Goal: Task Accomplishment & Management: Manage account settings

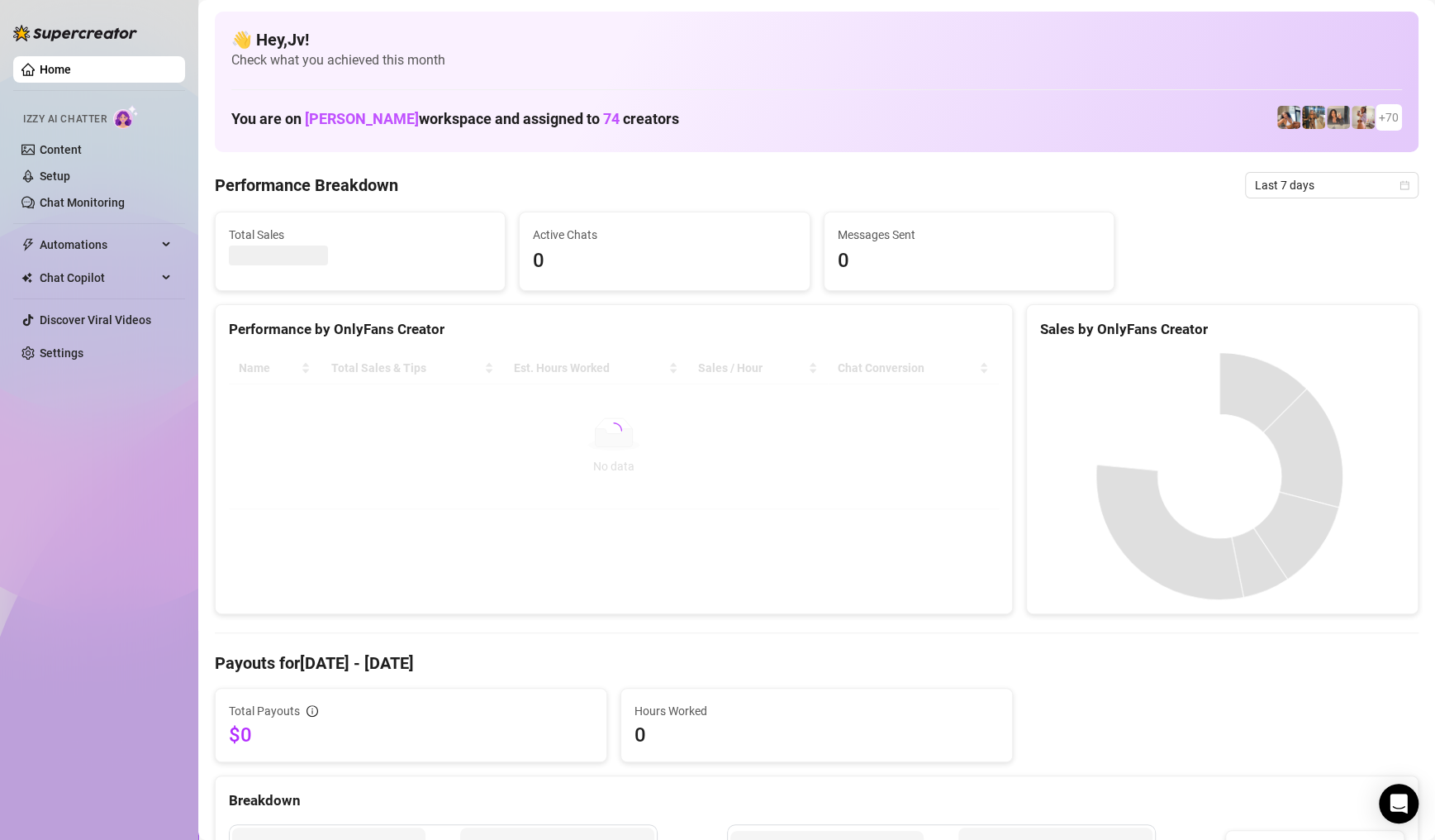
click at [70, 173] on link "Setup" at bounding box center [54, 176] width 31 height 13
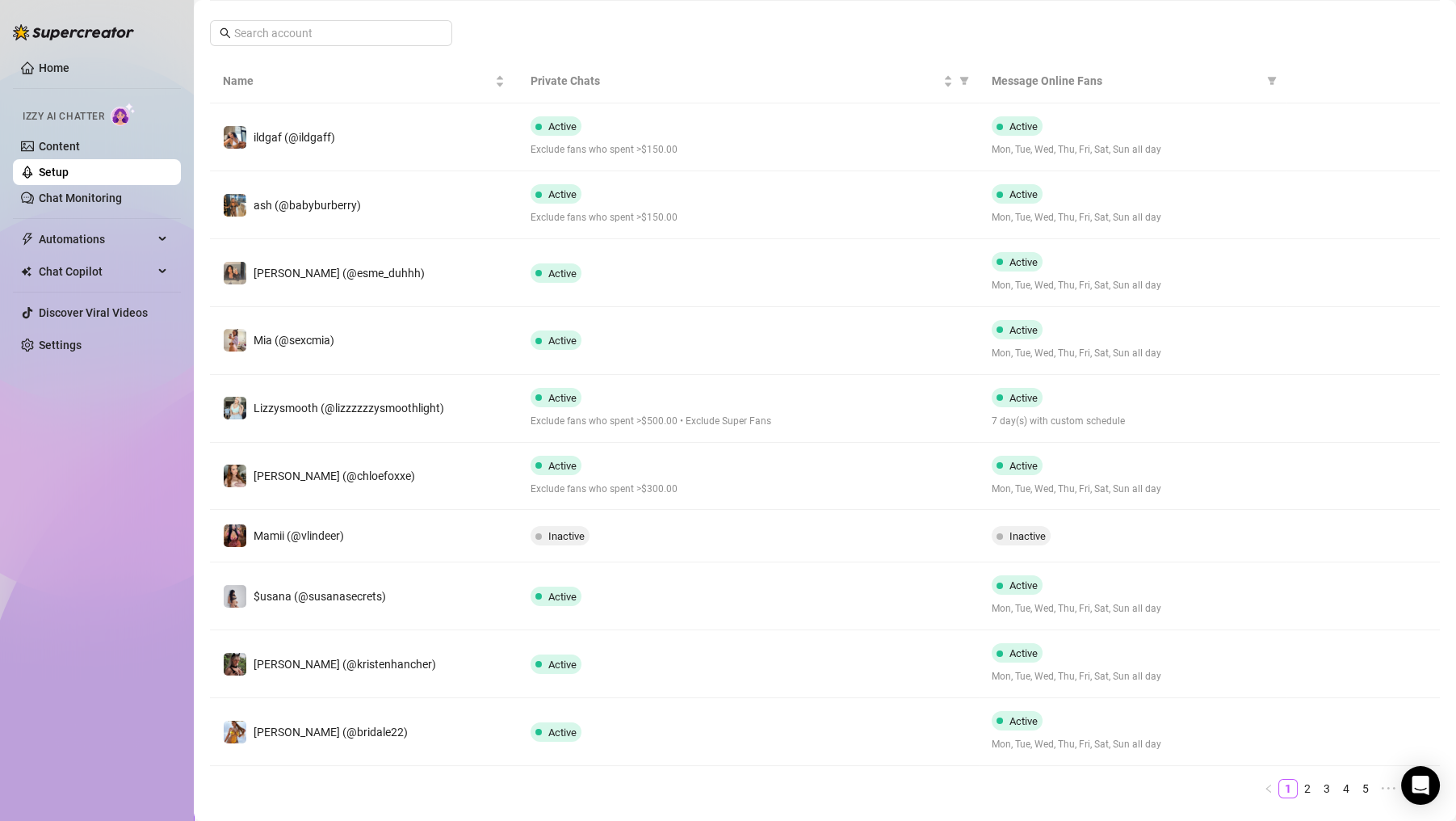
scroll to position [288, 0]
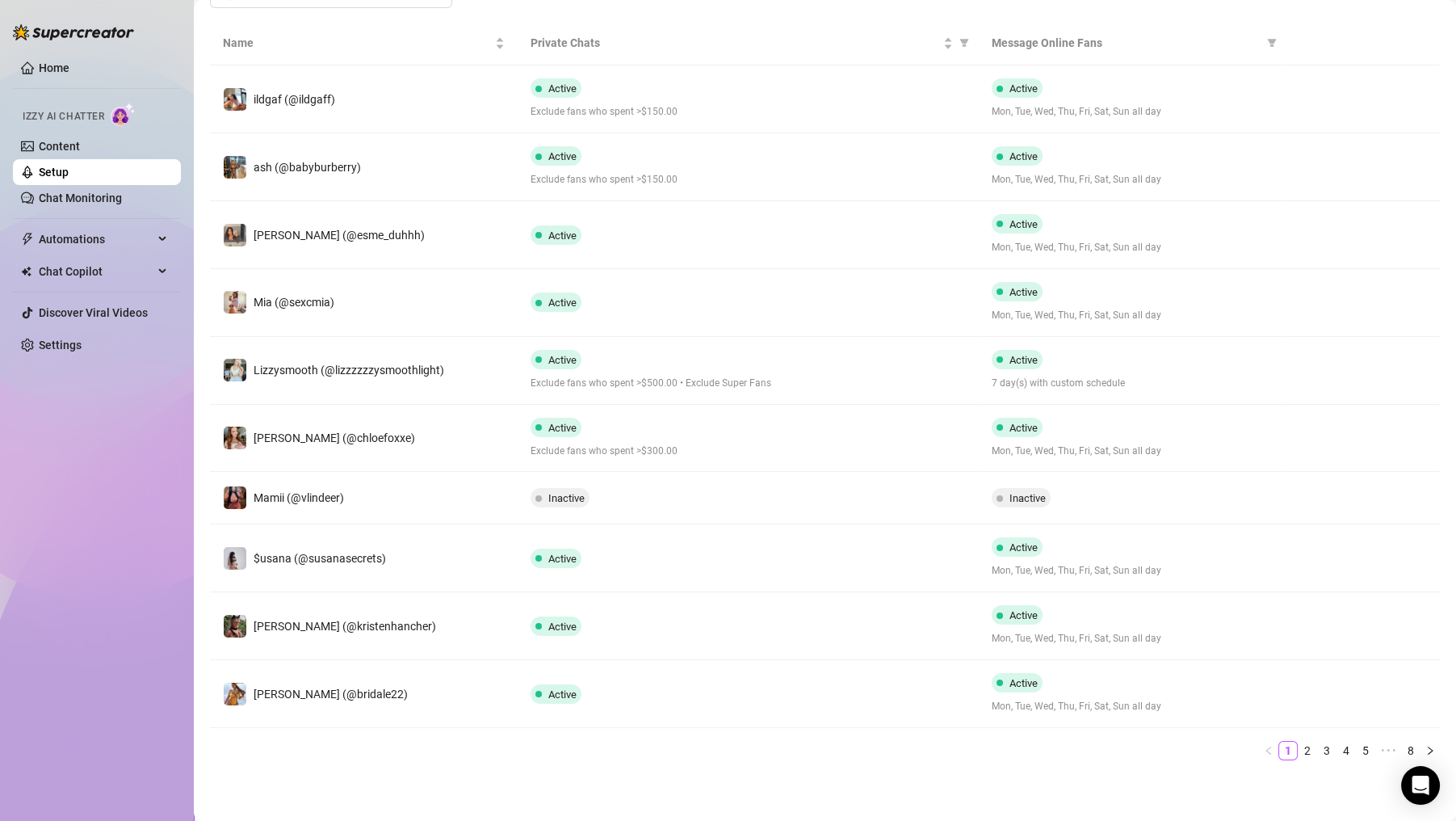
click at [1298, 756] on link "2" at bounding box center [1307, 751] width 18 height 18
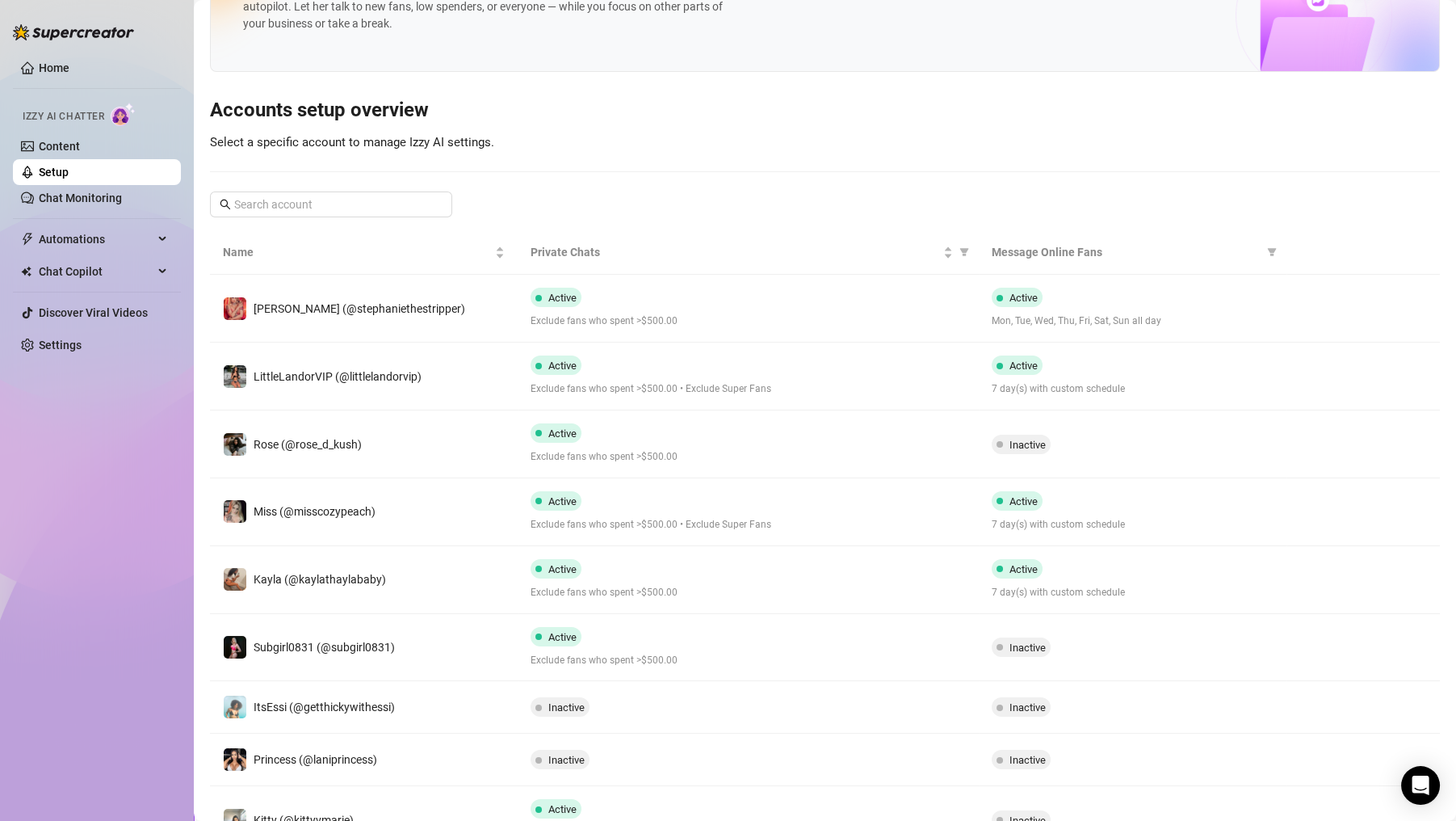
scroll to position [273, 0]
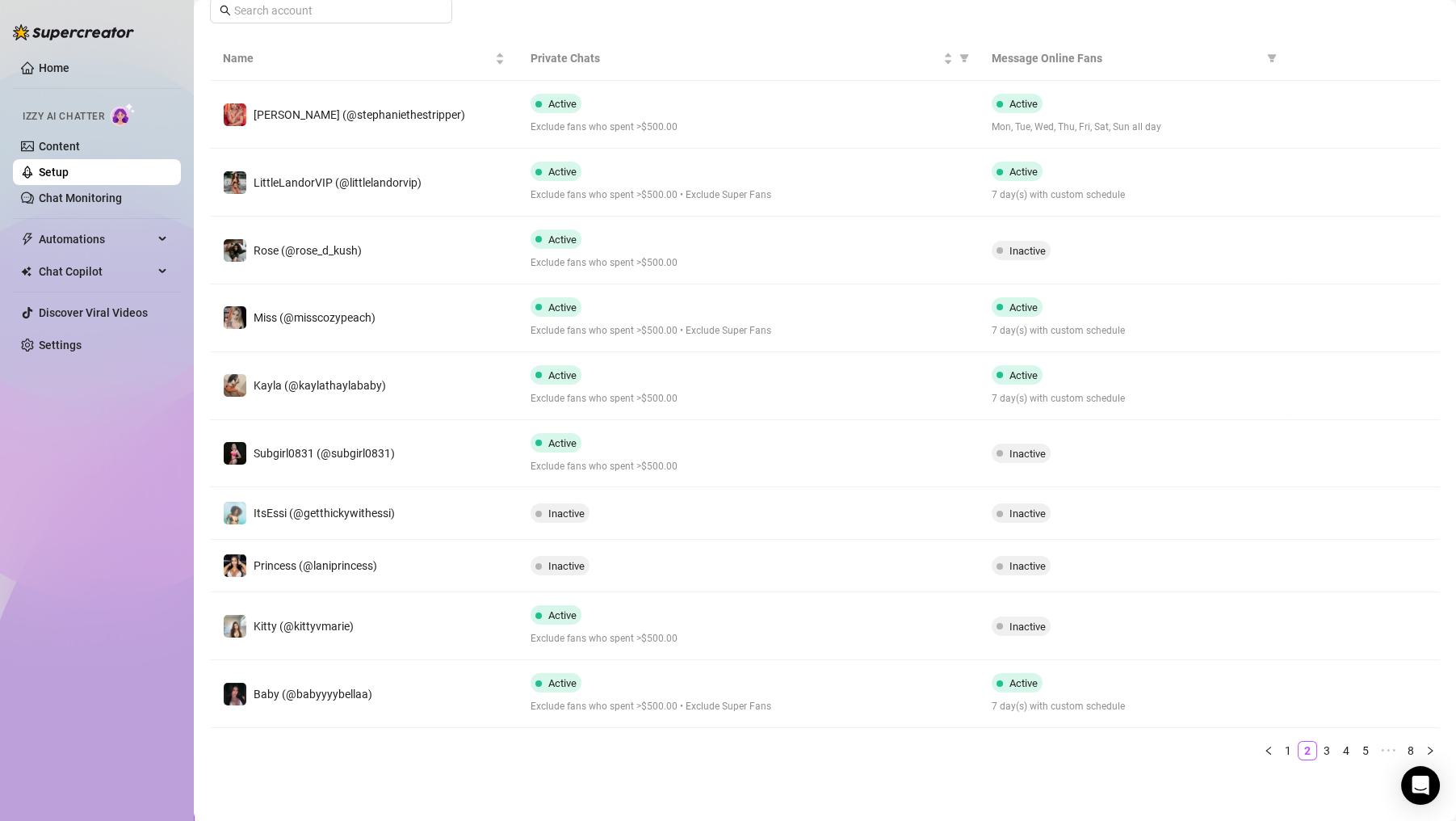
click at [1318, 750] on link "3" at bounding box center [1327, 751] width 18 height 18
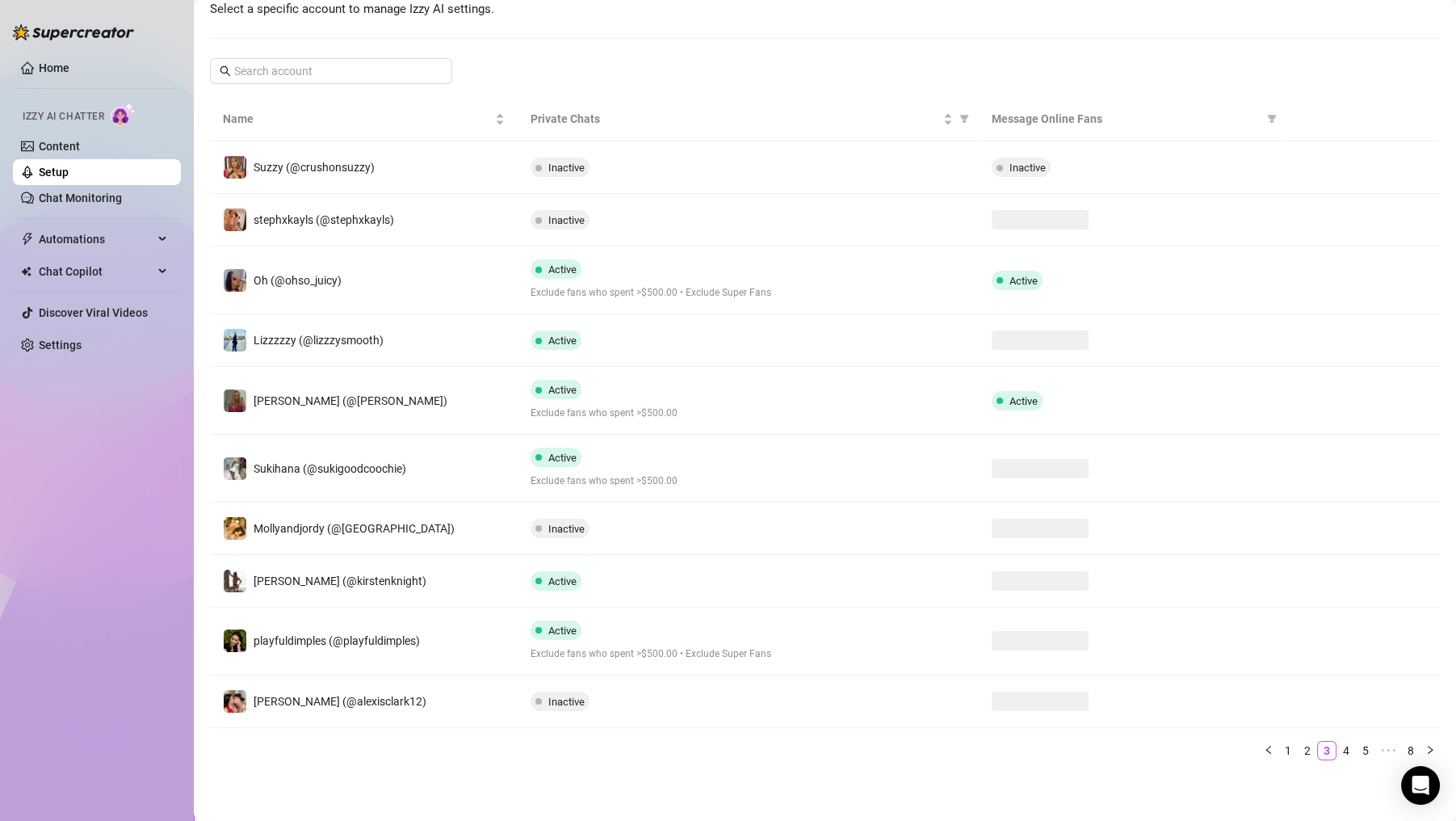
scroll to position [243, 0]
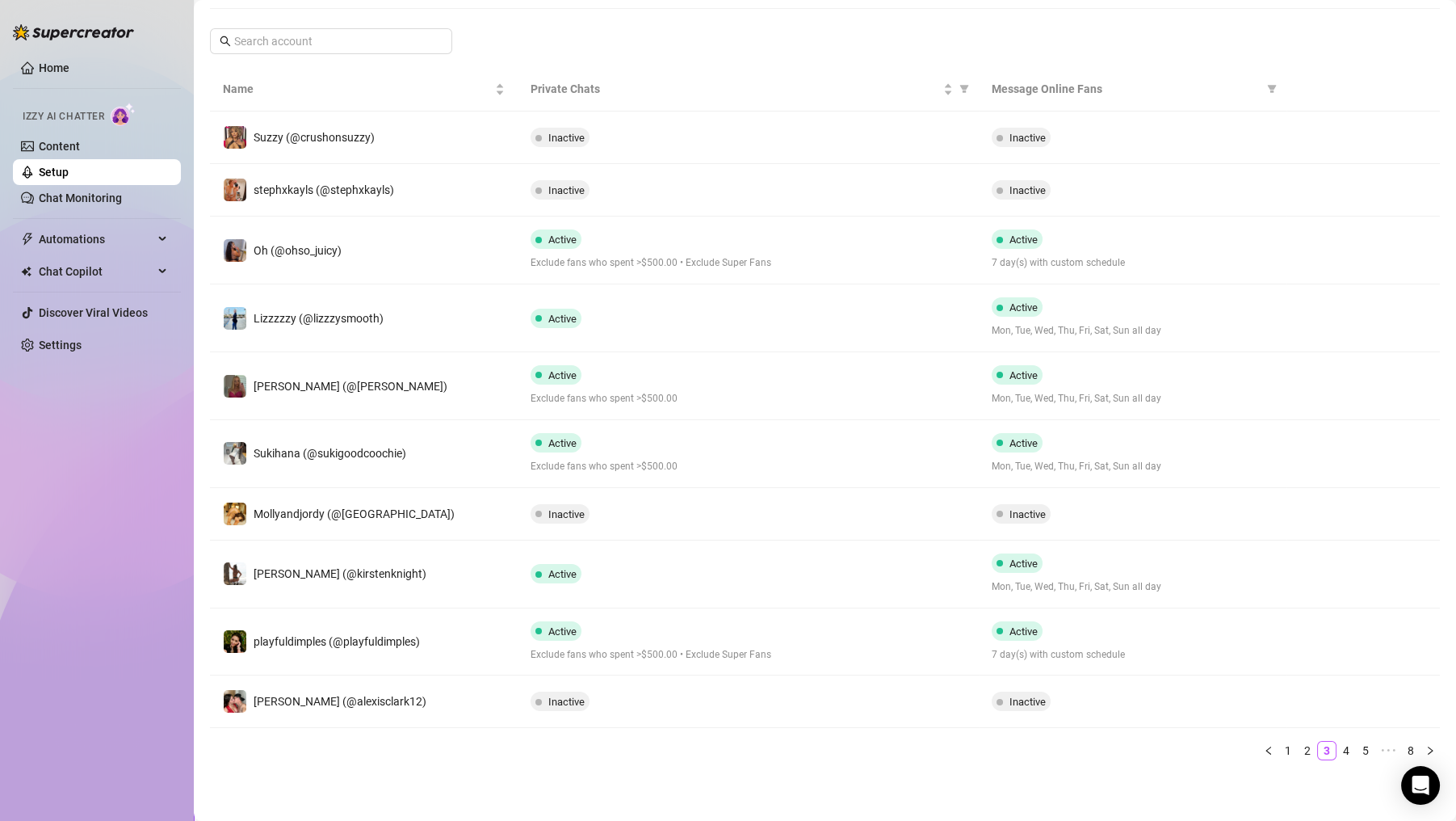
click at [1298, 747] on link "2" at bounding box center [1307, 751] width 18 height 18
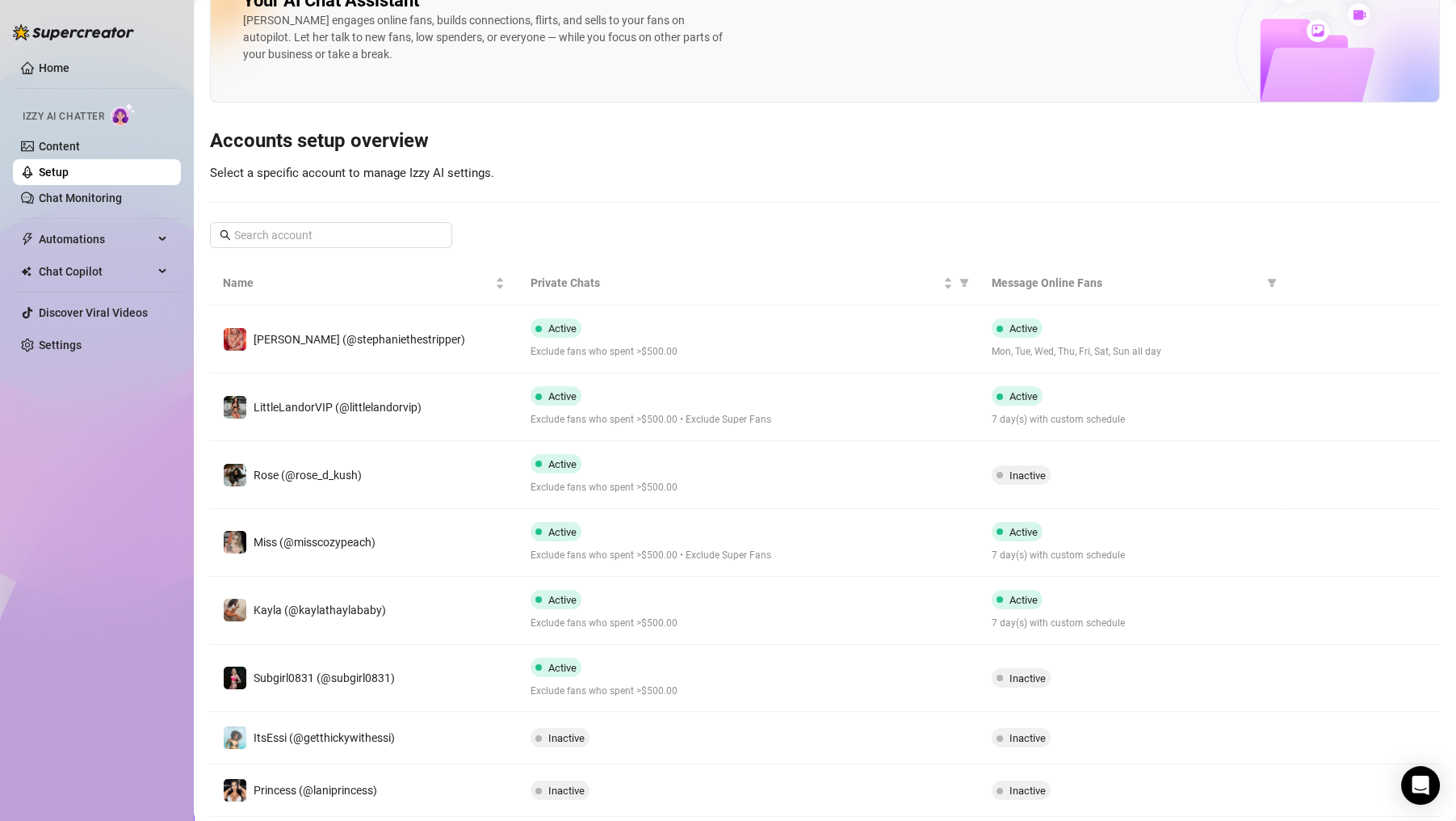
scroll to position [273, 0]
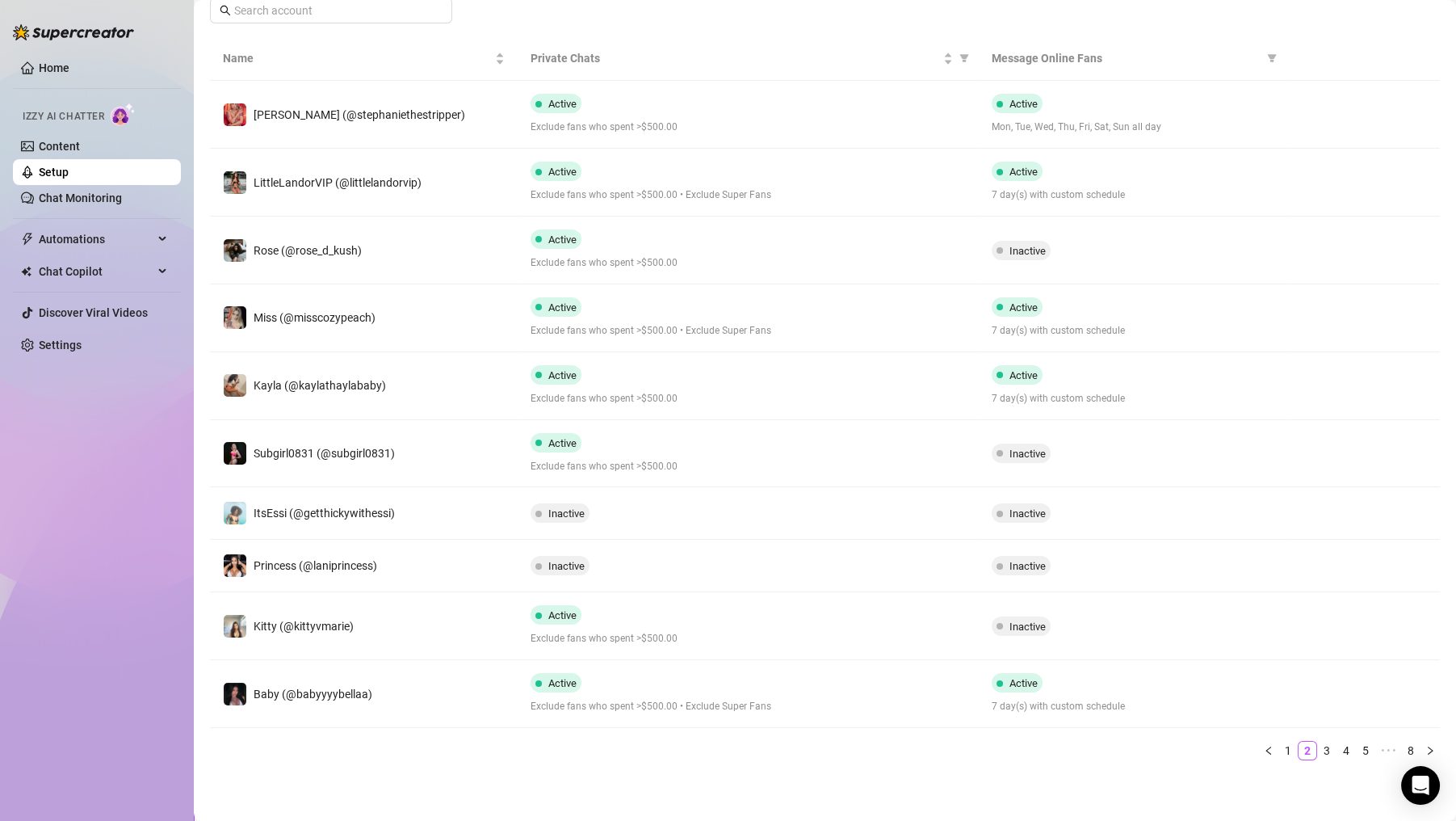
click at [1279, 752] on link "1" at bounding box center [1288, 751] width 18 height 18
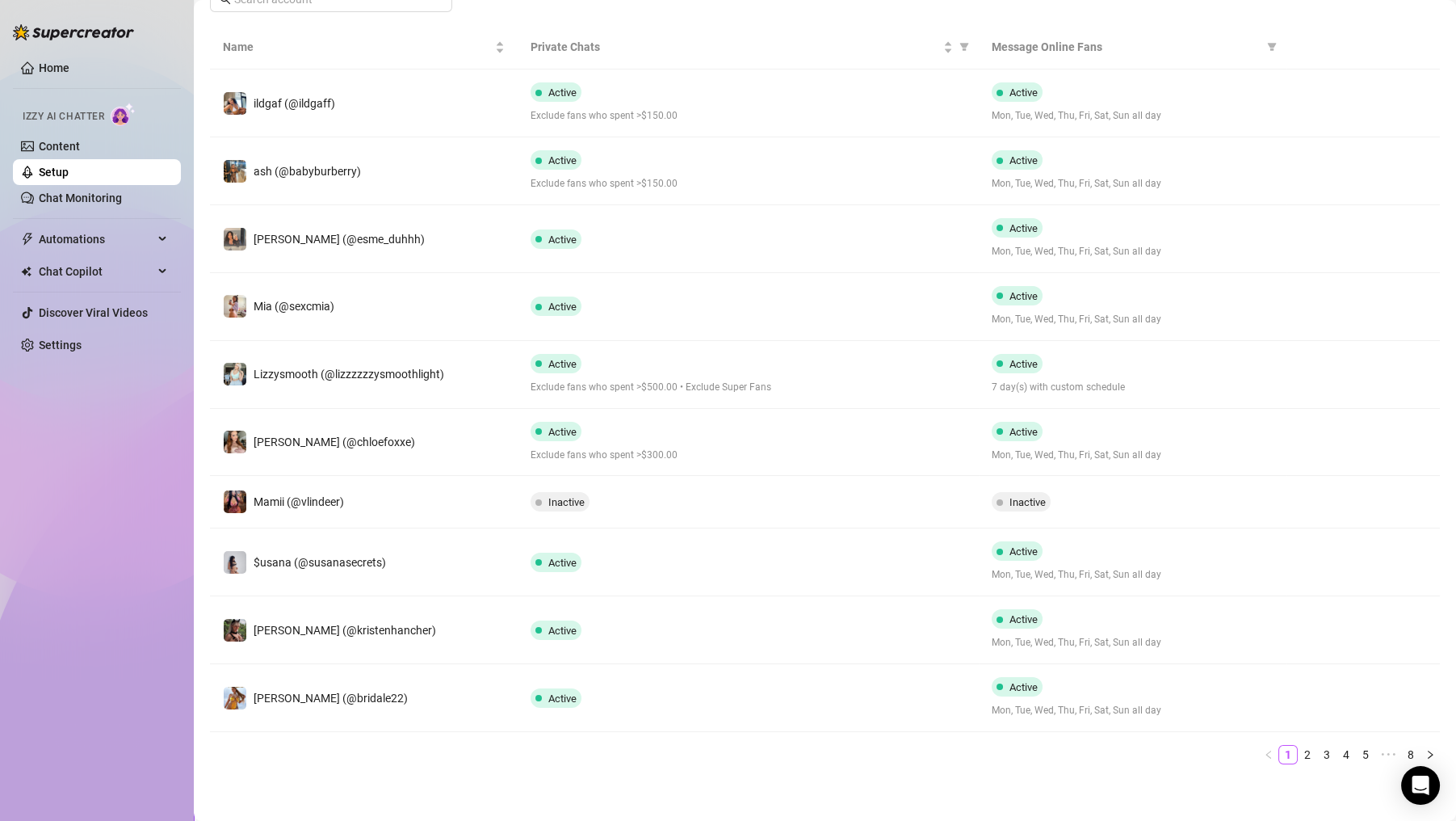
scroll to position [288, 0]
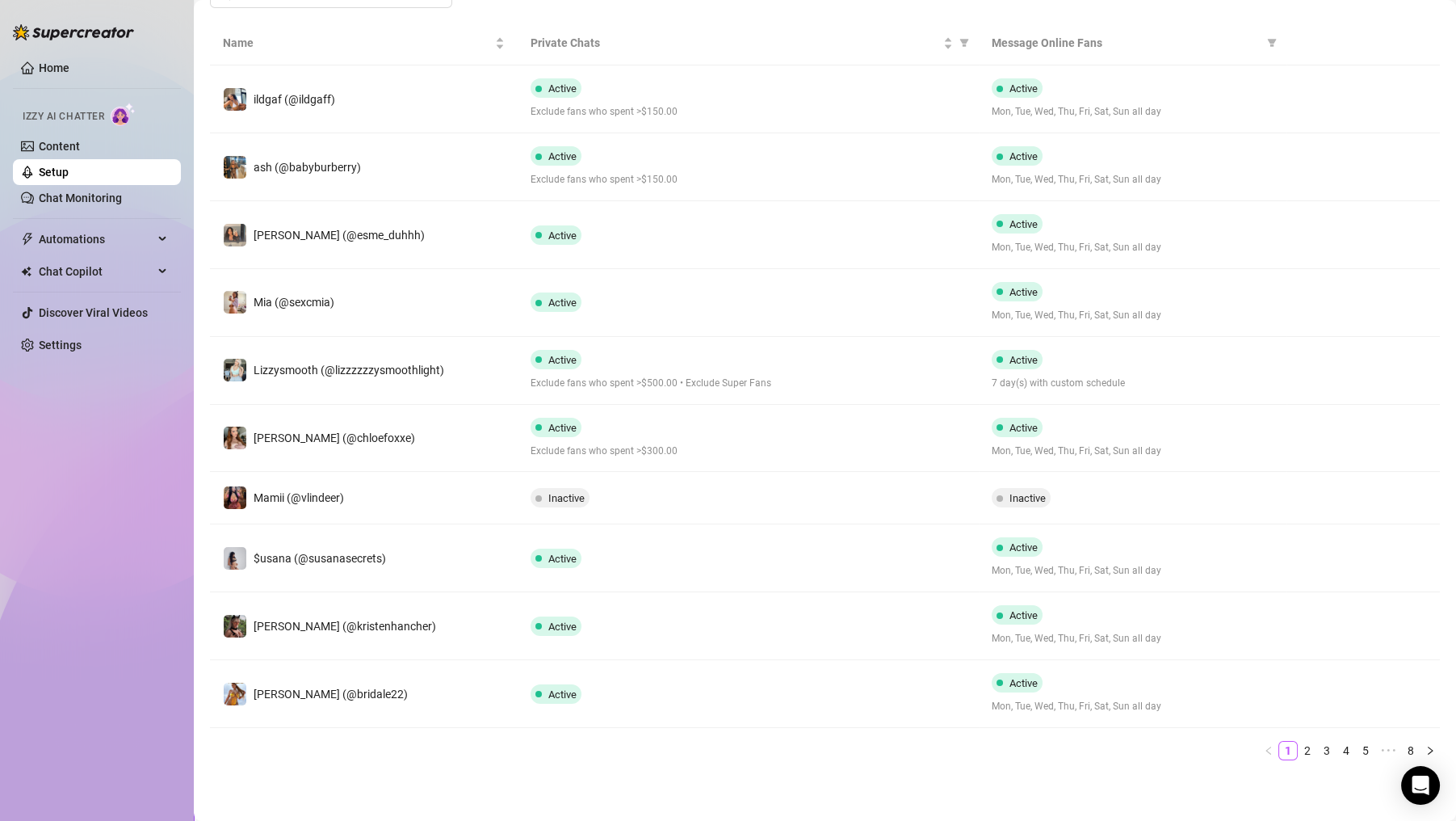
drag, startPoint x: 1296, startPoint y: 743, endPoint x: 1304, endPoint y: 741, distance: 8.2
click at [1298, 743] on link "2" at bounding box center [1307, 751] width 18 height 18
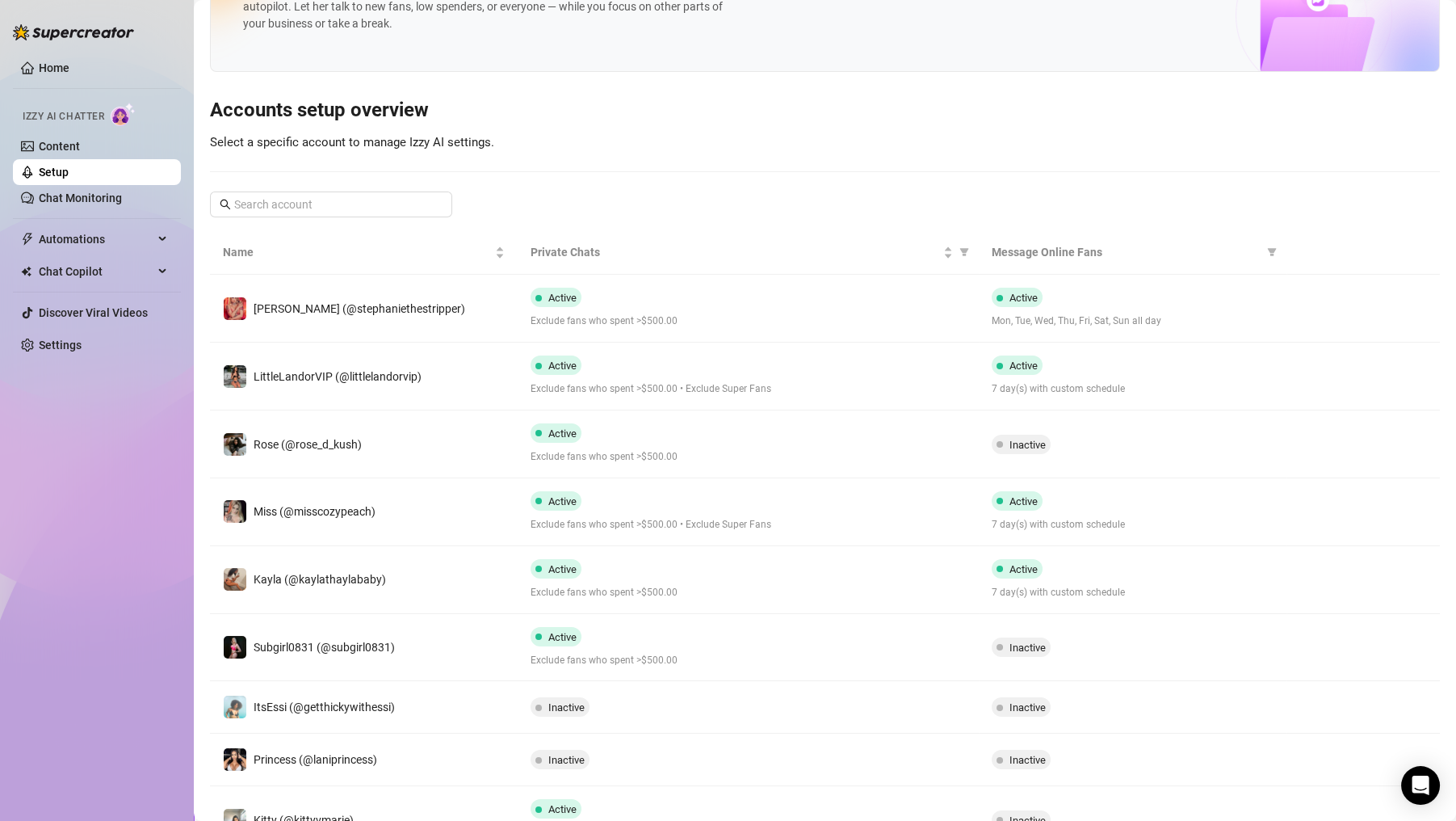
scroll to position [273, 0]
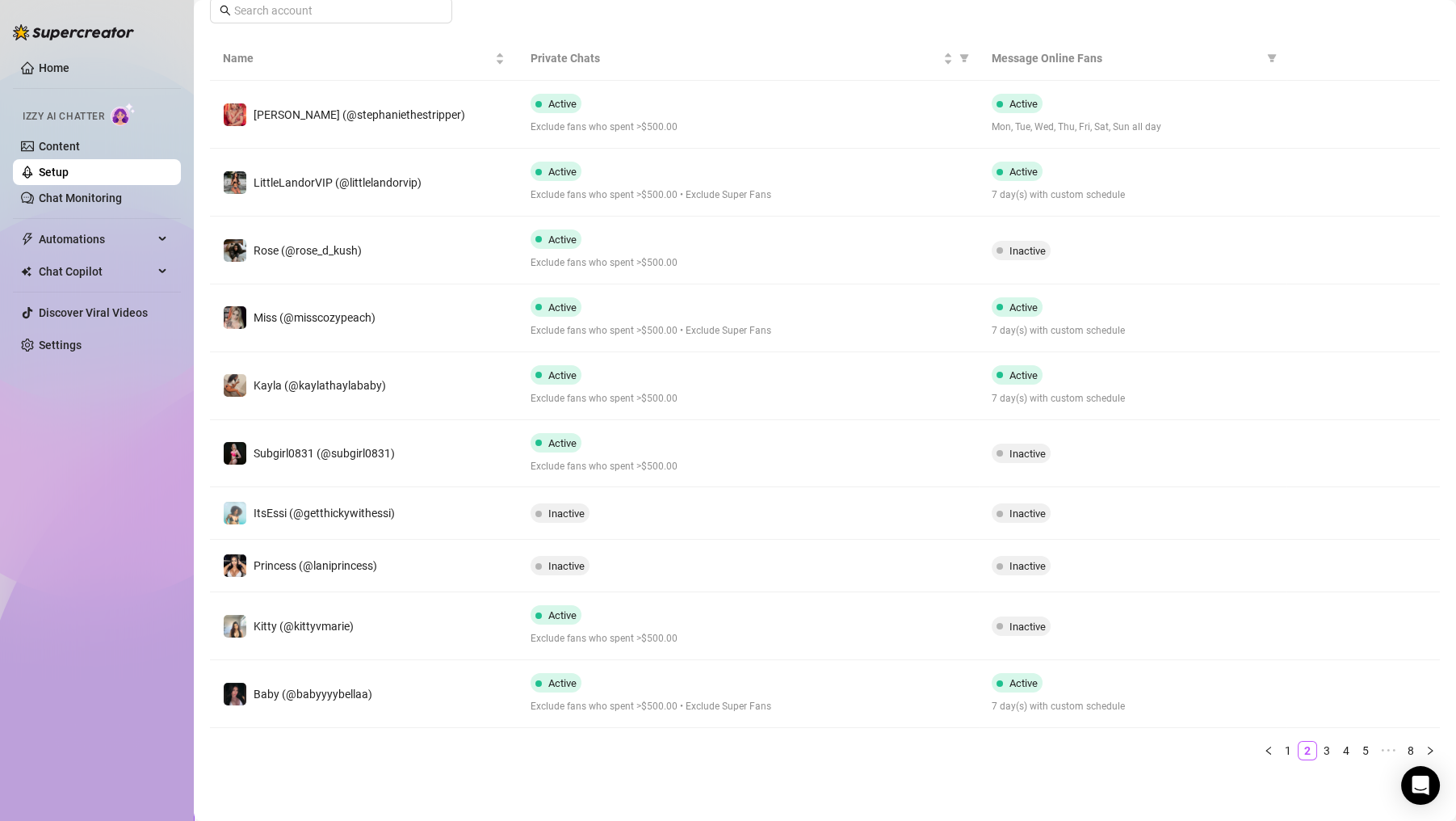
click at [1318, 749] on link "3" at bounding box center [1327, 751] width 18 height 18
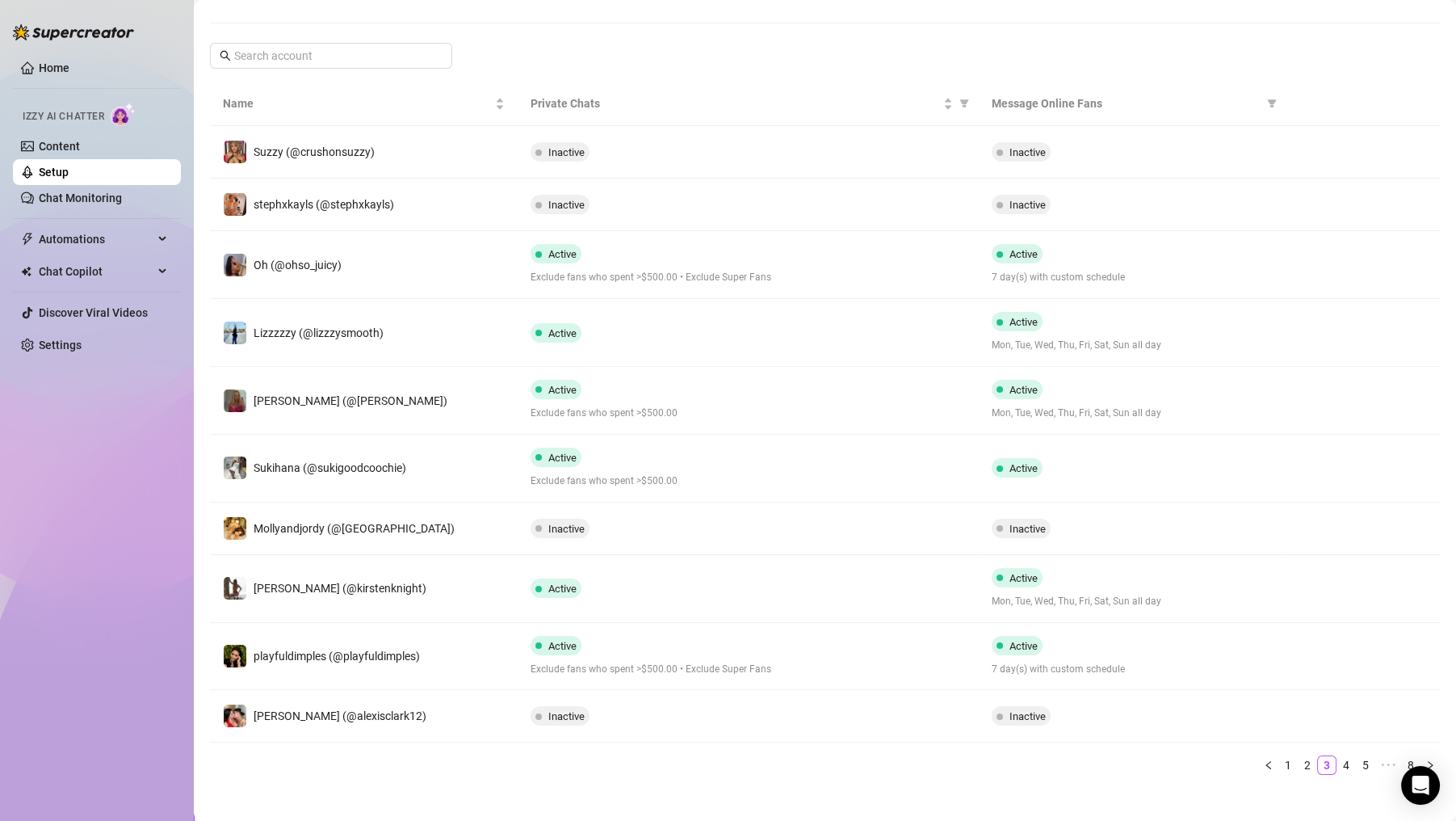
scroll to position [243, 0]
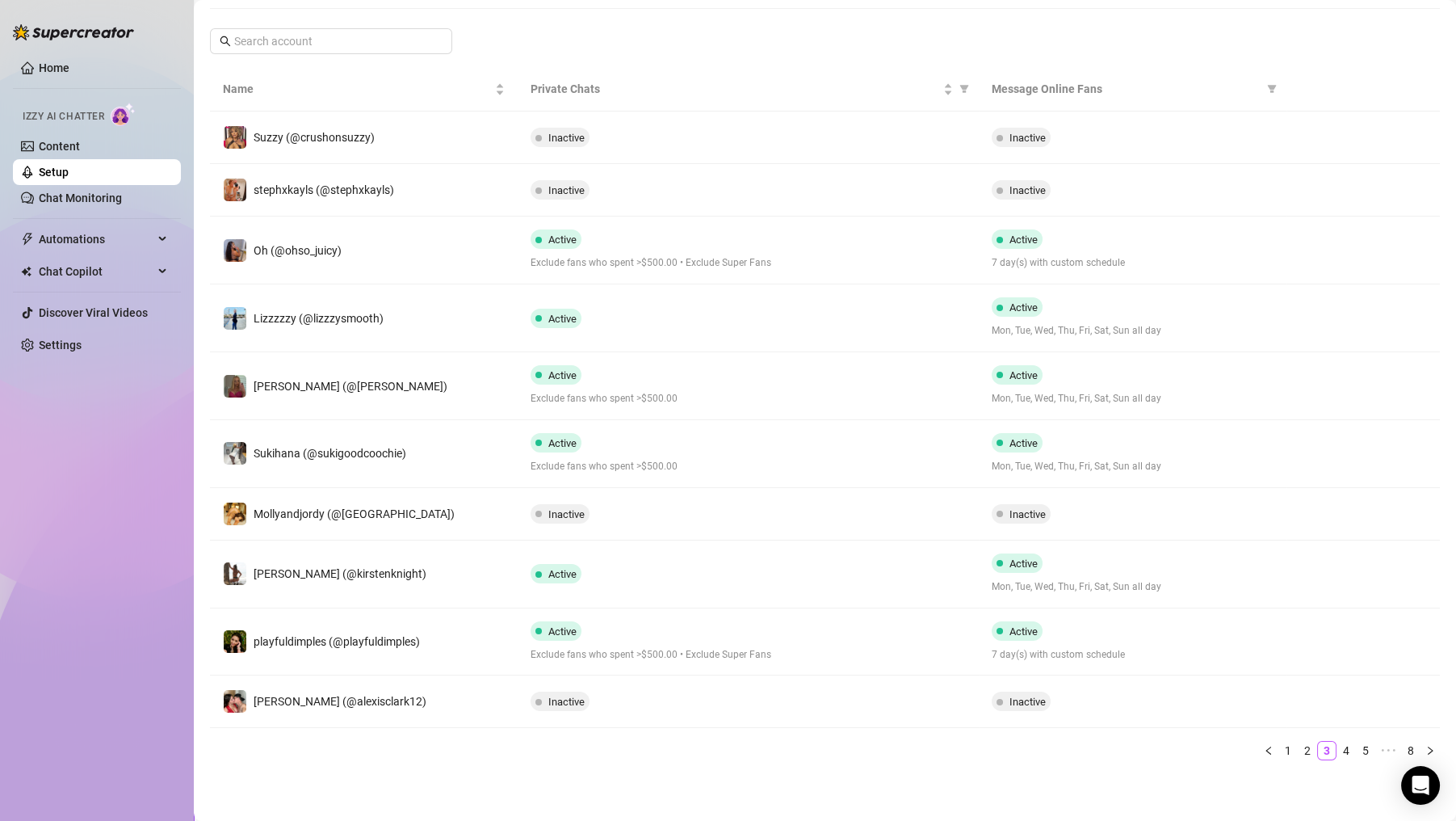
click at [1337, 752] on link "4" at bounding box center [1346, 751] width 18 height 18
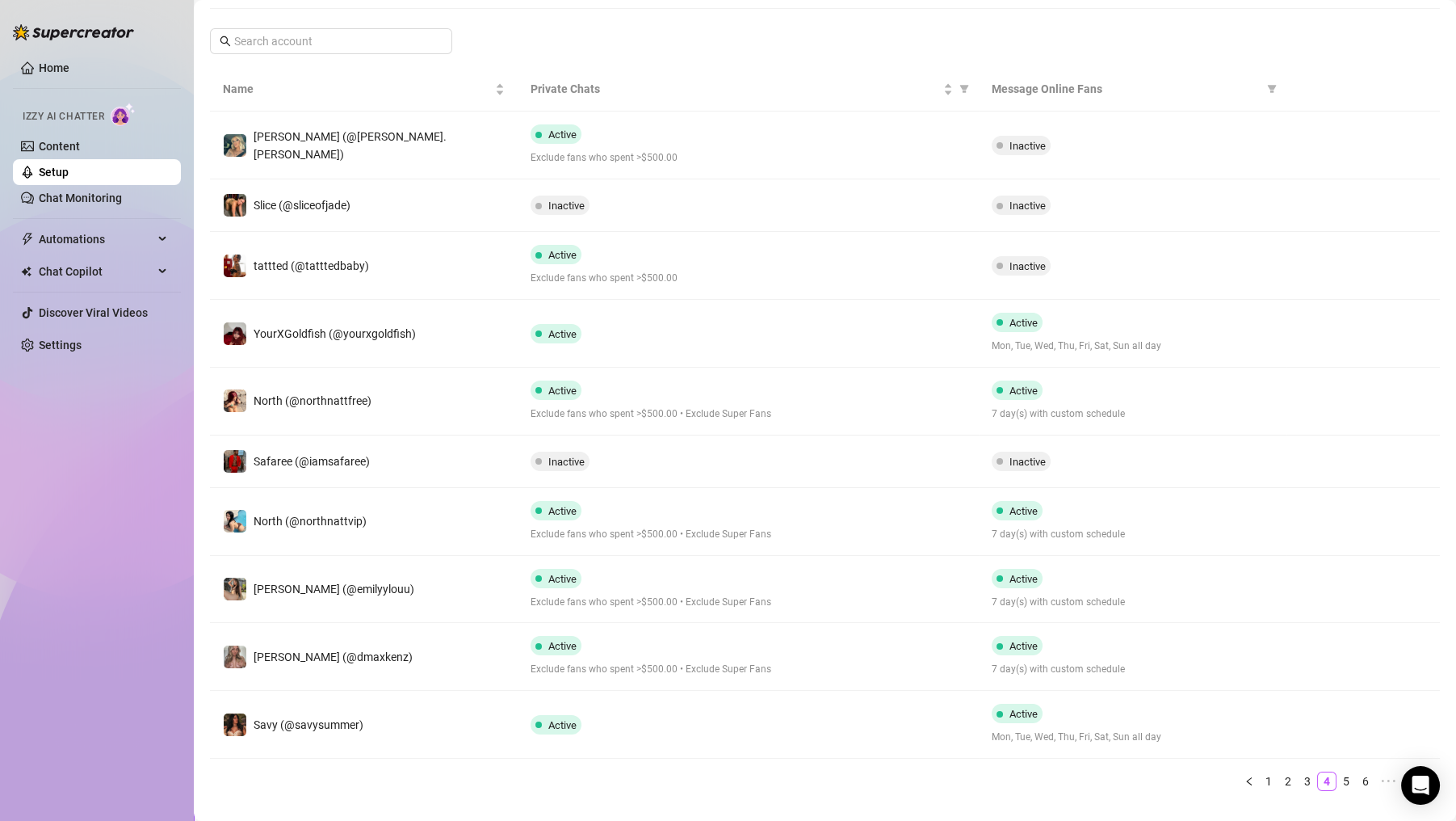
click at [1337, 783] on link "5" at bounding box center [1346, 781] width 18 height 18
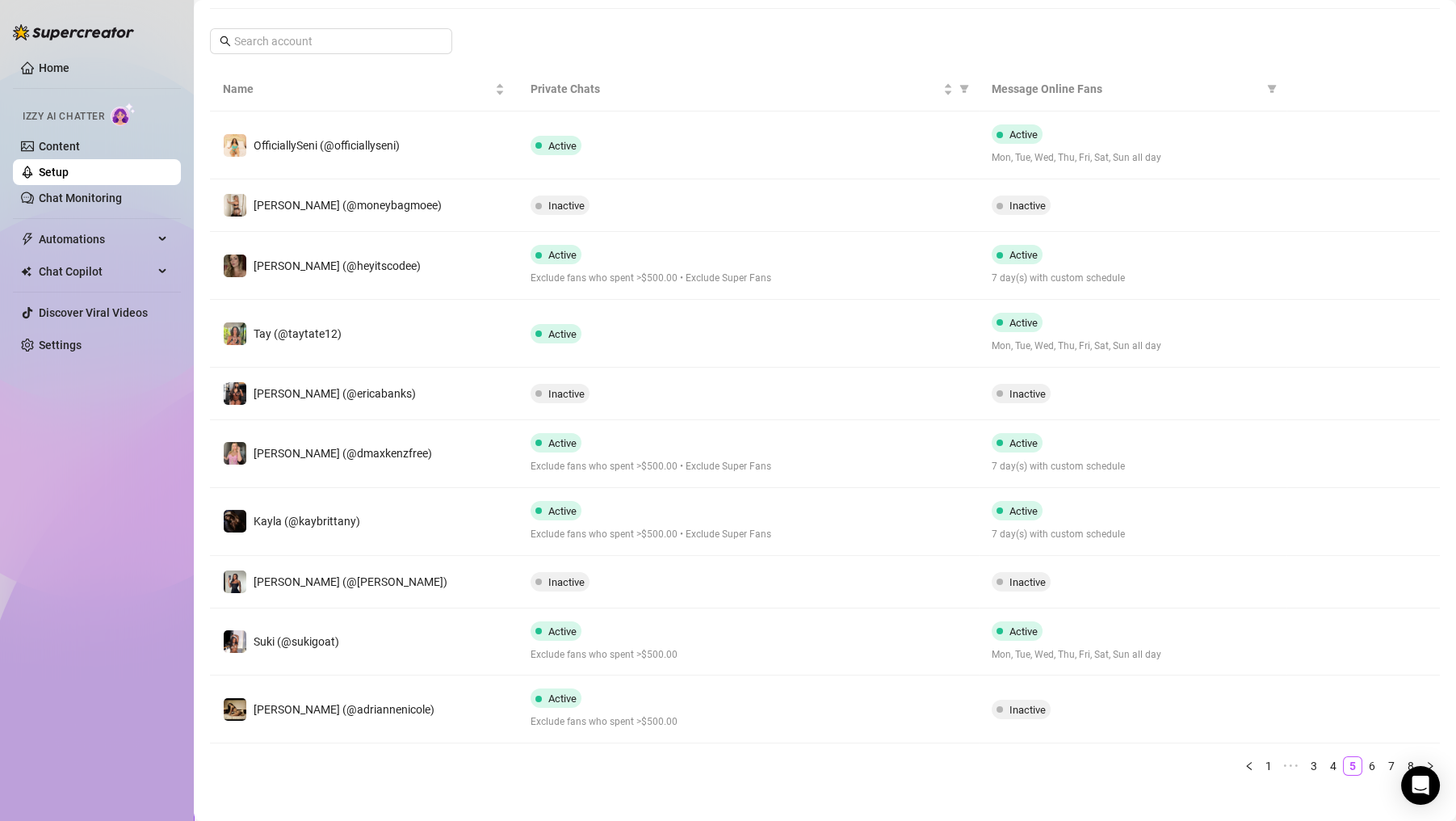
click at [1363, 761] on link "6" at bounding box center [1372, 765] width 18 height 18
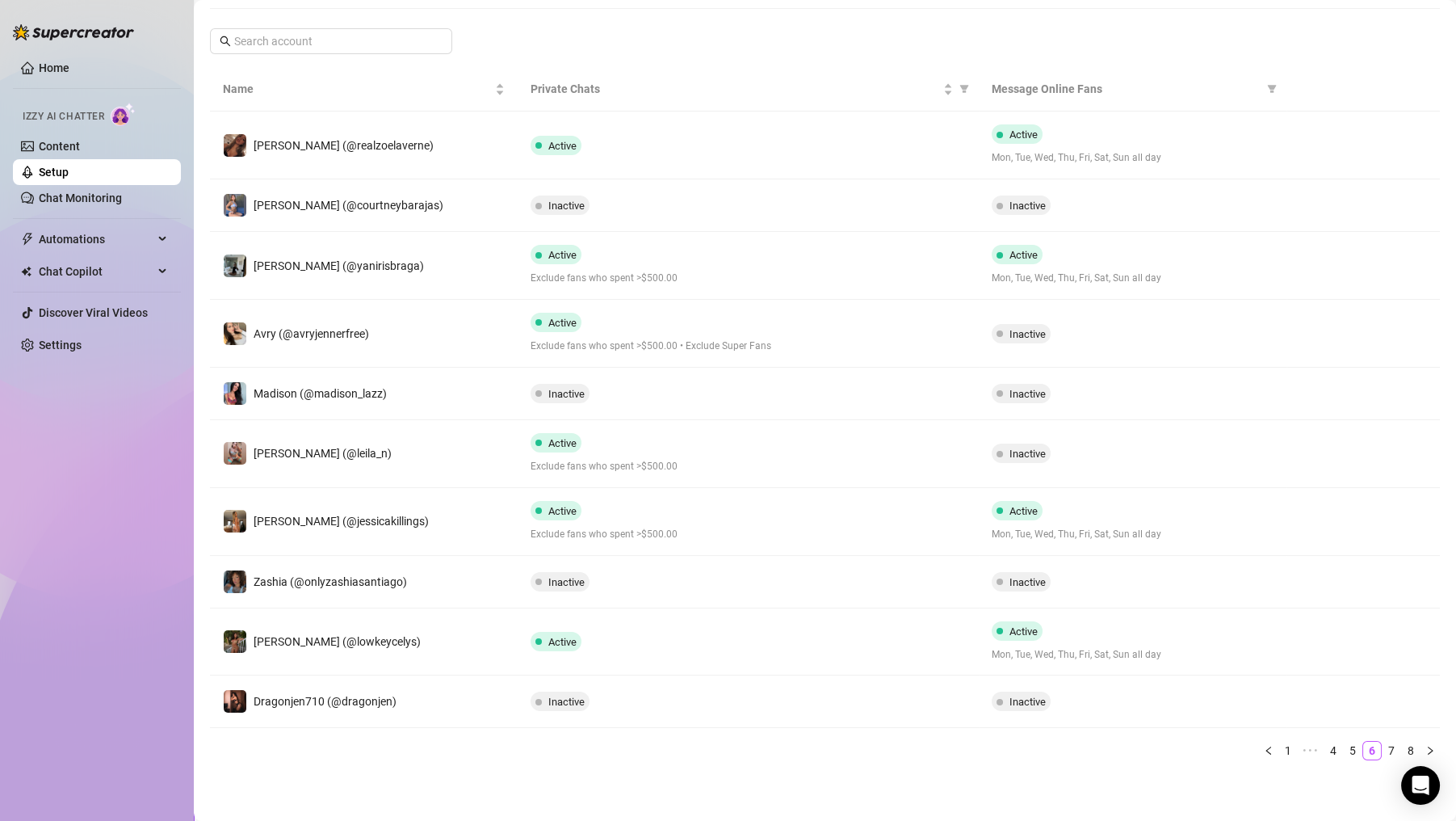
click at [1324, 750] on link "4" at bounding box center [1333, 751] width 18 height 18
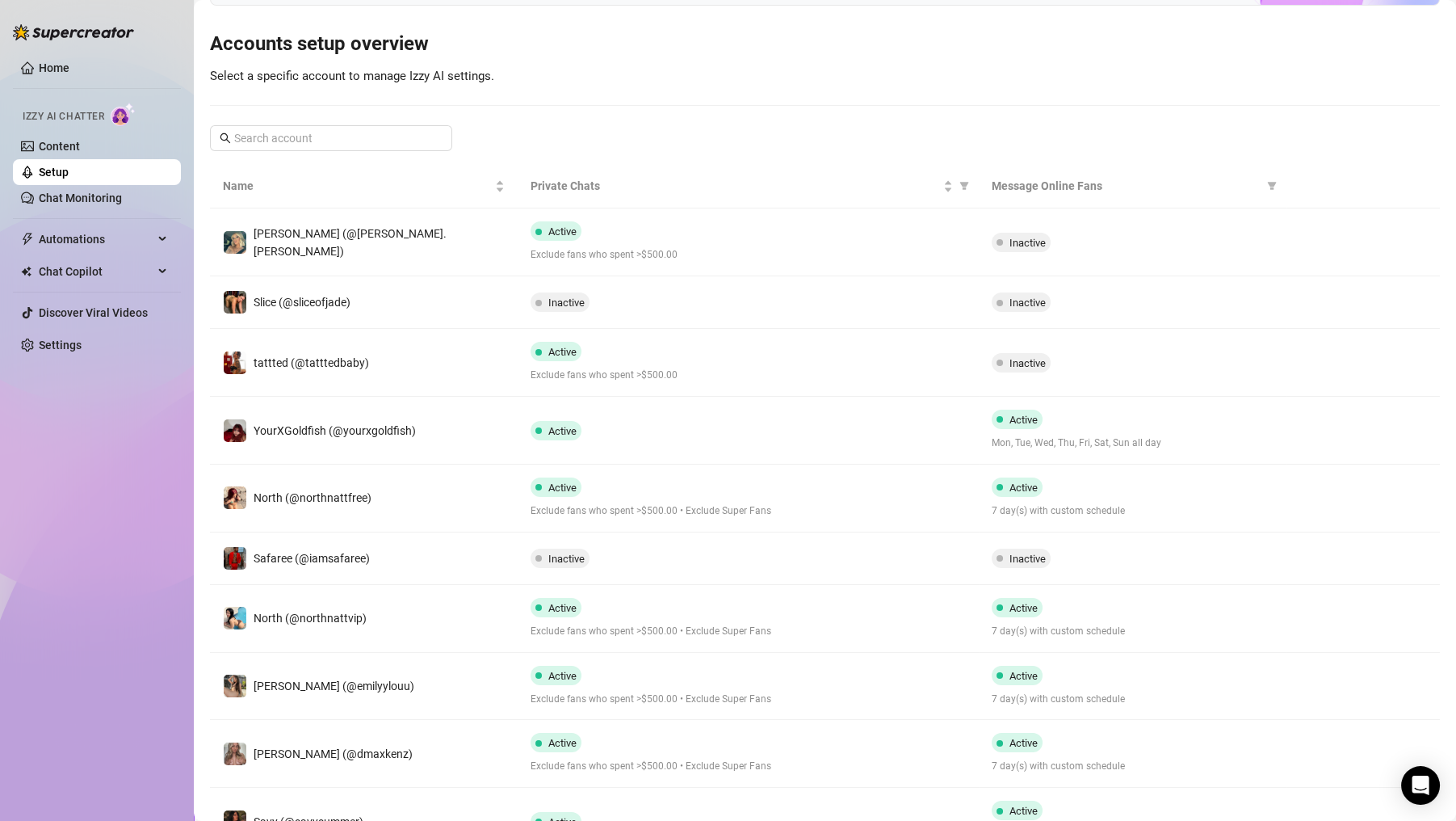
scroll to position [273, 0]
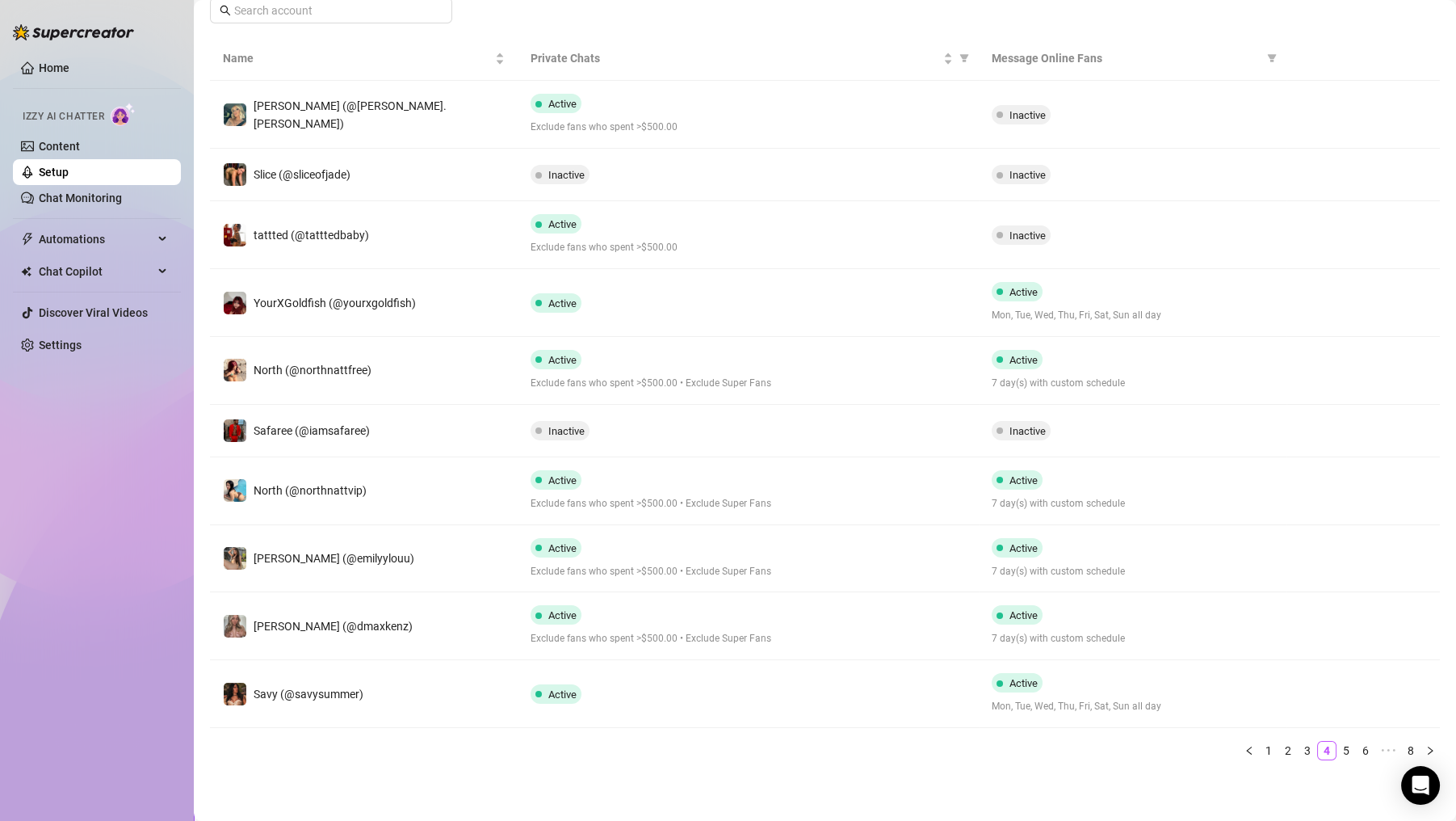
click at [1297, 759] on div "Name Private Chats Message Online Fans Tricia (@tricia.marchese) Active Exclude…" at bounding box center [825, 404] width 1230 height 737
click at [1298, 754] on link "3" at bounding box center [1307, 751] width 18 height 18
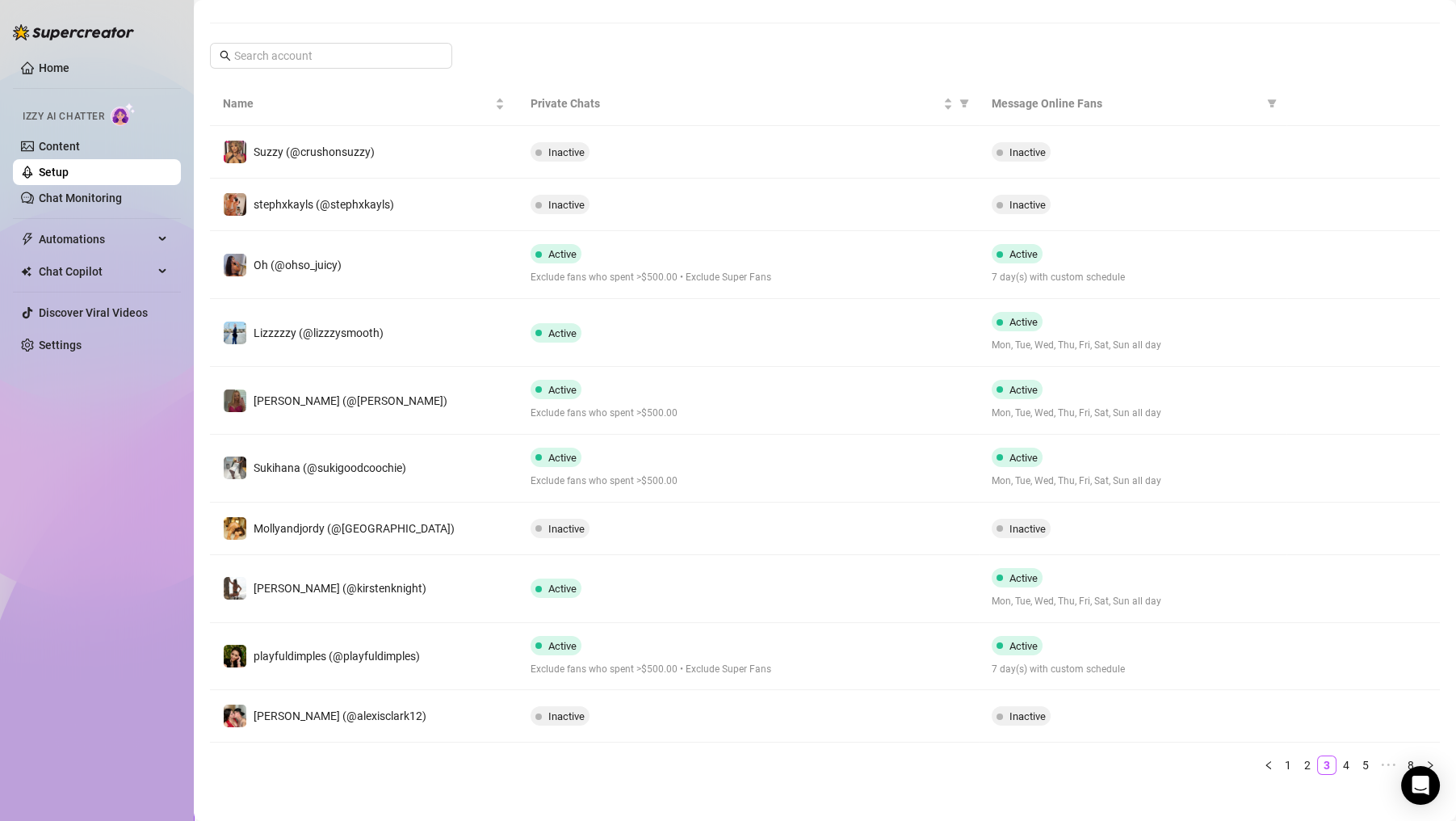
scroll to position [243, 0]
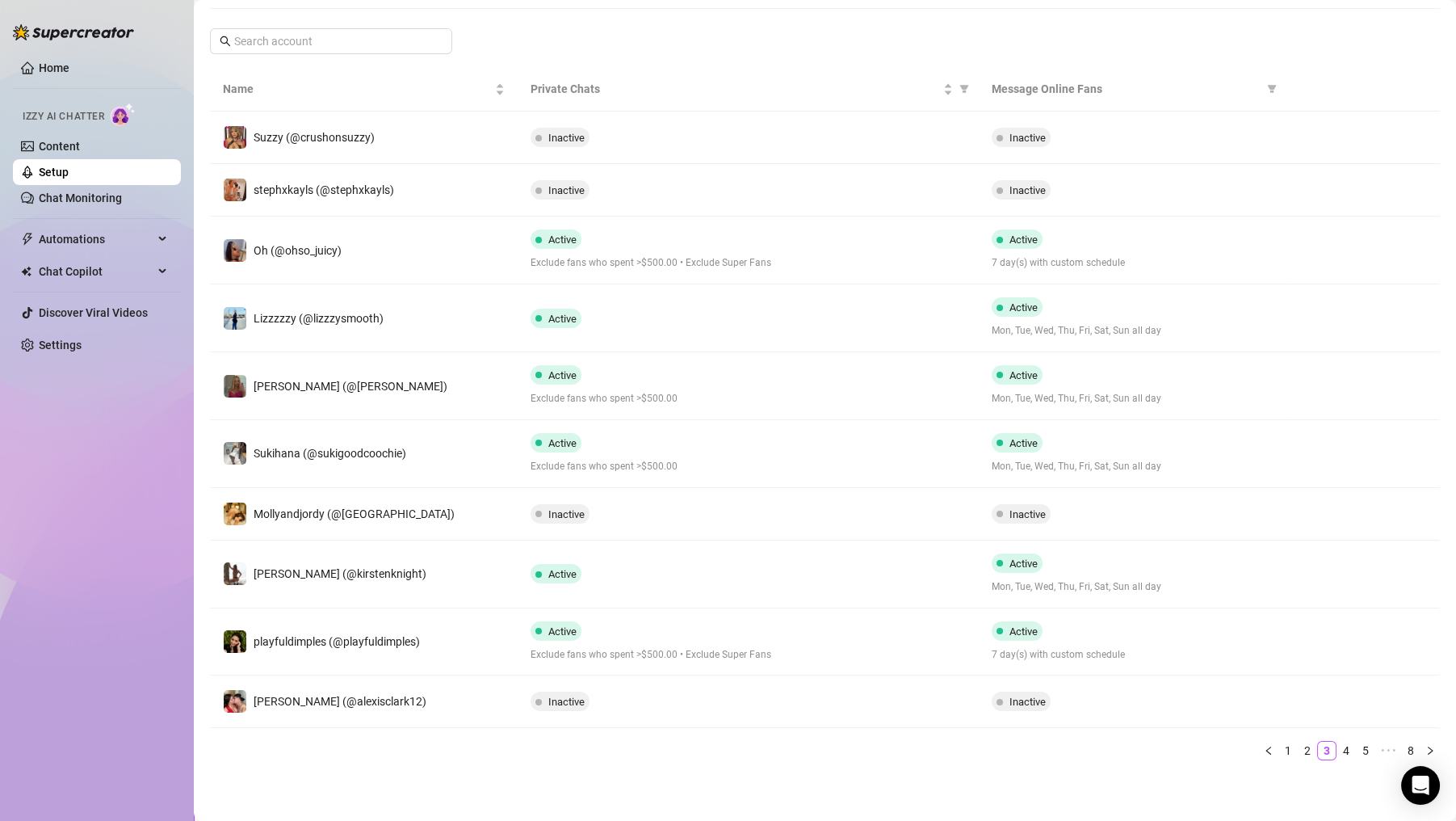
click at [1337, 756] on link "4" at bounding box center [1346, 751] width 18 height 18
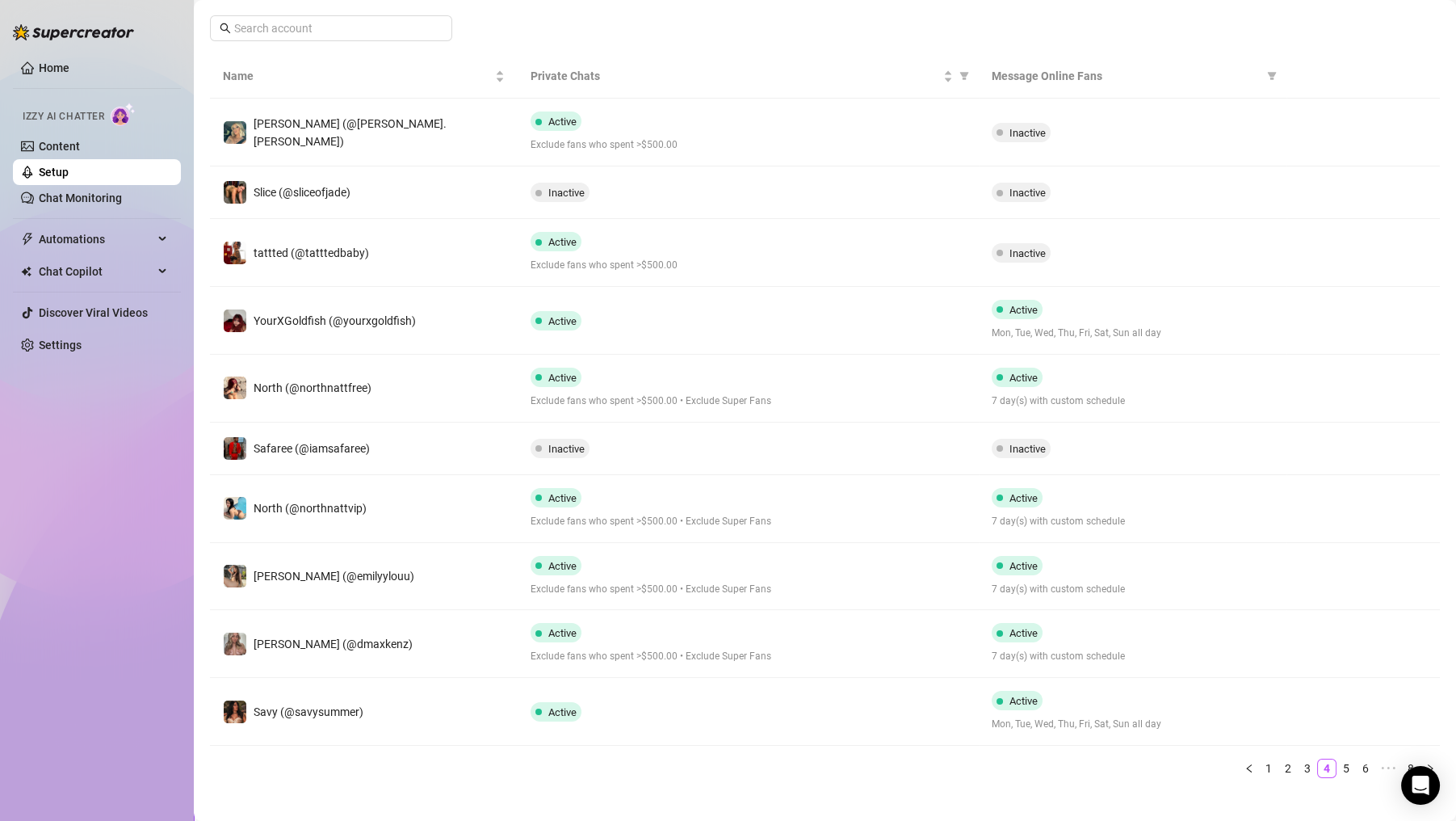
scroll to position [273, 0]
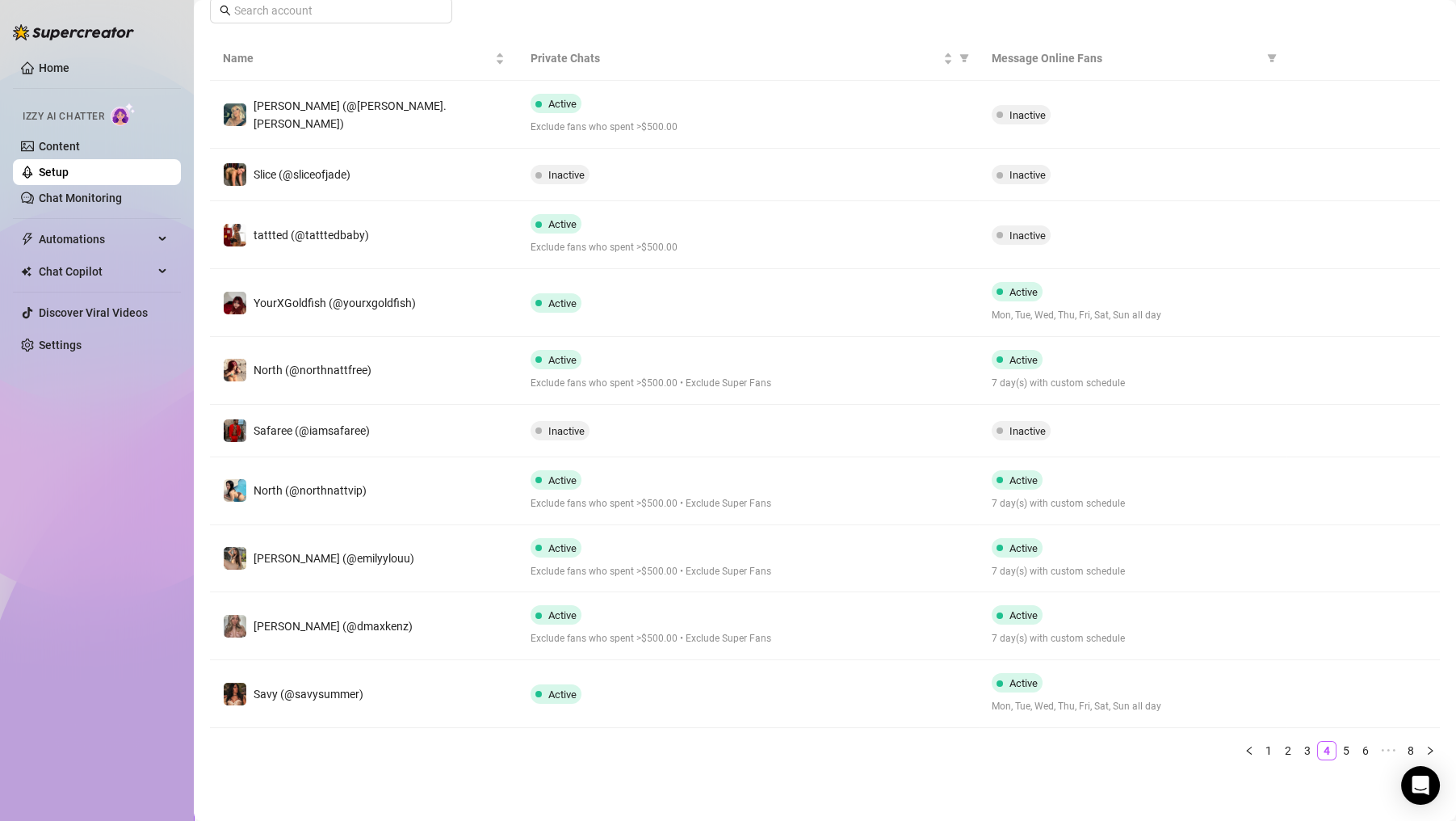
click at [1337, 752] on link "5" at bounding box center [1346, 751] width 18 height 18
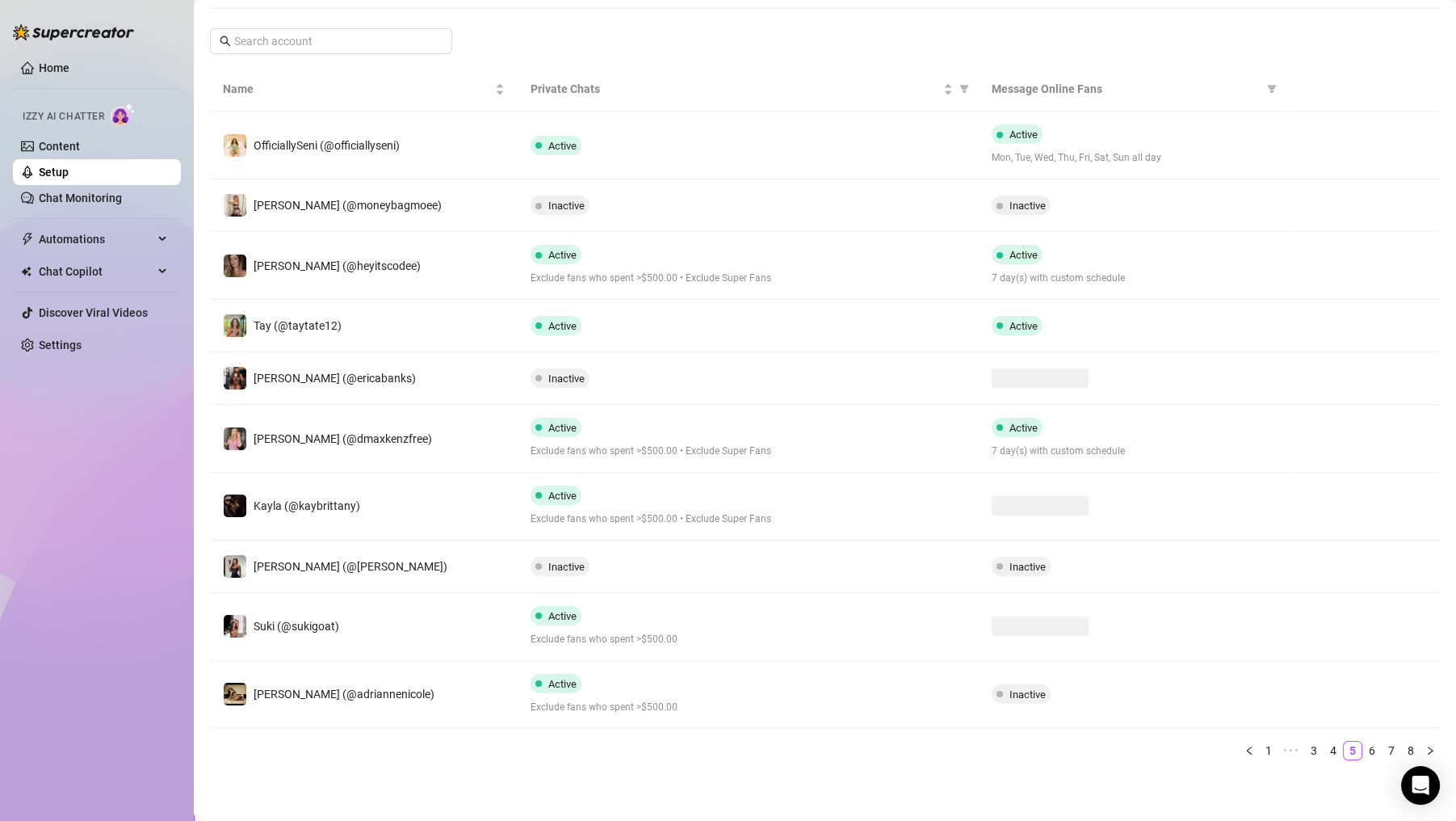
scroll to position [257, 0]
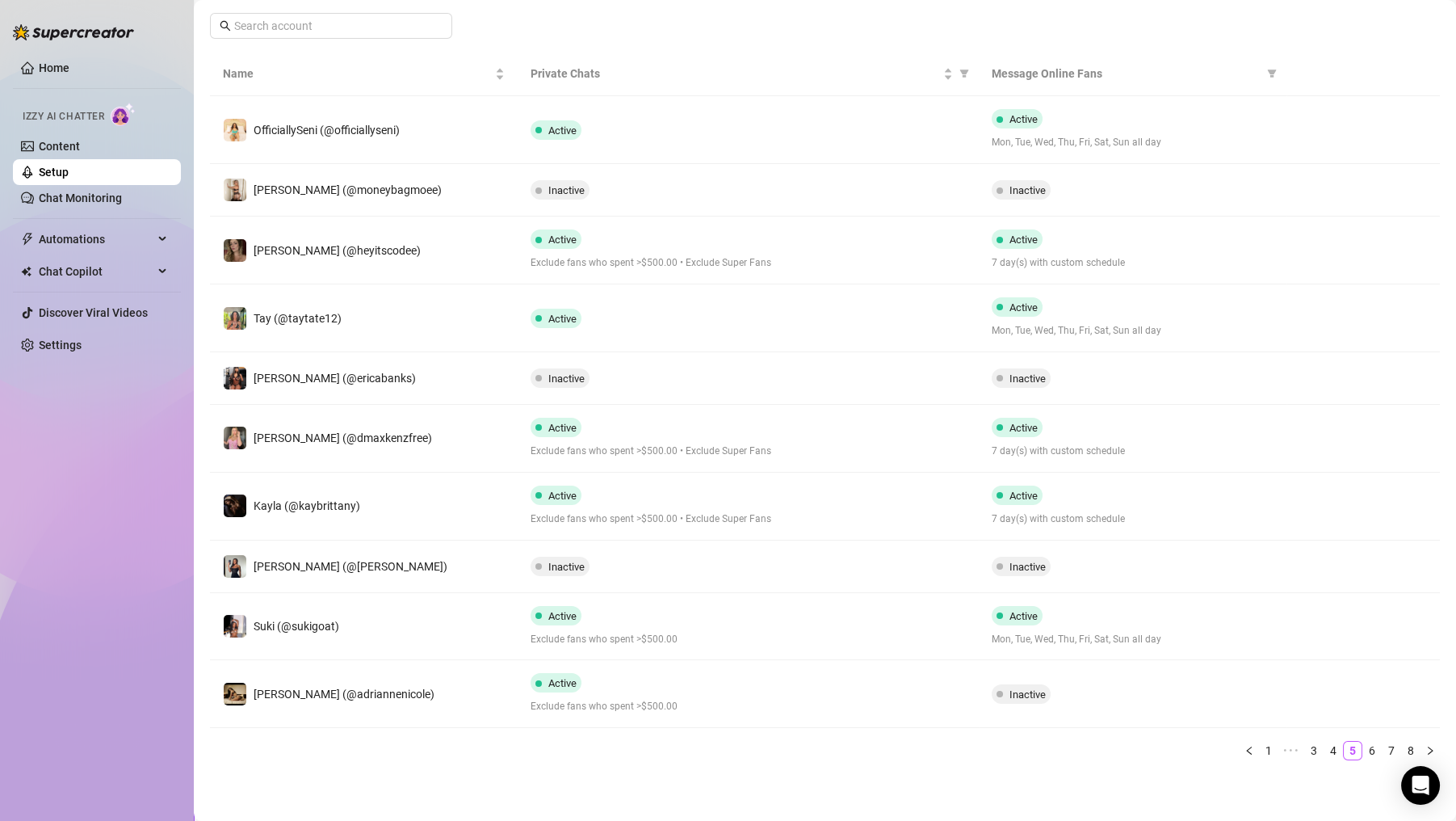
click at [1363, 746] on link "6" at bounding box center [1372, 751] width 18 height 18
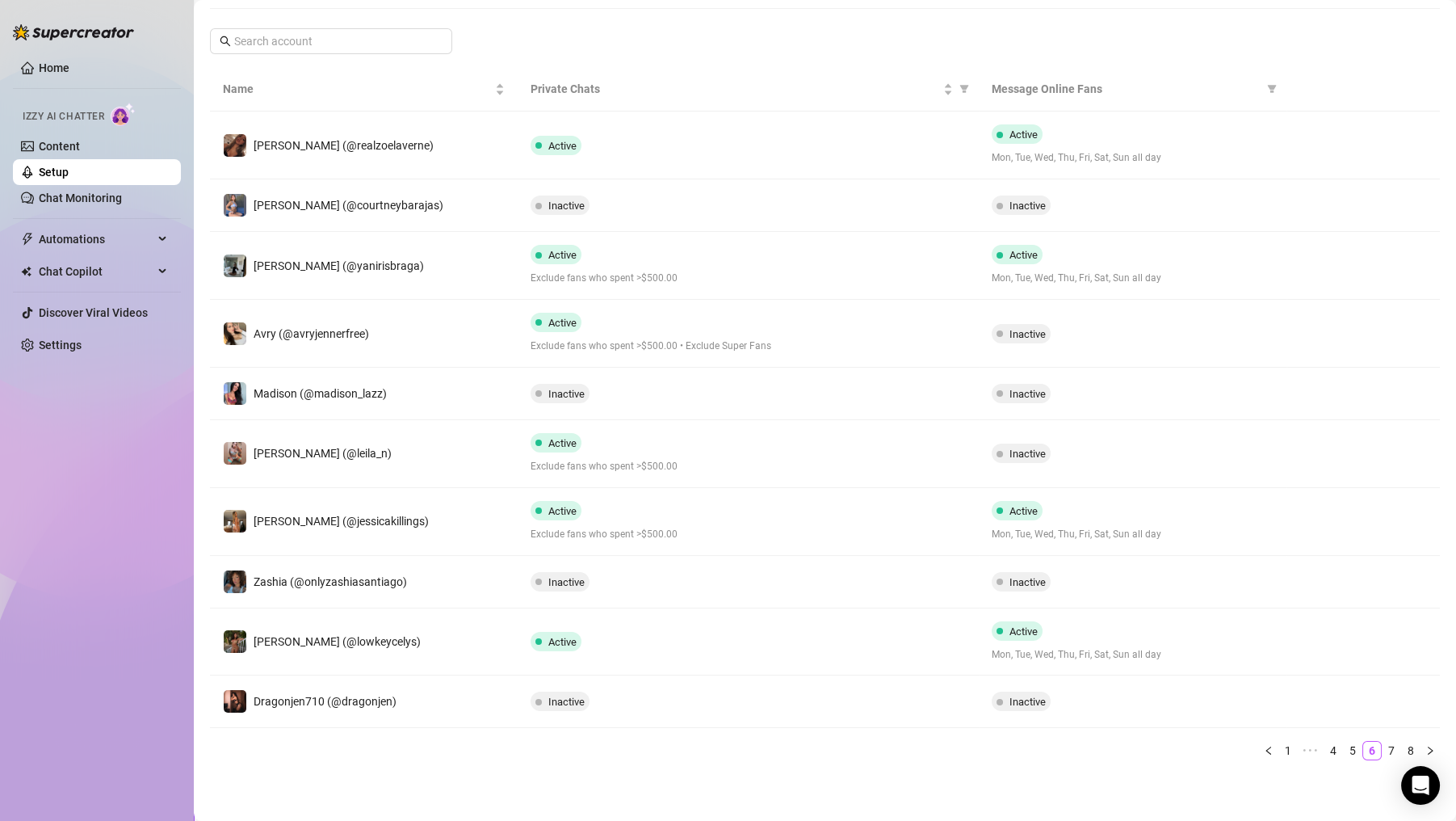
click at [1068, 704] on div "Inactive" at bounding box center [1132, 701] width 282 height 20
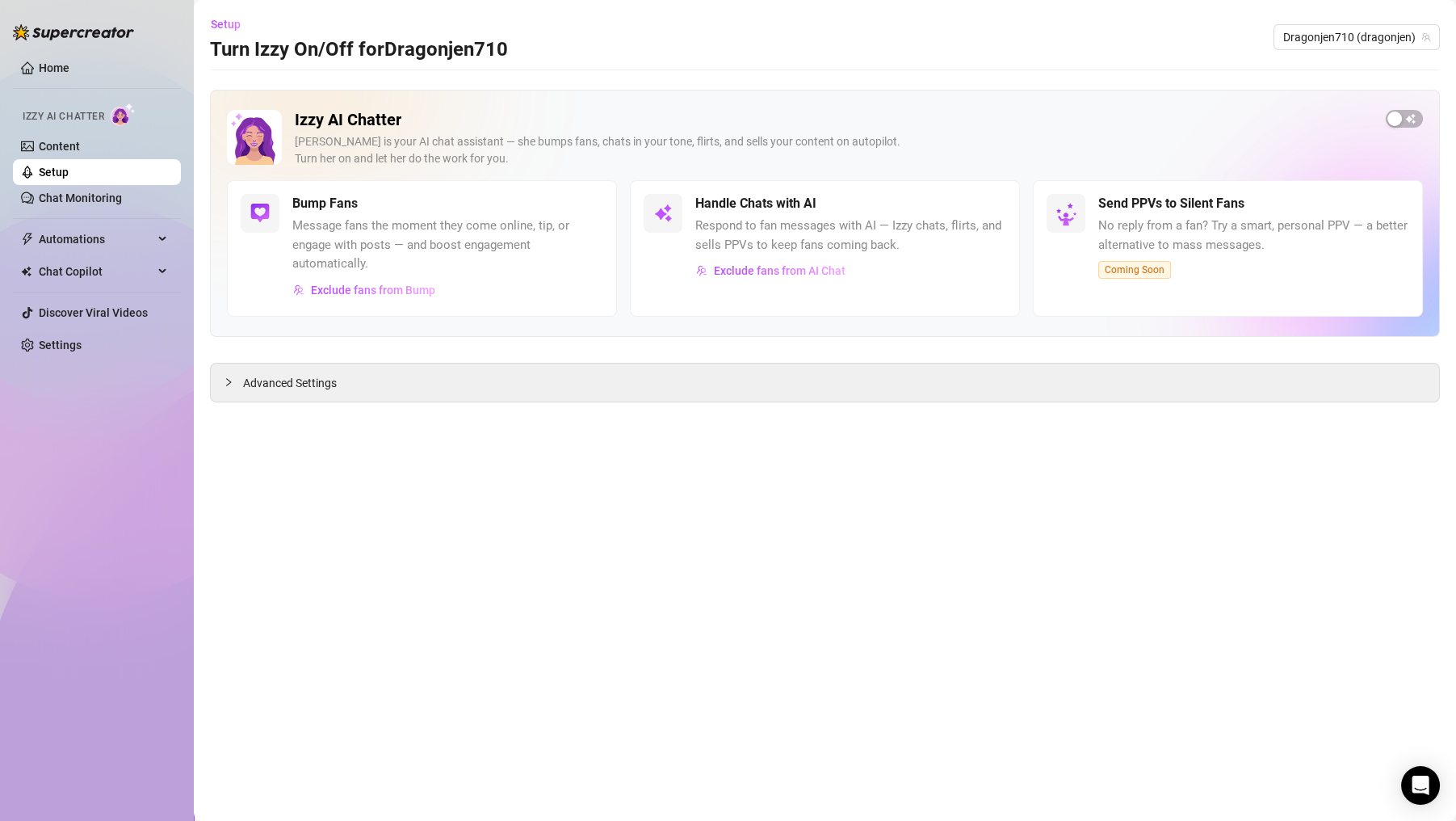
click at [80, 149] on link "Content" at bounding box center [59, 146] width 41 height 13
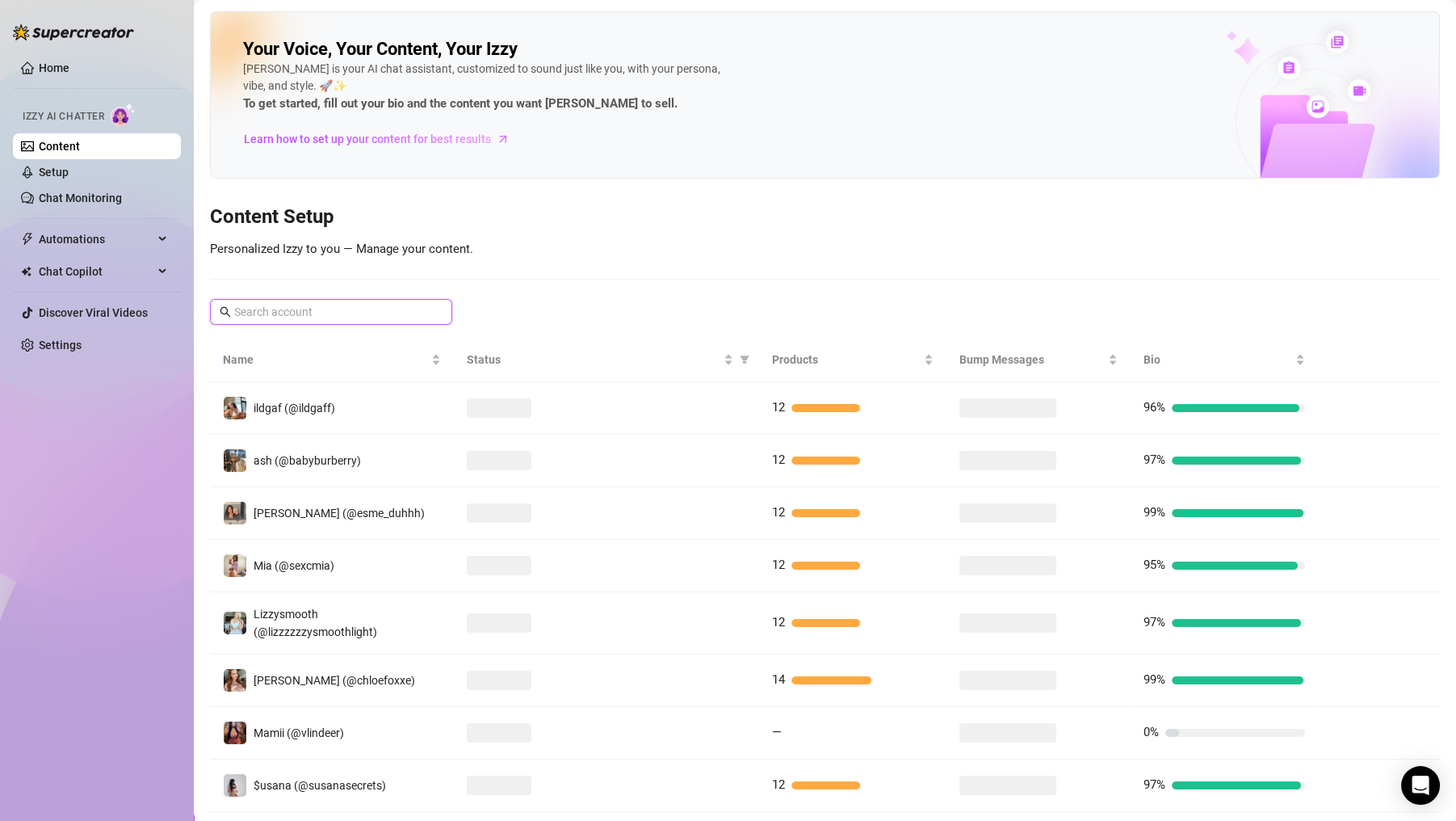
click at [321, 314] on input "text" at bounding box center [332, 312] width 195 height 18
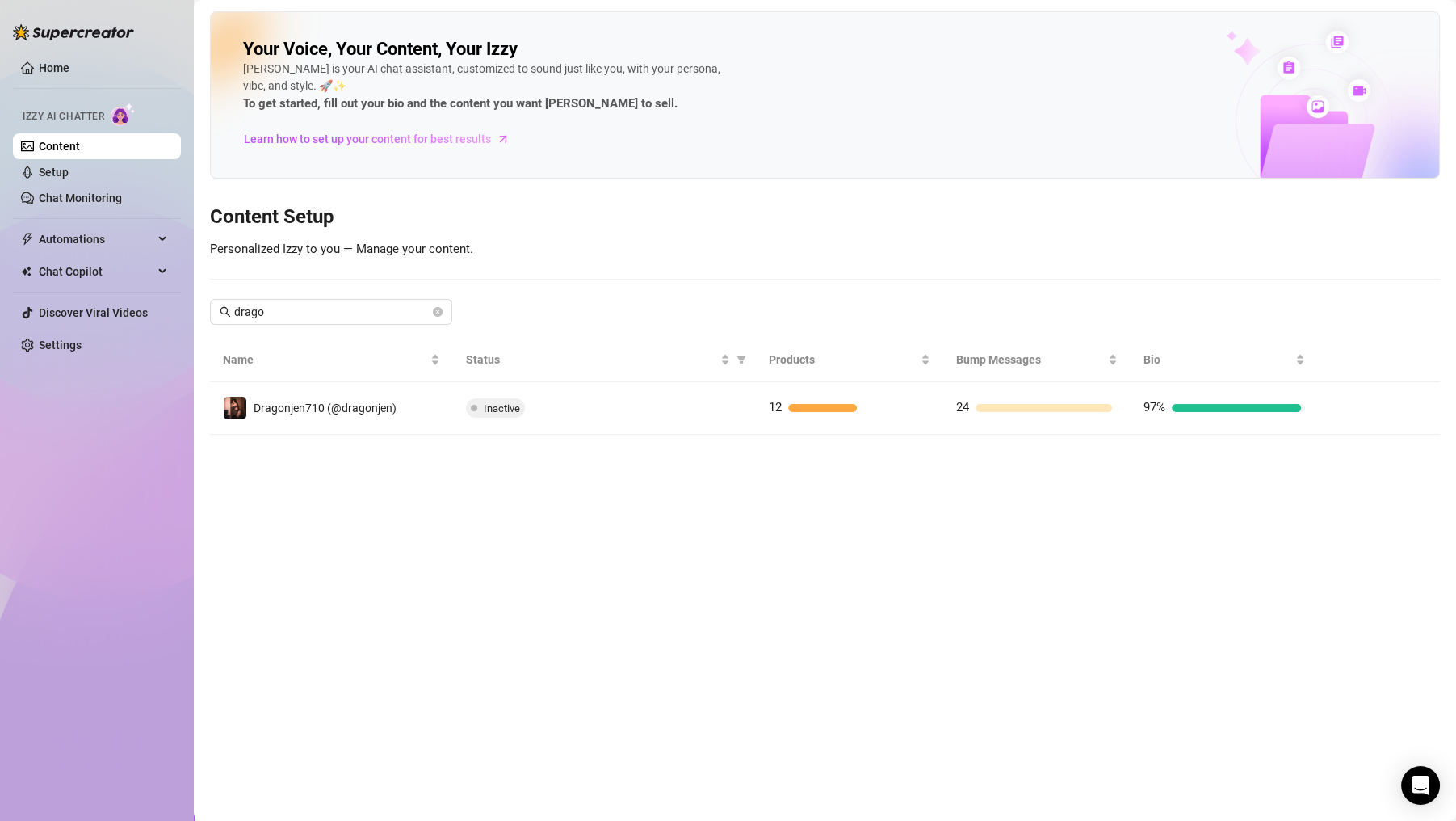
click at [822, 536] on main "Your Voice, Your Content, Your Izzy Izzy is your AI chat assistant, customized …" at bounding box center [824, 410] width 1262 height 821
click at [960, 494] on main "Your Voice, Your Content, Your Izzy Izzy is your AI chat assistant, customized …" at bounding box center [824, 410] width 1262 height 821
click at [661, 490] on main "Your Voice, Your Content, Your Izzy Izzy is your AI chat assistant, customized …" at bounding box center [824, 410] width 1262 height 821
click at [290, 315] on input "drago" at bounding box center [332, 312] width 195 height 18
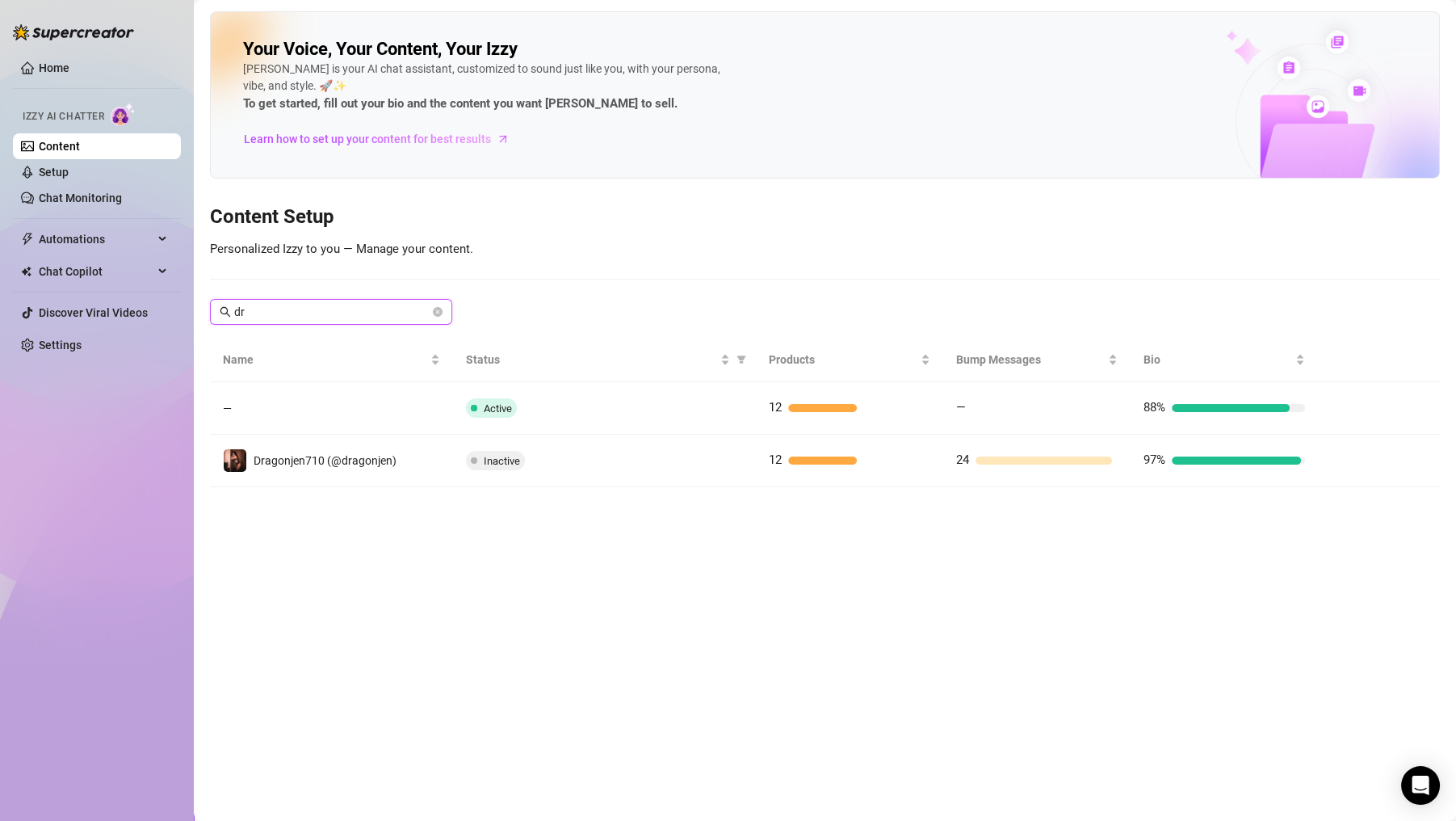
type input "d"
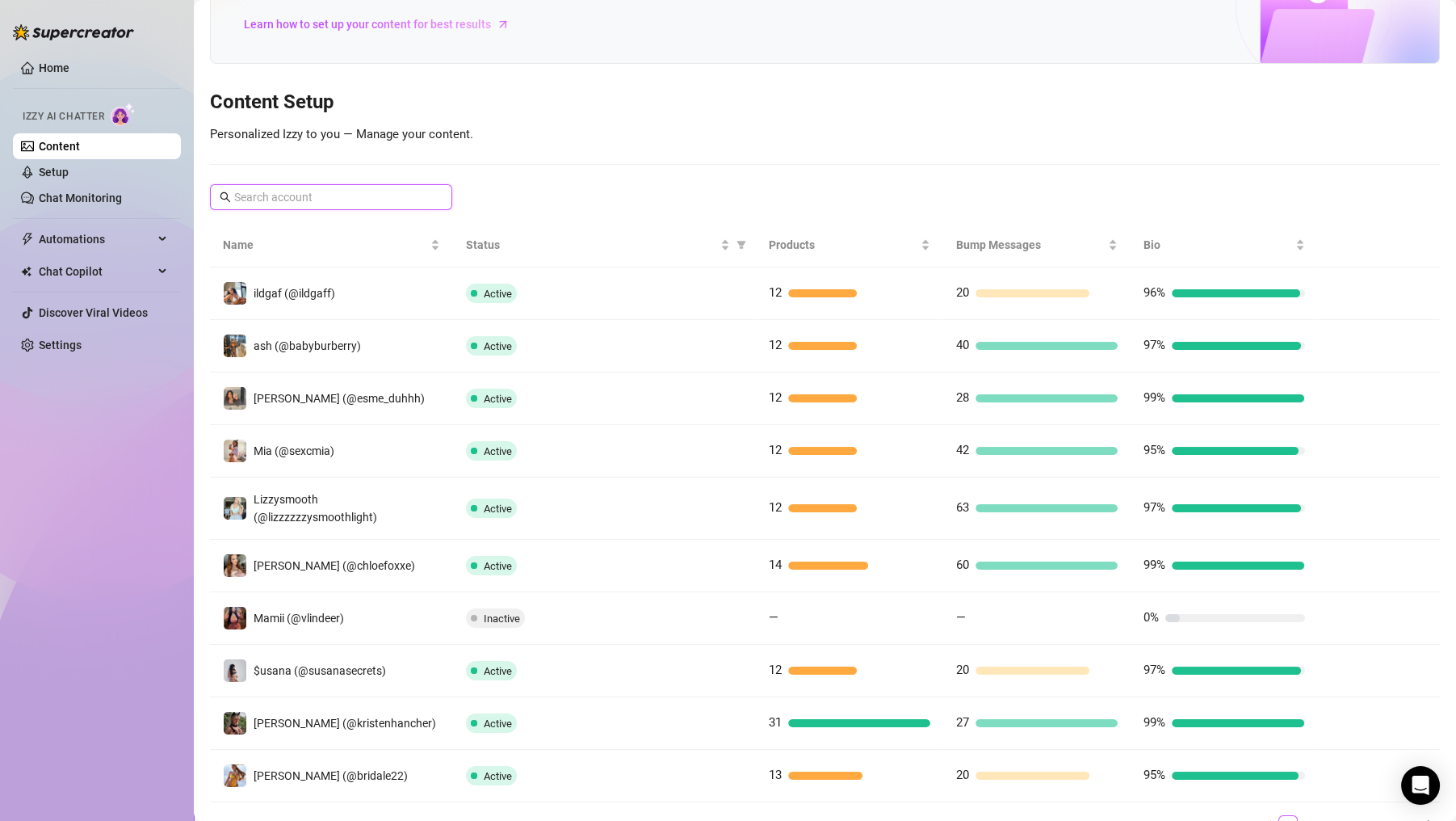
scroll to position [189, 0]
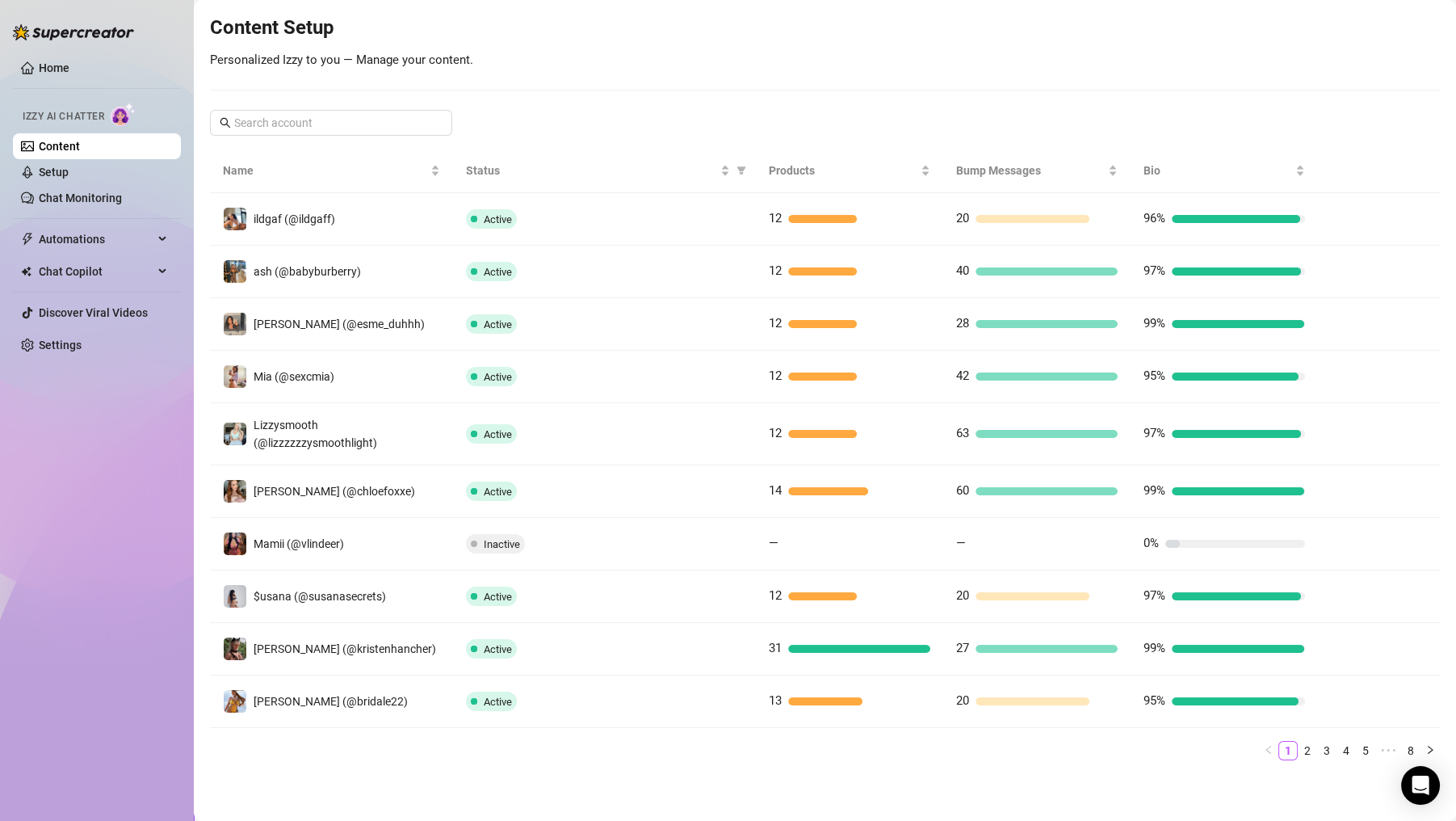
click at [1298, 752] on link "2" at bounding box center [1307, 751] width 18 height 18
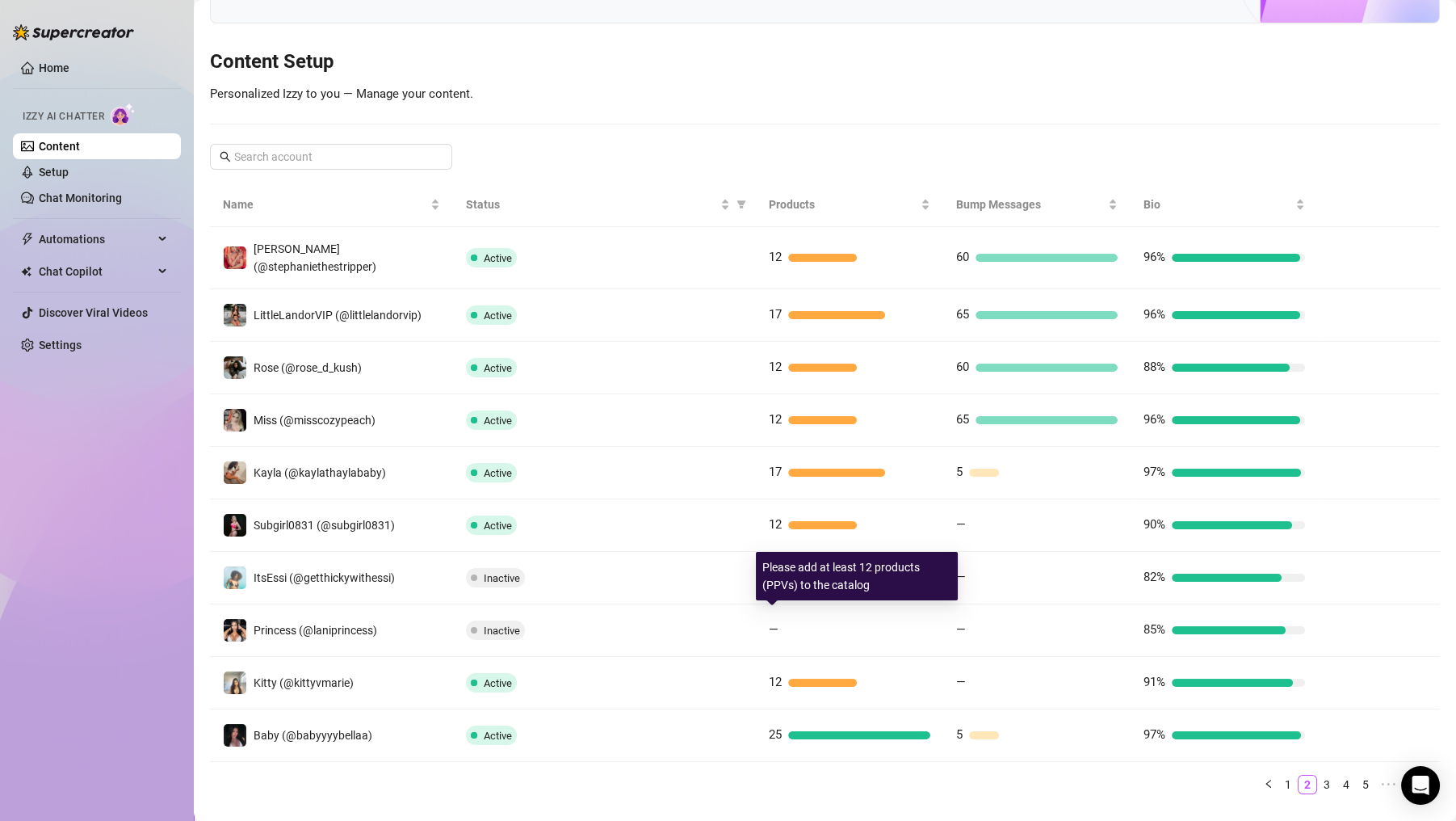
scroll to position [179, 0]
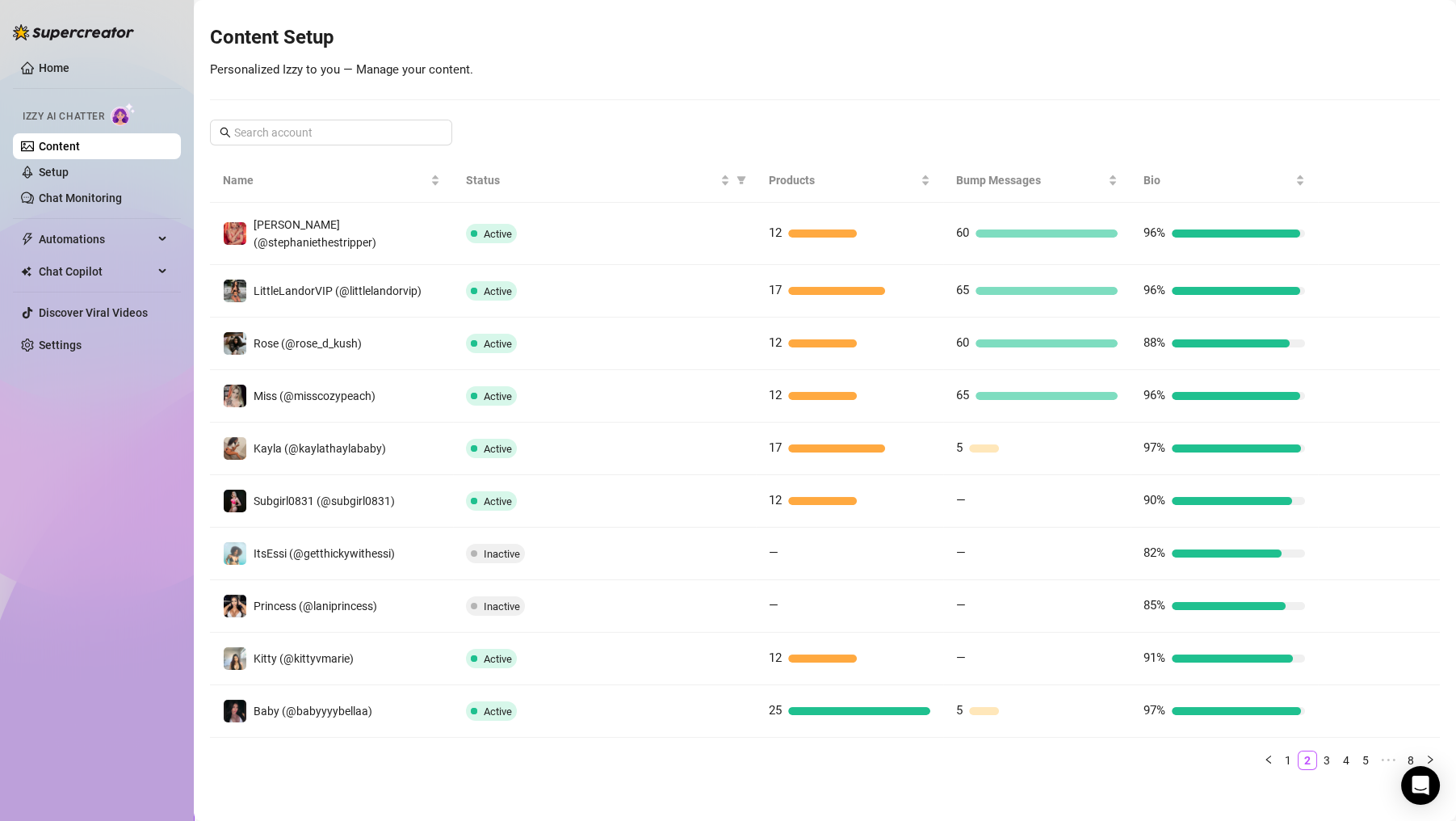
click at [529, 545] on div "Inactive" at bounding box center [604, 553] width 278 height 20
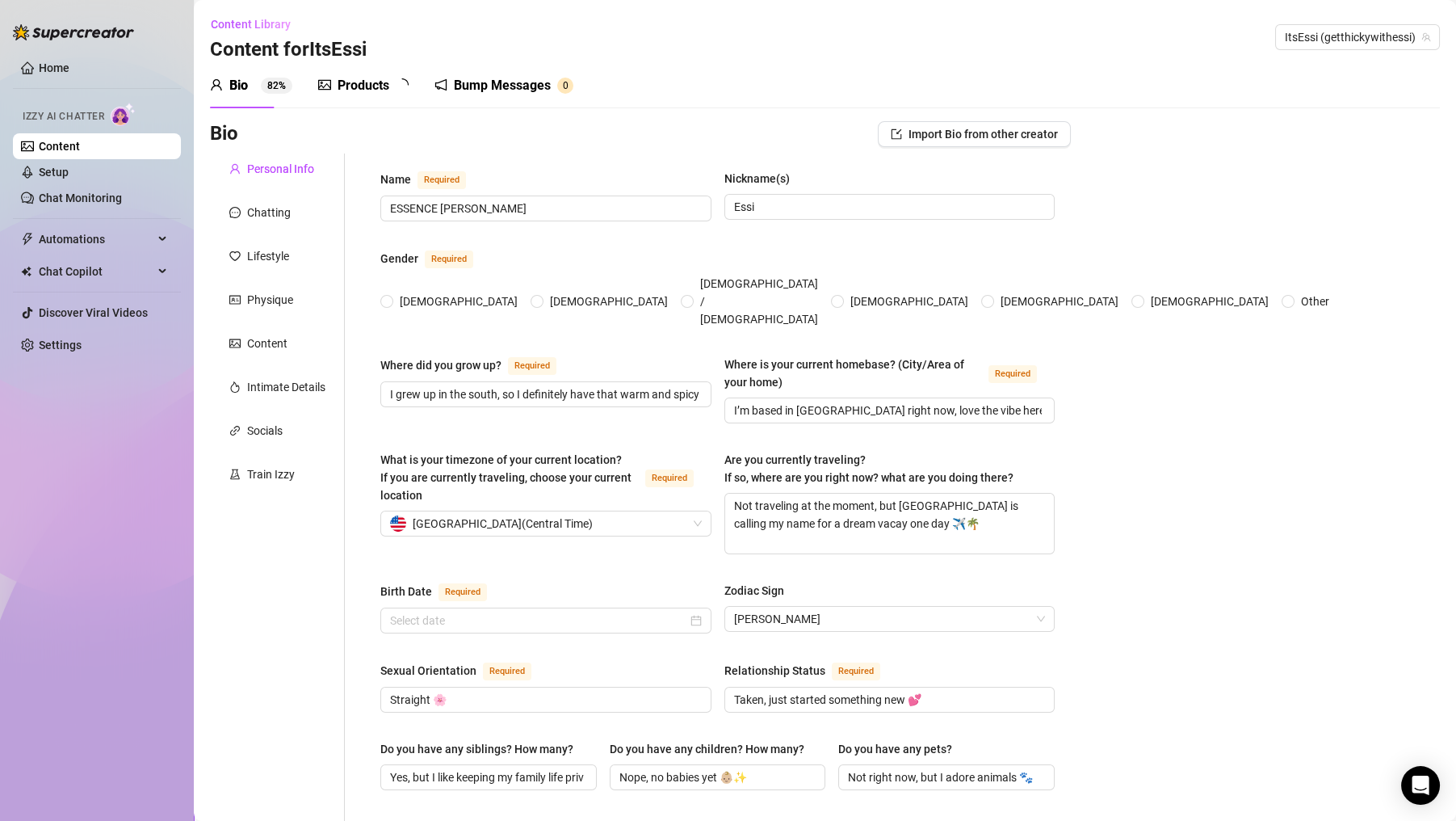
type input "ESSENCE SIMONE Thompson"
type input "Essi"
type input "I grew up in the south, so I definitely have that warm and spicy energy in me, …"
type input "I’m based in Austin right now, love the vibe here, it’s such a mix of creative …"
type textarea "Not traveling at the moment, but Bali is calling my name for a dream vacay one …"
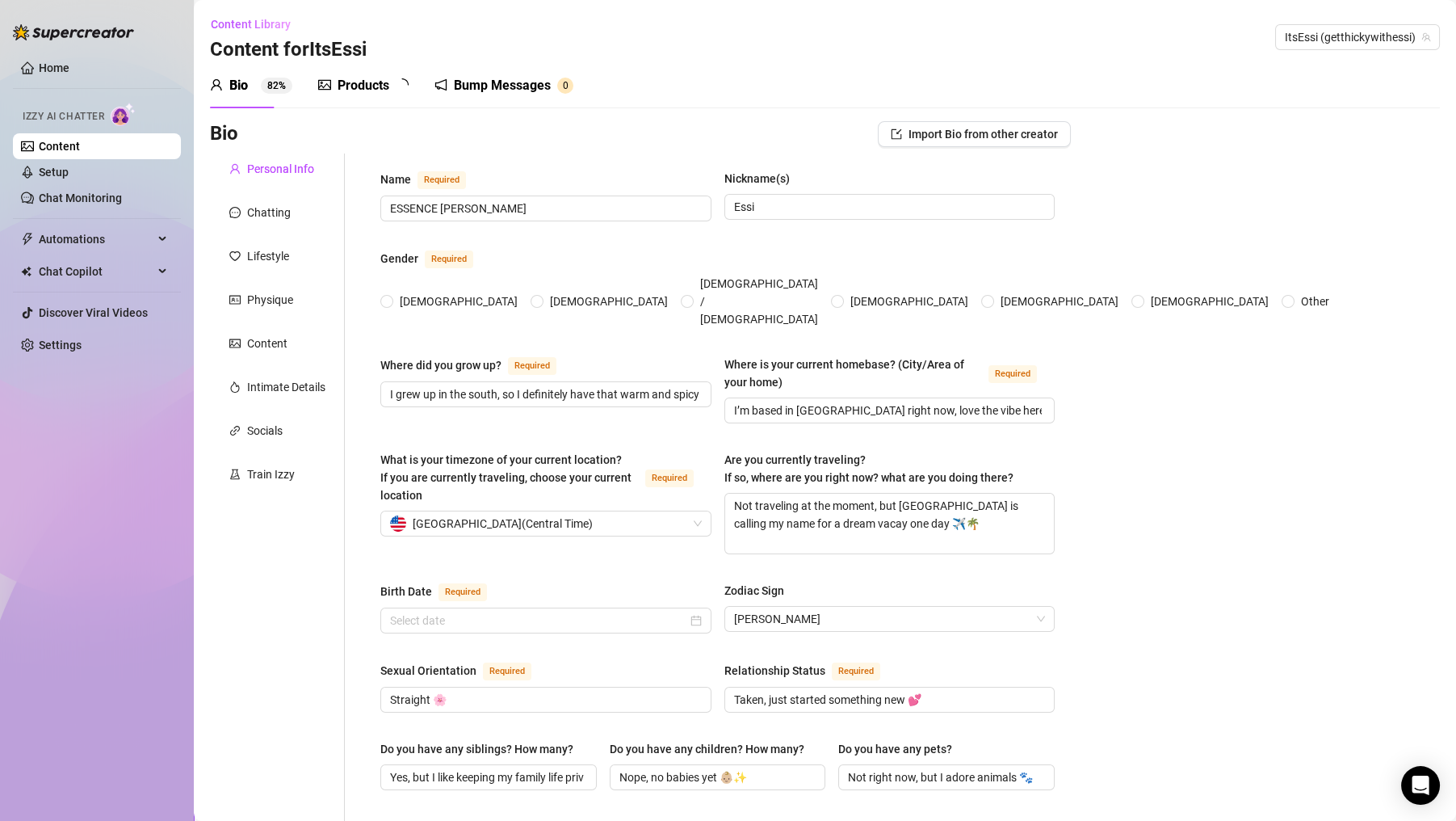
type input "Straight 🌸"
type input "Taken, just started something new 💕"
type input "Yes, but I like keeping my family life private hun 💕"
type input "Nope, no babies yet 👶🏼✨"
type input "Not right now, but I adore animals 🐾"
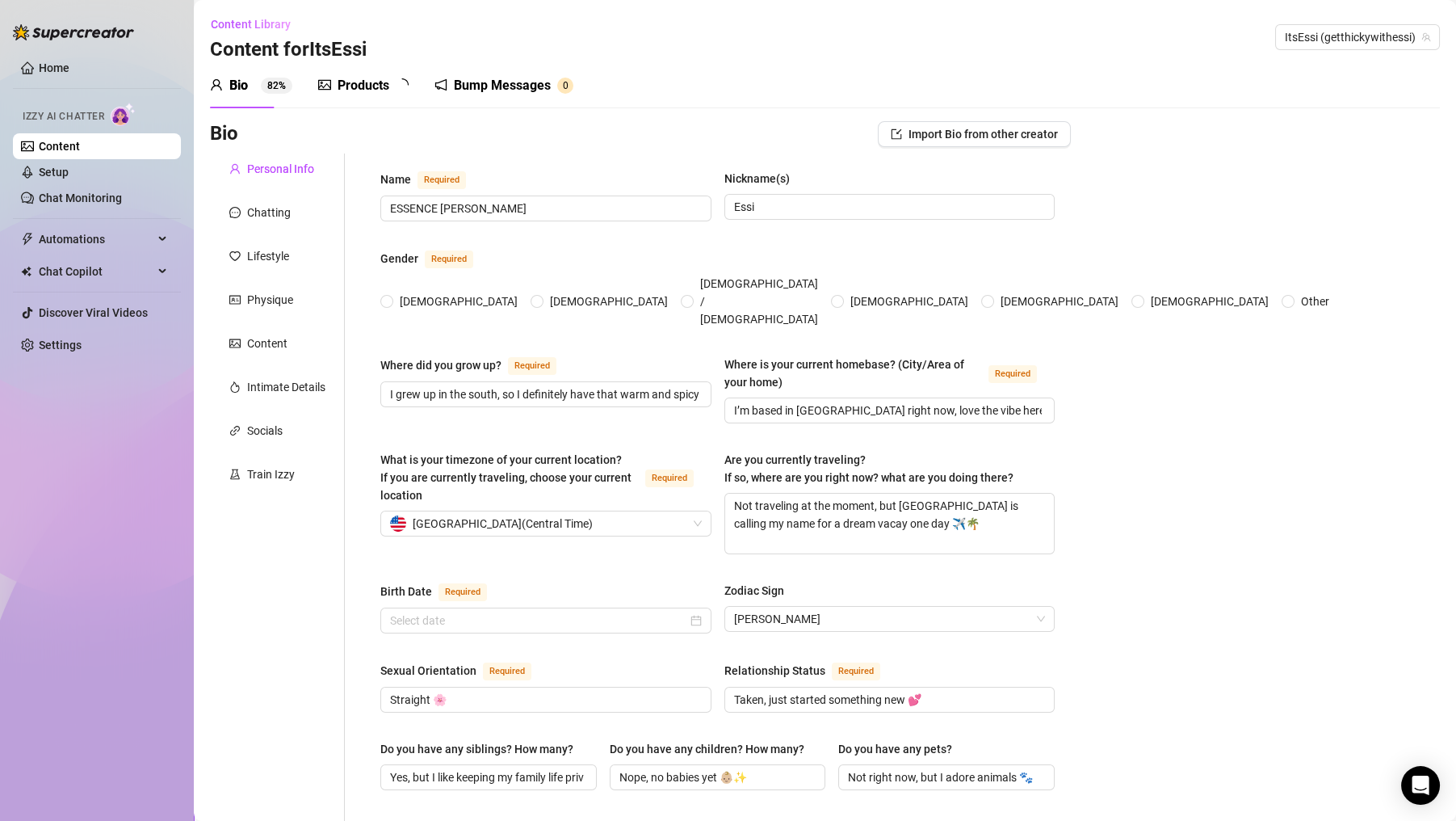
type input "Fashion content & lifestyle personality, it’s really just me sharing my world 💕"
type input "I’ve always been into fashion + creative projects ✨"
type input "College girl vibes 🌸 studied while building my fashion lane."
type input "Spiritual and grounded 🙏🏽 just trying to live with love + light."
type input "Keep it honest, keep it real. My biggest pet peeve is liars, hun."
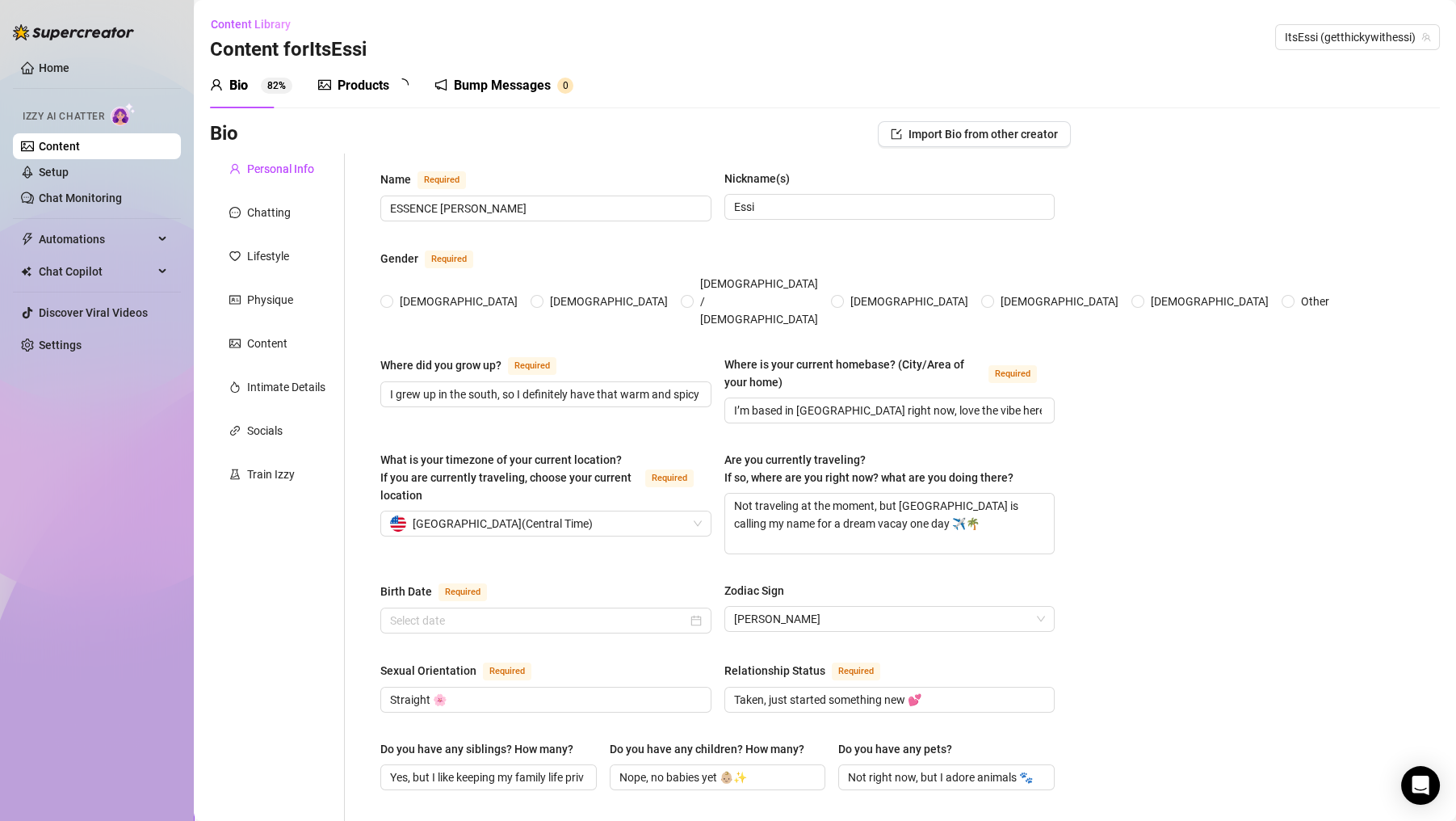
type textarea "Designing my own swimwear brand and traveling the world ✈️💖"
type textarea "One time I showed up to a dance class in two totally different sneakers, still …"
type textarea "I’m obsessed with crab legs 🦀 and could literally eat them every day."
type textarea "I’m big on trying new foods + experiences. Life’s too short not to make it juic…"
radio input "true"
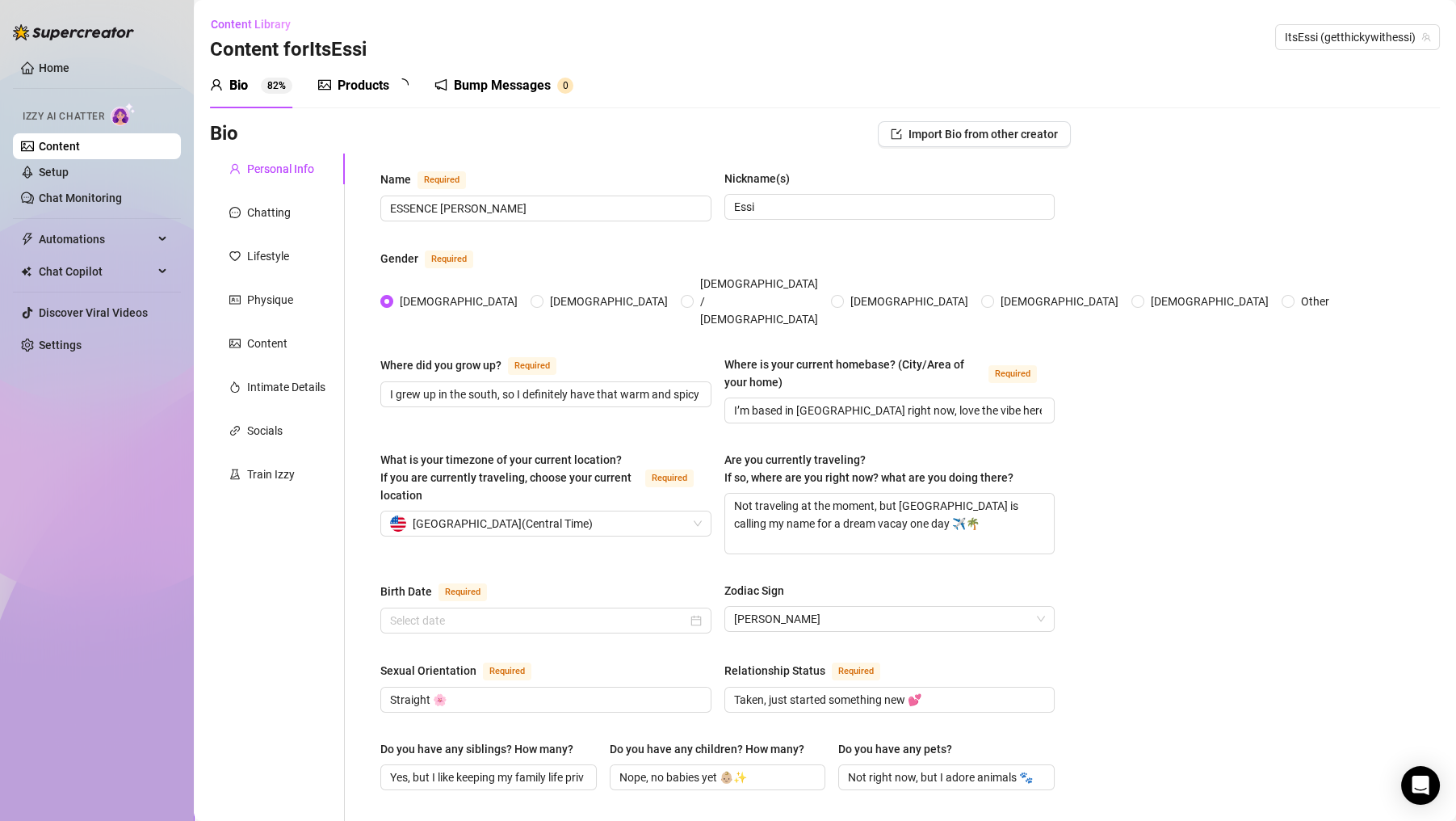
type input "August 13th, 1995"
drag, startPoint x: 559, startPoint y: 199, endPoint x: 370, endPoint y: 207, distance: 189.2
click at [370, 207] on div "Name Required ESSENCE SIMONE Thompson Nickname(s) Essi Gender Required Female M…" at bounding box center [717, 830] width 706 height 1354
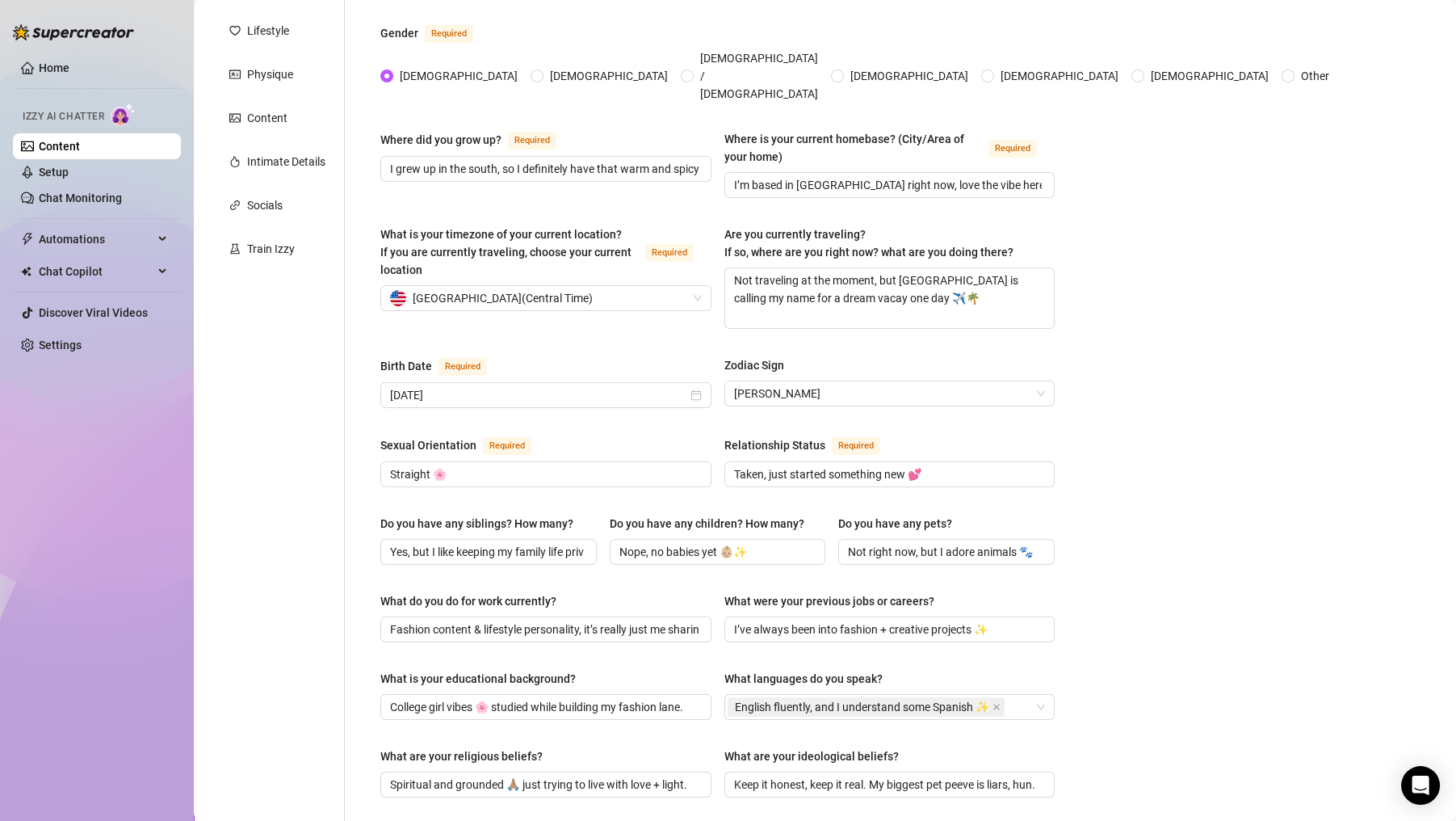
scroll to position [291, 0]
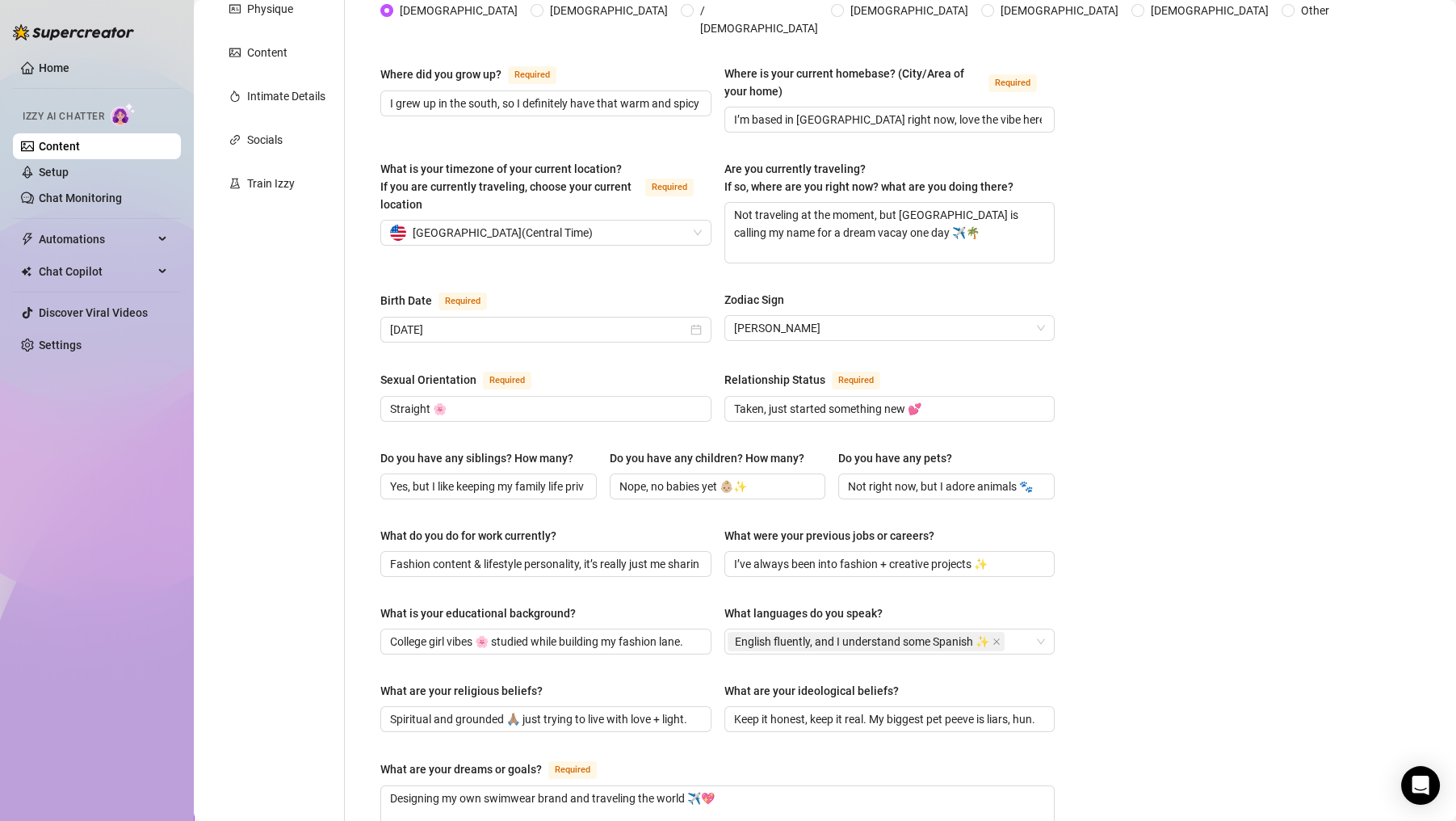
type input "Essence Simone Thompson"
click at [484, 399] on input "Straight 🌸" at bounding box center [545, 408] width 309 height 18
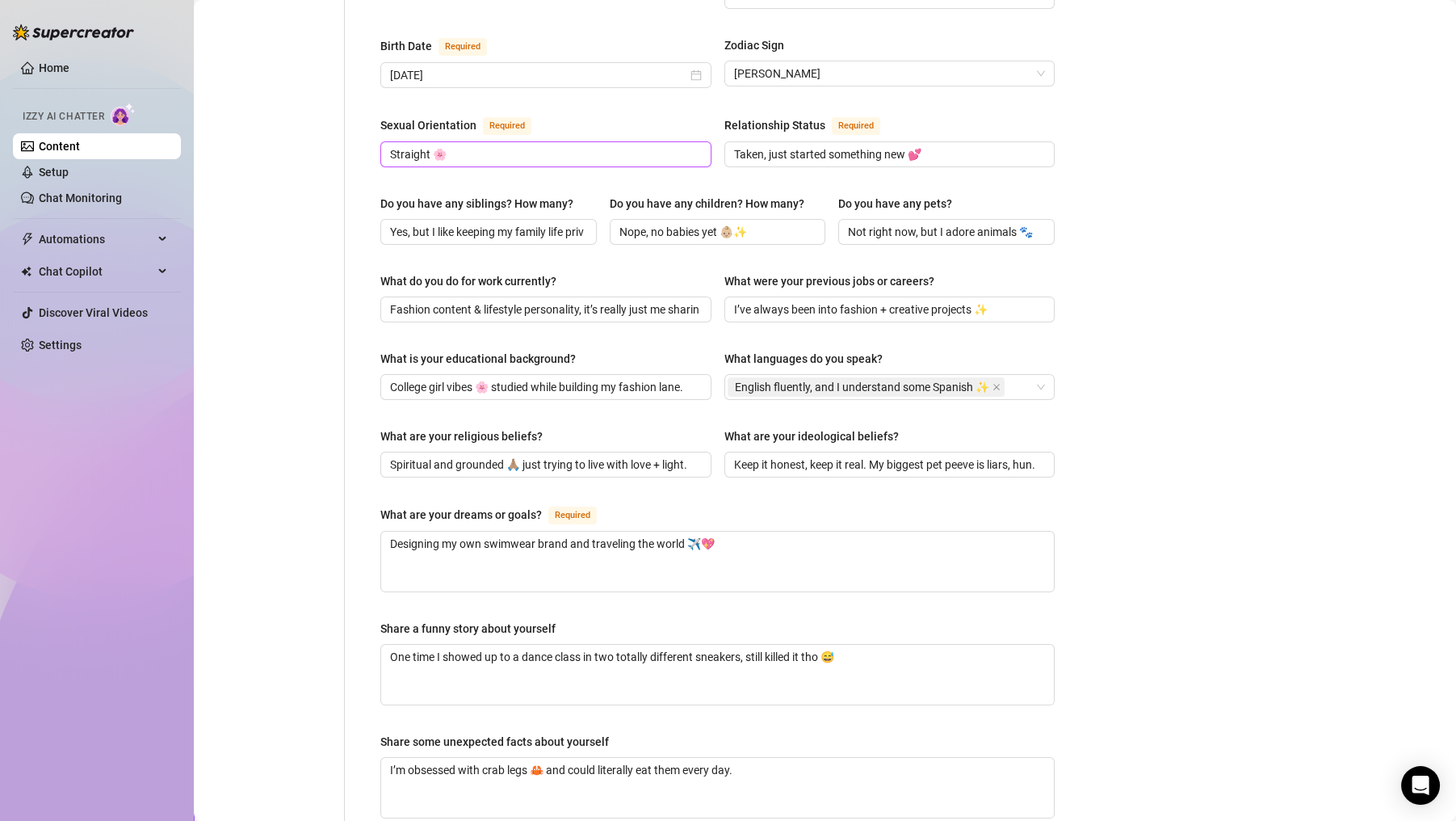
scroll to position [795, 0]
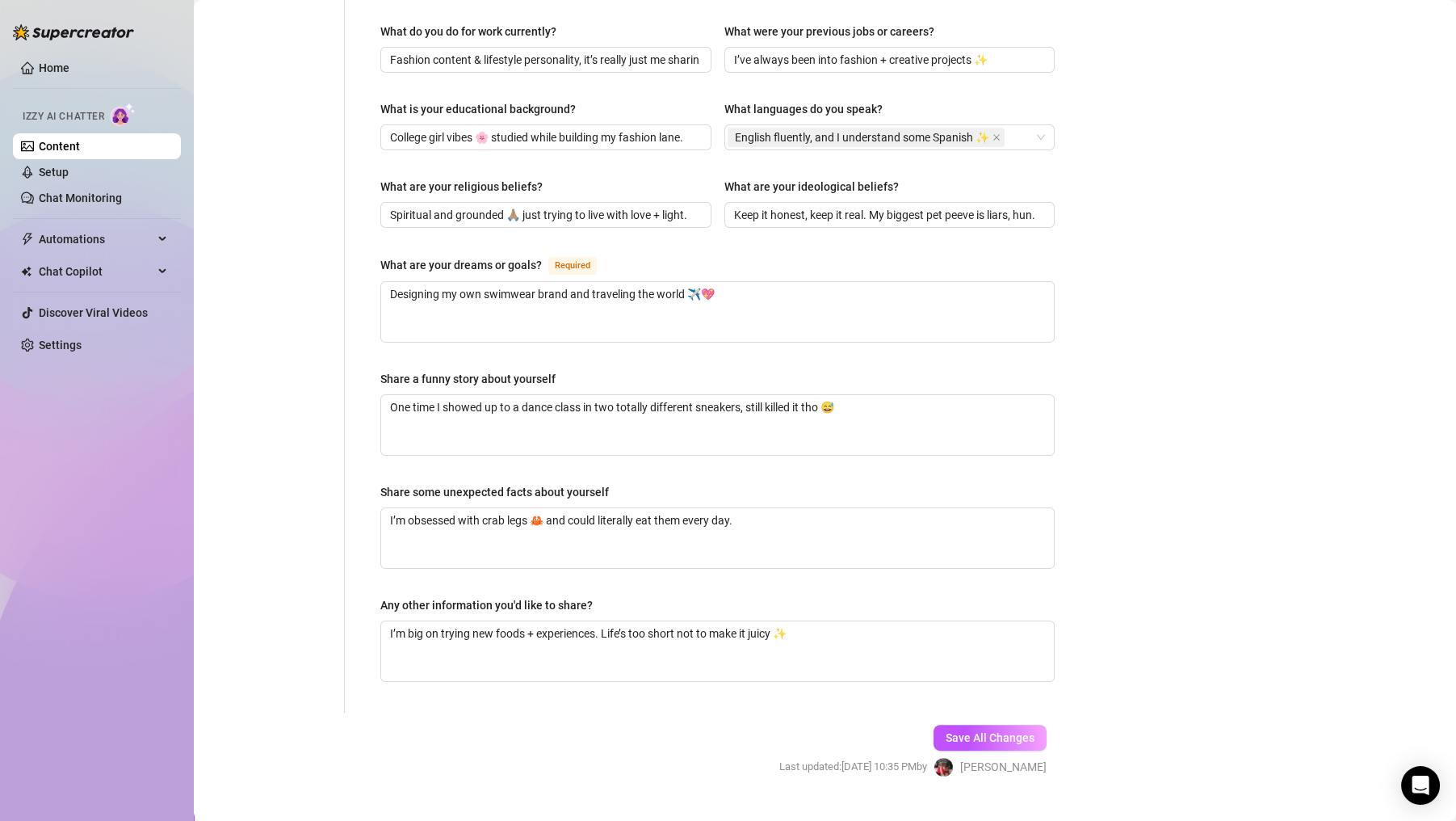
click at [993, 731] on span "Save All Changes" at bounding box center [990, 738] width 89 height 13
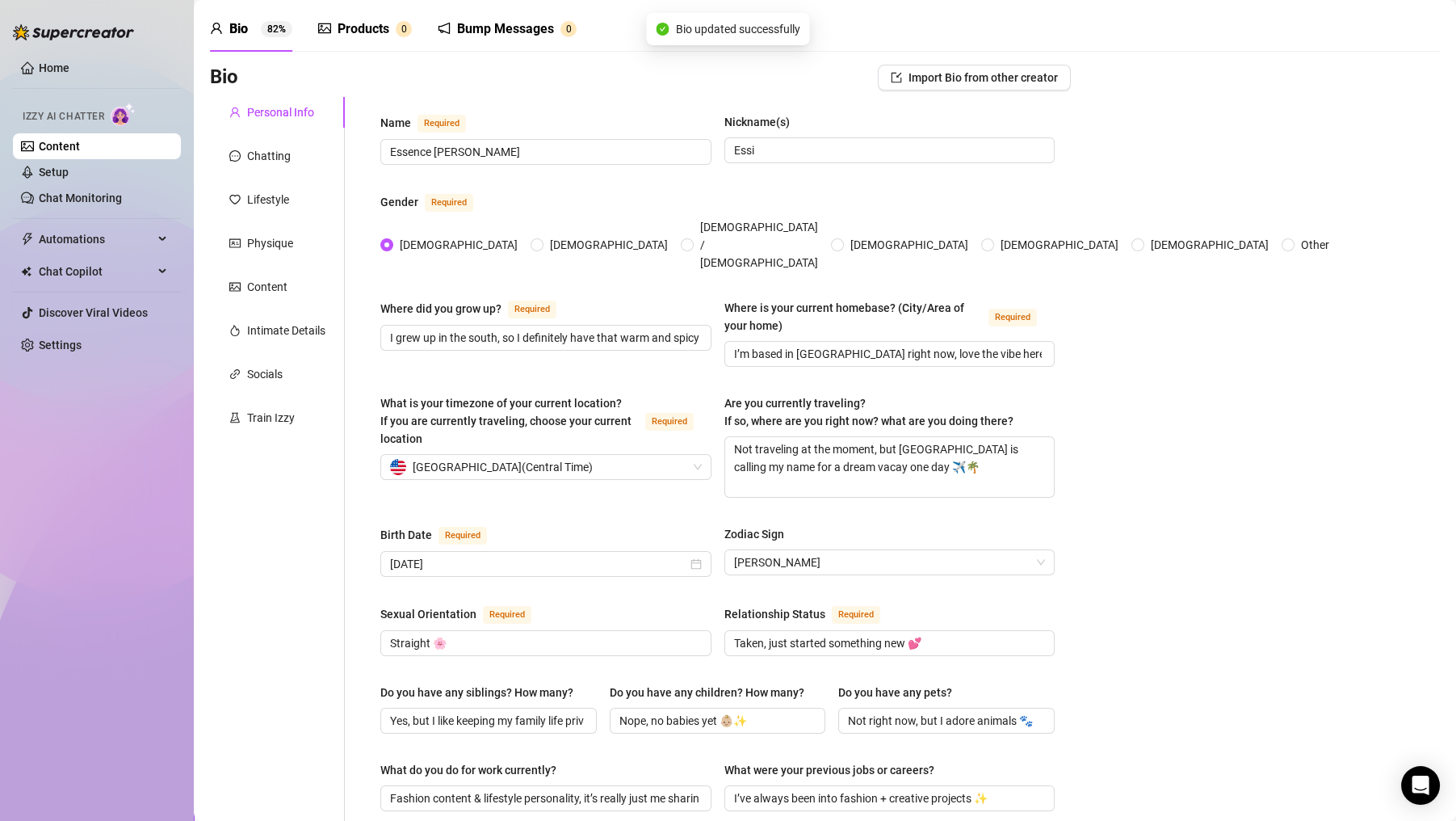
scroll to position [0, 0]
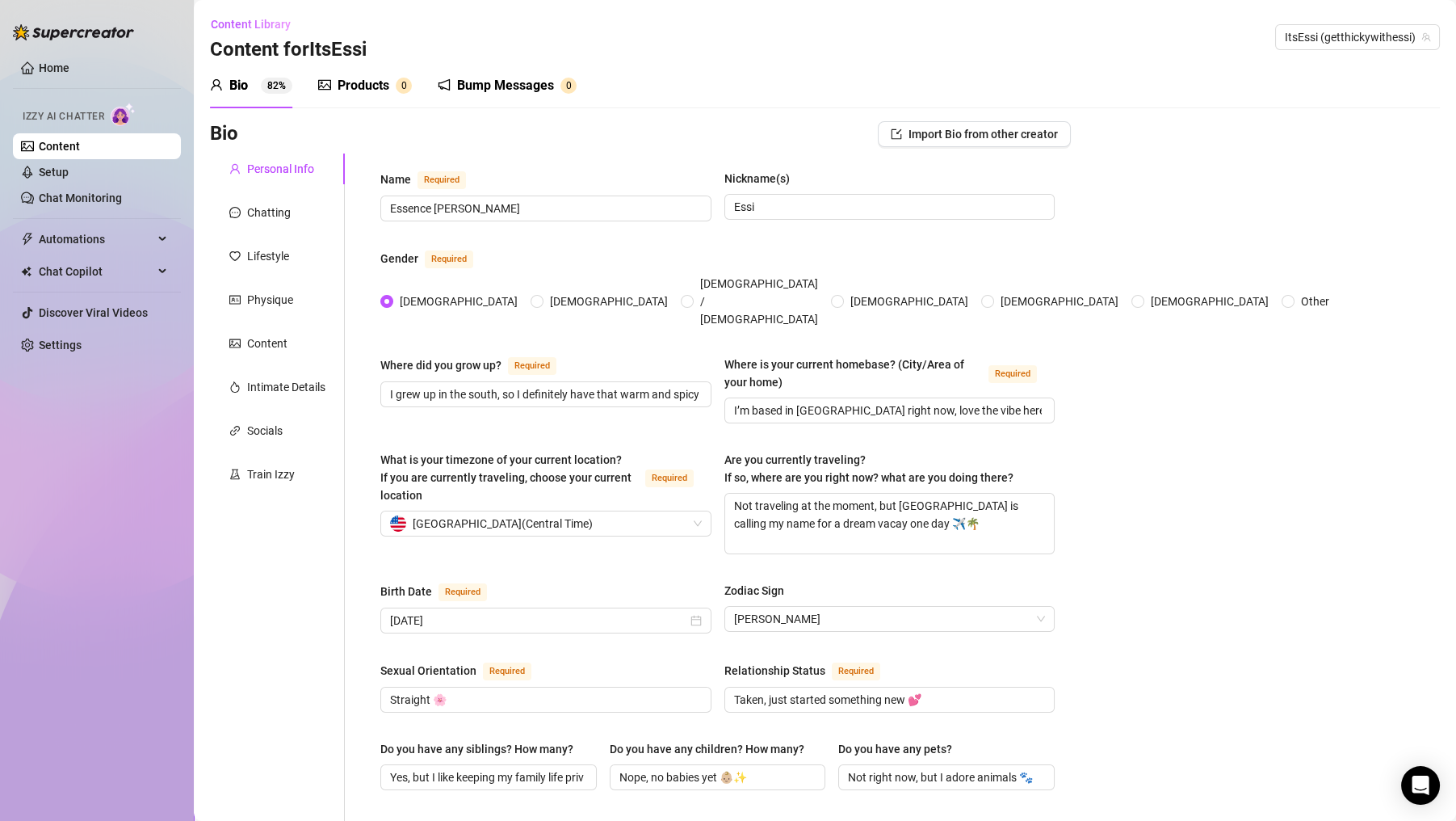
click at [258, 83] on div "Bio 82%" at bounding box center [251, 86] width 82 height 20
click at [345, 623] on div "Name Required Essence Simone Thompson Nickname(s) Essi Gender Required Female M…" at bounding box center [707, 830] width 726 height 1354
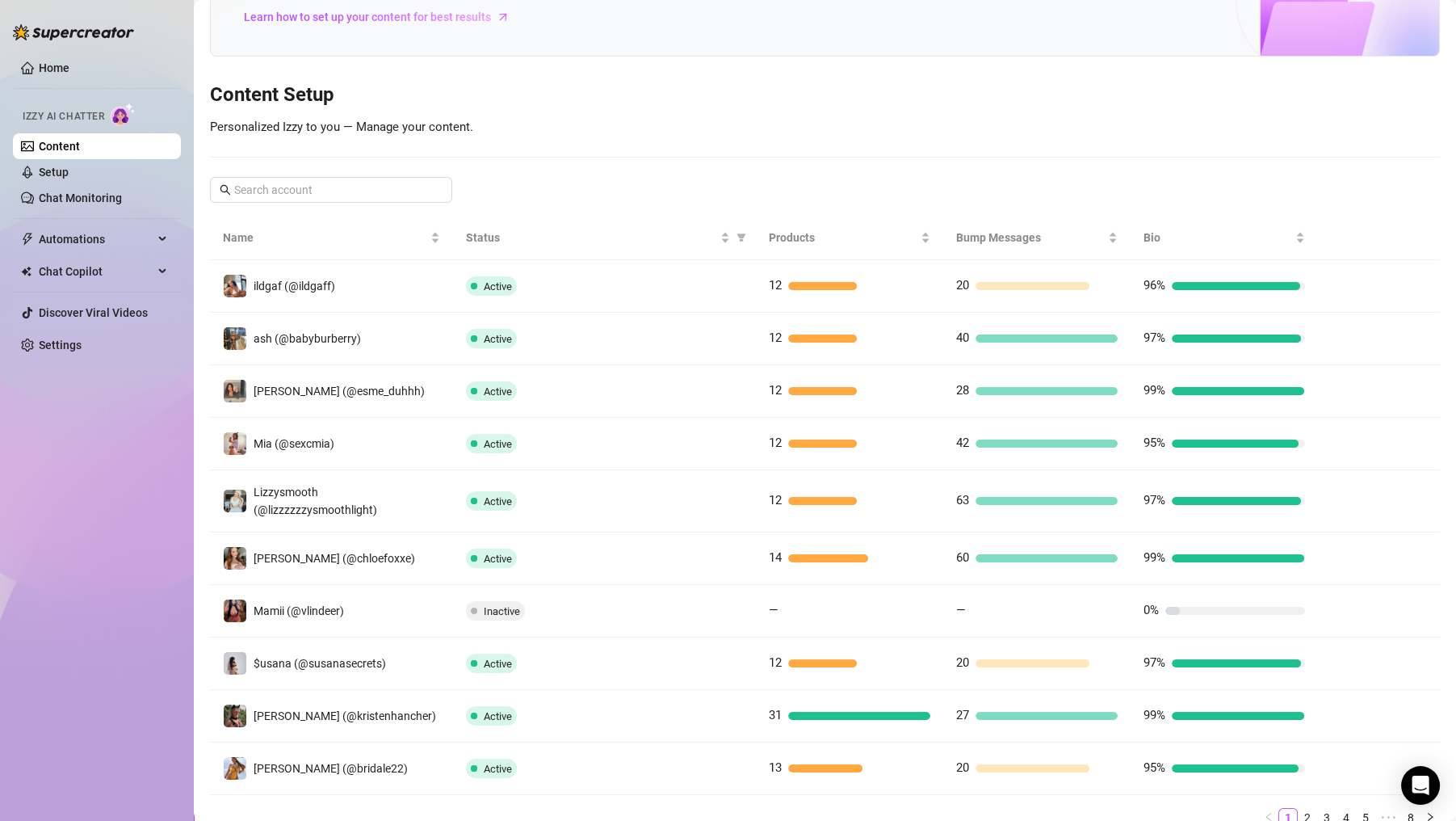
scroll to position [189, 0]
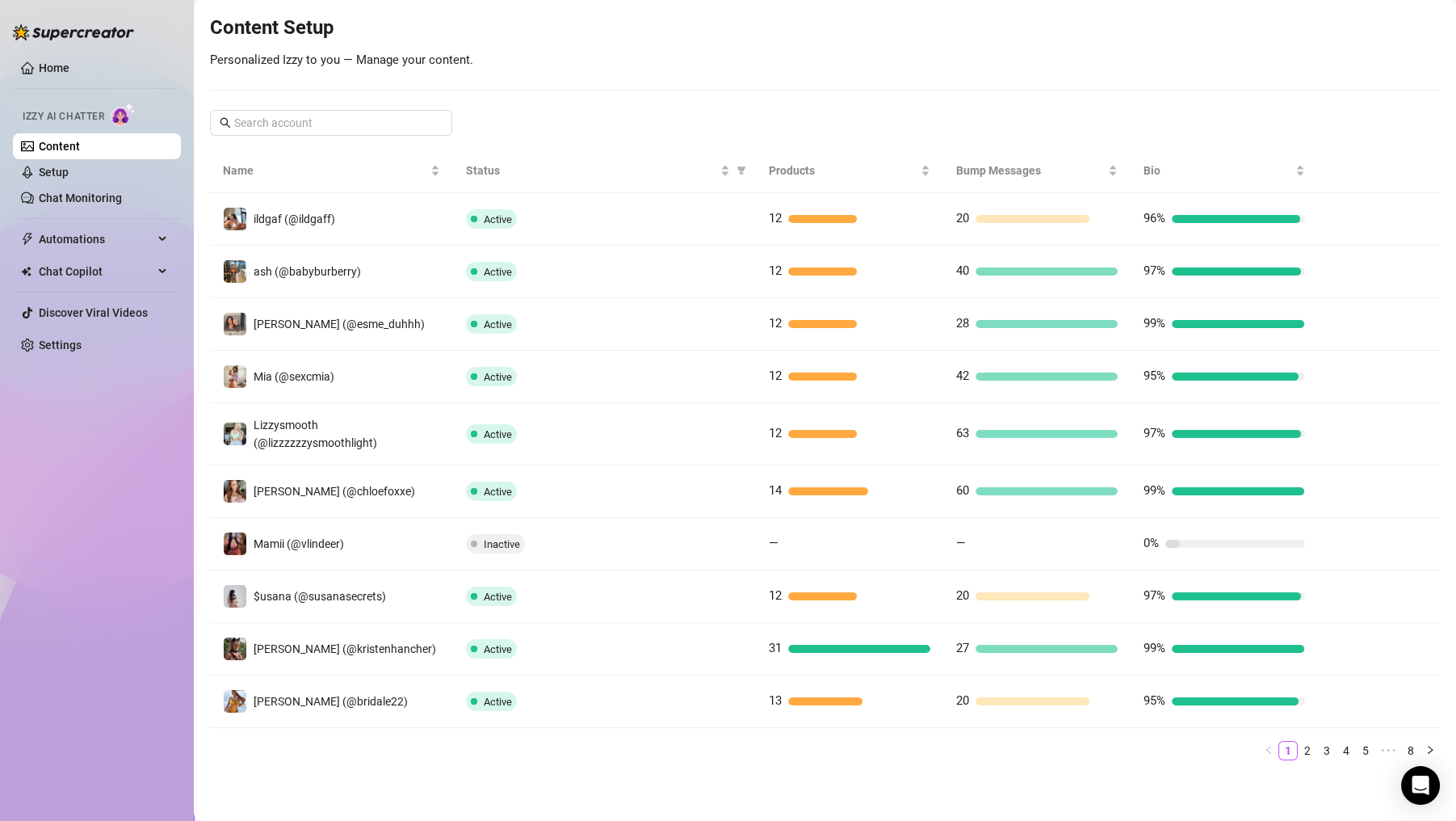
click at [1298, 750] on link "2" at bounding box center [1307, 751] width 18 height 18
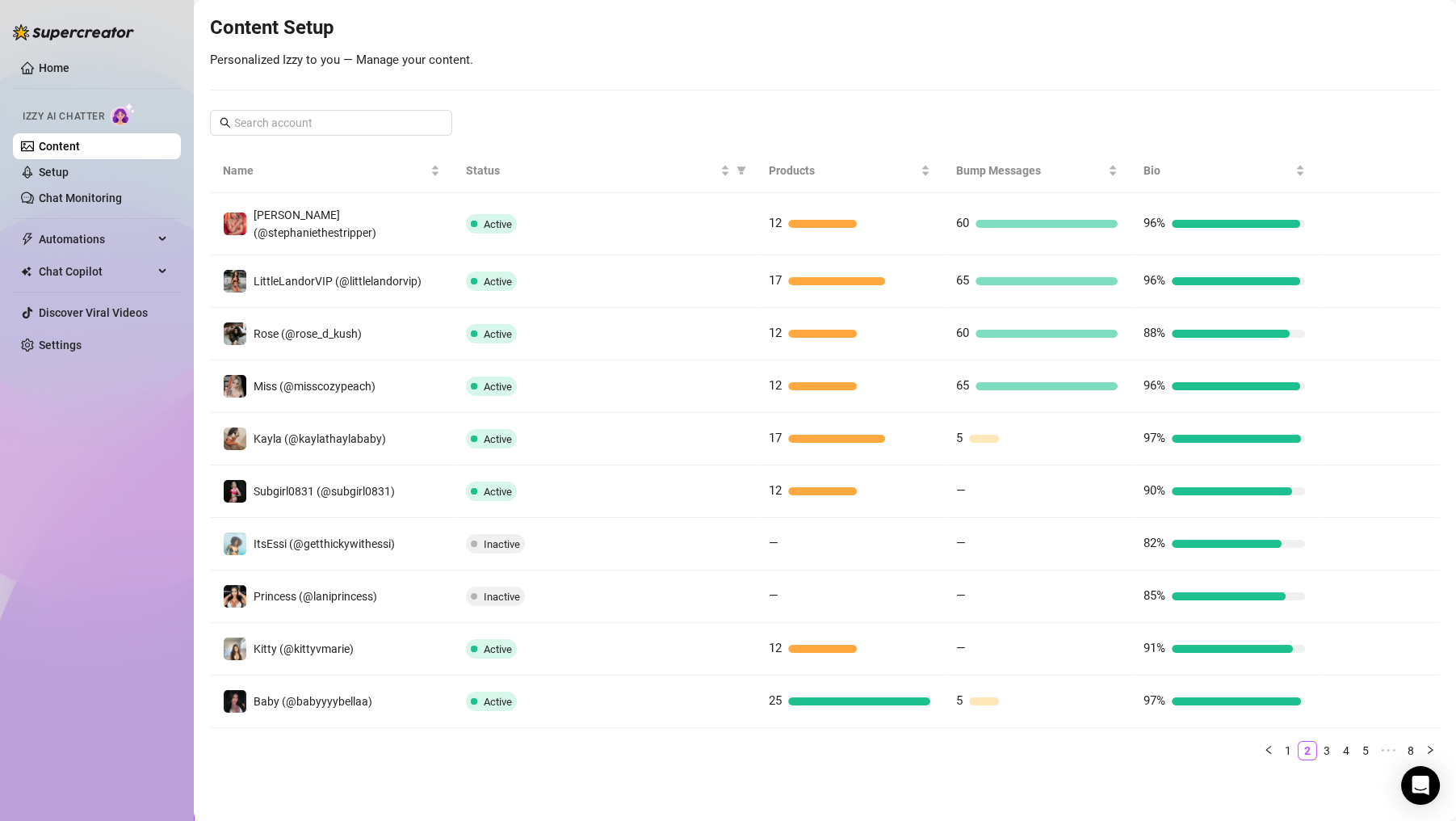
scroll to position [179, 0]
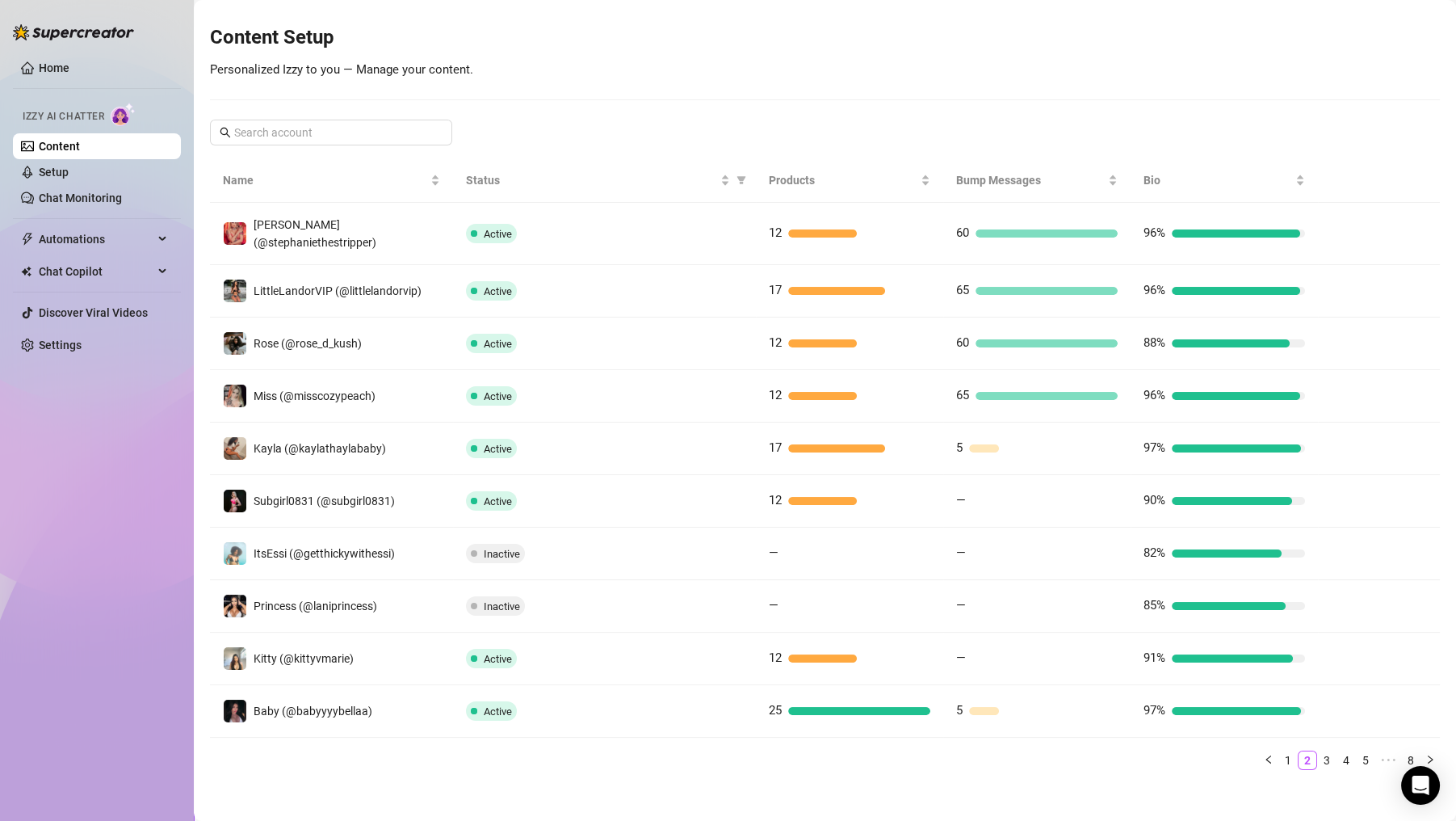
click at [1318, 751] on link "3" at bounding box center [1327, 760] width 18 height 18
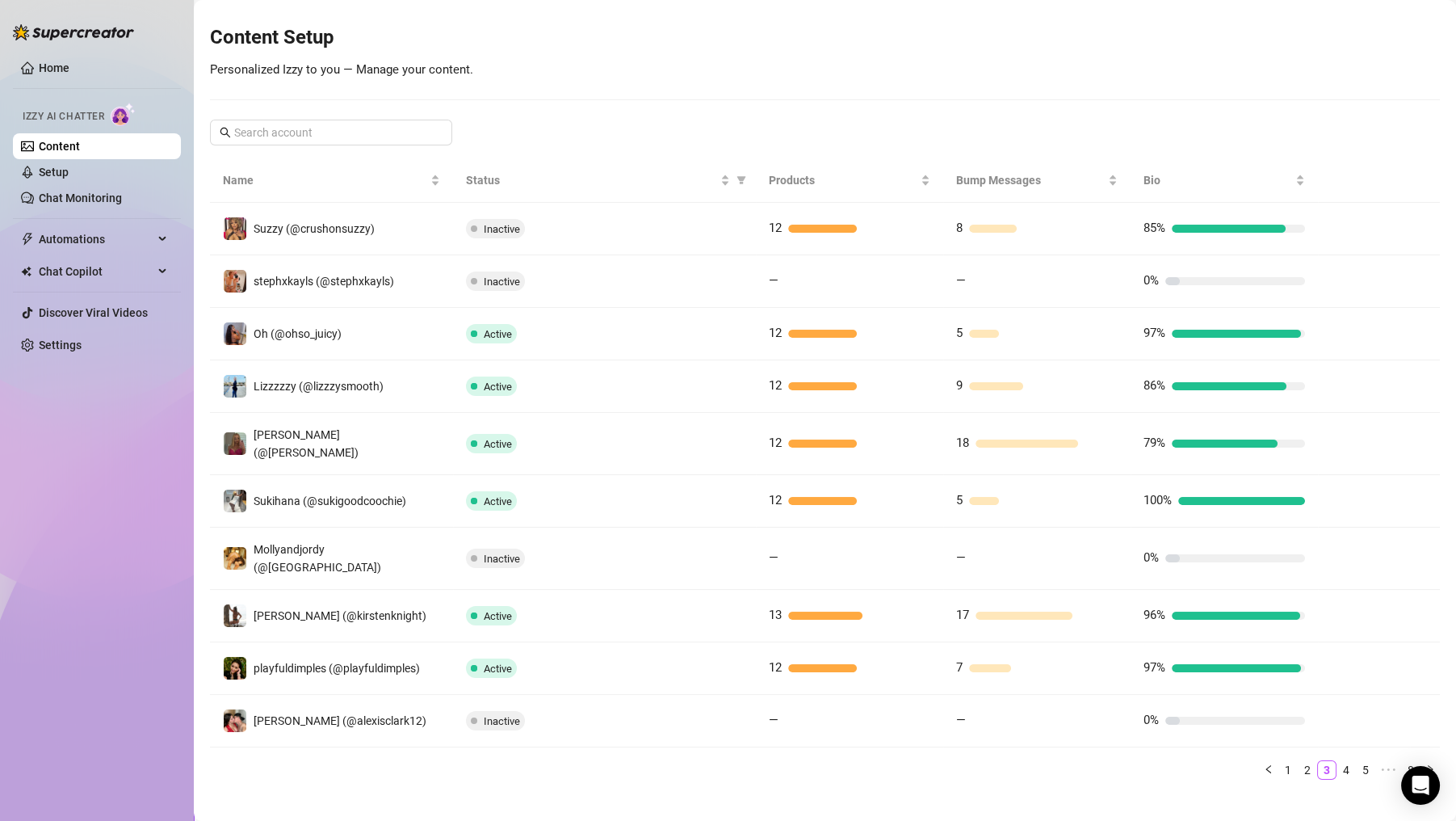
click at [1337, 761] on link "4" at bounding box center [1346, 770] width 18 height 18
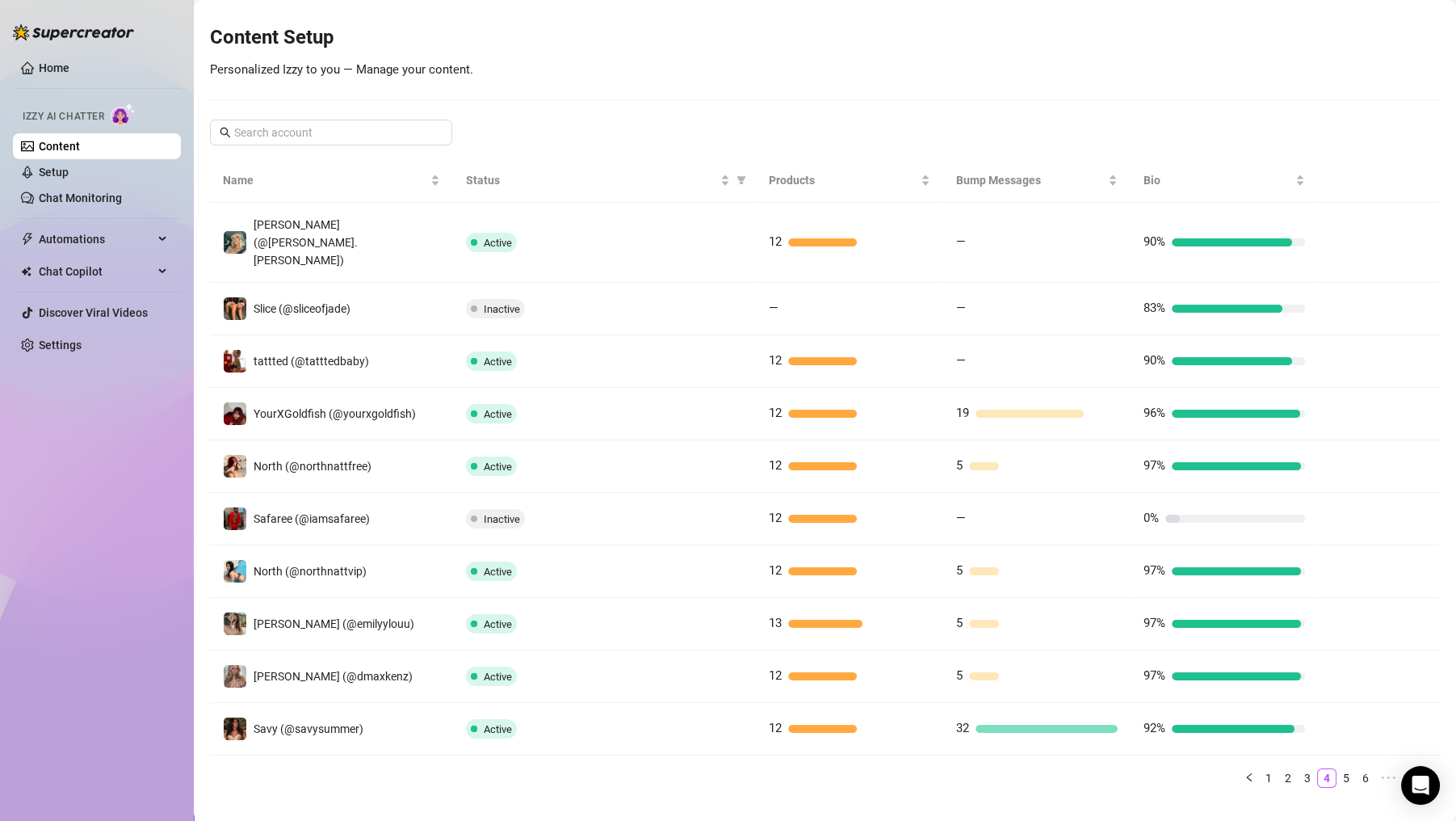
click at [1337, 769] on link "5" at bounding box center [1346, 778] width 18 height 18
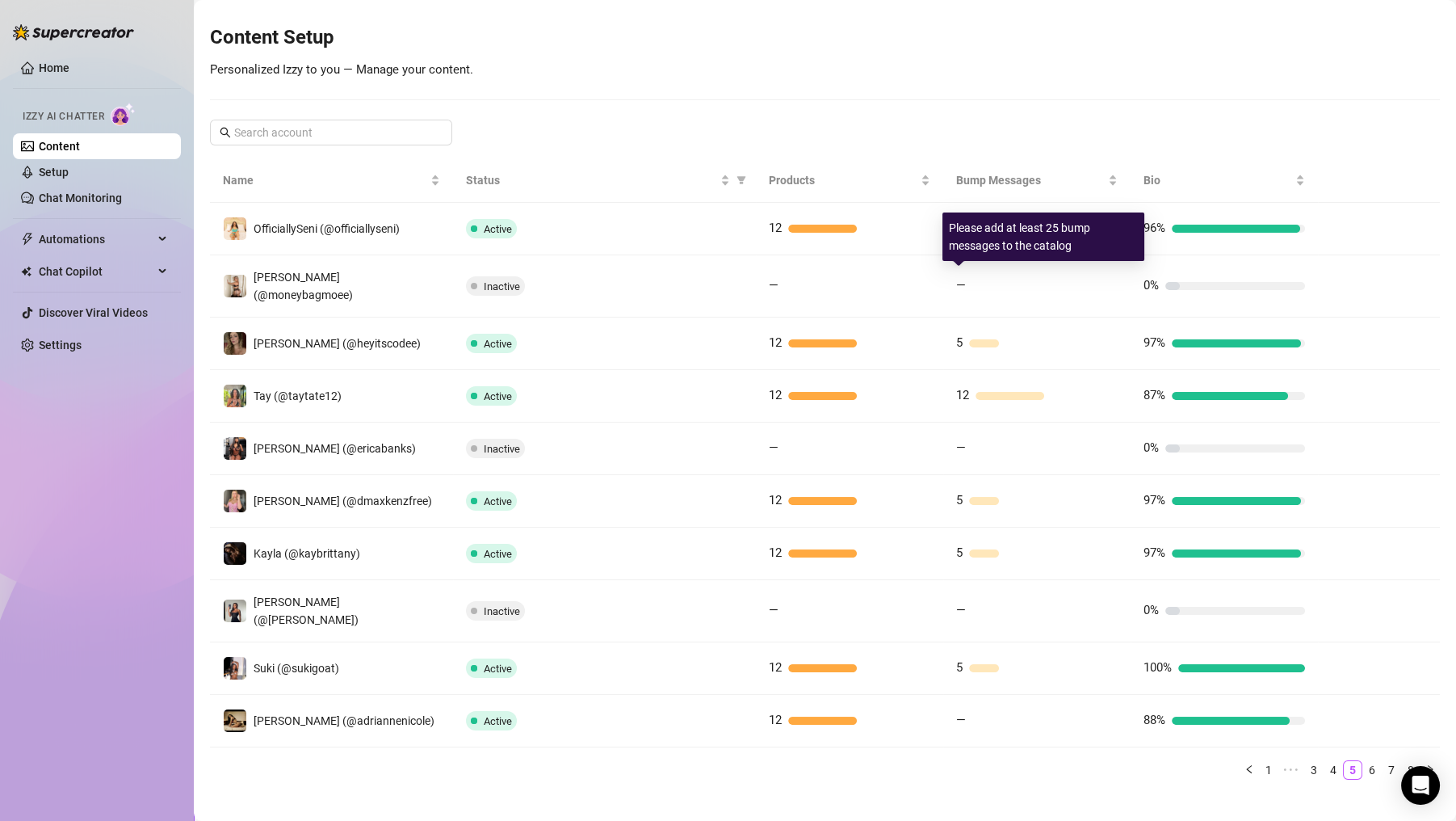
click at [972, 282] on div at bounding box center [1044, 286] width 145 height 8
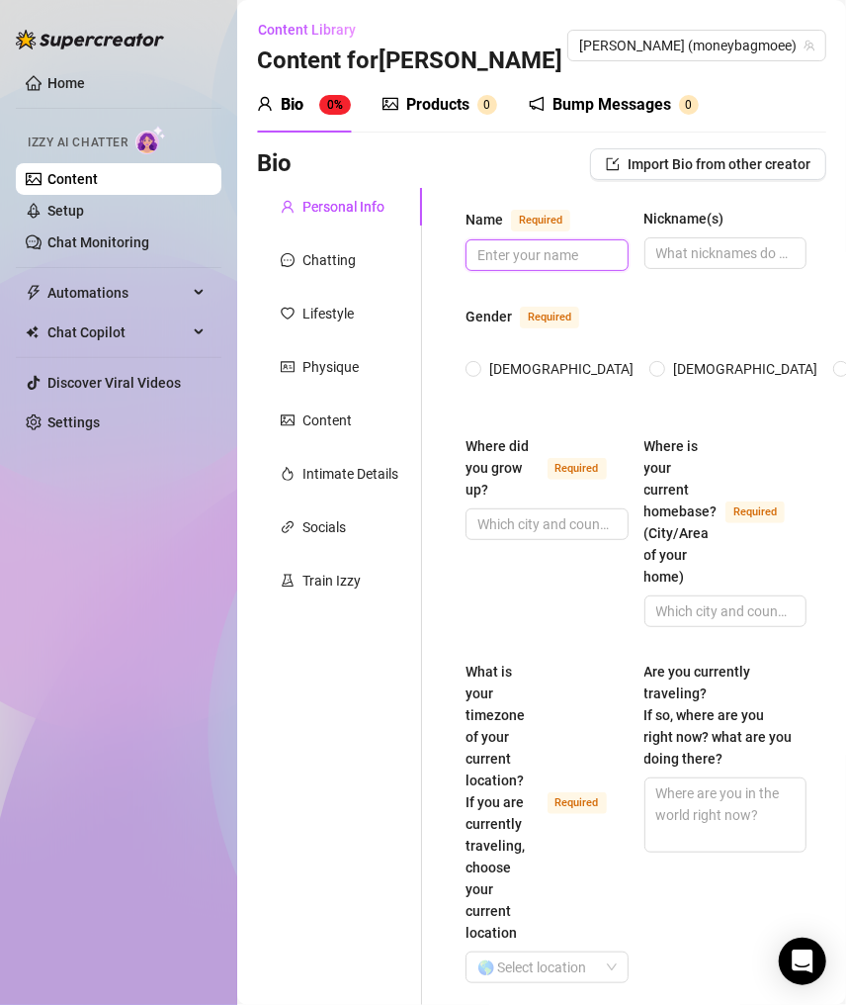
click at [552, 254] on input "Name Required" at bounding box center [545, 255] width 135 height 22
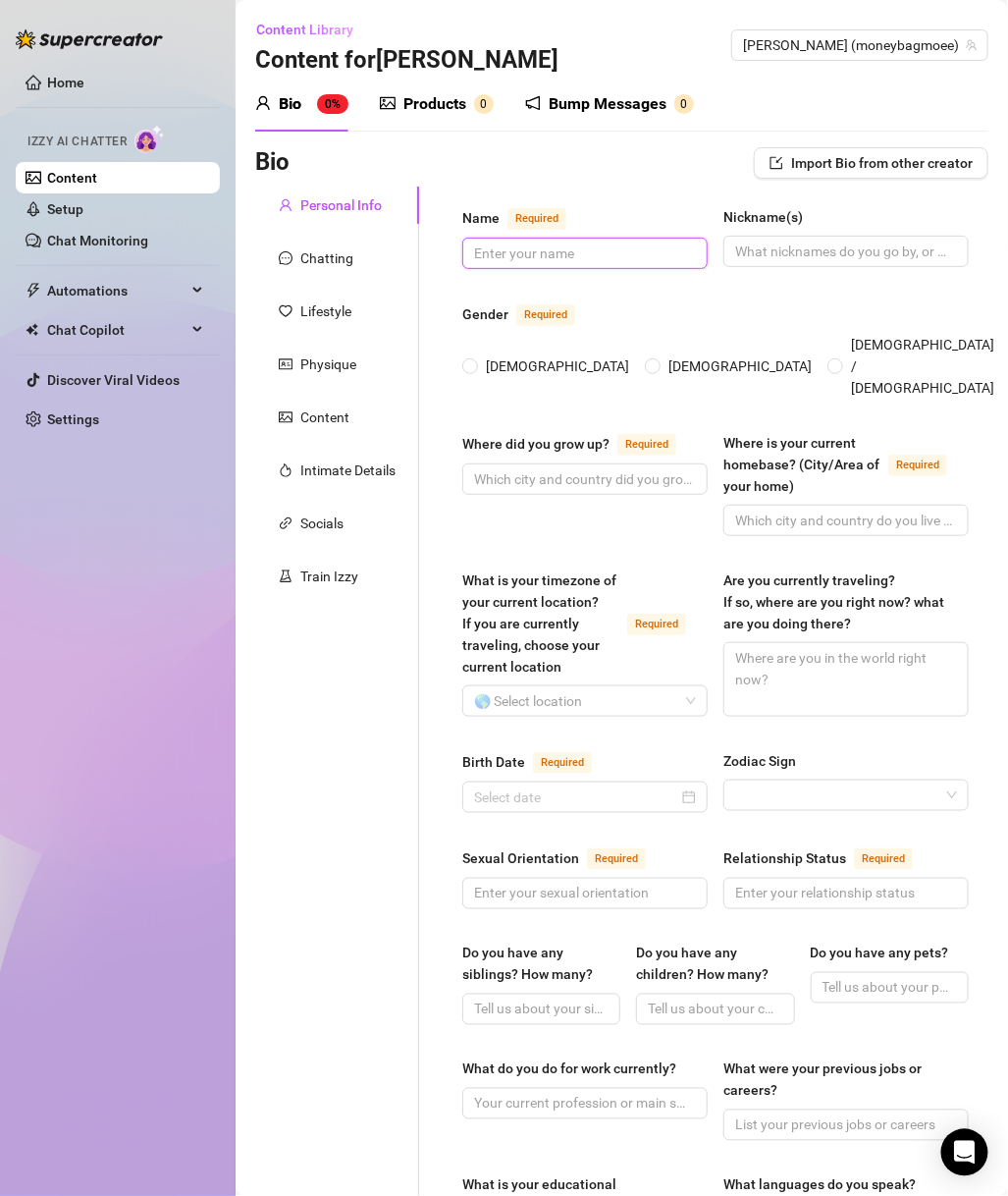
click at [575, 255] on input "Name Required" at bounding box center [583, 253] width 217 height 22
type input "Monique Villa"
click at [750, 232] on div "Nickname(s)" at bounding box center [846, 222] width 245 height 30
click at [761, 247] on input "Nickname(s)" at bounding box center [844, 251] width 217 height 22
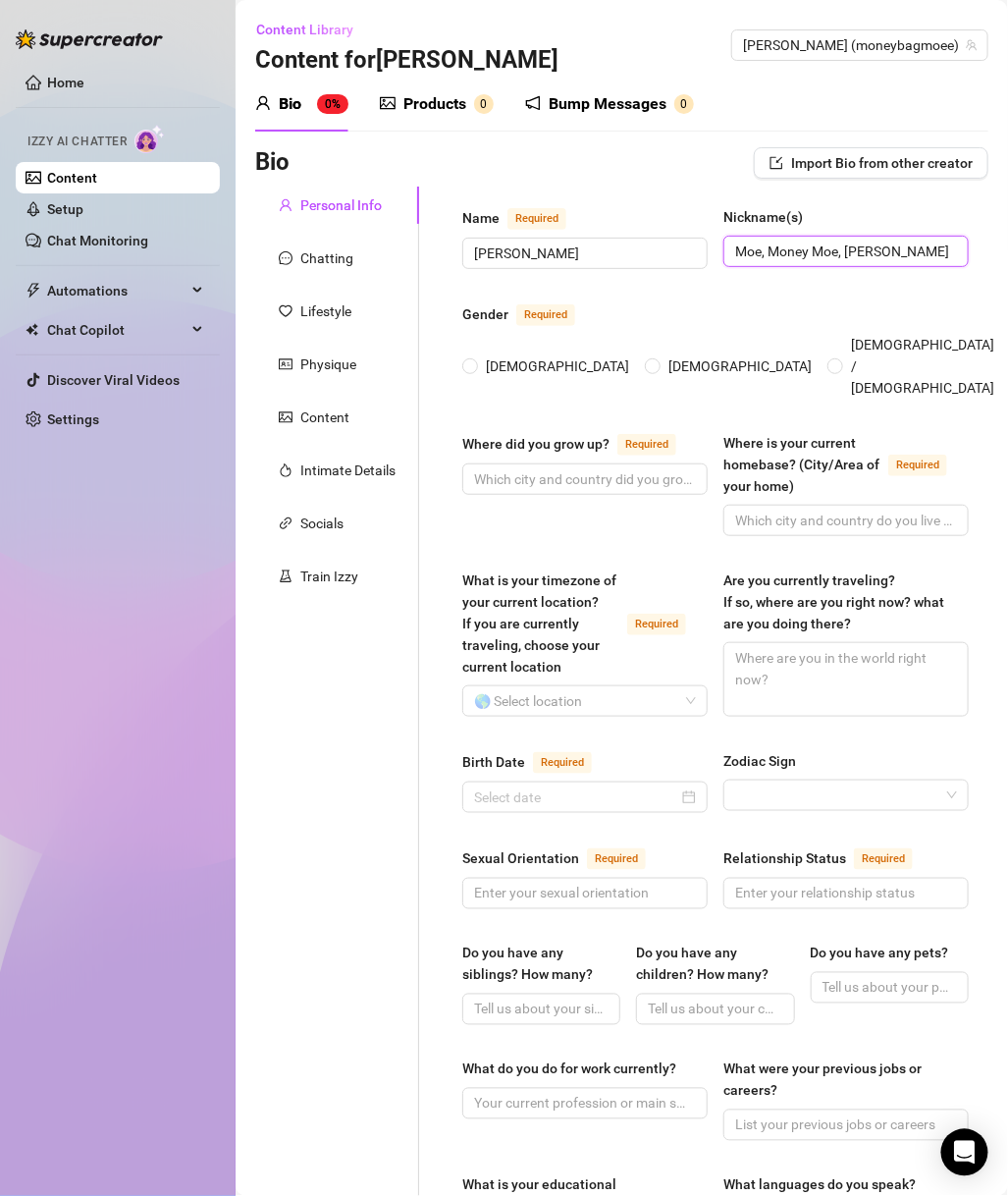
type input "Moe, Money Moe, Moneybag Moe, Monique"
click at [503, 356] on span "[DEMOGRAPHIC_DATA]" at bounding box center [557, 367] width 159 height 22
click at [476, 362] on input "[DEMOGRAPHIC_DATA]" at bounding box center [472, 368] width 8 height 13
radio input "true"
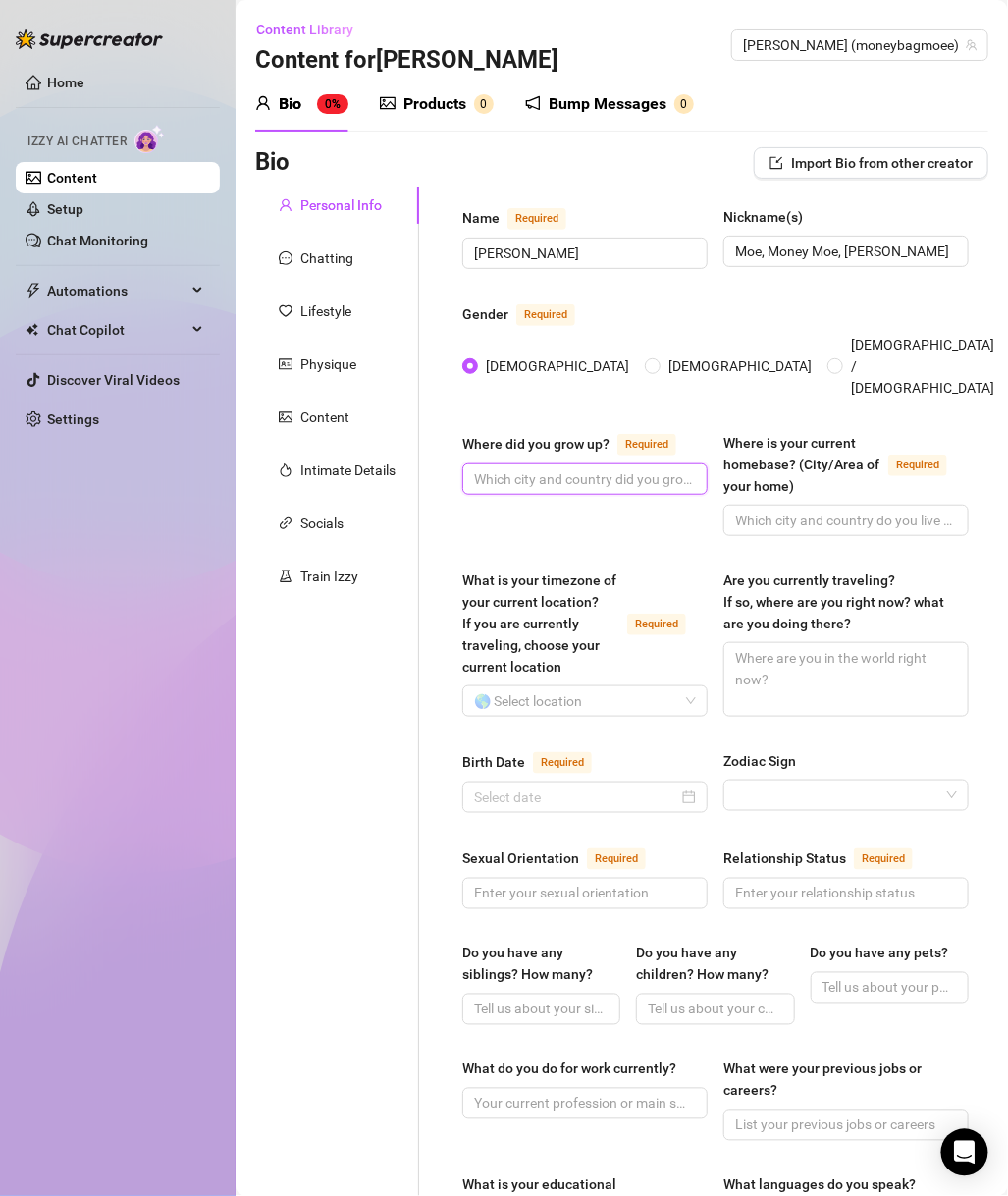
click at [581, 480] on input "Where did you grow up? Required" at bounding box center [583, 480] width 217 height 22
type input "Bay Area, California"
drag, startPoint x: 303, startPoint y: 987, endPoint x: 328, endPoint y: 972, distance: 29.2
click at [303, 987] on div "Personal Info Chatting Lifestyle Physique Content Intimate Details Socials Trai…" at bounding box center [337, 1064] width 164 height 1754
click at [565, 686] on div "🌎 Select location" at bounding box center [585, 701] width 245 height 32
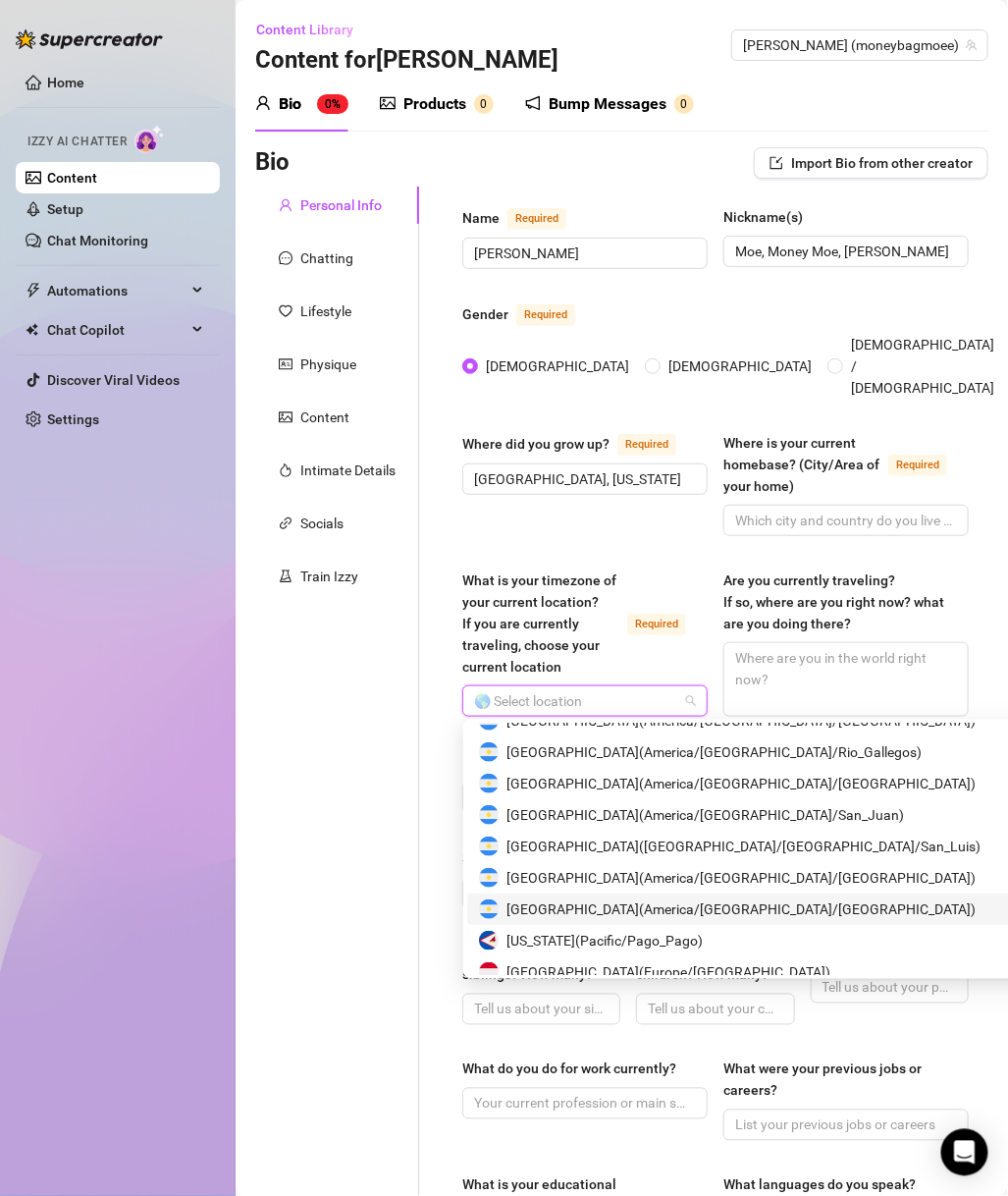
scroll to position [422, 0]
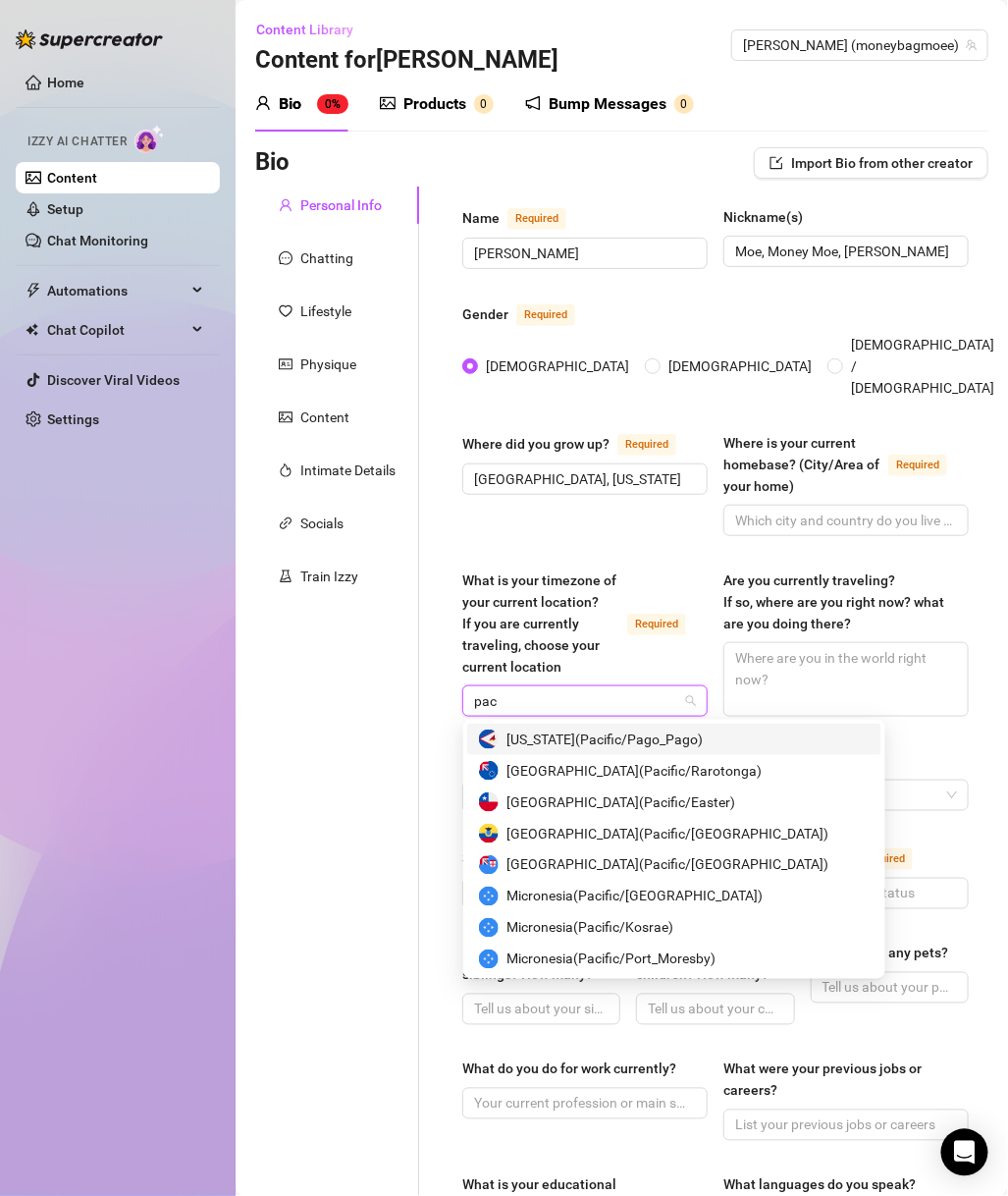
click at [343, 685] on div "Personal Info Chatting Lifestyle Physique Content Intimate Details Socials Trai…" at bounding box center [622, 1064] width 734 height 1754
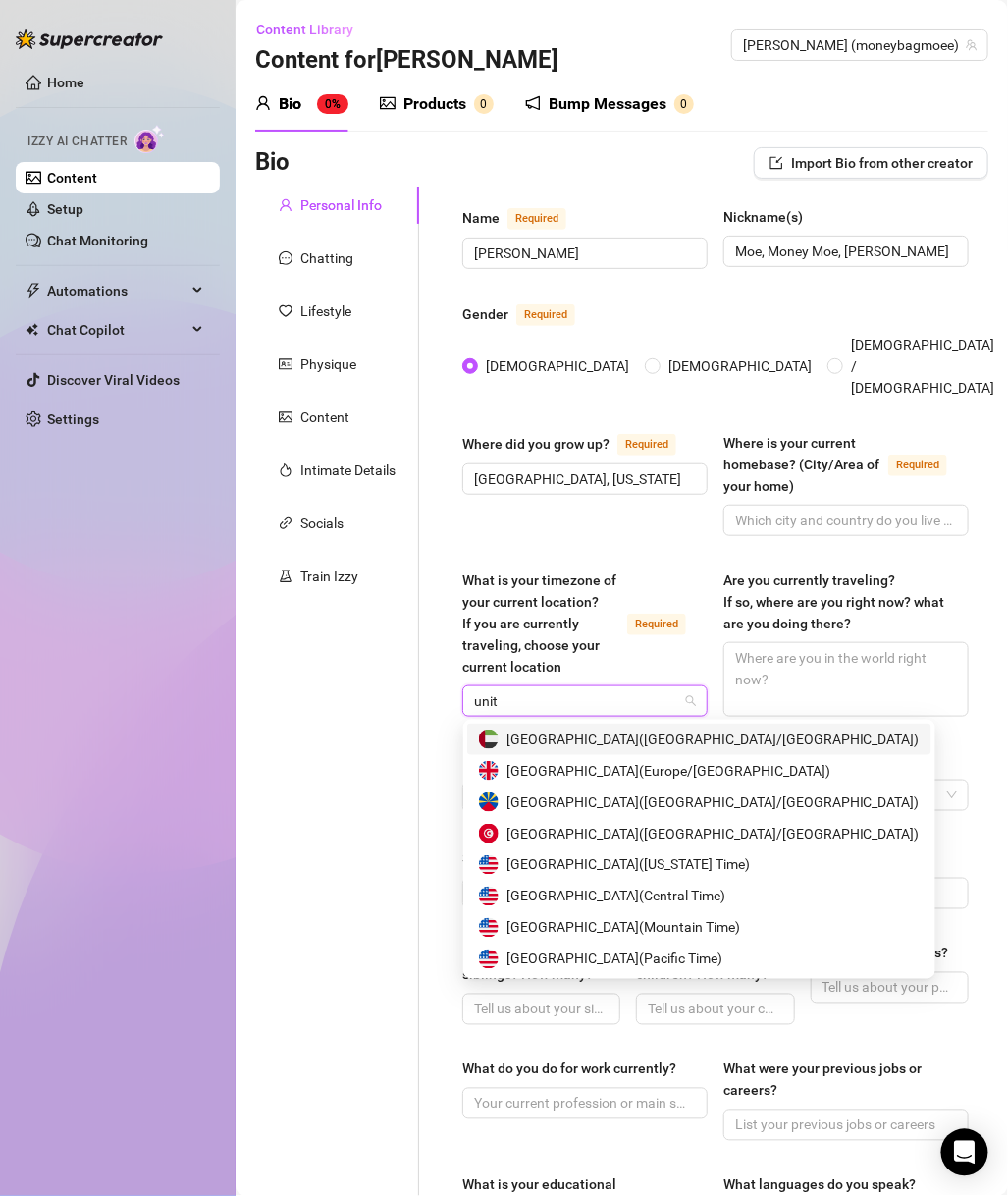
type input "unite"
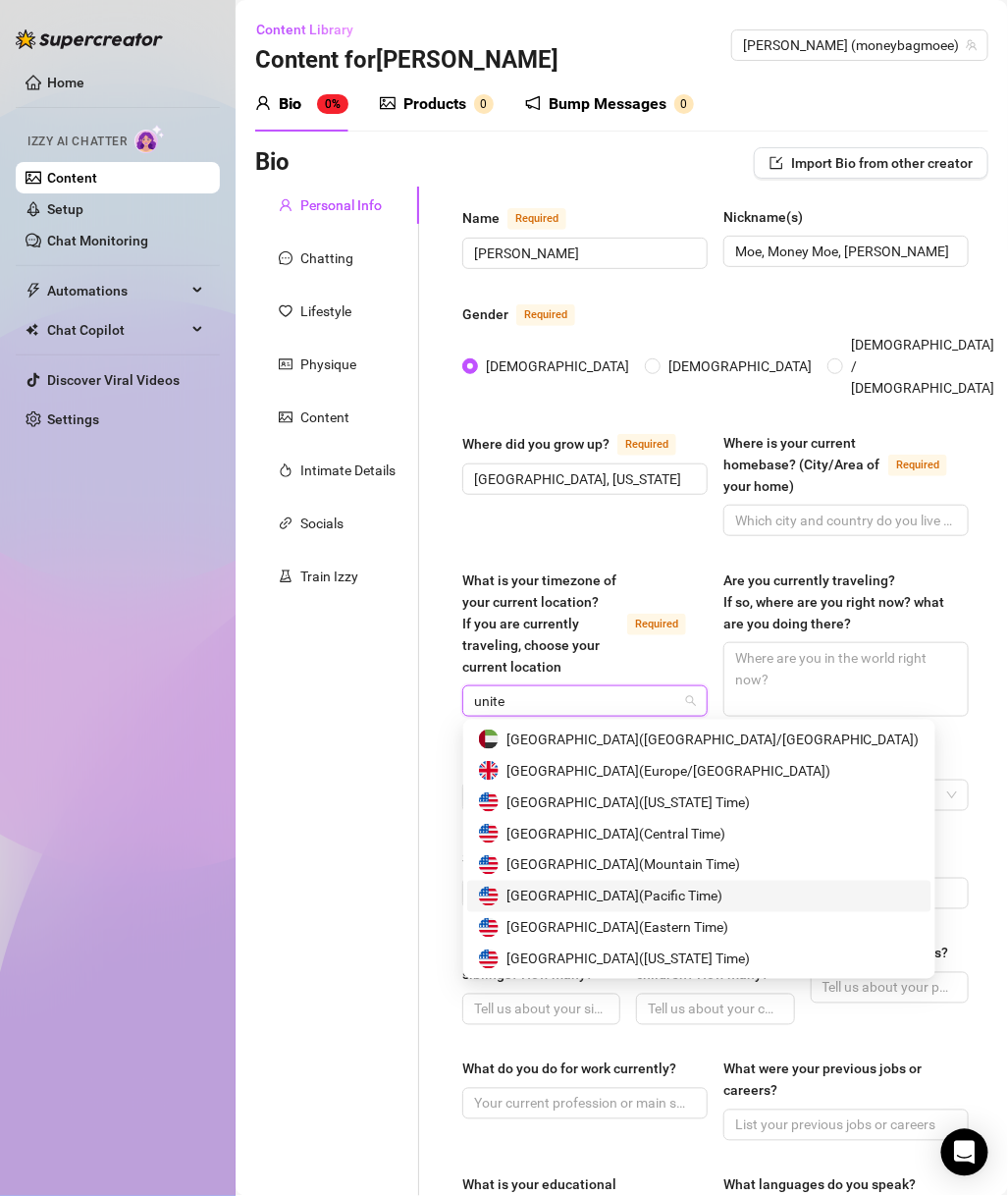
click at [721, 904] on span "United States of America ( Pacific Time )" at bounding box center [615, 897] width 216 height 22
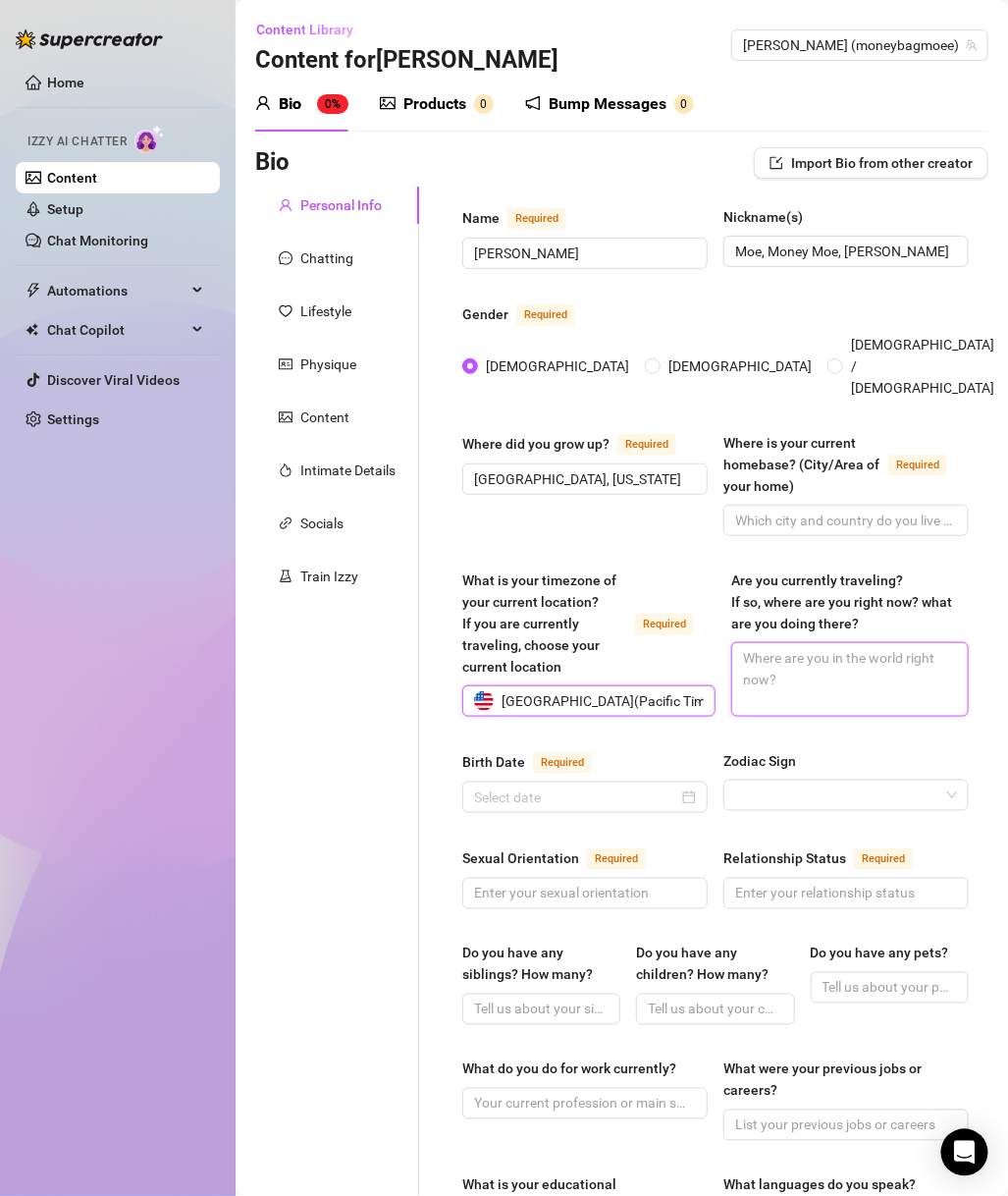
click at [785, 693] on textarea "Are you currently traveling? If so, where are you right now? what are you doing…" at bounding box center [850, 679] width 235 height 73
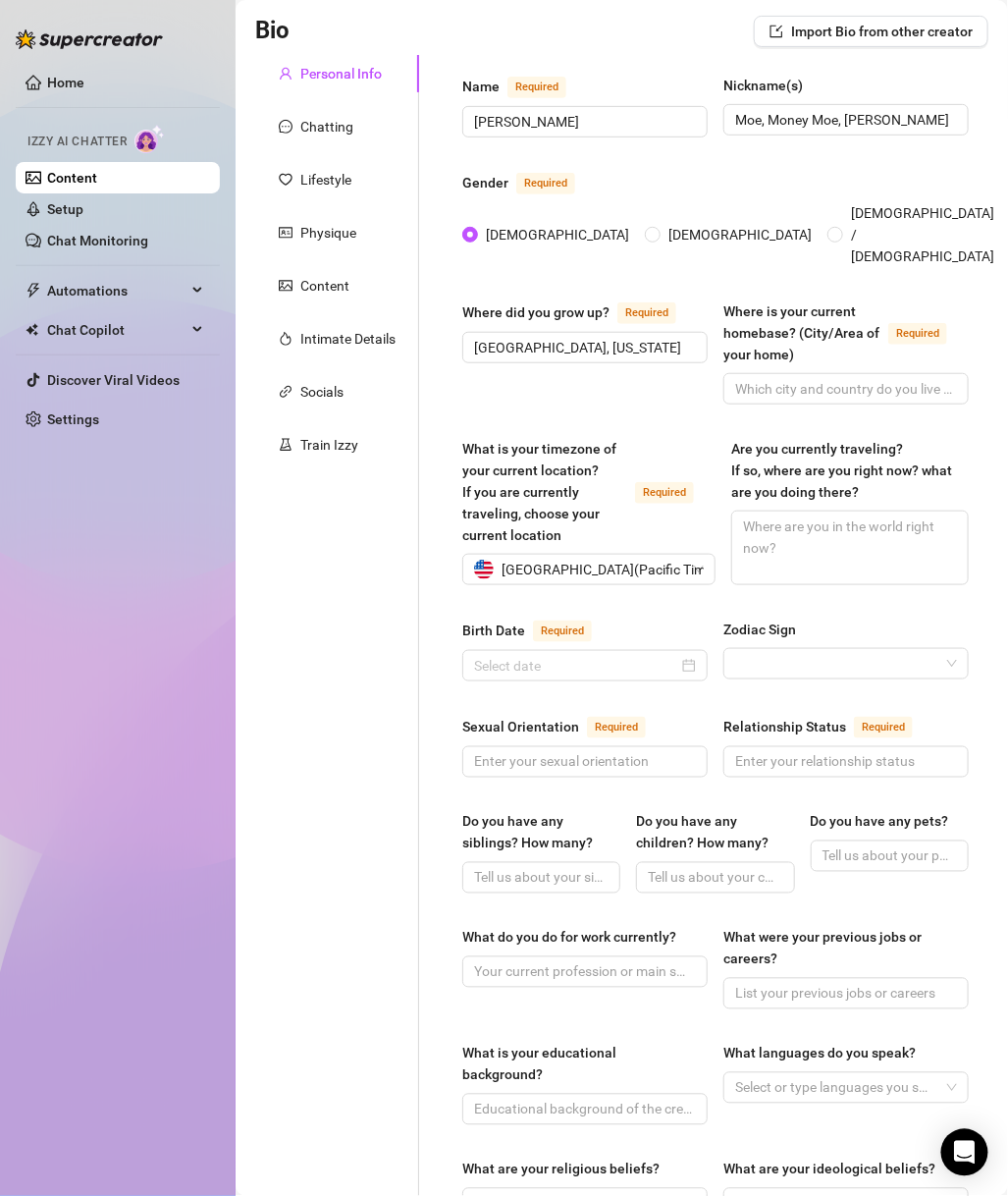
scroll to position [141, 0]
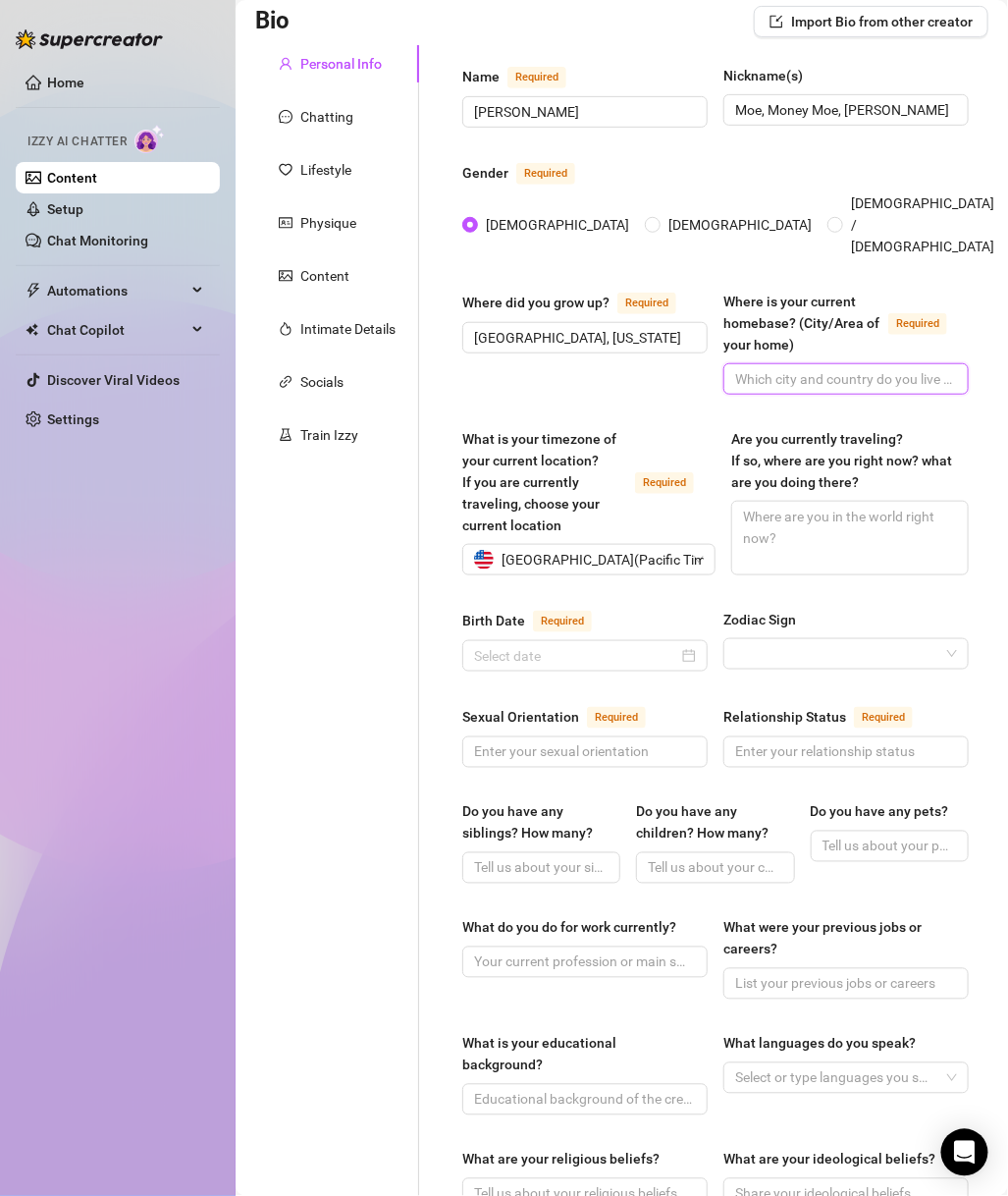
click at [766, 369] on input "Where is your current homebase? (City/Area of your home) Required" at bounding box center [844, 379] width 217 height 22
type input "LA"
click at [779, 508] on textarea "Are you currently traveling? If so, where are you right now? what are you doing…" at bounding box center [850, 537] width 235 height 73
type textarea "N"
type textarea "No"
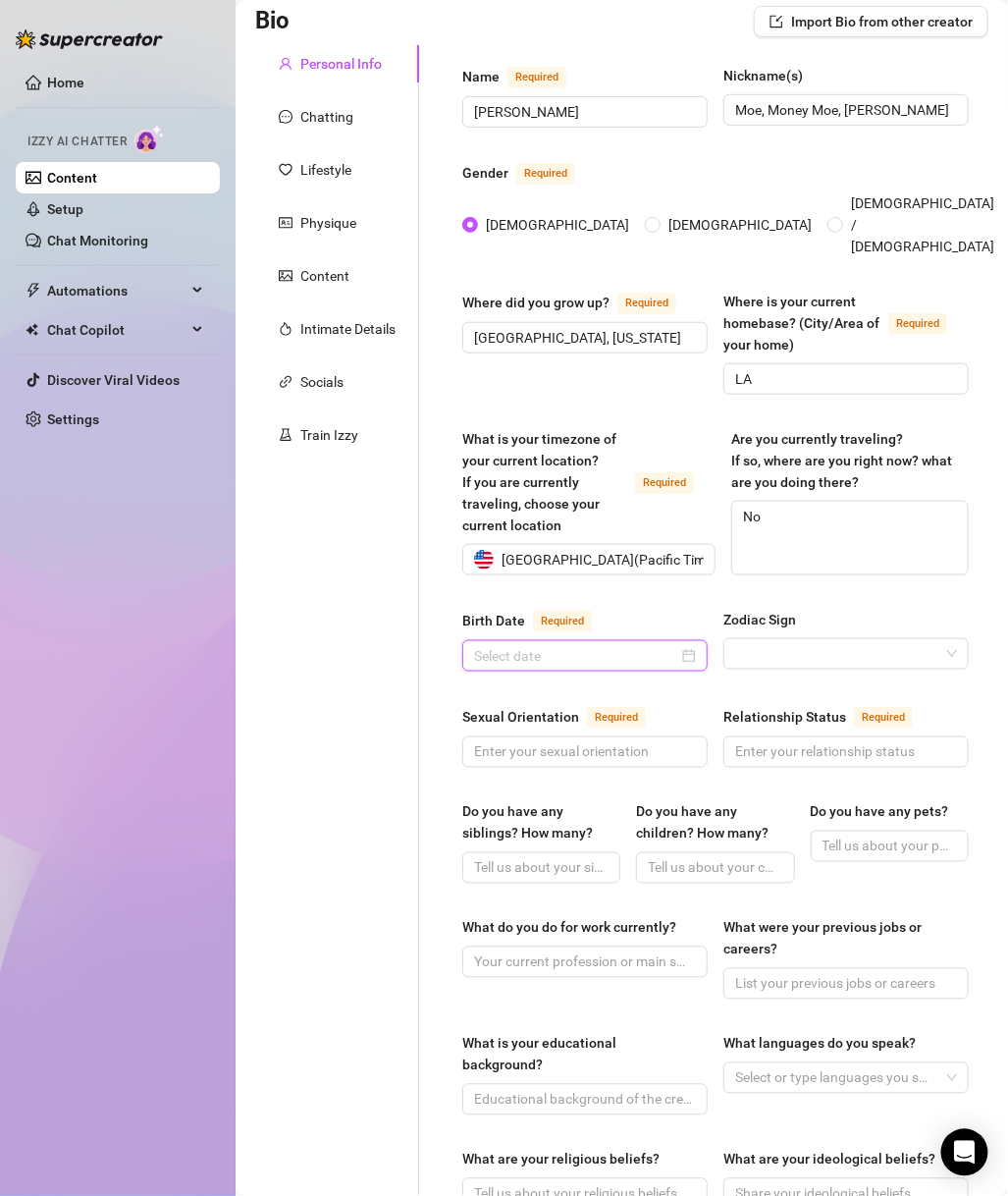
click at [581, 646] on input "Birth Date Required" at bounding box center [577, 657] width 205 height 22
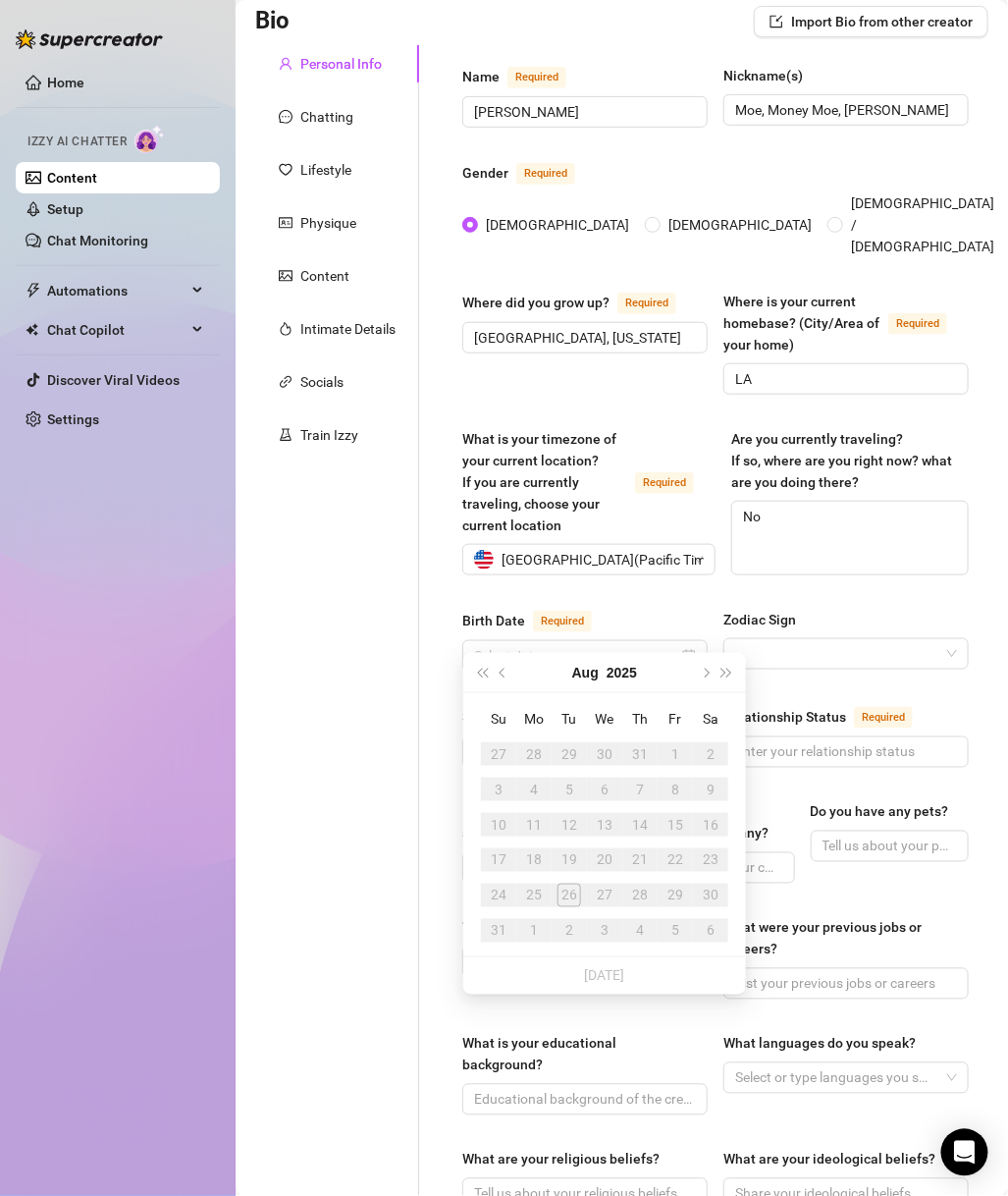
click at [588, 678] on button "Aug" at bounding box center [585, 673] width 27 height 40
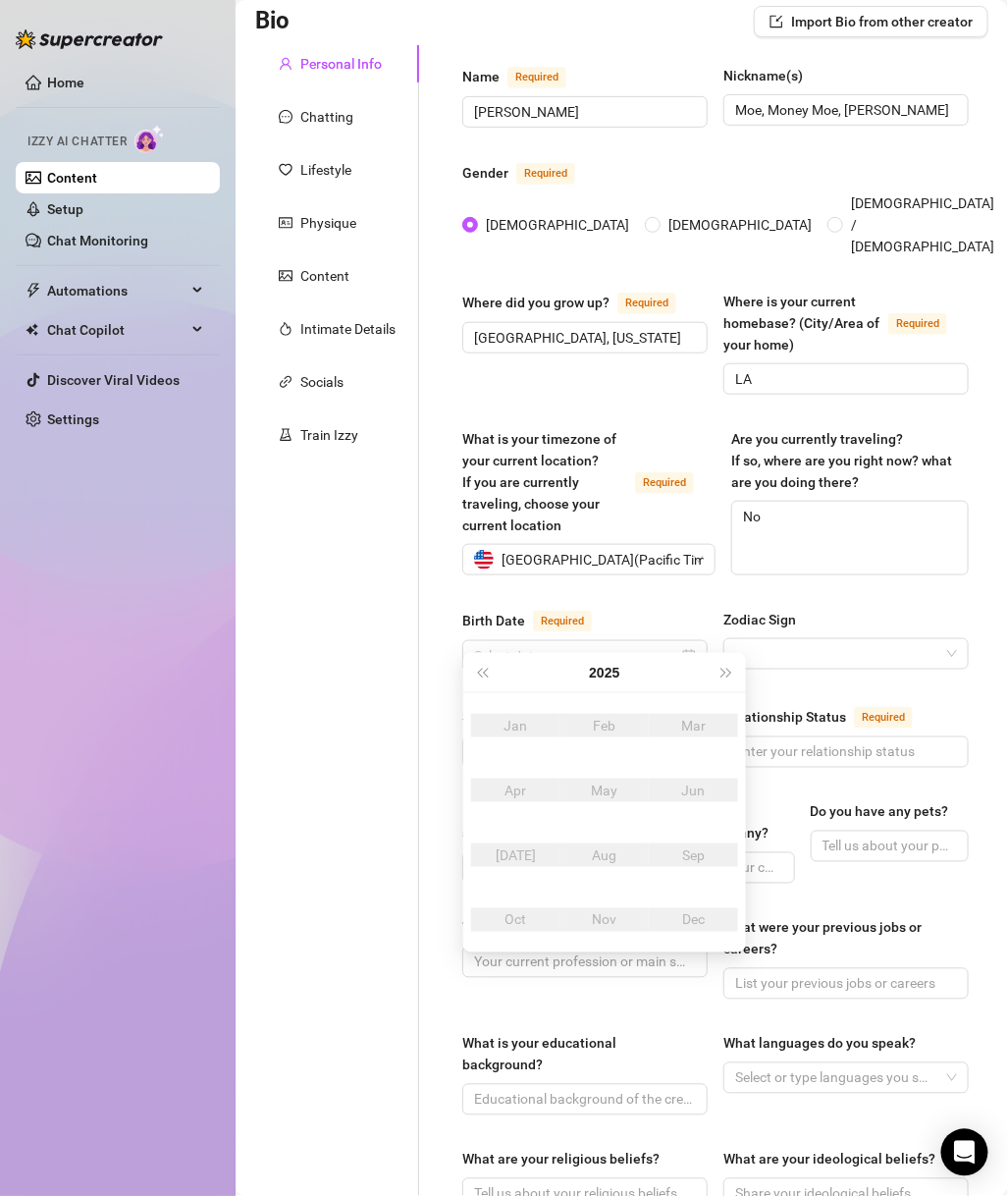
click at [484, 686] on button "Last year (Control + left)" at bounding box center [483, 673] width 22 height 40
click at [615, 677] on button "2024" at bounding box center [604, 673] width 31 height 40
click at [595, 671] on button "2020 - 2029" at bounding box center [605, 673] width 66 height 40
click at [579, 720] on div "2000-2009" at bounding box center [605, 726] width 92 height 24
click at [587, 667] on button "2000 - 2009" at bounding box center [605, 673] width 66 height 40
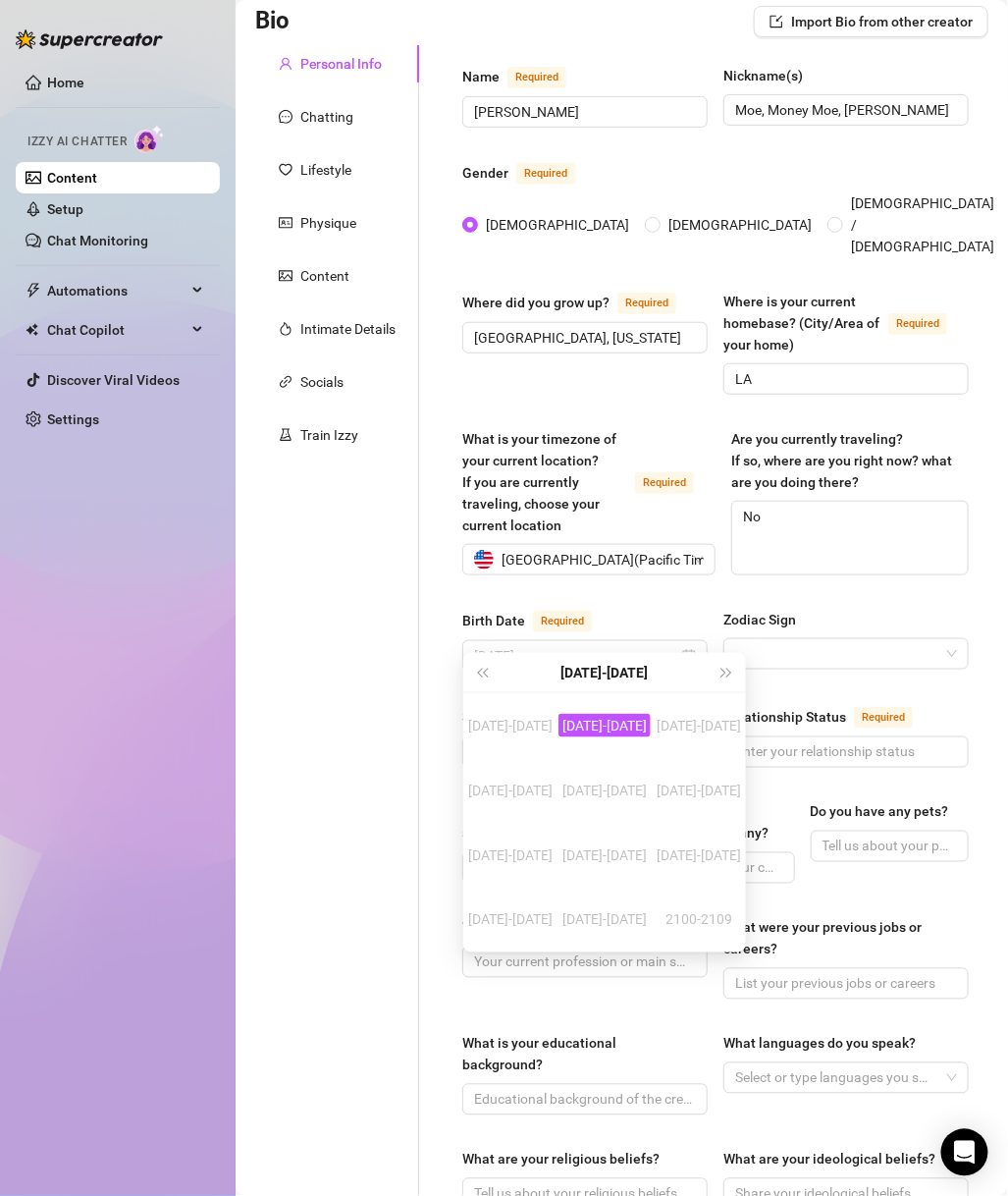
click at [525, 720] on div "1990-1999" at bounding box center [510, 726] width 92 height 24
click at [614, 839] on td "1996" at bounding box center [606, 855] width 89 height 65
click at [685, 718] on div "Mar" at bounding box center [693, 726] width 59 height 24
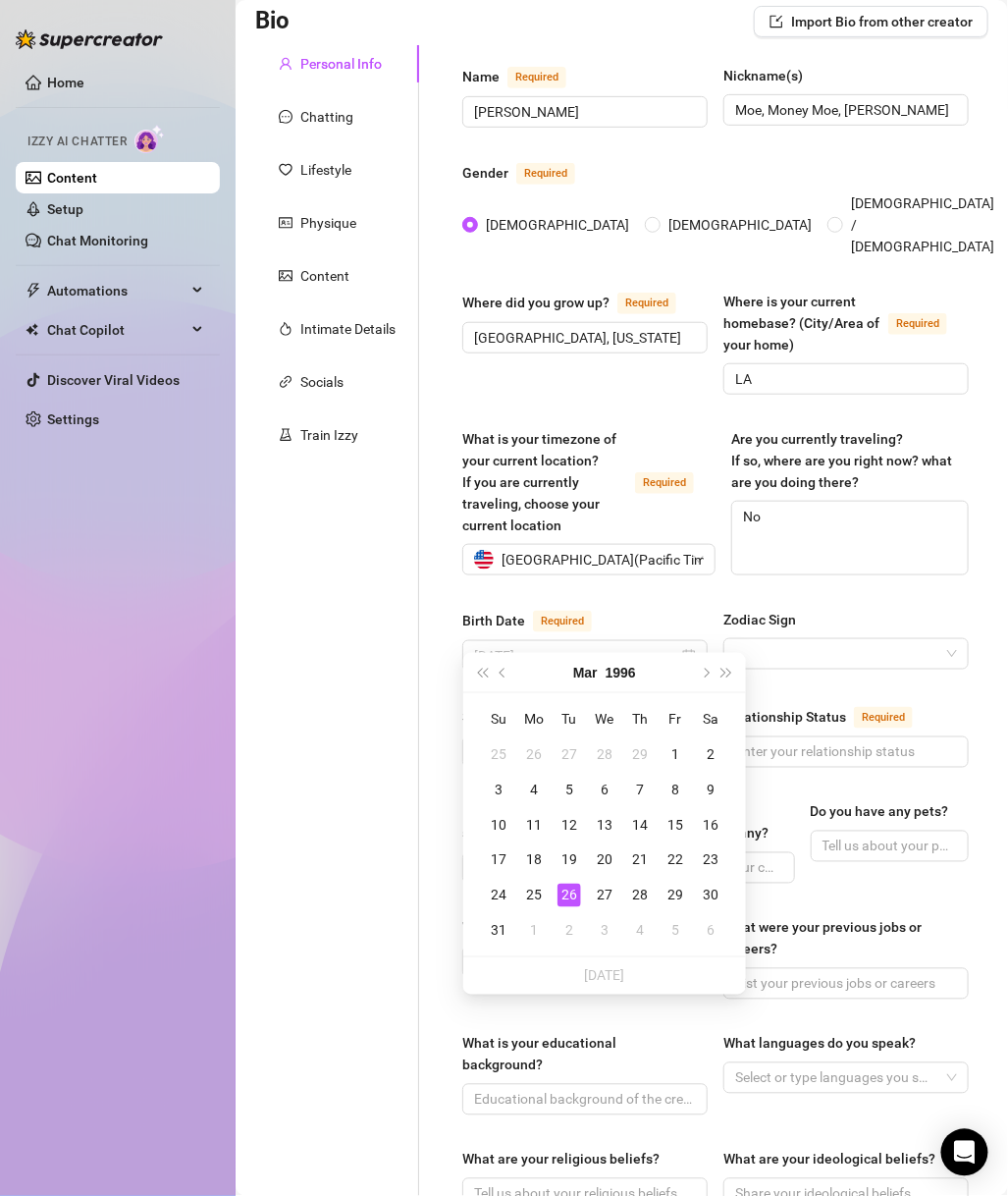
type input "March 4th, 1996"
click at [528, 782] on div "4" at bounding box center [534, 790] width 24 height 24
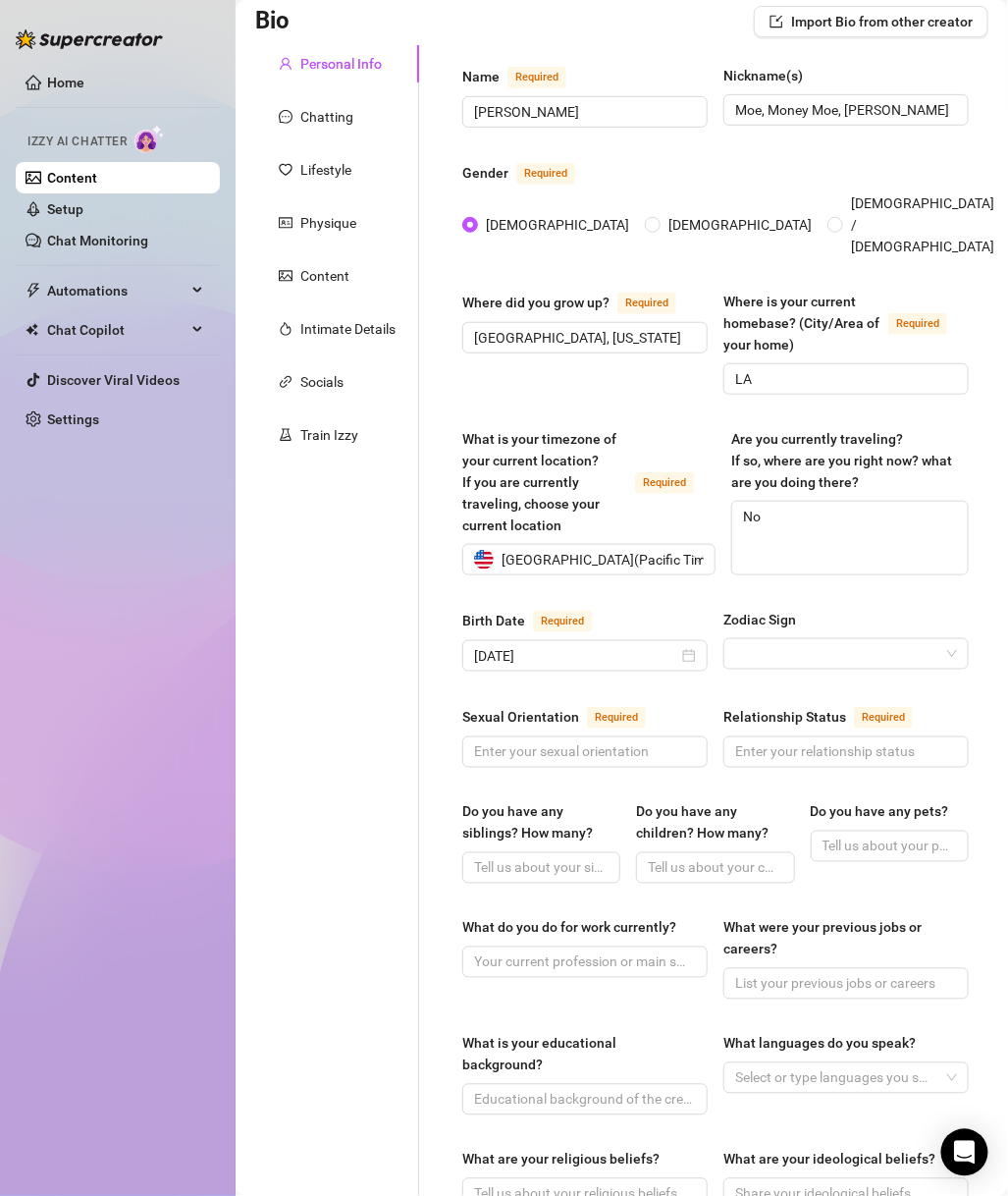
click at [795, 640] on input "Zodiac Sign" at bounding box center [838, 655] width 205 height 30
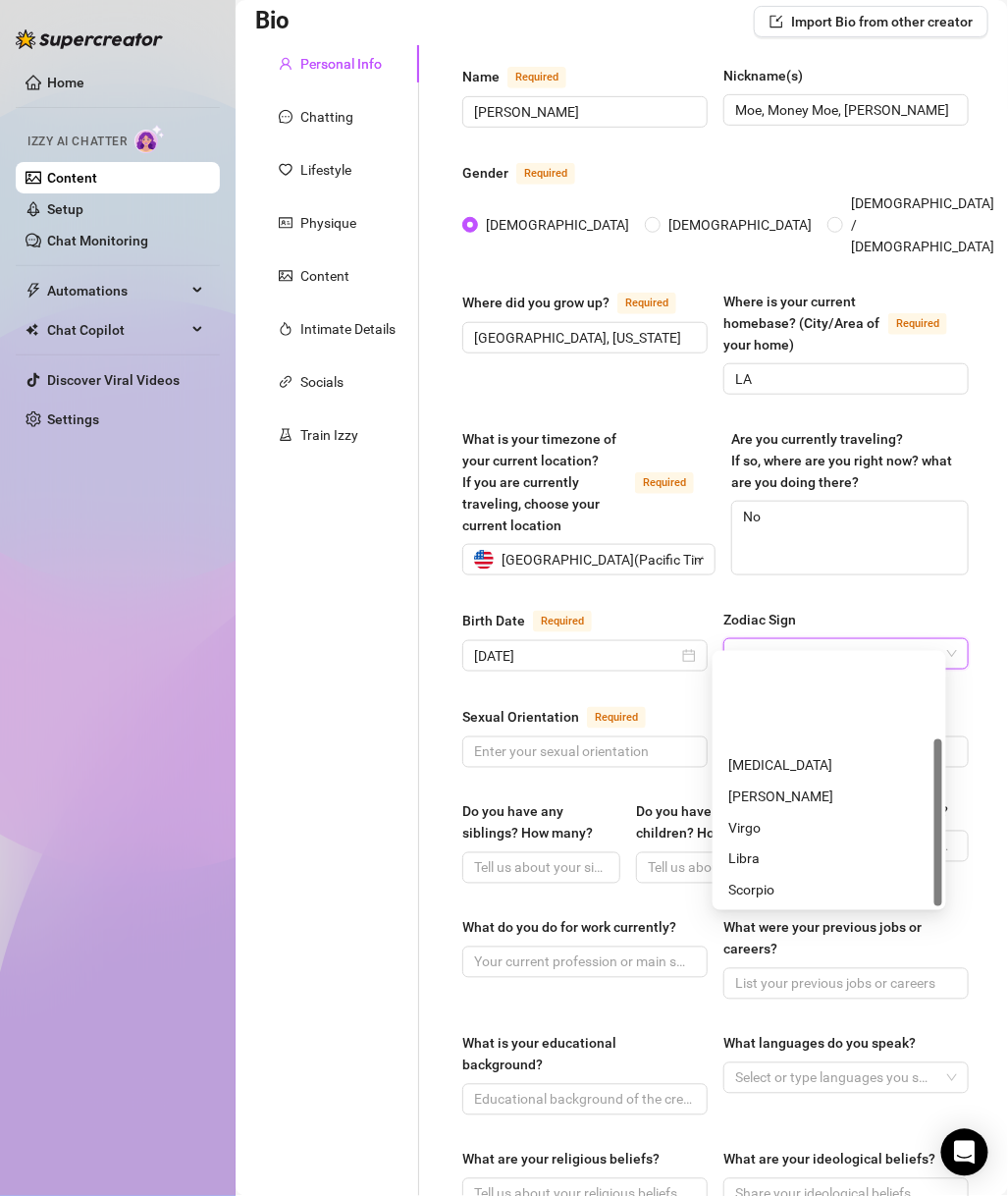
scroll to position [125, 0]
click at [774, 895] on div "Pisces" at bounding box center [830, 892] width 203 height 22
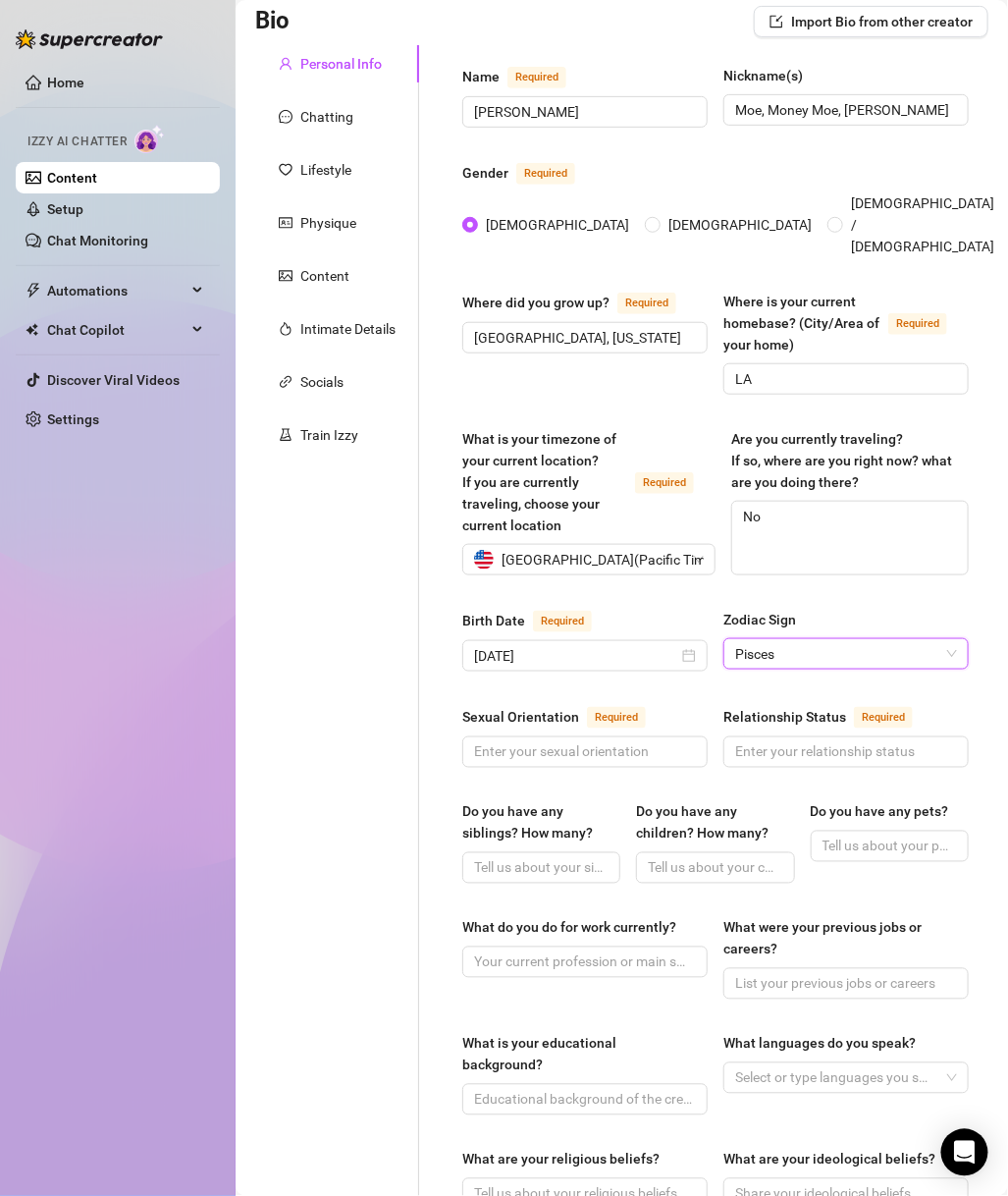
click at [667, 754] on div "Sexual Orientation Required Relationship Status Required" at bounding box center [716, 745] width 506 height 80
click at [666, 745] on div "Sexual Orientation Required Relationship Status Required" at bounding box center [716, 745] width 506 height 80
click at [664, 741] on input "Sexual Orientation Required" at bounding box center [583, 752] width 217 height 22
type input "Straight, Bi-Curious"
click at [864, 710] on div "Relationship Status Required" at bounding box center [846, 721] width 245 height 32
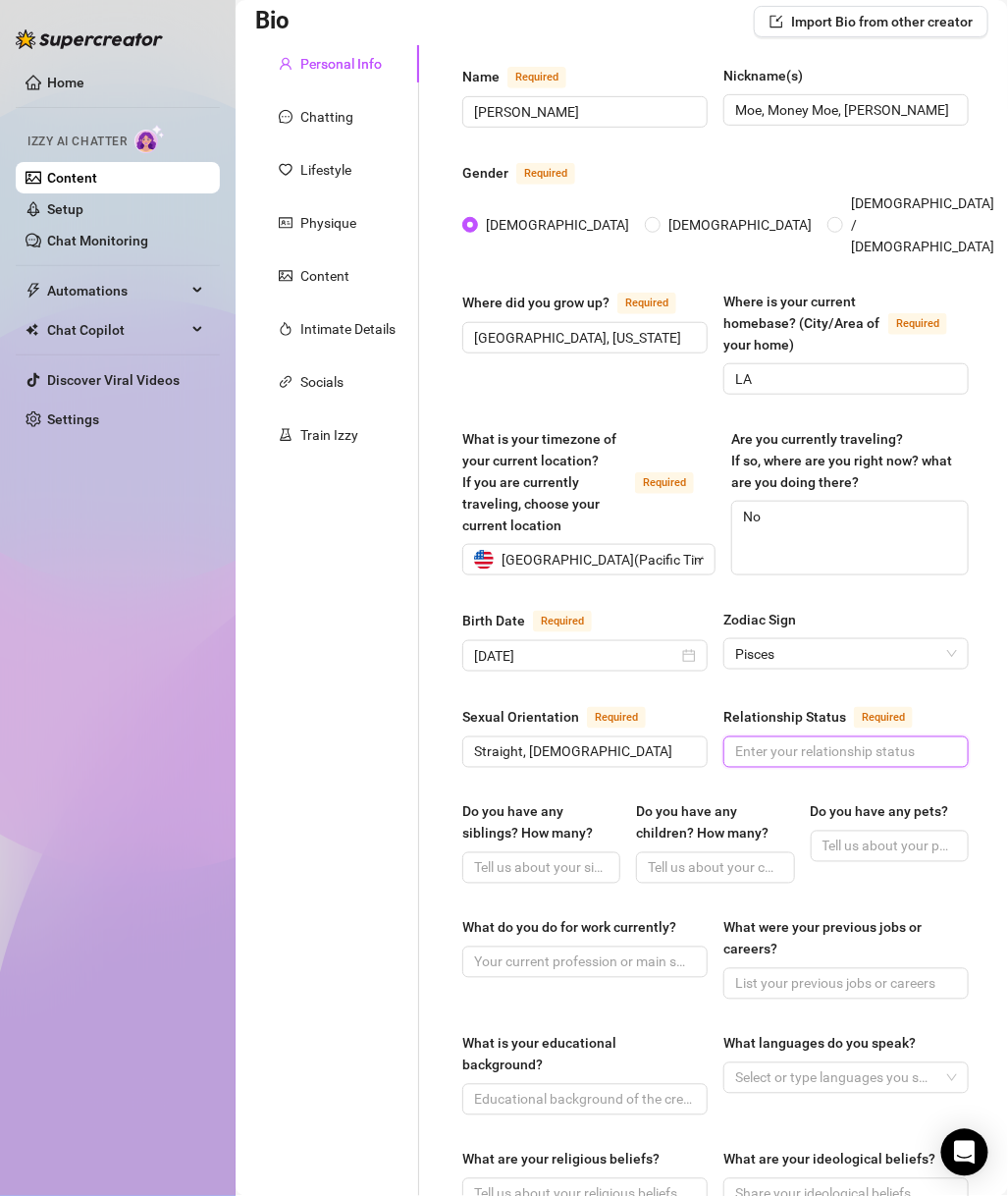
click at [874, 741] on input "Relationship Status Required" at bounding box center [844, 752] width 217 height 22
type input "Single AF"
click at [526, 864] on div "Do you have any siblings? How many? Do you have any children? How many? Do you …" at bounding box center [716, 851] width 506 height 100
click at [535, 857] on input "Do you have any siblings? How many?" at bounding box center [539, 868] width 130 height 22
click at [679, 857] on input "Do you have any children? How many?" at bounding box center [713, 868] width 130 height 22
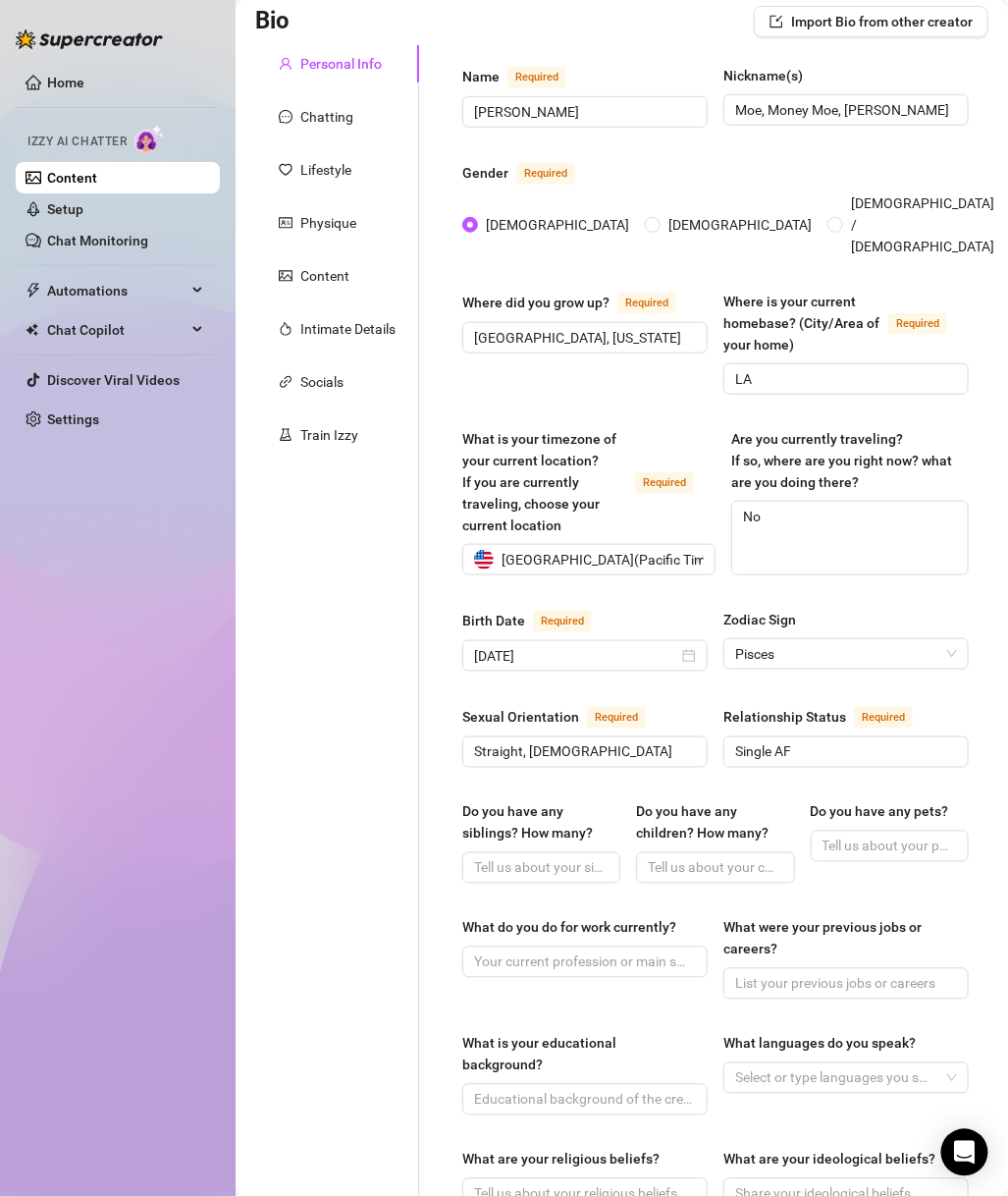
click at [899, 837] on span at bounding box center [890, 846] width 158 height 32
click at [692, 869] on div "Do you have any siblings? How many? Do you have any children? How many? Do you …" at bounding box center [716, 851] width 506 height 100
click at [694, 857] on input "Do you have any children? How many?" at bounding box center [713, 868] width 130 height 22
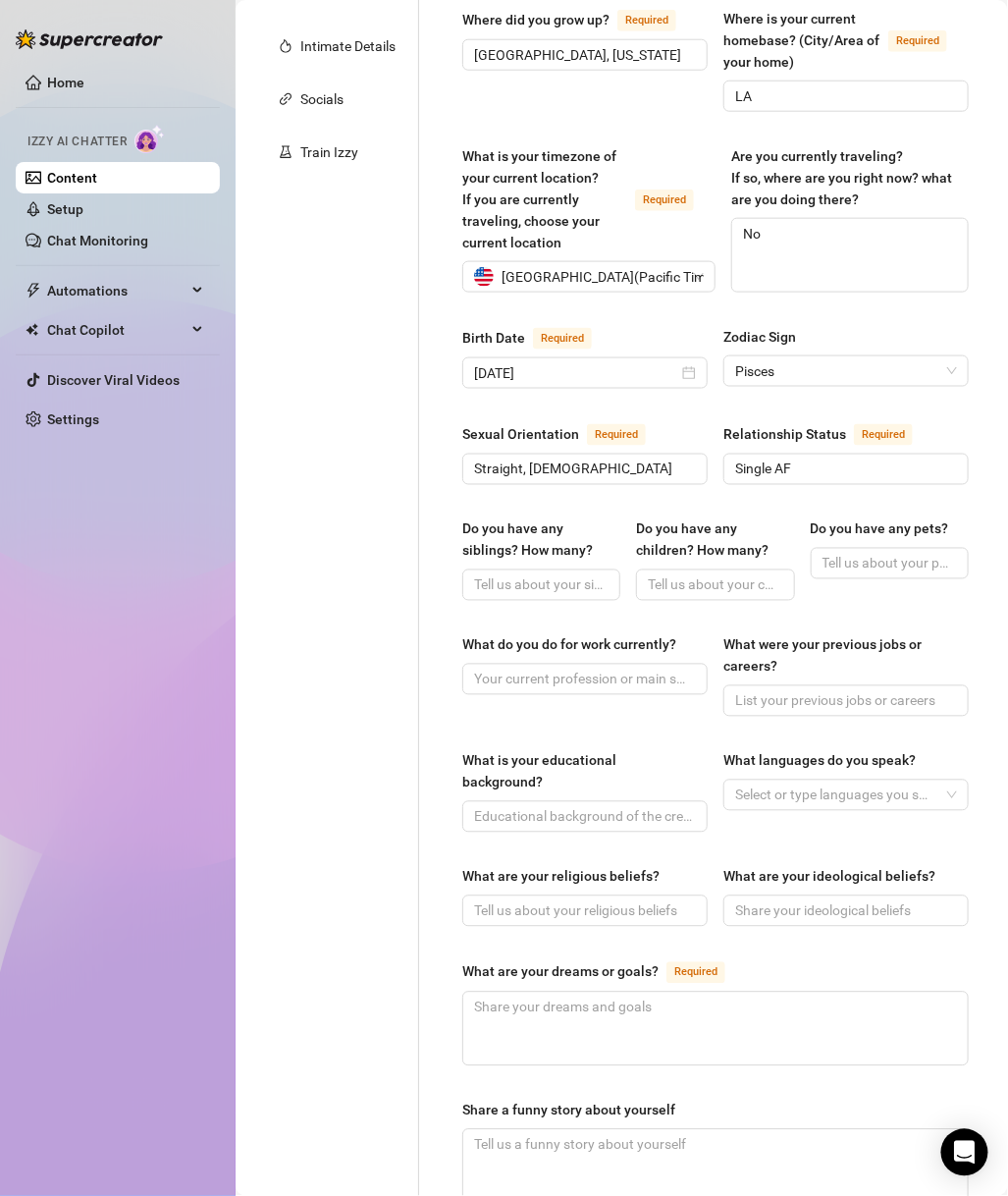
click at [595, 675] on div "What do you do for work currently?" at bounding box center [585, 675] width 245 height 82
click at [598, 669] on input "What do you do for work currently?" at bounding box center [583, 679] width 217 height 22
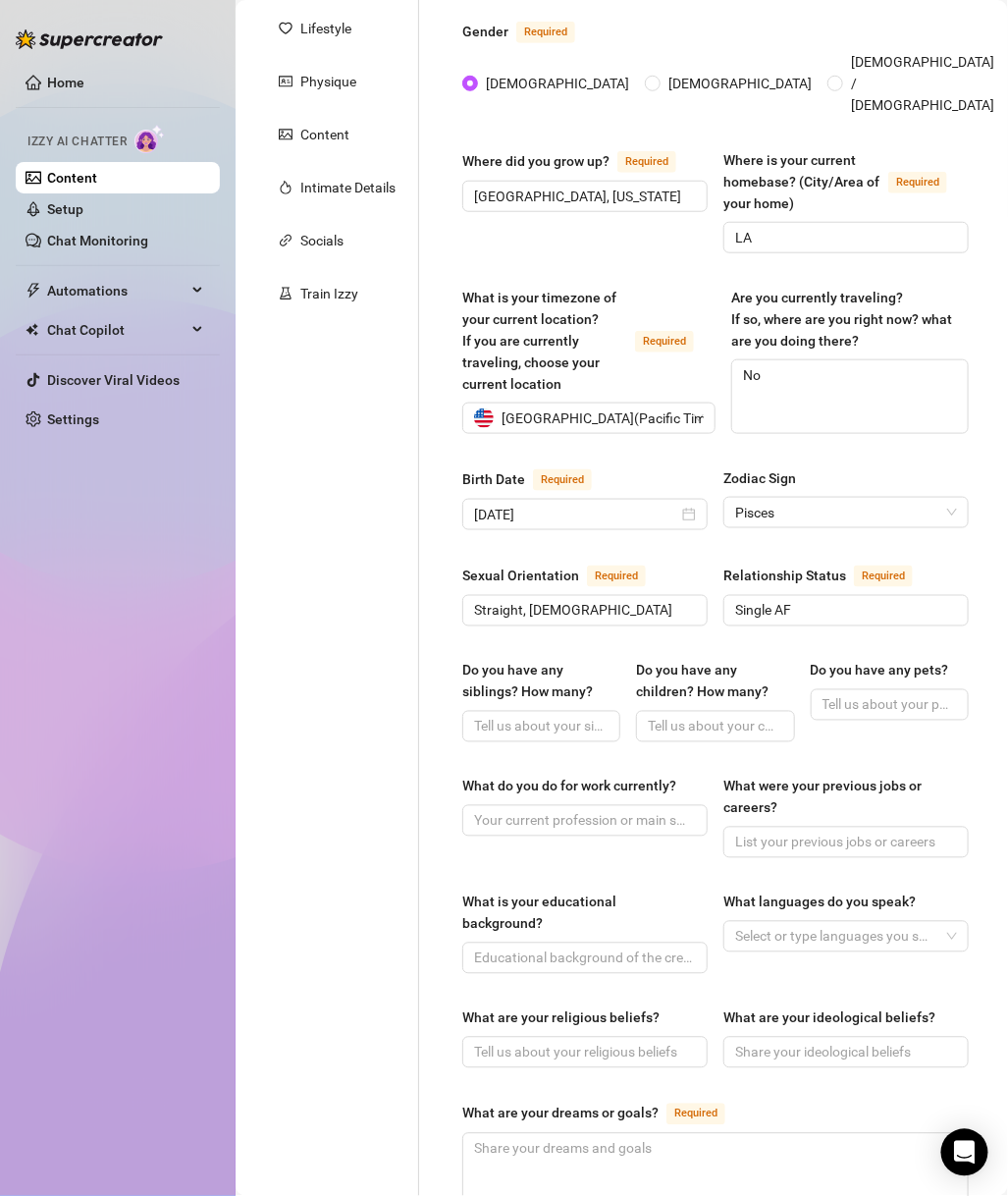
scroll to position [565, 0]
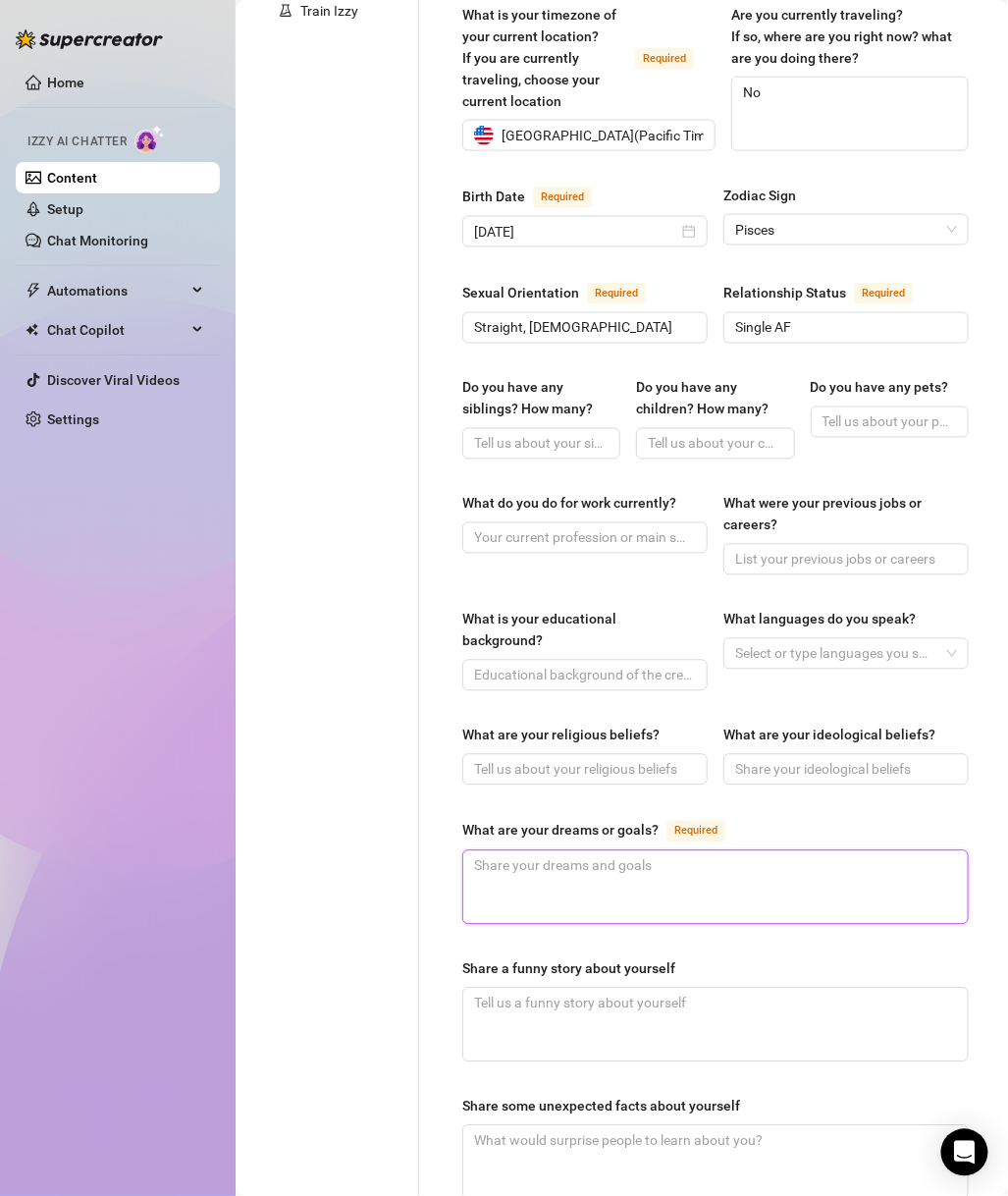
drag, startPoint x: 586, startPoint y: 859, endPoint x: 598, endPoint y: 631, distance: 228.3
click at [586, 859] on textarea "What are your dreams or goals? Required" at bounding box center [716, 887] width 504 height 73
click at [598, 631] on div "What is your educational background?" at bounding box center [585, 634] width 245 height 51
click at [616, 527] on input "What do you do for work currently?" at bounding box center [583, 538] width 217 height 22
paste input "Full-time content creator — YouTube, IG, TikTok, OnlyFans. Fashion Nova ambassa…"
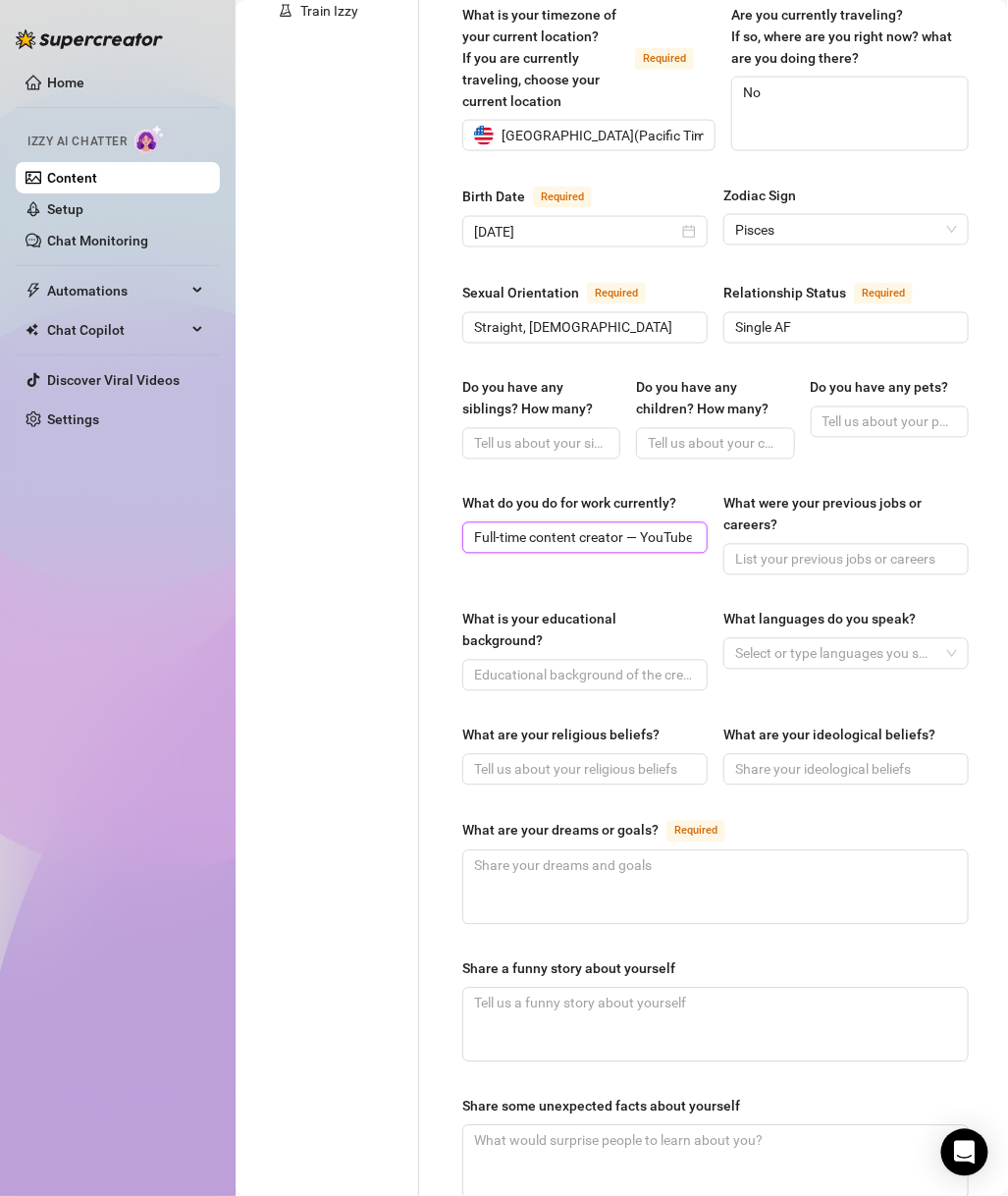
scroll to position [0, 315]
drag, startPoint x: 513, startPoint y: 507, endPoint x: 772, endPoint y: 507, distance: 259.0
click at [772, 507] on div "What do you do for work currently? Full-time content creator — YouTube, IG, Tik…" at bounding box center [716, 542] width 506 height 100
type input "Full-time content creator — YouTube, IG, TikTok, OnlyFans."
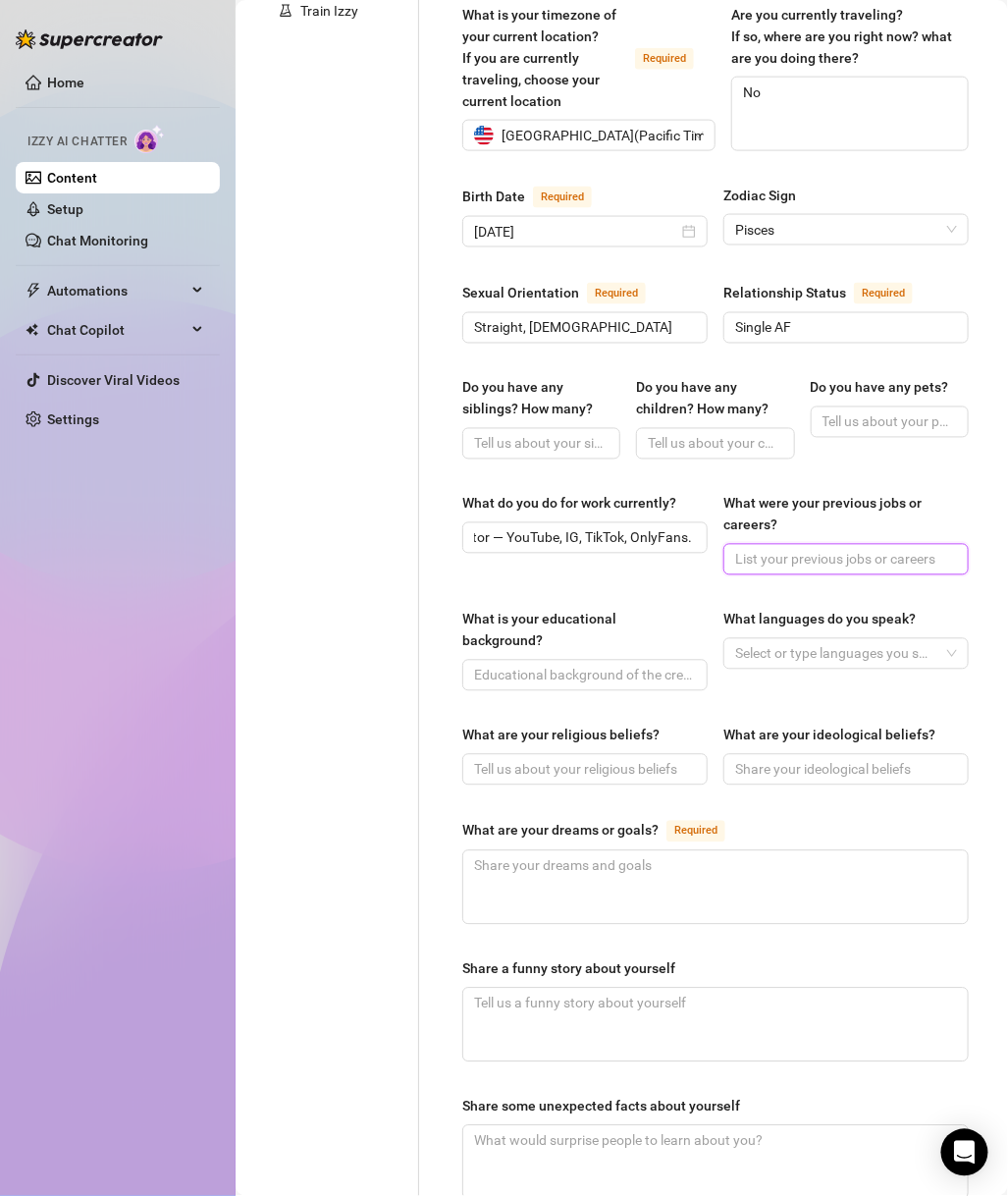
click at [846, 549] on input "What were your previous jobs or careers?" at bounding box center [844, 560] width 217 height 22
click at [811, 549] on input "What were your previous jobs or careers?" at bounding box center [844, 560] width 217 height 22
paste input "Bartender, retail, server at a Mexican restaurant."
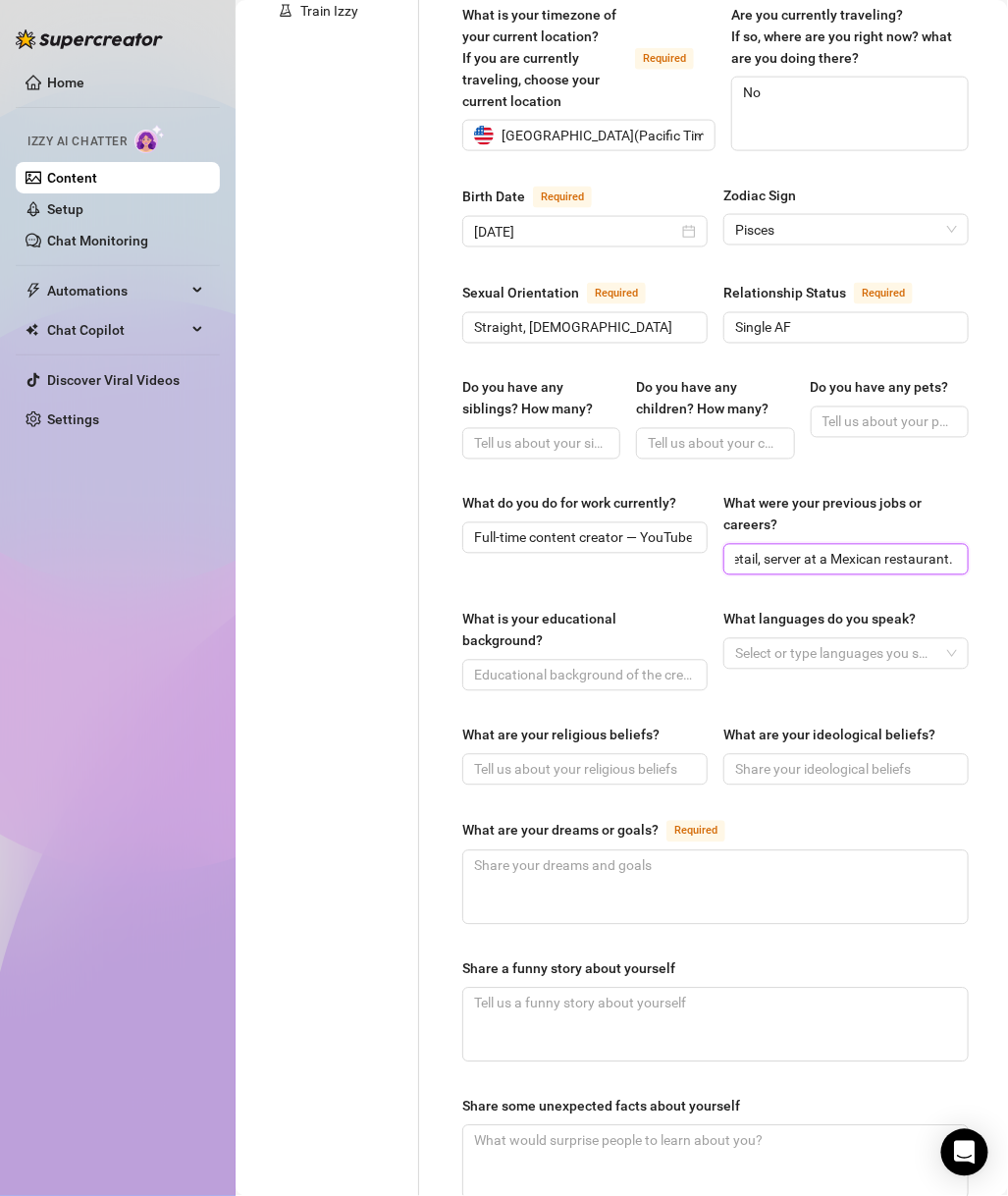
type input "Bartender, retail, server at a Mexican restaurant."
click at [606, 665] on input "What is your educational background?" at bounding box center [583, 675] width 217 height 22
click at [565, 660] on span at bounding box center [585, 675] width 245 height 32
paste input "Community college, studied hospitality + business."
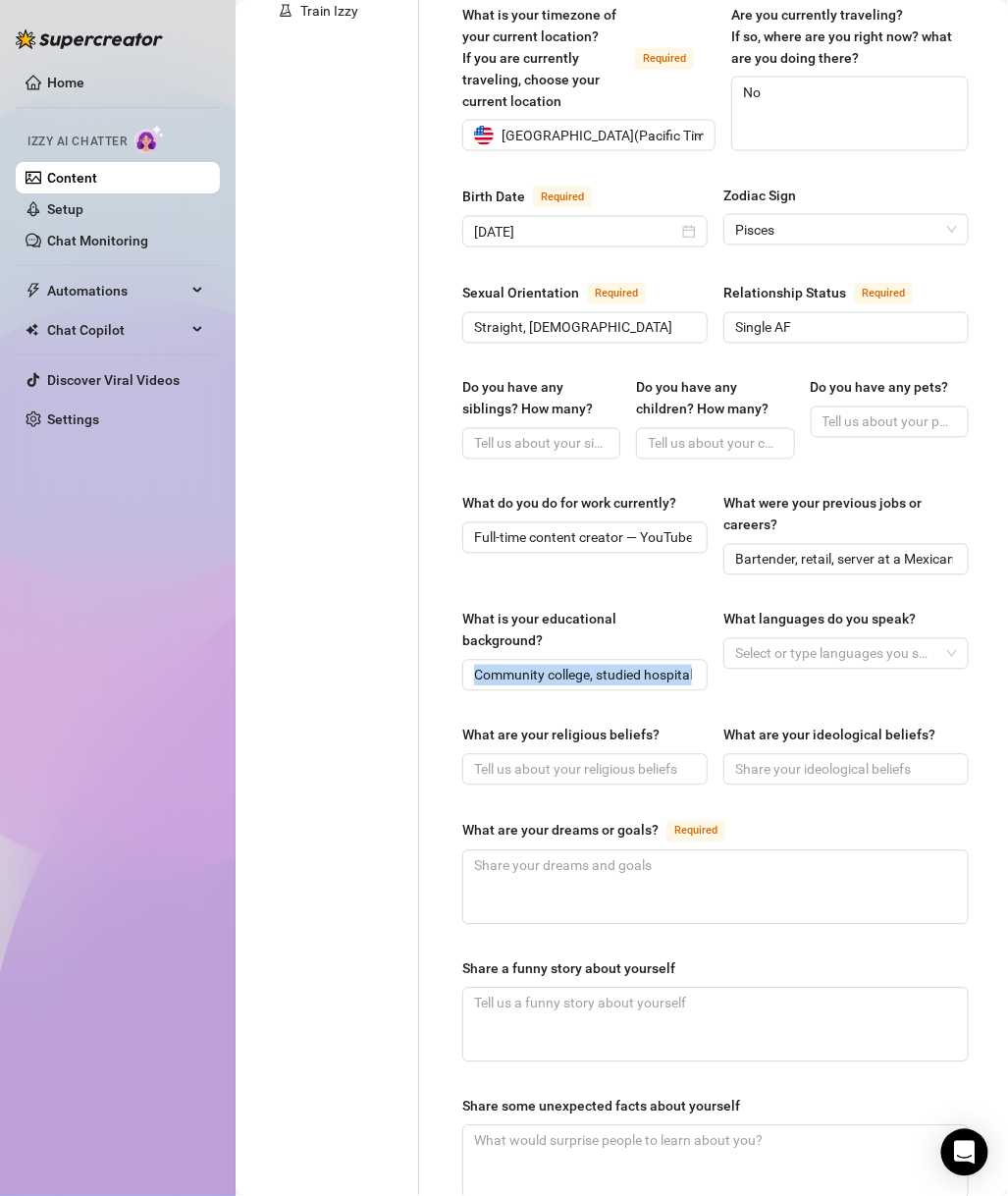
drag, startPoint x: 689, startPoint y: 651, endPoint x: 458, endPoint y: 652, distance: 231.0
click at [458, 652] on div "Name Required Monique Villa Nickname(s) Moe, Money Moe, Moneybag Moe, Monique G…" at bounding box center [716, 498] width 546 height 1754
click at [558, 665] on input "Community college, studied hospitality + business." at bounding box center [583, 675] width 217 height 22
click at [557, 665] on input "Community college, studied hospitality + business." at bounding box center [583, 675] width 217 height 22
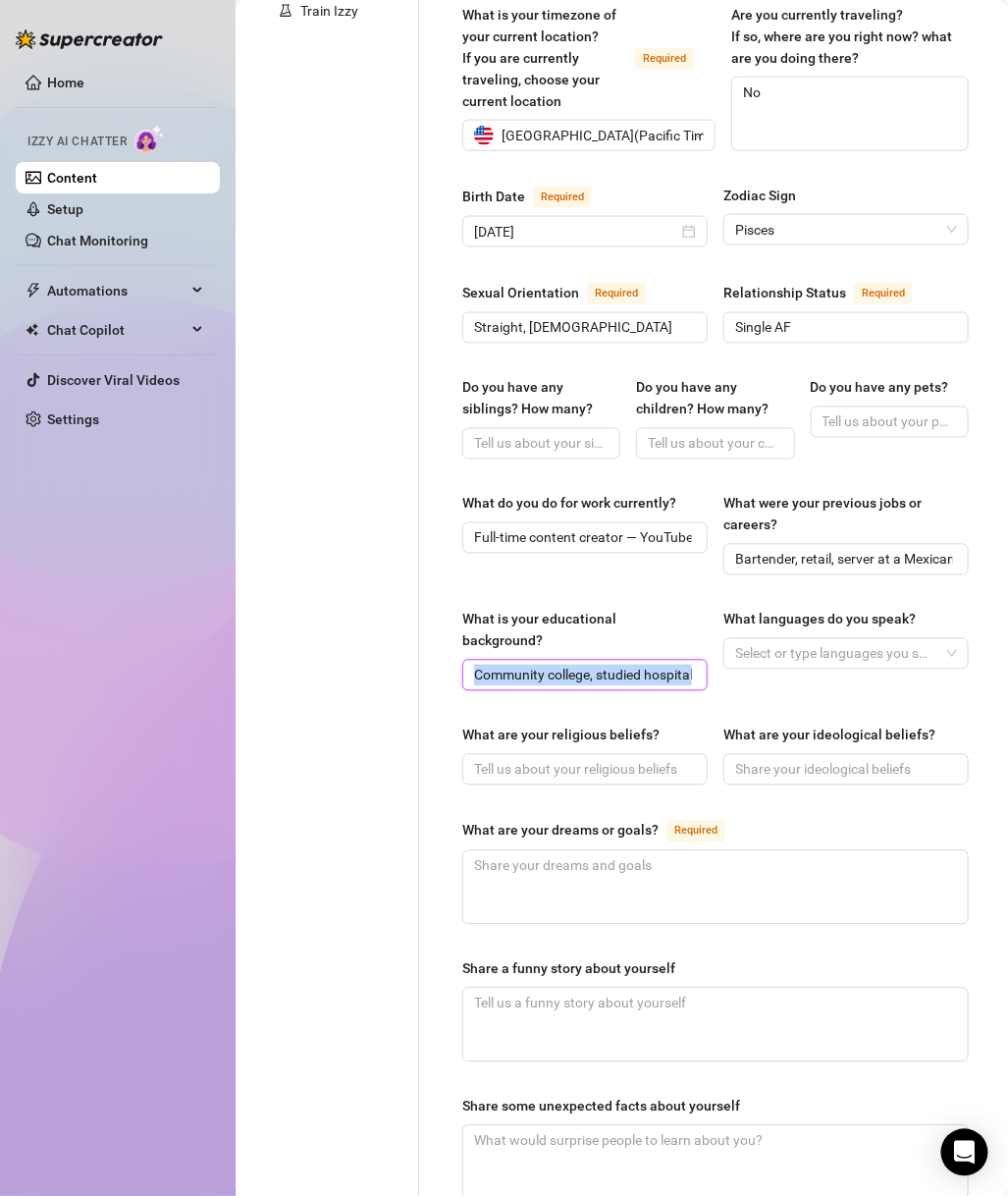
scroll to position [0, 102]
click at [557, 665] on input "Community college, studied hospitality + business." at bounding box center [583, 675] width 217 height 22
type input "highschool and a little bit of community college"
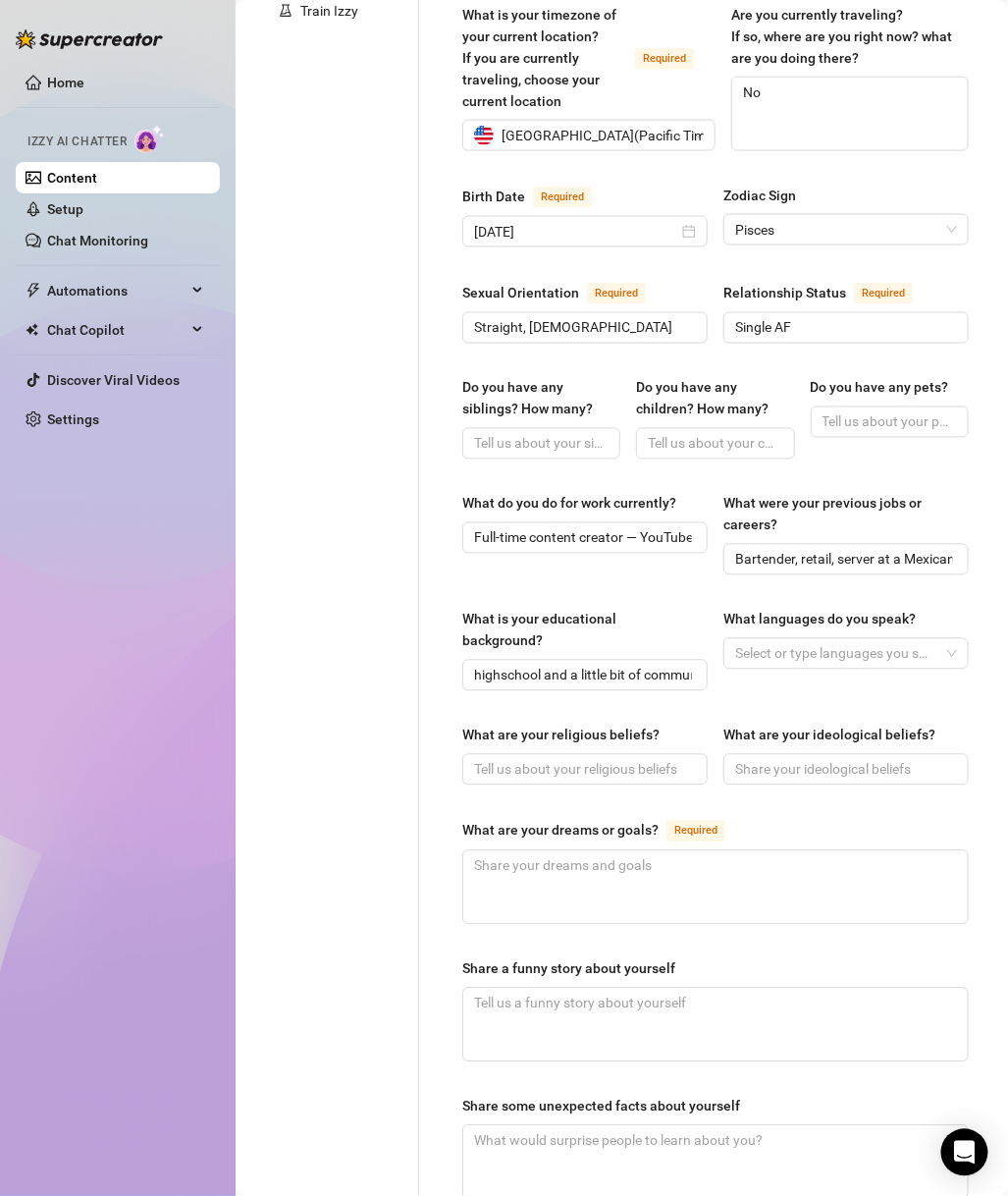
click at [876, 641] on div at bounding box center [836, 655] width 217 height 28
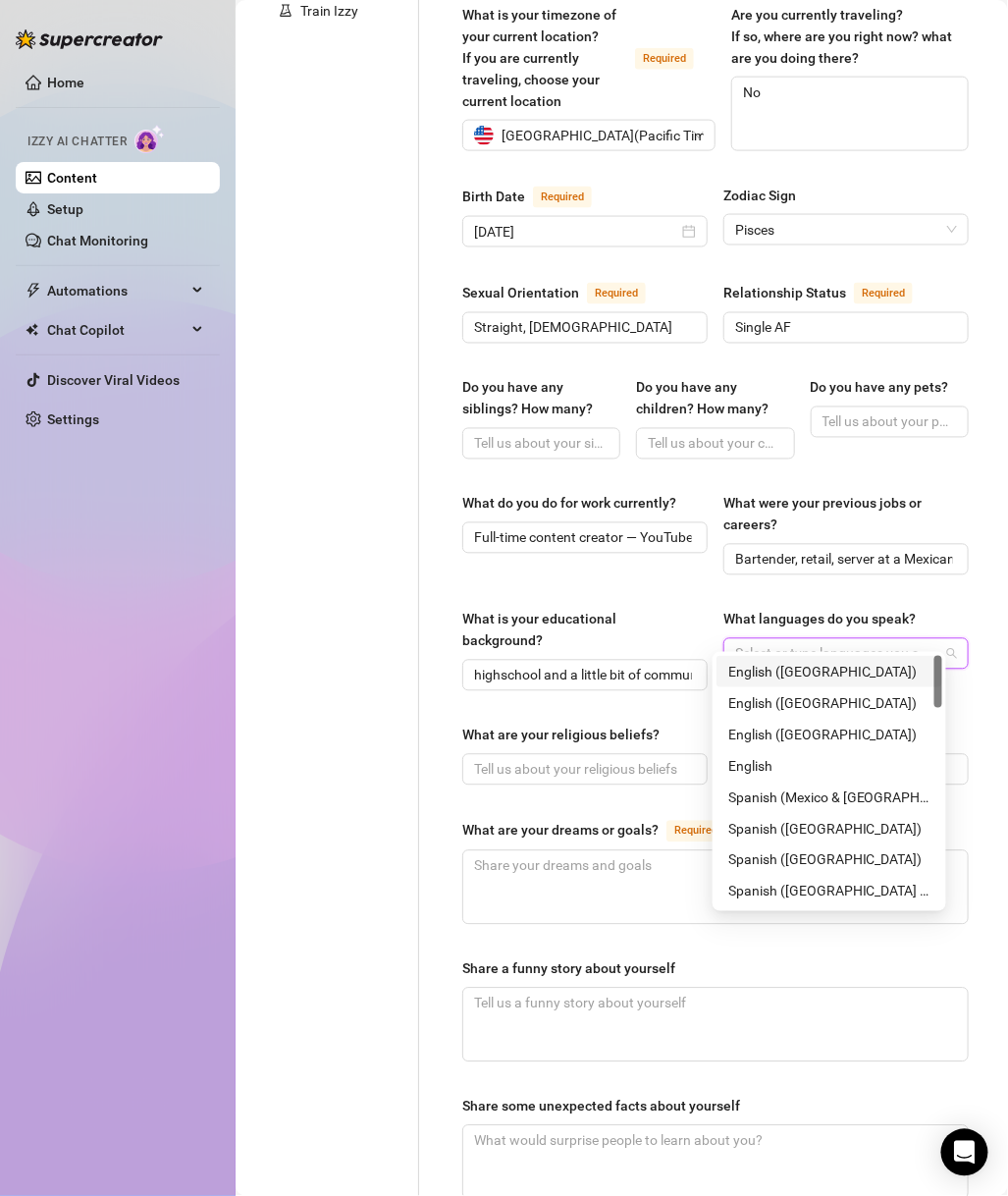
click at [861, 680] on div "English (US)" at bounding box center [830, 672] width 203 height 22
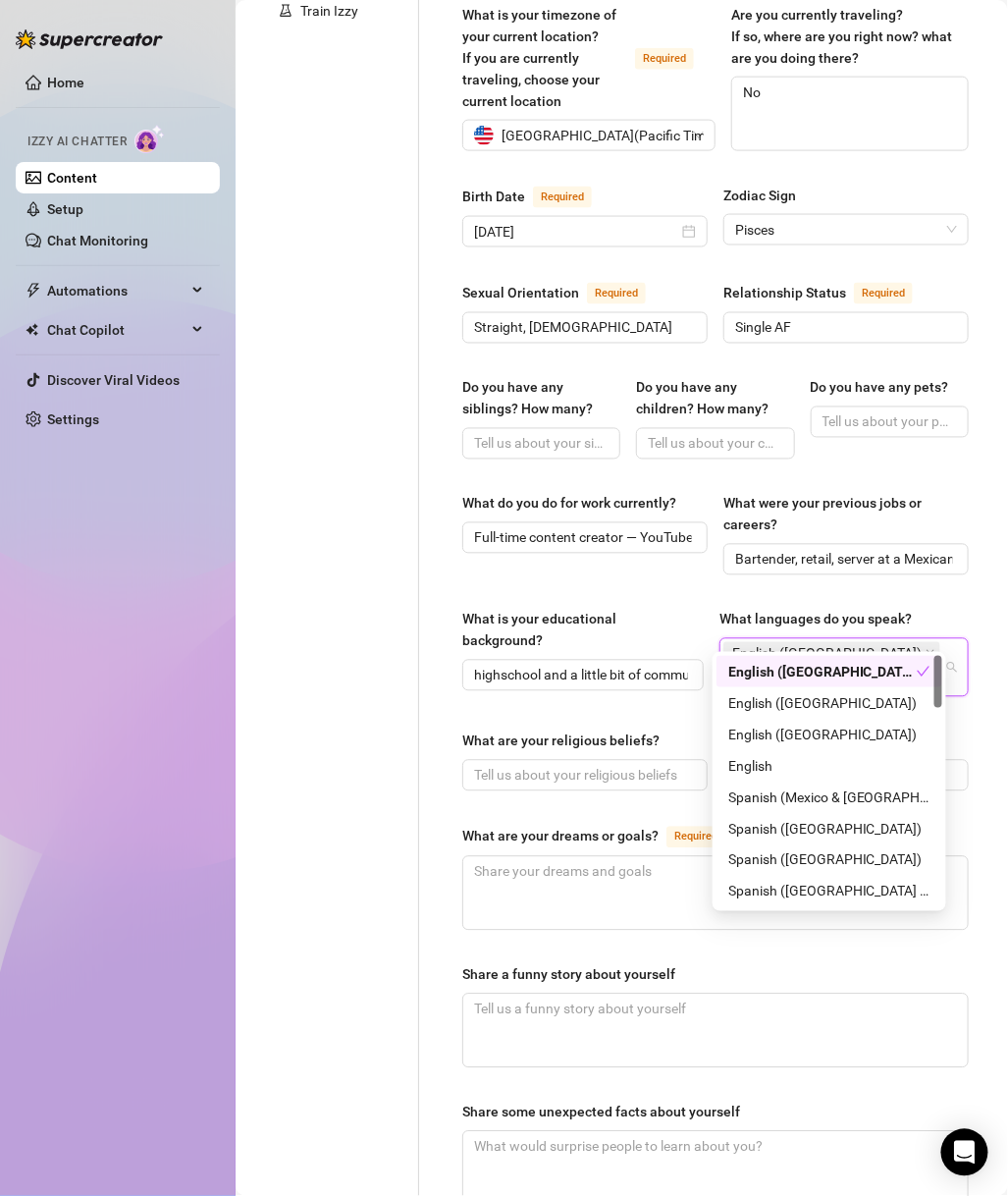
click at [894, 560] on div "What do you do for work currently? Full-time content creator — YouTube, IG, Tik…" at bounding box center [716, 542] width 506 height 100
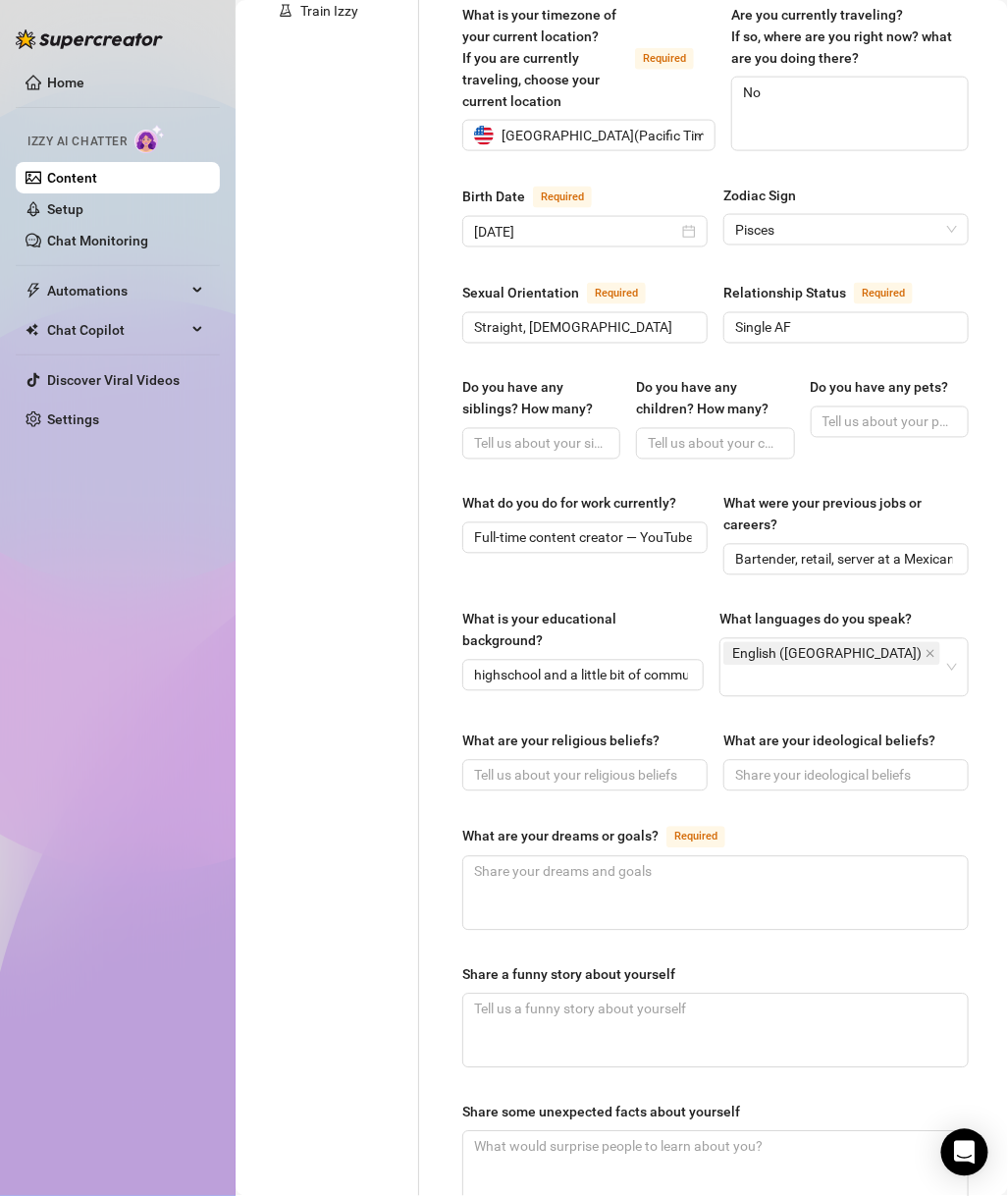
click at [610, 764] on div "What are your religious beliefs? What are your ideological beliefs?" at bounding box center [716, 770] width 506 height 78
click at [610, 765] on input "What are your religious beliefs?" at bounding box center [583, 776] width 217 height 22
click at [806, 765] on input "What are your ideological beliefs?" at bounding box center [844, 776] width 217 height 22
paste input "Family first, live unapologetically, never settle."
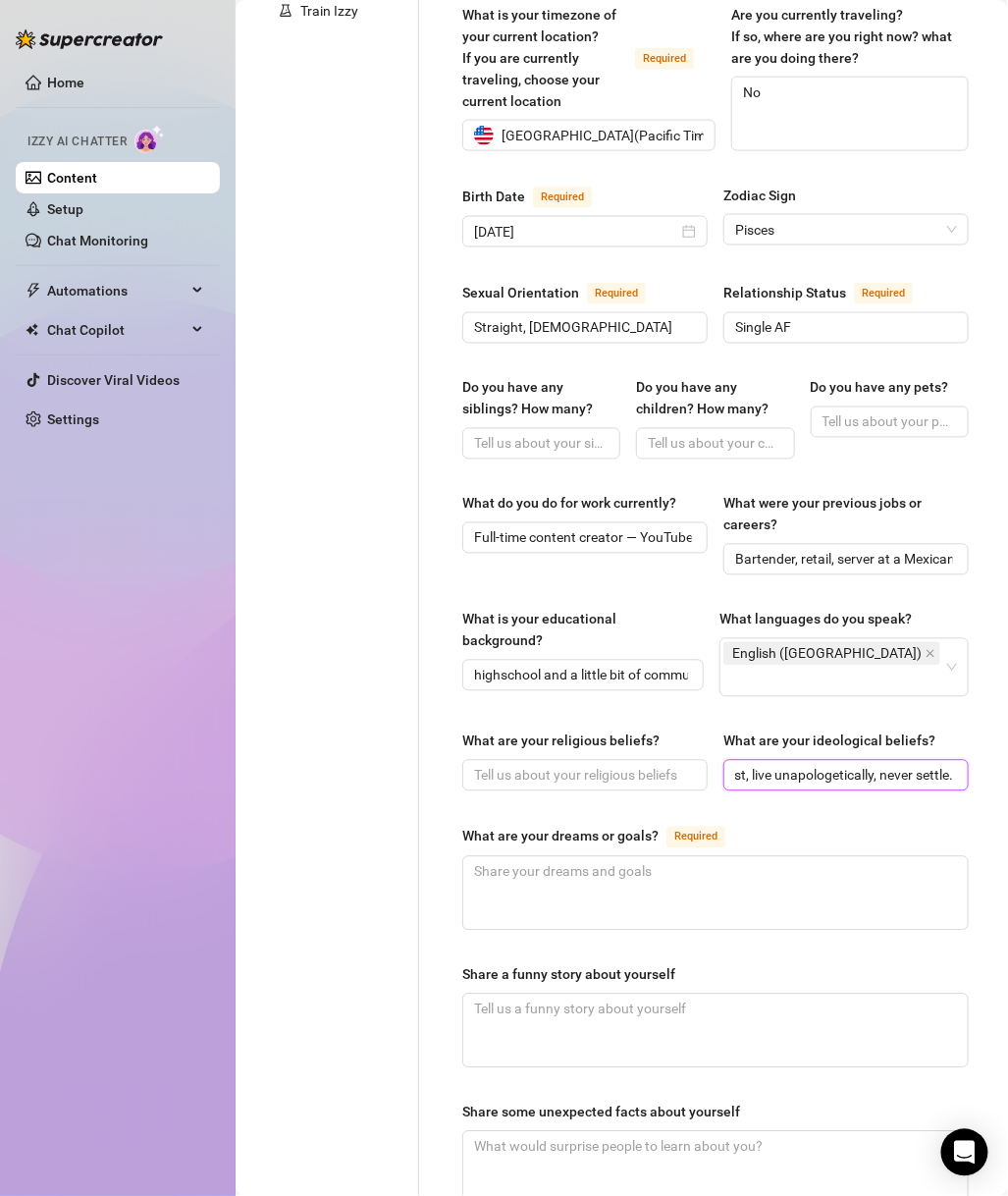
type input "Family first, live unapologetically, never settle."
click at [607, 765] on input "What are your religious beliefs?" at bounding box center [583, 776] width 217 height 22
click at [742, 792] on div "Name Required Monique Villa Nickname(s) Moe, Money Moe, Moneybag Moe, Monique G…" at bounding box center [716, 501] width 506 height 1720
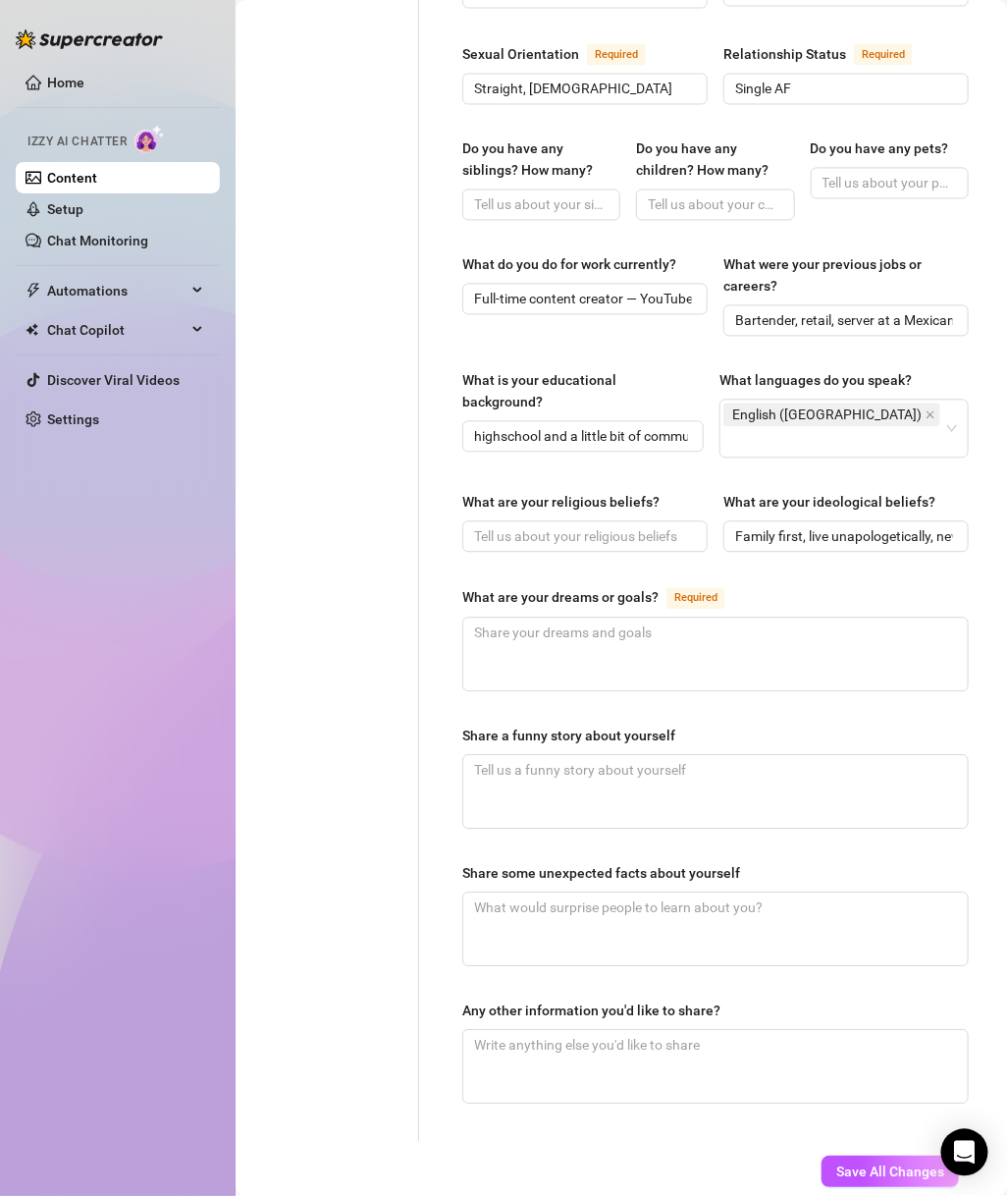
scroll to position [848, 0]
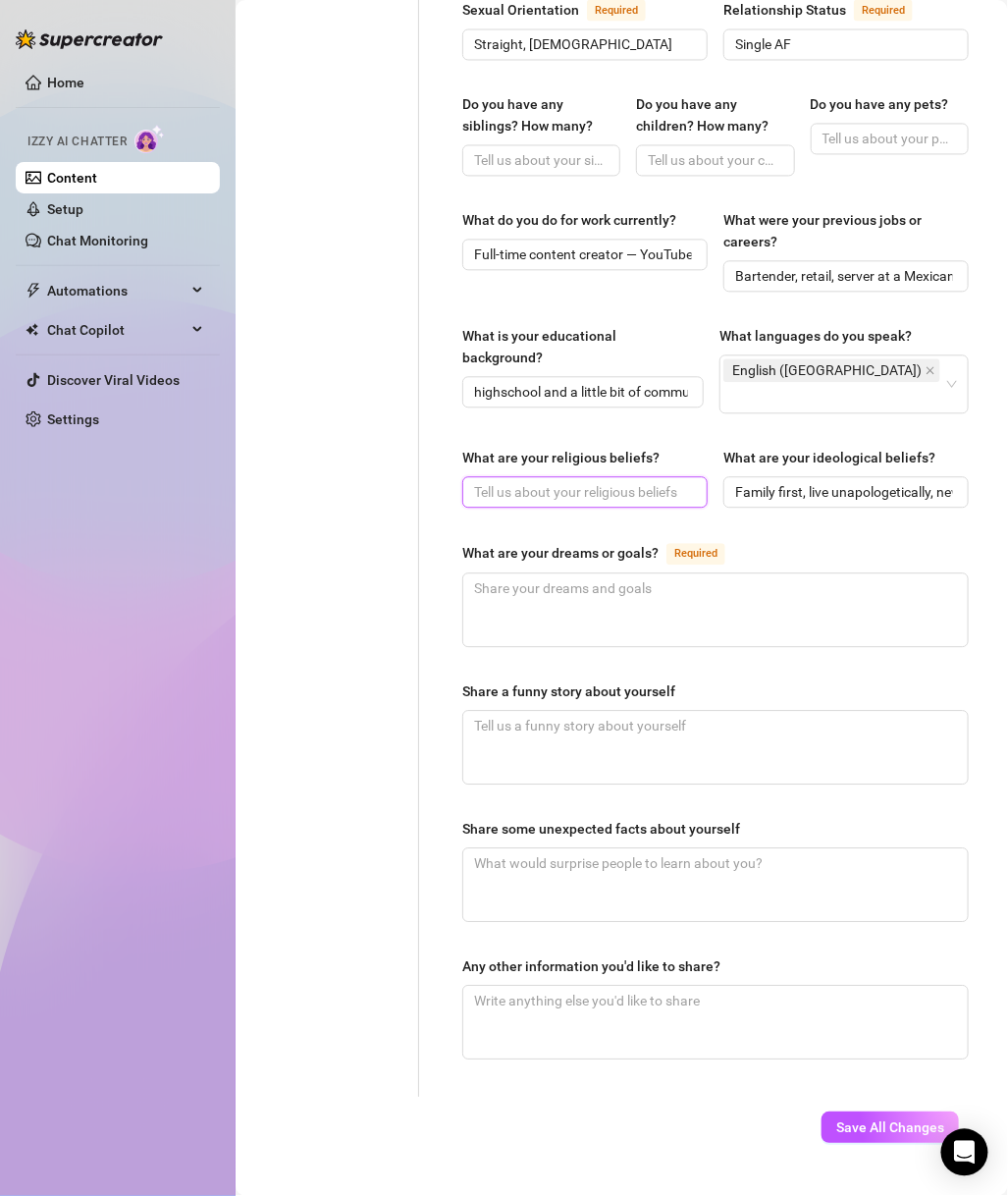
click at [617, 482] on input "What are your religious beliefs?" at bounding box center [583, 493] width 217 height 22
type input "I avoid talking about religion"
click at [590, 579] on textarea "What are your dreams or goals? Required" at bounding box center [716, 610] width 504 height 73
click at [600, 590] on textarea "What are your dreams or goals? Required" at bounding box center [716, 610] width 504 height 73
paste textarea "Expand my brand, grow into TV/Netflix cooking shows, launch my own tequila bran…"
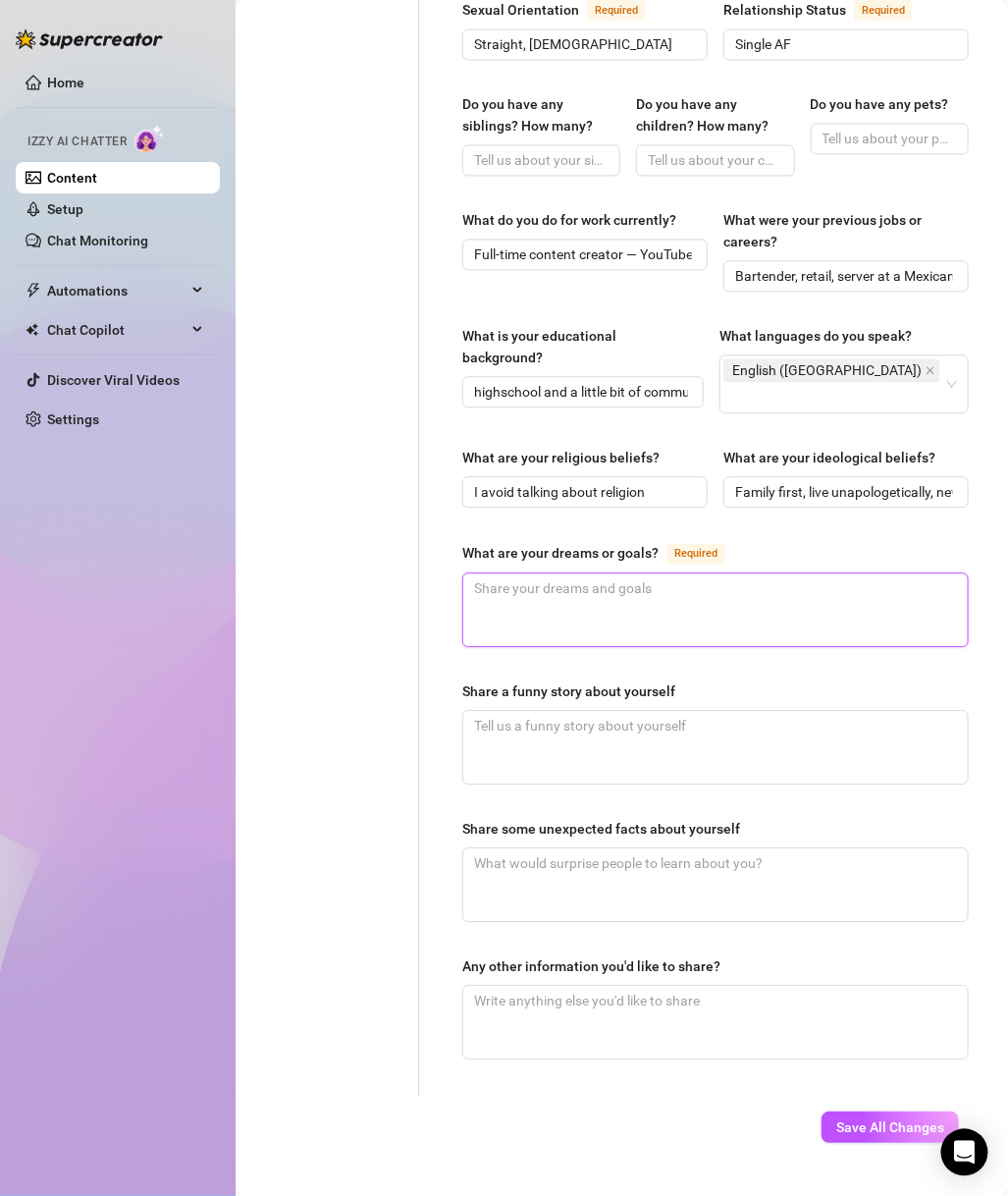
type textarea "Expand my brand, grow into TV/Netflix cooking shows, launch my own tequila bran…"
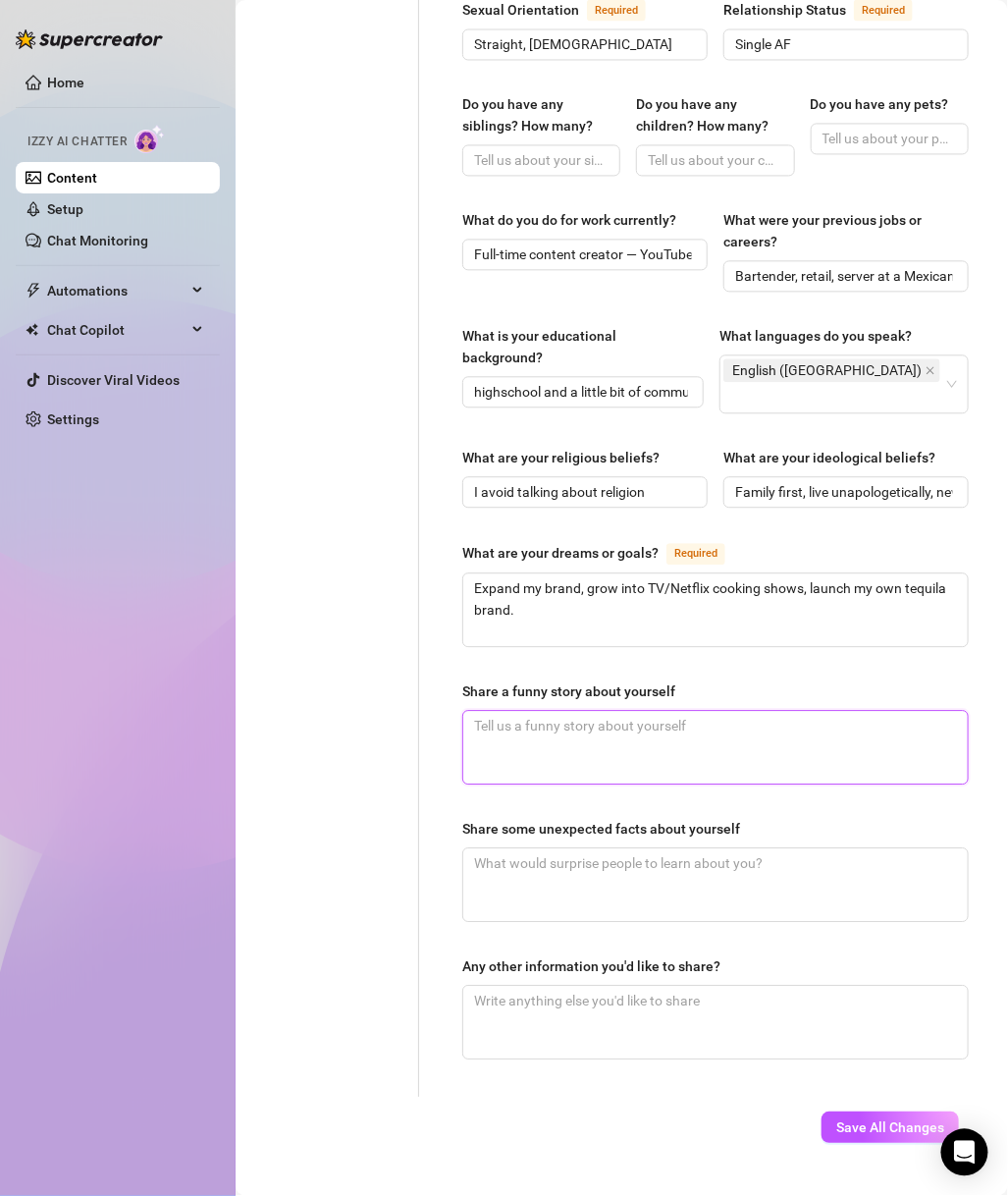
click at [647, 712] on textarea "Share a funny story about yourself" at bounding box center [716, 748] width 504 height 73
paste textarea ": Once lit my candle too close while tipsy cooking on cam and almost set my hai…"
type textarea ": Once lit my candle too close while tipsy cooking on cam and almost set my hai…"
drag, startPoint x: 481, startPoint y: 697, endPoint x: 451, endPoint y: 696, distance: 30.0
click at [450, 695] on div "Name Required Monique Villa Nickname(s) Moe, Money Moe, Moneybag Moe, Monique G…" at bounding box center [716, 219] width 546 height 1760
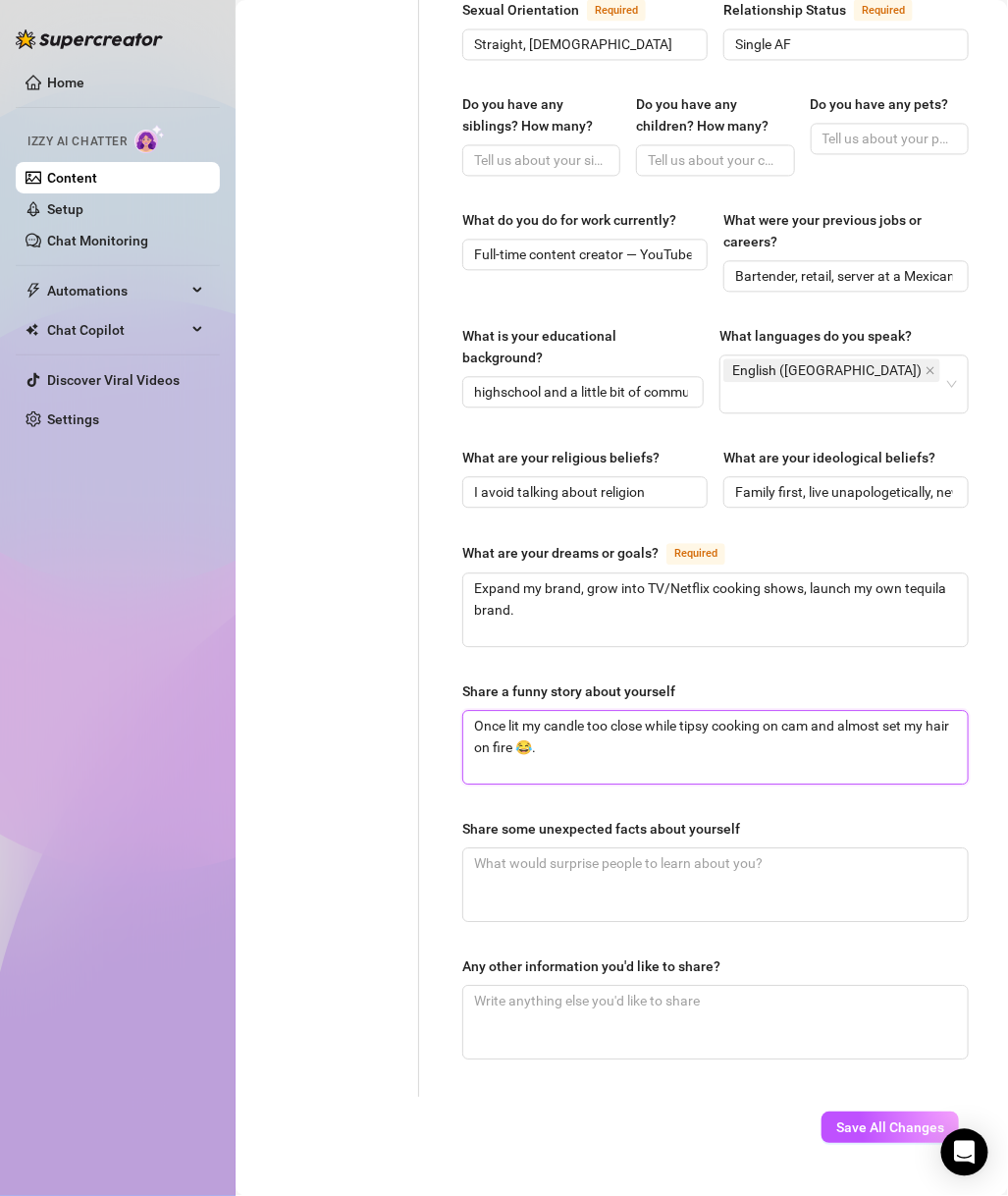
type textarea "Once lit my candle too close while tipsy cooking on cam and almost set my hair …"
click at [535, 854] on textarea "Share some unexpected facts about yourself" at bounding box center [716, 885] width 504 height 73
paste textarea "I’m obsessed with scary documentaries & true crime. Lowkey night owl who hates …"
type textarea "I’m obsessed with scary documentaries & true crime. Lowkey night owl who hates …"
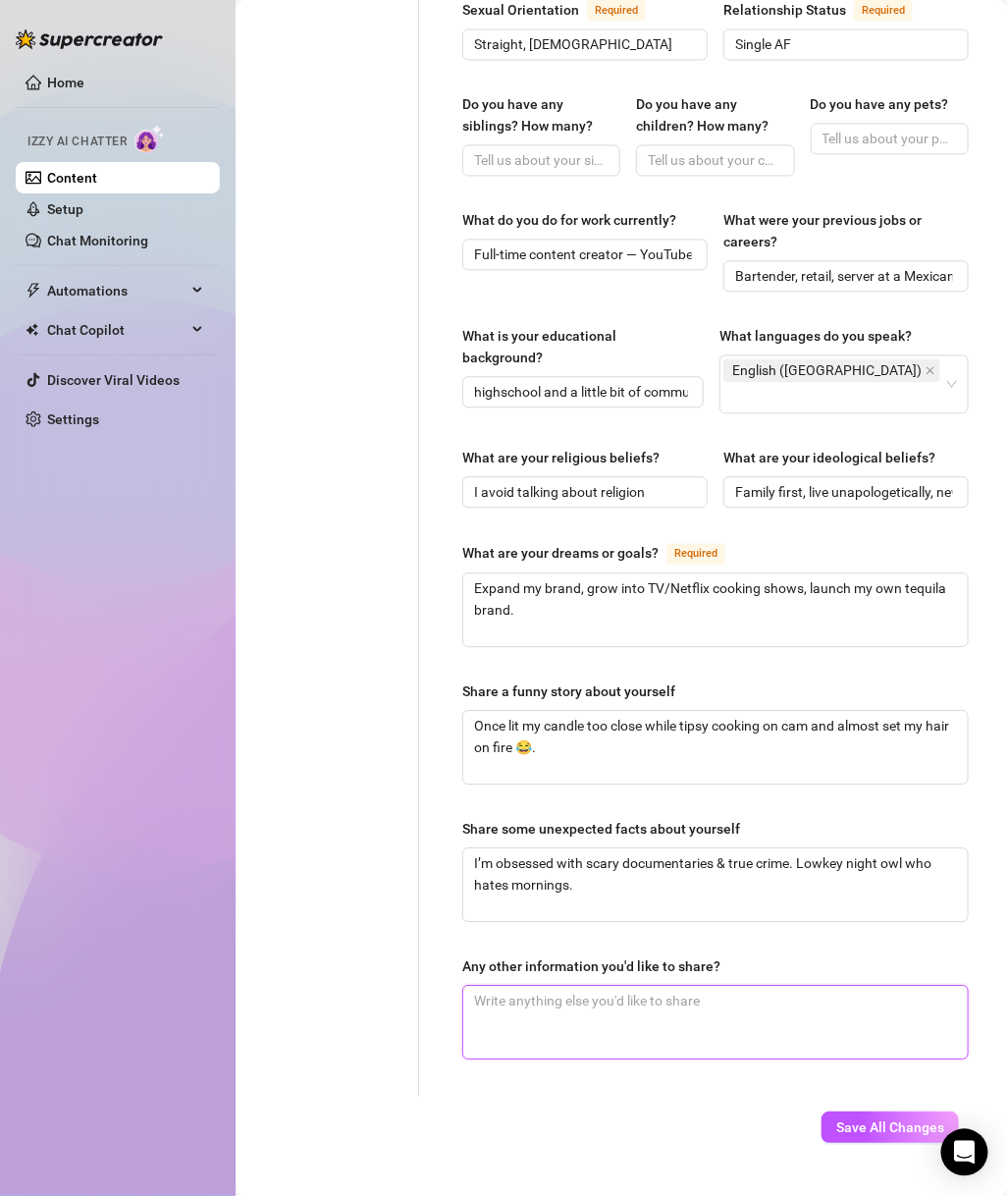
click at [523, 997] on textarea "Any other information you'd like to share?" at bounding box center [716, 1023] width 504 height 73
paste textarea "My vibe is “sweet face, dangerous taste.” 🌶️"
type textarea "My vibe is “sweet face, dangerous taste.” 🌶️"
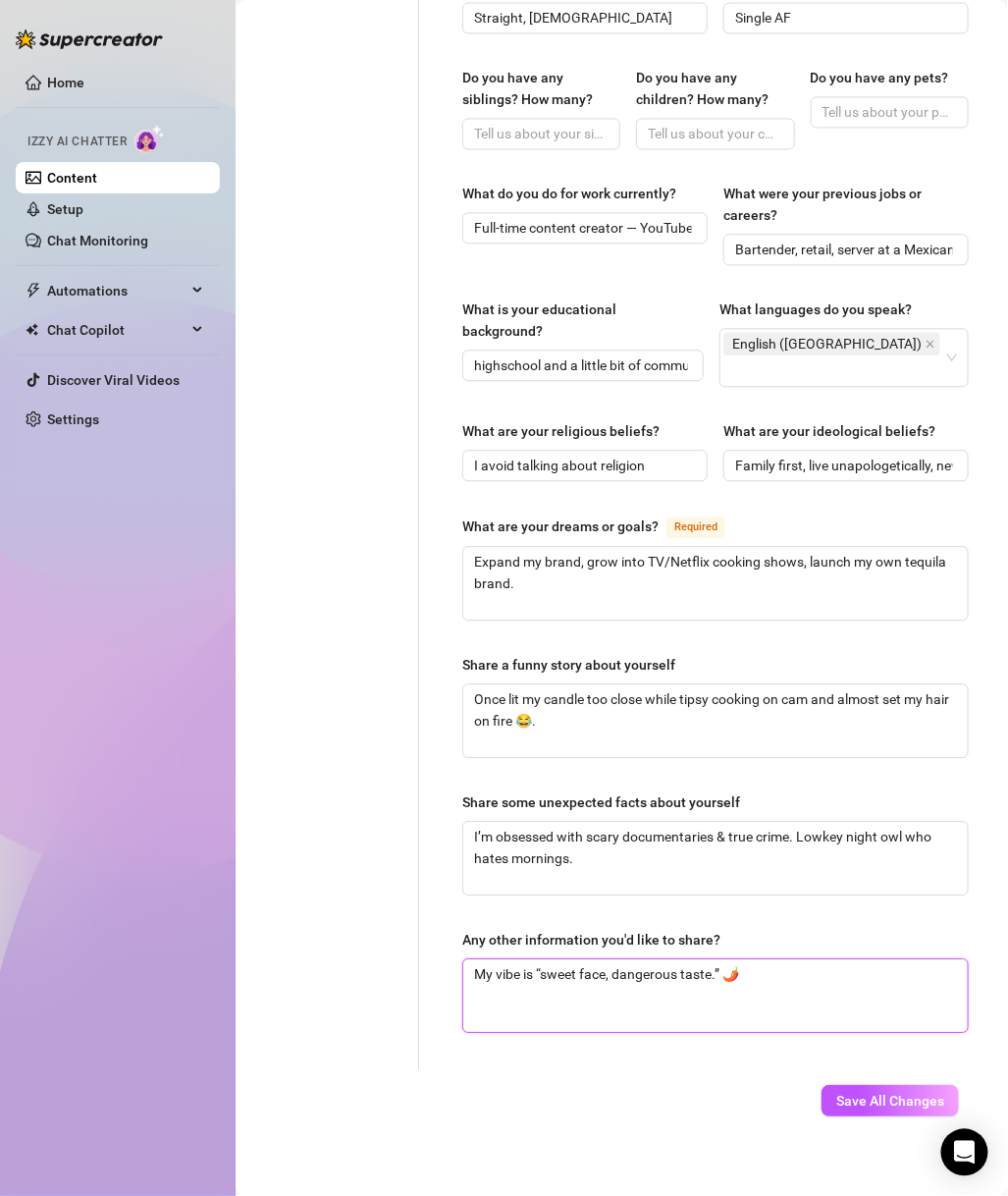
scroll to position [886, 0]
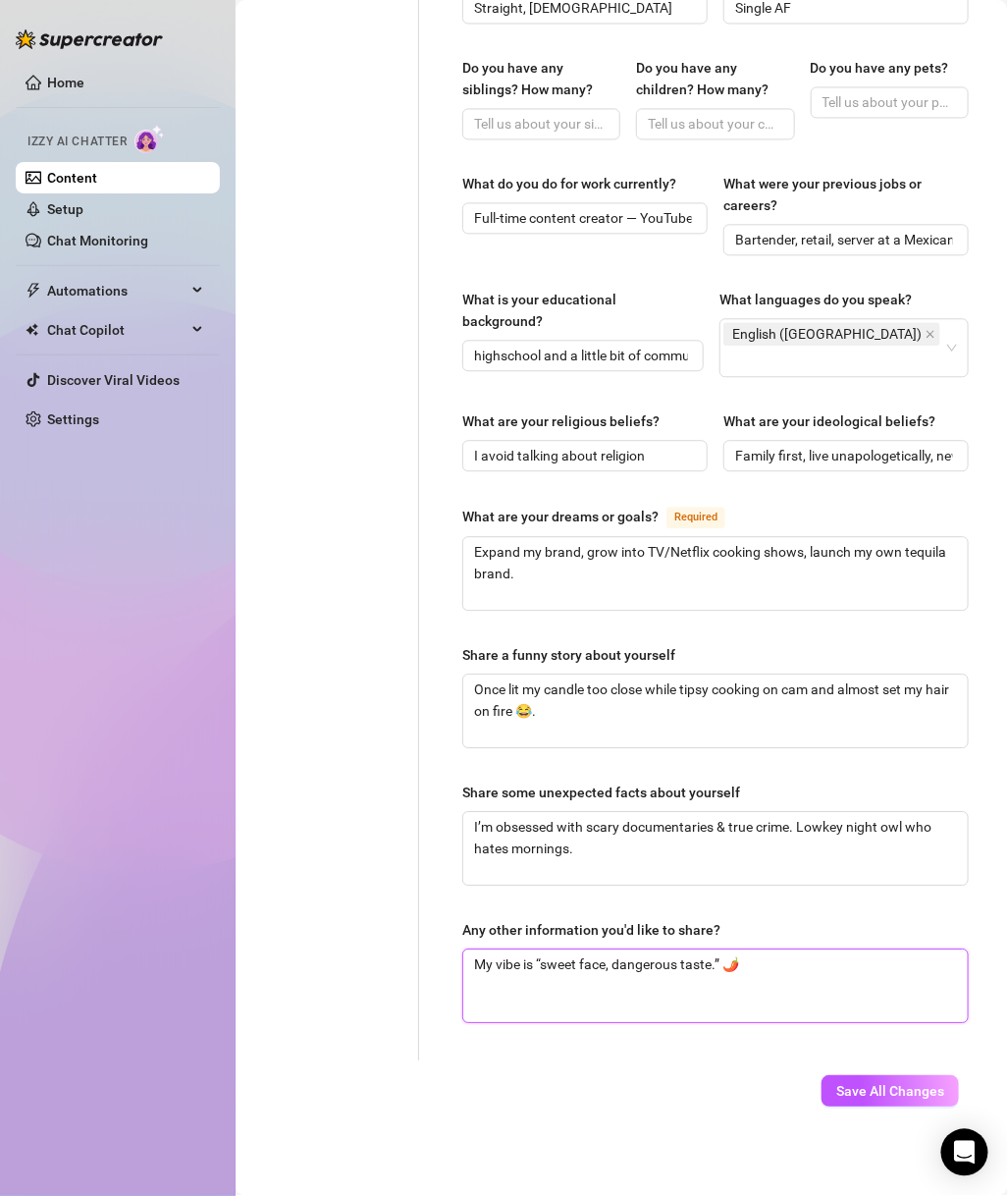
type textarea "My vibe is “sweet face, dangerous taste.” 🌶️"
click at [846, 997] on span "Save All Changes" at bounding box center [890, 1092] width 108 height 16
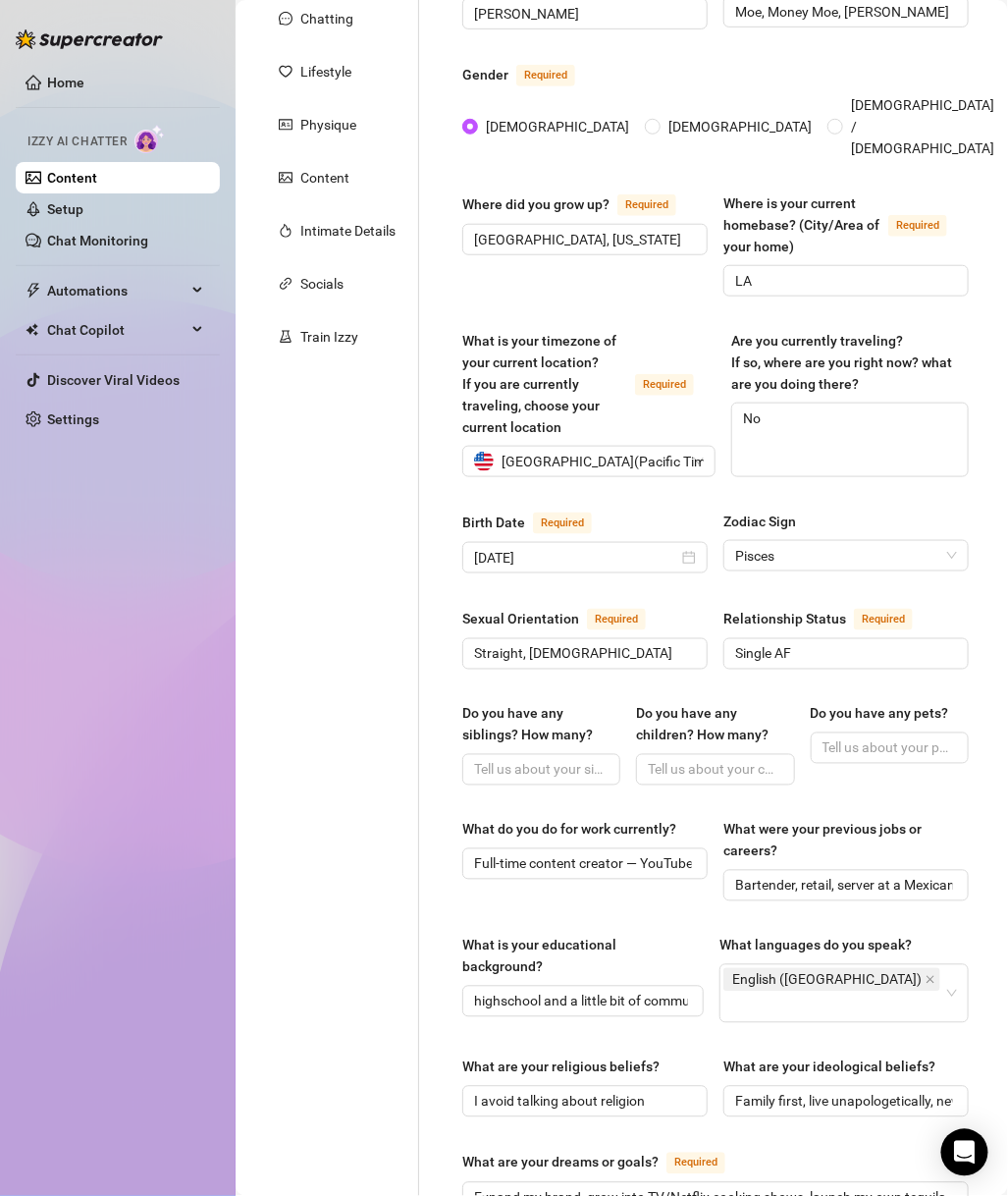
scroll to position [0, 0]
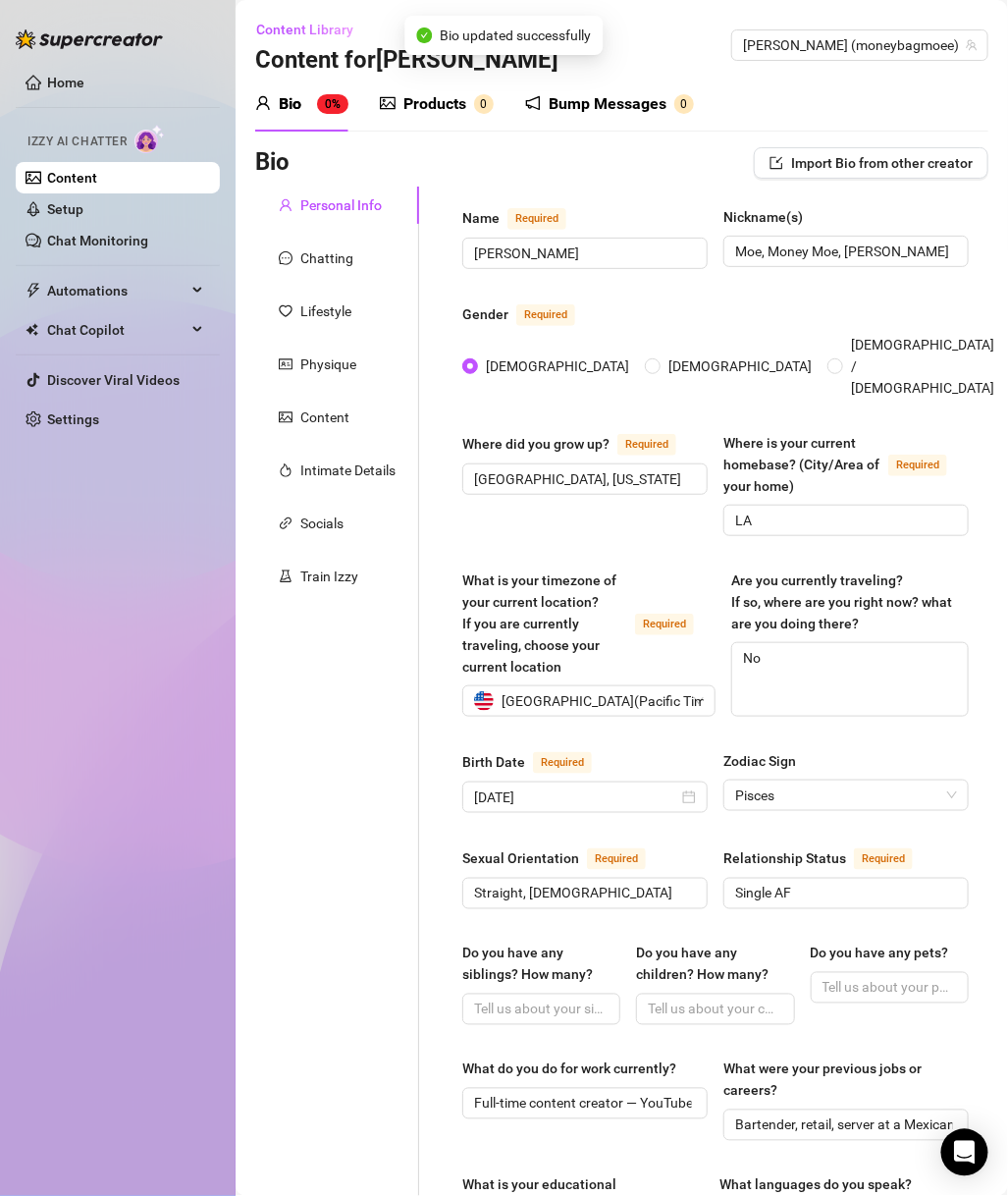
click at [355, 256] on div "Chatting" at bounding box center [337, 258] width 164 height 38
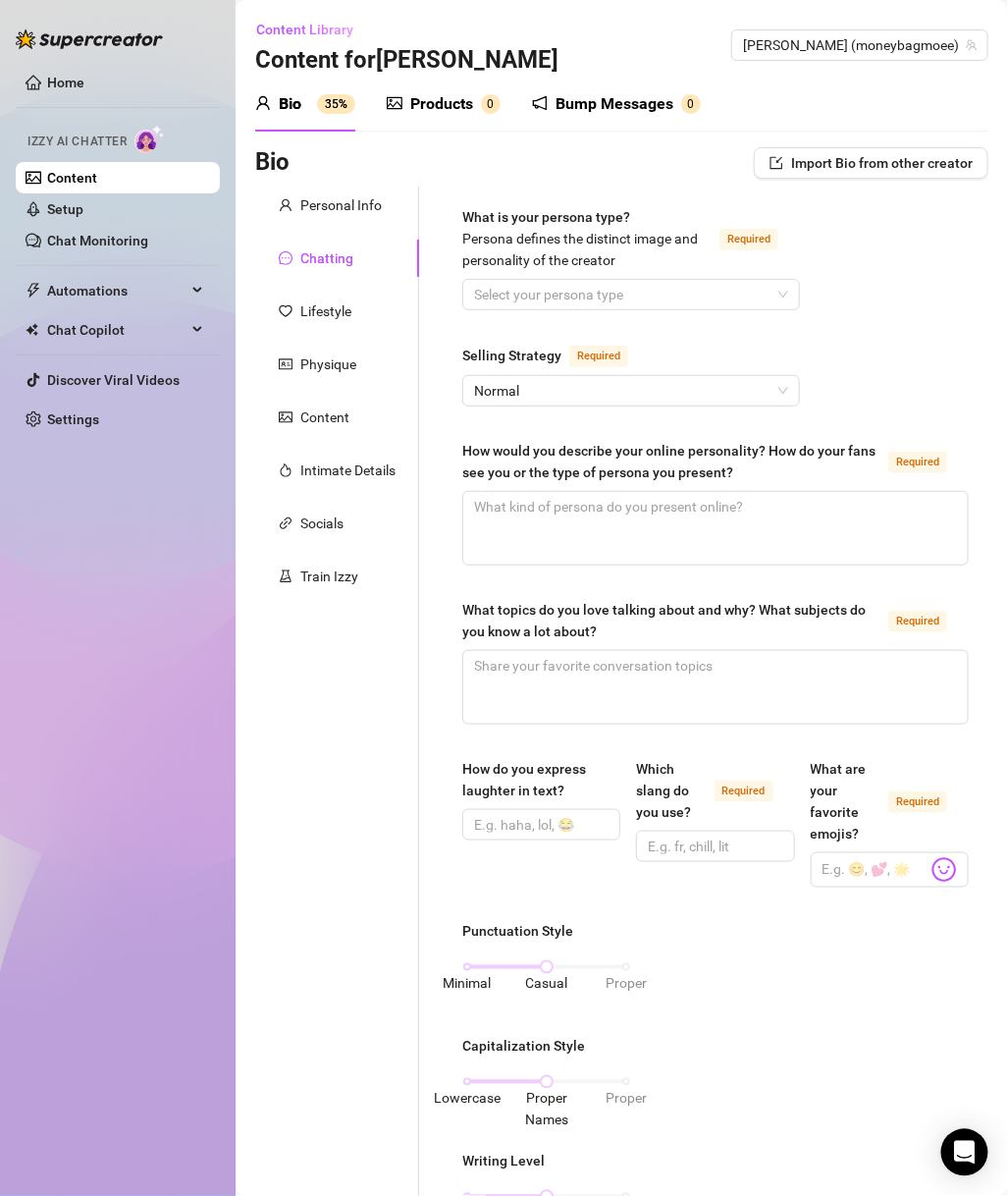
click at [652, 287] on input "What is your persona type? Persona defines the distinct image and personality o…" at bounding box center [623, 295] width 297 height 30
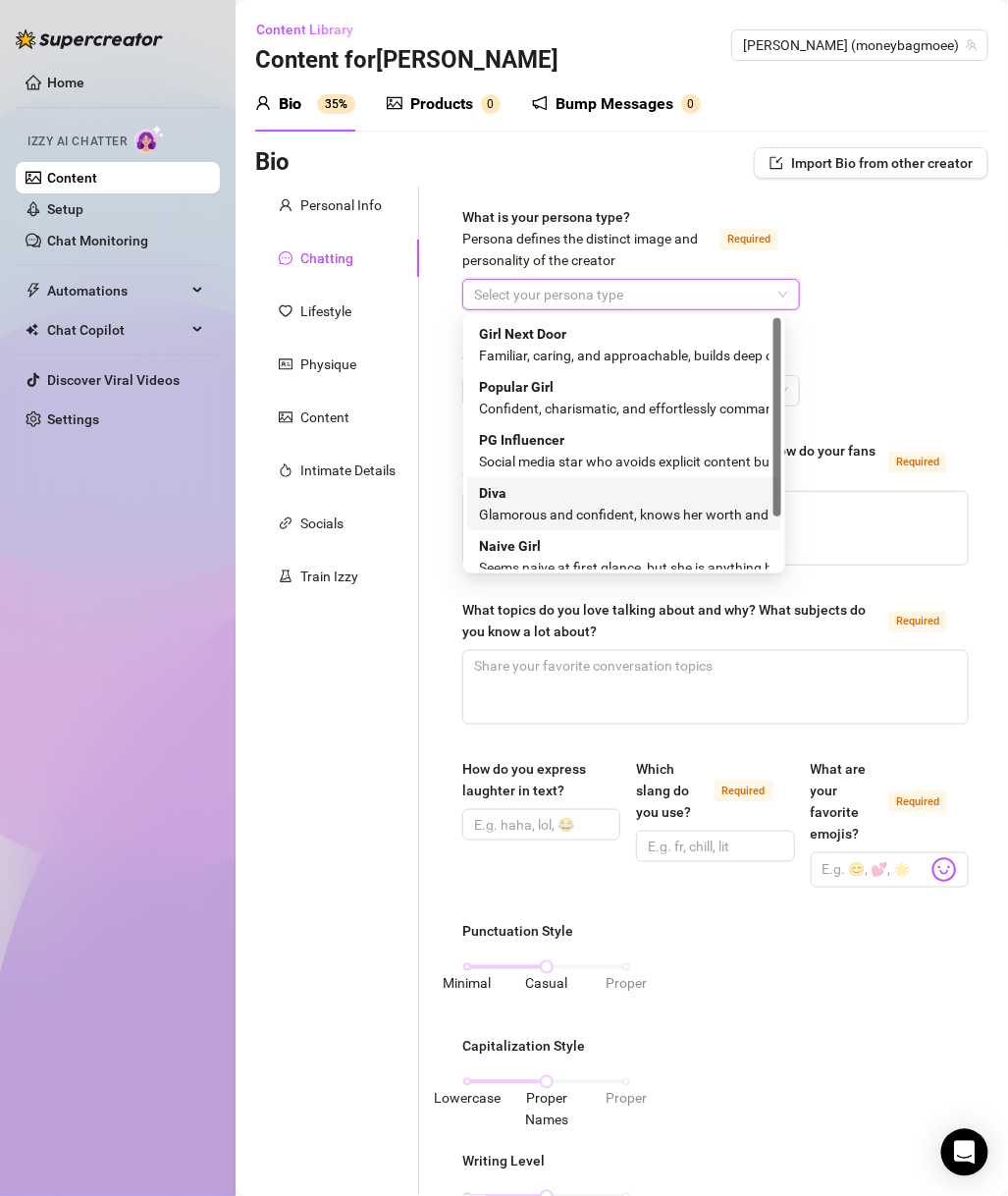
click at [622, 507] on div "Glamorous and confident, knows her worth and takes control" at bounding box center [624, 515] width 291 height 22
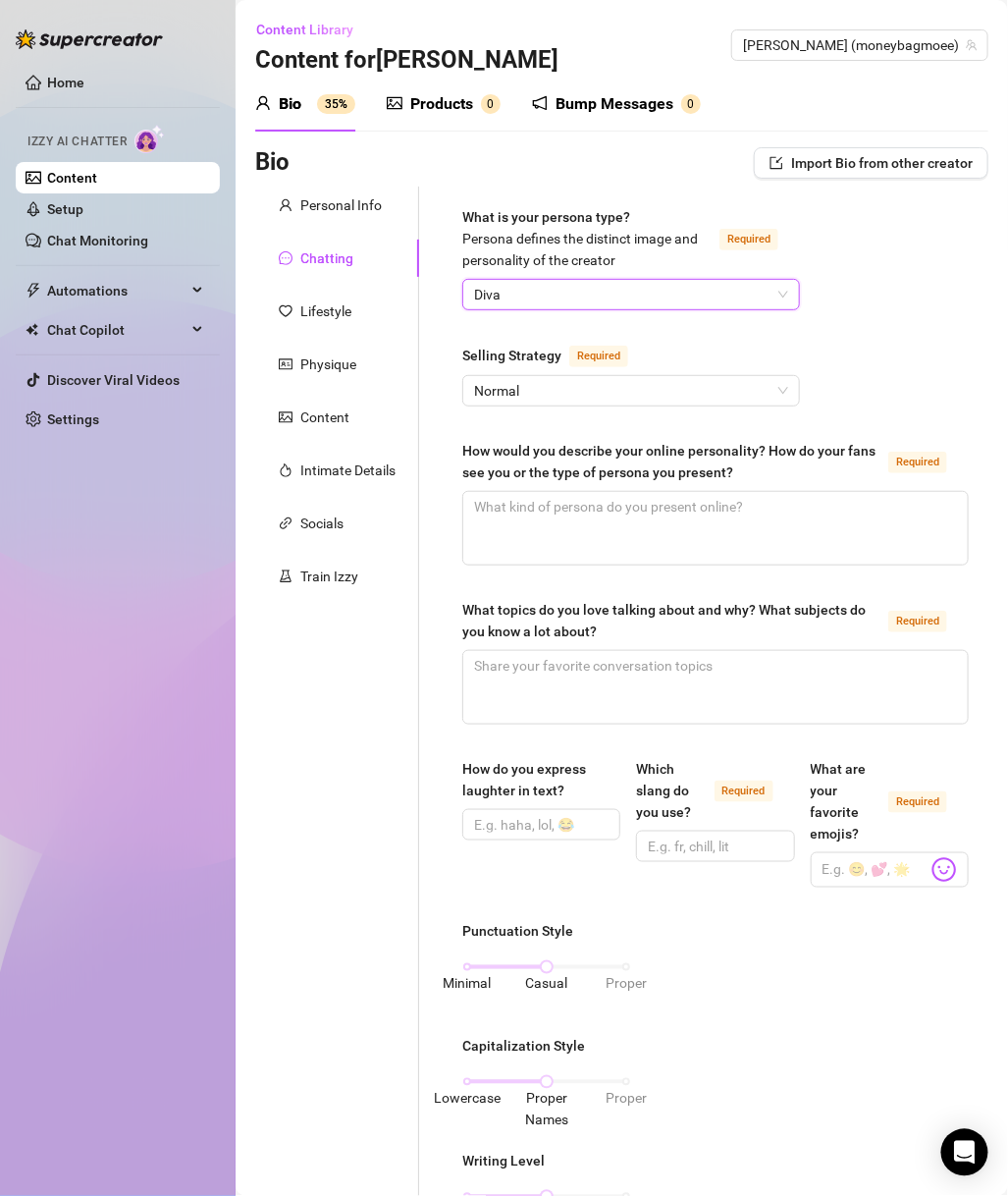
click at [650, 415] on div "What is your persona type? Persona defines the distinct image and personality o…" at bounding box center [716, 1025] width 506 height 1637
click at [651, 392] on span "Normal" at bounding box center [632, 391] width 314 height 30
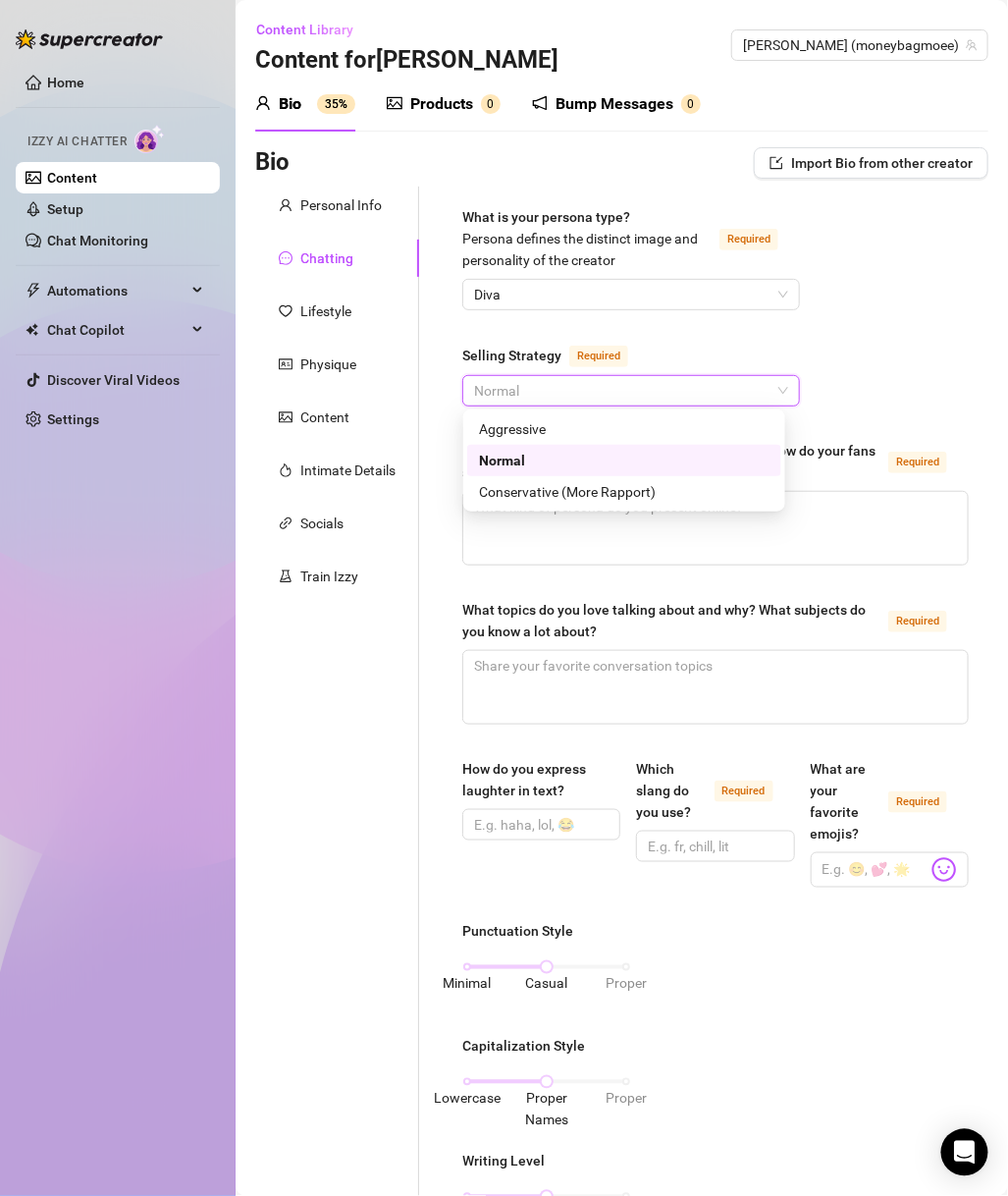
click at [651, 392] on span "Normal" at bounding box center [632, 391] width 314 height 30
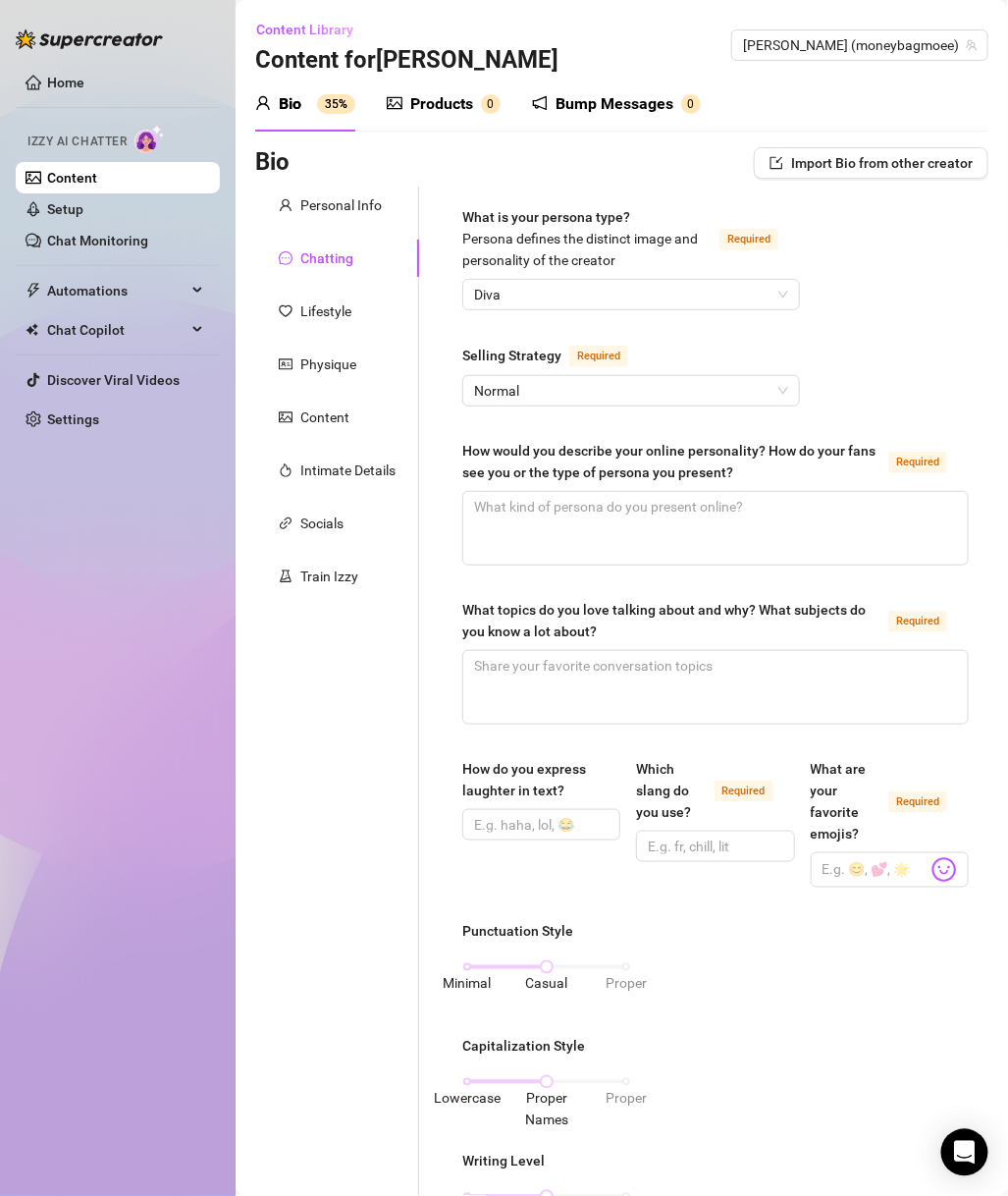
click at [915, 378] on div "What is your persona type? Persona defines the distinct image and personality o…" at bounding box center [716, 1025] width 506 height 1637
click at [607, 510] on textarea "How would you describe your online personality? How do your fans see you or the…" at bounding box center [716, 527] width 504 height 73
paste textarea "Outgoing, spicy, wild-but-approachable, “homegirl who can cook.” Fans see me as…"
type textarea "Outgoing, spicy, wild-but-approachable, “homegirl who can cook.” Fans see me as…"
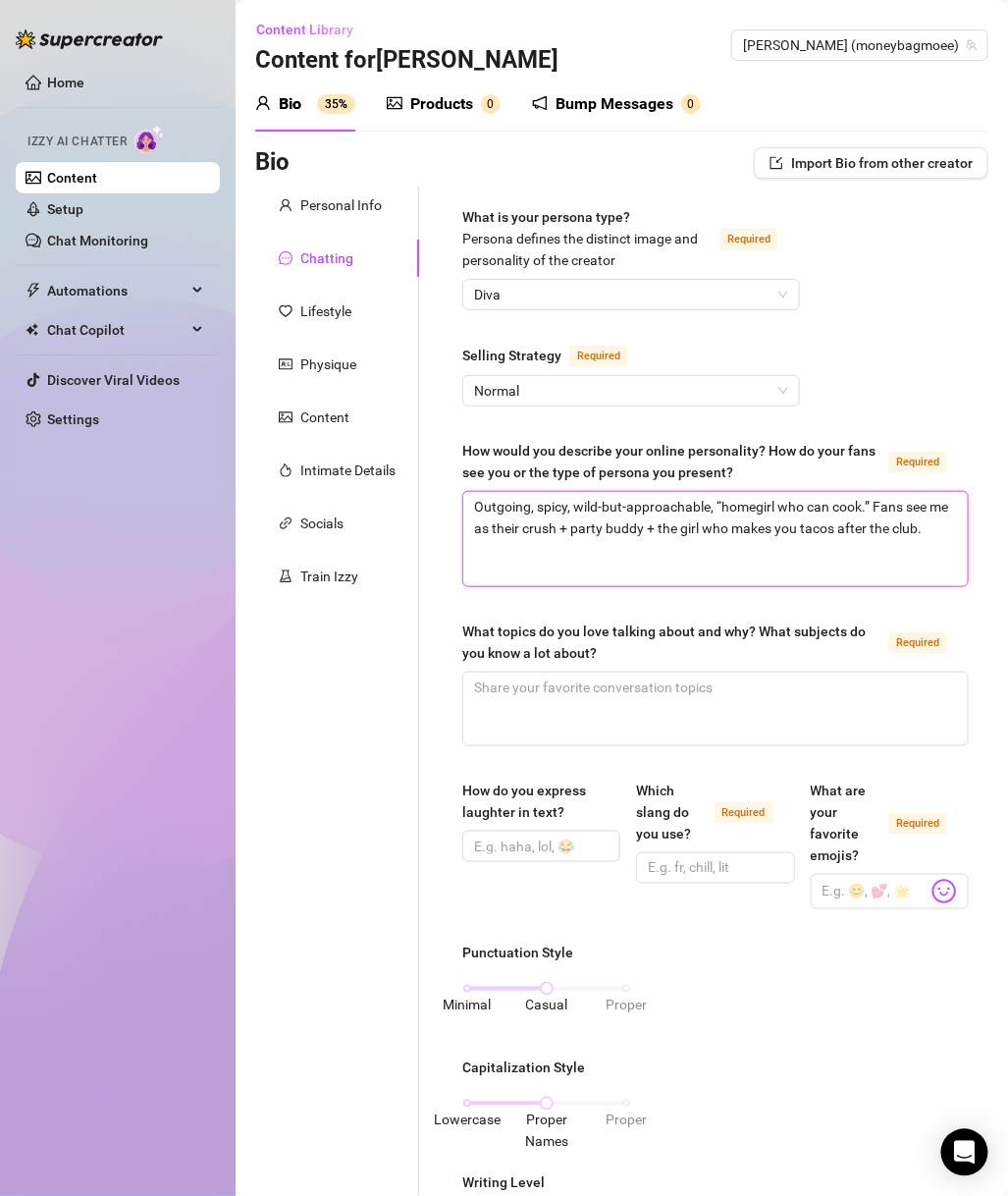
type textarea "Outgoing, spicy, wild-but-approachable, “homegirl who can cook.” Fans see me as…"
click at [672, 717] on textarea "What topics do you love talking about and why? What subjects do you know a lot …" at bounding box center [716, 708] width 504 height 73
paste textarea "Cooking (especially Mexican/Latin food), tequila, nightlife, scary movies, cons…"
type textarea "Cooking (especially Mexican/Latin food), tequila, nightlife, scary movies, cons…"
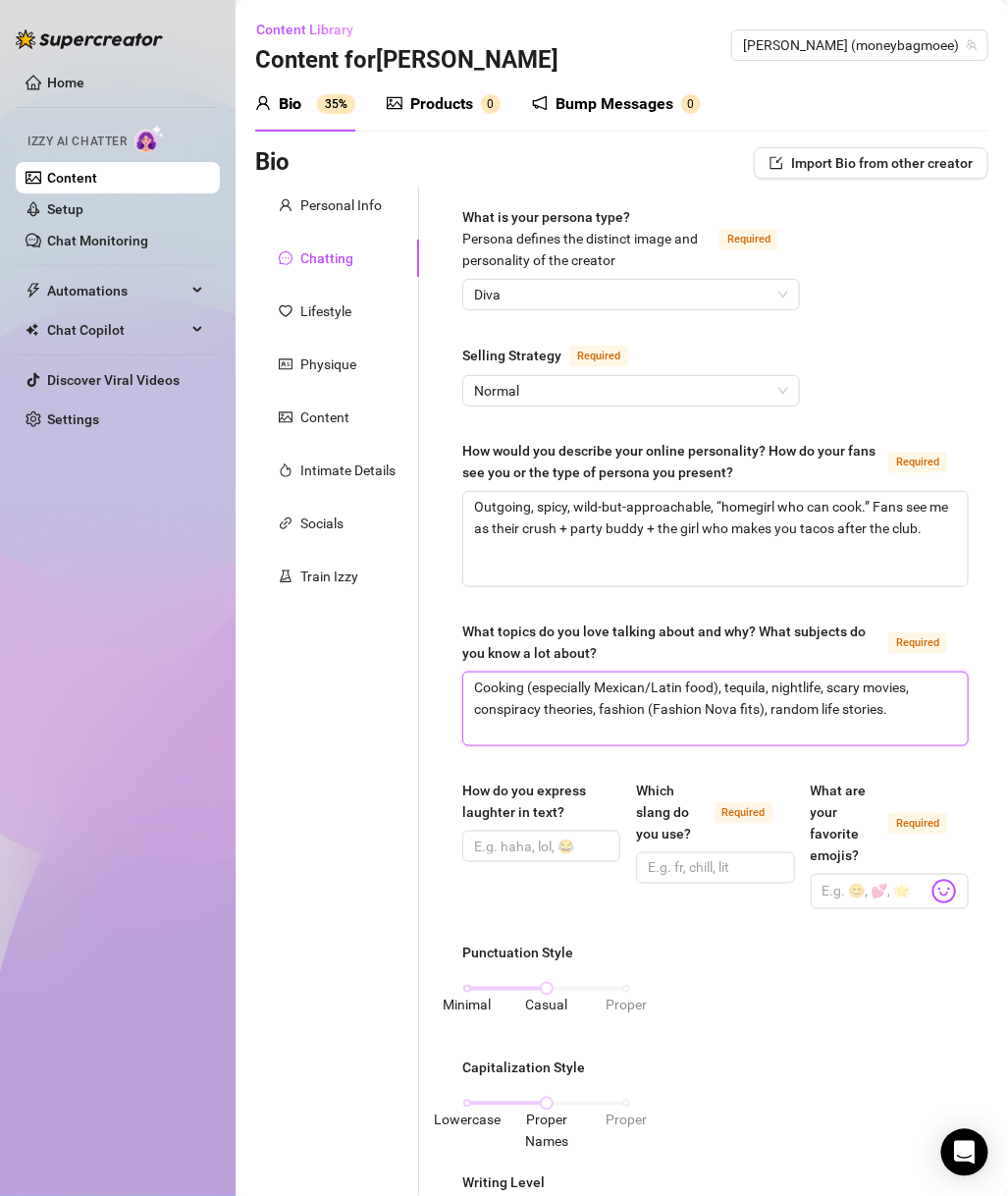
drag, startPoint x: 764, startPoint y: 709, endPoint x: 643, endPoint y: 702, distance: 121.2
click at [643, 702] on textarea "Cooking (especially Mexican/Latin food), tequila, nightlife, scary movies, cons…" at bounding box center [716, 708] width 504 height 73
type textarea "Cooking (especially Mexican/Latin food), tequila, nightlife, scary movies, cons…"
click at [509, 849] on input "How do you express laughter in text?" at bounding box center [539, 846] width 130 height 22
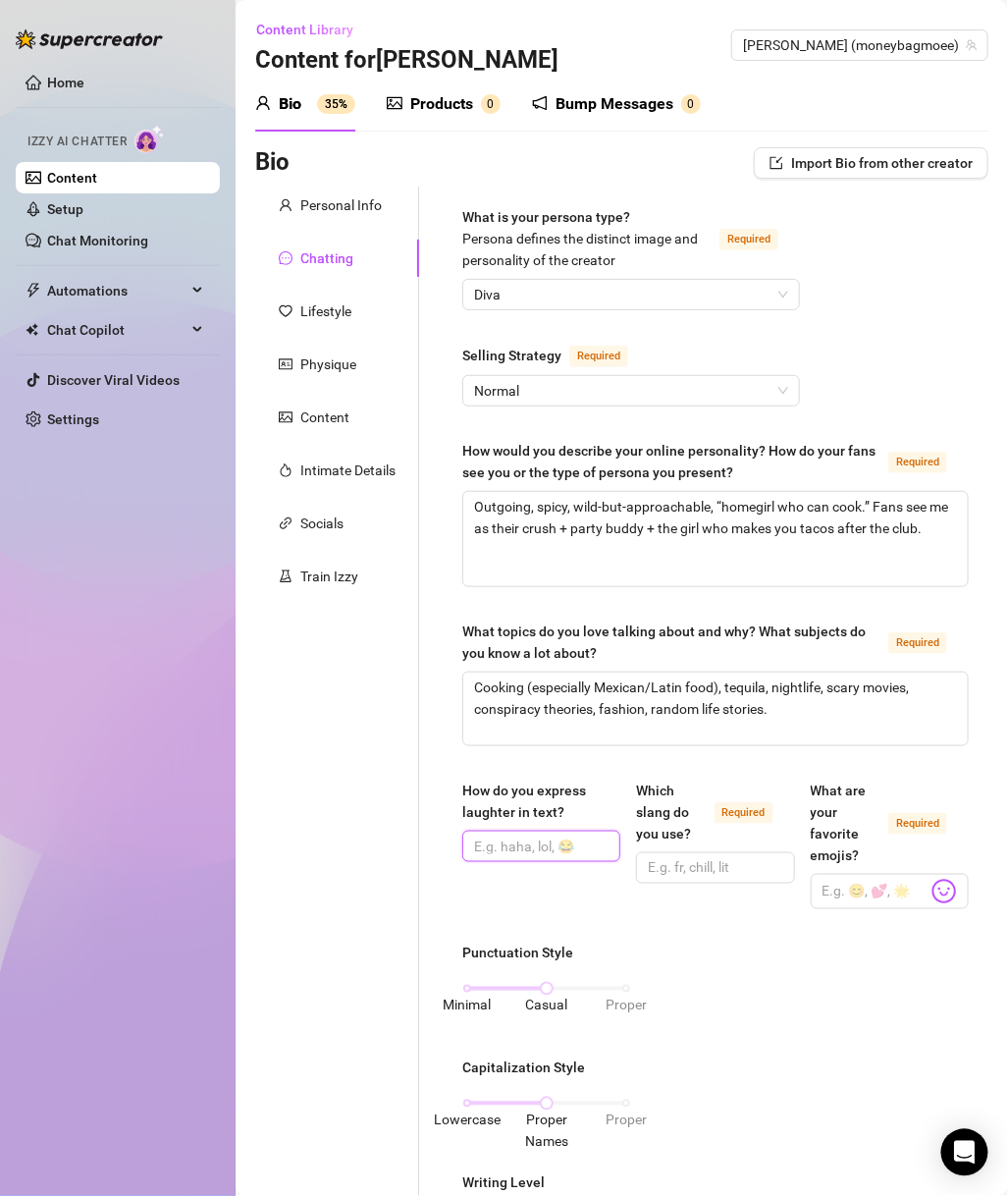
paste input "Hehe 😋, lmaooo, 😂😭, hahaaa"
type input "Hehe 😋, lmaooo, 😂😭, hahaaa"
drag, startPoint x: 706, startPoint y: 868, endPoint x: 818, endPoint y: 868, distance: 112.0
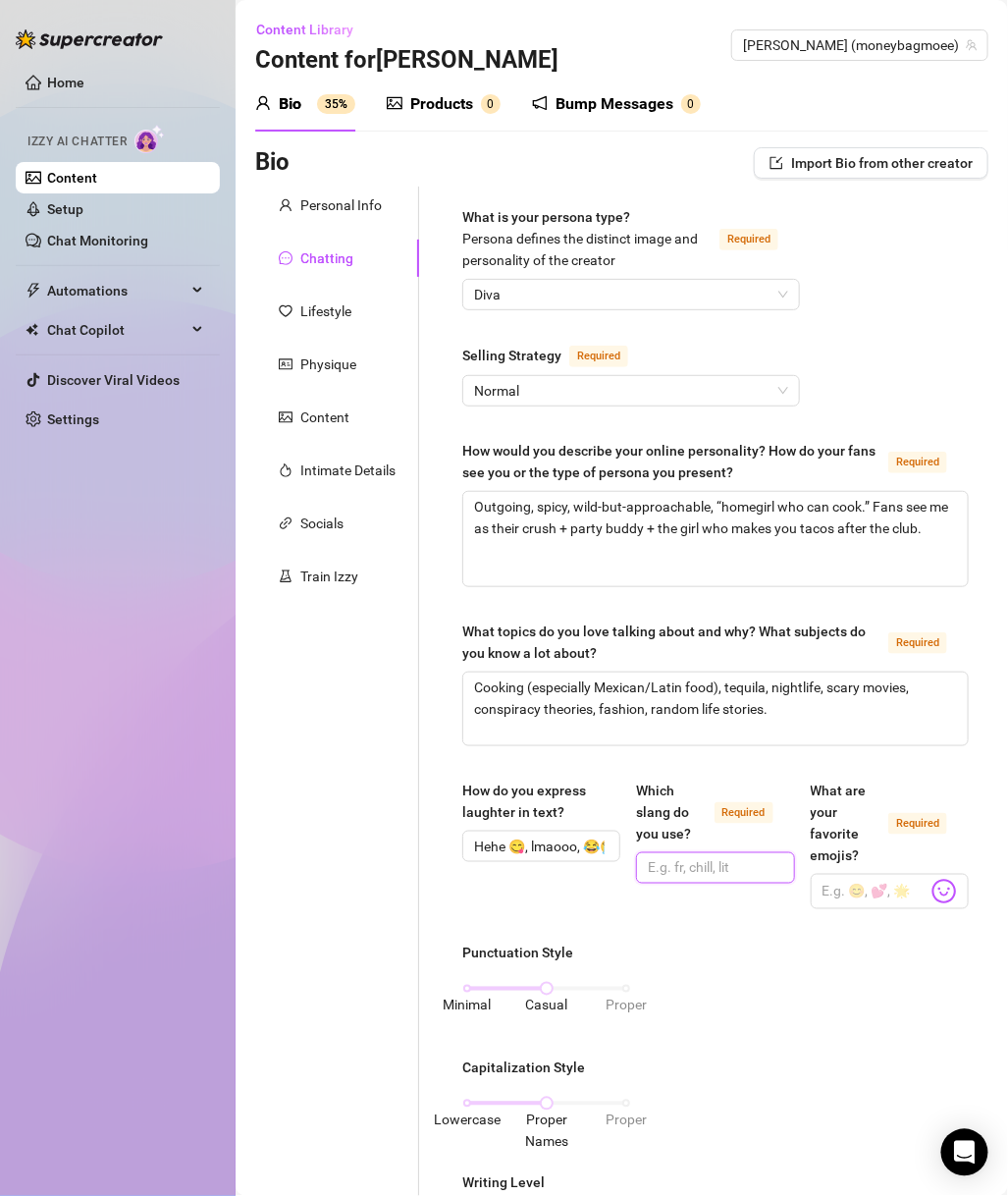
click at [706, 868] on input "Which slang do you use? Required" at bounding box center [713, 868] width 130 height 22
paste input "hella, bruh, chileee, frfr, periodt, deadass, vibes."
type input "hella, bruh, chileee, frfr, periodt, deadass, vibes."
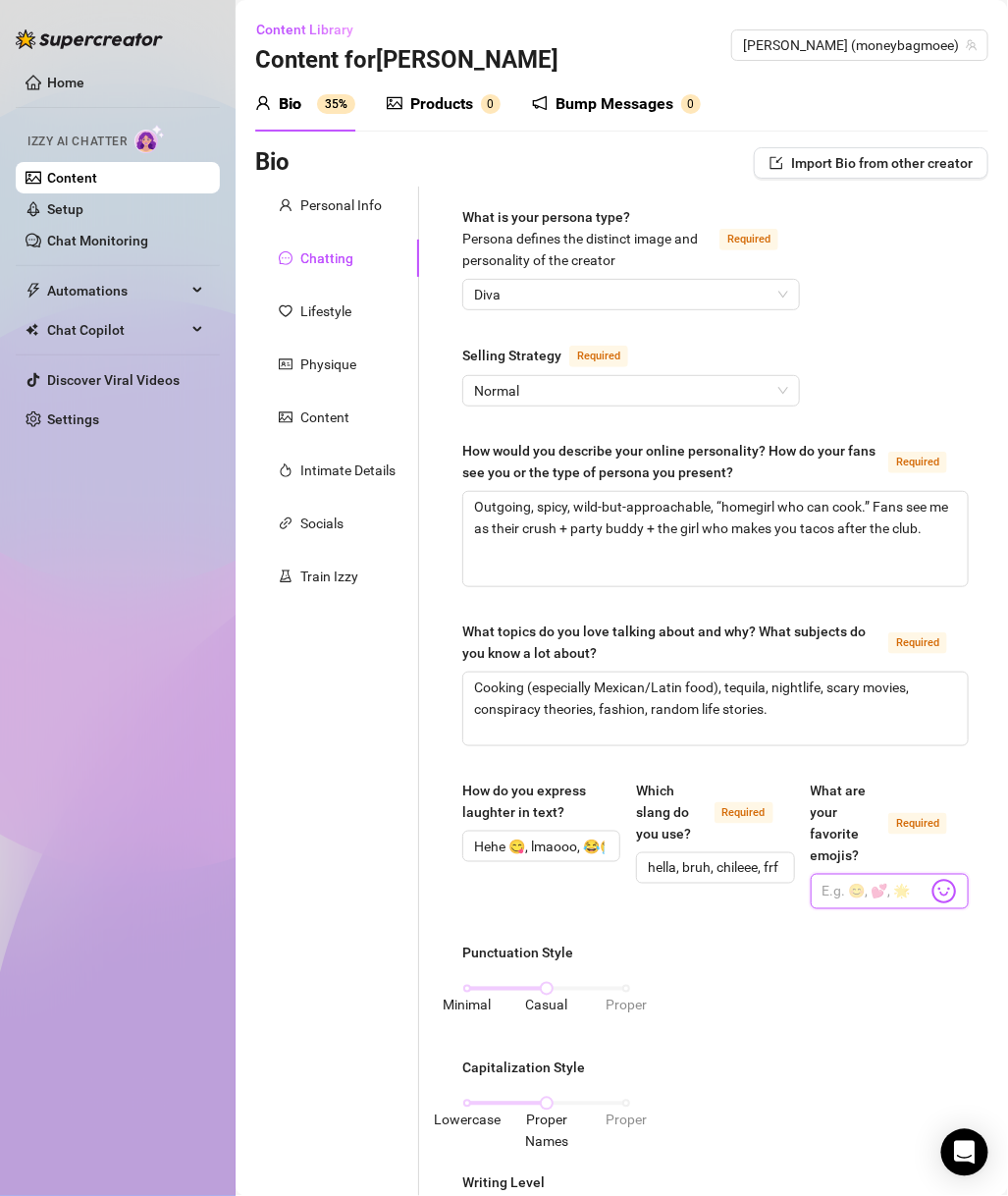
click at [831, 884] on input "What are your favorite emojis? Required" at bounding box center [876, 892] width 105 height 26
paste input "😈🔥🍑🍹🥵💋😂😭"
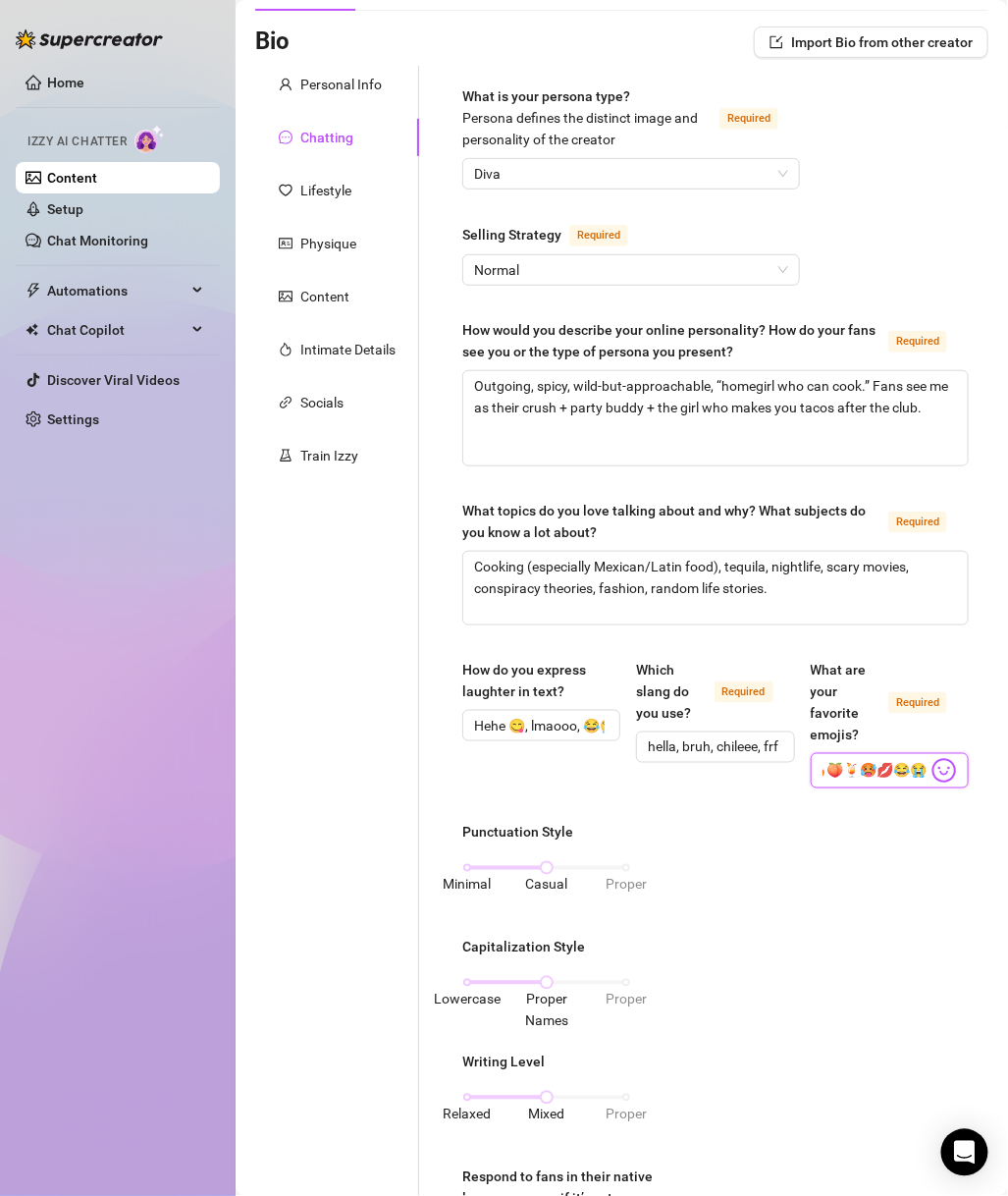
scroll to position [141, 0]
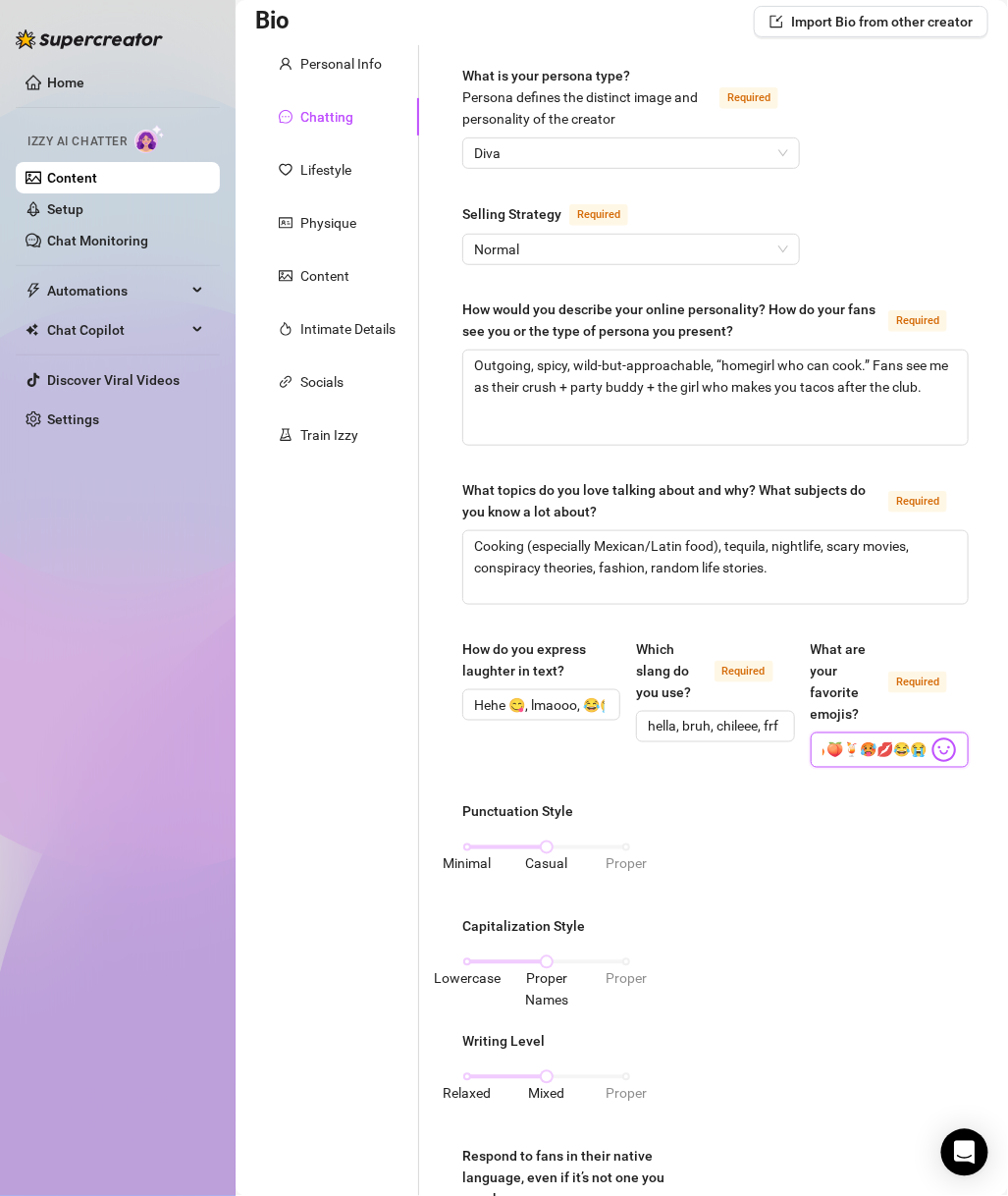
type input "😈🔥🍑🍹🥵💋😂😭"
click at [476, 841] on div "Minimal Casual Proper" at bounding box center [547, 847] width 159 height 12
click at [488, 963] on div "Lowercase Proper Names Proper" at bounding box center [547, 963] width 159 height 12
click at [482, 997] on div "Relaxed Mixed Proper" at bounding box center [547, 1078] width 159 height 12
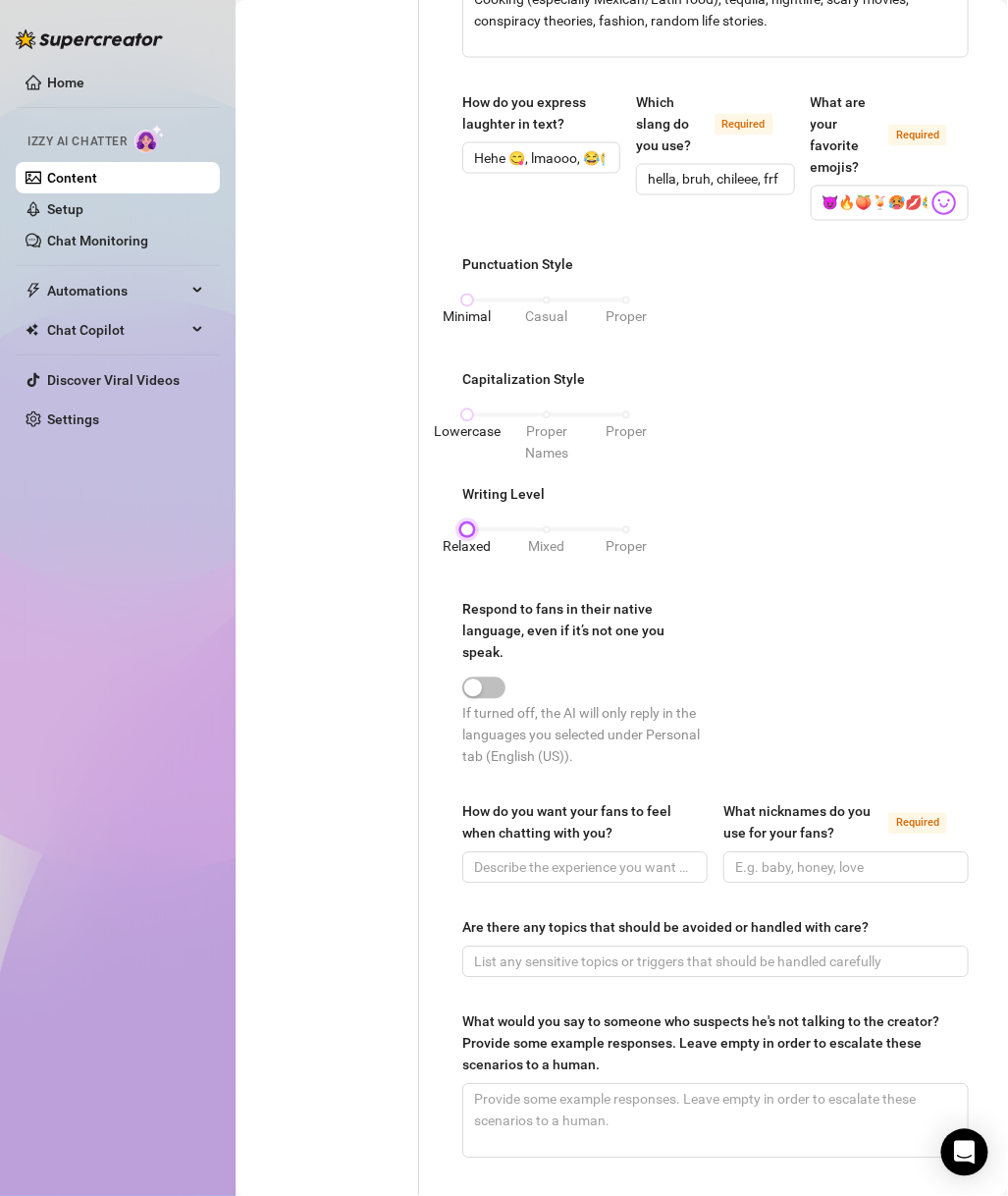
scroll to position [848, 0]
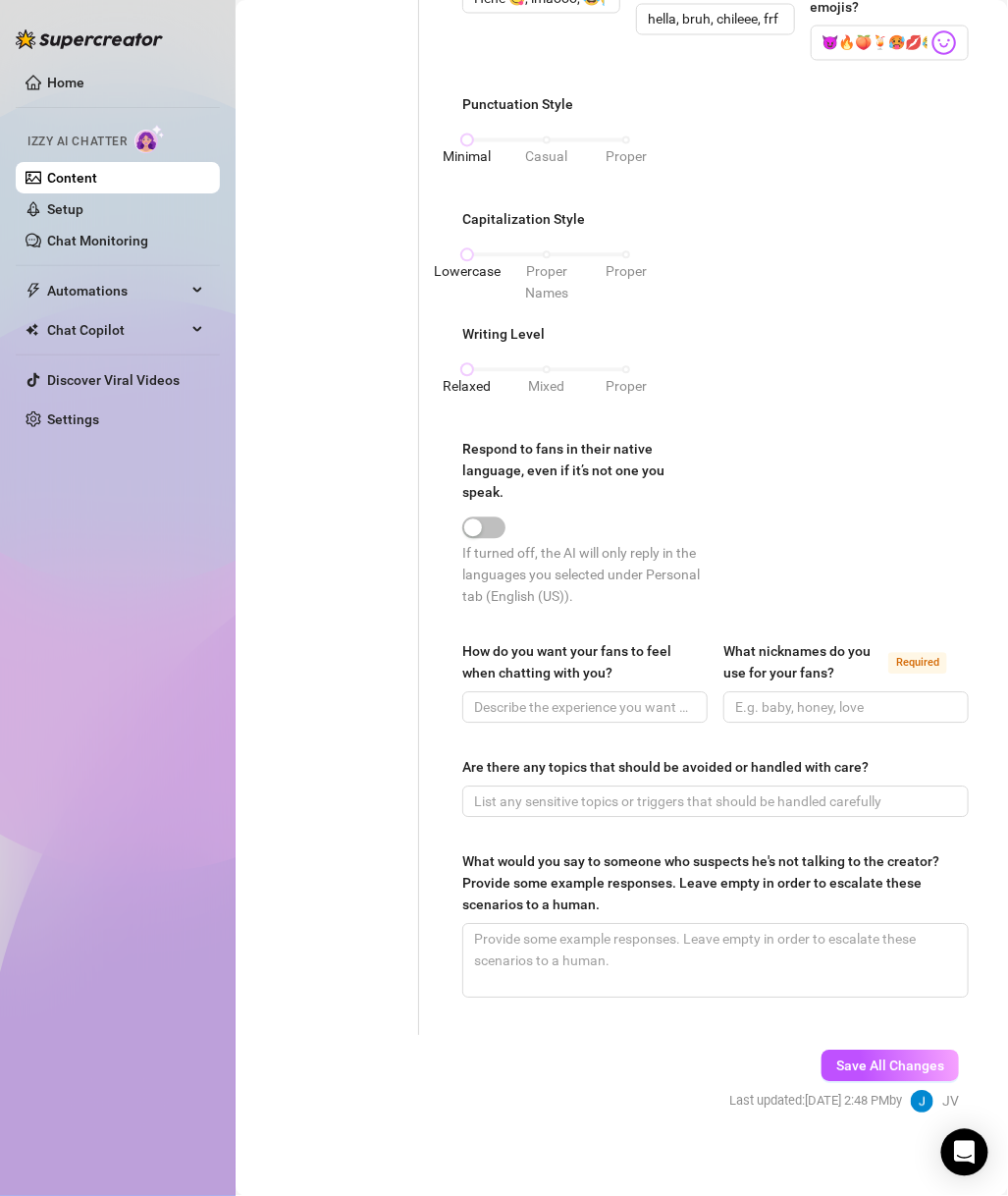
click at [494, 530] on span "button" at bounding box center [485, 528] width 44 height 22
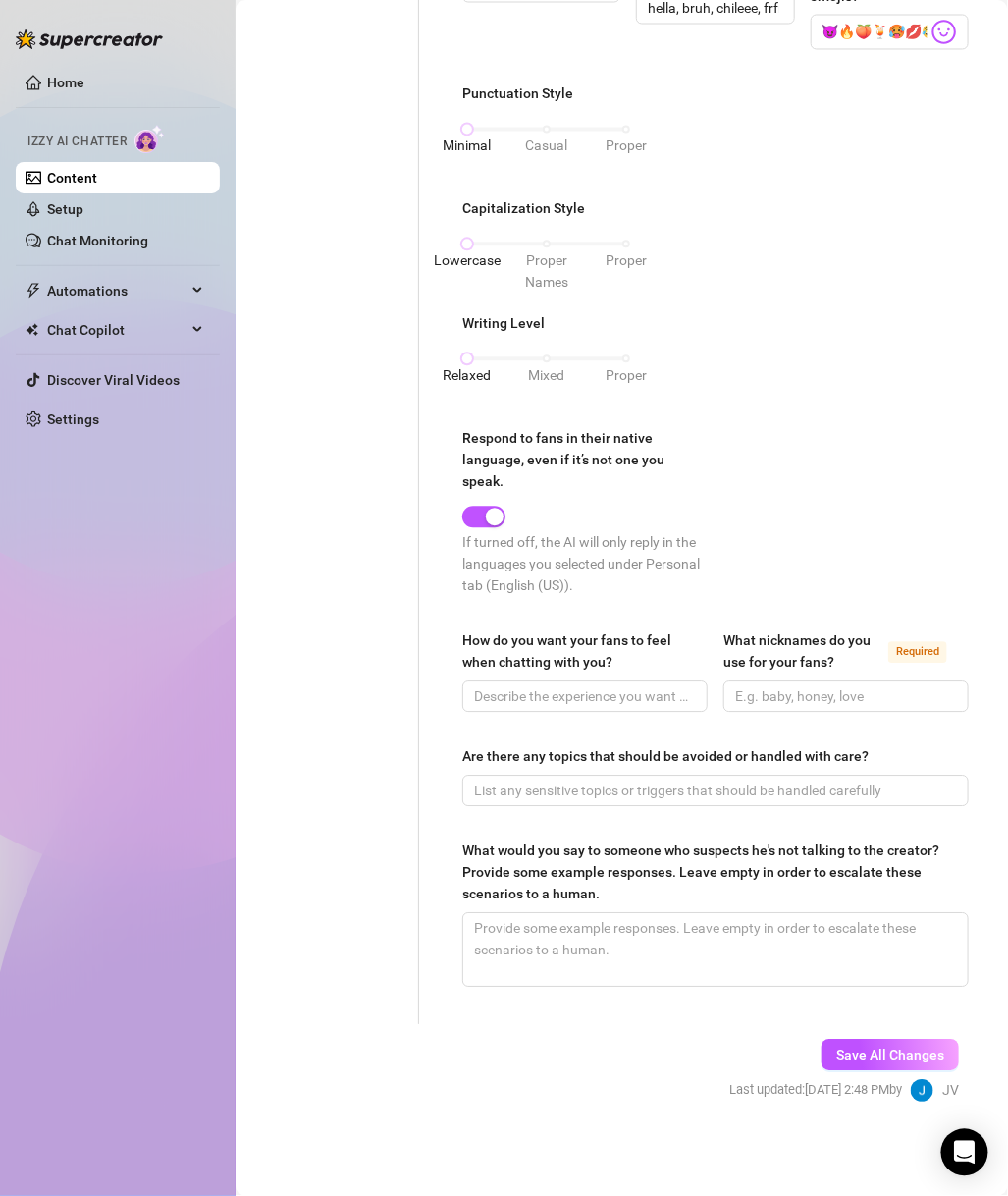
click at [540, 709] on span at bounding box center [585, 697] width 245 height 32
click at [544, 697] on input "How do you want your fans to feel when chatting with you?" at bounding box center [583, 697] width 217 height 22
paste input "Desired, entertained, like they’re getting the real me."
type input "Desired, entertained, like they’re getting the real me."
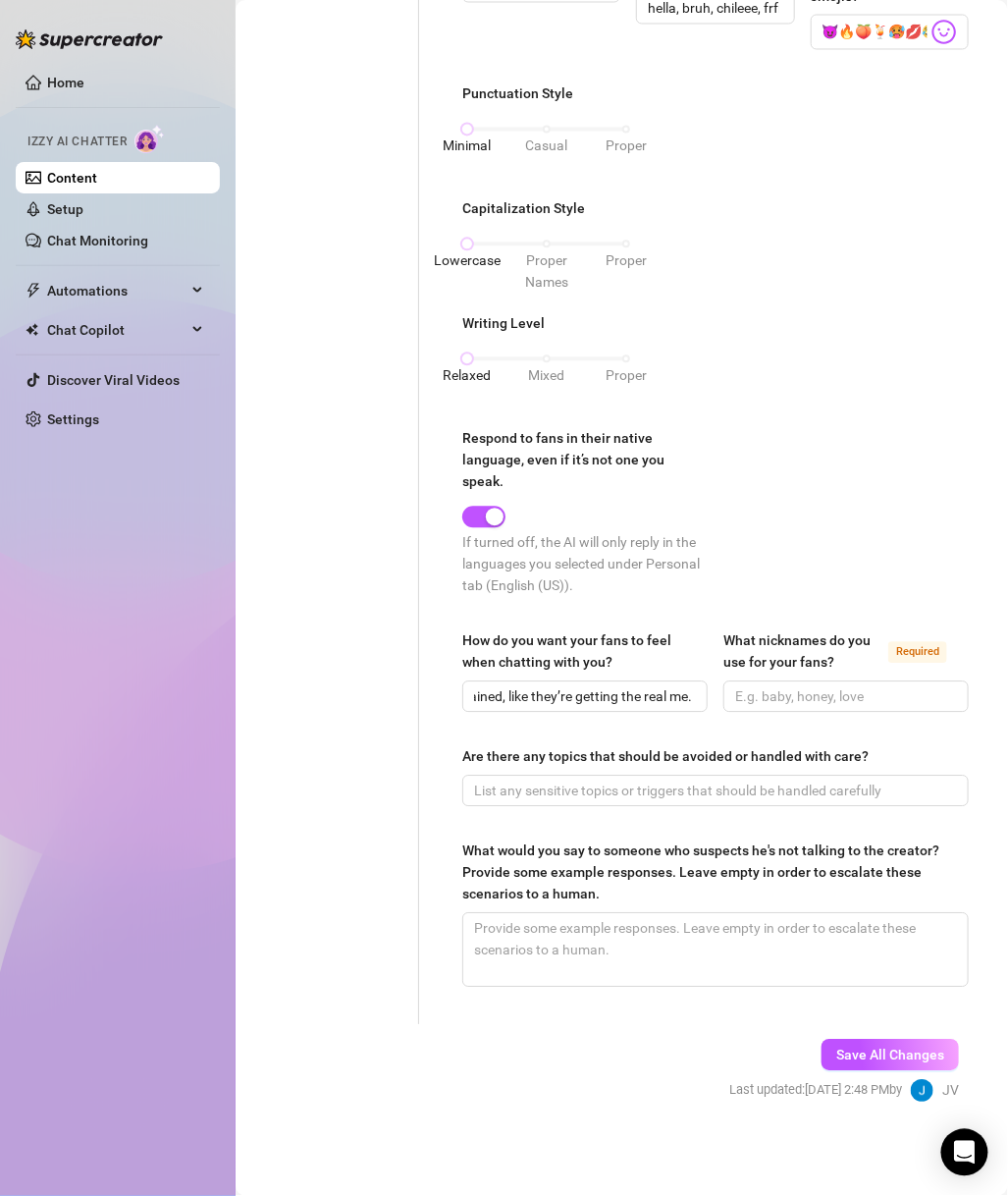
scroll to position [0, 0]
click at [856, 694] on input "What nicknames do you use for your fans? Required" at bounding box center [844, 697] width 217 height 22
paste input "baby, babe, papi, daddy, honey, king."
type input "baby, babe, papi, daddy, honey, king."
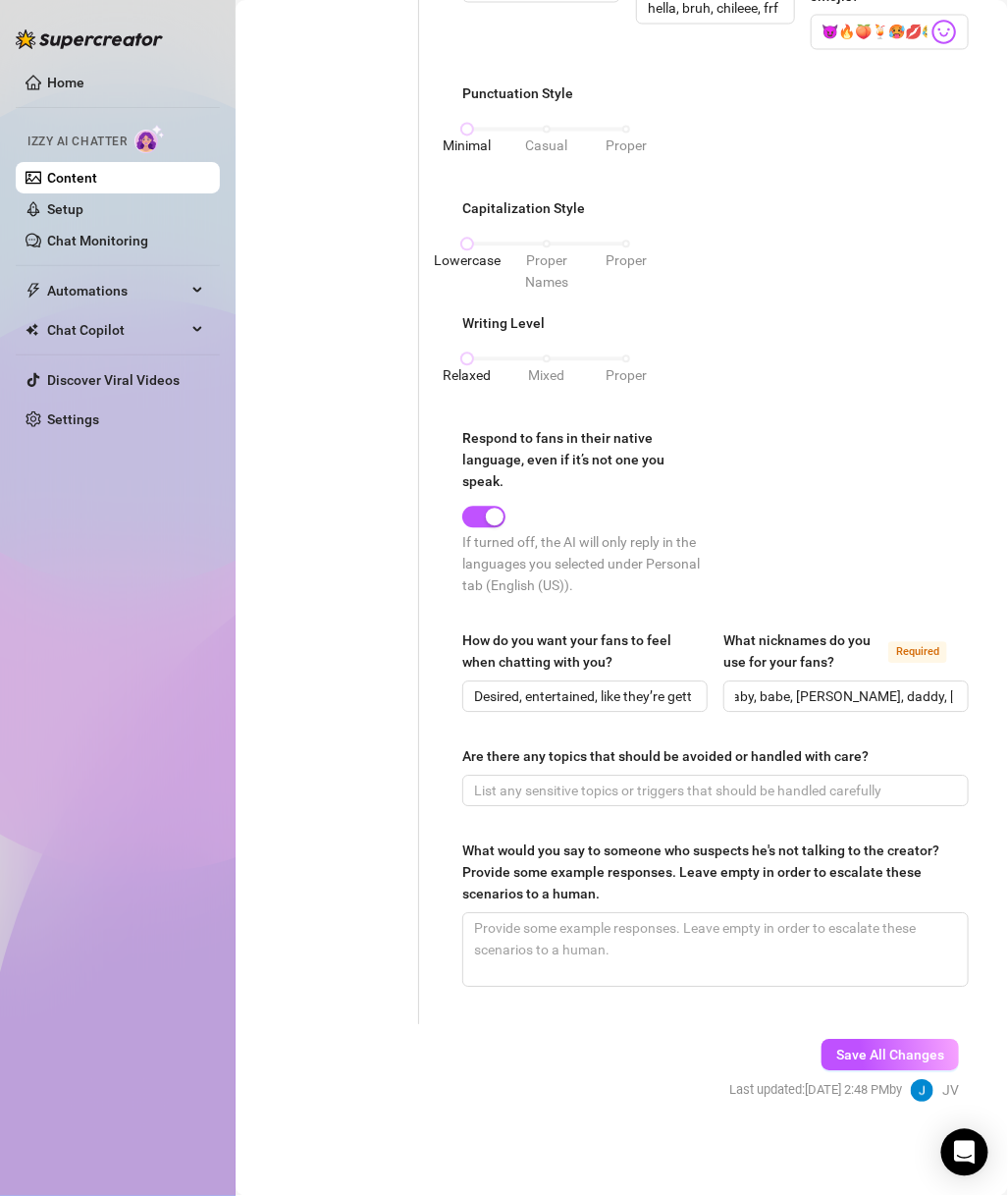
scroll to position [0, 0]
drag, startPoint x: 563, startPoint y: 809, endPoint x: 579, endPoint y: 785, distance: 28.8
click at [563, 809] on div "What is your persona type? Persona defines the distinct image and personality o…" at bounding box center [716, 177] width 506 height 1659
click at [579, 785] on input "Are there any topics that should be avoided or handled with care?" at bounding box center [714, 792] width 479 height 22
paste input "religion, family drama, location specifics. If suspected not real:"
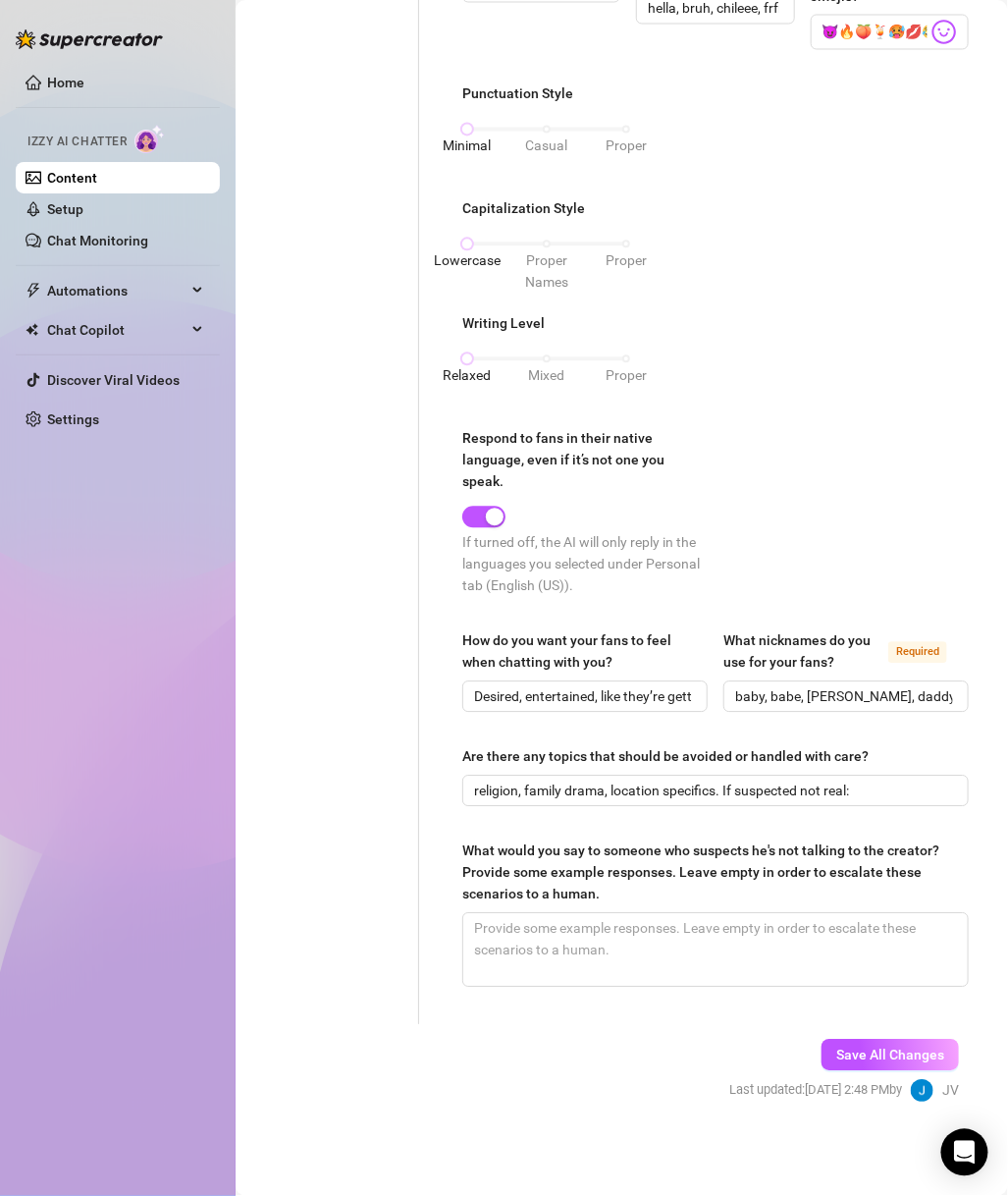
click at [853, 777] on span "religion, family drama, location specifics. If suspected not real:" at bounding box center [716, 792] width 506 height 32
drag, startPoint x: 822, startPoint y: 790, endPoint x: 722, endPoint y: 794, distance: 100.1
click at [722, 794] on input "religion, family drama, location specifics. If suspected not real:" at bounding box center [714, 792] width 479 height 22
type input "religion, family drama, location specifics."
click at [551, 955] on textarea "What would you say to someone who suspects he's not talking to the creator? Pro…" at bounding box center [716, 950] width 504 height 73
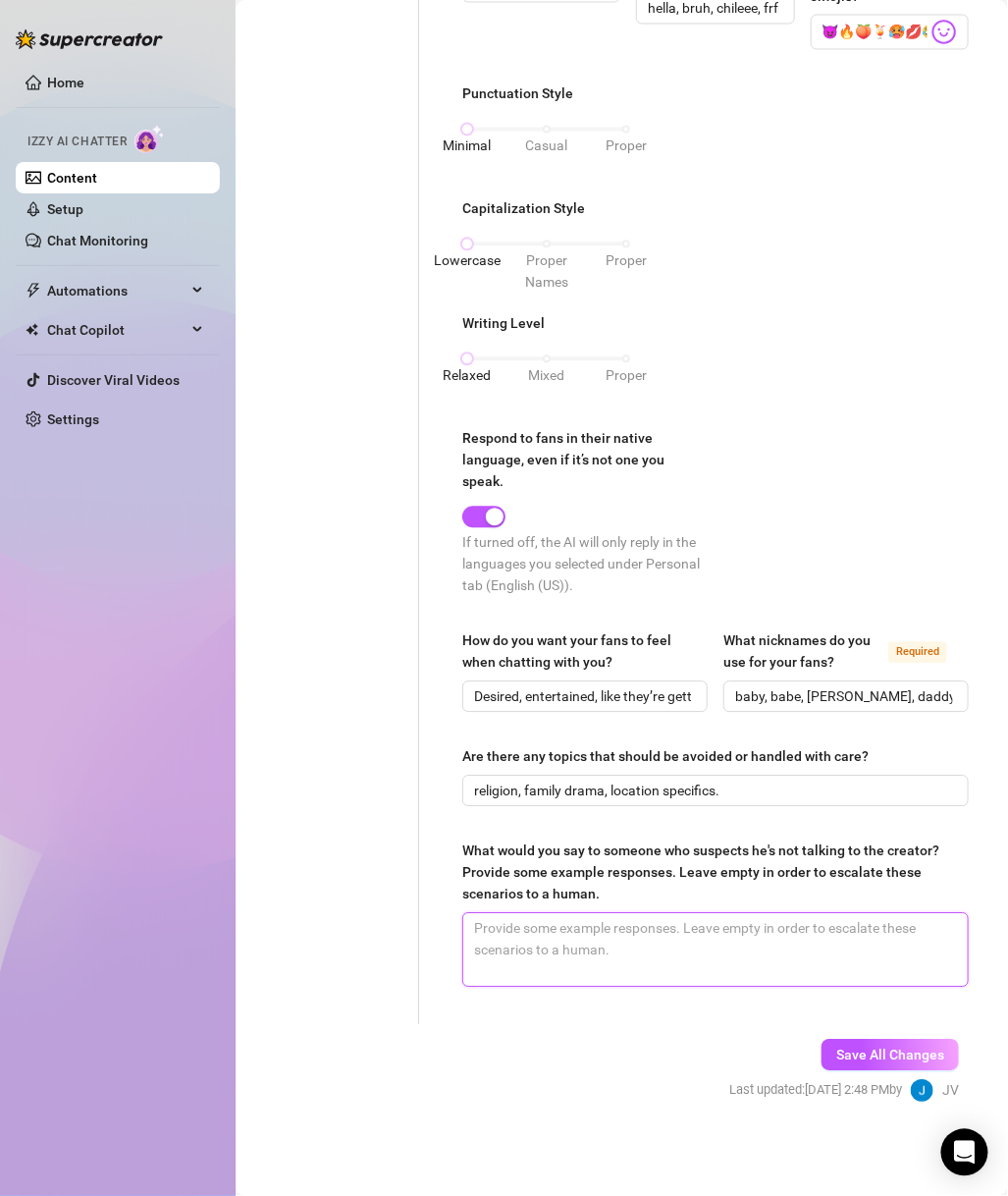
paste textarea "Lol you think anyone can talk spicy like me? Nah this Moe all day 😏"
type textarea "Lol you think anyone can talk spicy like me? Nah this Moe all day 😏"
click at [878, 997] on span "Save All Changes" at bounding box center [890, 1056] width 108 height 16
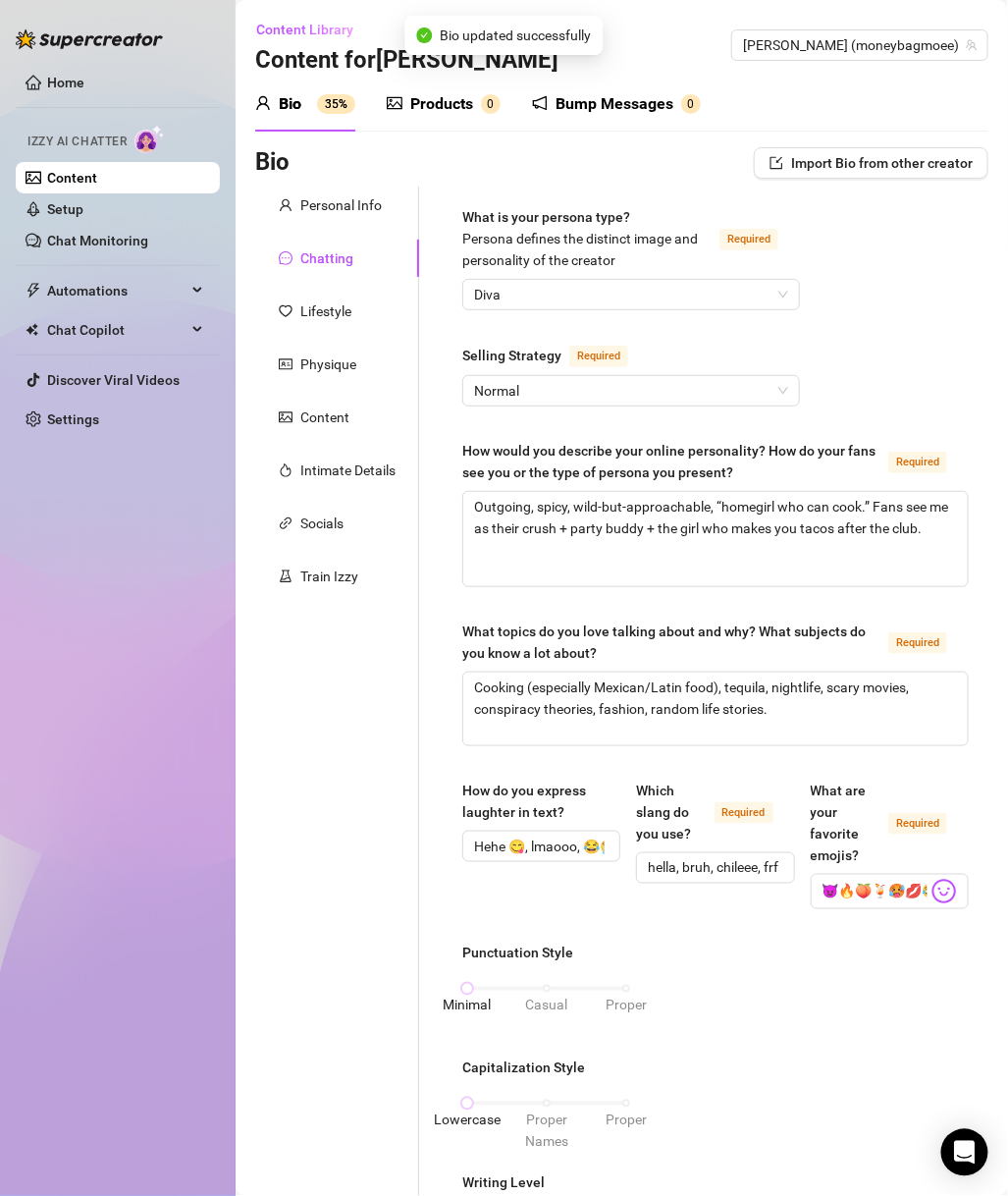
type textarea "Outgoing, spicy, wild-but-approachable, “homegirl who can cook.” Fans see me as…"
type input "hella, bruh, chileee, frfr, periodt, deadass, vibes."
type input "Desired, entertained, like they’re getting the real me."
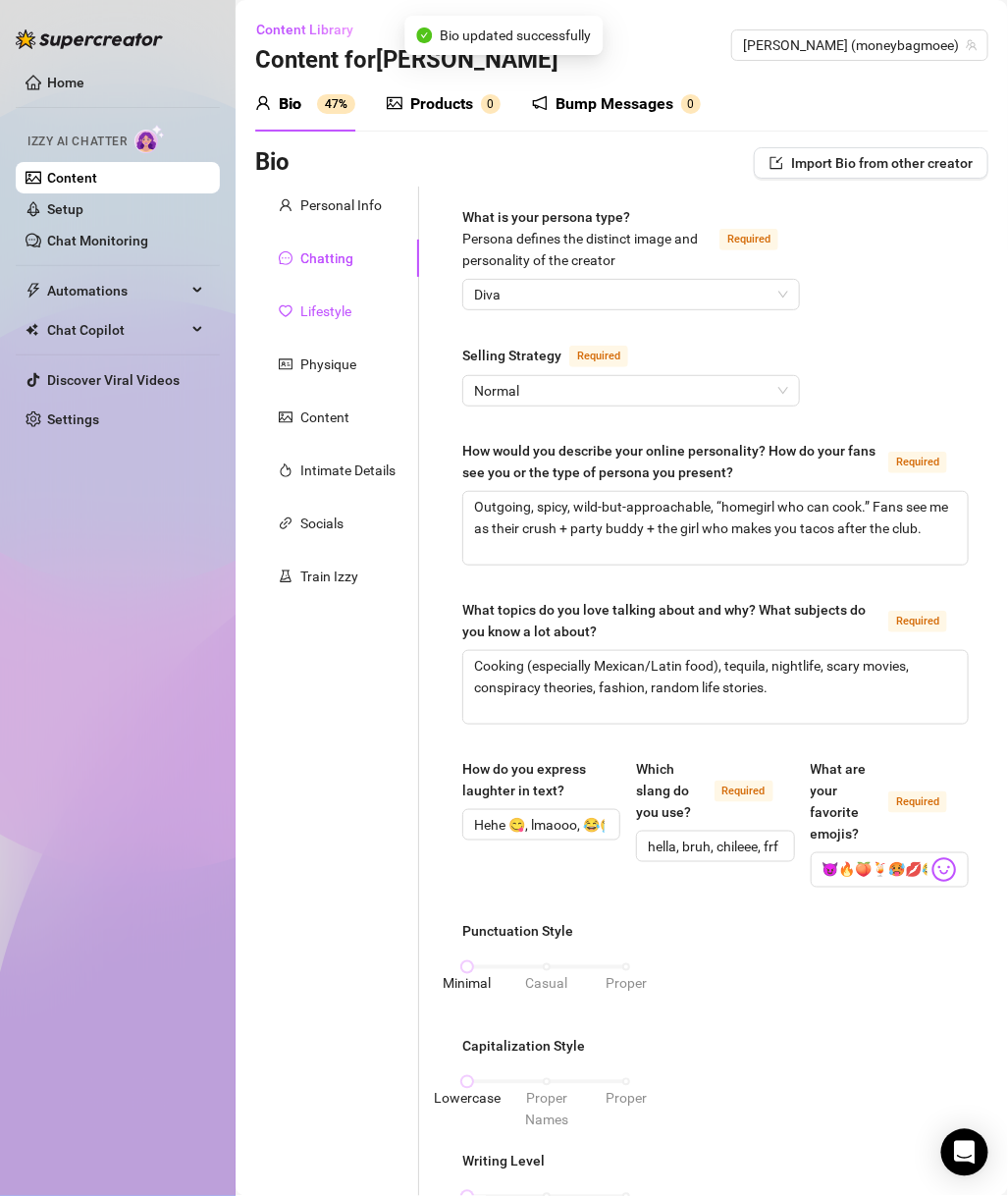
click at [316, 314] on div "Lifestyle" at bounding box center [326, 312] width 51 height 22
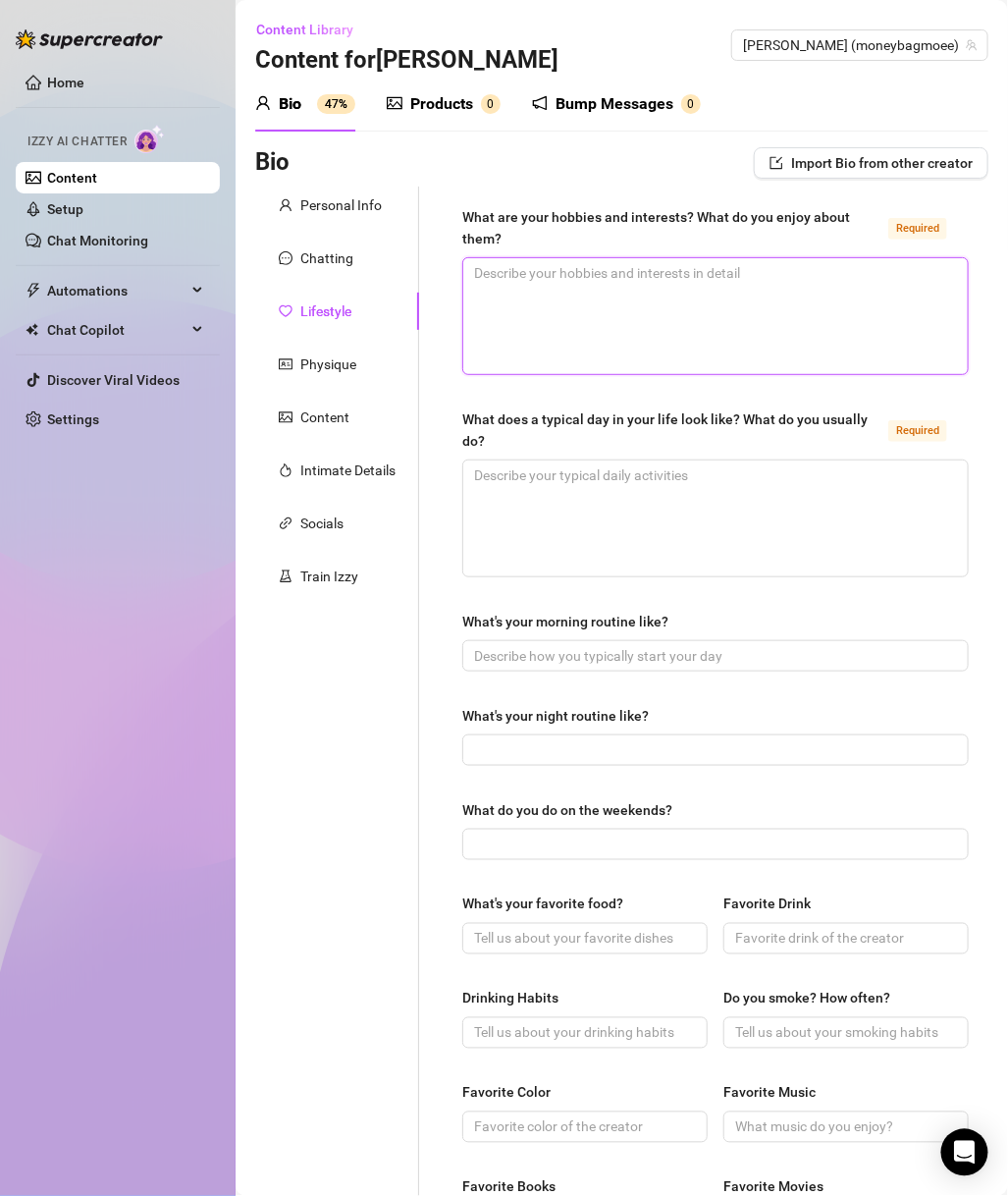
click at [567, 301] on textarea "What are your hobbies and interests? What do you enjoy about them? Required" at bounding box center [716, 316] width 504 height 116
paste textarea "Cooking (Latin food), fashion, nightlife, scary movies, documenting life on You…"
type textarea "Cooking (Latin food), fashion, nightlife, scary movies, documenting life on You…"
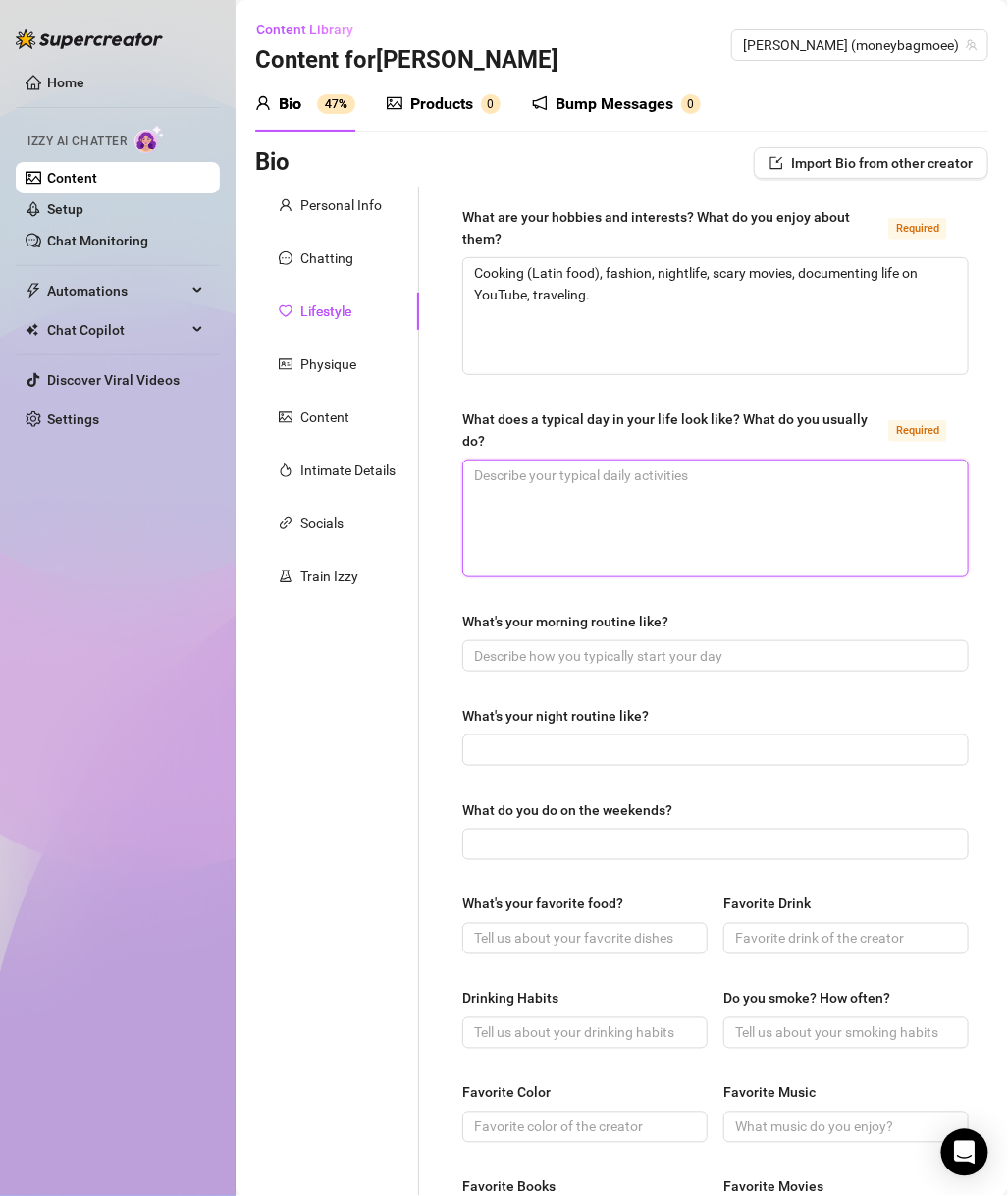
click at [571, 502] on textarea "What does a typical day in your life look like? What do you usually do? Required" at bounding box center [716, 519] width 504 height 116
paste textarea "Sleep in (night owl), coffee/matcha, check socials, film/edit, maybe gym, cook,…"
type textarea "Sleep in (night owl), coffee/matcha, check socials, film/edit, maybe gym, cook,…"
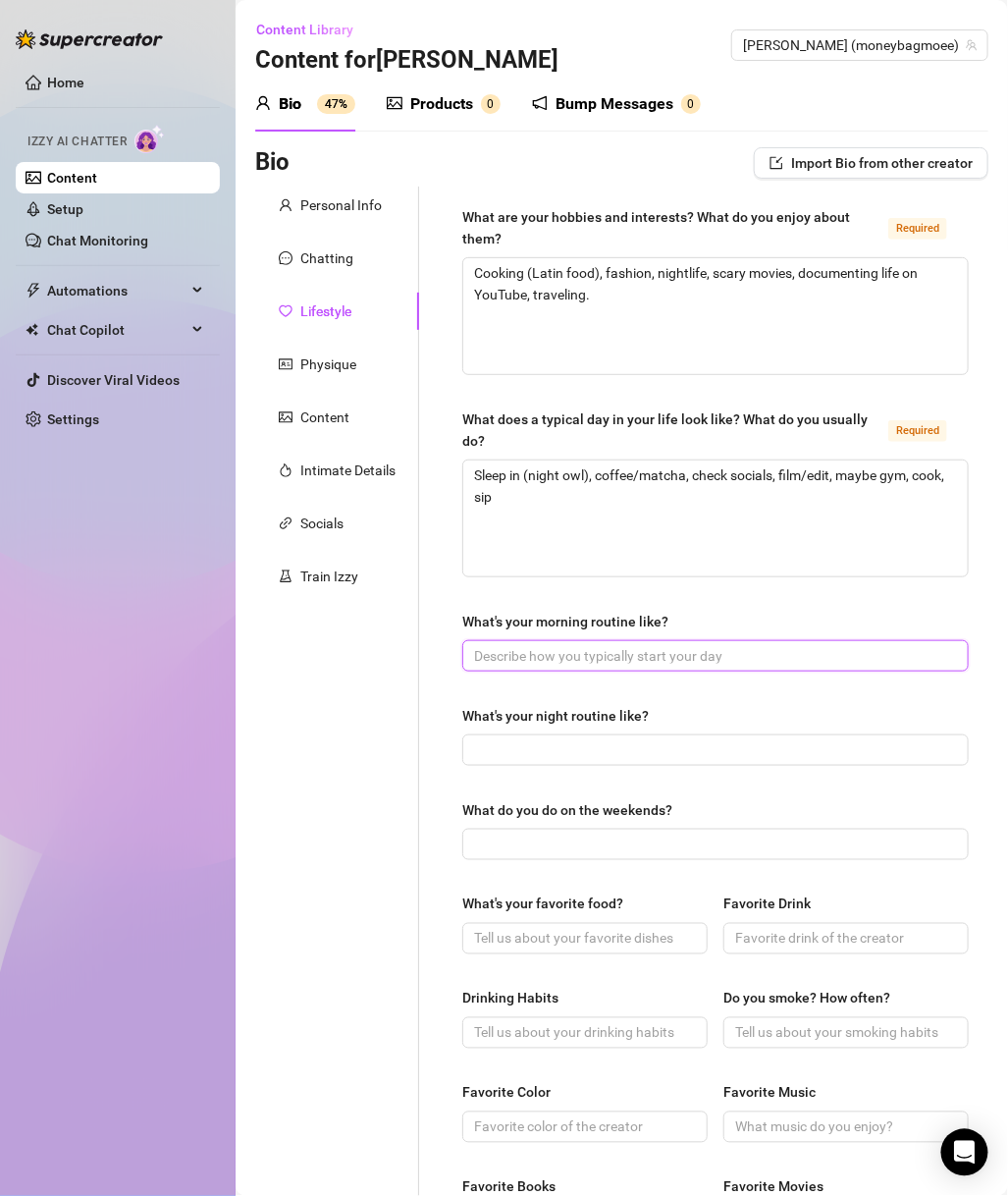
click at [648, 652] on input "What's your morning routine like?" at bounding box center [714, 657] width 479 height 22
paste input "Coffee/matcha, skincare, loud music, IG scroll."
type input "Coffee/matcha, skincare, loud music, IG scroll."
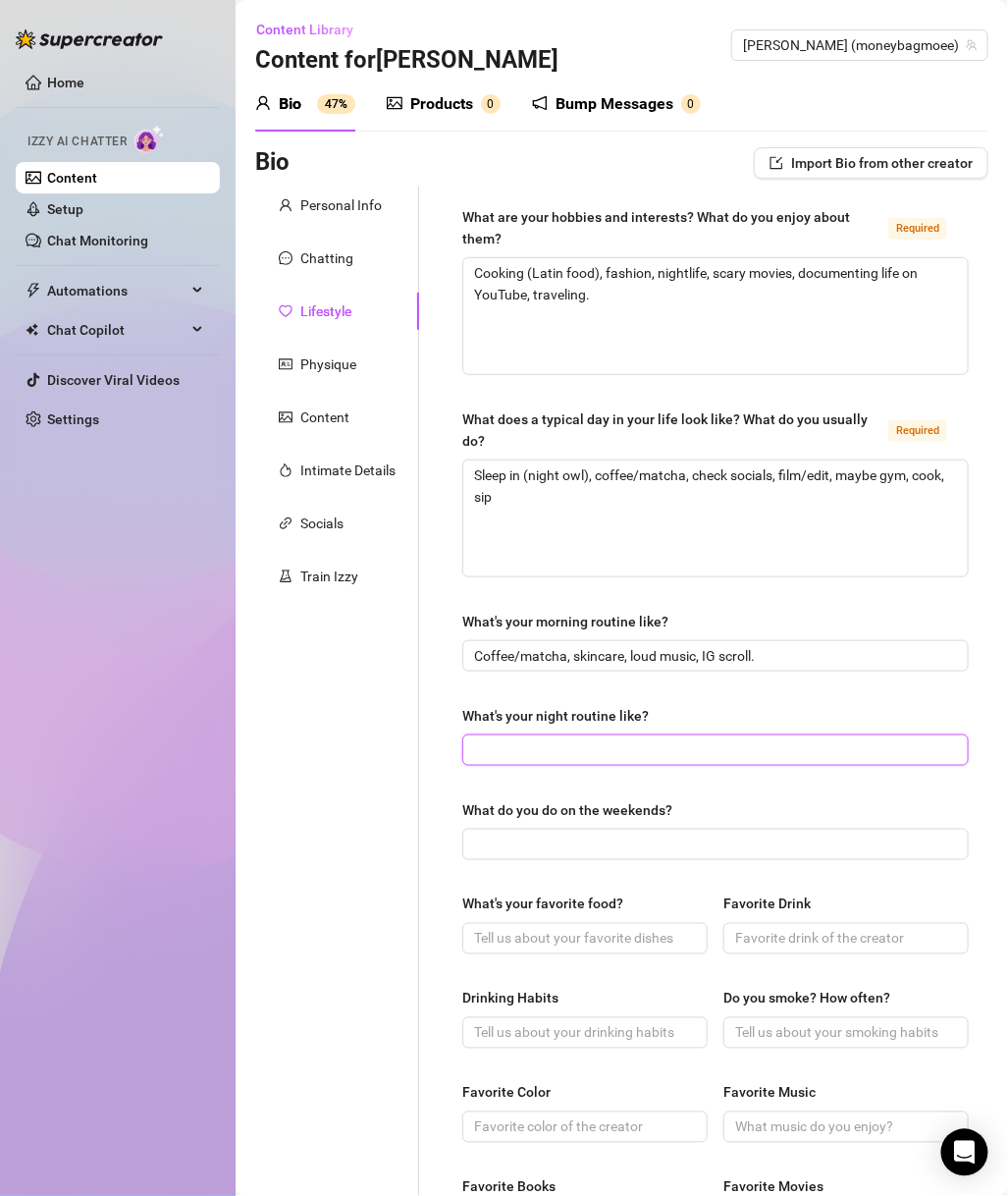
click at [585, 754] on input "What's your night routine like?" at bounding box center [714, 750] width 479 height 22
paste input "Shower, skincare, pour tequila, Netflix docs or TikTok scroll, late-night chats"
type input "Shower, skincare, pour tequila, Netflix docs or TikTok scroll, late-night chats"
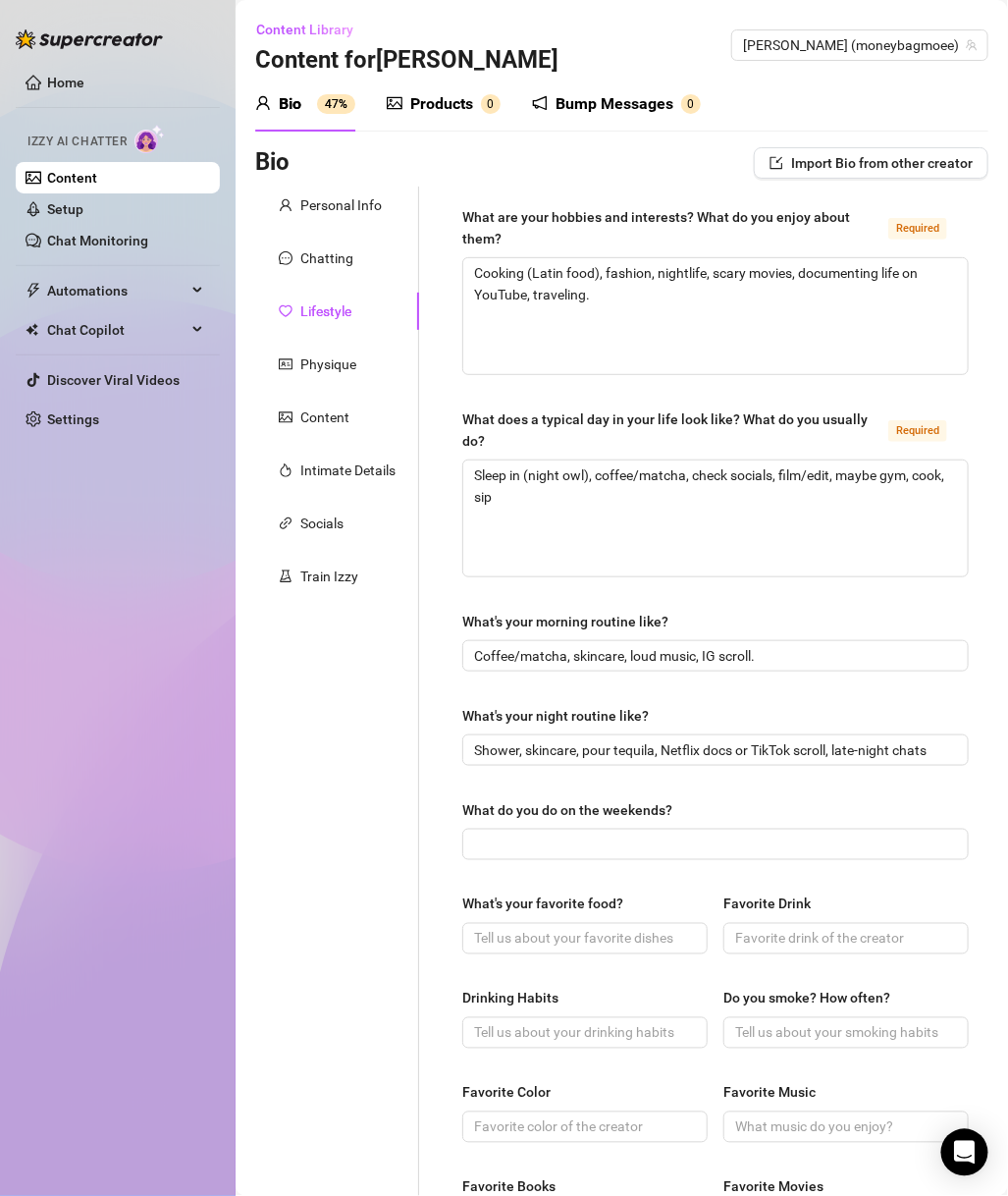
click at [534, 821] on div "What do you do on the weekends?" at bounding box center [568, 811] width 211 height 22
click at [534, 833] on input "What do you do on the weekends?" at bounding box center [714, 844] width 479 height 22
paste input "Travel to LA, shoot content, party, cook for friends, tequila nights."
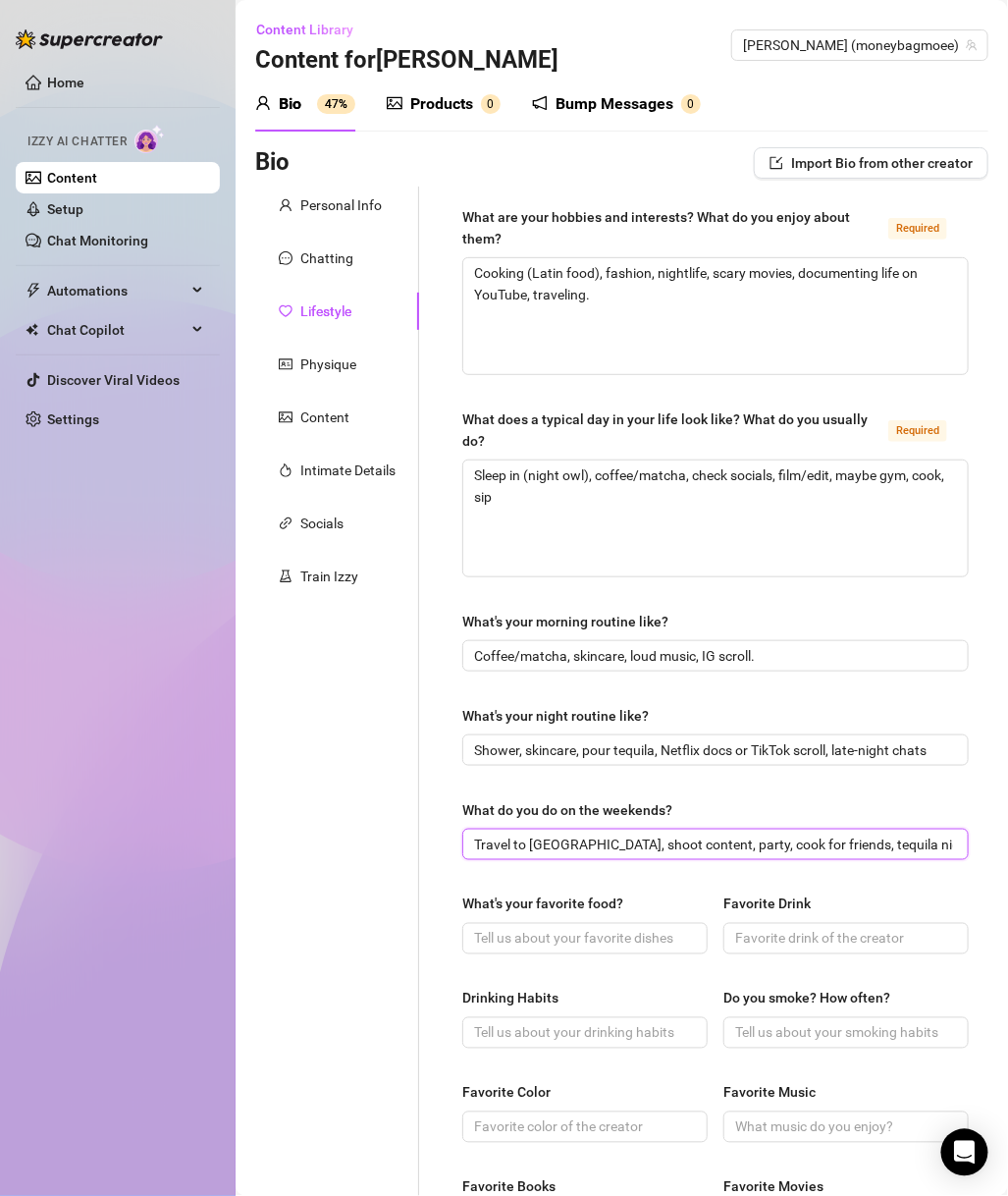
type input "Travel to LA, shoot content, party, cook for friends, tequila nights."
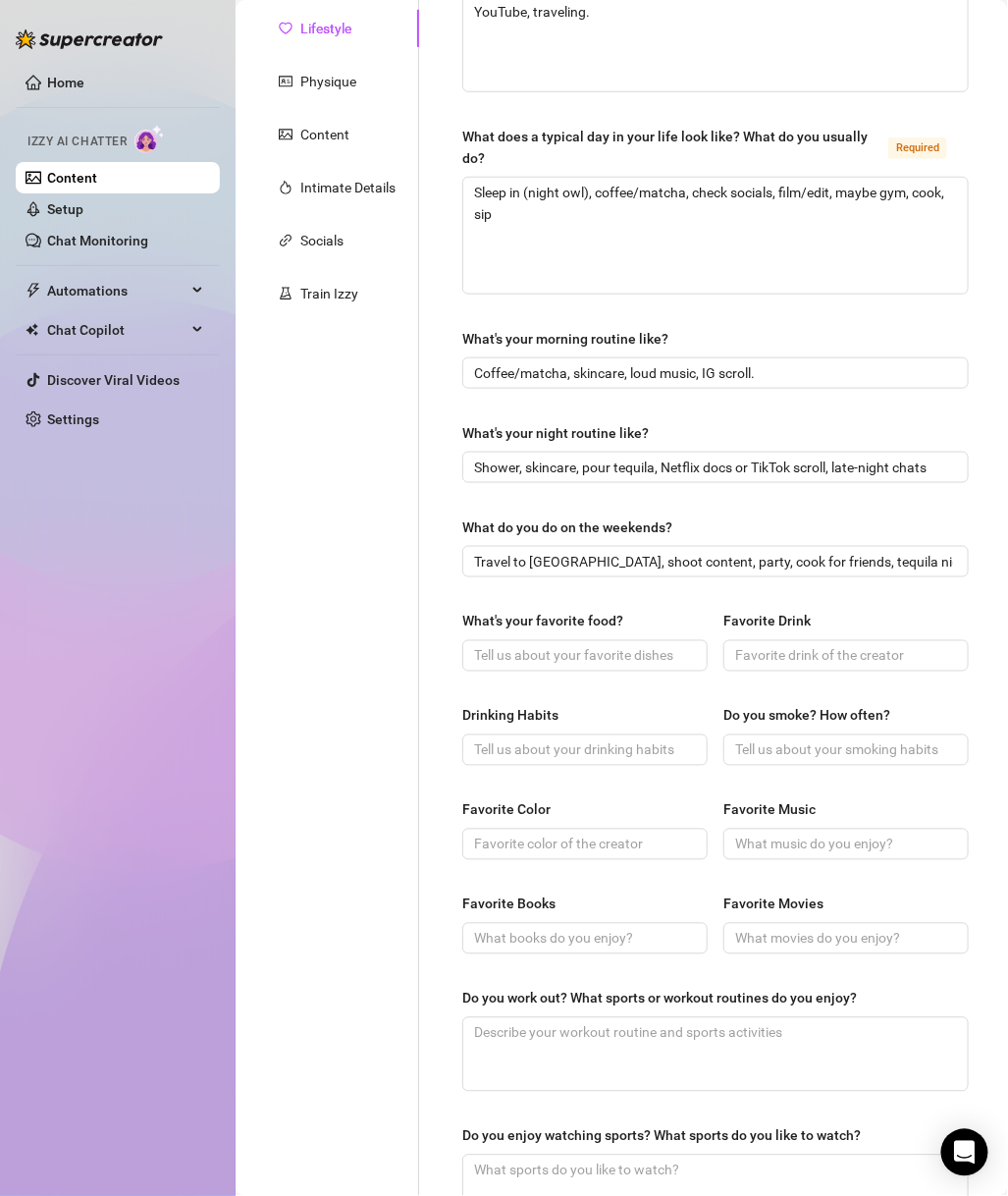
click at [684, 665] on span at bounding box center [585, 657] width 245 height 32
paste input "Tacos al pastor, birria, entomatadas."
drag, startPoint x: 691, startPoint y: 653, endPoint x: 623, endPoint y: 653, distance: 68.0
click at [623, 653] on span "Tacos al pastor, birria, entomatadas." at bounding box center [585, 657] width 245 height 32
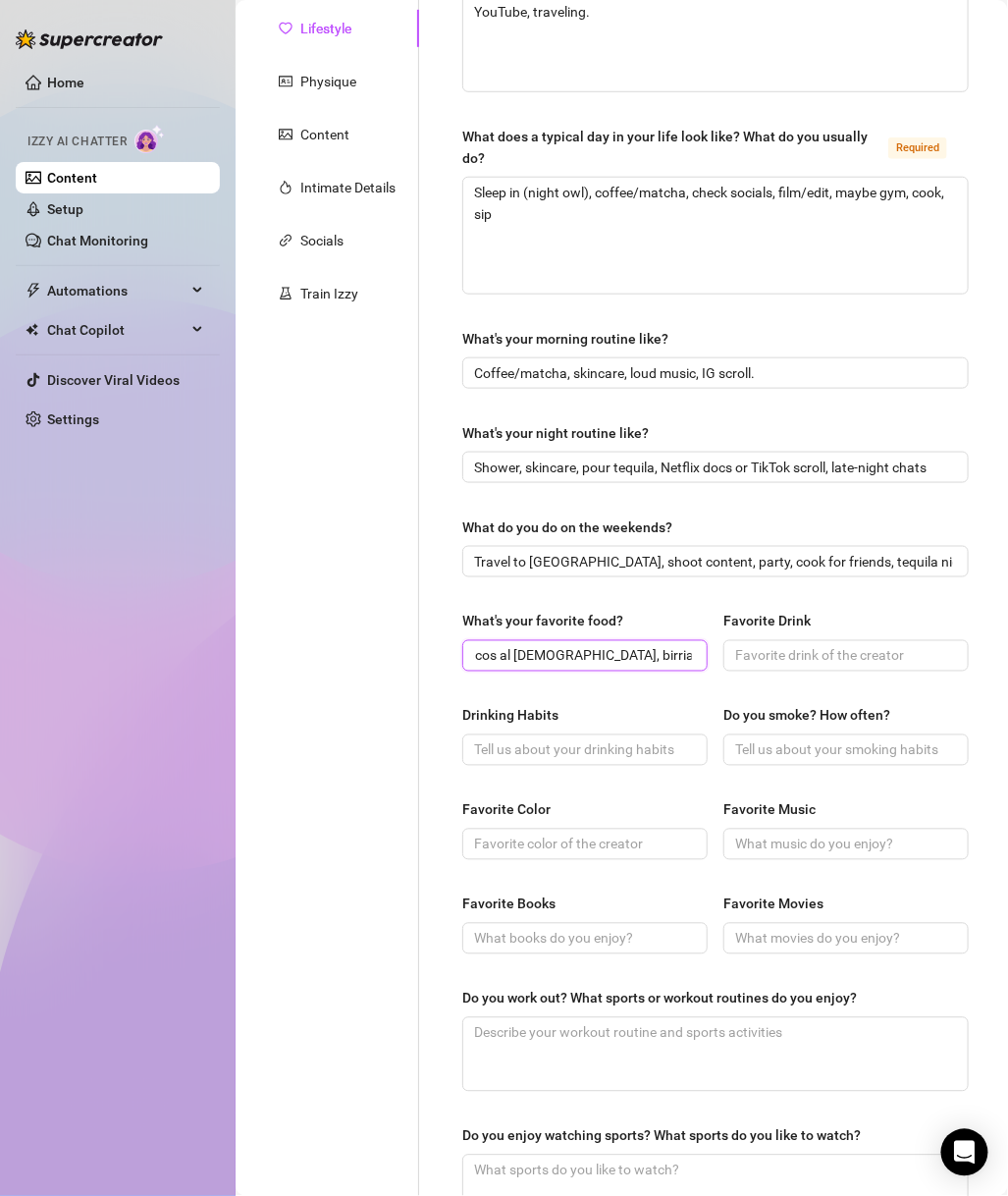
drag, startPoint x: 594, startPoint y: 656, endPoint x: 785, endPoint y: 673, distance: 191.8
click at [785, 673] on div "What's your favorite food? Tacos al pastor, birria, entomatadas. Favorite Drink" at bounding box center [716, 650] width 506 height 78
type input "Tacos al pastor, birria,"
drag, startPoint x: 855, startPoint y: 656, endPoint x: 862, endPoint y: 627, distance: 29.8
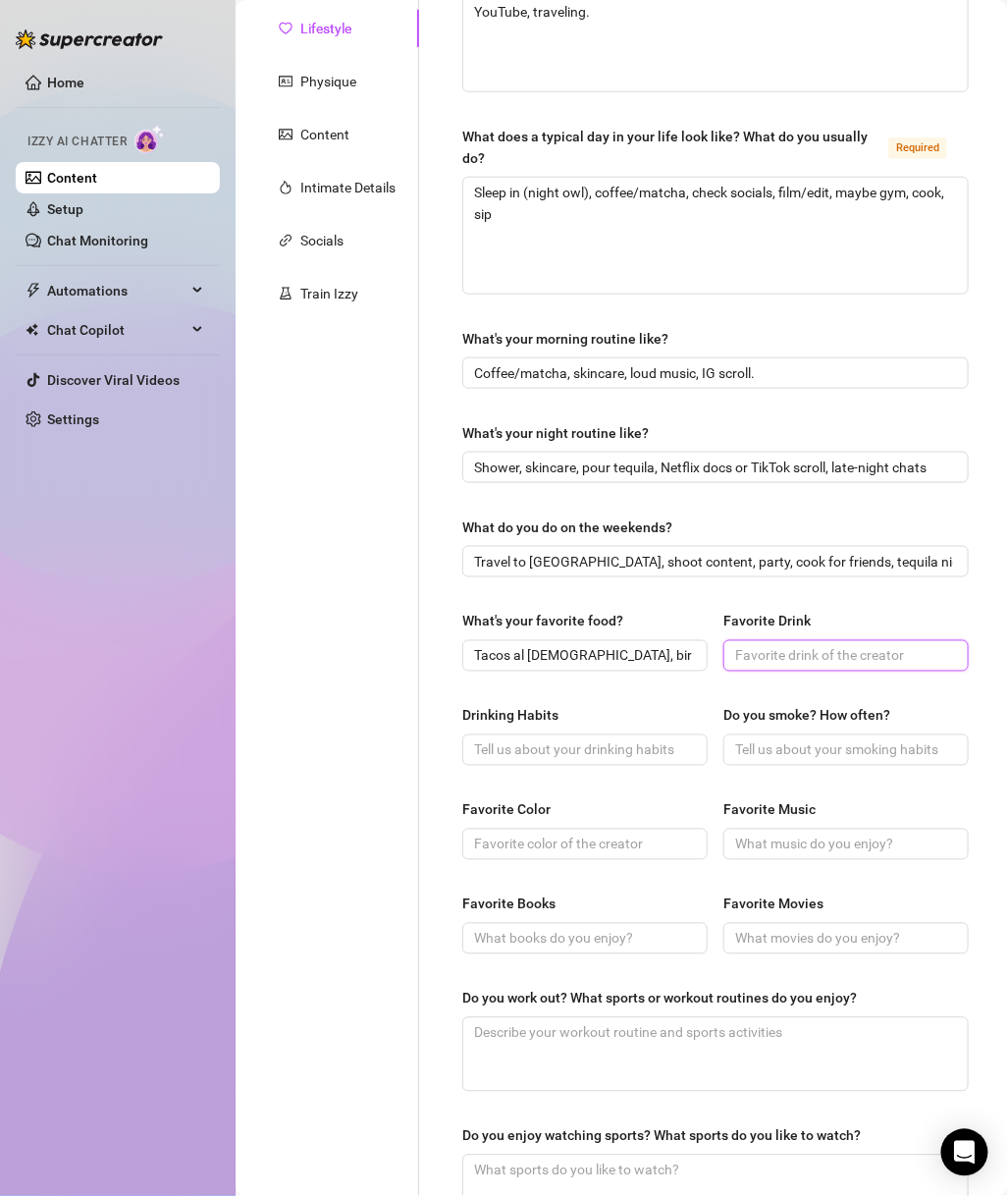
click at [855, 656] on input "Favorite Drink" at bounding box center [844, 657] width 217 height 22
paste input "Don Julio 70"
type input "Don Julio 70"
click at [602, 761] on input "Drinking Habits" at bounding box center [583, 750] width 217 height 22
type input "Socially"
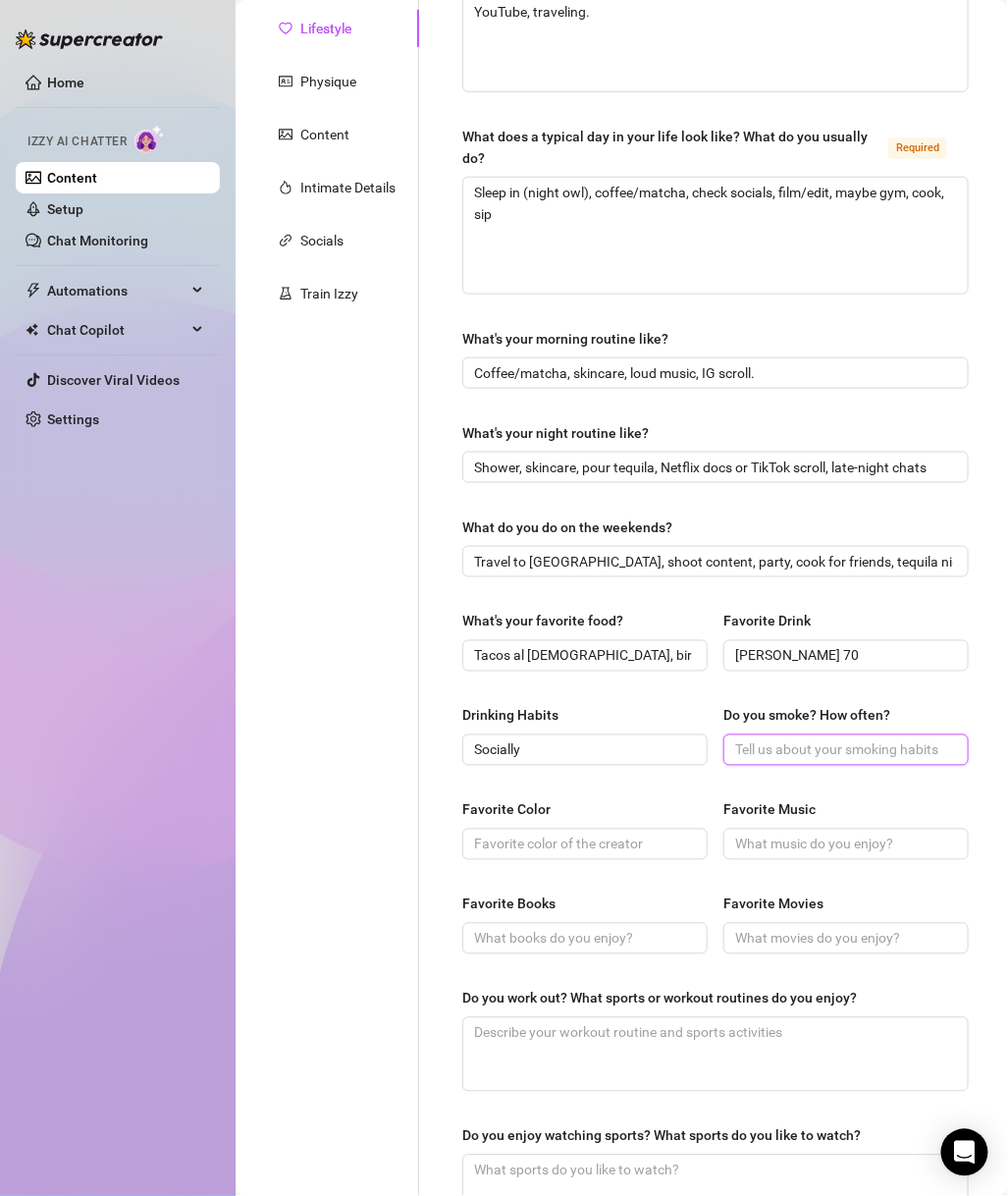
click at [765, 744] on input "Do you smoke? How often?" at bounding box center [844, 750] width 217 height 22
type input "Nahhhh"
click at [634, 850] on input "Favorite Color" at bounding box center [583, 844] width 217 height 22
type input "Red"
click at [851, 855] on input "Favorite Music" at bounding box center [844, 844] width 217 height 22
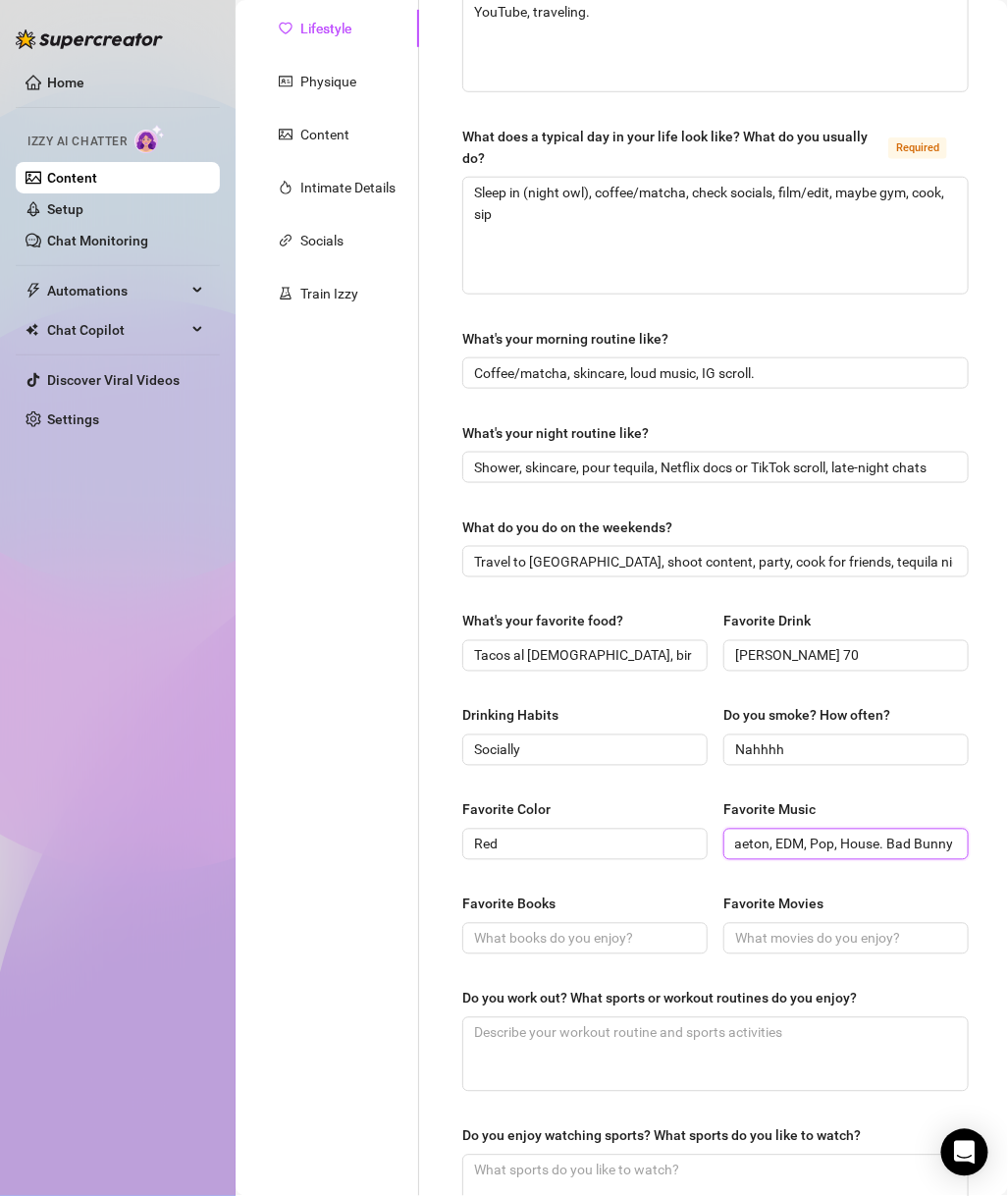
scroll to position [0, 43]
type input "Reggaeton, EDM, Pop, House. Bad Bunny"
click at [554, 940] on input "Favorite Books" at bounding box center [583, 939] width 217 height 22
type input "c"
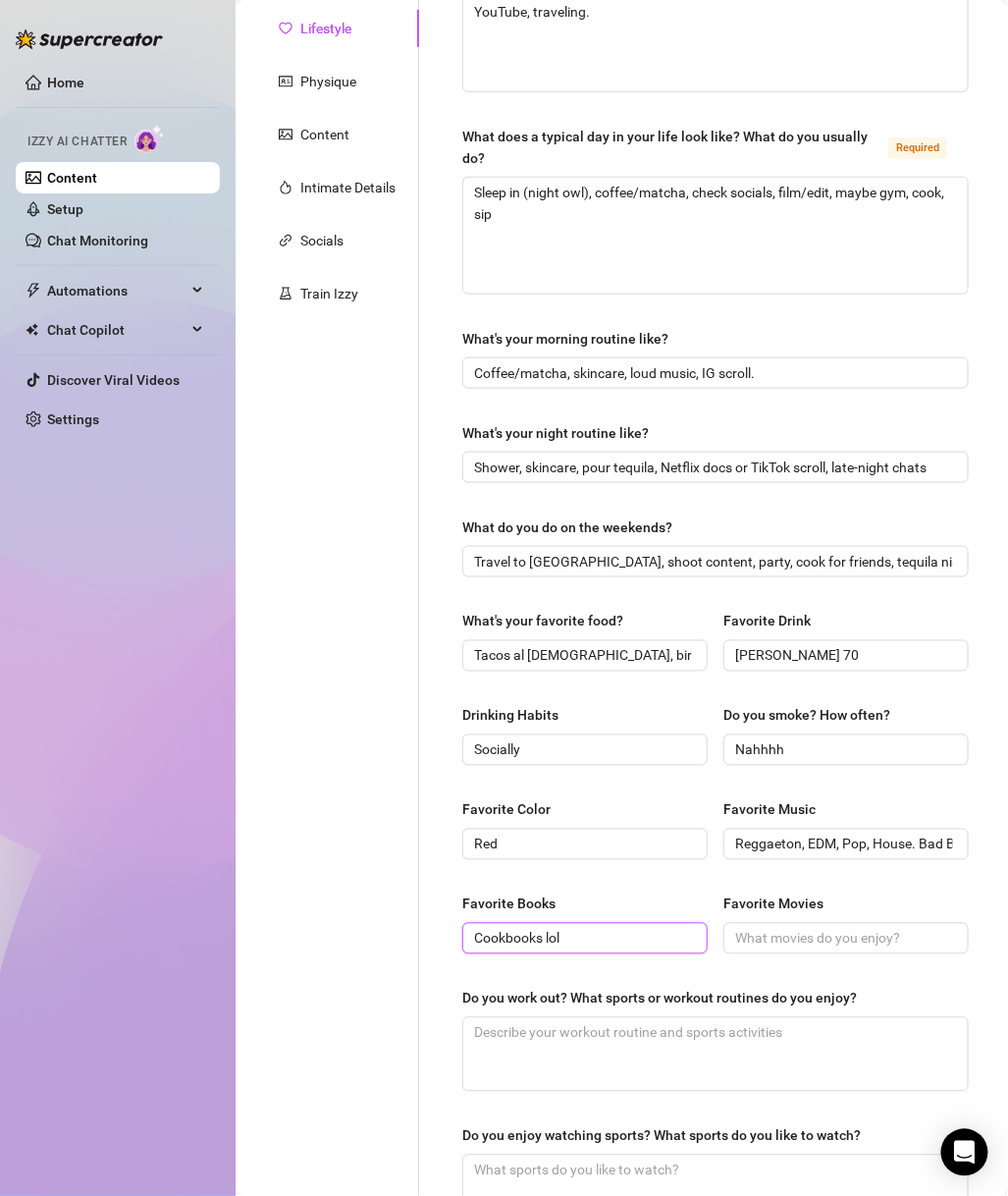
type input "Cookbooks lol"
click at [811, 938] on input "Favorite Movies" at bounding box center [844, 939] width 217 height 22
paste input "Scary movies (The Conjuring, Insidious), true crime documentaries."
type input "Scary movies (The Conjuring, Insidious), true crime documentaries."
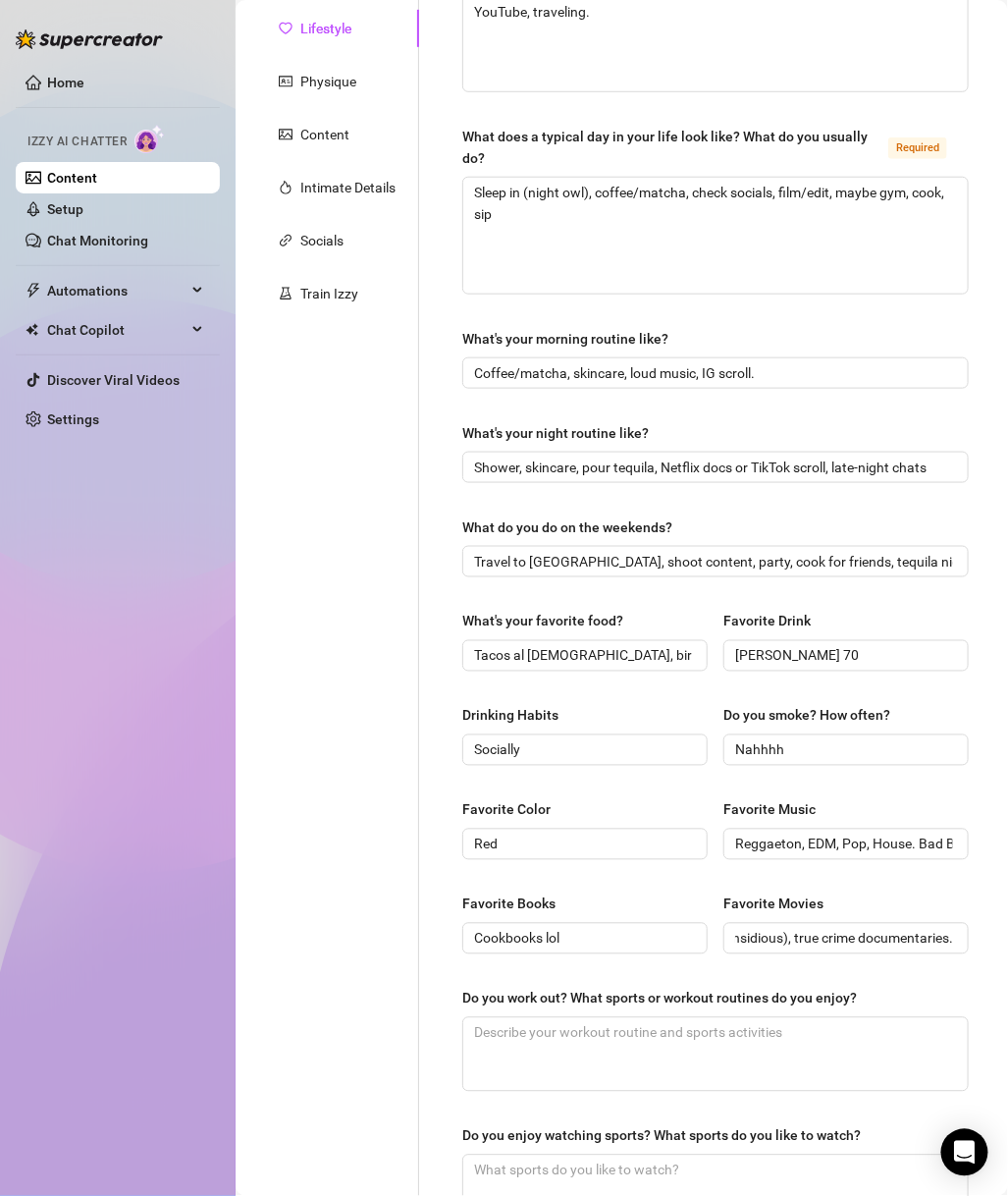
scroll to position [0, 0]
click at [685, 997] on textarea "Do you work out? What sports or workout routines do you enjoy?" at bounding box center [716, 1054] width 504 height 73
paste textarea "Cardio + legs/glutes."
type textarea "Cardio + legs/glutes."
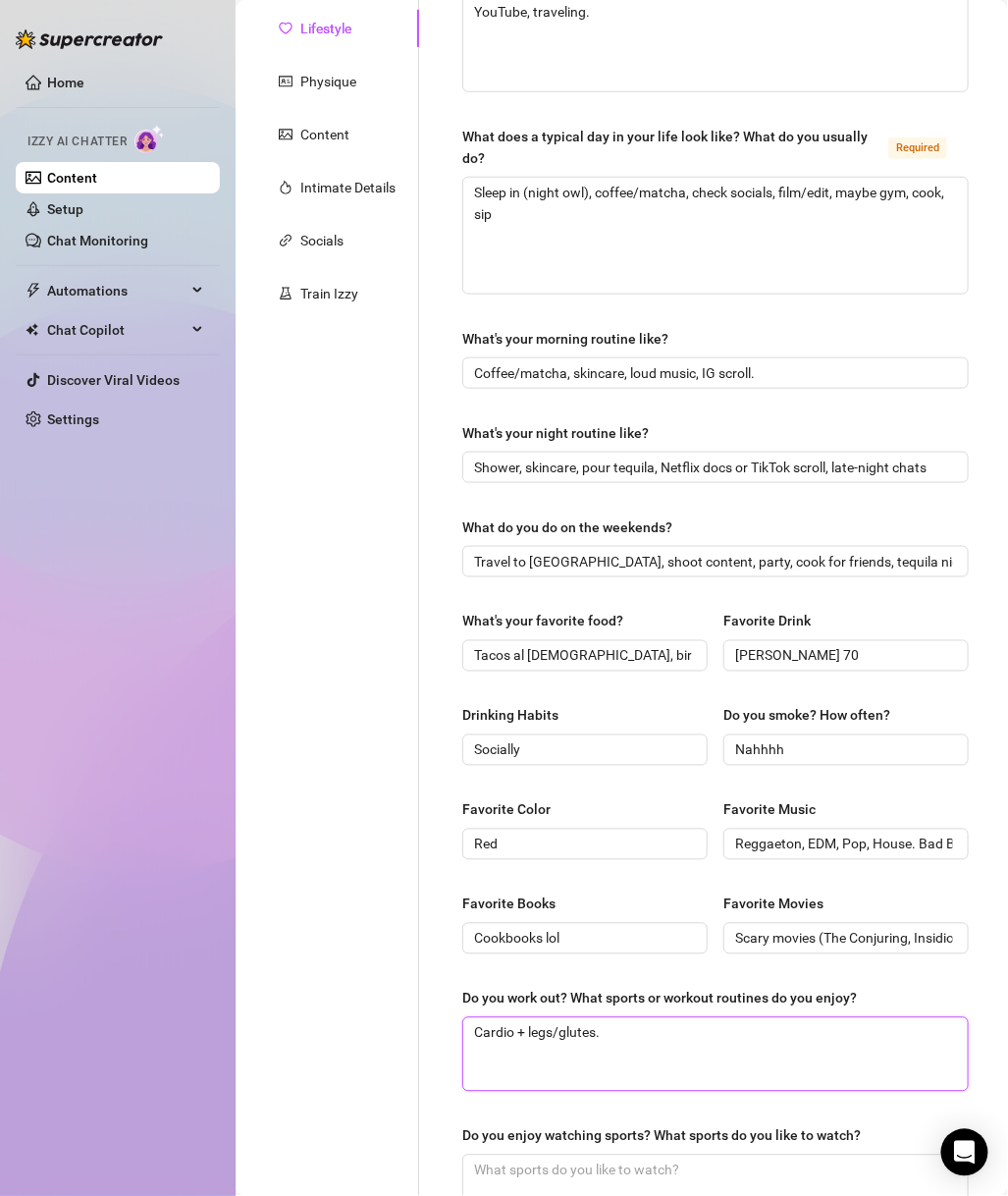
scroll to position [526, 0]
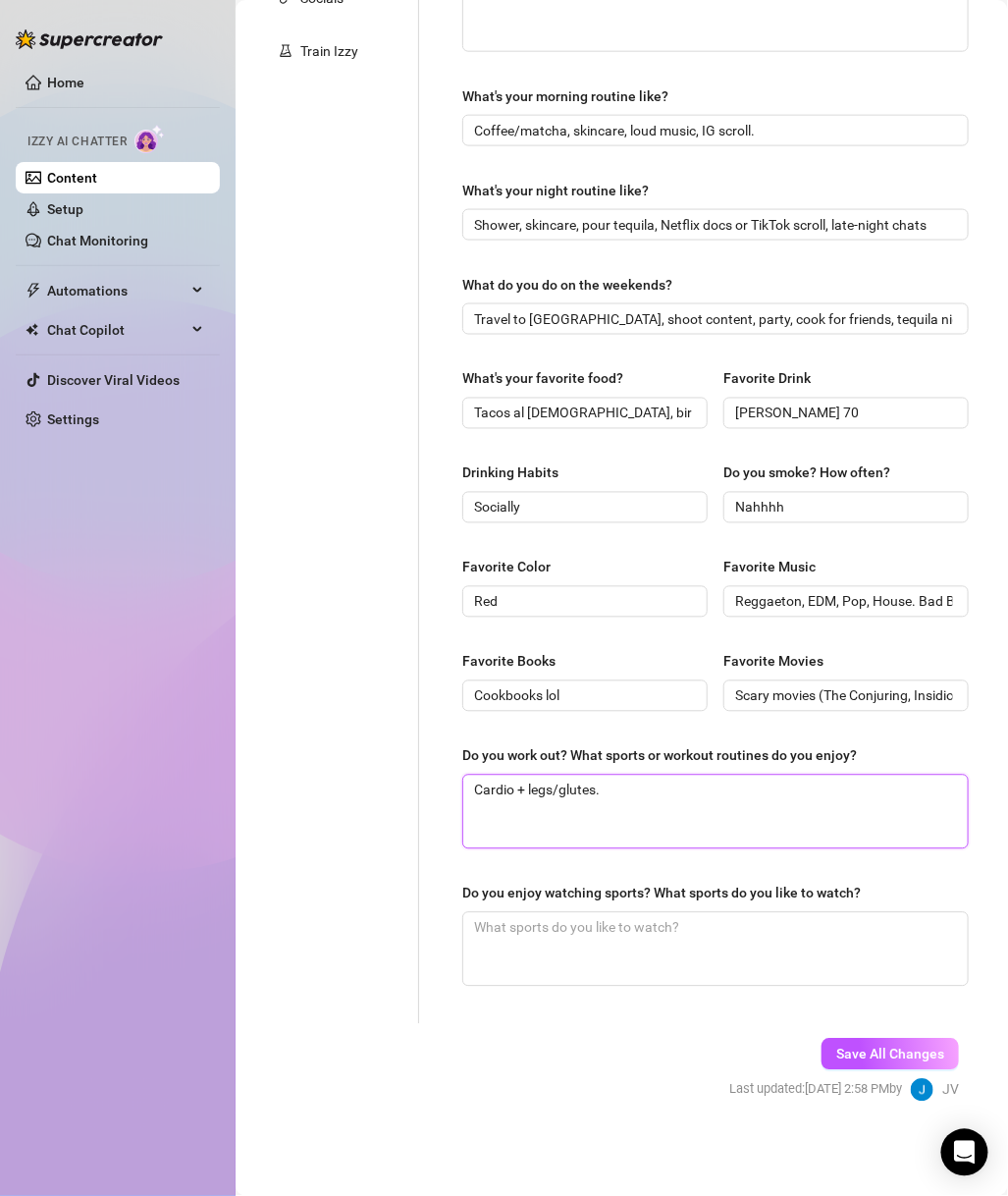
type textarea "Cardio + legs/glutes."
click at [714, 940] on textarea "Do you enjoy watching sports? What sports do you like to watch?" at bounding box center [716, 949] width 504 height 73
paste textarea "Basketball (Warriors fan), boxing events."
type textarea "Basketball (Warriors fan), boxing events."
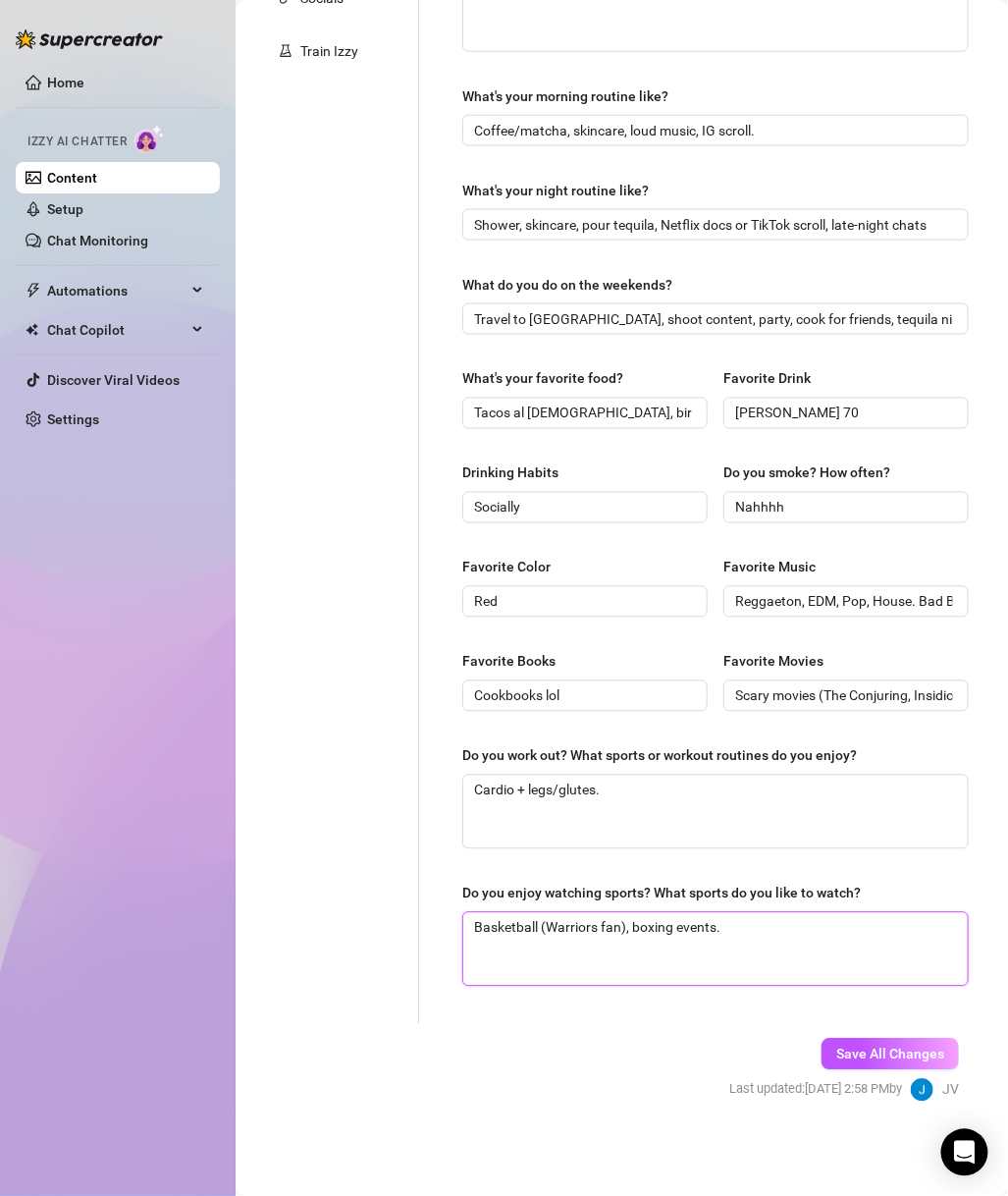
click at [732, 918] on textarea "Basketball (Warriors fan), boxing events." at bounding box center [716, 949] width 504 height 73
type textarea "Basketball (Warriors fan), boxing events."
type textarea "Basketball (Warriors fan), boxing events. b"
type textarea "Basketball (Warriors fan), boxing events. bu"
type textarea "Basketball (Warriors fan), boxing events. but"
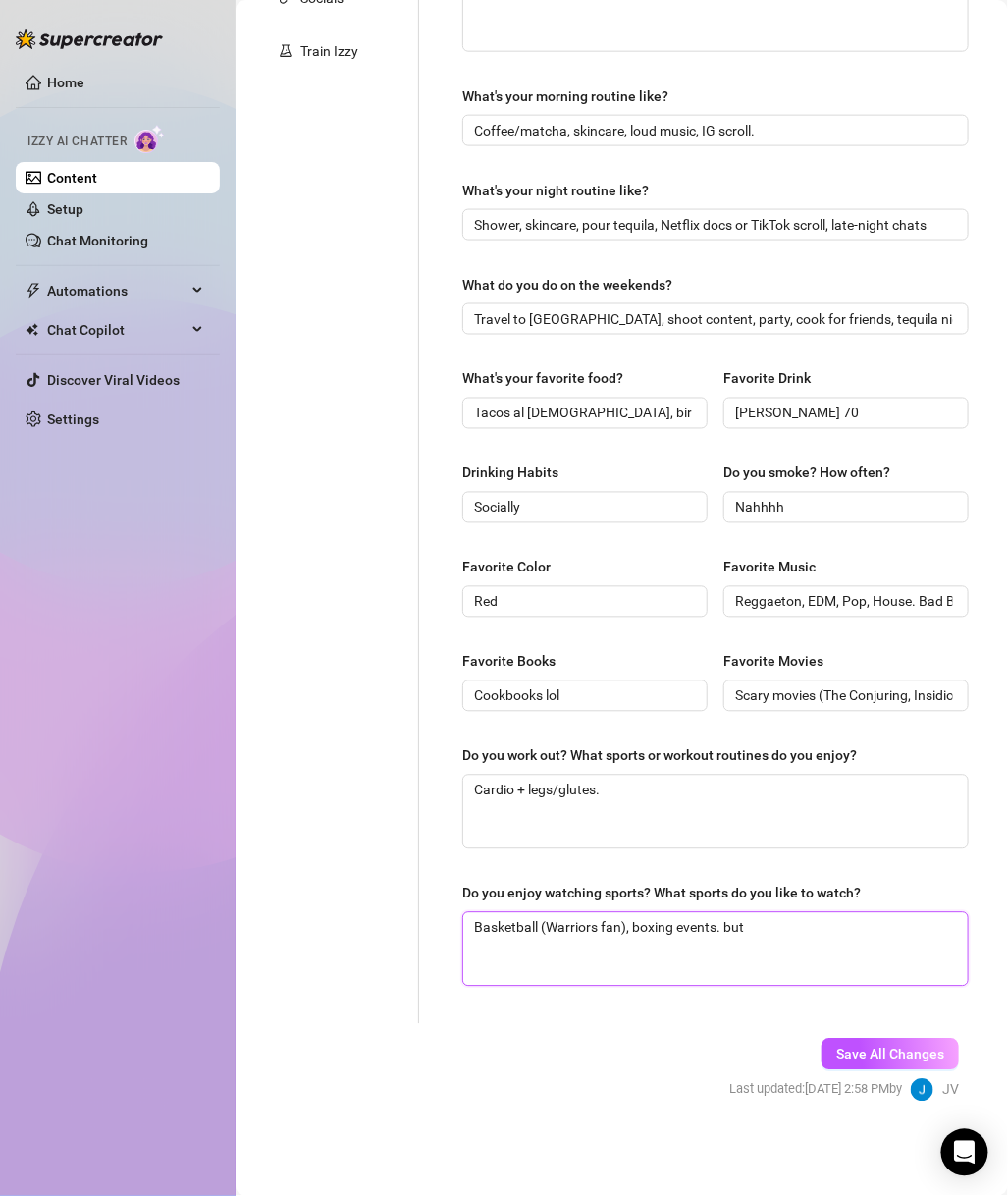
type textarea "Basketball (Warriors fan), boxing events. but"
type textarea "Basketball (Warriors fan), boxing events. but i"
type textarea "Basketball (Warriors fan), boxing events. but i w"
type textarea "Basketball (Warriors fan), boxing events. but i wa"
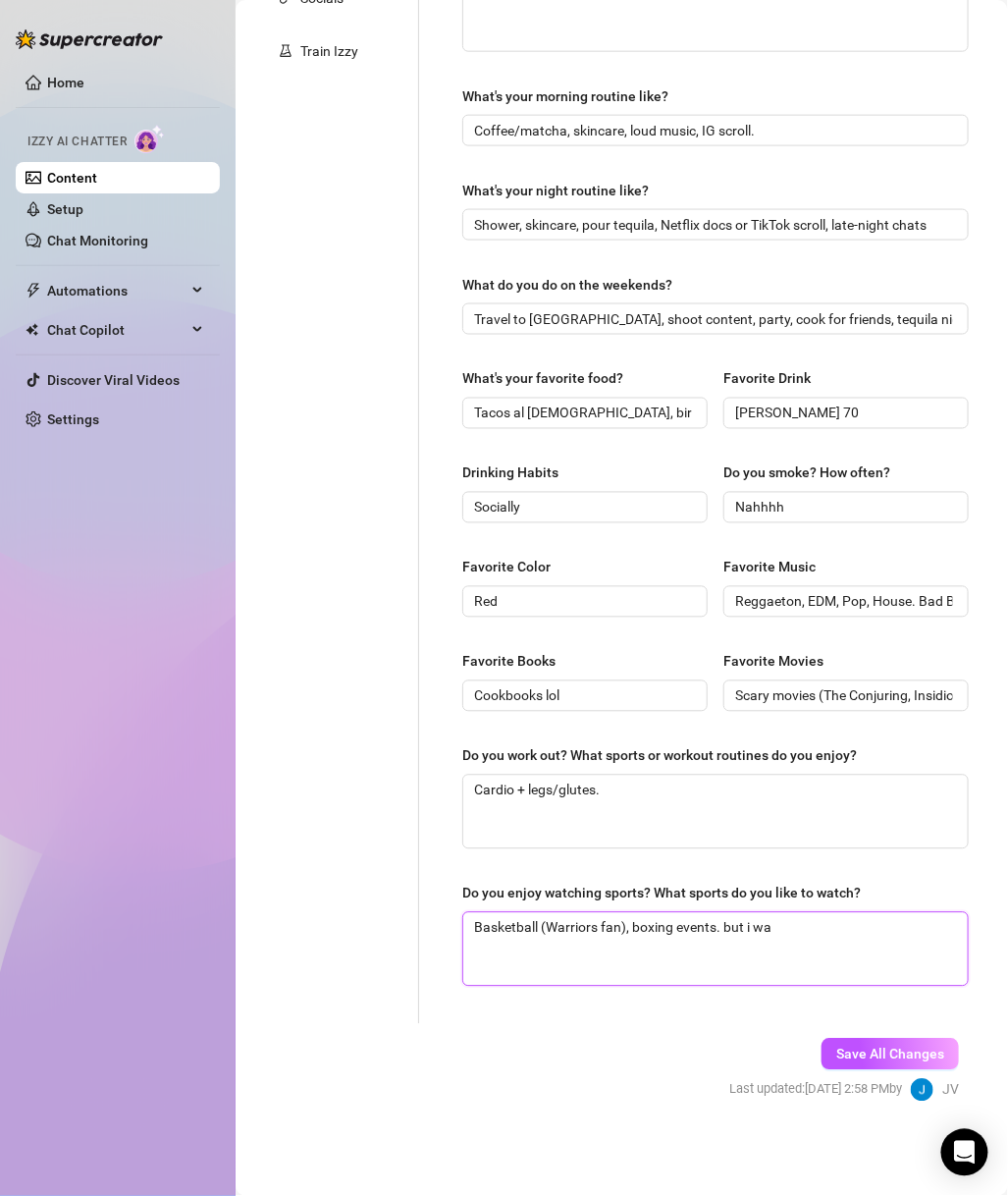
type textarea "Basketball (Warriors fan), boxing events. but i wat"
type textarea "Basketball (Warriors fan), boxing events. but i wath"
type textarea "Basketball (Warriors fan), boxing events. but i wat"
type textarea "Basketball (Warriors fan), boxing events. but i watc"
type textarea "Basketball (Warriors fan), boxing events. but i watche"
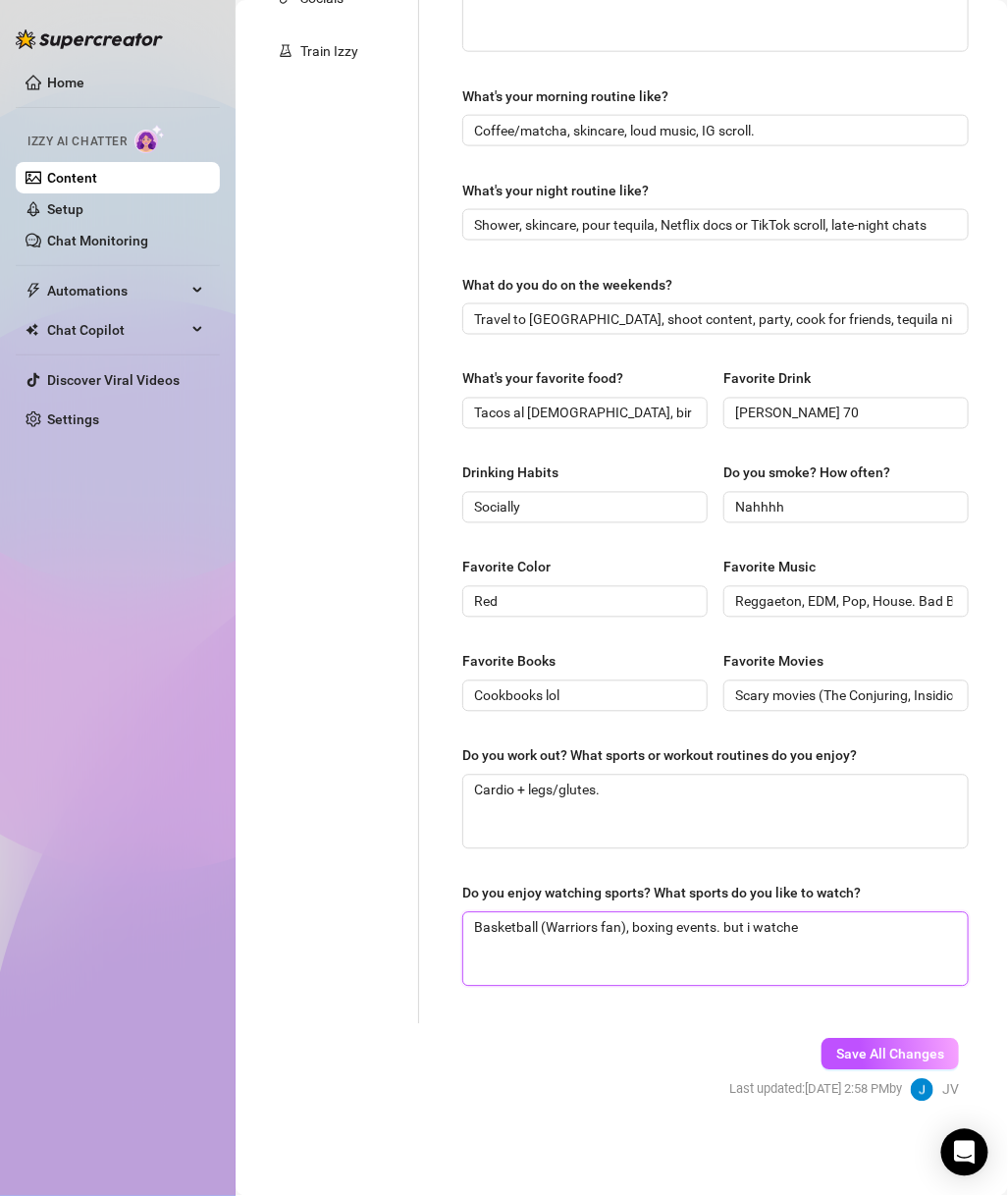
type textarea "Basketball (Warriors fan), boxing events. but i watche"
type textarea "Basketball (Warriors fan), boxing events. but i watche t"
type textarea "Basketball (Warriors fan), boxing events. but i watche th"
type textarea "Basketball (Warriors fan), boxing events. but i watche t"
type textarea "Basketball (Warriors fan), boxing events. but i watche"
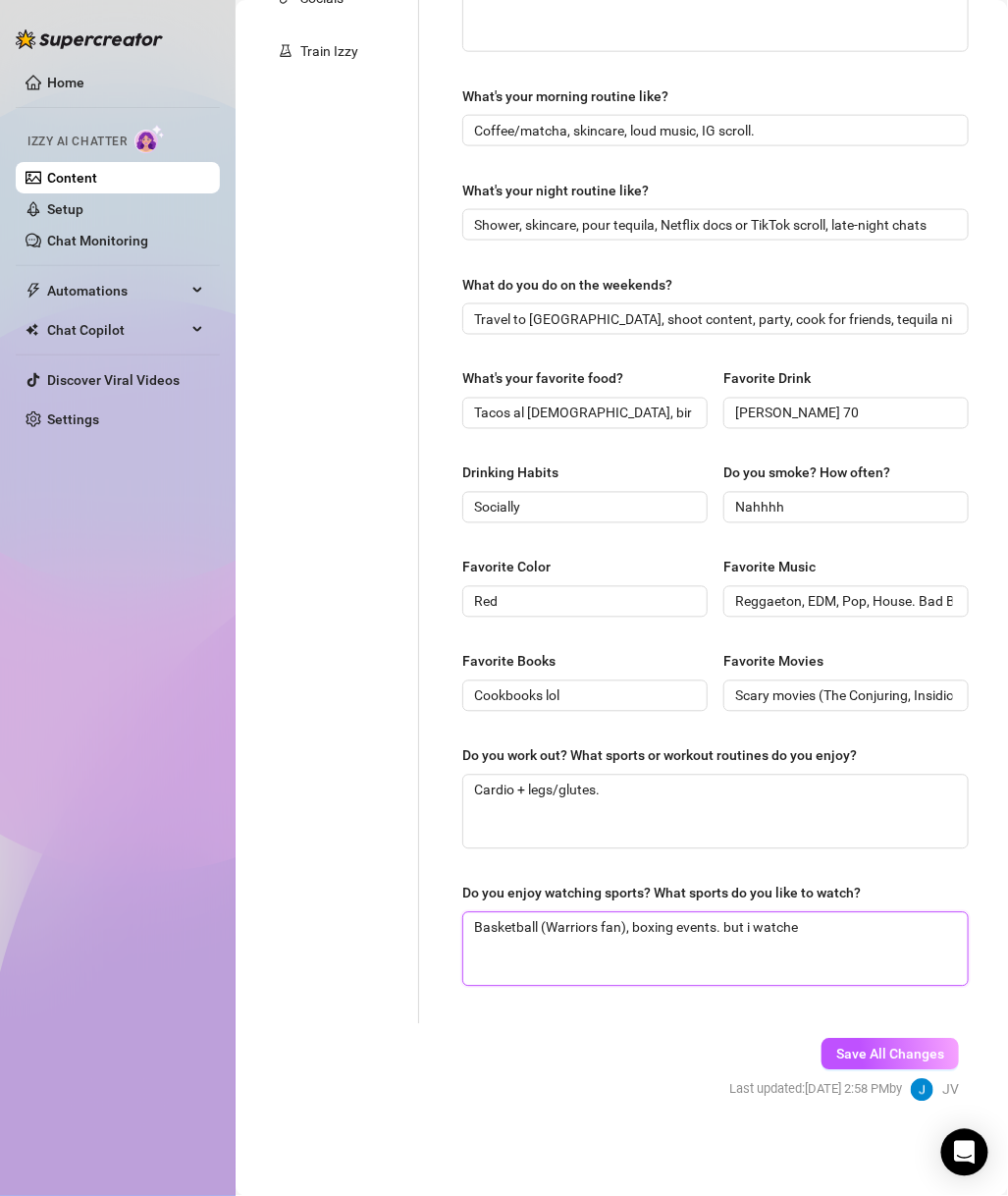
type textarea "Basketball (Warriors fan), boxing events. but i watche"
type textarea "Basketball (Warriors fan), boxing events. but i watch"
type textarea "Basketball (Warriors fan), boxing events. but i watch th"
type textarea "Basketball (Warriors fan), boxing events. but i watch the"
type textarea "Basketball (Warriors fan), boxing events. but i watch them"
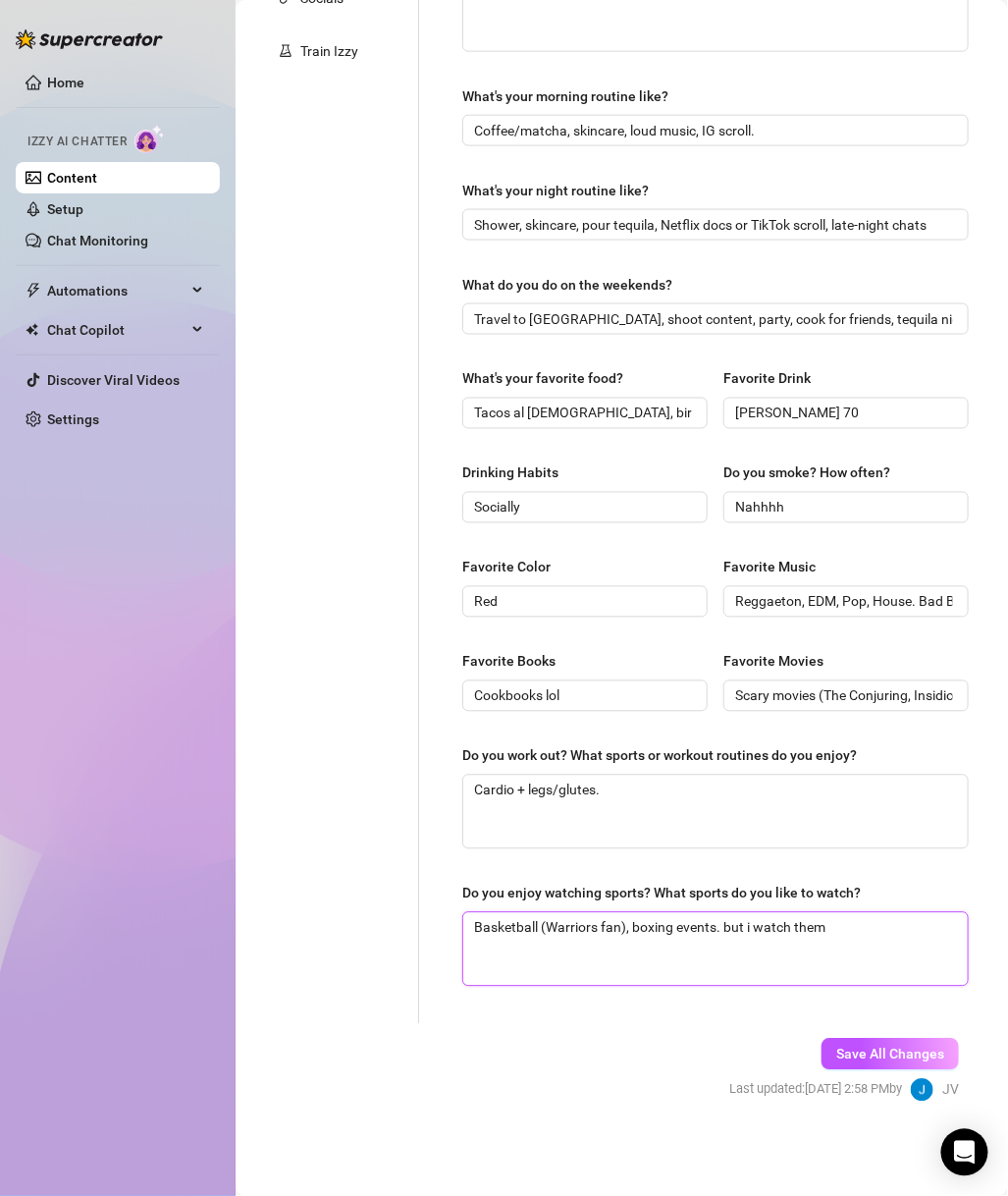
type textarea "Basketball (Warriors fan), boxing events. but i watch them s"
type textarea "Basketball (Warriors fan), boxing events. but i watch them"
type textarea "Basketball (Warriors fan), boxing events. but i watch the"
type textarea "Basketball (Warriors fan), boxing events. but i watch t"
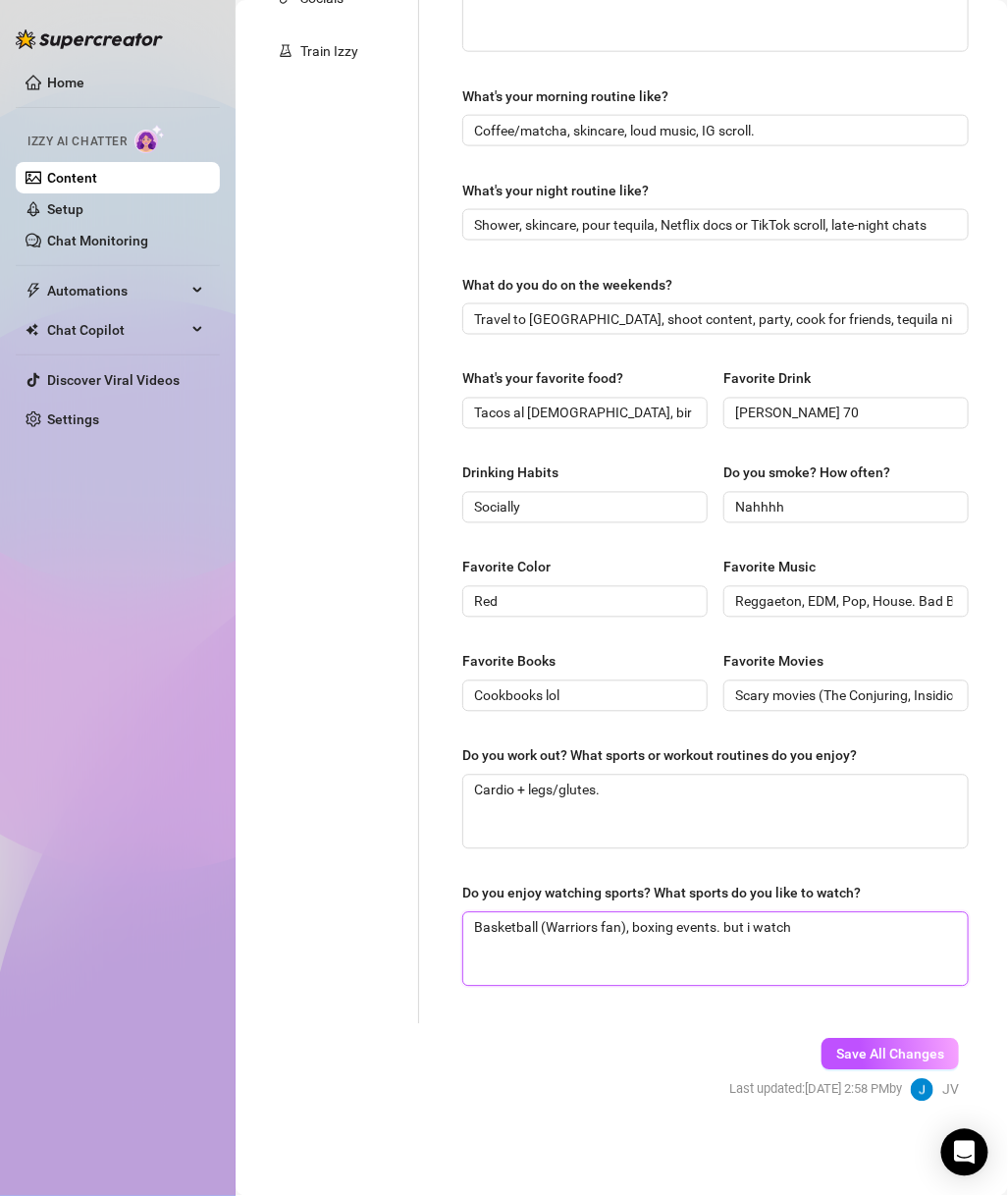
type textarea "Basketball (Warriors fan), boxing events. but i watch"
type textarea "Basketball (Warriors fan), boxing events. but i wat"
type textarea "Basketball (Warriors fan), boxing events. but i wa"
type textarea "Basketball (Warriors fan), boxing events. but i w"
type textarea "Basketball (Warriors fan), boxing events. but i"
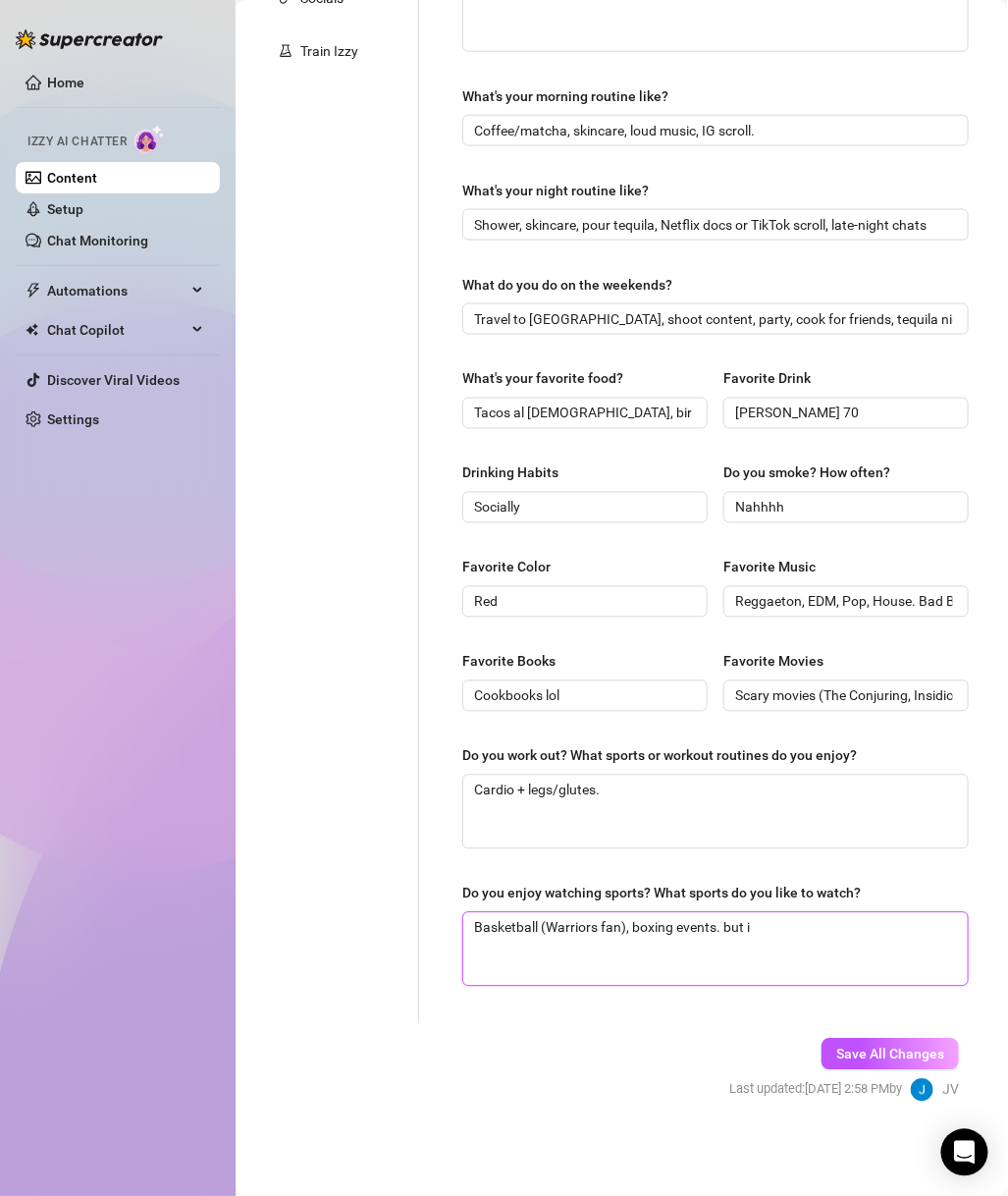
type textarea "Basketball (Warriors fan), boxing events. but i"
type textarea "Basketball (Warriors fan), boxing events. but i;"
type textarea "Basketball (Warriors fan), boxing events. but i"
type textarea "Basketball (Warriors fan), boxing events. but i'"
type textarea "Basketball (Warriors fan), boxing events. but i'm"
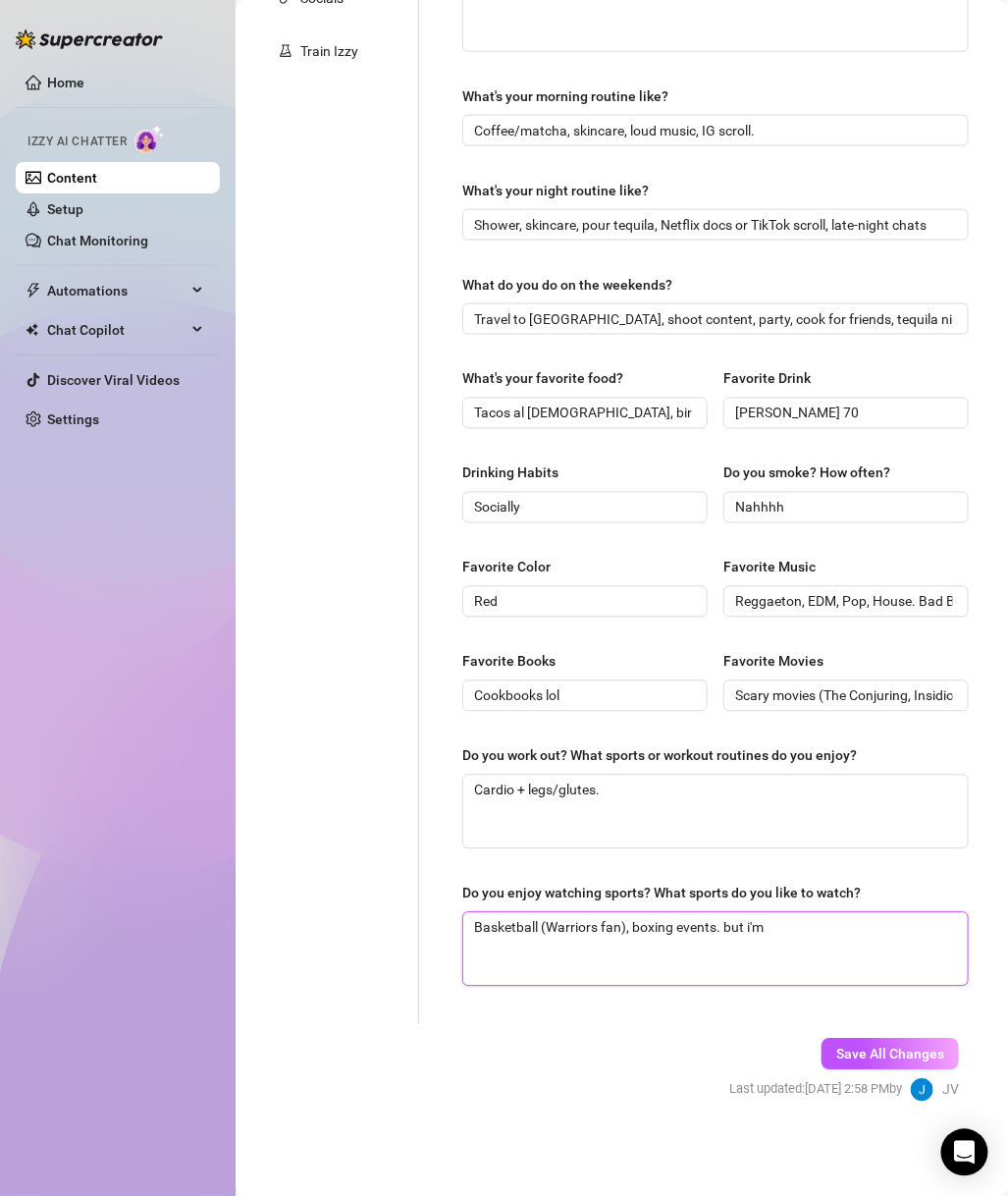
type textarea "Basketball (Warriors fan), boxing events. but i'm"
type textarea "Basketball (Warriors fan), boxing events. but i'm j"
type textarea "Basketball (Warriors fan), boxing events. but i'm"
type textarea "Basketball (Warriors fan), boxing events. but i'm j"
type textarea "Basketball (Warriors fan), boxing events. but i'm ju"
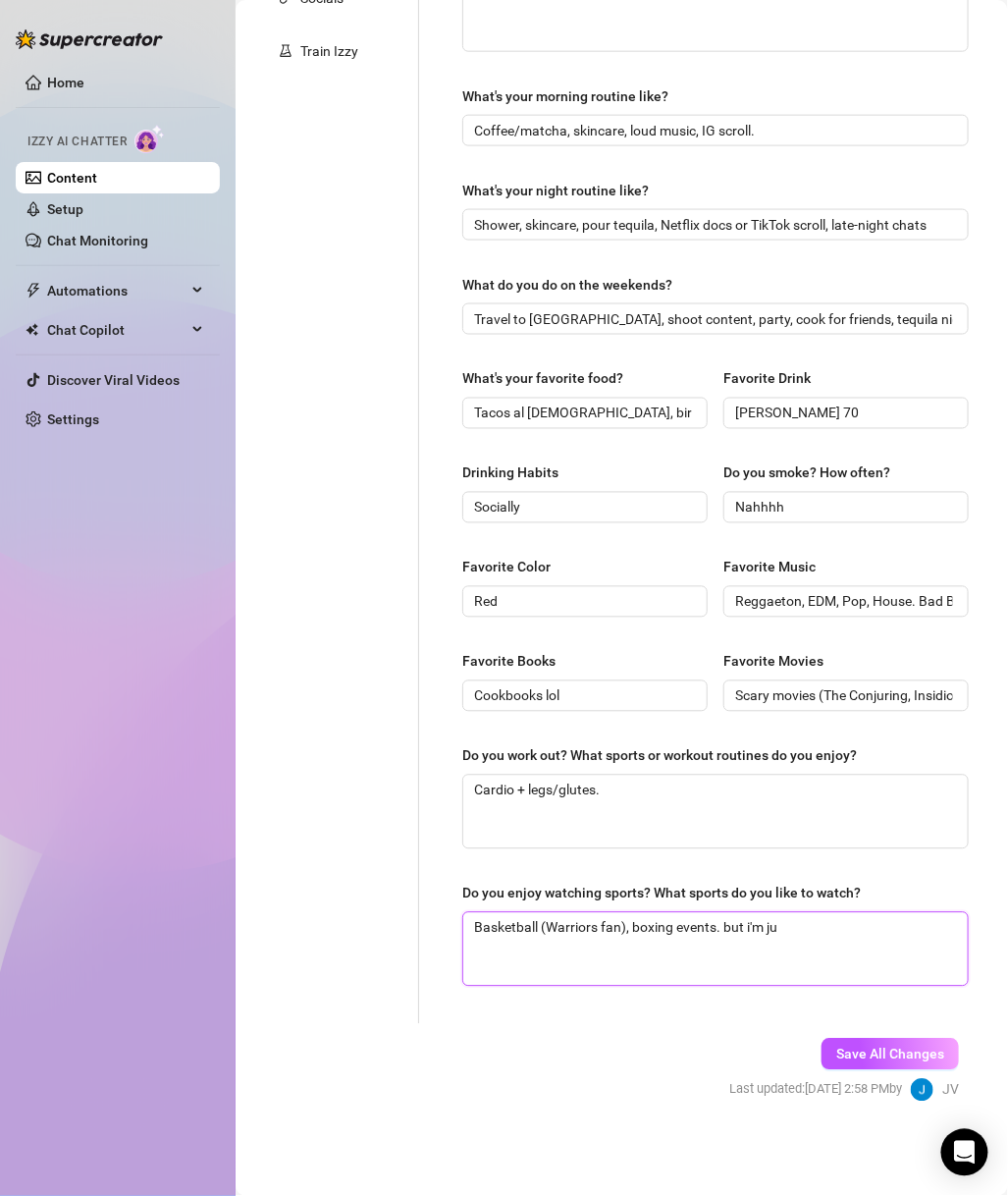
type textarea "Basketball (Warriors fan), boxing events. but i'm jus"
type textarea "Basketball (Warriors fan), boxing events. but i'm just"
type textarea "Basketball (Warriors fan), boxing events. but i'm just a"
drag, startPoint x: 846, startPoint y: 1055, endPoint x: 864, endPoint y: 1001, distance: 56.9
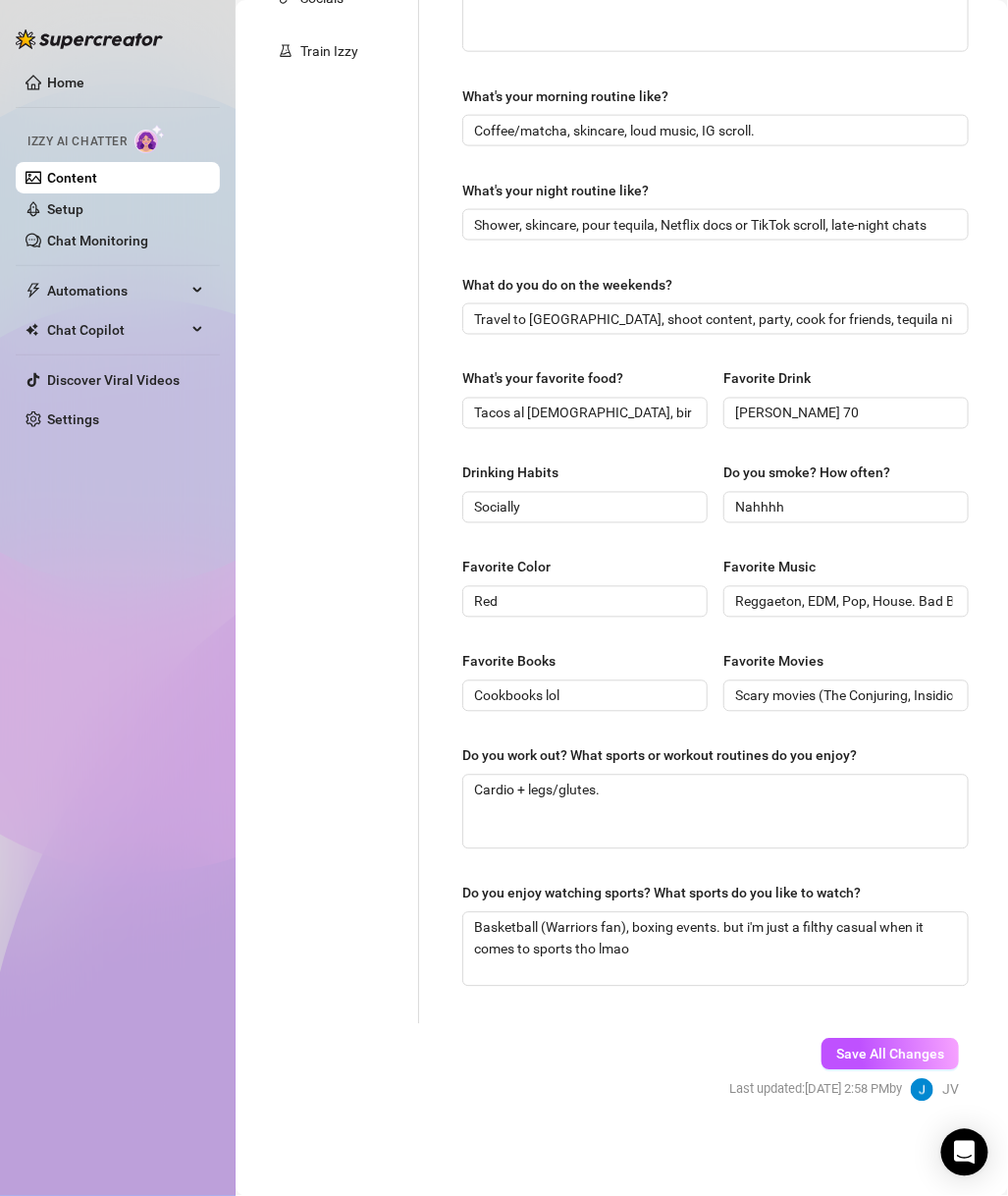
click at [848, 997] on span "Save All Changes" at bounding box center [890, 1055] width 108 height 16
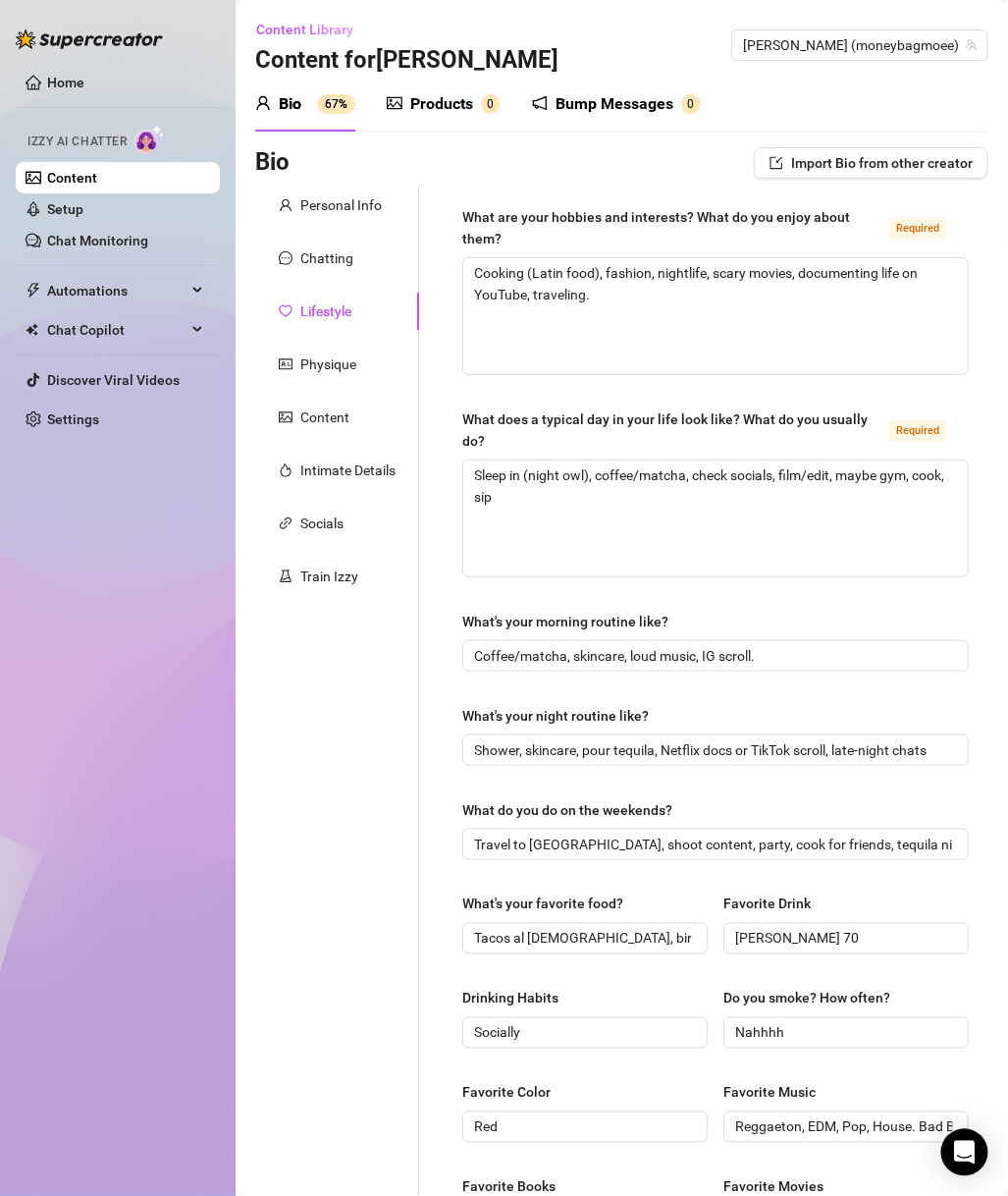
click at [363, 360] on div "Physique" at bounding box center [337, 365] width 164 height 38
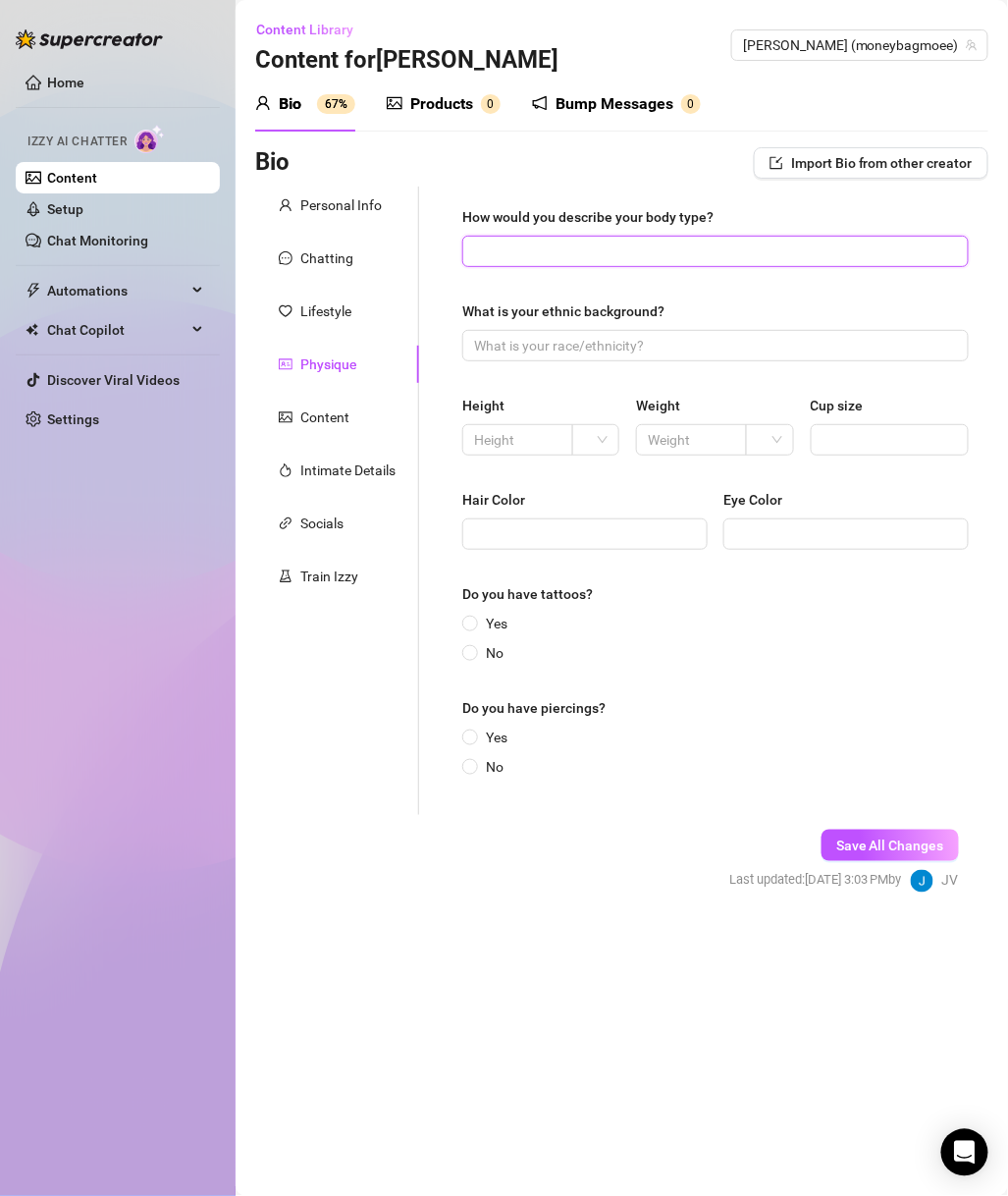
click at [730, 261] on input "How would you describe your body type?" at bounding box center [714, 251] width 479 height 22
click at [533, 346] on input "What is your ethnic background?" at bounding box center [714, 346] width 479 height 22
click at [539, 420] on div "Height" at bounding box center [541, 409] width 158 height 30
click at [525, 429] on input "text" at bounding box center [516, 440] width 83 height 22
click at [593, 437] on span at bounding box center [596, 440] width 24 height 30
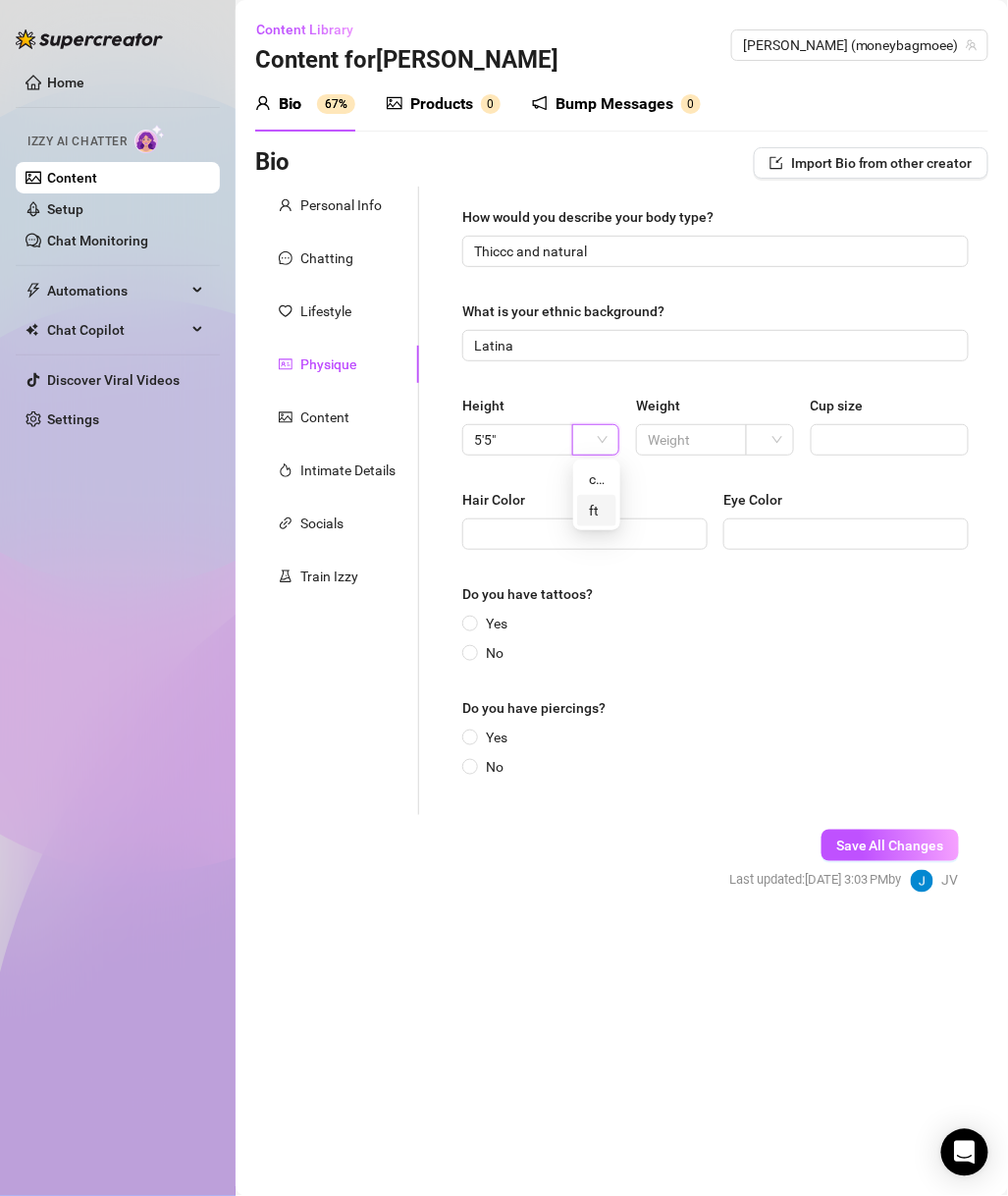
click at [590, 512] on div "ft" at bounding box center [597, 511] width 16 height 22
click at [690, 435] on input "text" at bounding box center [690, 440] width 83 height 22
click at [769, 434] on span at bounding box center [770, 440] width 24 height 30
click at [779, 516] on div "lbs" at bounding box center [771, 511] width 40 height 32
click at [916, 430] on input "Cup size" at bounding box center [888, 440] width 130 height 22
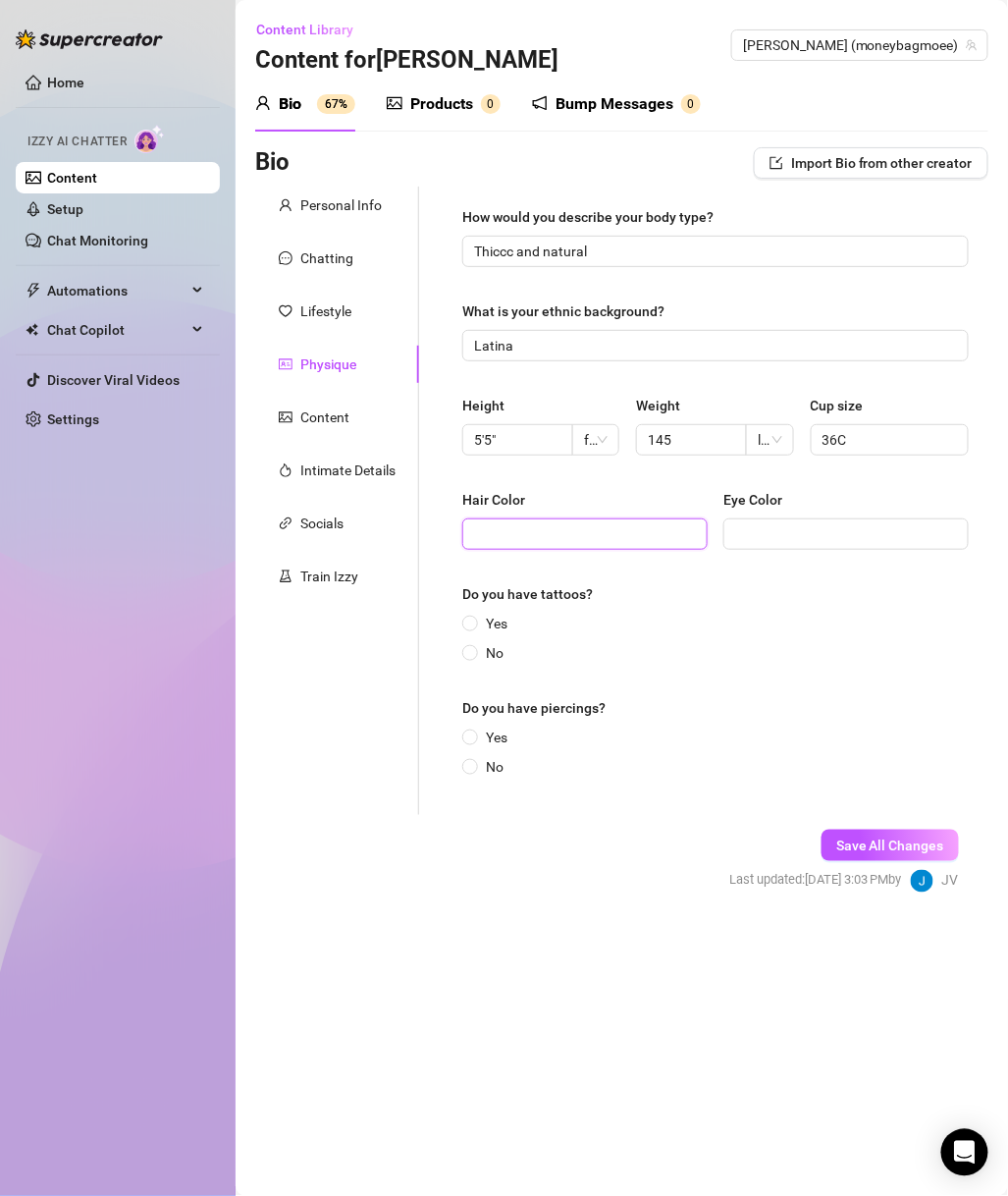
click at [617, 526] on input "Hair Color" at bounding box center [583, 534] width 217 height 22
click at [837, 525] on input "Eye Color" at bounding box center [844, 534] width 217 height 22
click at [492, 622] on span "Yes" at bounding box center [497, 624] width 38 height 22
click at [476, 622] on input "Yes" at bounding box center [472, 625] width 8 height 13
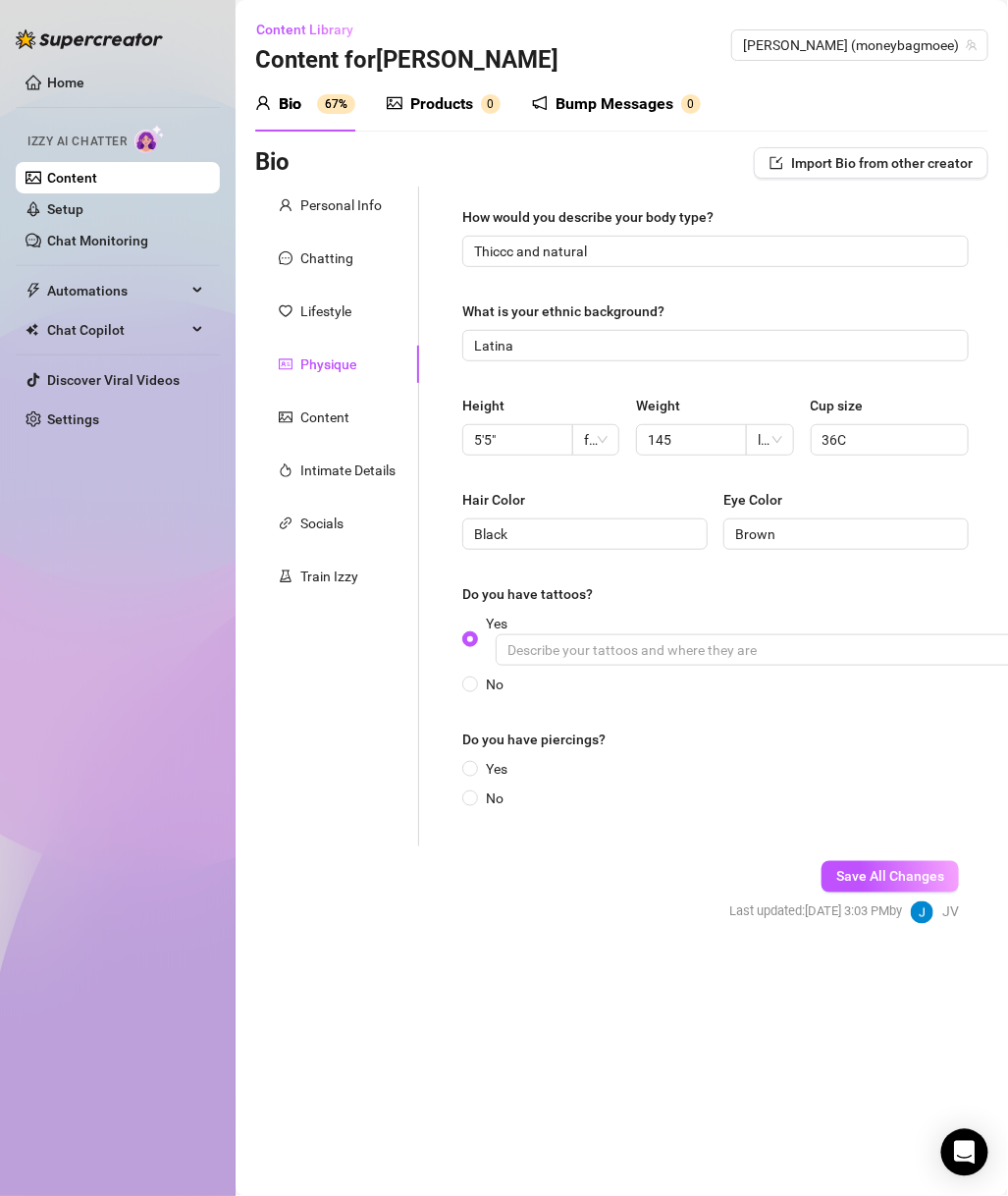
click at [506, 765] on span "Yes" at bounding box center [497, 769] width 38 height 22
click at [476, 765] on input "Yes" at bounding box center [472, 770] width 8 height 13
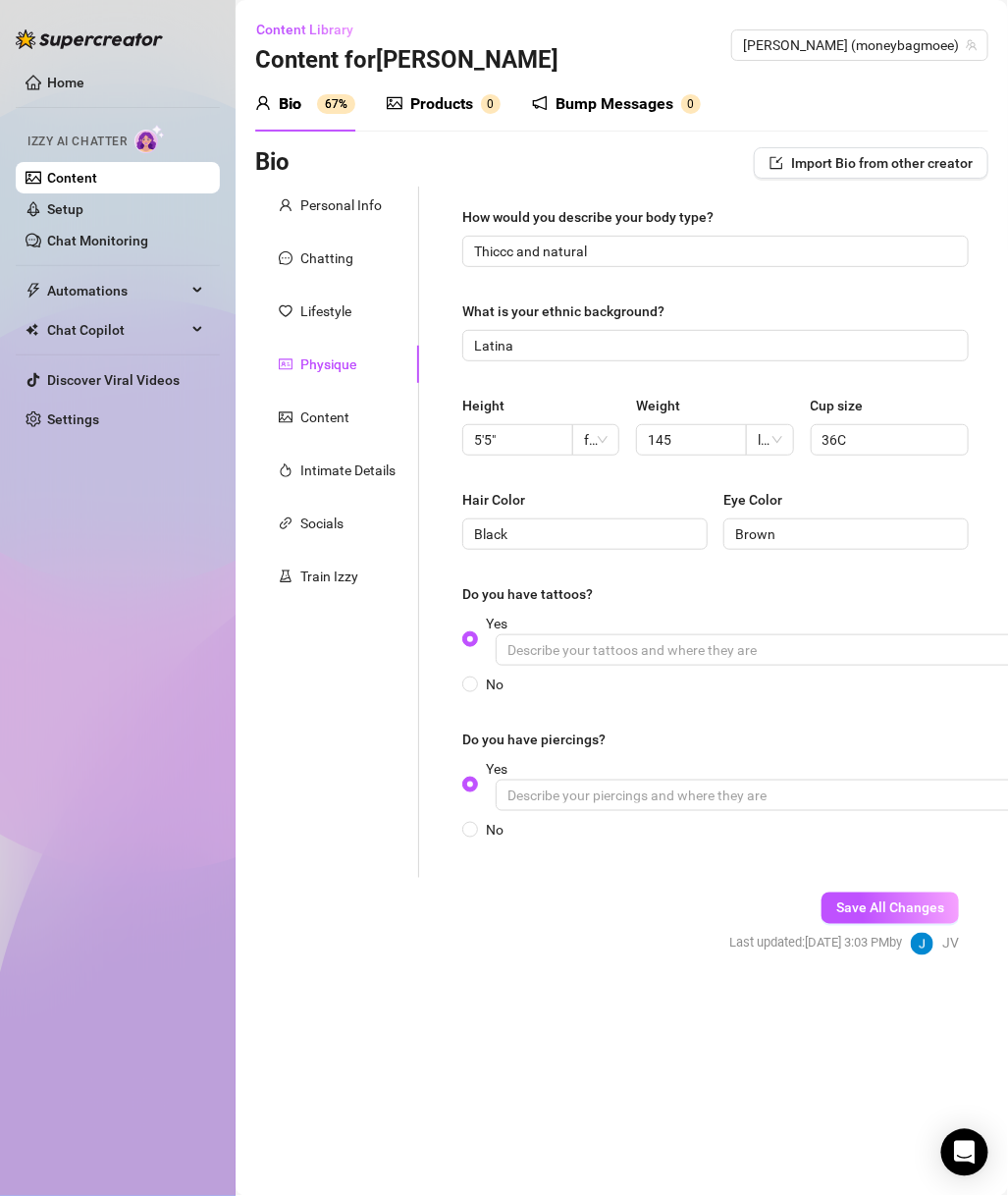
click at [595, 823] on div "No" at bounding box center [778, 830] width 631 height 22
click at [598, 808] on input "Yes" at bounding box center [790, 796] width 589 height 32
click at [879, 902] on span "Save All Changes" at bounding box center [890, 909] width 108 height 16
click at [360, 407] on div "Content" at bounding box center [337, 417] width 164 height 38
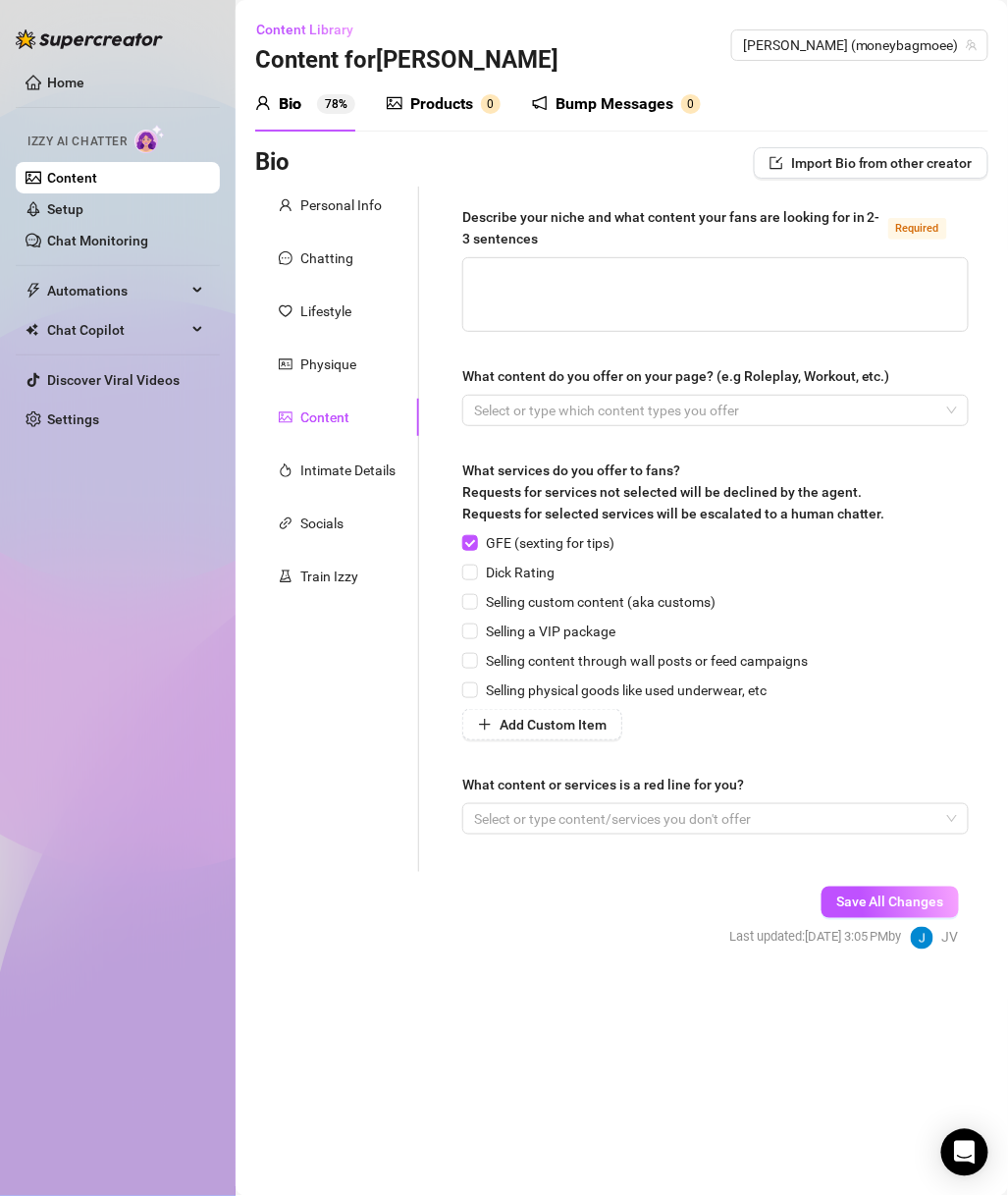
click at [618, 398] on div at bounding box center [705, 410] width 478 height 28
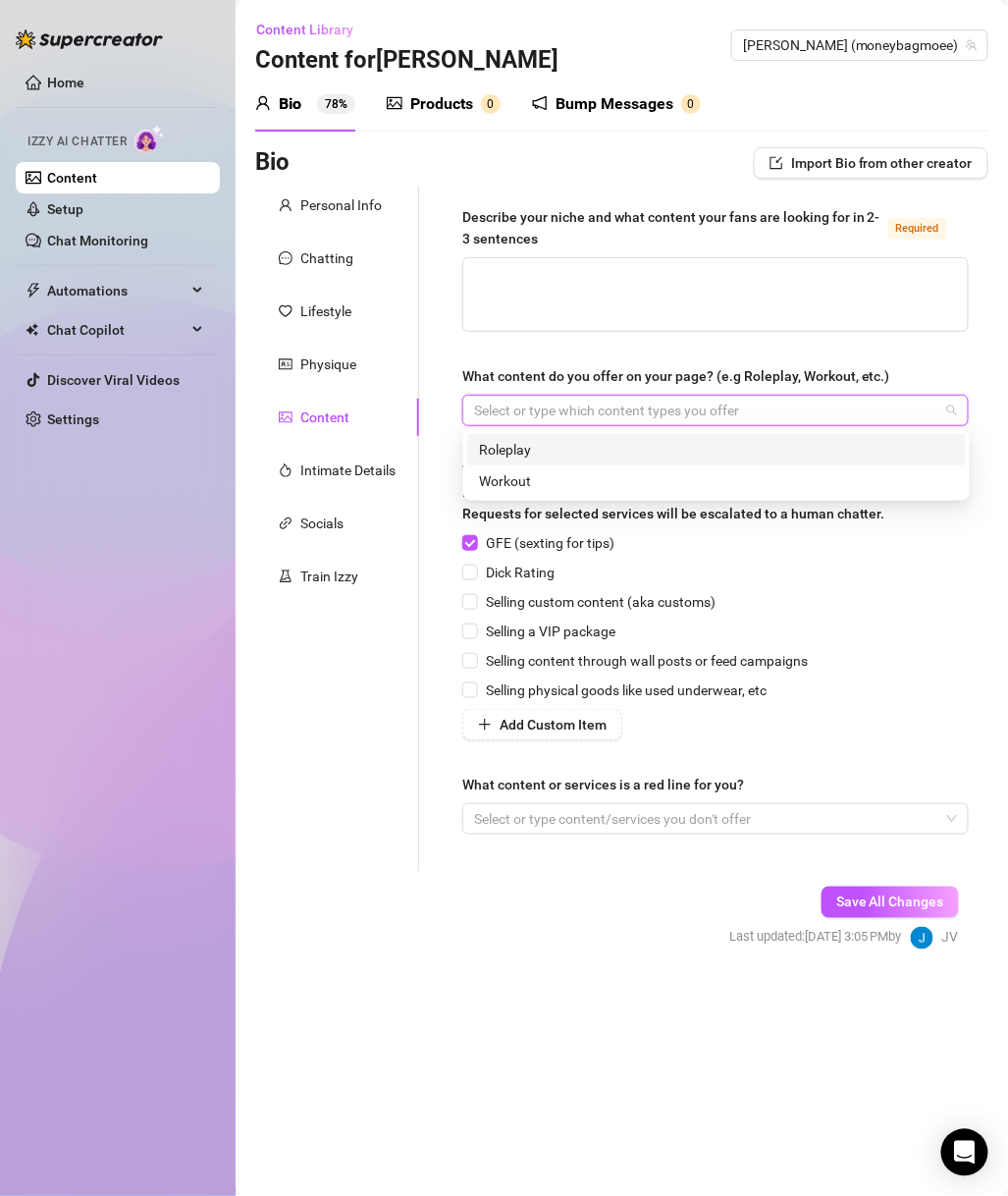
paste input "search"
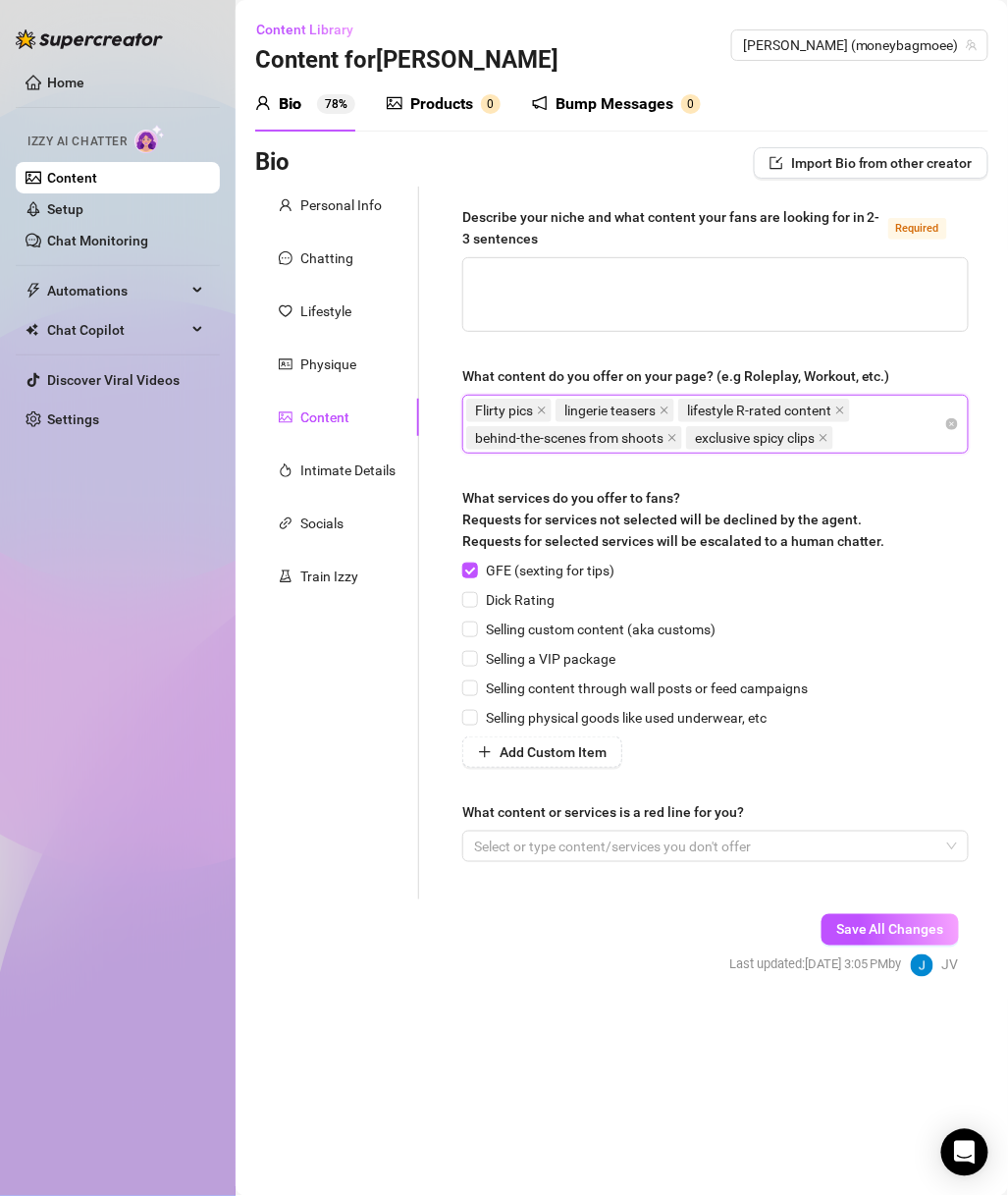
click at [845, 402] on span at bounding box center [840, 410] width 10 height 22
click at [890, 407] on icon "close" at bounding box center [885, 410] width 10 height 10
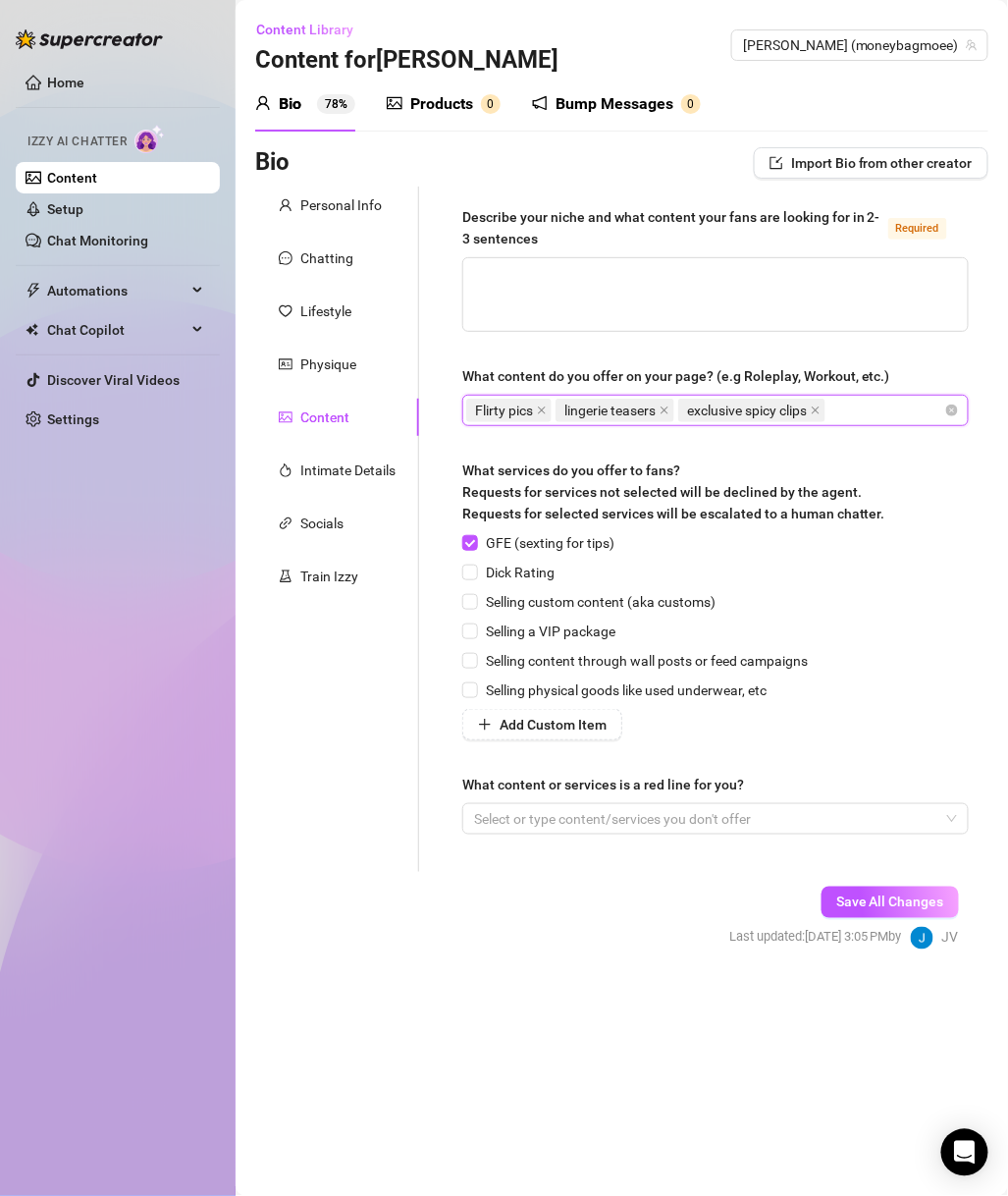
click at [893, 407] on div "Flirty pics lingerie teasers exclusive spicy clips" at bounding box center [705, 410] width 478 height 28
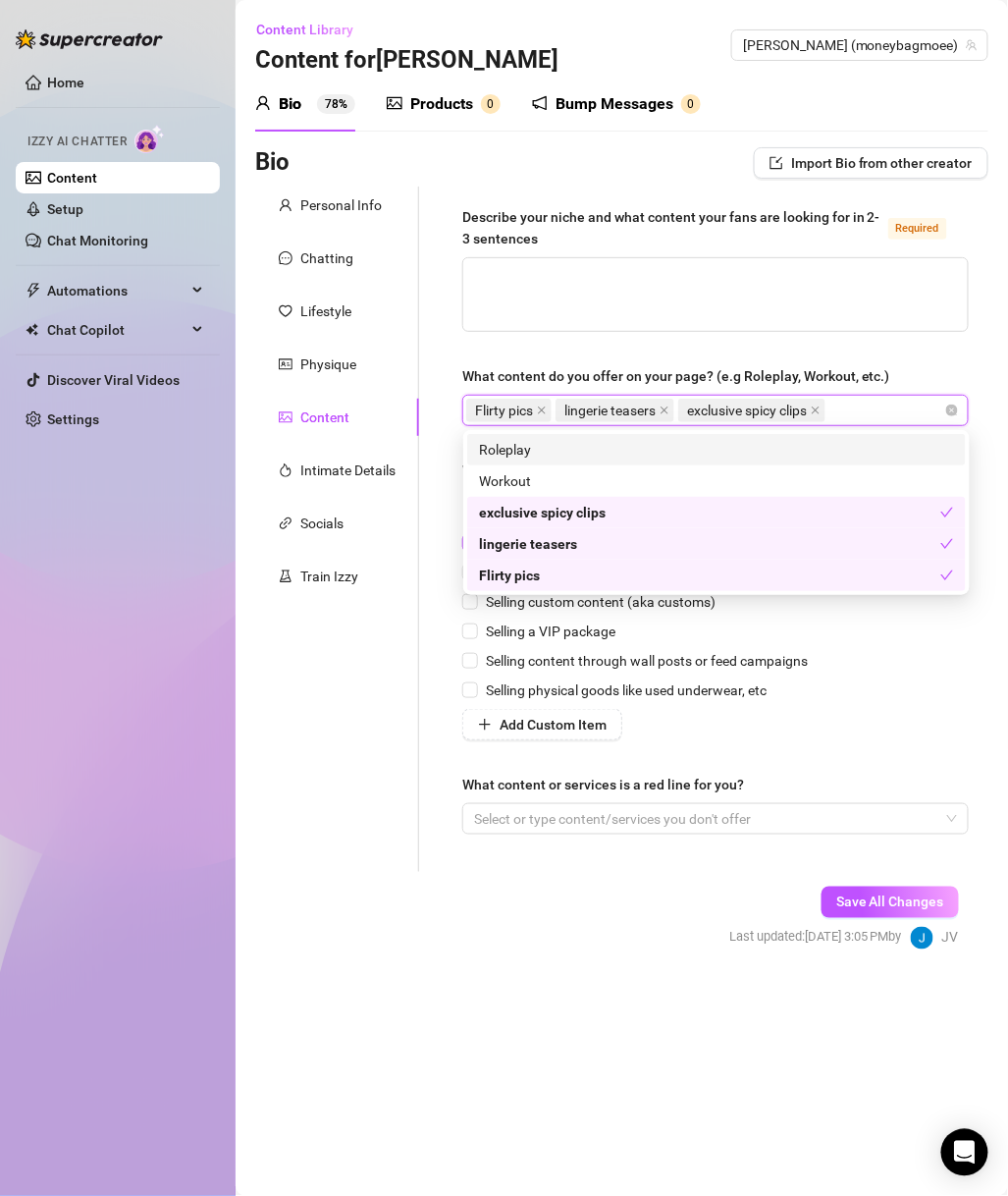
click at [821, 405] on icon "close" at bounding box center [816, 410] width 10 height 10
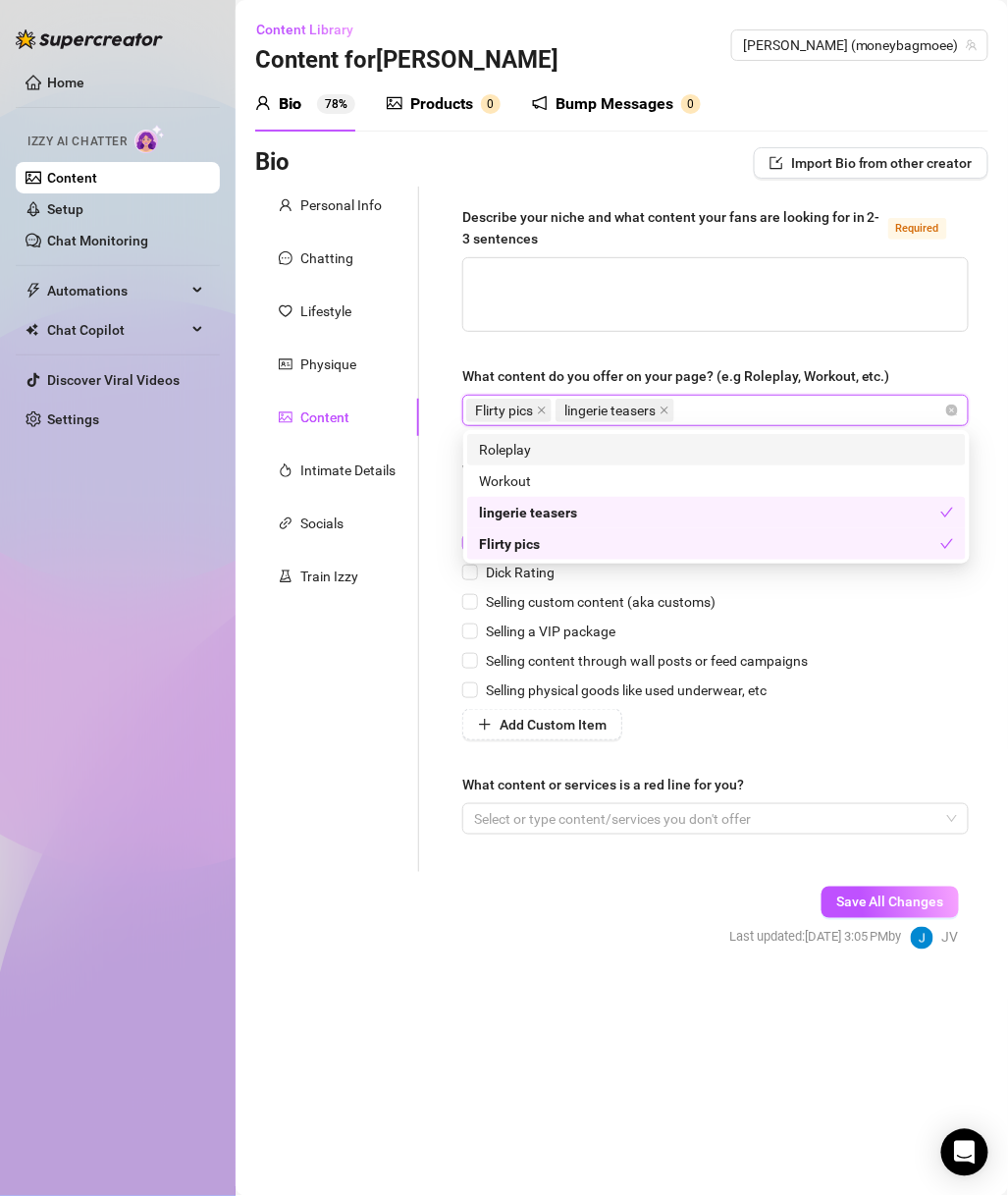
click at [665, 412] on span "lingerie teasers" at bounding box center [616, 410] width 119 height 24
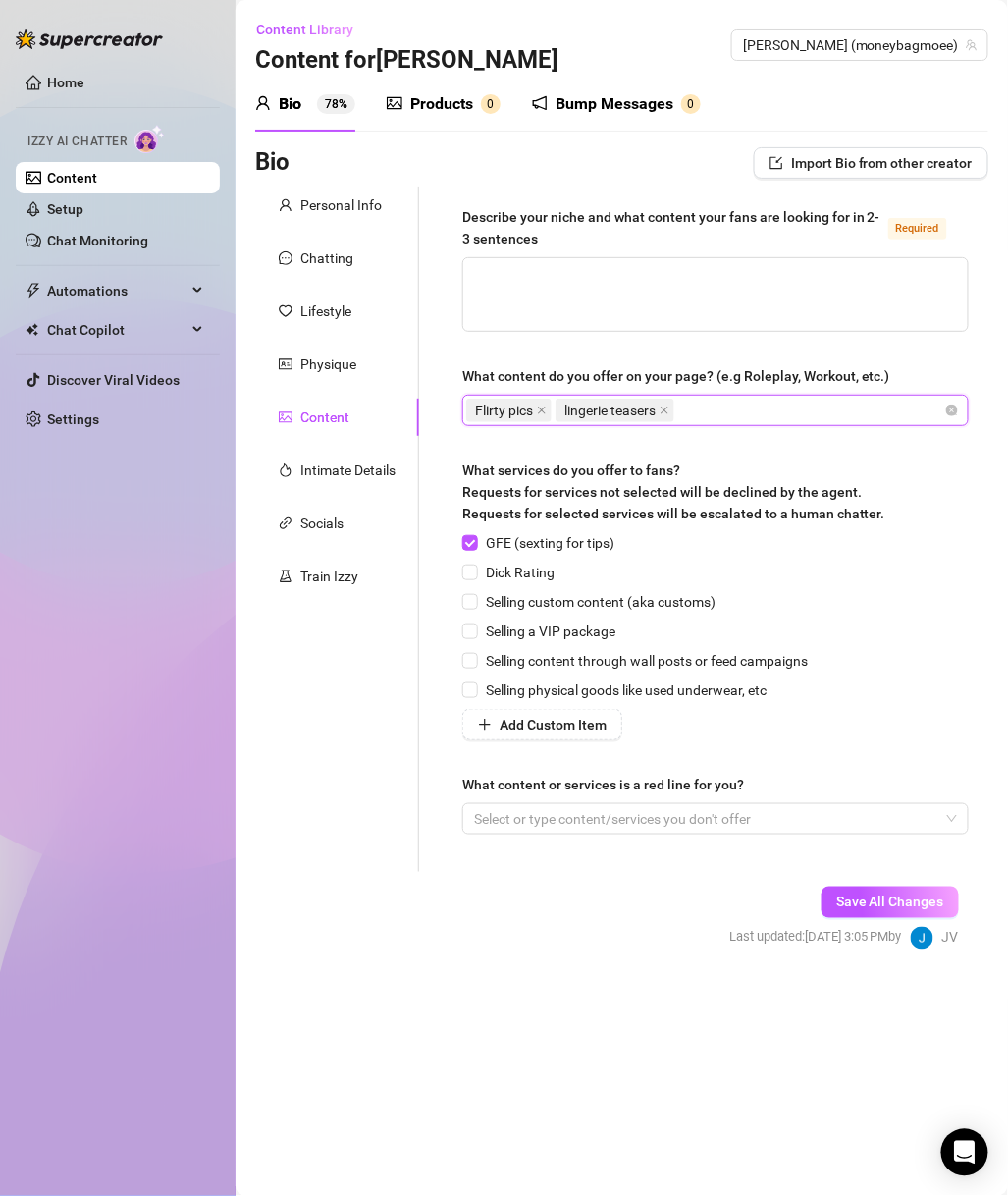
click at [665, 406] on span "lingerie teasers" at bounding box center [616, 410] width 119 height 24
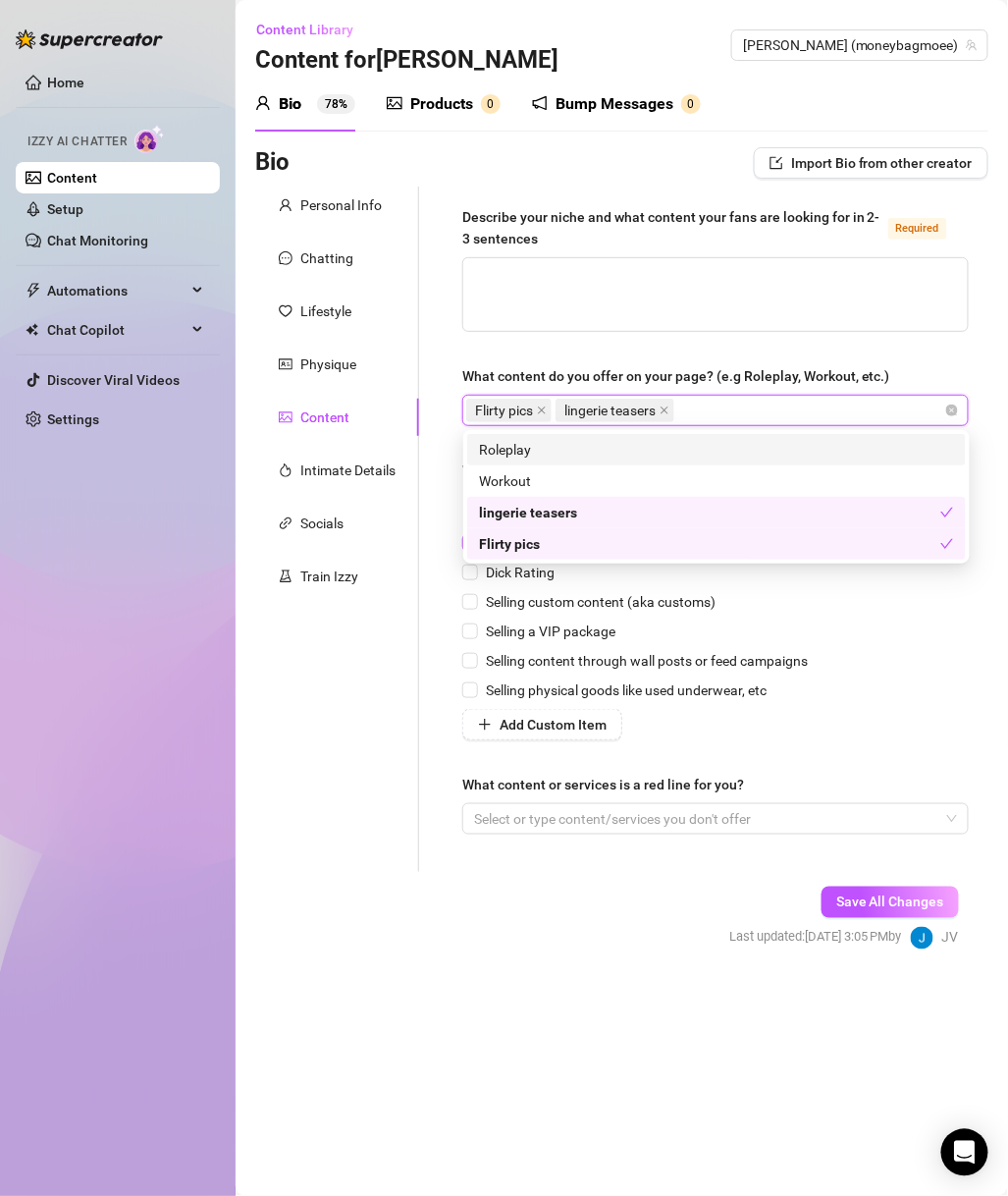
click at [541, 411] on icon "close" at bounding box center [542, 410] width 10 height 10
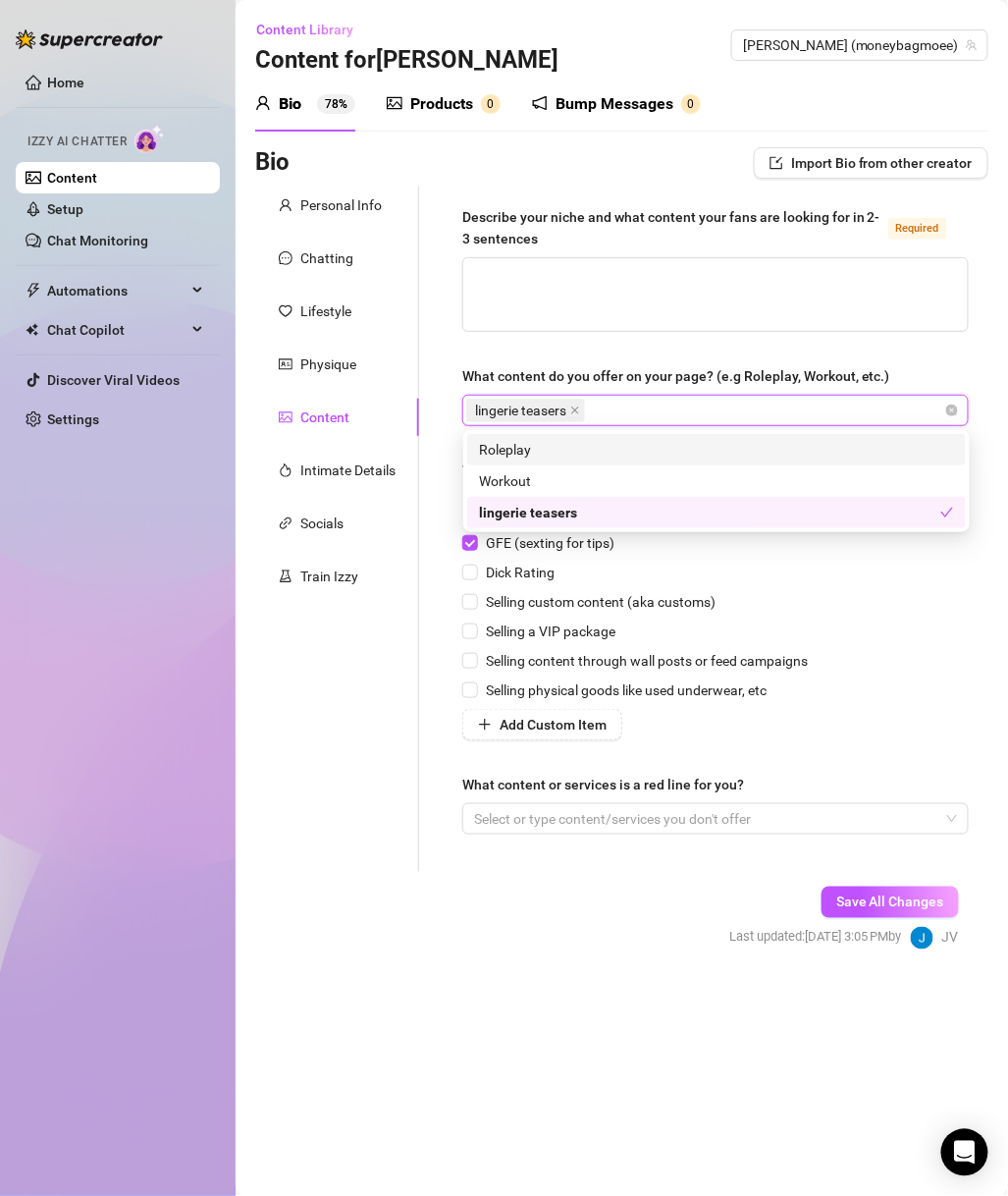
click at [580, 405] on icon "close" at bounding box center [575, 410] width 10 height 10
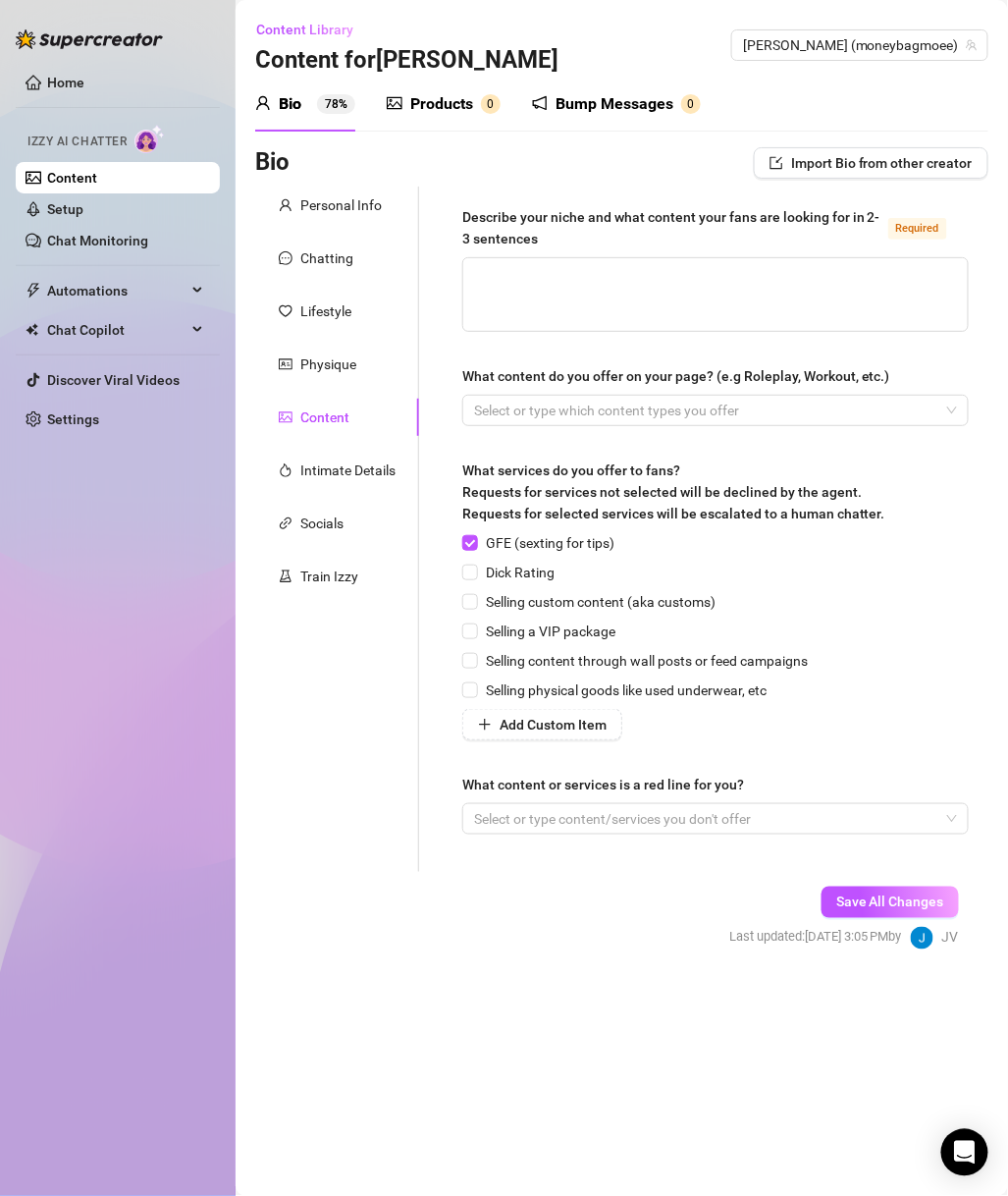
click at [519, 573] on span "Dick Rating" at bounding box center [519, 573] width 84 height 22
click at [477, 573] on input "Dick Rating" at bounding box center [470, 571] width 14 height 14
click at [564, 658] on span "Selling content through wall posts or feed campaigns" at bounding box center [647, 662] width 338 height 22
click at [477, 658] on input "Selling content through wall posts or feed campaigns" at bounding box center [470, 660] width 14 height 14
click at [645, 801] on div "What content or services is a red line for you?" at bounding box center [716, 789] width 506 height 30
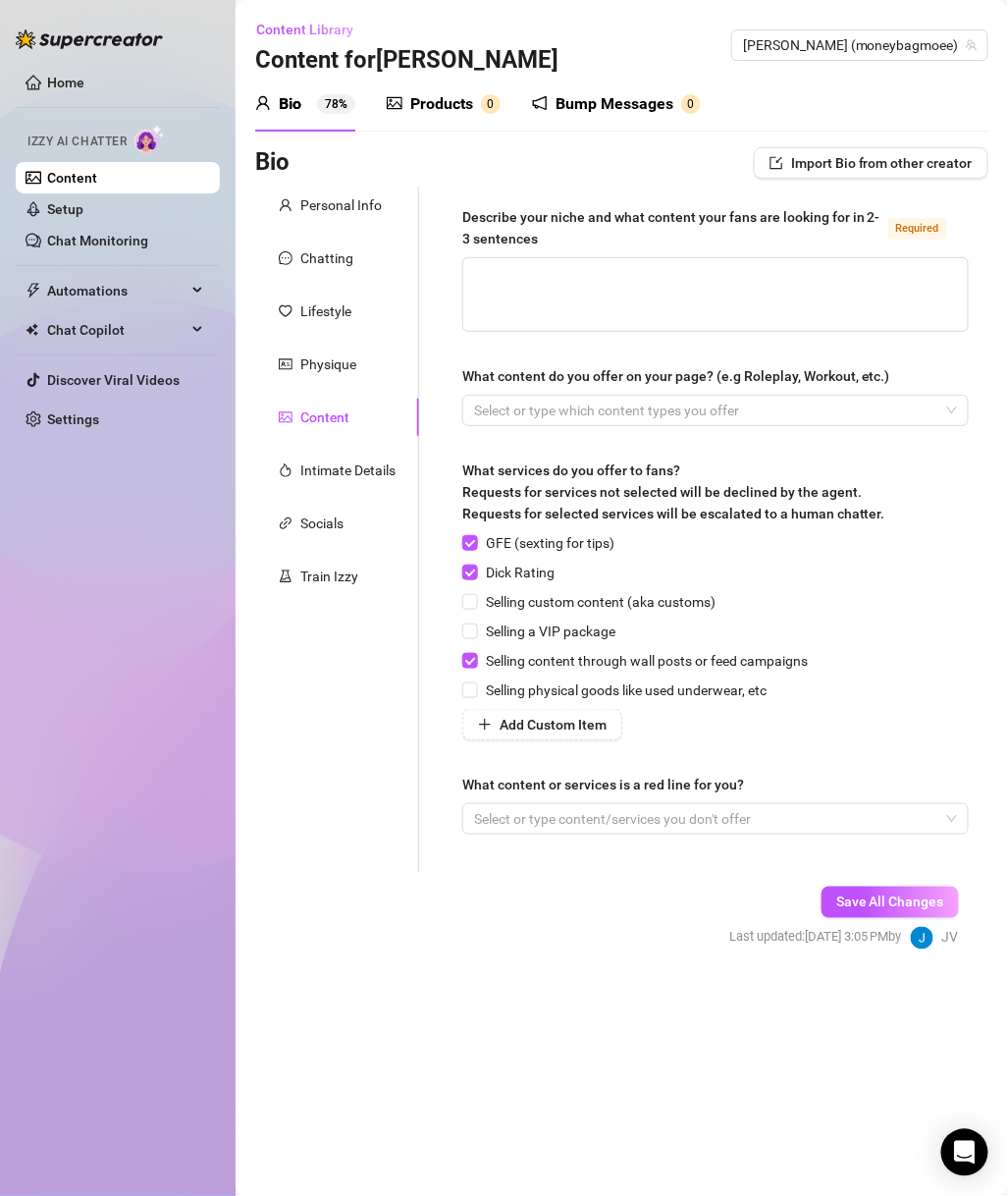
click at [641, 825] on div at bounding box center [705, 820] width 478 height 28
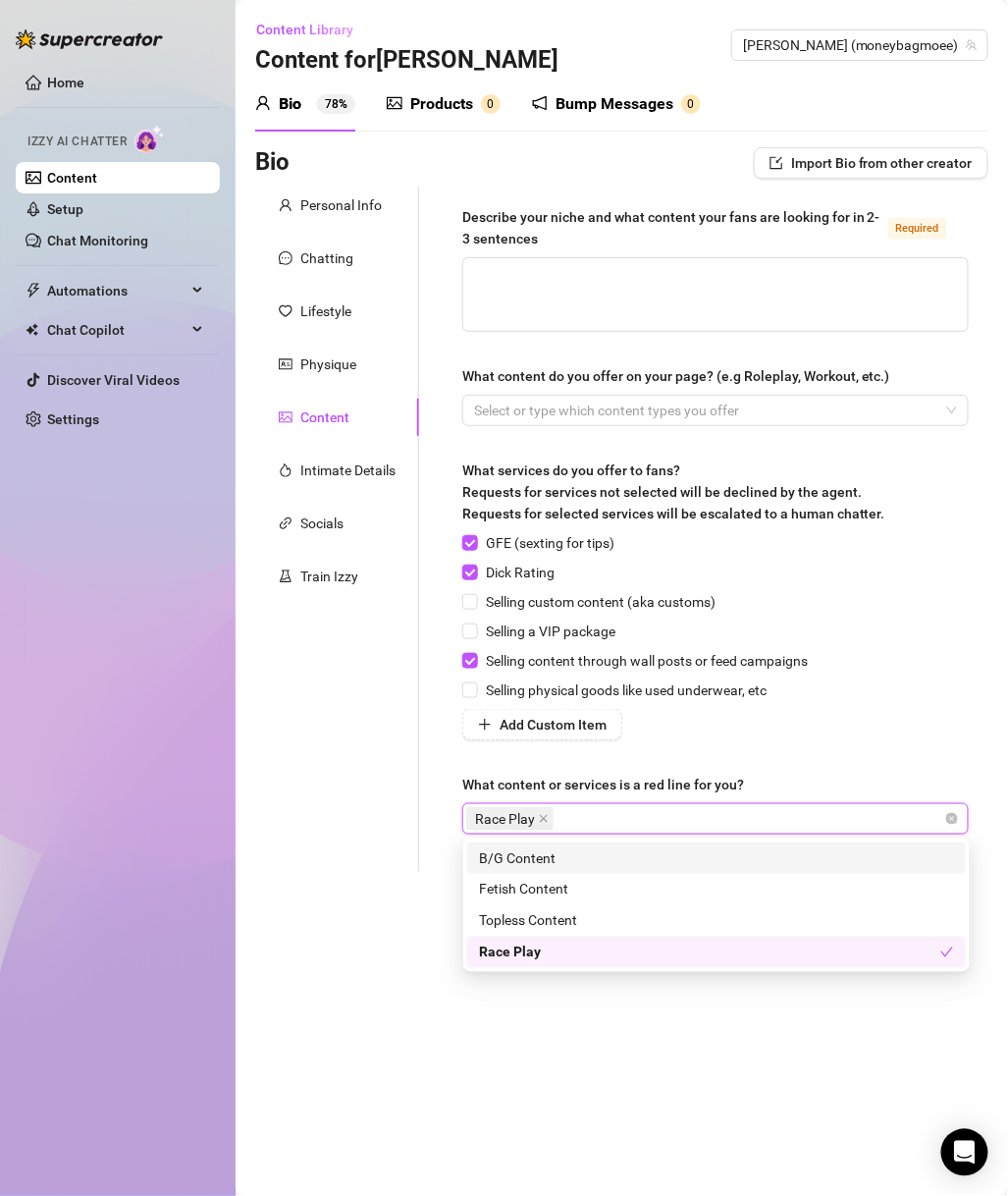
click at [320, 844] on div "Personal Info Chatting Lifestyle Physique Content Intimate Details Socials Trai…" at bounding box center [337, 529] width 164 height 685
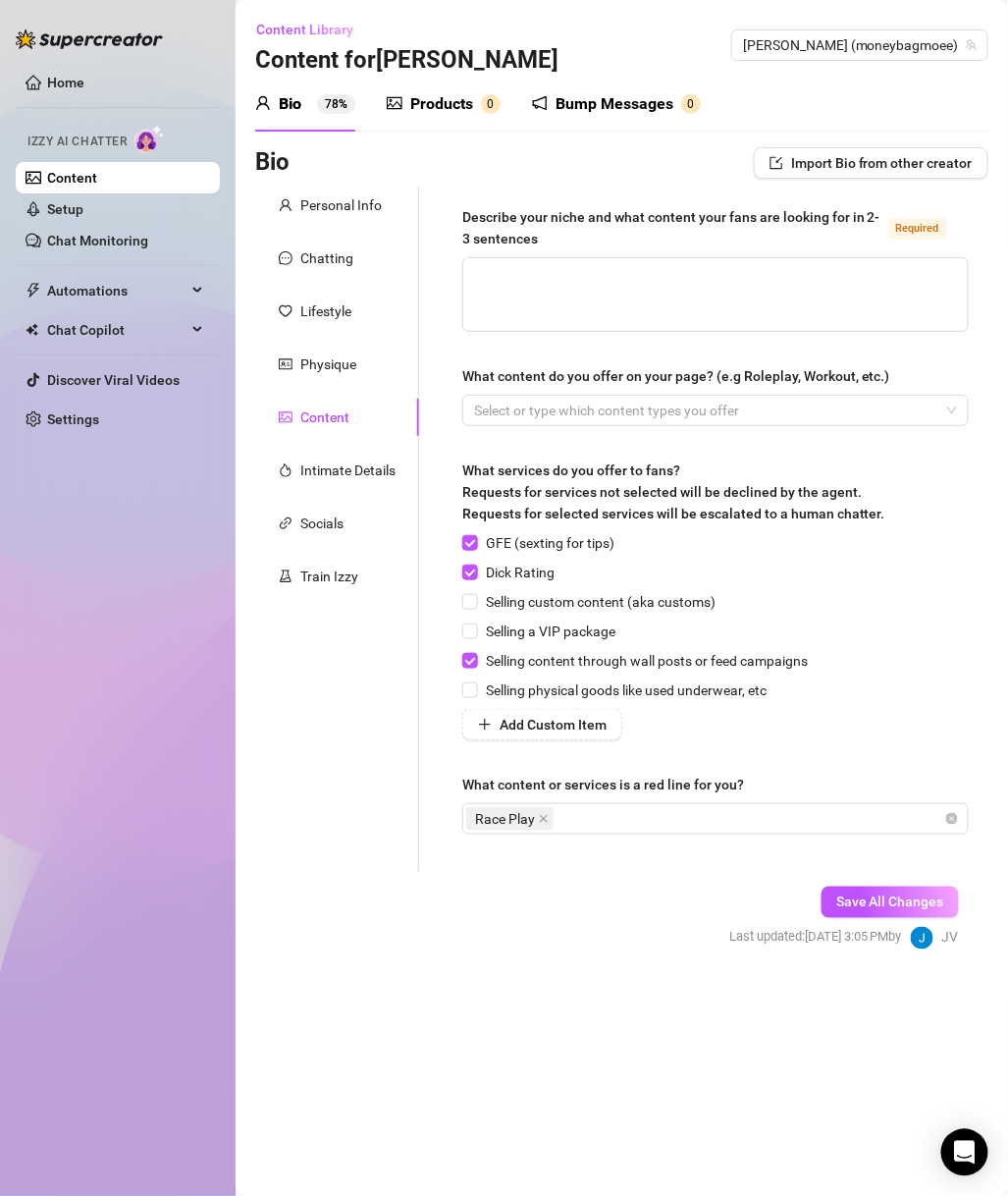
click at [398, 462] on div "Intimate Details" at bounding box center [337, 471] width 164 height 38
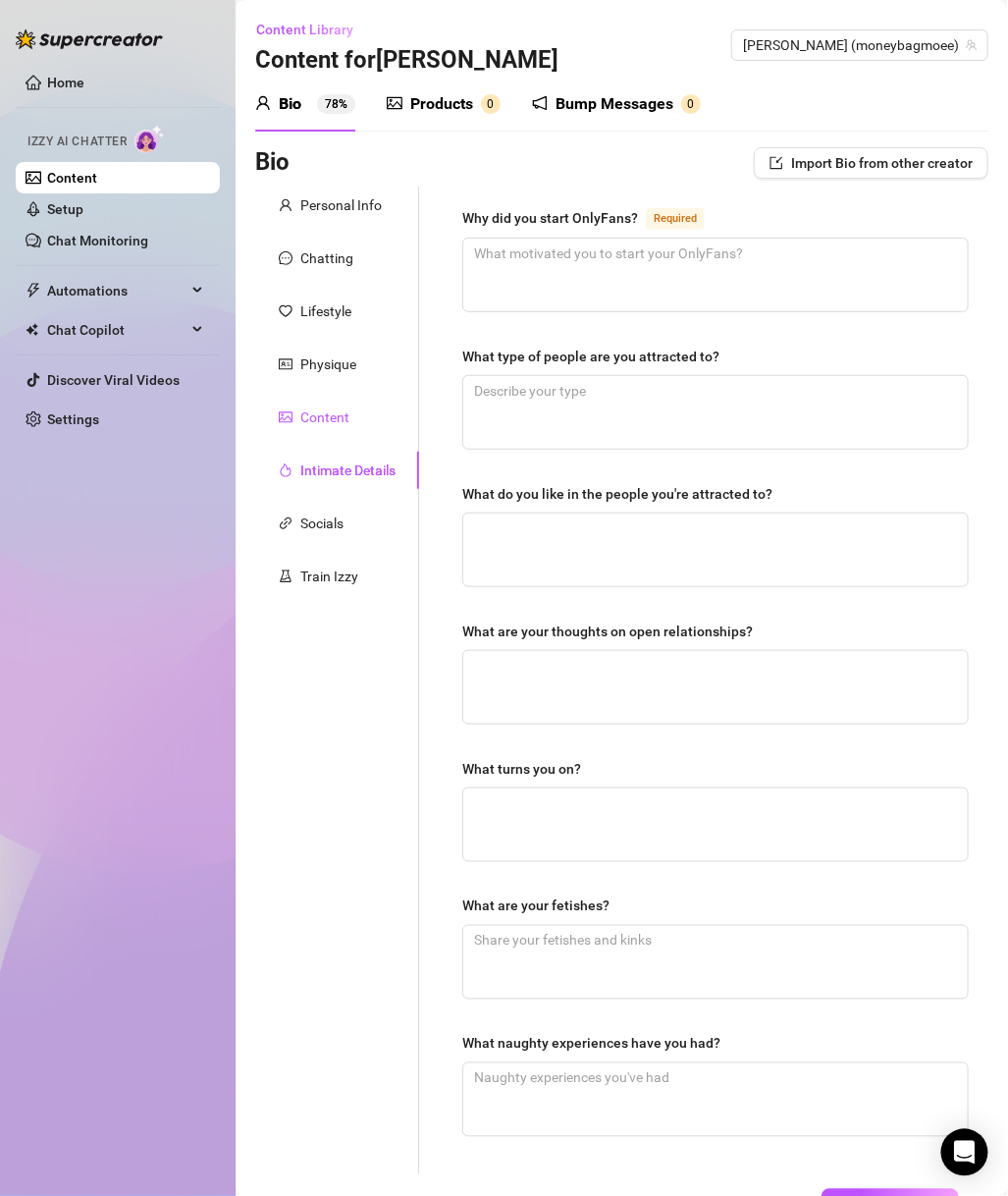
click at [325, 422] on div "Content" at bounding box center [325, 417] width 49 height 22
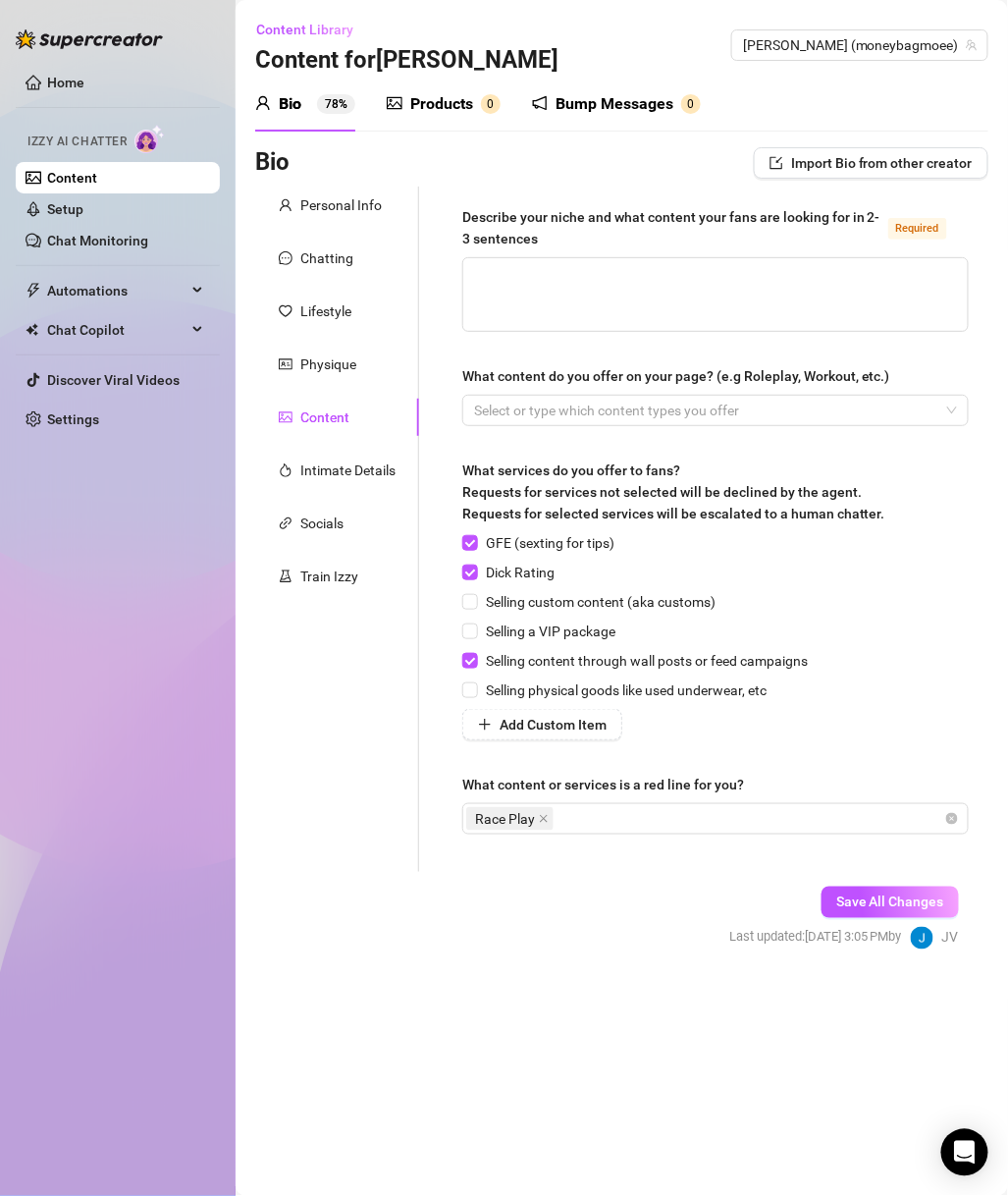
click at [376, 485] on div "Intimate Details" at bounding box center [337, 471] width 164 height 38
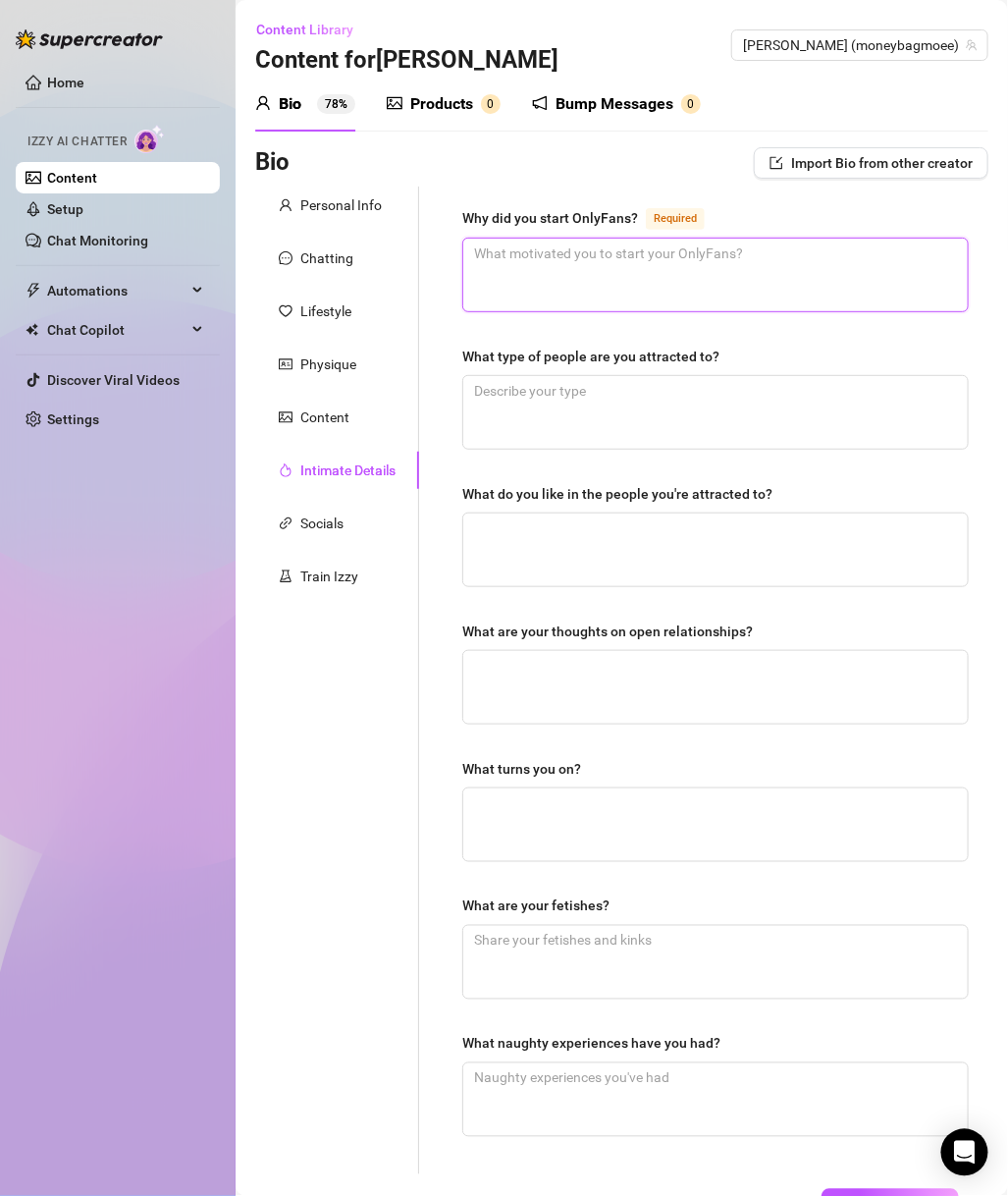
click at [632, 297] on textarea "Why did you start OnlyFans? Required" at bounding box center [716, 274] width 504 height 73
paste textarea "My IG/YouTube fans wanted more of my unfiltered side — plus, I’m securing the b…"
click at [824, 258] on textarea "My IG/YouTube fans wanted more of my unfiltered side — plus, I’m securing the b…" at bounding box center [716, 274] width 504 height 73
click at [831, 414] on textarea "What type of people are you attracted to?" at bounding box center [716, 412] width 504 height 73
paste textarea "Confident, funny, flirty, dominant energy."
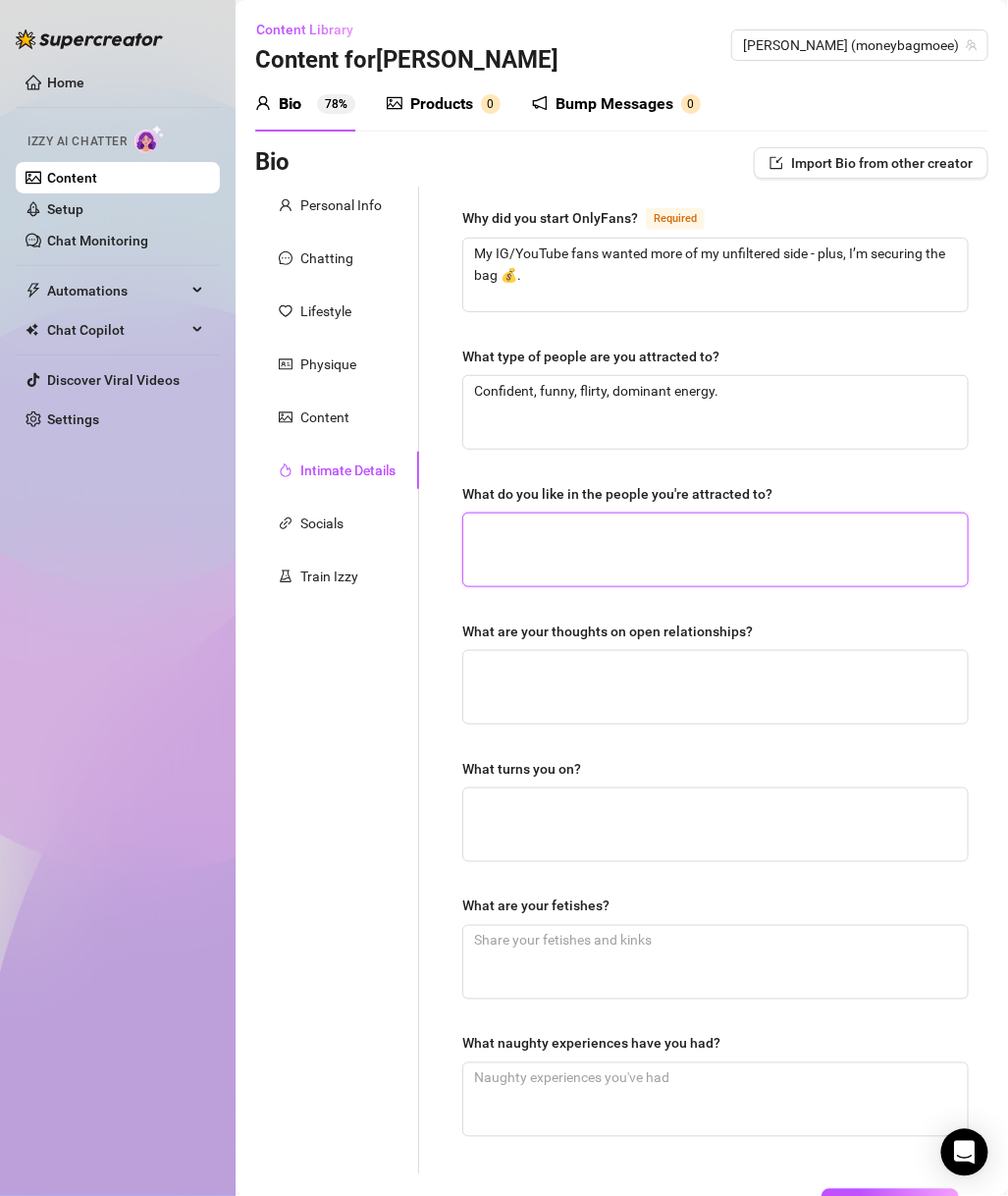
click at [782, 536] on textarea "What do you like in the people you're attracted to?" at bounding box center [716, 549] width 504 height 73
click at [718, 562] on textarea "What do you like in the people you're attracted to?" at bounding box center [716, 549] width 504 height 73
paste textarea "People who make me laugh, hold convo, keep things exciting."
click at [788, 672] on textarea "What are your thoughts on open relationships?" at bounding box center [716, 687] width 504 height 73
click at [675, 672] on textarea "What are your thoughts on open relationships?" at bounding box center [716, 687] width 504 height 73
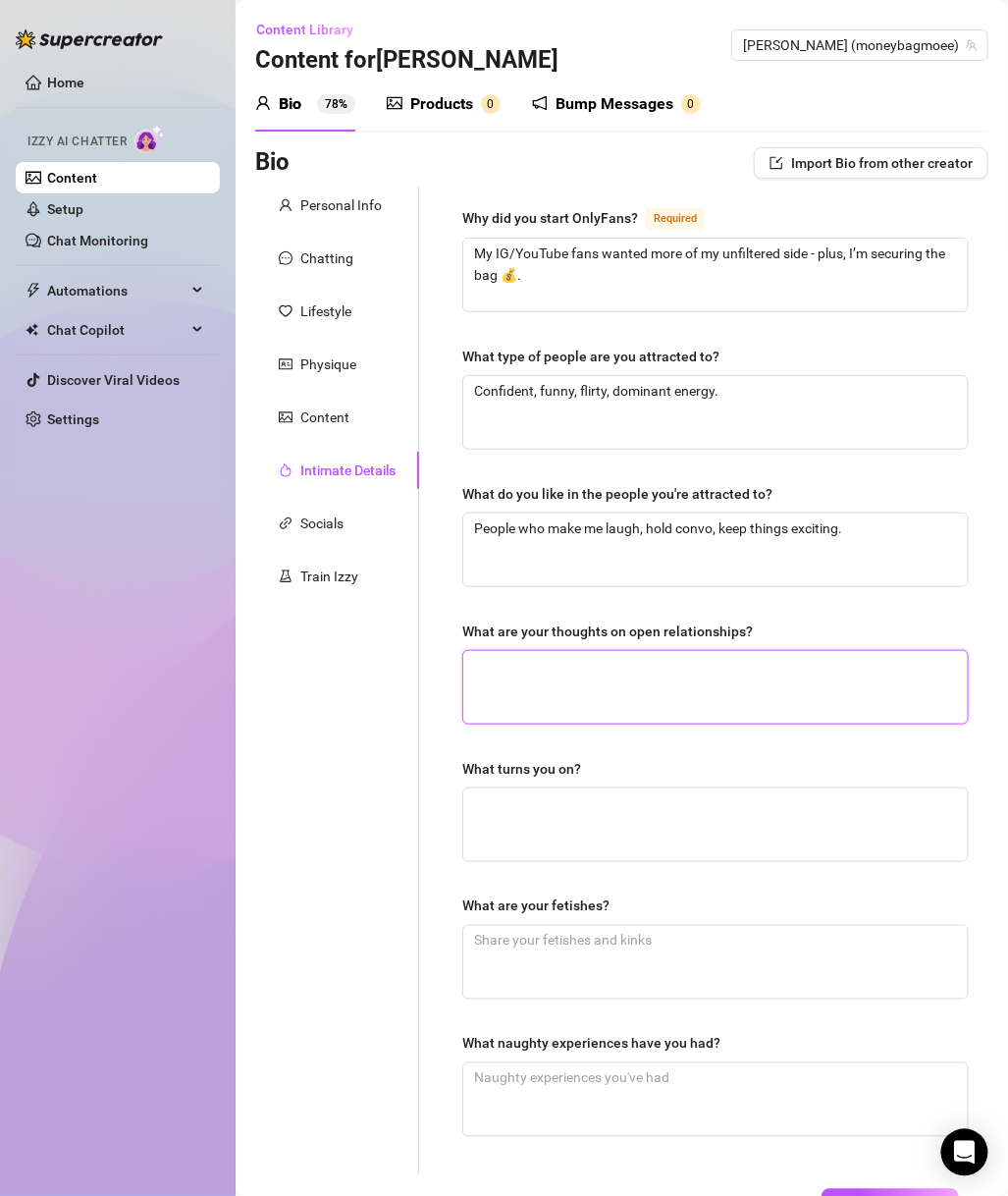
paste textarea "Not my thing, but no shade to those who can handle it."
drag, startPoint x: 759, startPoint y: 834, endPoint x: 793, endPoint y: 818, distance: 37.6
click at [759, 834] on textarea "What turns you on?" at bounding box center [716, 824] width 504 height 73
paste textarea "Confidence, teasing, neck kisses, dirty talk."
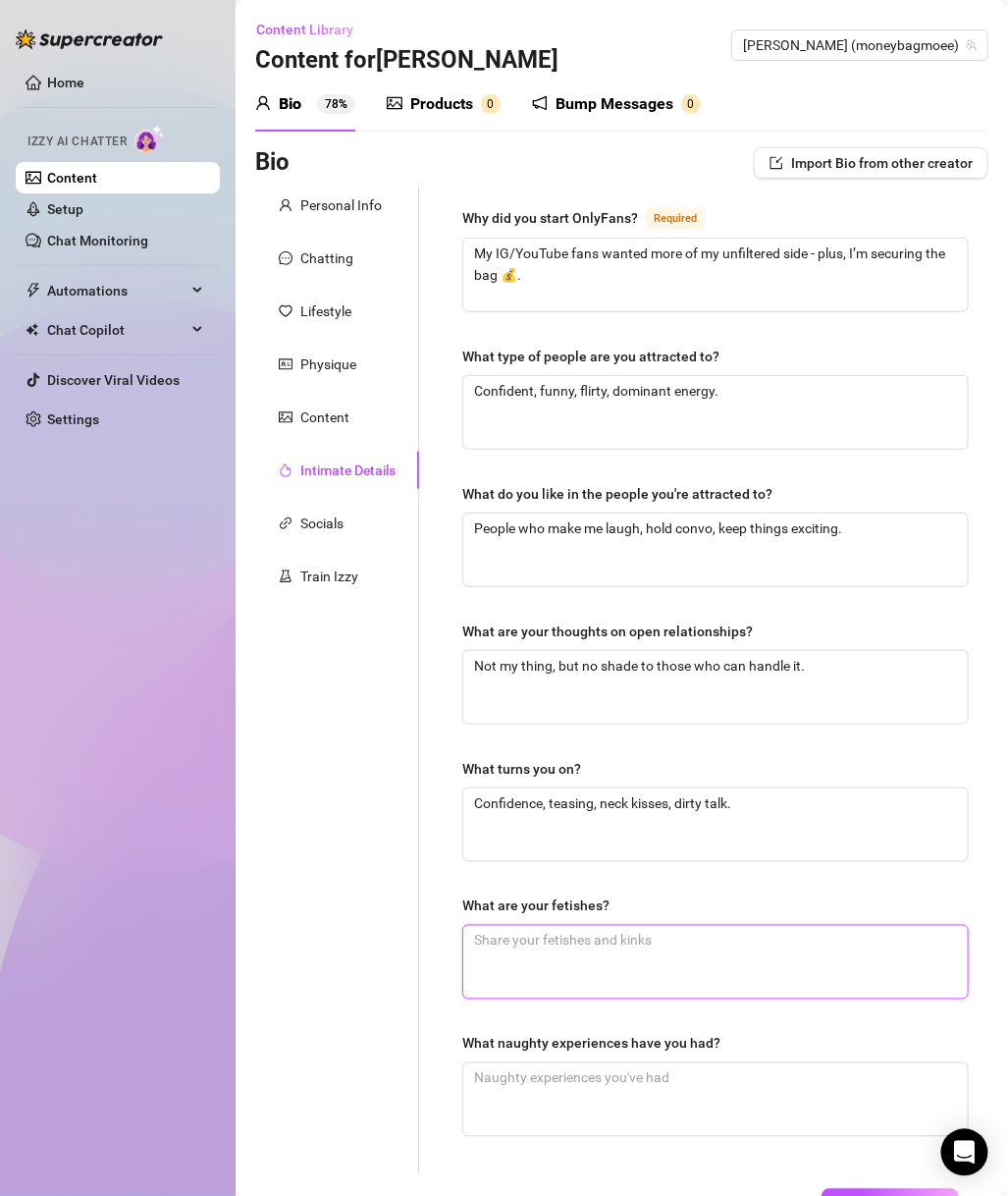
click at [629, 962] on textarea "What are your fetishes?" at bounding box center [716, 962] width 504 height 73
paste textarea "Light choking, biting, being teased."
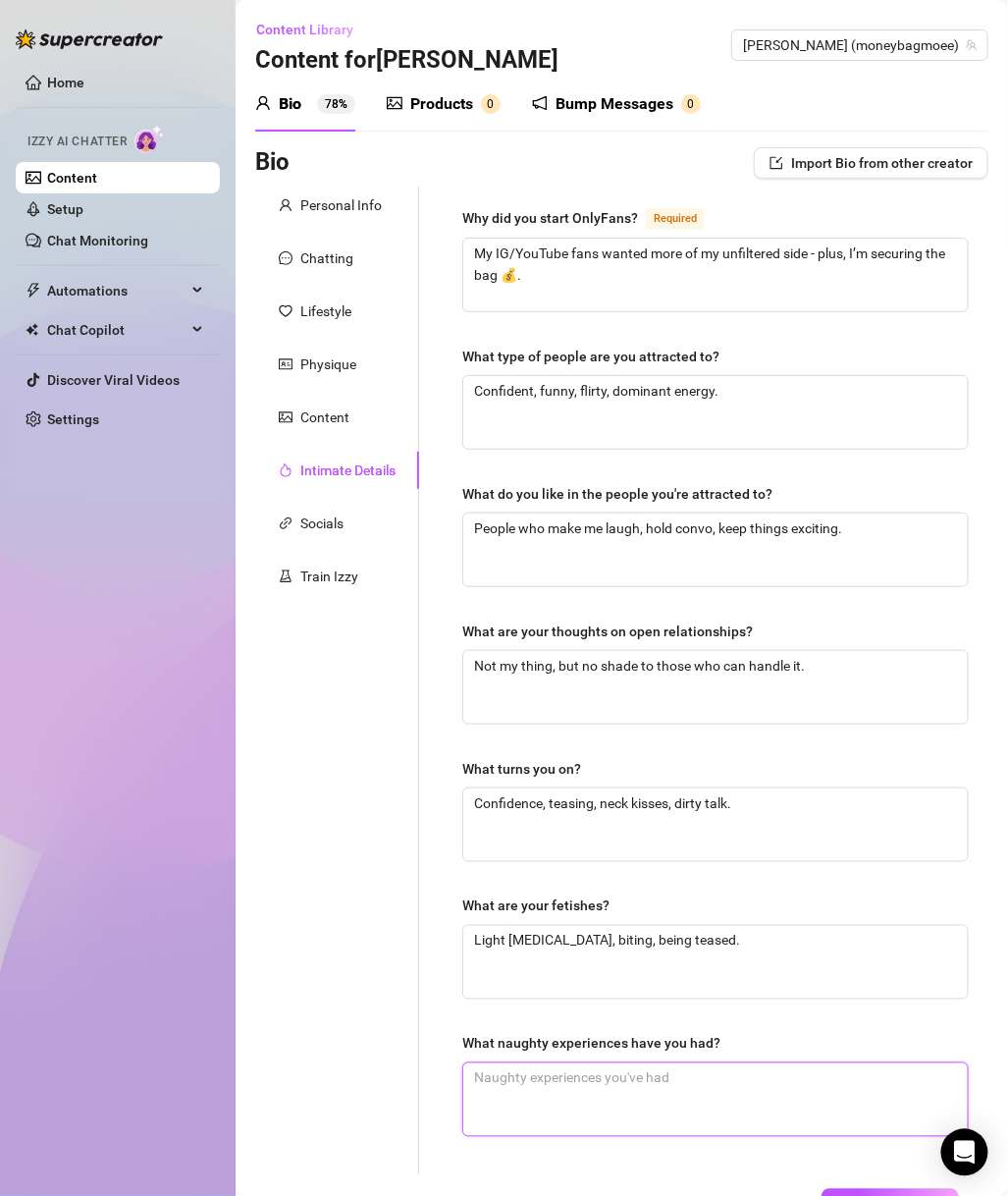
click at [650, 997] on textarea "What naughty experiences have you had?" at bounding box center [716, 1100] width 504 height 73
paste textarea "Made out with a girl in a club bathroom, hooked up in a car, skinny dipped."
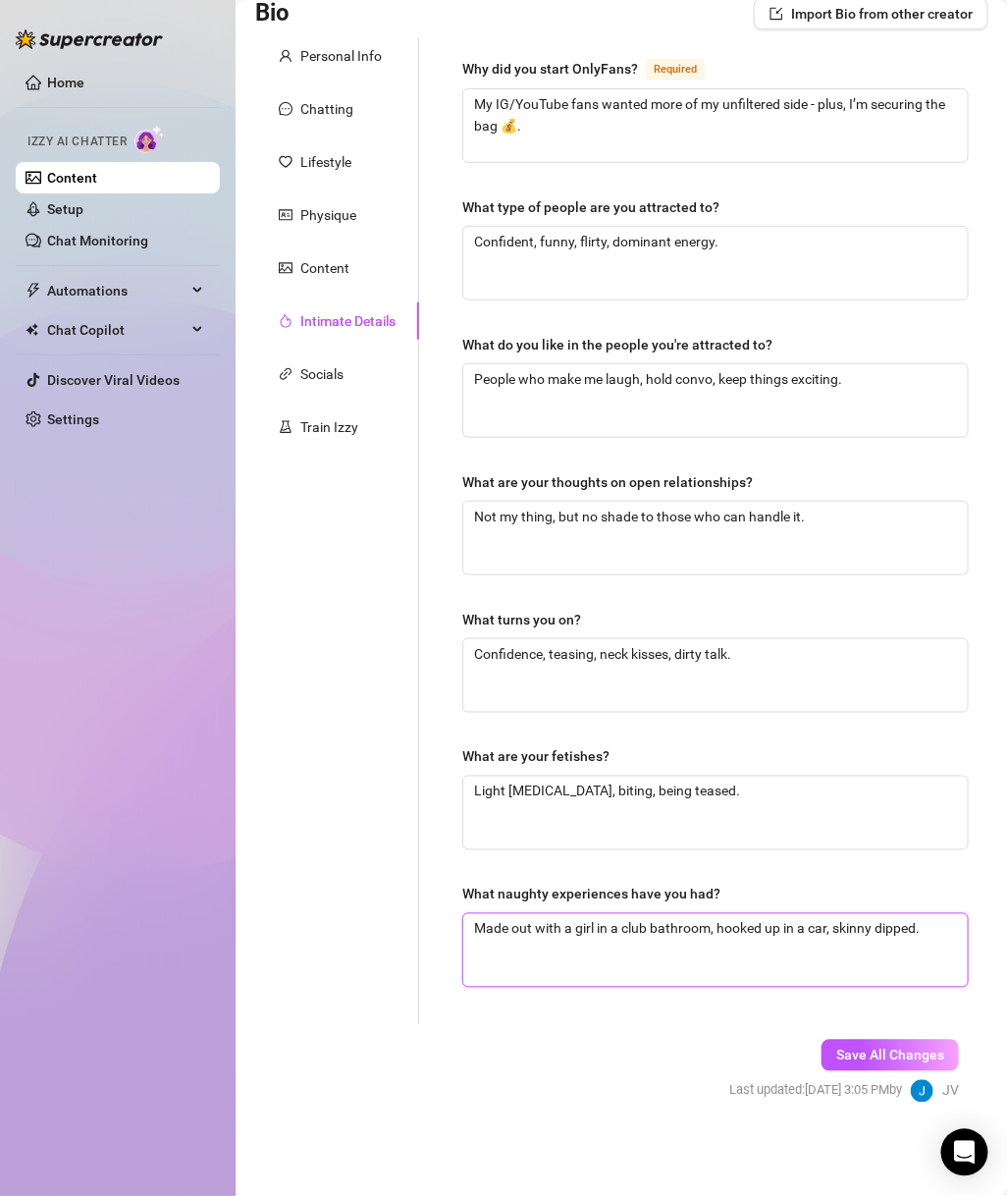
scroll to position [150, 0]
click at [898, 997] on button "Save All Changes" at bounding box center [891, 1055] width 137 height 32
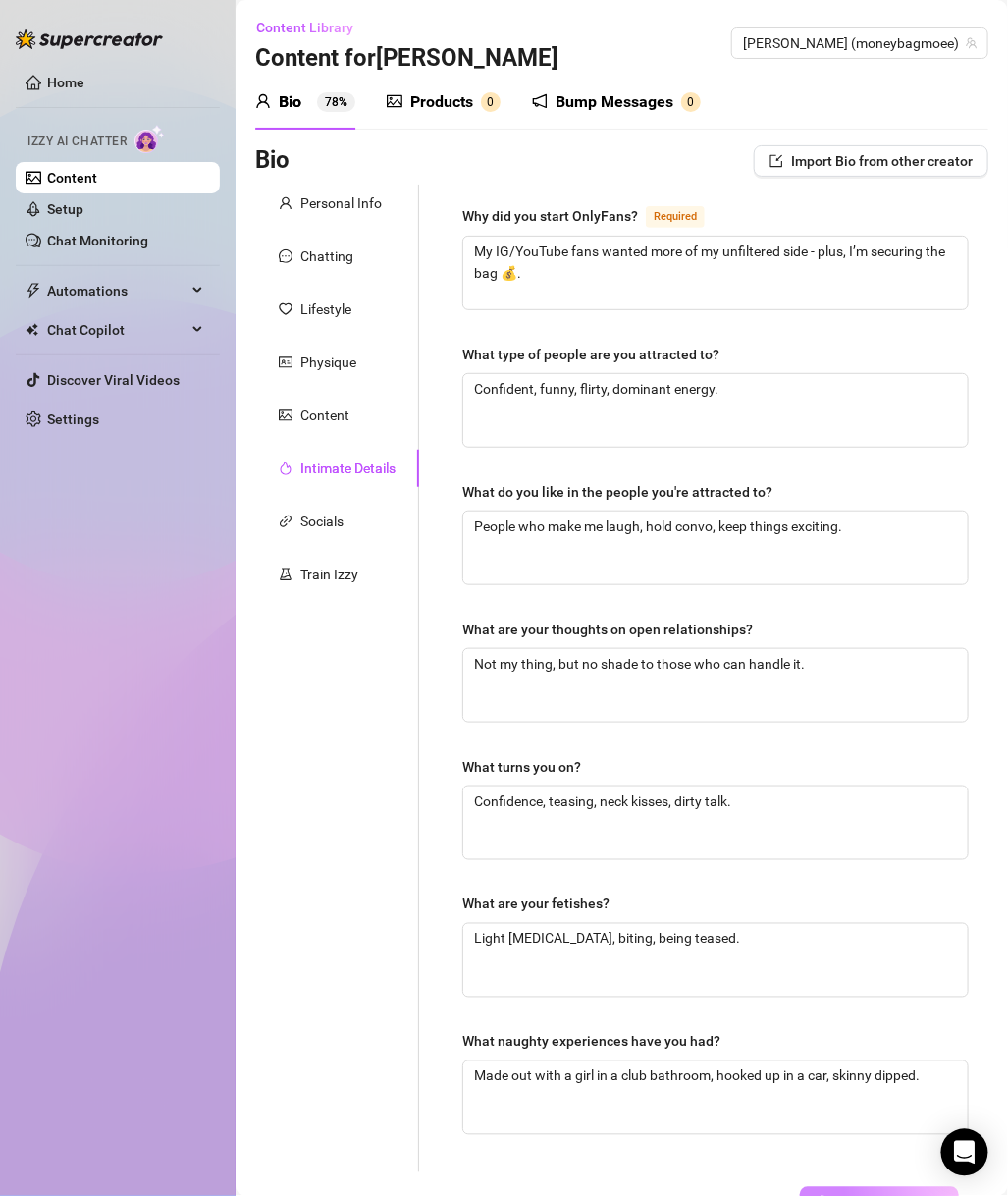
scroll to position [0, 0]
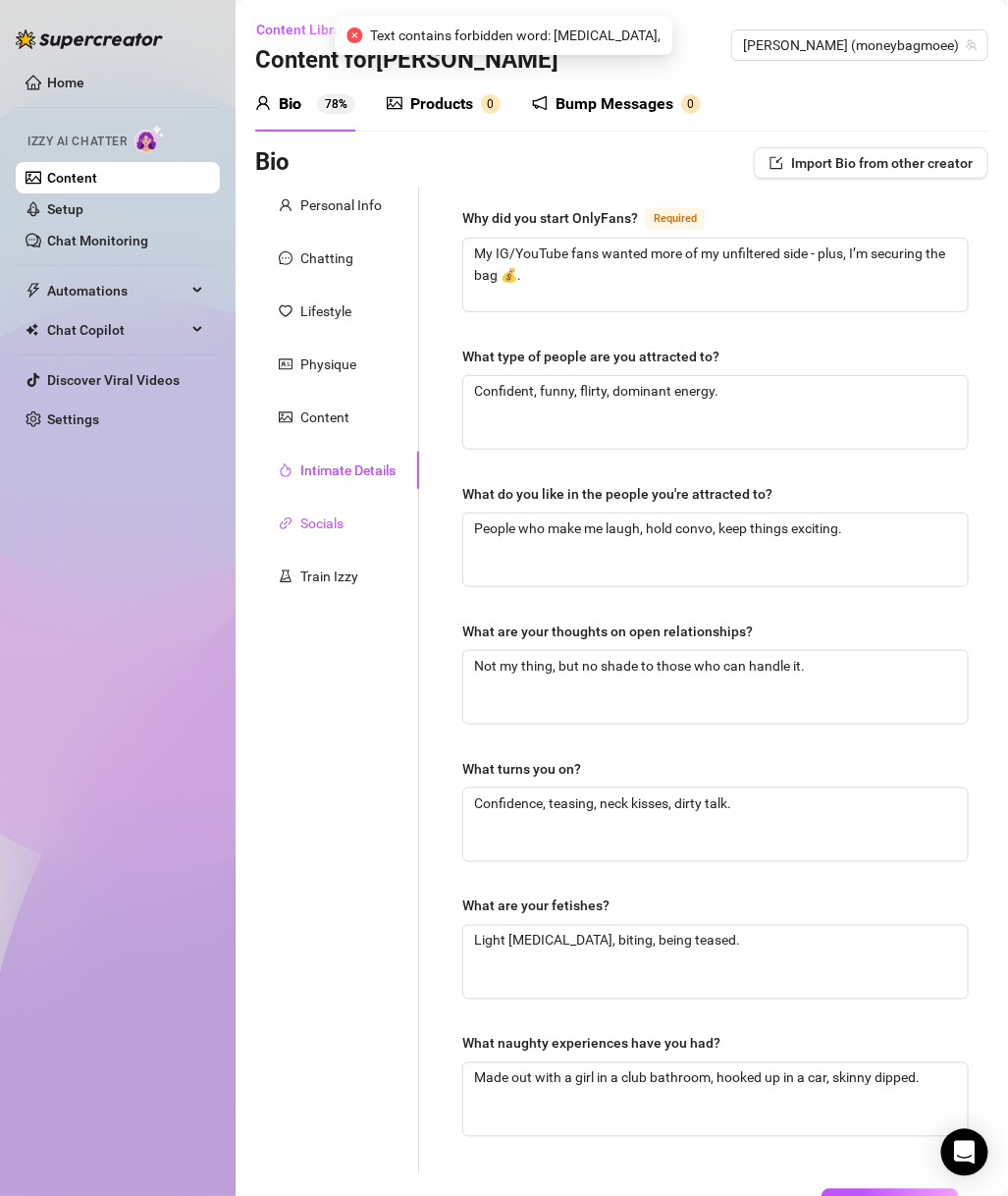
click at [333, 530] on div "Socials" at bounding box center [323, 523] width 44 height 22
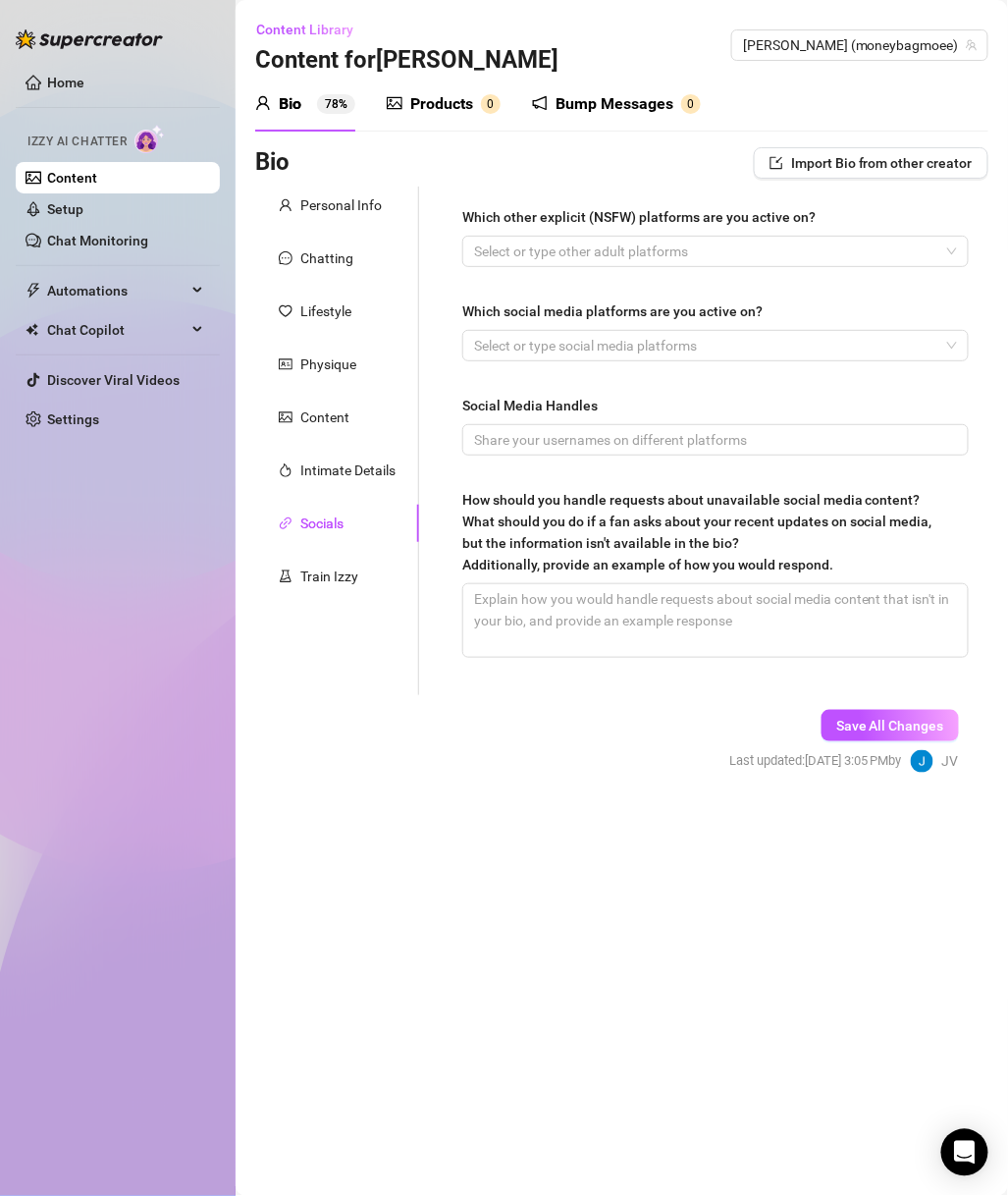
click at [751, 262] on div at bounding box center [705, 251] width 478 height 28
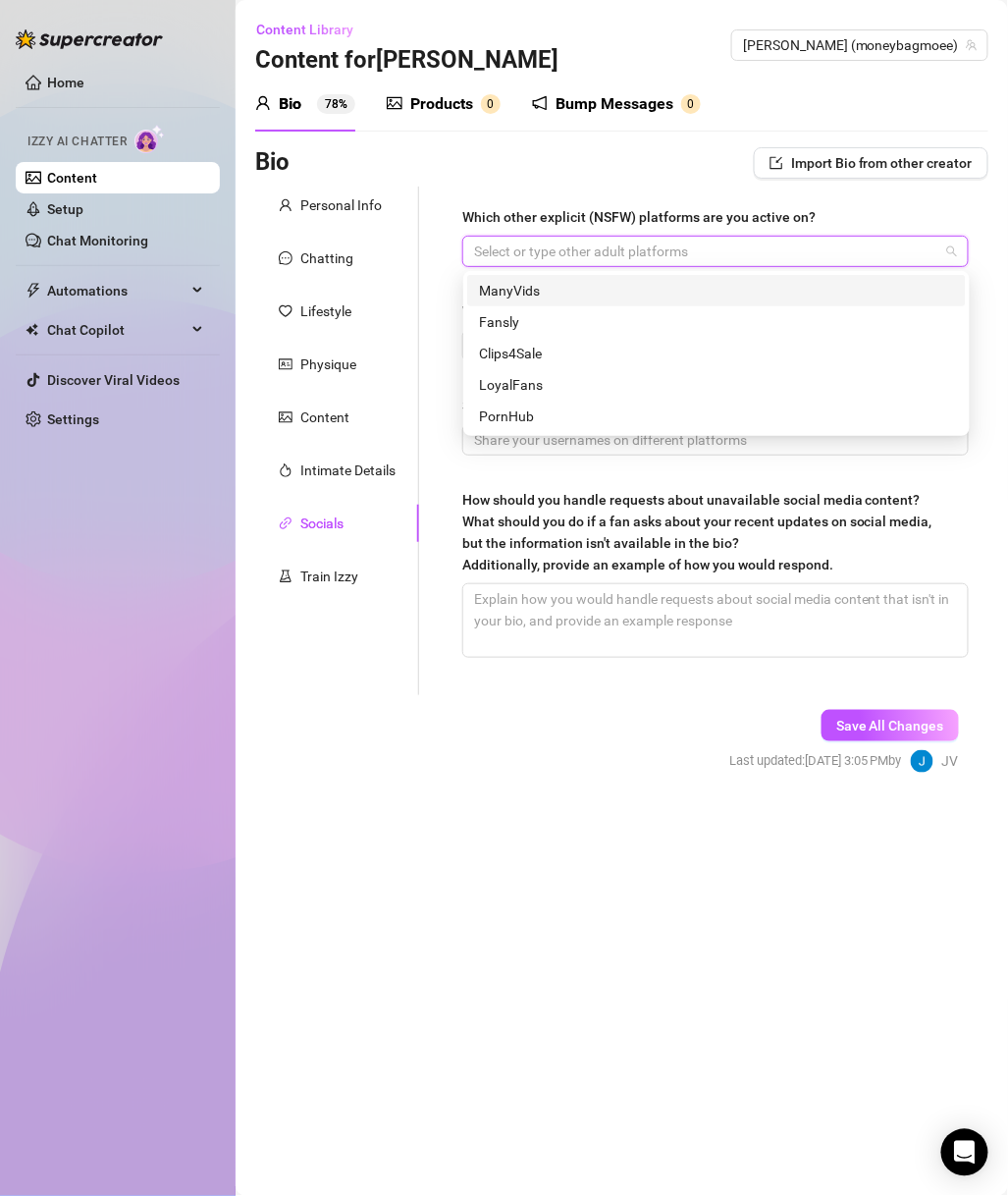
click at [571, 249] on div at bounding box center [705, 251] width 478 height 28
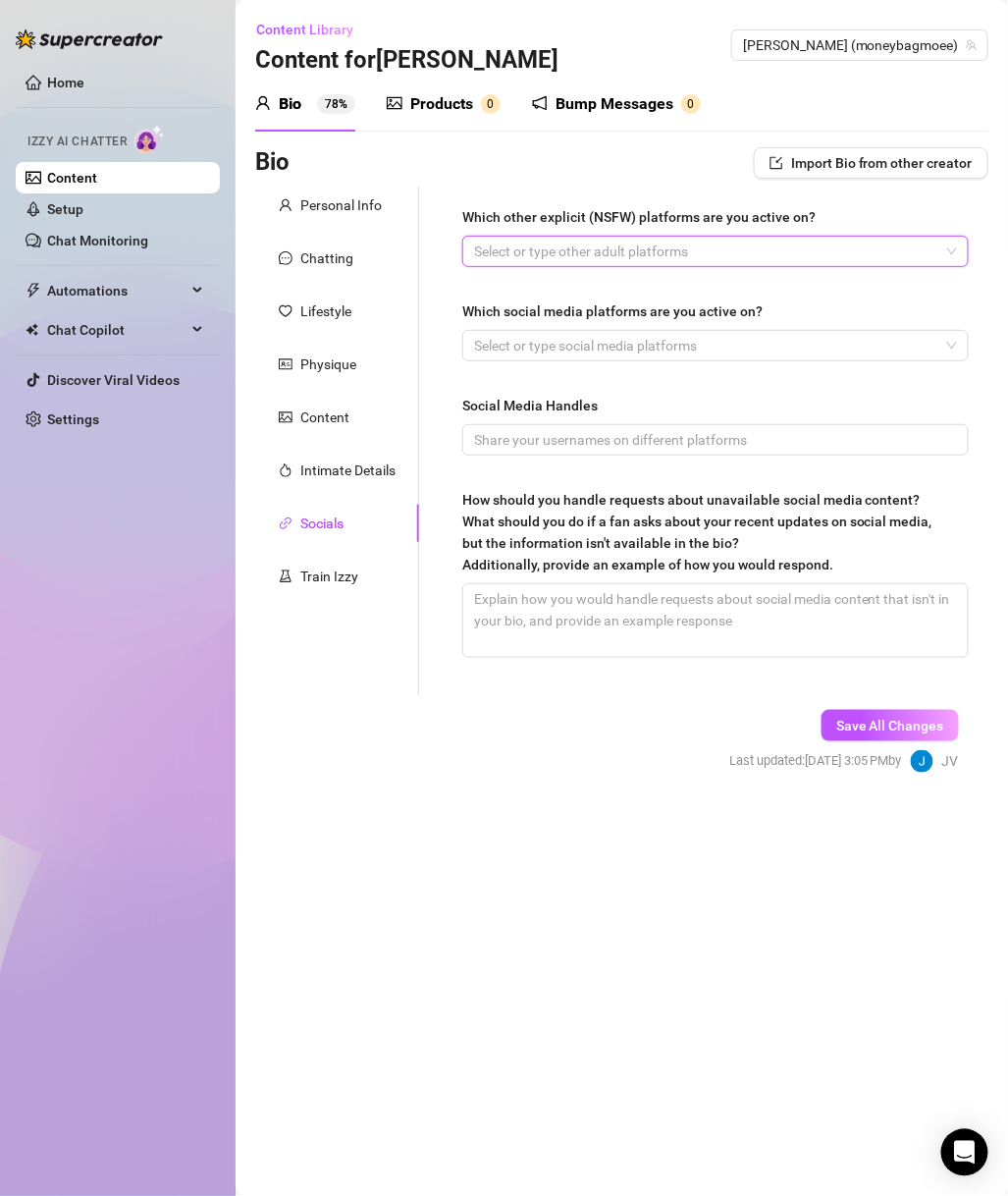
click at [588, 256] on div at bounding box center [705, 251] width 478 height 28
click at [570, 255] on div at bounding box center [705, 251] width 478 height 28
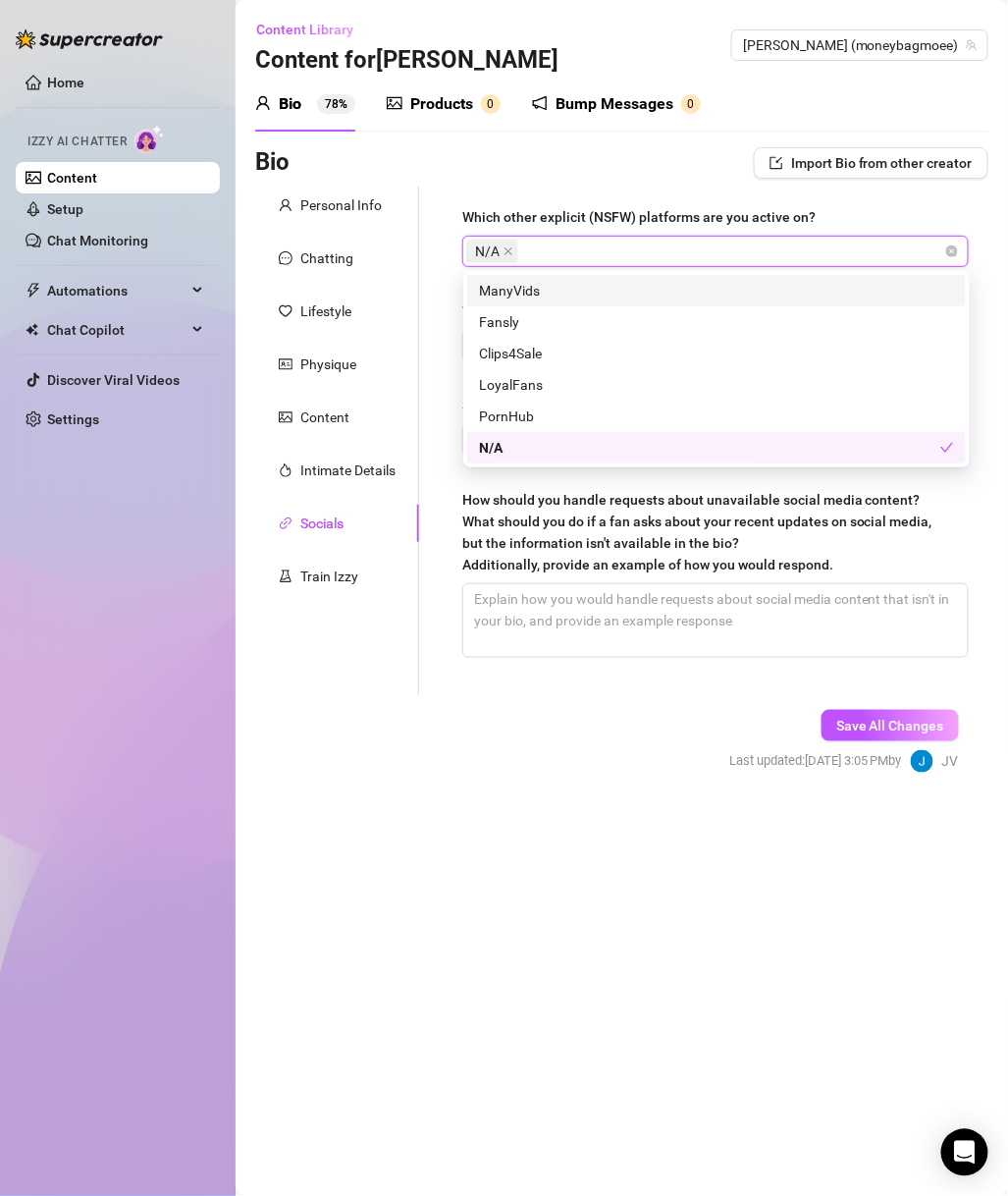
click at [630, 192] on div "Which other explicit (NSFW) platforms are you active on? N/A Which social media…" at bounding box center [716, 441] width 546 height 509
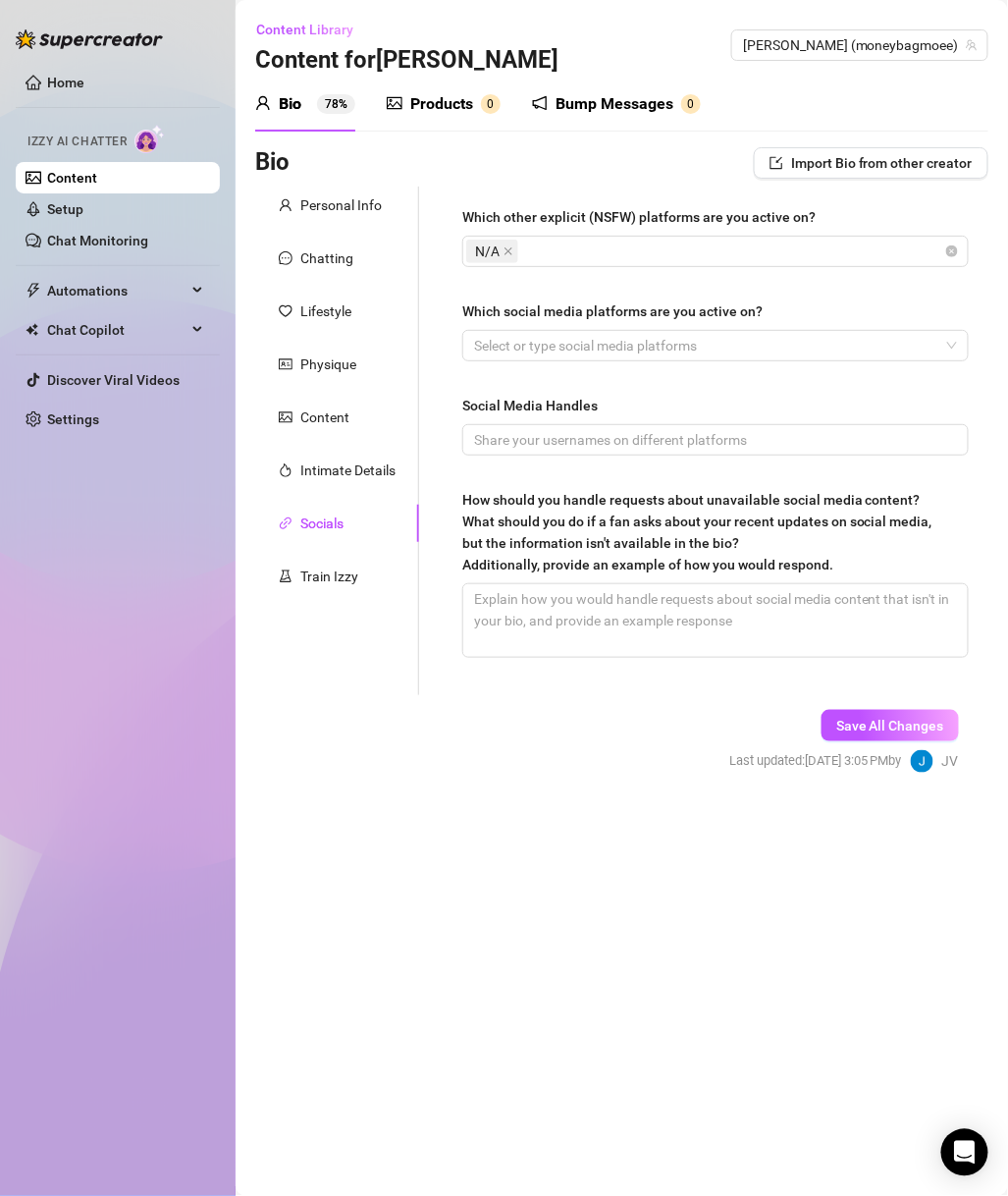
click at [700, 323] on div "Which social media platforms are you active on?" at bounding box center [716, 316] width 506 height 30
click at [700, 346] on div at bounding box center [705, 346] width 478 height 28
click at [629, 899] on main "Content Library Content for Monique Monique (moneybagmoee) Bio 78% Products 0 B…" at bounding box center [622, 598] width 773 height 1196
click at [804, 661] on div "Which other explicit (NSFW) platforms are you active on? N/A Which social media…" at bounding box center [716, 441] width 506 height 470
click at [847, 614] on textarea "How should you handle requests about unavailable social media content? What sho…" at bounding box center [716, 620] width 504 height 73
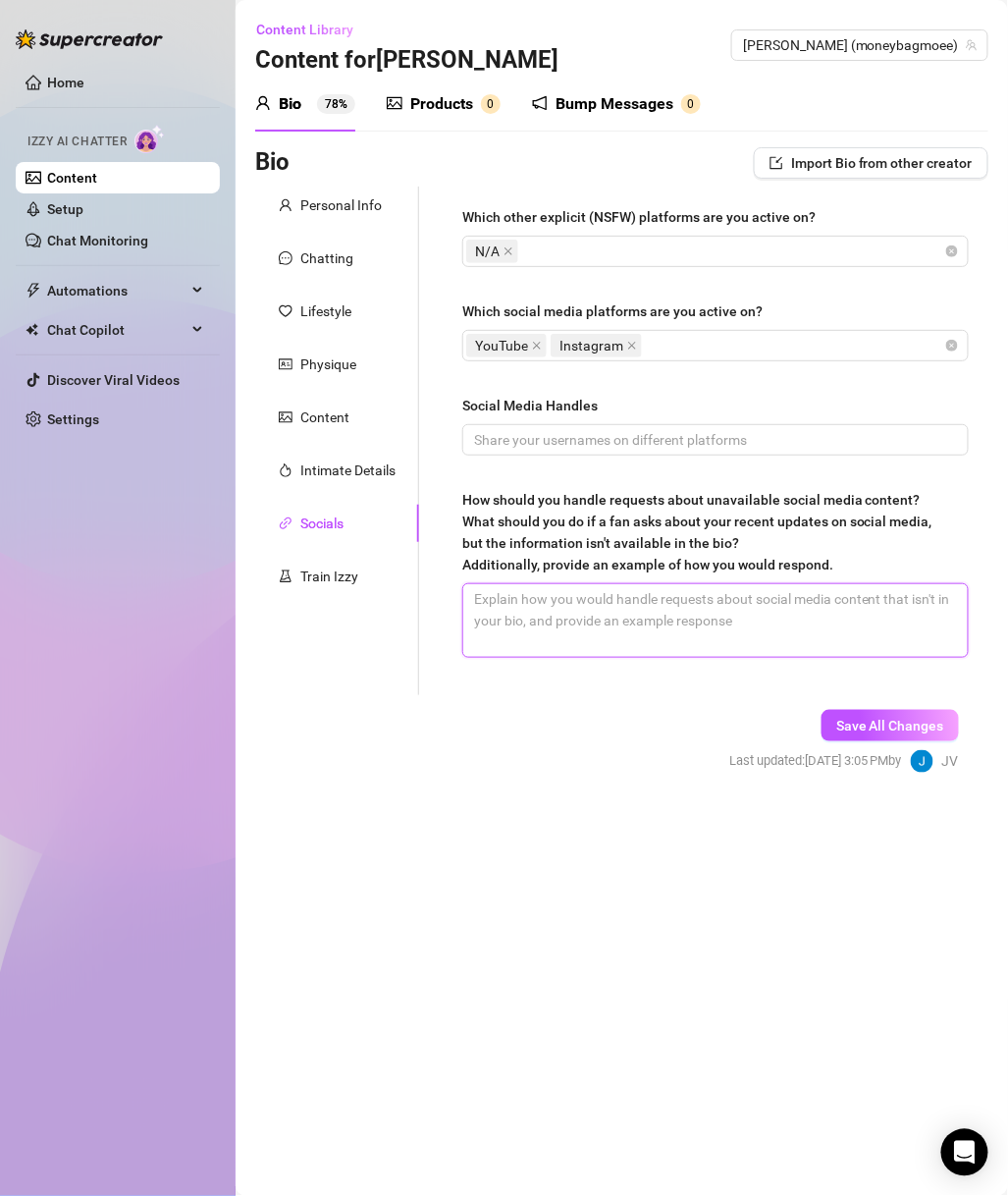
paste textarea "Might tease y’all with it here later 😈"
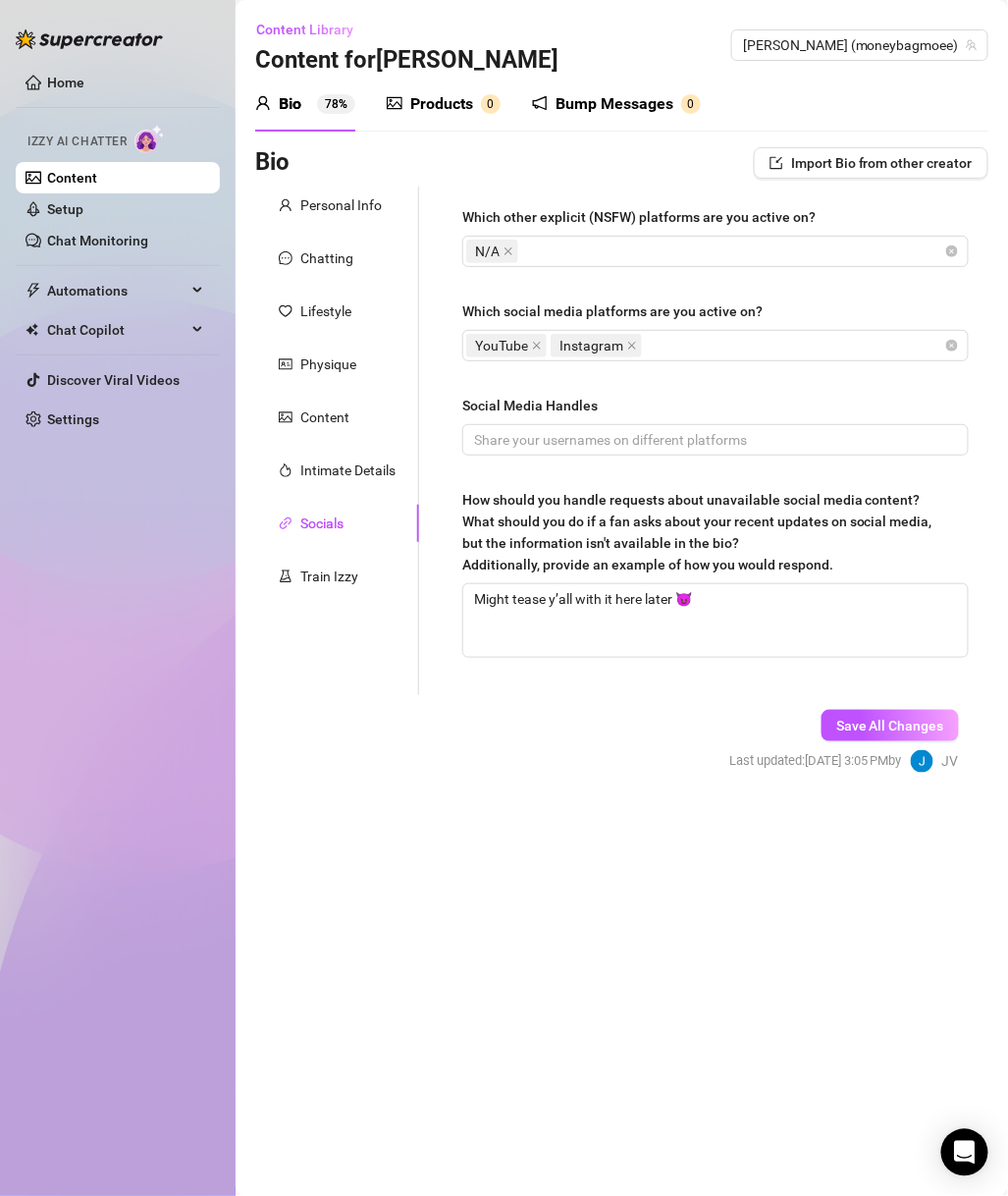
click at [891, 731] on span "Save All Changes" at bounding box center [890, 726] width 108 height 16
click at [504, 764] on form "Personal Info Chatting Lifestyle Physique Content Intimate Details Socials Trai…" at bounding box center [622, 498] width 734 height 622
click at [828, 54] on span "Monique (moneybagmoee)" at bounding box center [859, 46] width 233 height 30
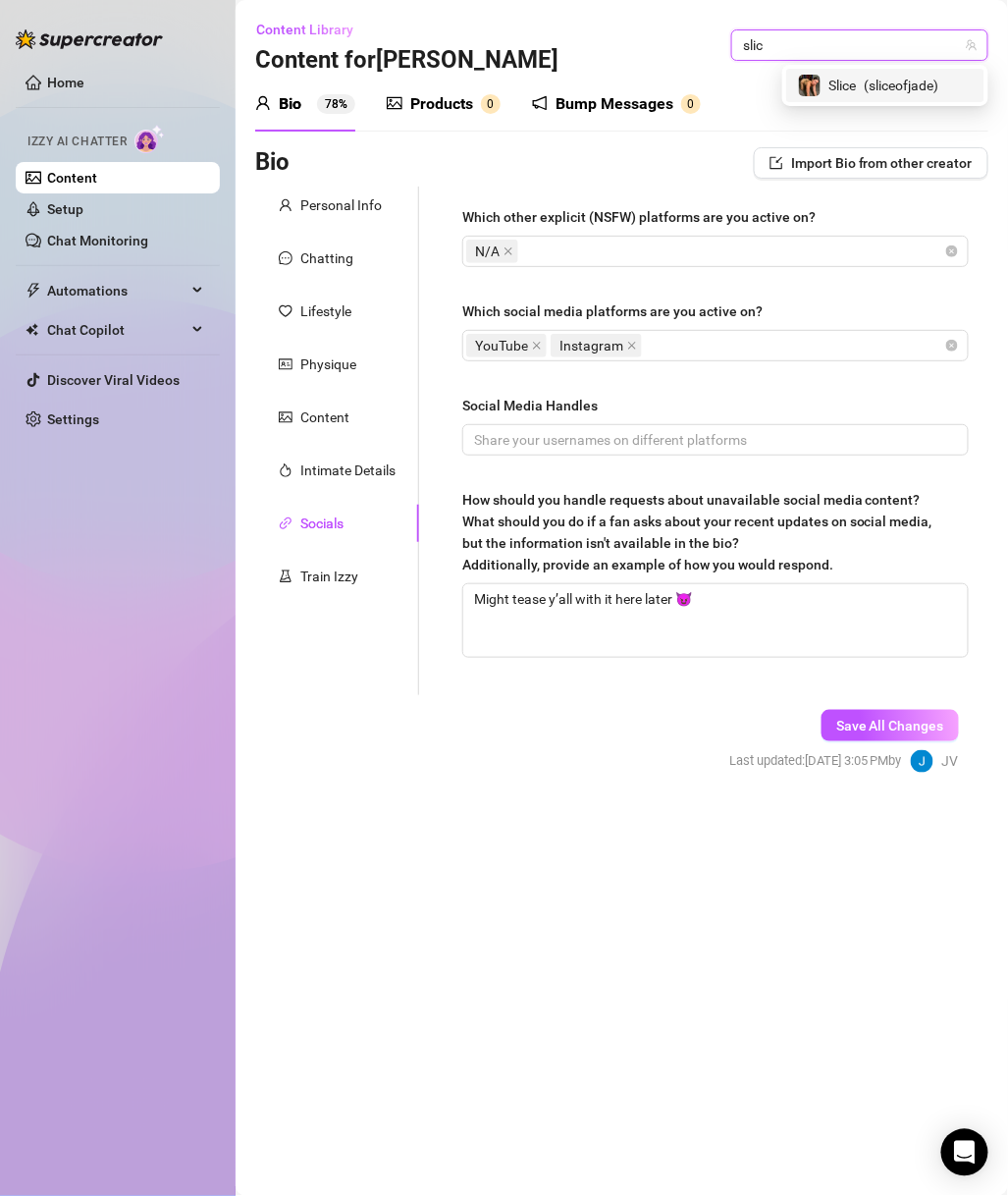
click at [919, 78] on span "( sliceofjade )" at bounding box center [902, 85] width 74 height 22
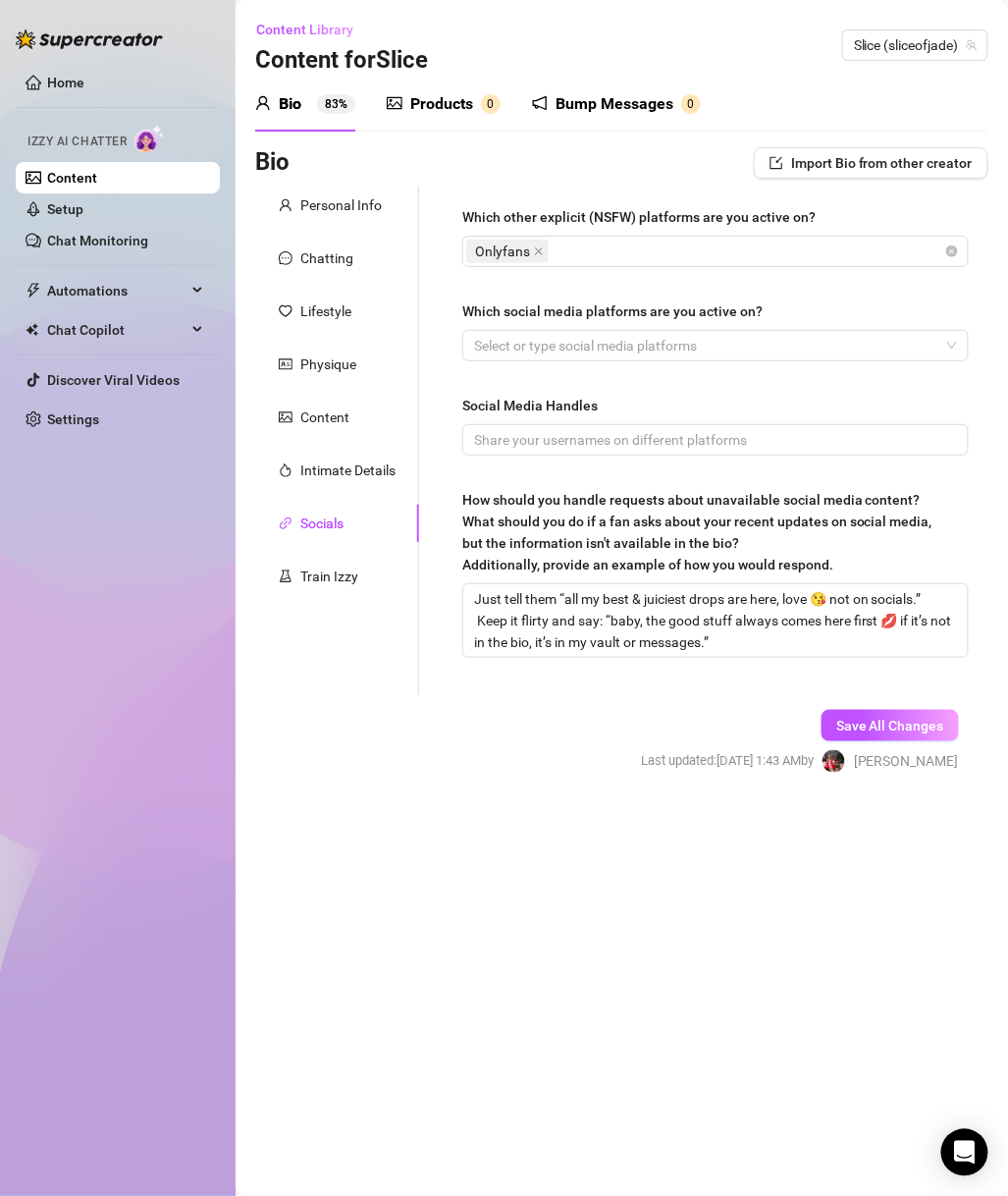
click at [936, 60] on div "Slice (sliceofjade)" at bounding box center [915, 46] width 146 height 32
click at [915, 51] on span "Slice (sliceofjade)" at bounding box center [916, 46] width 123 height 30
click at [913, 47] on span "Slice (sliceofjade)" at bounding box center [916, 46] width 123 height 30
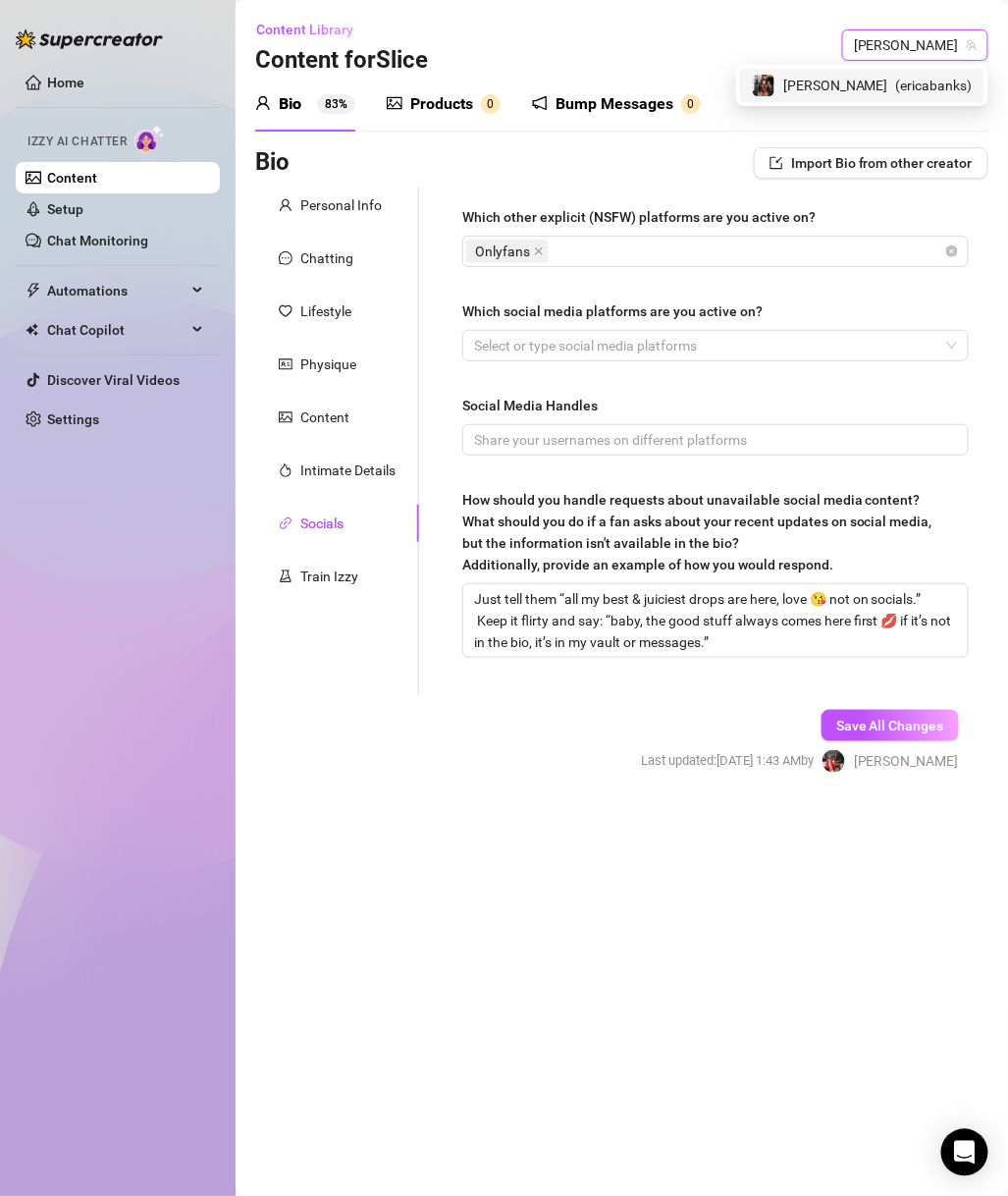
click at [888, 85] on div "Erica ( ericabanks )" at bounding box center [862, 85] width 220 height 24
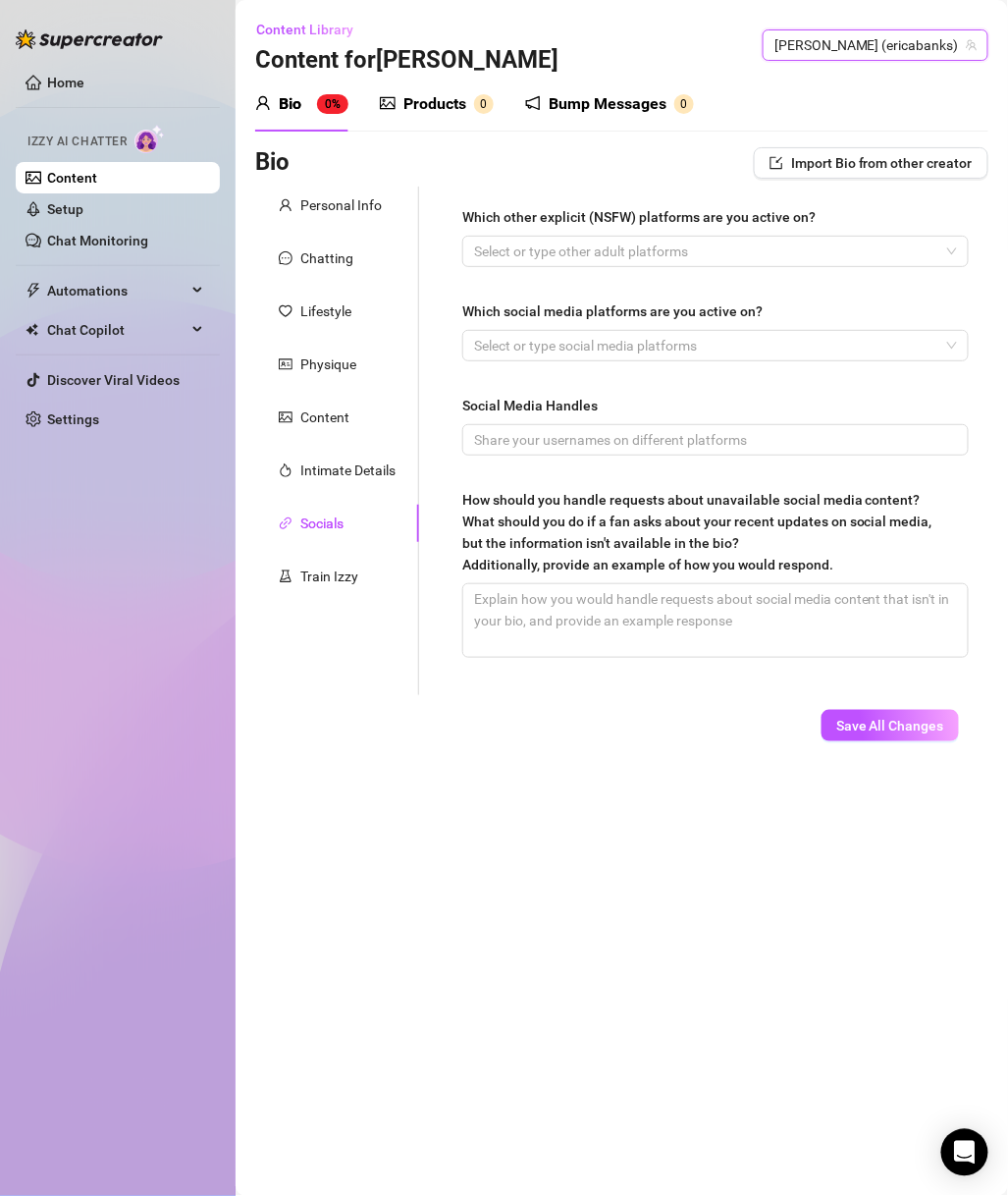
click at [337, 220] on div "Personal Info" at bounding box center [337, 206] width 164 height 38
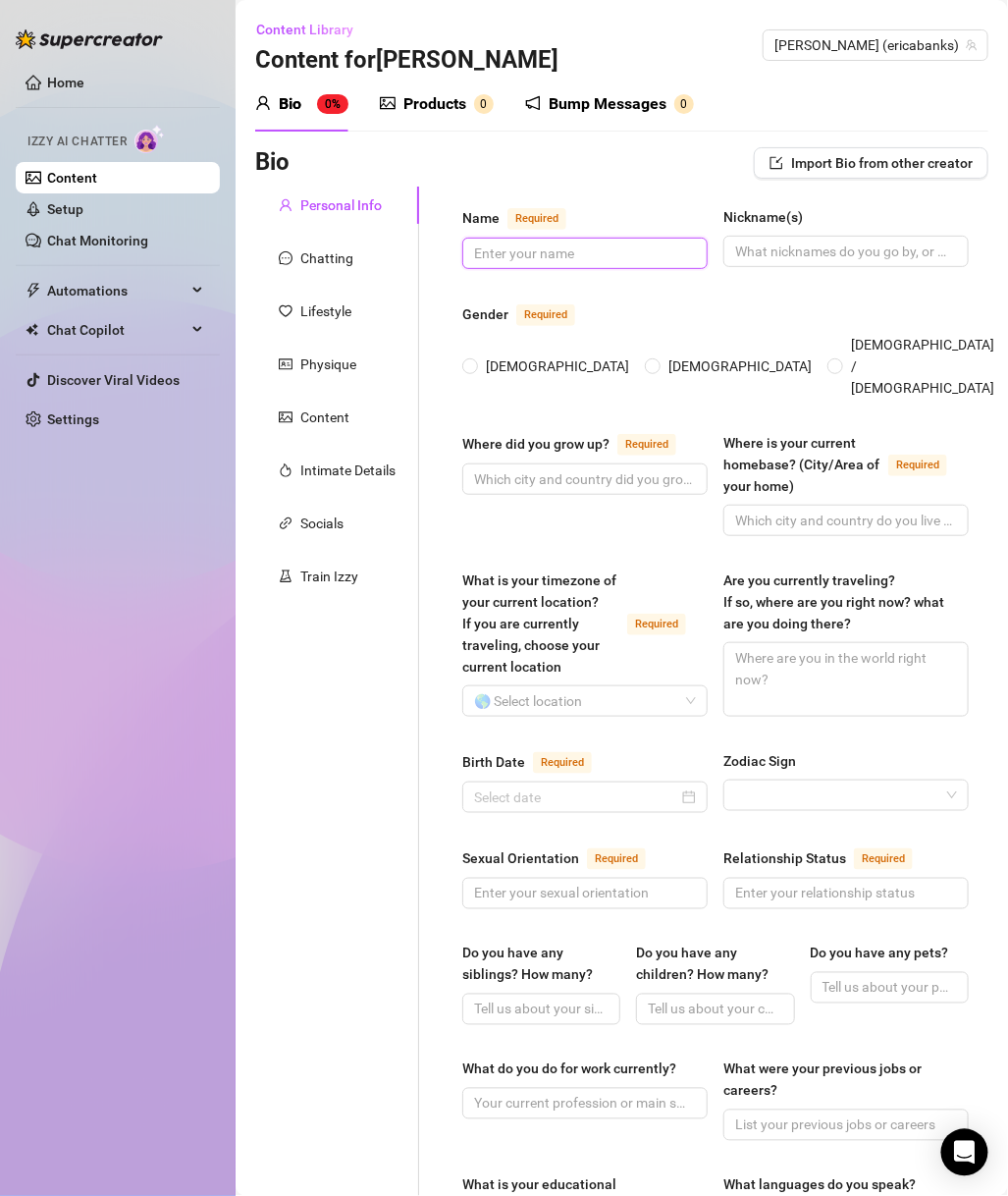
click at [525, 250] on input "Name Required" at bounding box center [583, 253] width 217 height 22
click at [859, 254] on input "Nickname(s)" at bounding box center [844, 251] width 217 height 22
click at [505, 356] on span "[DEMOGRAPHIC_DATA]" at bounding box center [557, 367] width 159 height 22
click at [476, 362] on input "[DEMOGRAPHIC_DATA]" at bounding box center [472, 368] width 8 height 13
click at [561, 488] on span at bounding box center [585, 480] width 245 height 32
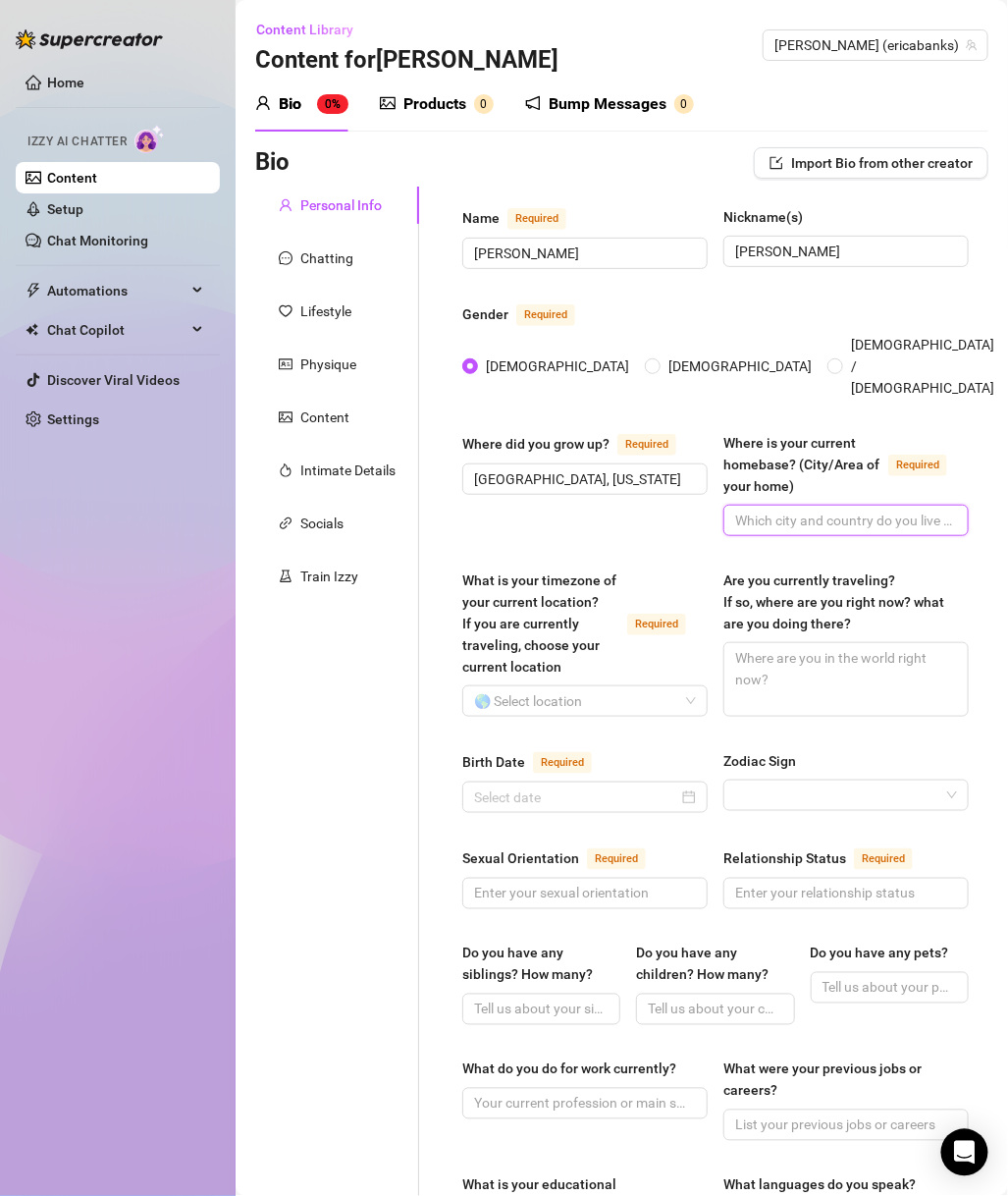
click at [804, 510] on input "Where is your current homebase? (City/Area of your home) Required" at bounding box center [844, 521] width 217 height 22
click at [624, 480] on input "Dallas, Texas" at bounding box center [583, 480] width 217 height 22
drag, startPoint x: 839, startPoint y: 499, endPoint x: 782, endPoint y: 499, distance: 57.0
click at [782, 510] on input "Atlanta, Georgia" at bounding box center [844, 521] width 217 height 22
click at [205, 997] on div "Home Izzy AI Chatter Content Setup Chat Monitoring Automations Chat Copilot Dis…" at bounding box center [118, 589] width 205 height 1178
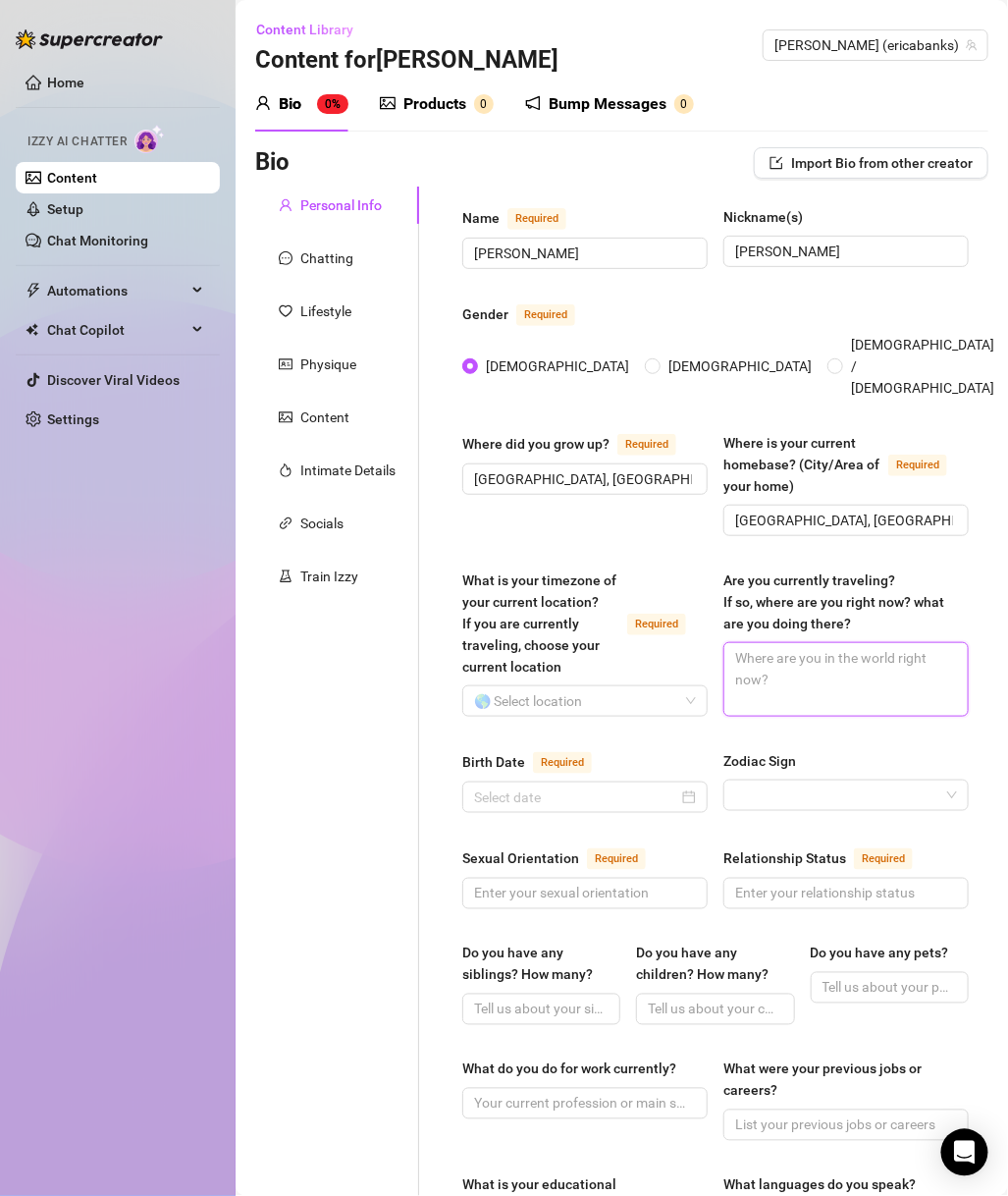
click at [816, 658] on textarea "Are you currently traveling? If so, where are you right now? what are you doing…" at bounding box center [846, 679] width 243 height 73
paste textarea "Sometimes, for shows + appearances"
click at [636, 701] on input "What is your timezone of your current location? If you are currently traveling,…" at bounding box center [577, 701] width 205 height 30
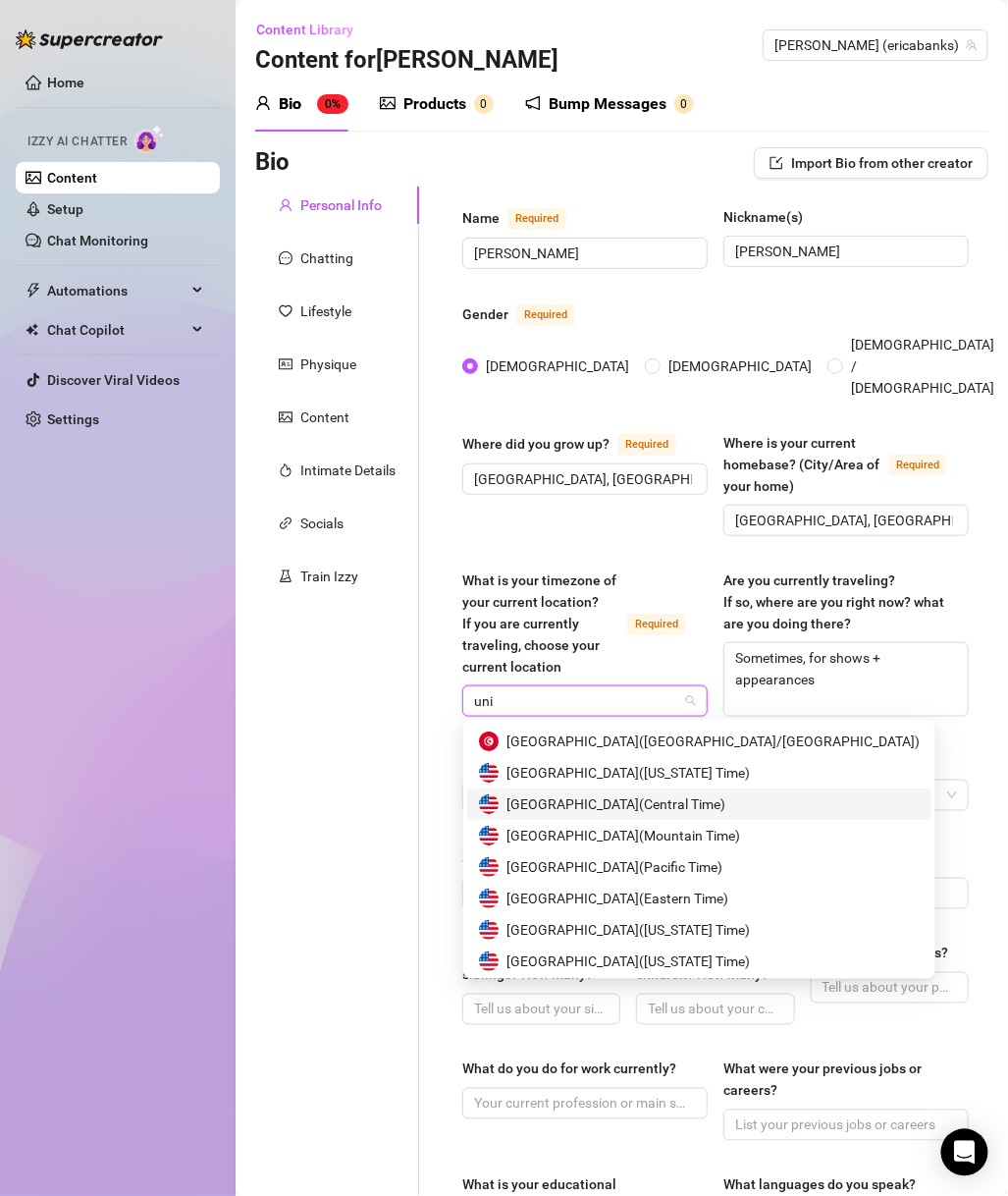
scroll to position [93, 0]
click at [704, 894] on span "United States of America ( Eastern Time )" at bounding box center [617, 898] width 221 height 22
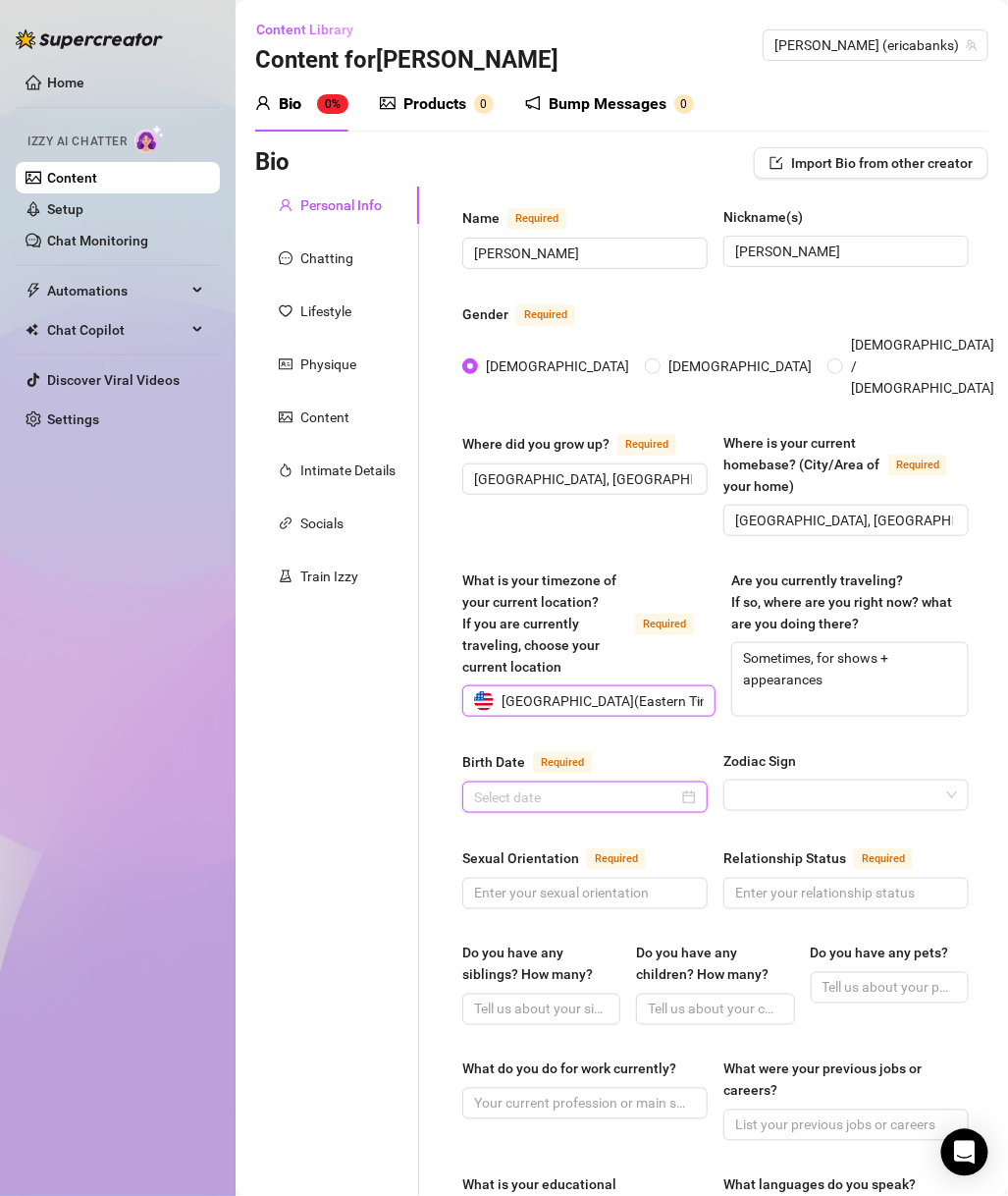
click at [516, 787] on input "Birth Date Required" at bounding box center [577, 798] width 205 height 22
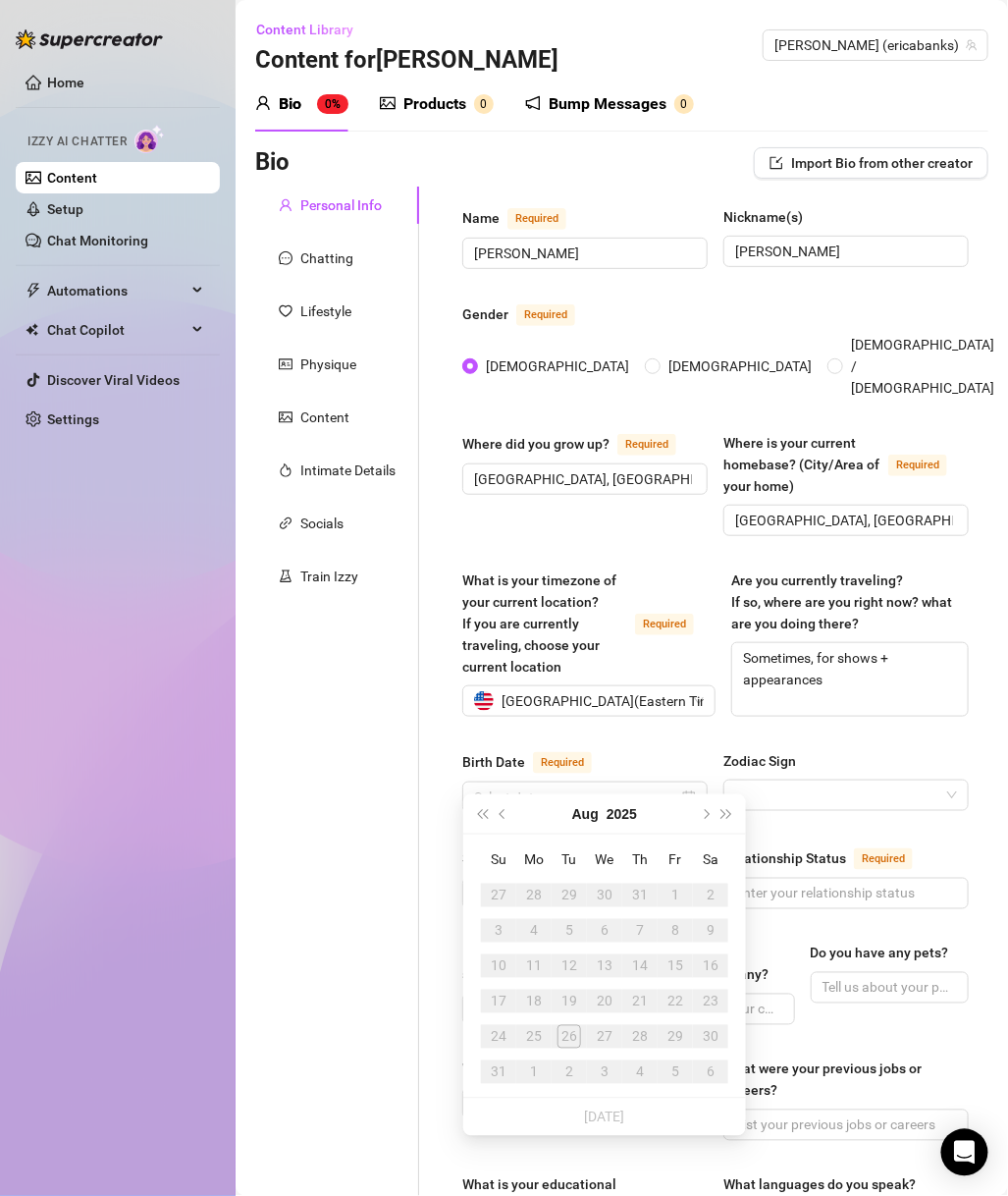
click at [631, 801] on button "2025" at bounding box center [622, 815] width 31 height 40
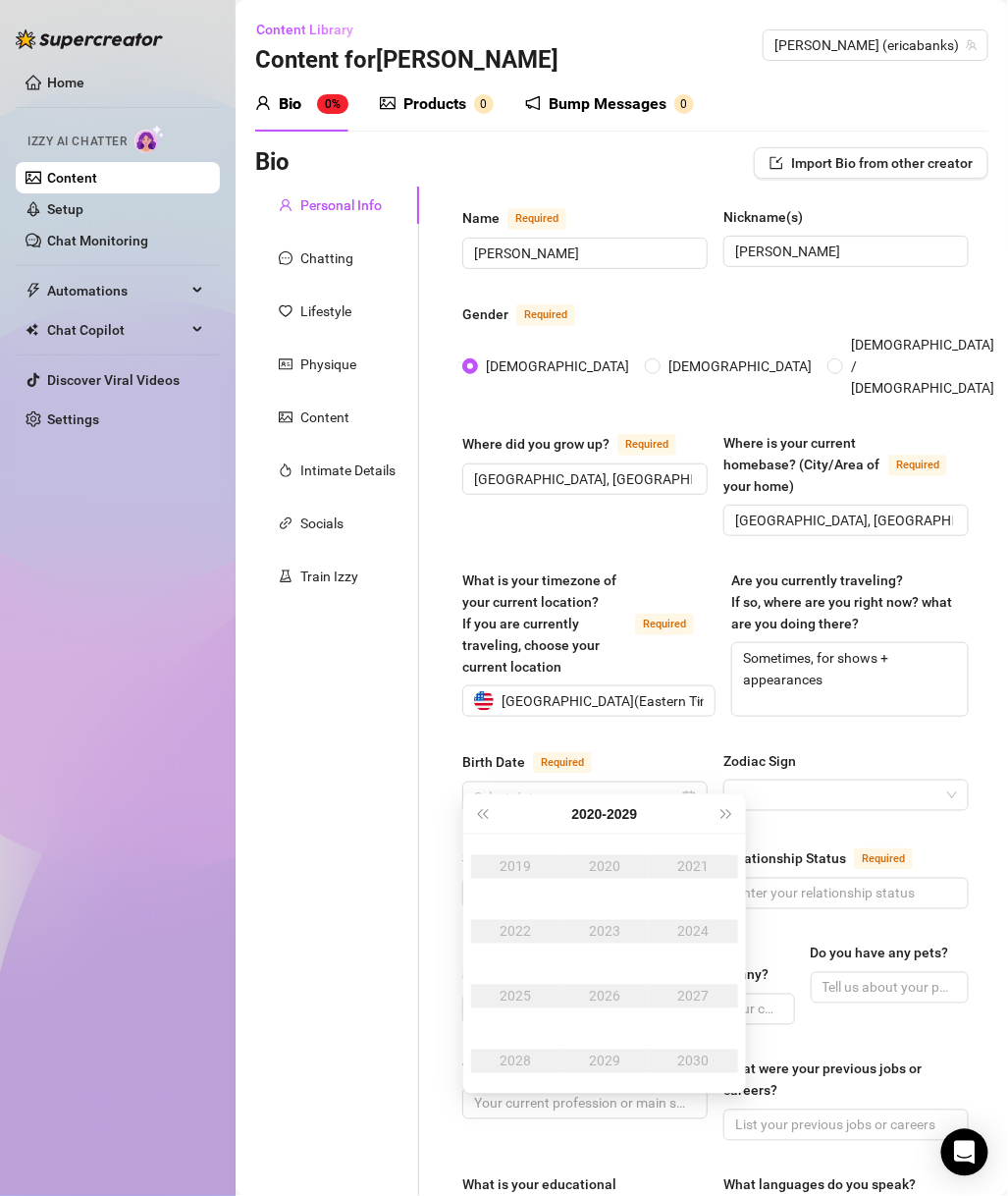
click at [590, 817] on button "2020 - 2029" at bounding box center [605, 815] width 66 height 40
click at [528, 871] on div "1990-1999" at bounding box center [510, 867] width 92 height 24
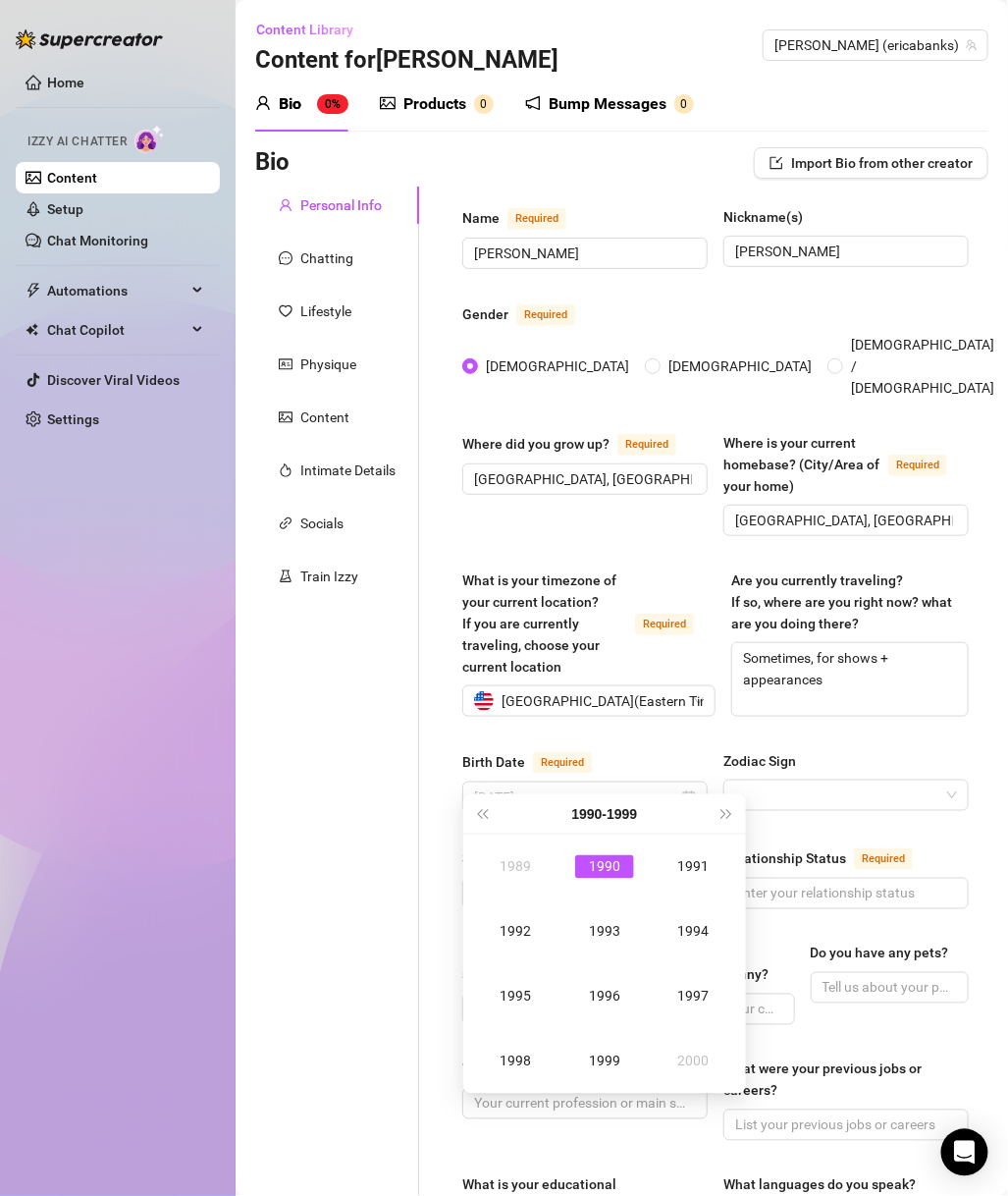
click at [533, 997] on div "1998" at bounding box center [514, 1062] width 59 height 24
click at [526, 997] on div "Oct" at bounding box center [514, 1062] width 59 height 24
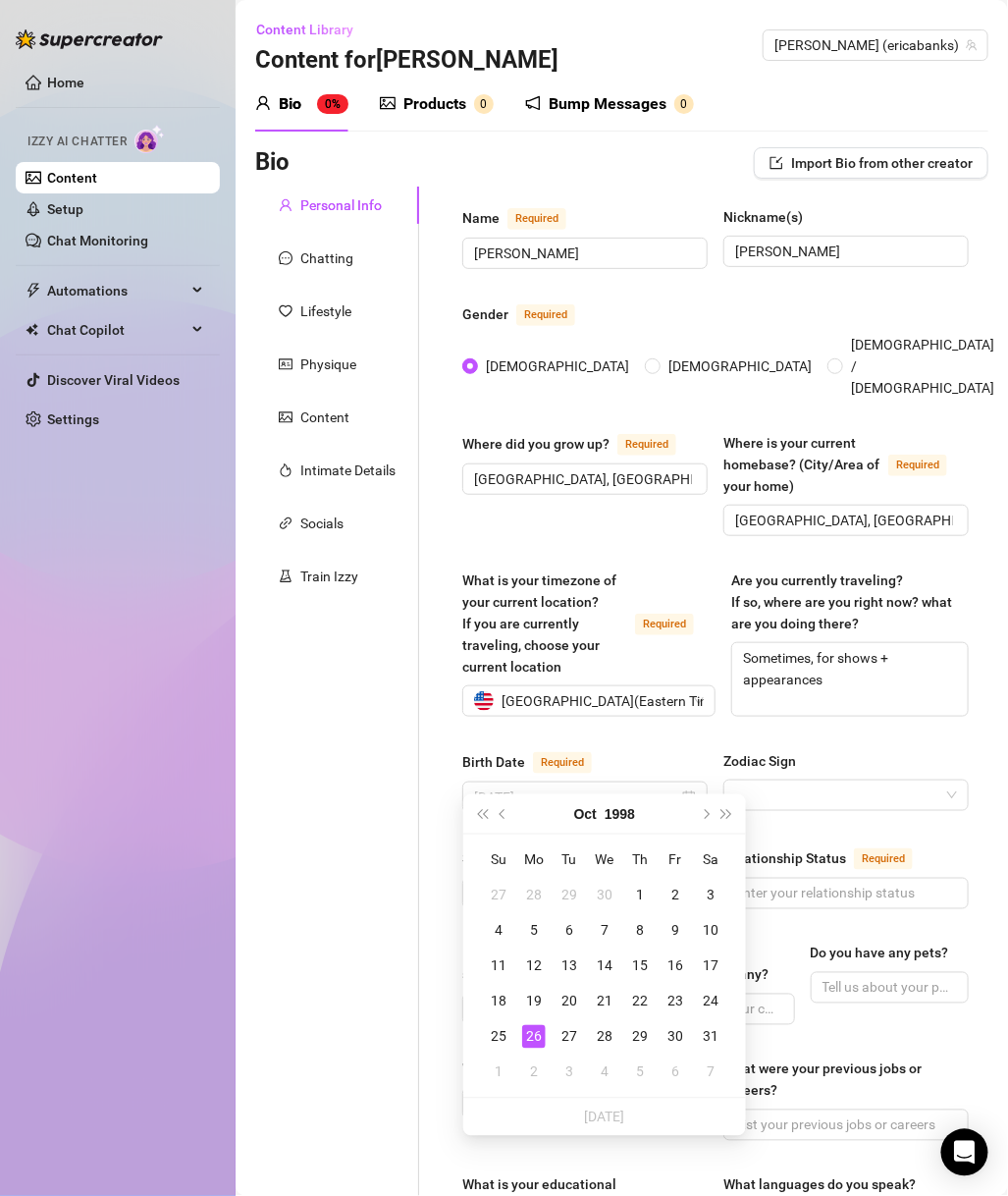
click at [489, 927] on div "4" at bounding box center [499, 931] width 24 height 24
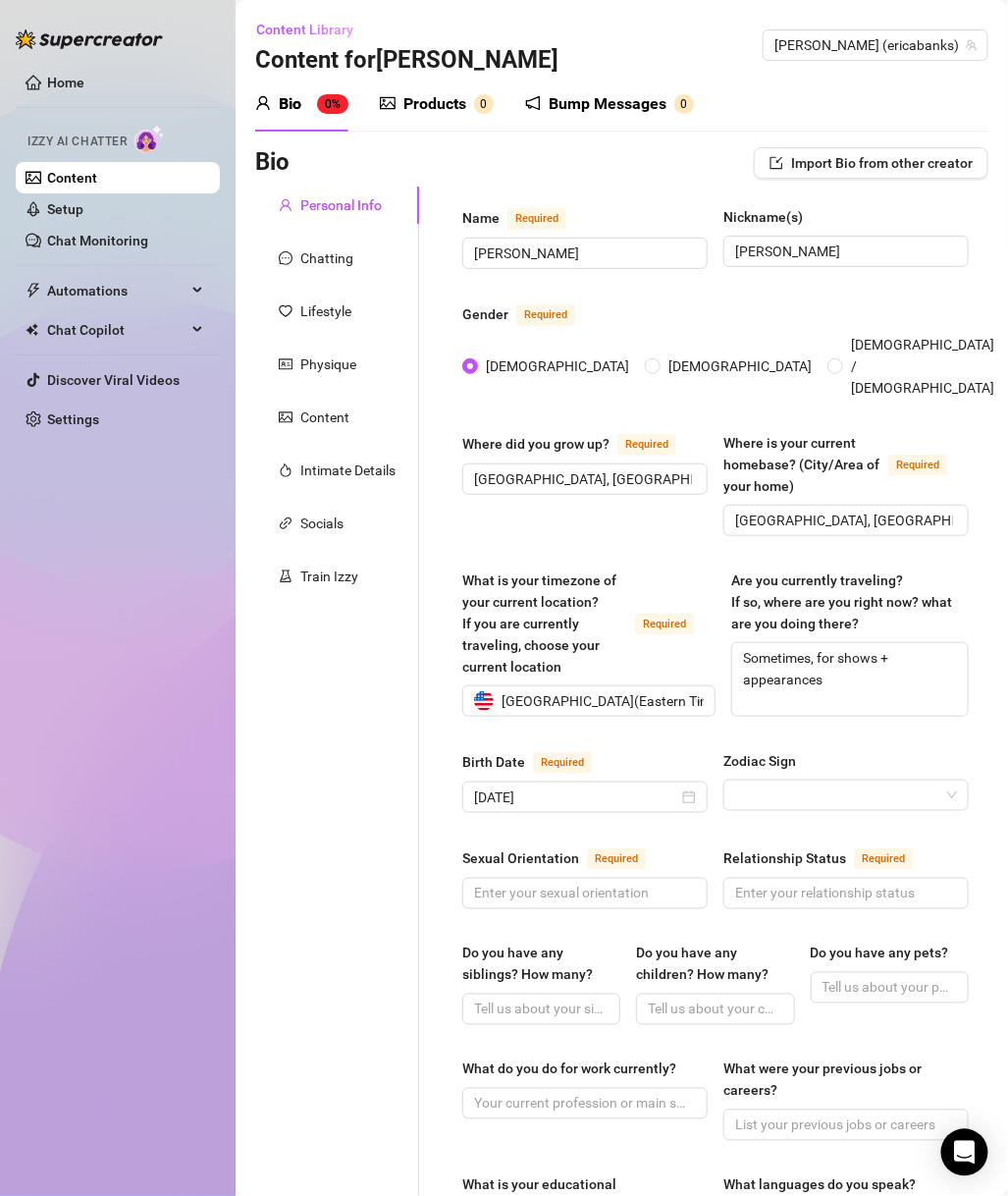
click at [730, 755] on div "Zodiac Sign" at bounding box center [846, 765] width 245 height 30
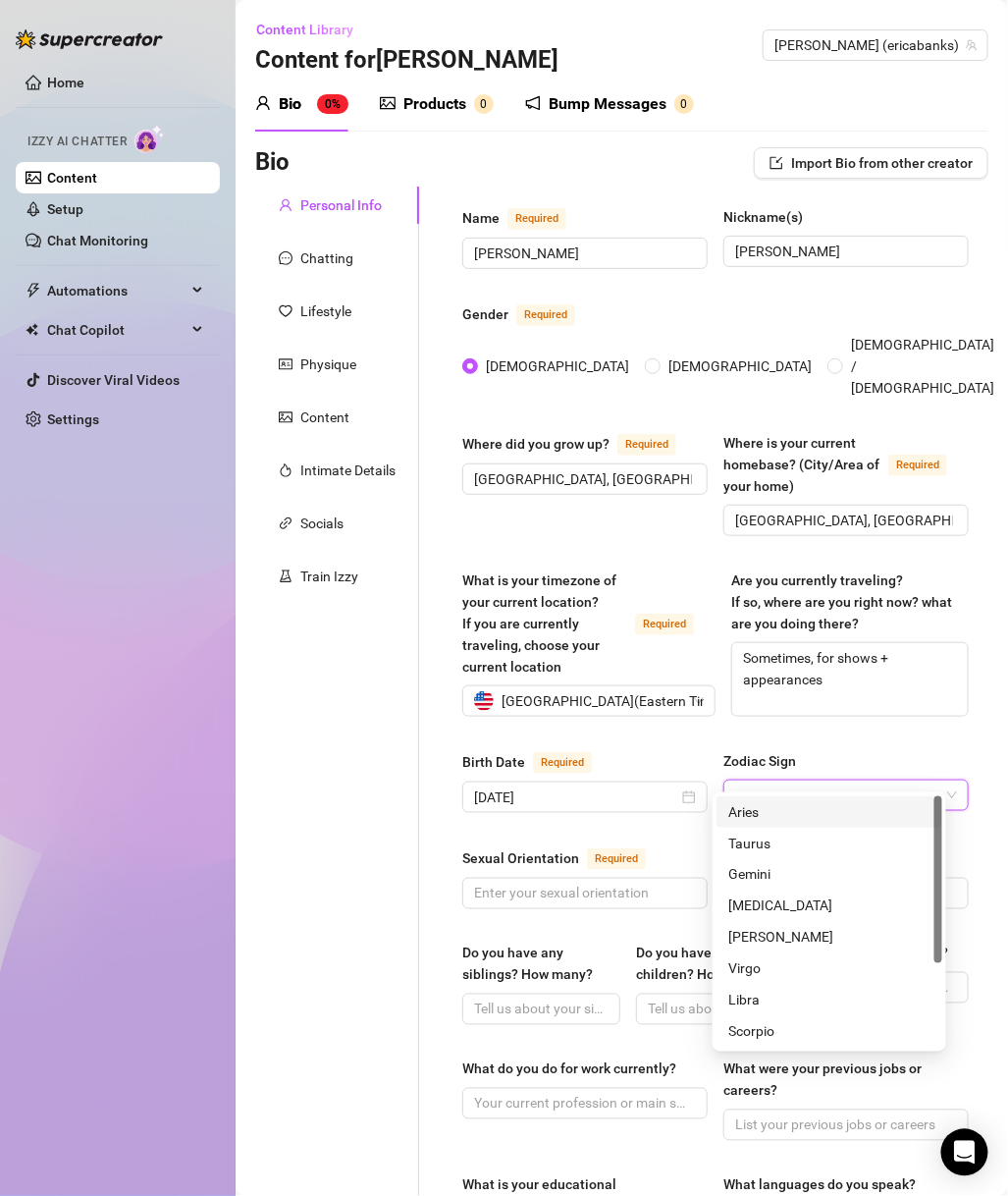
click at [744, 781] on input "Zodiac Sign" at bounding box center [838, 796] width 205 height 30
click at [756, 997] on div "Libra" at bounding box center [830, 1001] width 203 height 22
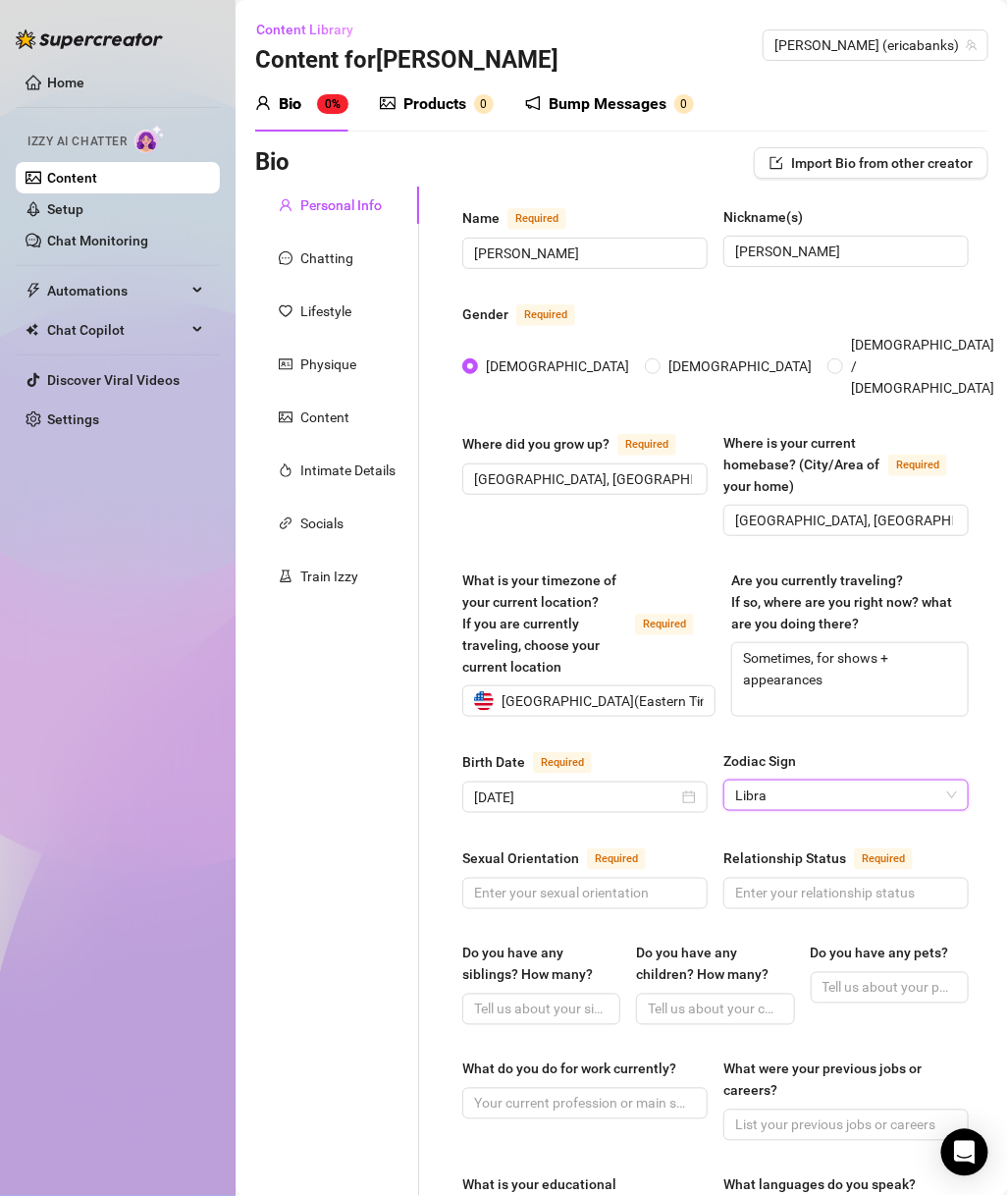
click at [338, 904] on div "Personal Info Chatting Lifestyle Physique Content Intimate Details Socials Trai…" at bounding box center [337, 1064] width 164 height 1754
click at [526, 898] on div "Sexual Orientation Required Relationship Status Required" at bounding box center [716, 886] width 506 height 80
click at [549, 883] on input "Sexual Orientation Required" at bounding box center [583, 894] width 217 height 22
click at [771, 883] on input "Relationship Status Required" at bounding box center [844, 894] width 217 height 22
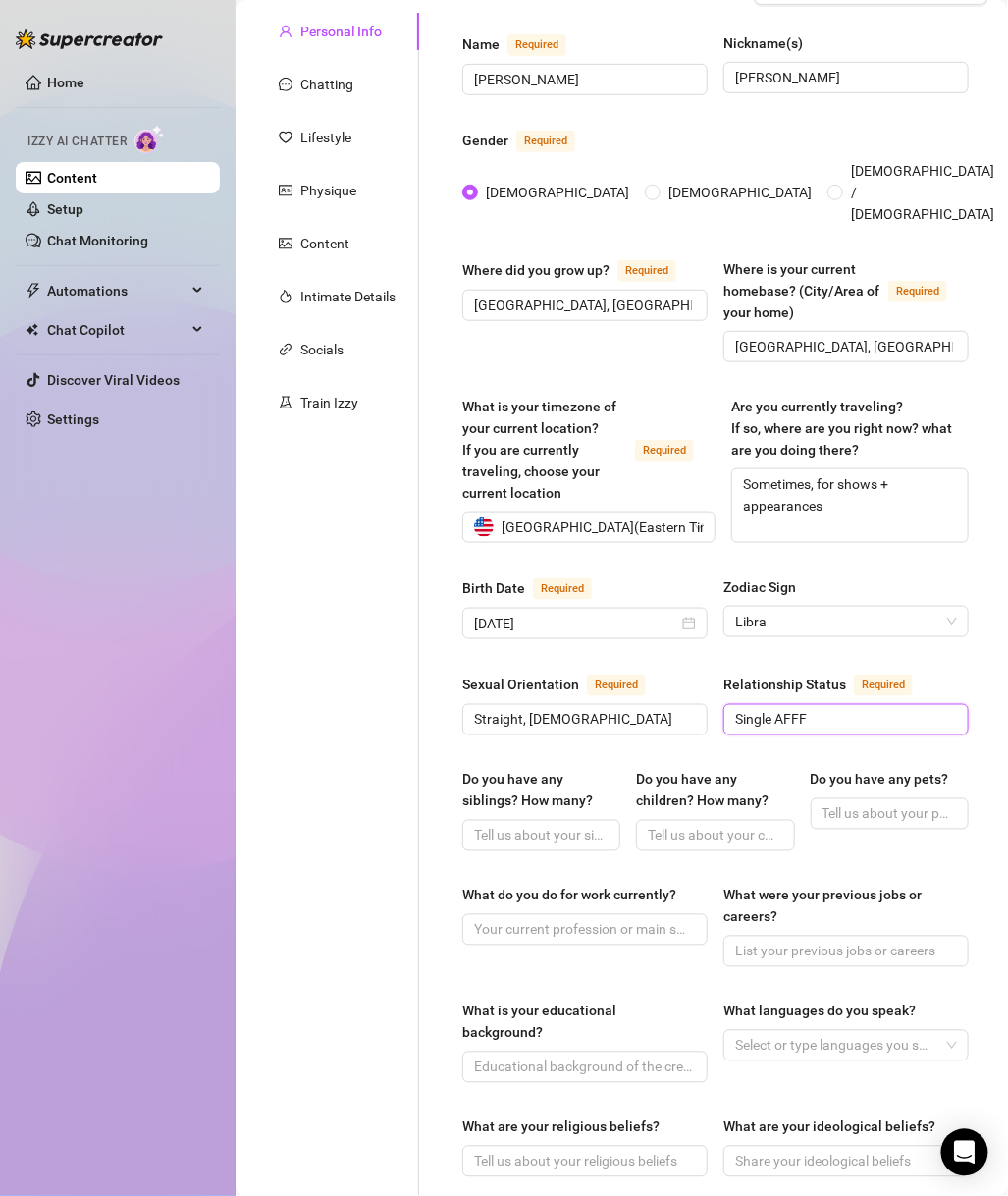
scroll to position [283, 0]
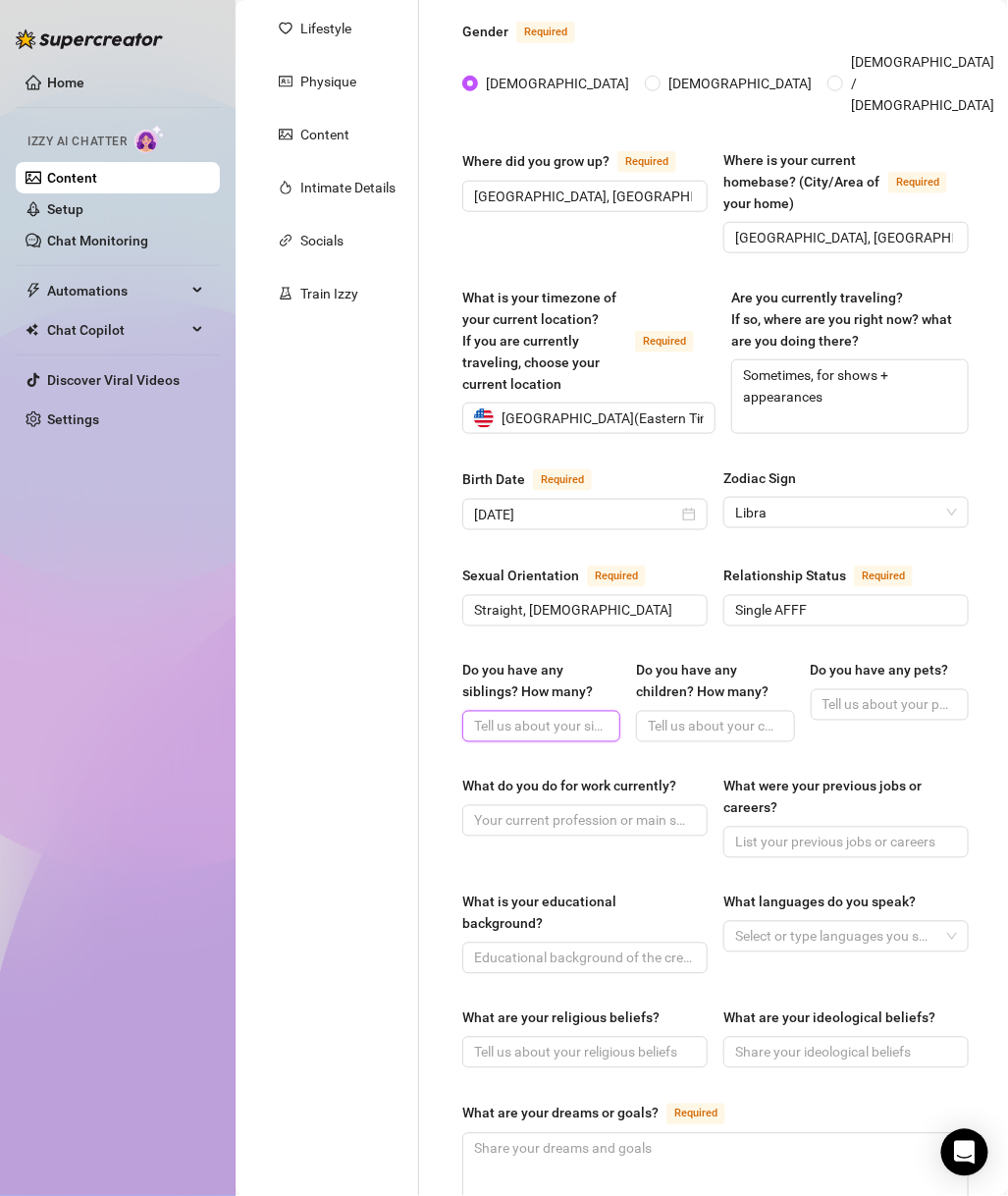
click at [546, 716] on input "Do you have any siblings? How many?" at bounding box center [539, 727] width 130 height 22
click at [889, 836] on div "What do you do for work currently? What were your previous jobs or careers?" at bounding box center [716, 825] width 506 height 100
click at [898, 694] on input "Do you have any pets?" at bounding box center [888, 705] width 130 height 22
paste input "No pets right now (travel too much)"
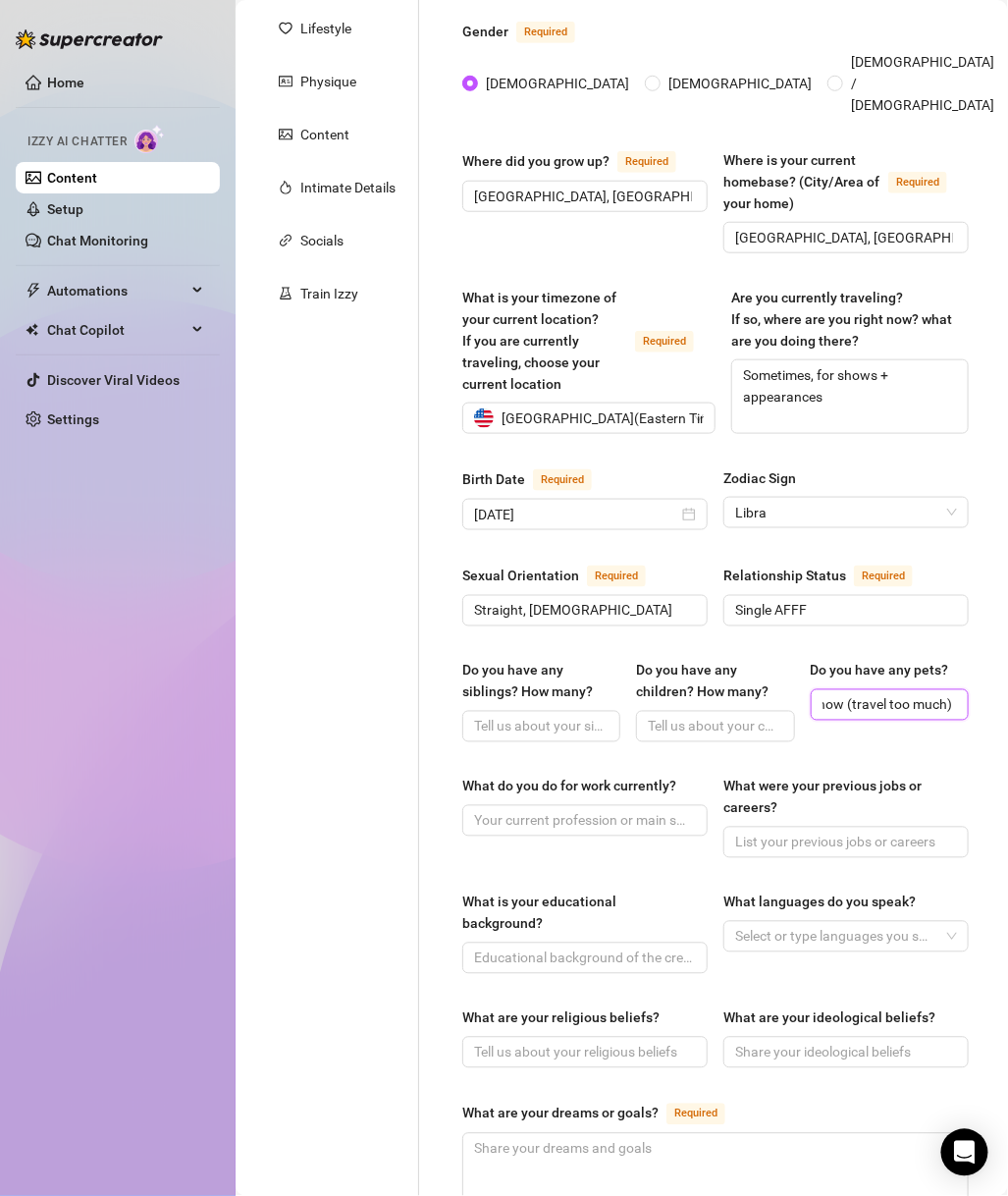
click at [828, 694] on input "No pets right now (travel too much)" at bounding box center [888, 705] width 130 height 22
click at [519, 716] on input "Do you have any siblings? How many?" at bounding box center [539, 727] width 130 height 22
click at [687, 716] on input "Do you have any children? How many?" at bounding box center [713, 727] width 130 height 22
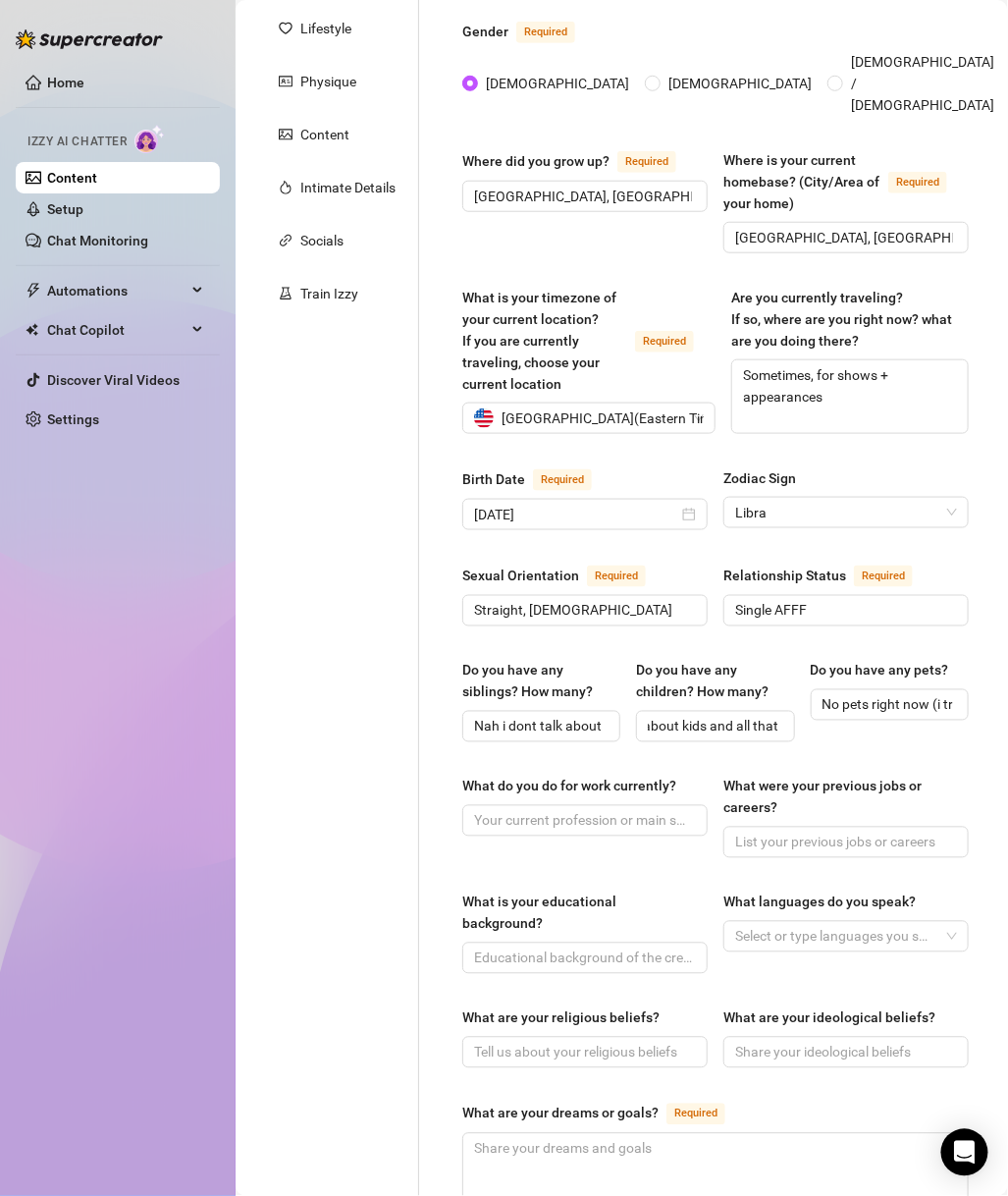
scroll to position [0, 0]
click at [565, 776] on div "What do you do for work currently?" at bounding box center [570, 787] width 215 height 22
click at [565, 811] on input "What do you do for work currently?" at bounding box center [583, 822] width 217 height 22
click at [569, 811] on input "What do you do for work currently?" at bounding box center [583, 822] width 217 height 22
paste input "Rapper, entertainer, content creator"
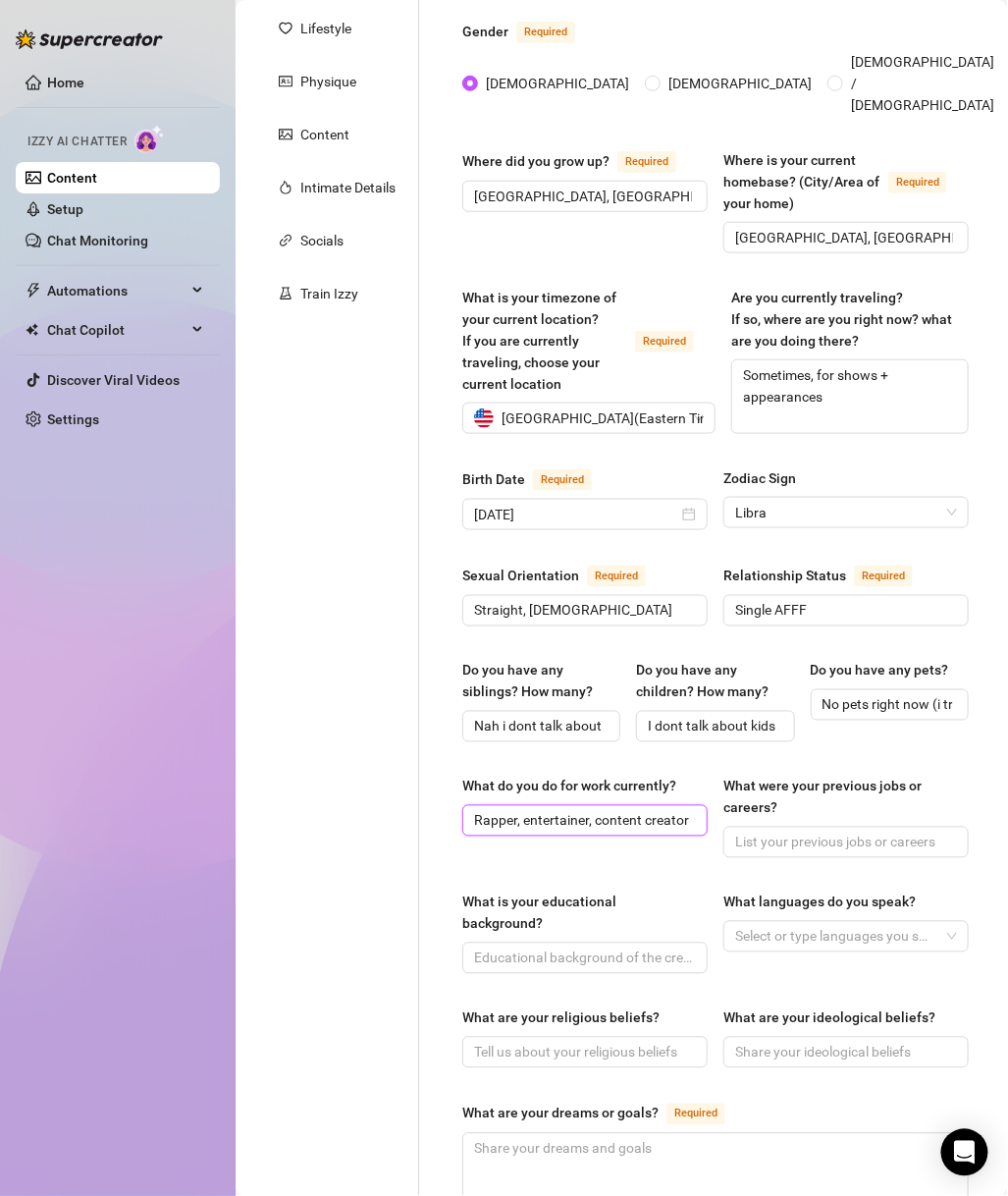
scroll to position [0, 8]
click at [819, 831] on input "What were your previous jobs or careers?" at bounding box center [844, 842] width 217 height 22
click at [550, 948] on input "What is your educational background?" at bounding box center [583, 959] width 217 height 22
paste input "Attended community college for nursing before pursuing music full-time"
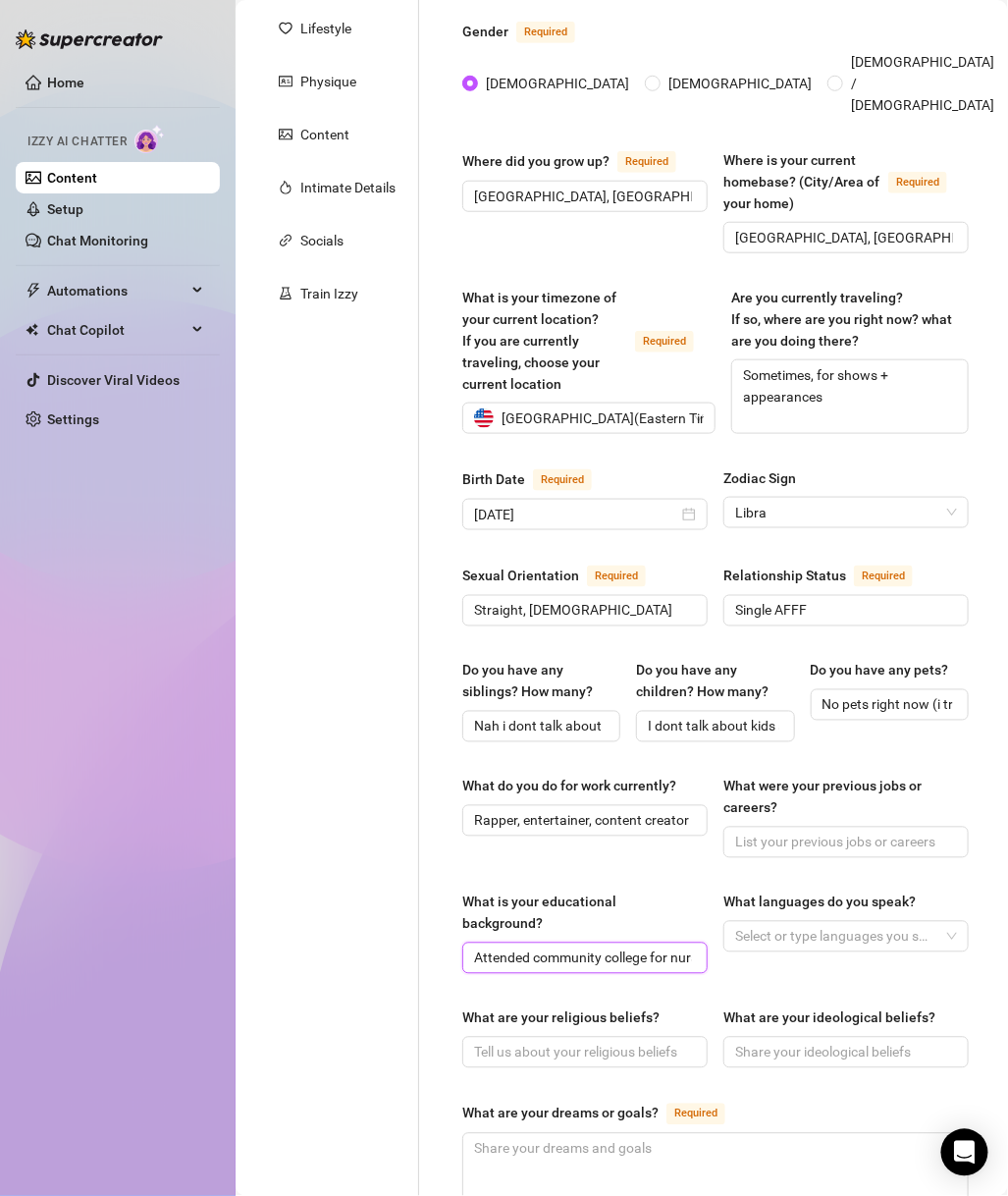
scroll to position [0, 234]
click at [846, 923] on div at bounding box center [836, 937] width 217 height 28
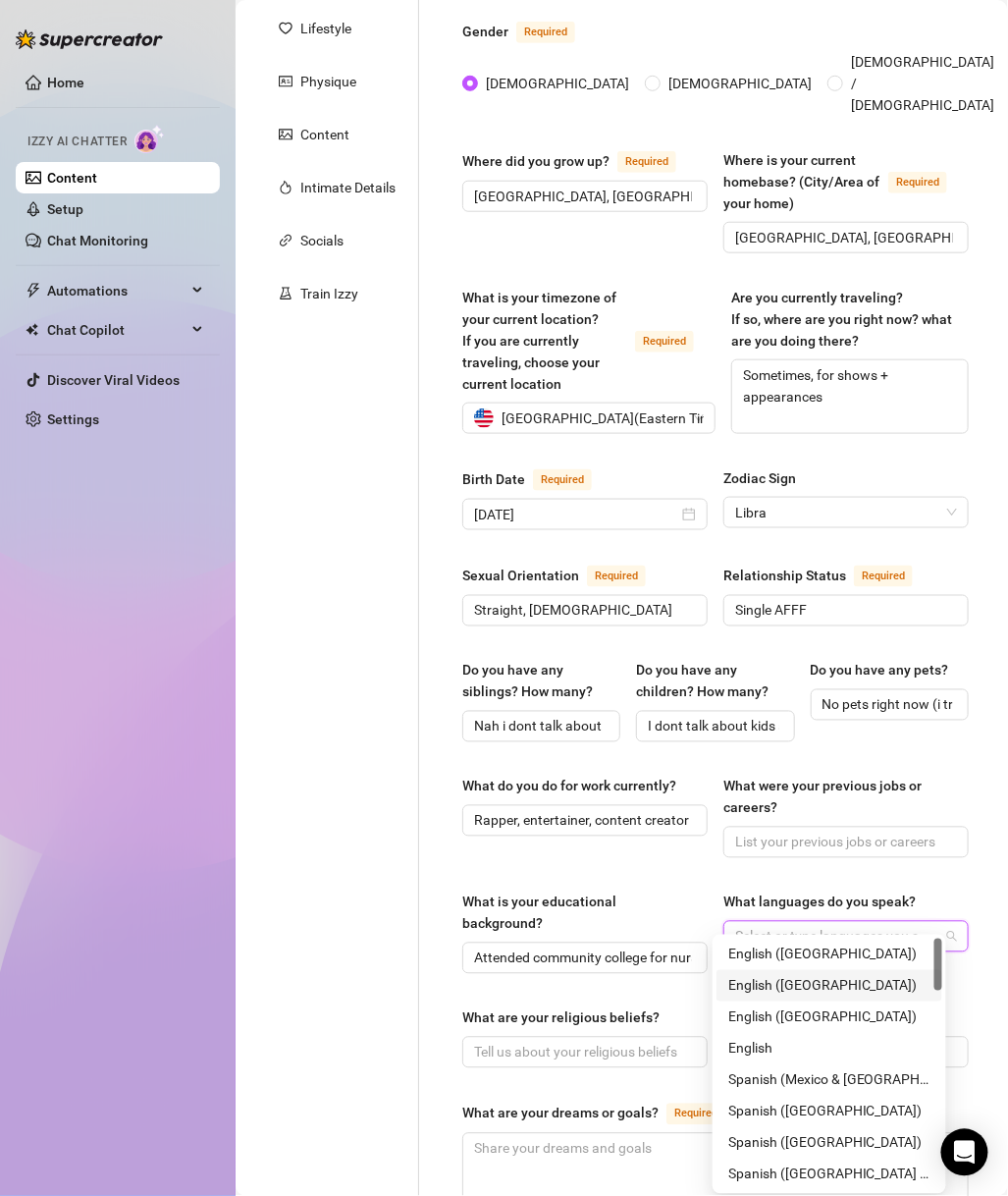
click at [798, 959] on div "English (US)" at bounding box center [830, 955] width 203 height 22
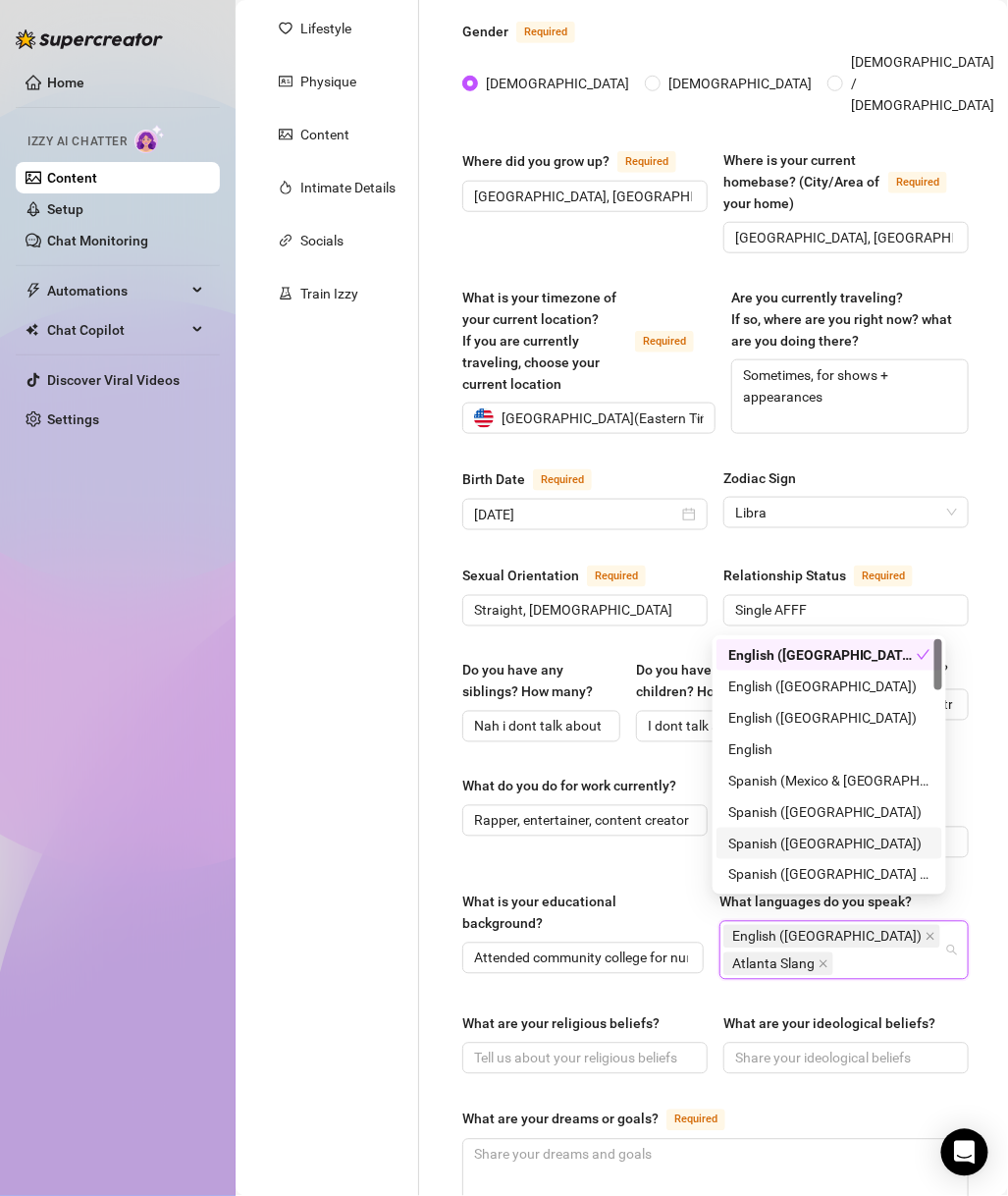
click at [978, 824] on main "Content Library Content for Erica Erica (ericabanks) Bio 0% Products 0 Bump Mes…" at bounding box center [622, 760] width 773 height 2086
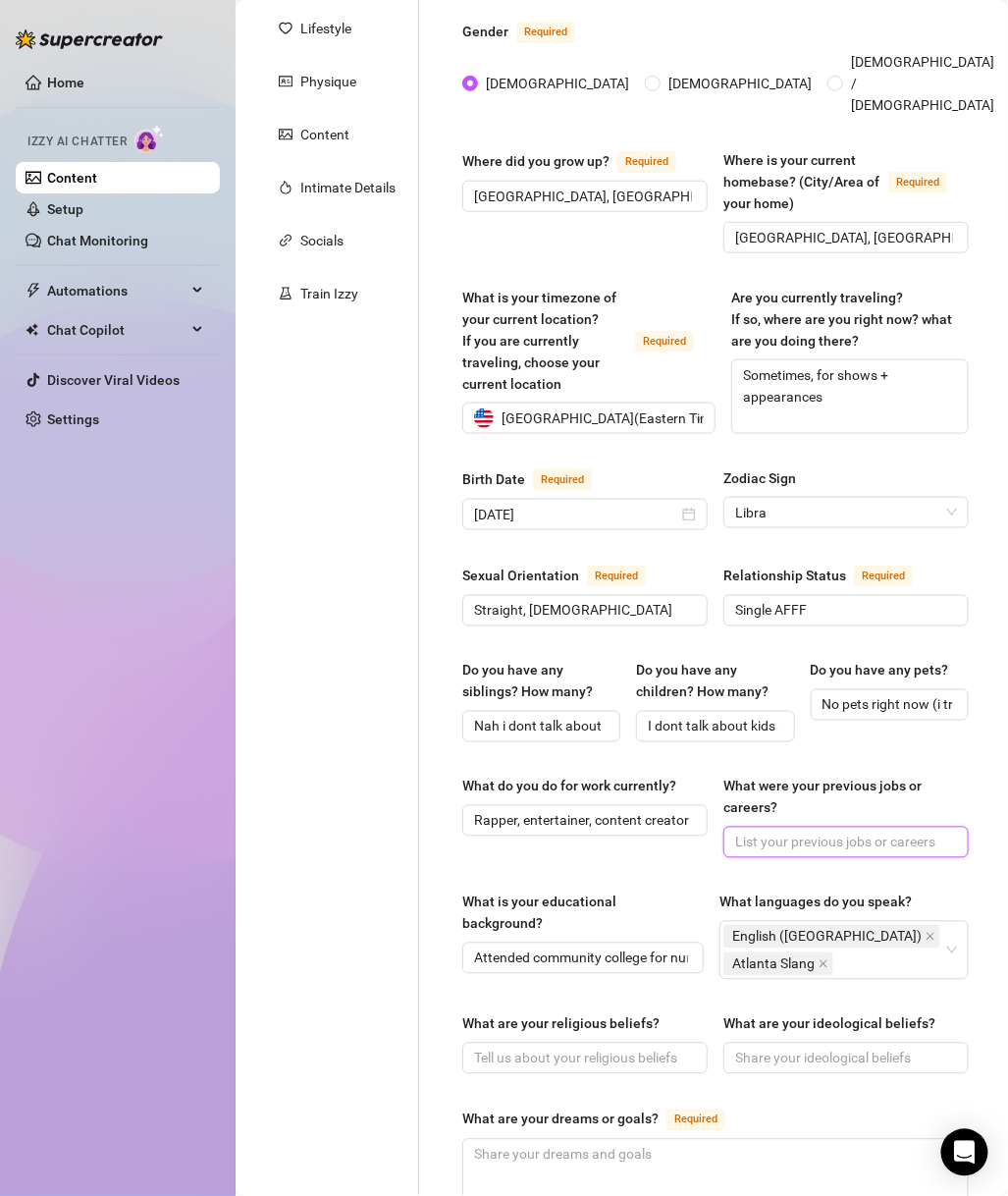
drag, startPoint x: 894, startPoint y: 828, endPoint x: 993, endPoint y: 818, distance: 99.5
click at [894, 831] on input "What were your previous jobs or careers?" at bounding box center [844, 842] width 217 height 22
click at [826, 831] on input "What were your previous jobs or careers?" at bounding box center [844, 842] width 217 height 22
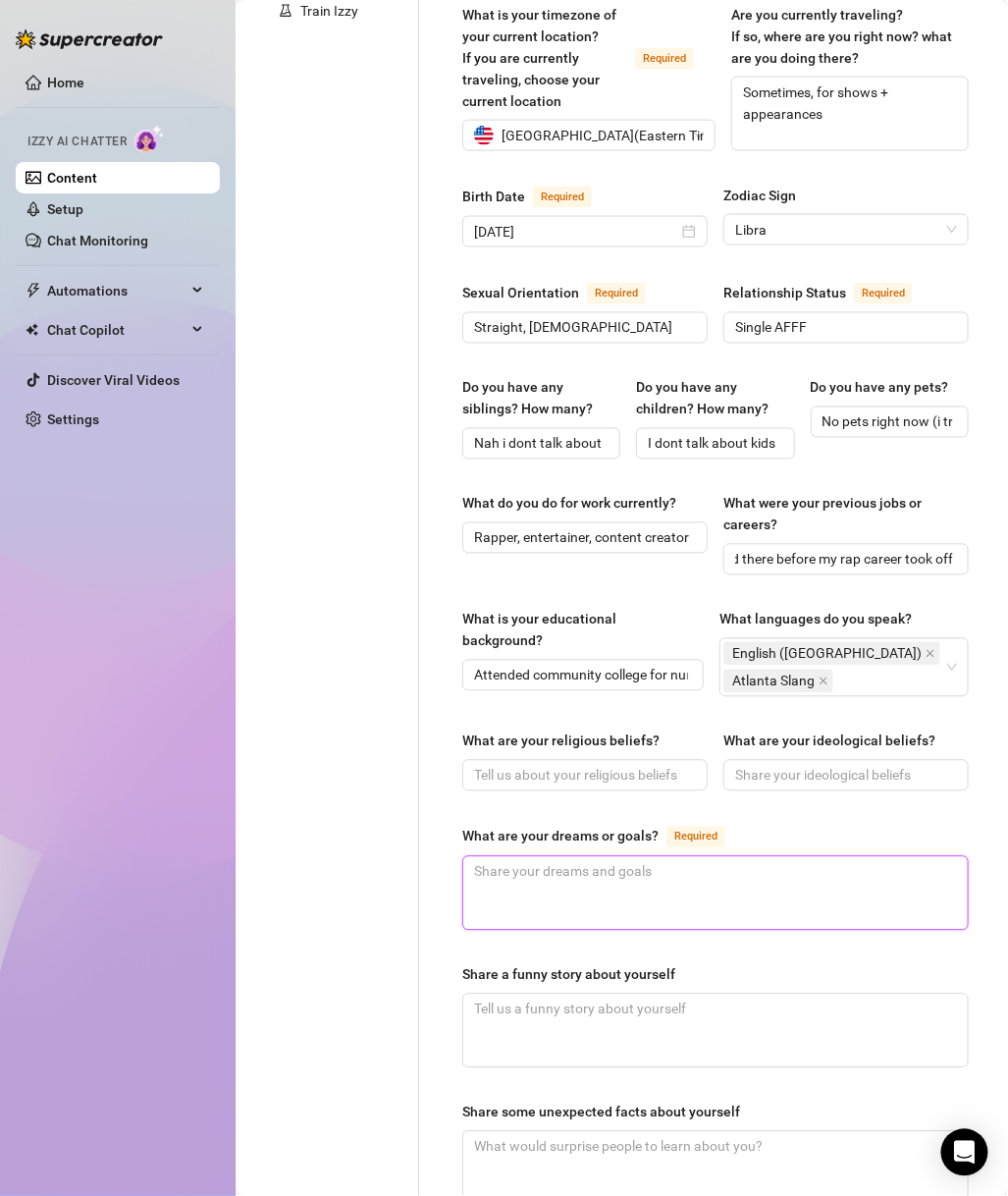
click at [689, 867] on textarea "What are your dreams or goals? Required" at bounding box center [716, 893] width 504 height 73
click at [672, 765] on input "What are your religious beliefs?" at bounding box center [583, 776] width 217 height 22
click at [903, 797] on div "Name Required Erica Banks Nickname(s) Erica, E Gender Required Female Male Non-…" at bounding box center [716, 501] width 506 height 1720
click at [896, 765] on span at bounding box center [846, 776] width 245 height 32
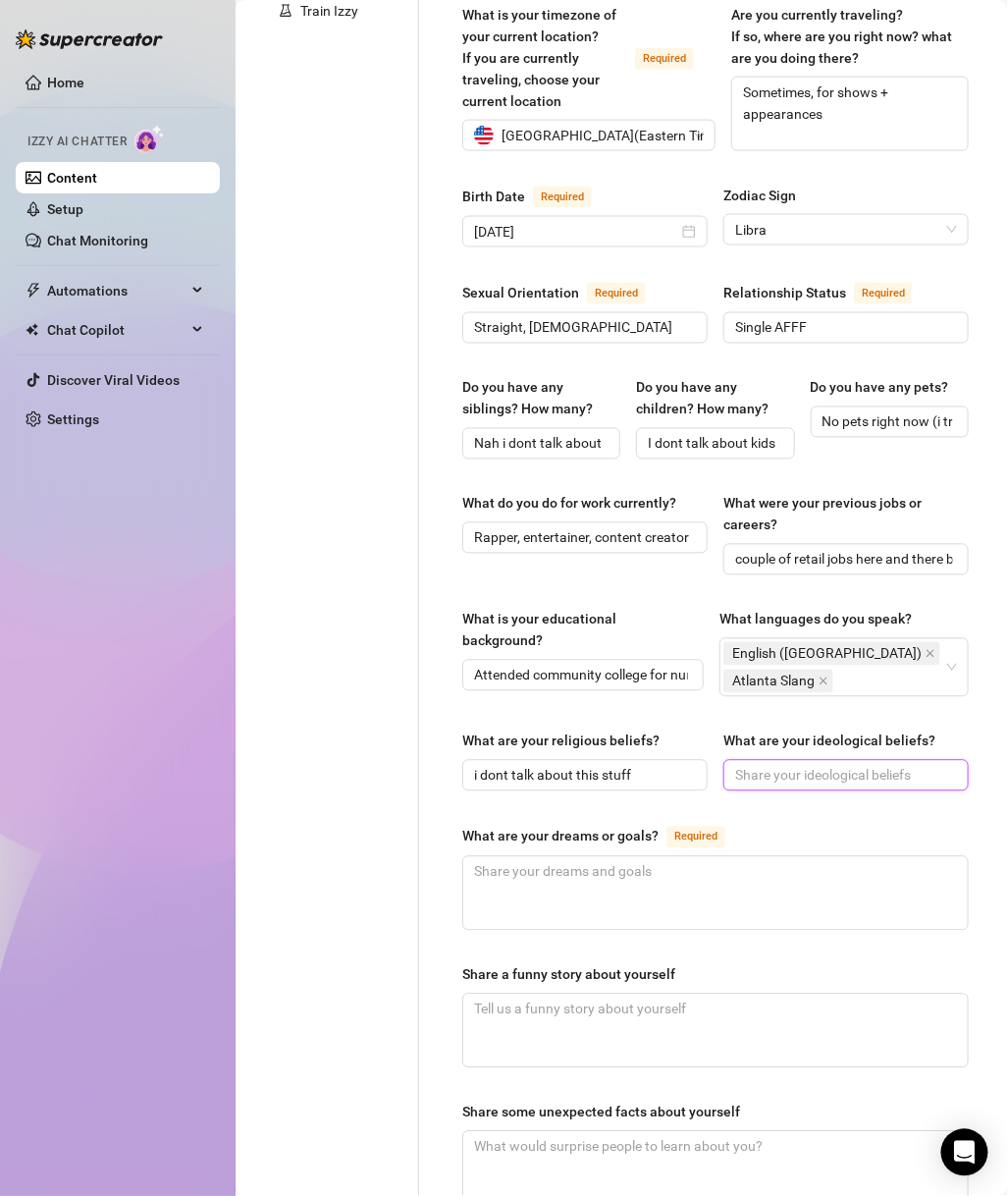
click at [799, 765] on input "What are your ideological beliefs?" at bounding box center [844, 776] width 217 height 22
paste input "Hustle hard, stay authentic, keep it sexy, have fun"
click at [878, 765] on input "Hustle hard, stay authentic, keep it sexy, have fun" at bounding box center [844, 776] width 217 height 22
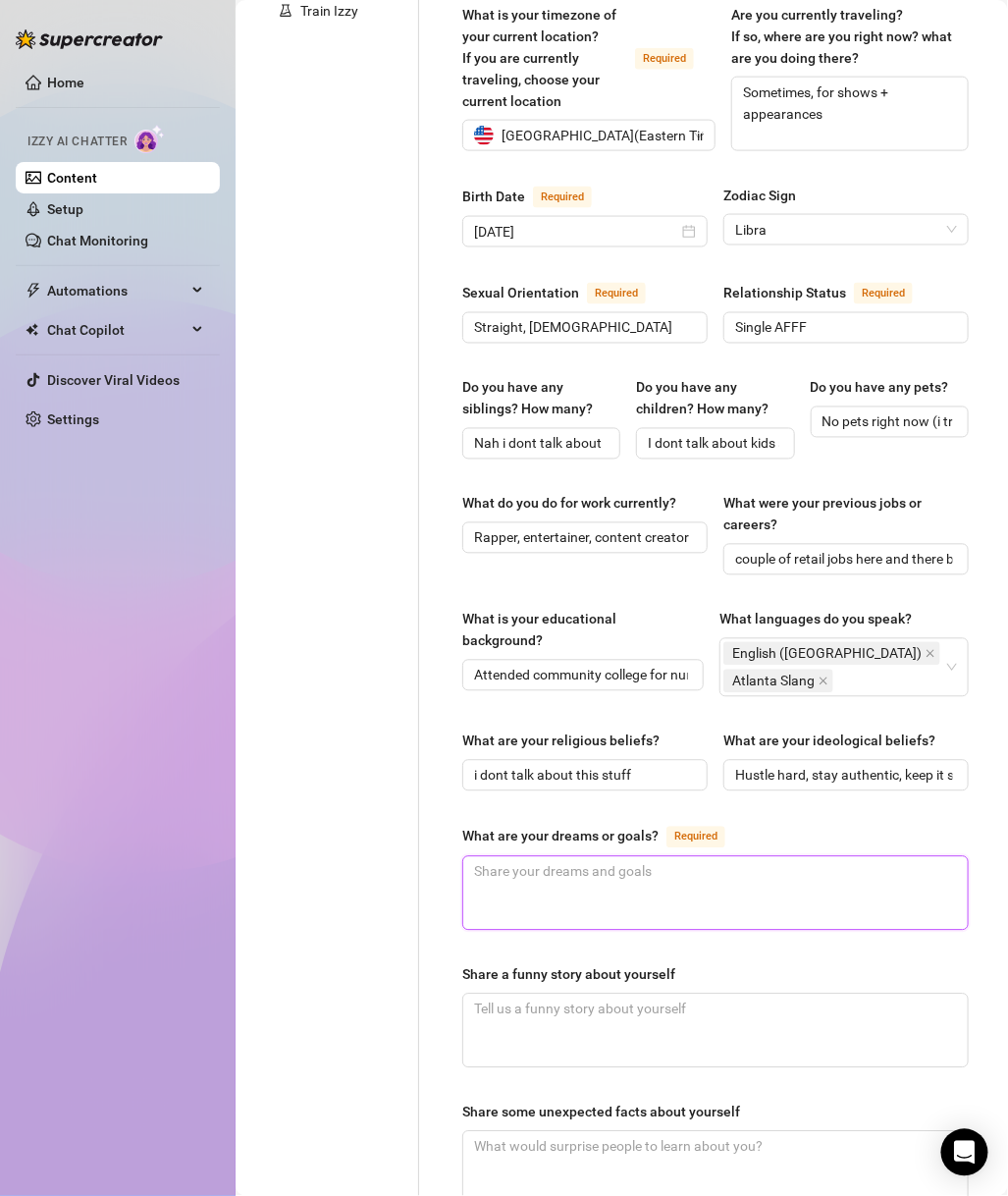
click at [652, 879] on textarea "What are your dreams or goals? Required" at bounding box center [716, 893] width 504 height 73
paste textarea "Keep growing as an artist, win awards, expand into fashion/beauty collabs"
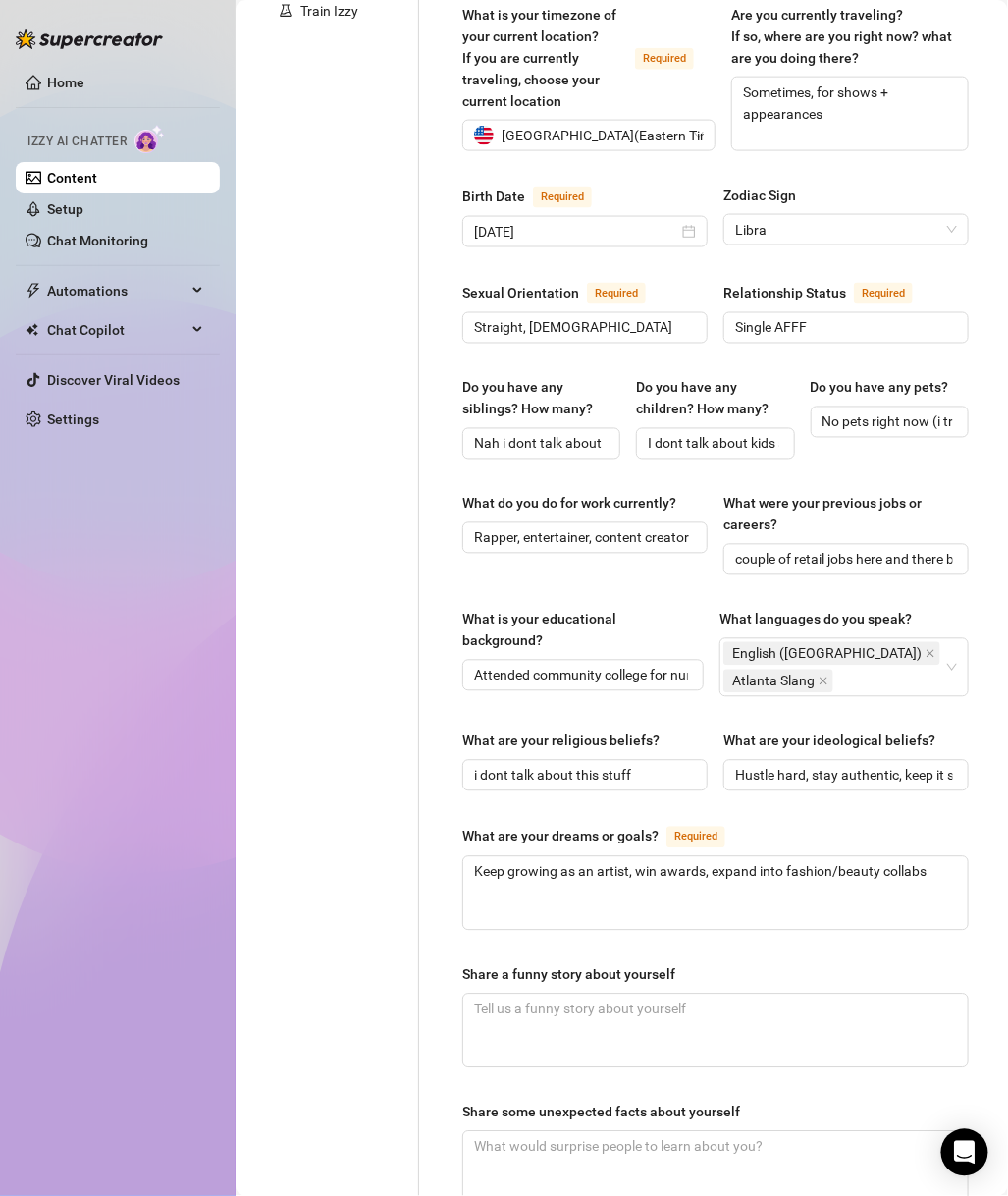
click at [784, 966] on div "Share a funny story about yourself" at bounding box center [716, 979] width 506 height 30
click at [782, 995] on textarea "Share a funny story about yourself" at bounding box center [716, 1031] width 504 height 73
click at [667, 997] on textarea "Share a funny story about yourself" at bounding box center [716, 1031] width 504 height 73
paste textarea "One time I jumped on stage too hard and almost wiped out in heels—had to play i…"
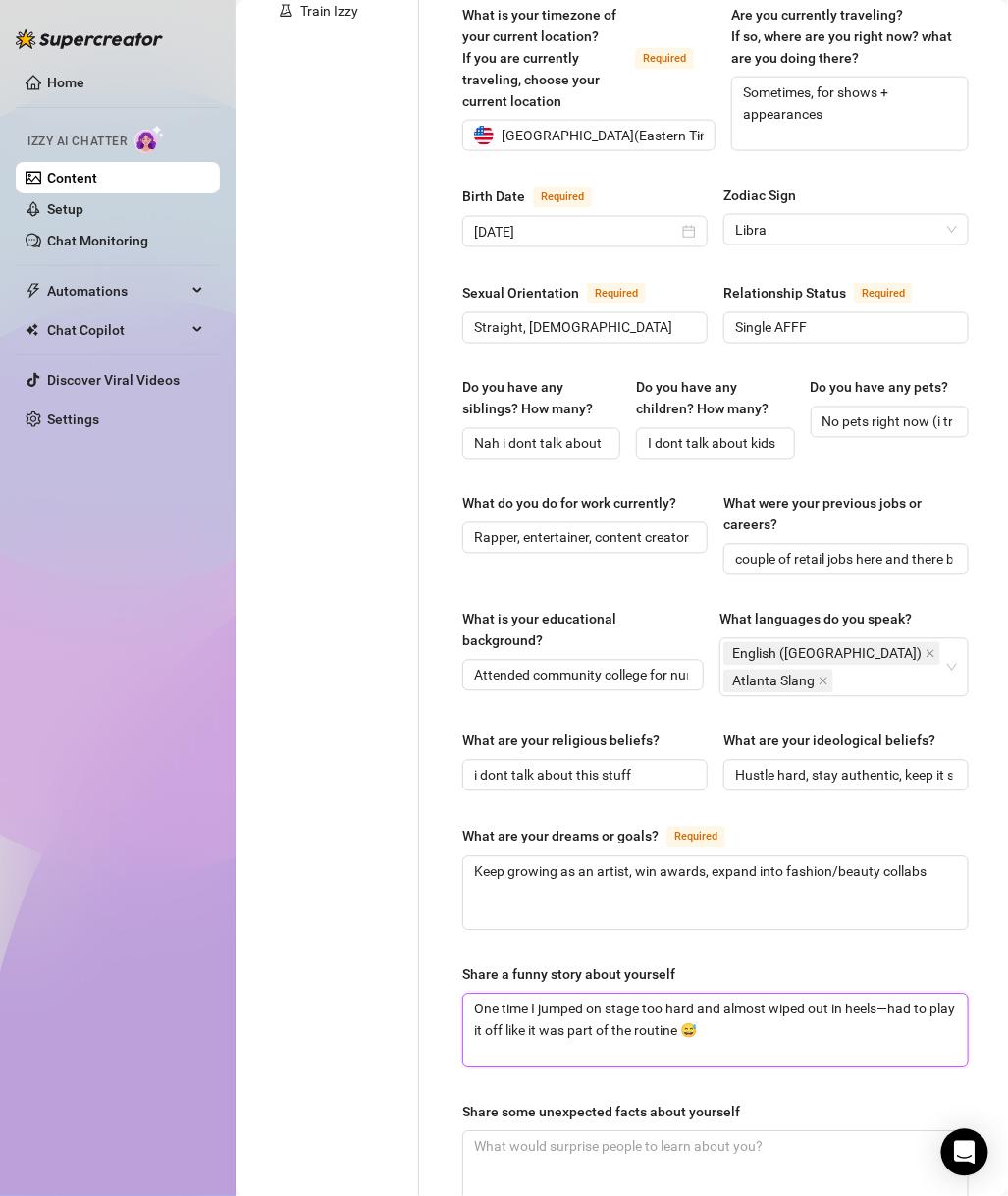
scroll to position [848, 0]
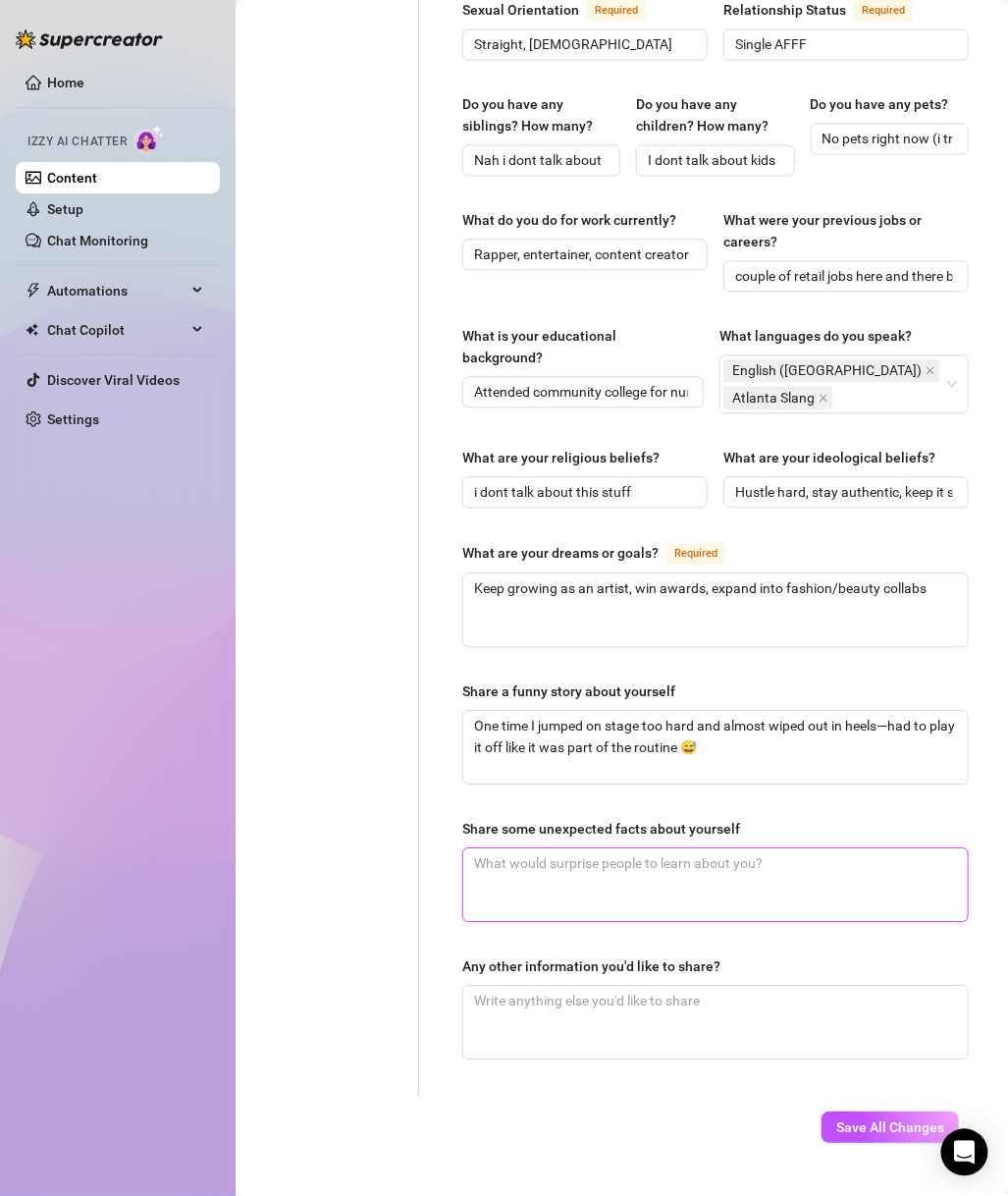
click at [762, 899] on textarea "Share some unexpected facts about yourself" at bounding box center [716, 885] width 504 height 73
paste textarea "I’m goofy as hell off-stage, love watching cooking TikToks, and I can braid hai…"
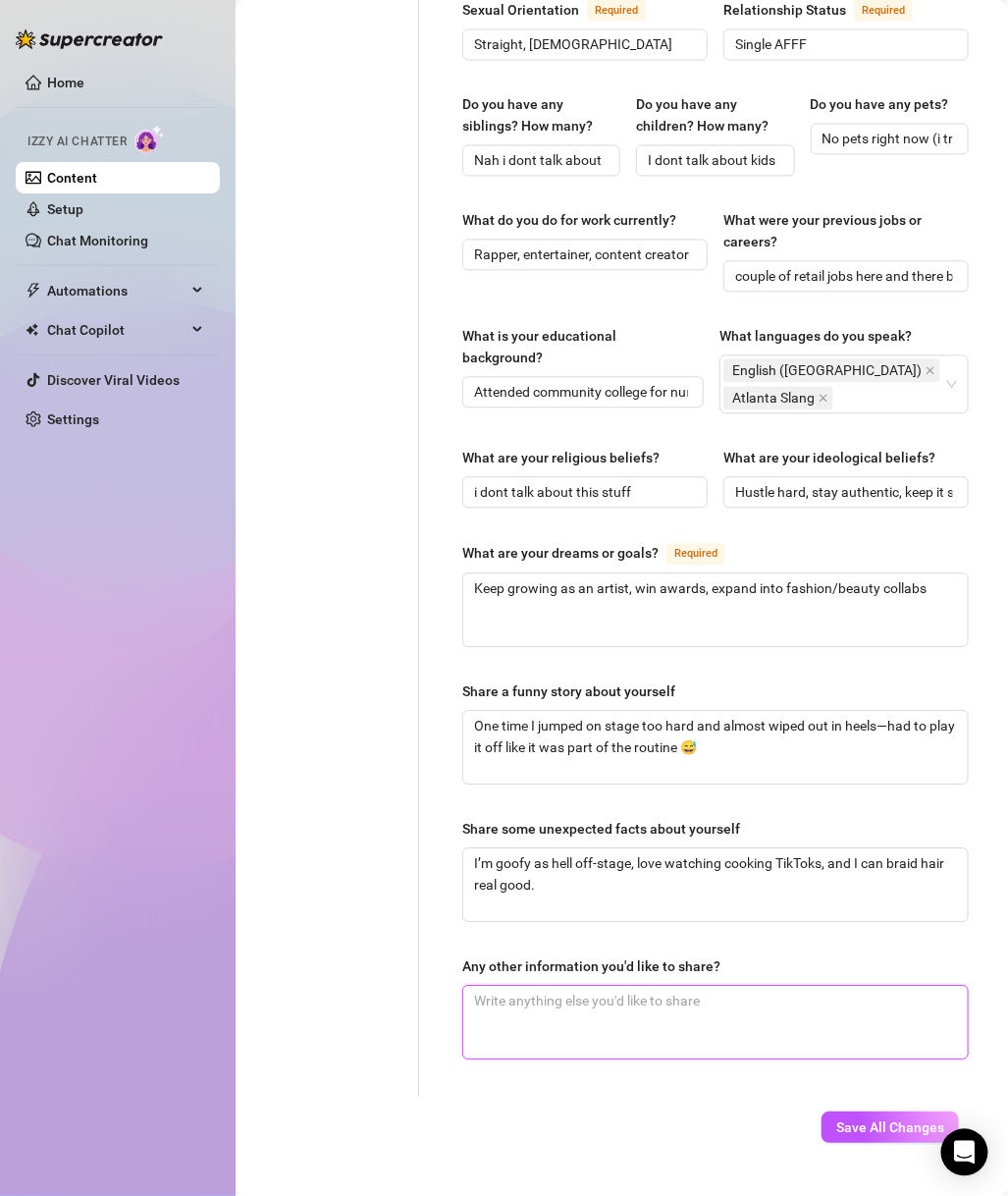
click at [755, 996] on textarea "Any other information you'd like to share?" at bounding box center [716, 1023] width 504 height 73
paste textarea "❌ NO customs, no outside sales, all love goes through tip folders only ❌"
click at [775, 997] on textarea "❌ NO customs, no outside sales, all love goes through tip folders only ❌" at bounding box center [716, 1023] width 504 height 73
click at [830, 987] on textarea "❌ NO customs, no outside sales, all love goes through tip folders only ❌" at bounding box center [716, 1023] width 504 height 73
click at [855, 987] on textarea "❌ NO customs, no outside sales, all love goes through tip folders only ❌" at bounding box center [716, 1023] width 504 height 73
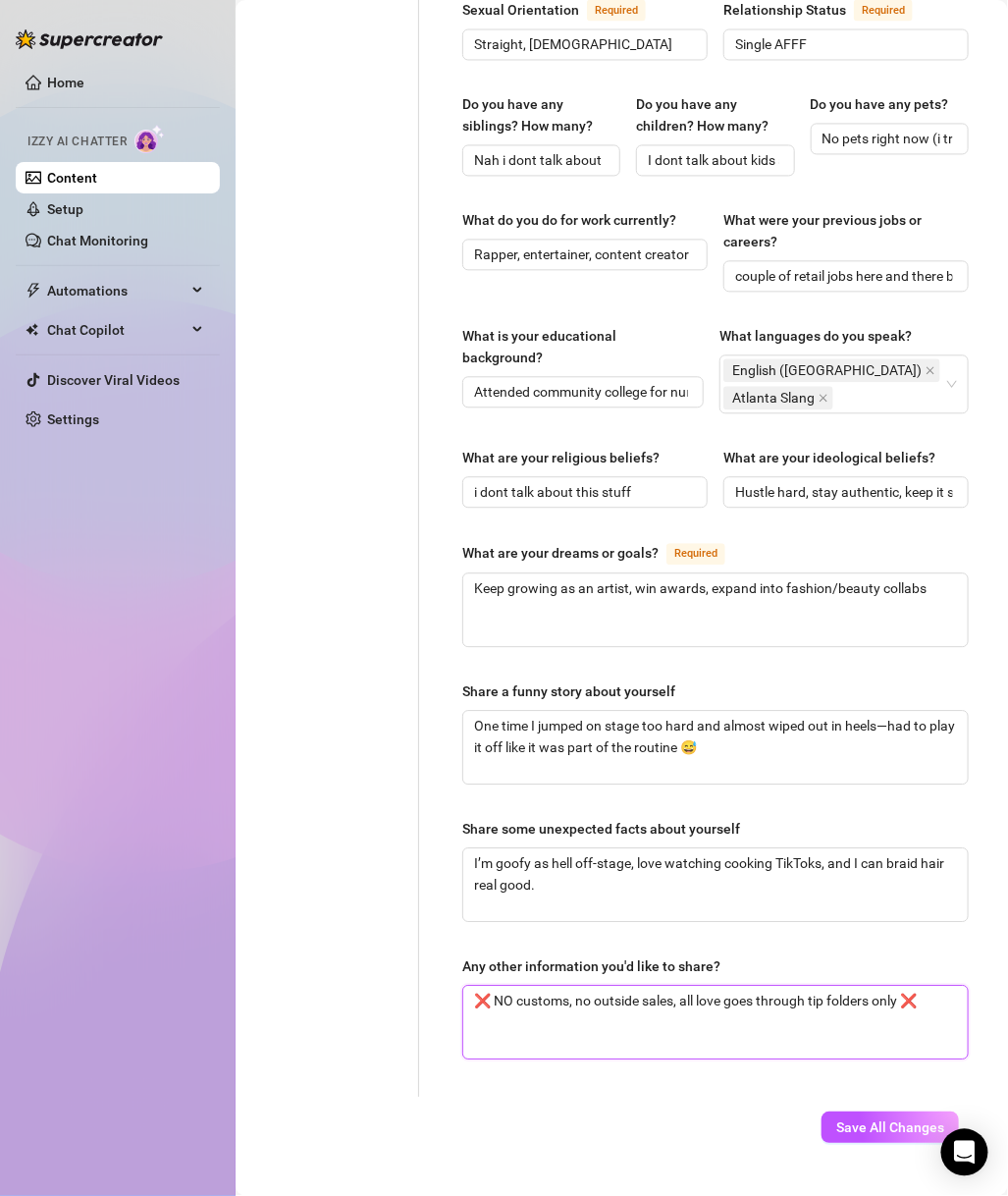
click at [912, 987] on textarea "❌ NO customs, no outside sales, all love goes through tip folders only ❌" at bounding box center [716, 1023] width 504 height 73
drag, startPoint x: 933, startPoint y: 977, endPoint x: 684, endPoint y: 998, distance: 249.9
click at [684, 997] on textarea "❌ NO customs, no outside sales, all love goes through tip folders only ❌" at bounding box center [716, 1023] width 504 height 73
click at [867, 997] on span "Save All Changes" at bounding box center [890, 1128] width 108 height 16
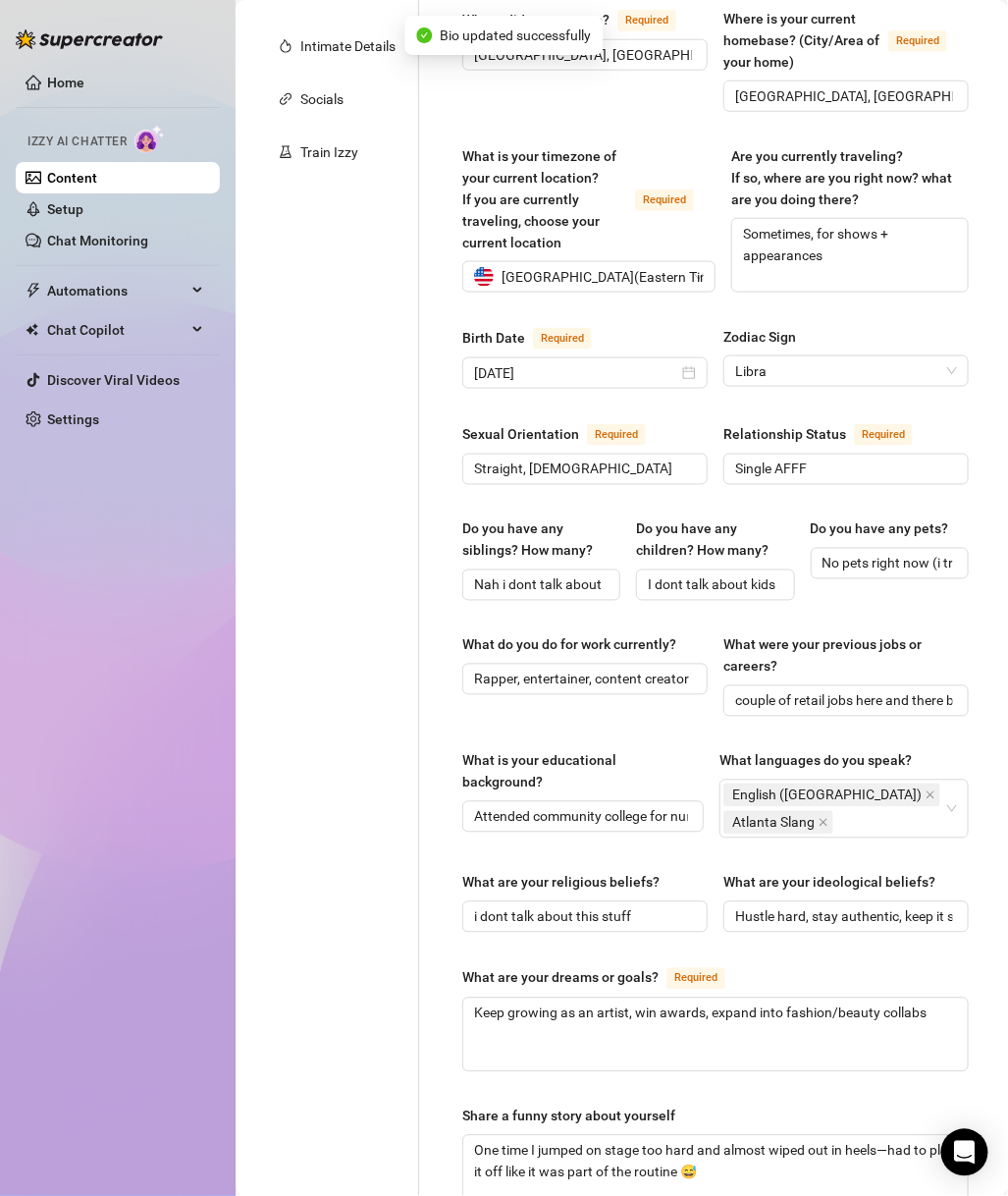
scroll to position [0, 0]
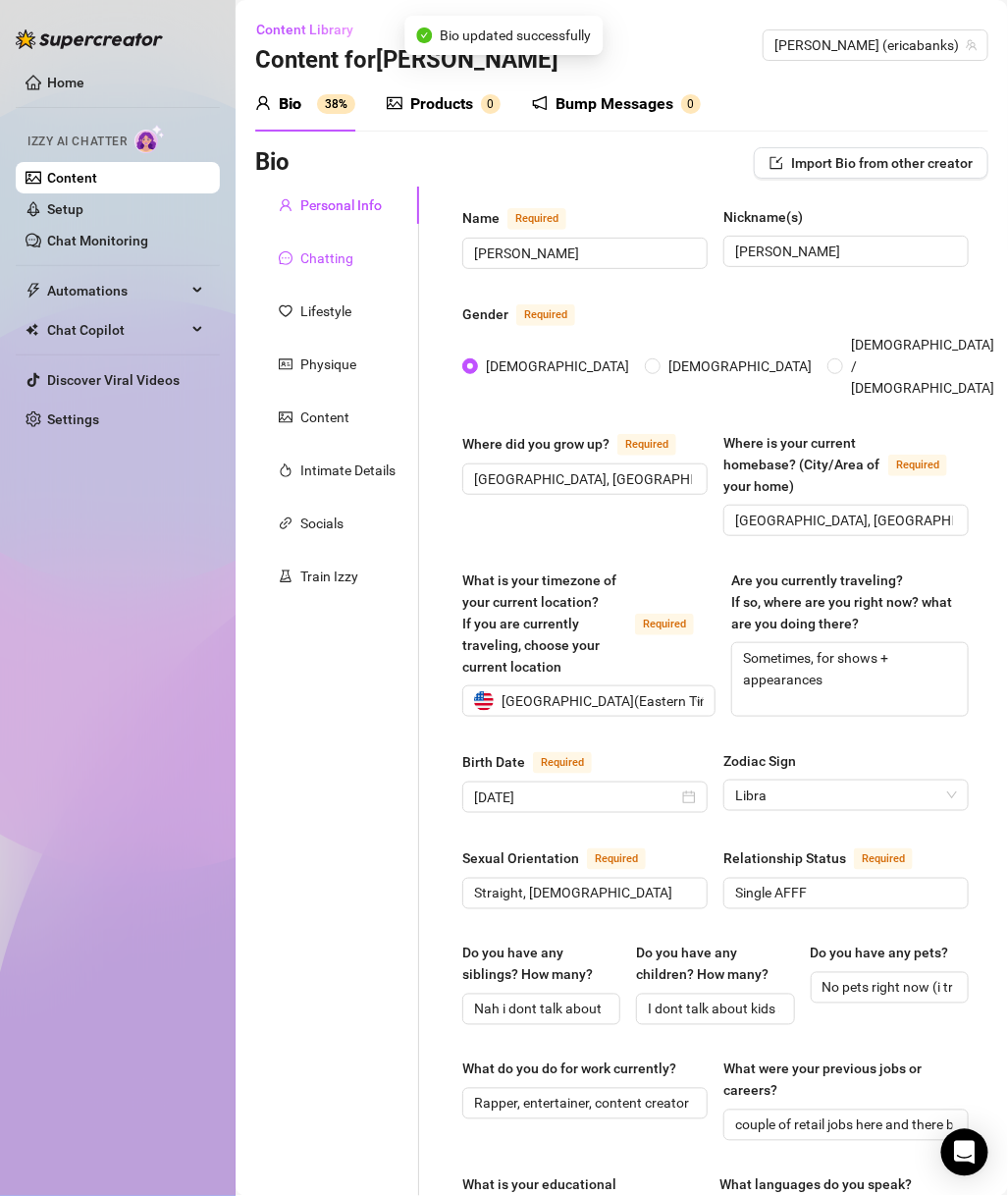
click at [312, 255] on div "Chatting" at bounding box center [327, 258] width 53 height 22
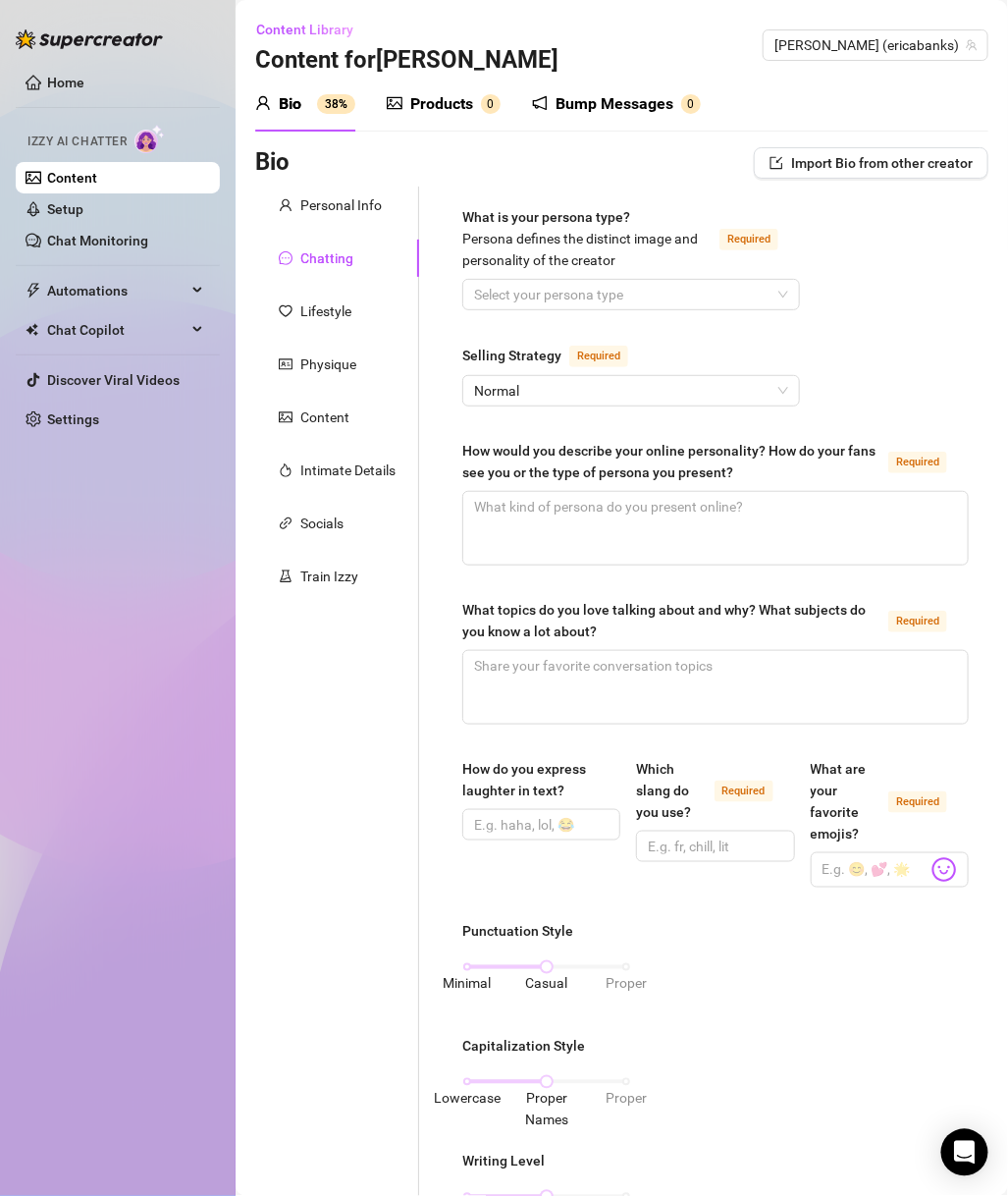
click at [713, 293] on input "What is your persona type? Persona defines the distinct image and personality o…" at bounding box center [623, 295] width 297 height 30
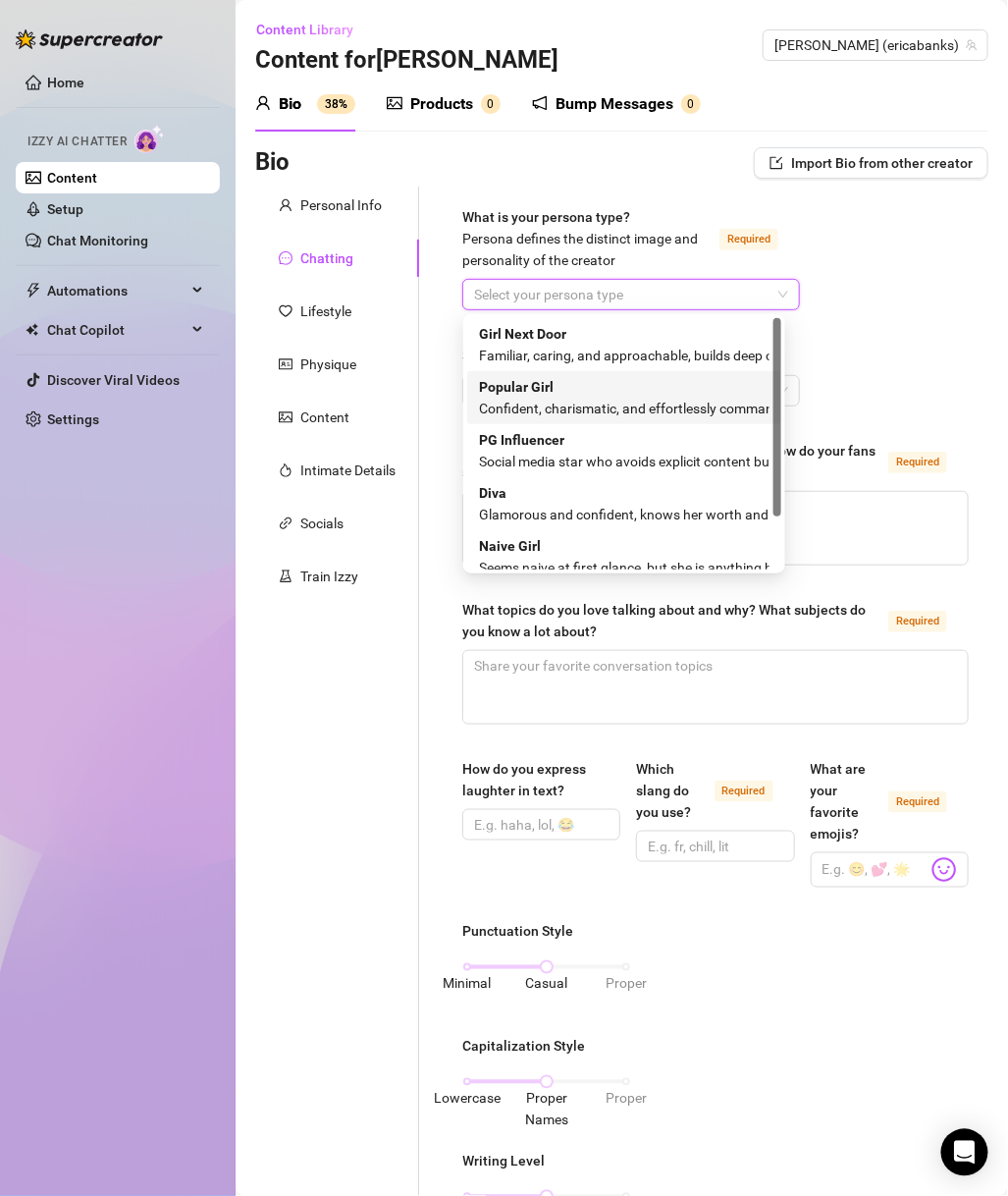
click at [561, 397] on div "Confident, charismatic, and effortlessly commands attention" at bounding box center [624, 408] width 291 height 22
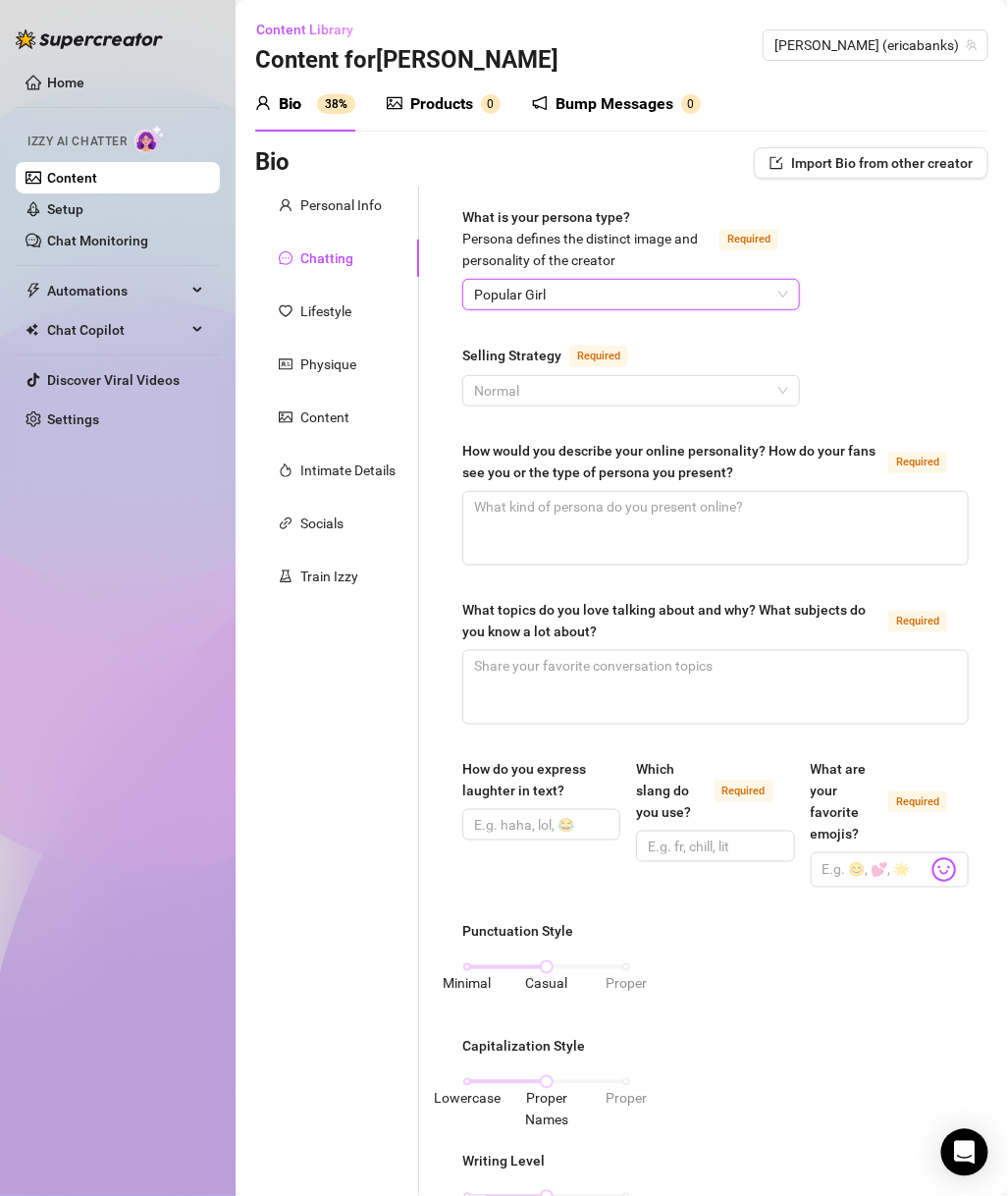
click at [581, 384] on span "Normal" at bounding box center [632, 391] width 314 height 30
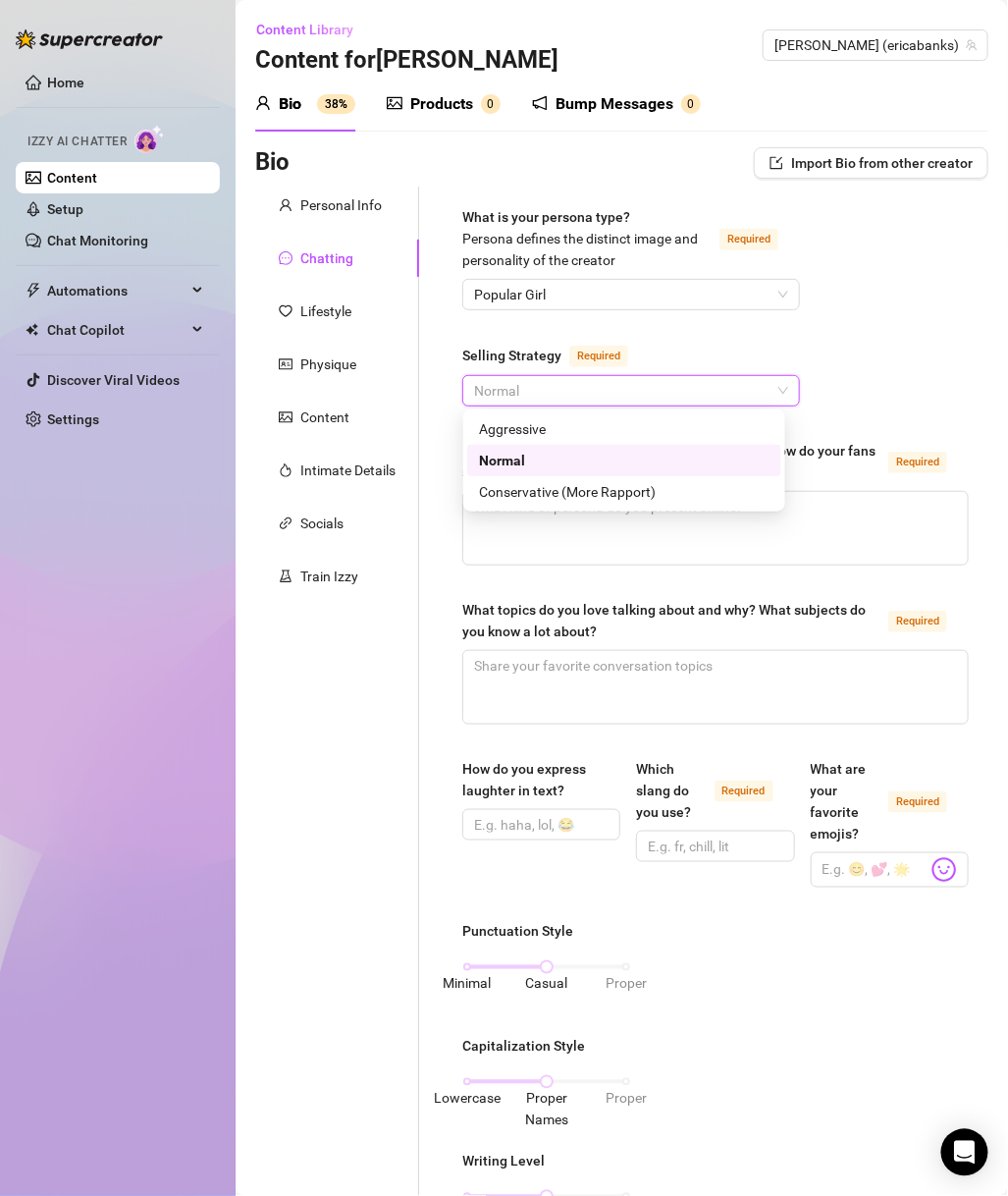
click at [556, 457] on div "Normal" at bounding box center [624, 461] width 291 height 22
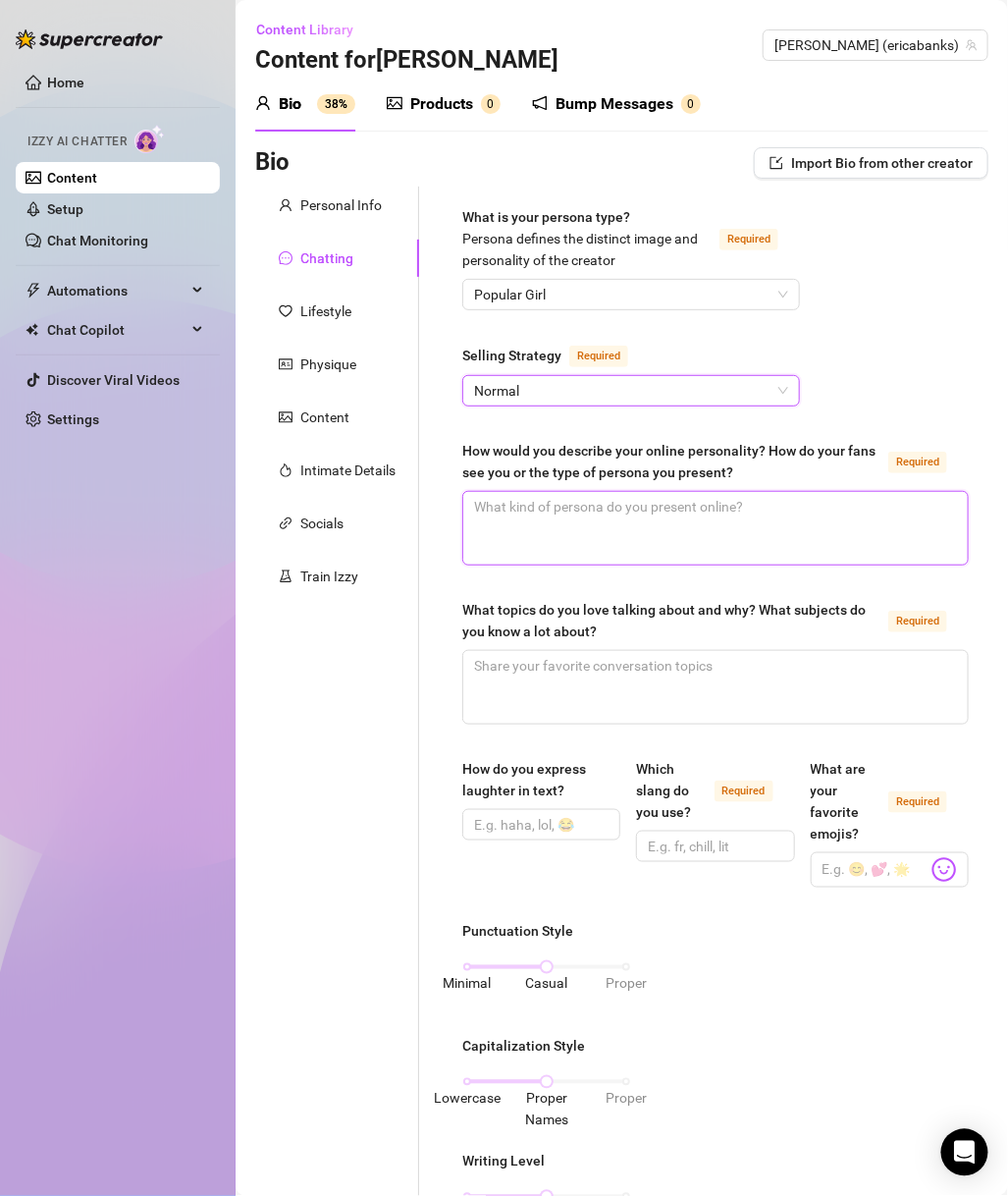
click at [600, 516] on textarea "How would you describe your online personality? How do your fans see you or the…" at bounding box center [716, 527] width 504 height 73
click at [558, 280] on span "Popular Girl" at bounding box center [632, 295] width 314 height 30
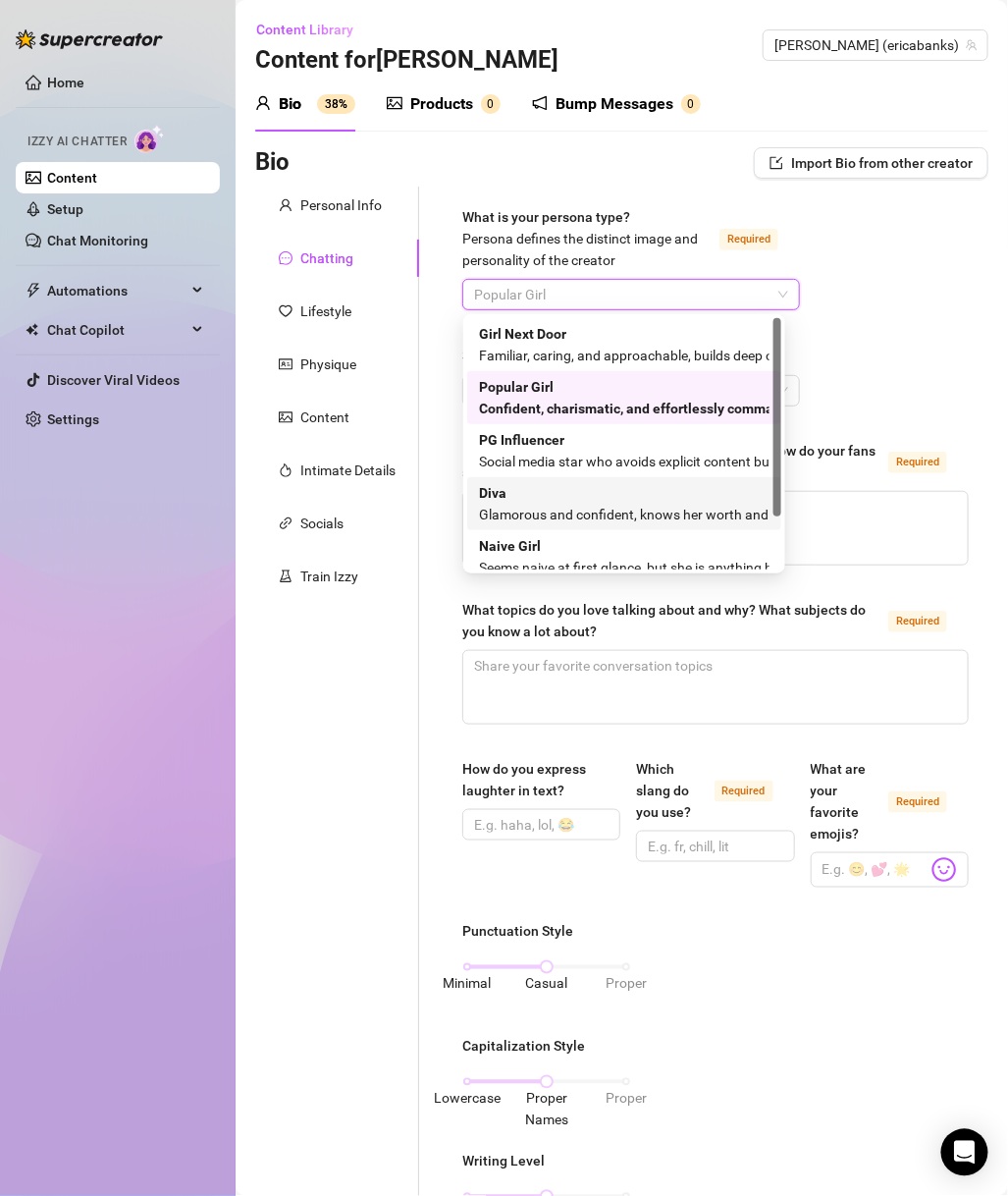
click at [531, 499] on div "Diva Glamorous and confident, knows her worth and takes control" at bounding box center [624, 504] width 291 height 44
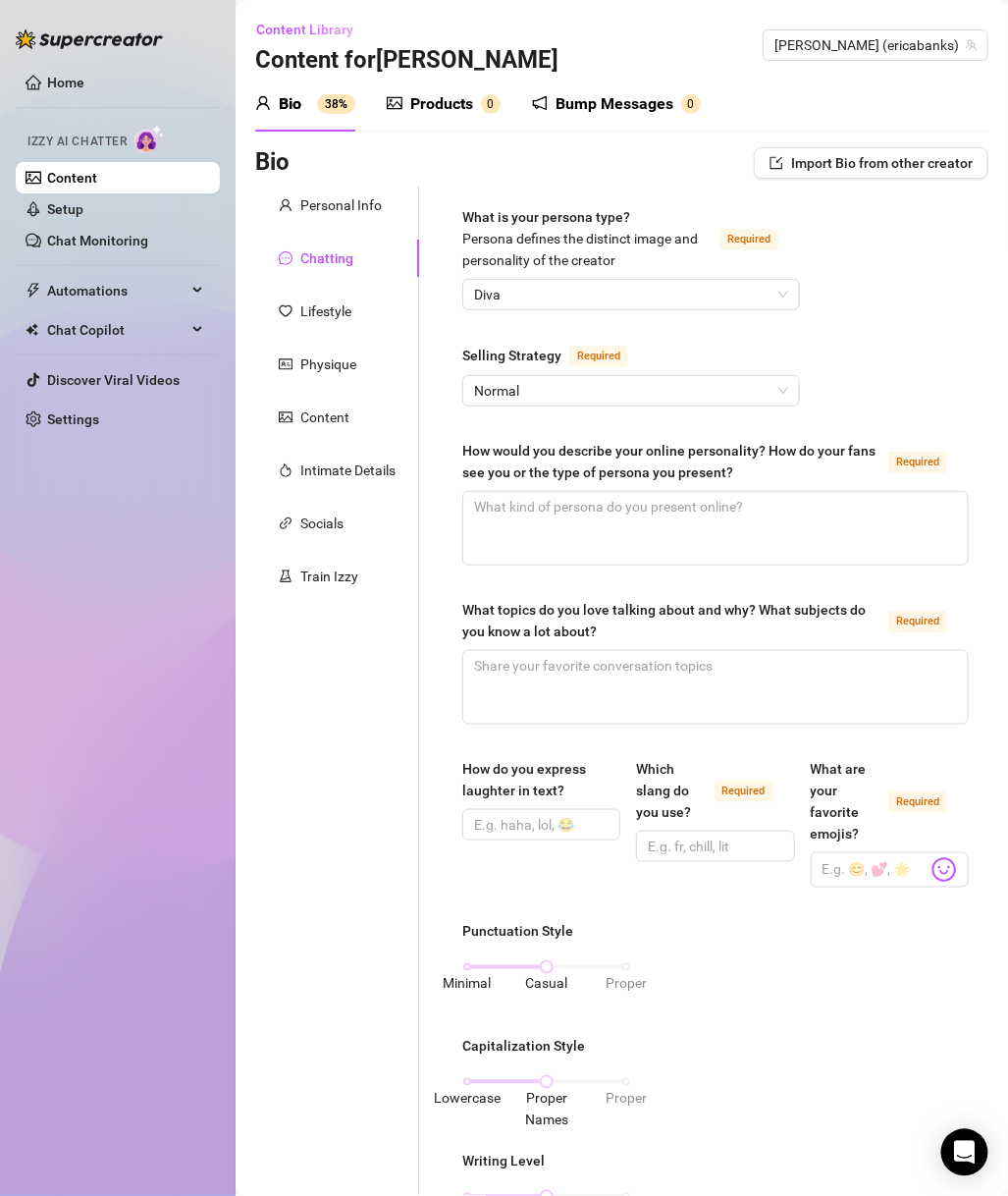
drag, startPoint x: 687, startPoint y: 565, endPoint x: 680, endPoint y: 556, distance: 11.4
click at [687, 566] on div "What is your persona type? Persona defines the distinct image and personality o…" at bounding box center [716, 1036] width 506 height 1659
click at [680, 539] on textarea "How would you describe your online personality? How do your fans see you or the…" at bounding box center [716, 527] width 504 height 73
paste textarea "Sexy, confident, flirty, witty — fans see me as that bad baddie they crush on b…"
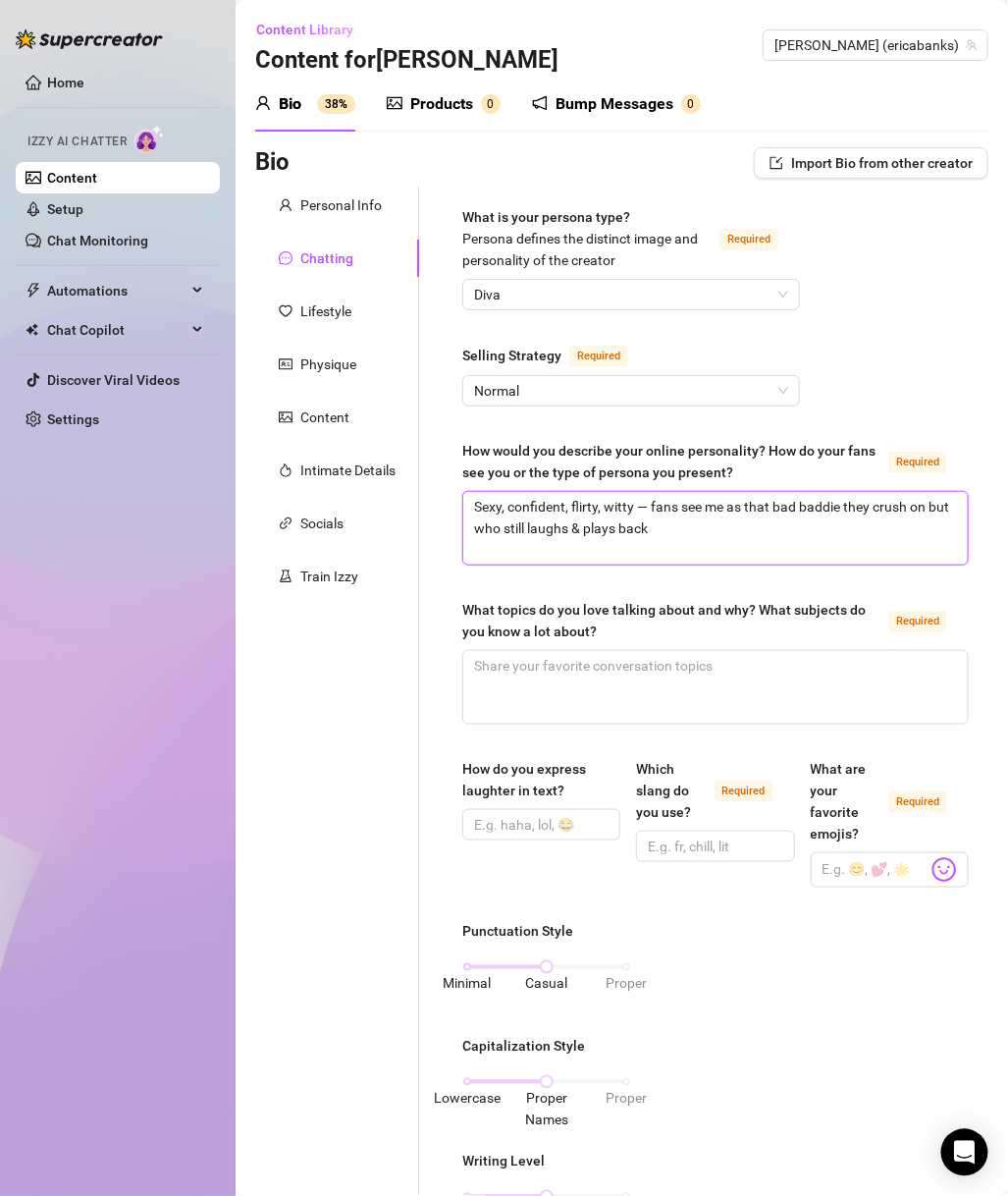
click at [480, 503] on textarea "Sexy, confident, flirty, witty — fans see me as that bad baddie they crush on b…" at bounding box center [716, 527] width 504 height 73
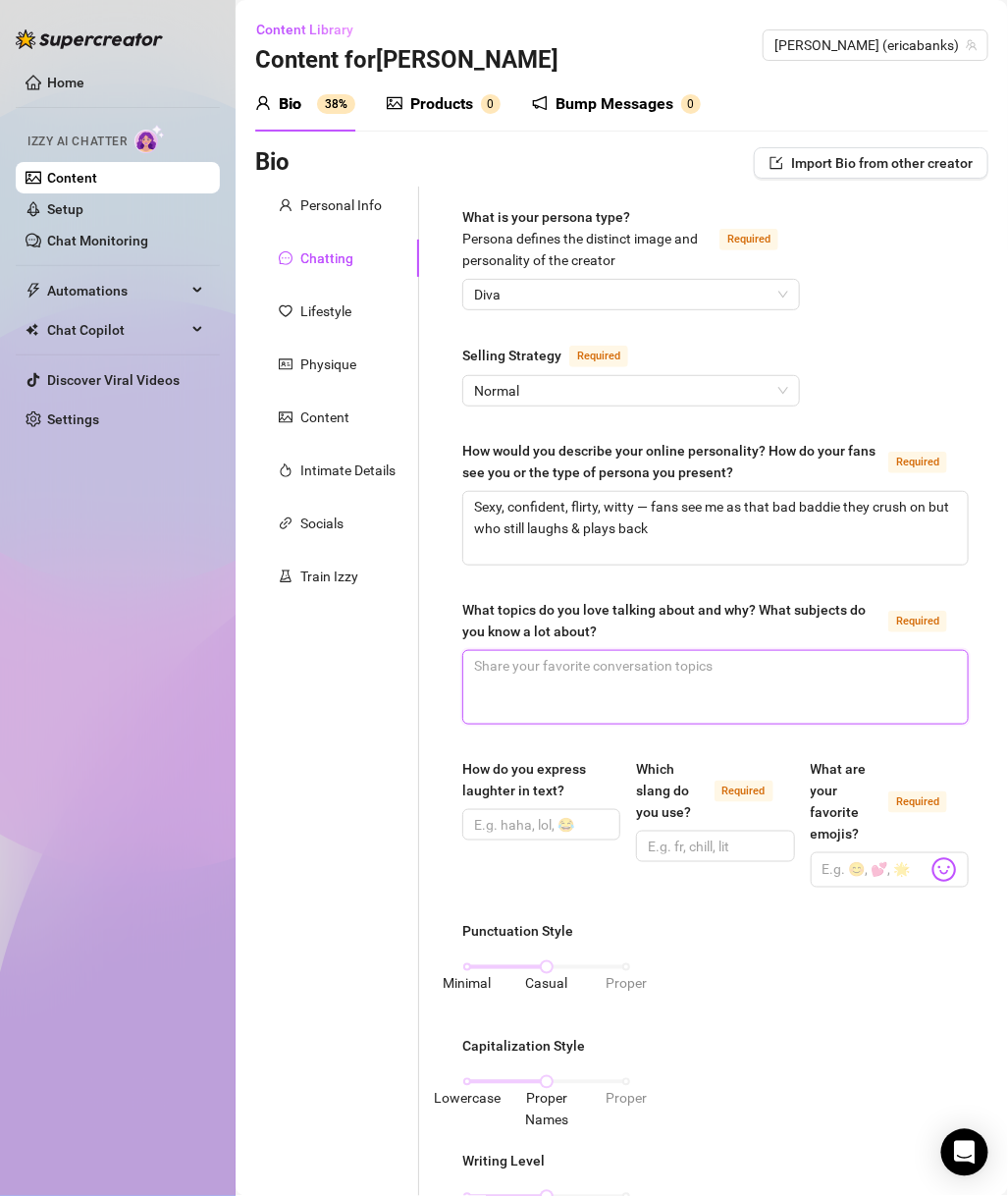
click at [704, 673] on textarea "What topics do you love talking about and why? What subjects do you know a lot …" at bounding box center [716, 687] width 504 height 73
click at [581, 669] on textarea "What topics do you love talking about and why? What subjects do you know a lot …" at bounding box center [716, 687] width 504 height 73
paste textarea "Music, fashion, nightlife, vibes, relationships, flirty banter. Knows a lot abo…"
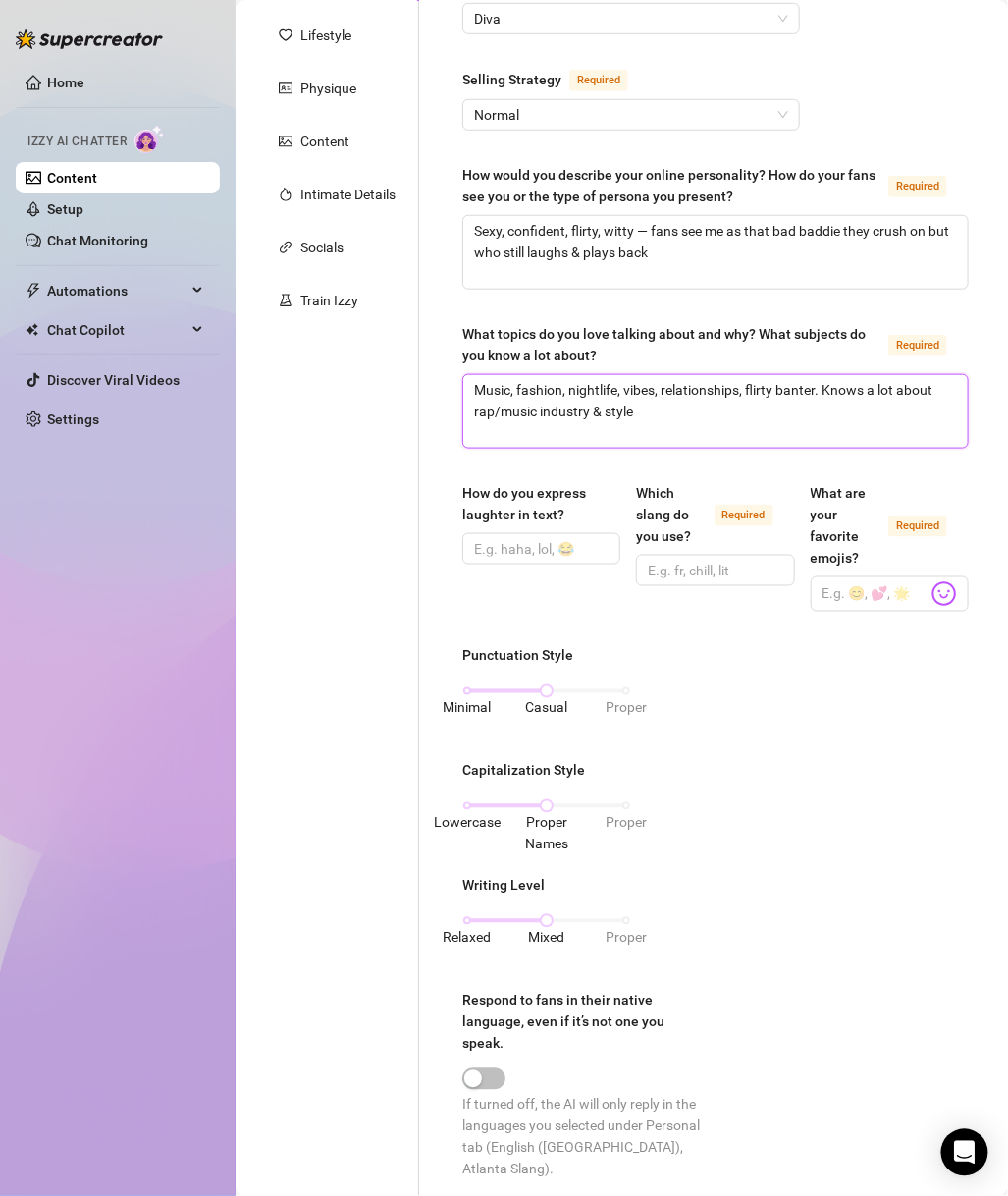
scroll to position [283, 0]
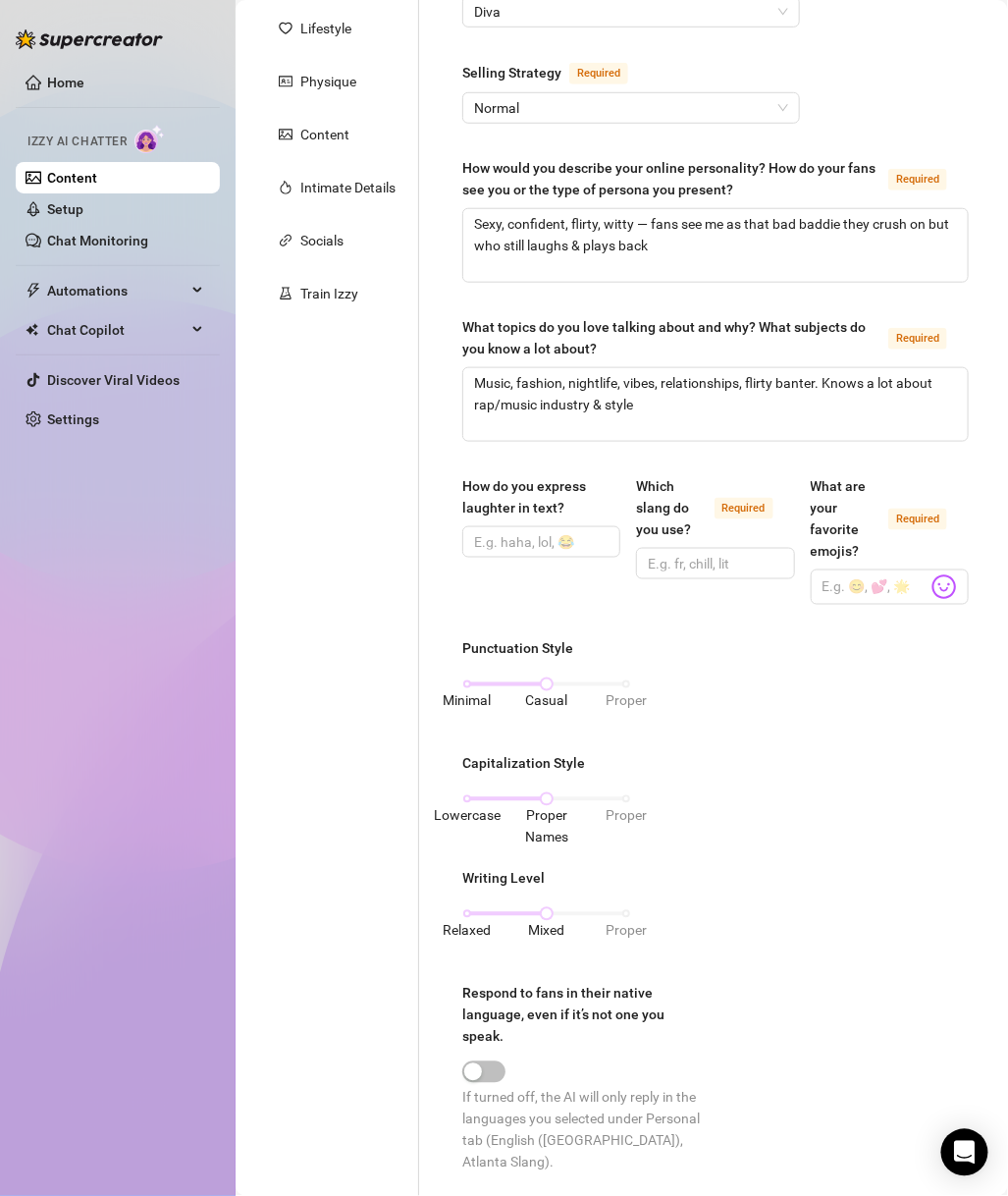
click at [815, 730] on div "Punctuation Style Minimal Casual Proper Capitalization Style Lowercase Proper N…" at bounding box center [716, 915] width 506 height 553
click at [548, 545] on input "How do you express laughter in text?" at bounding box center [539, 542] width 130 height 22
paste input "lmaoo, 😂😭, heheee"
click at [740, 574] on span at bounding box center [715, 564] width 158 height 32
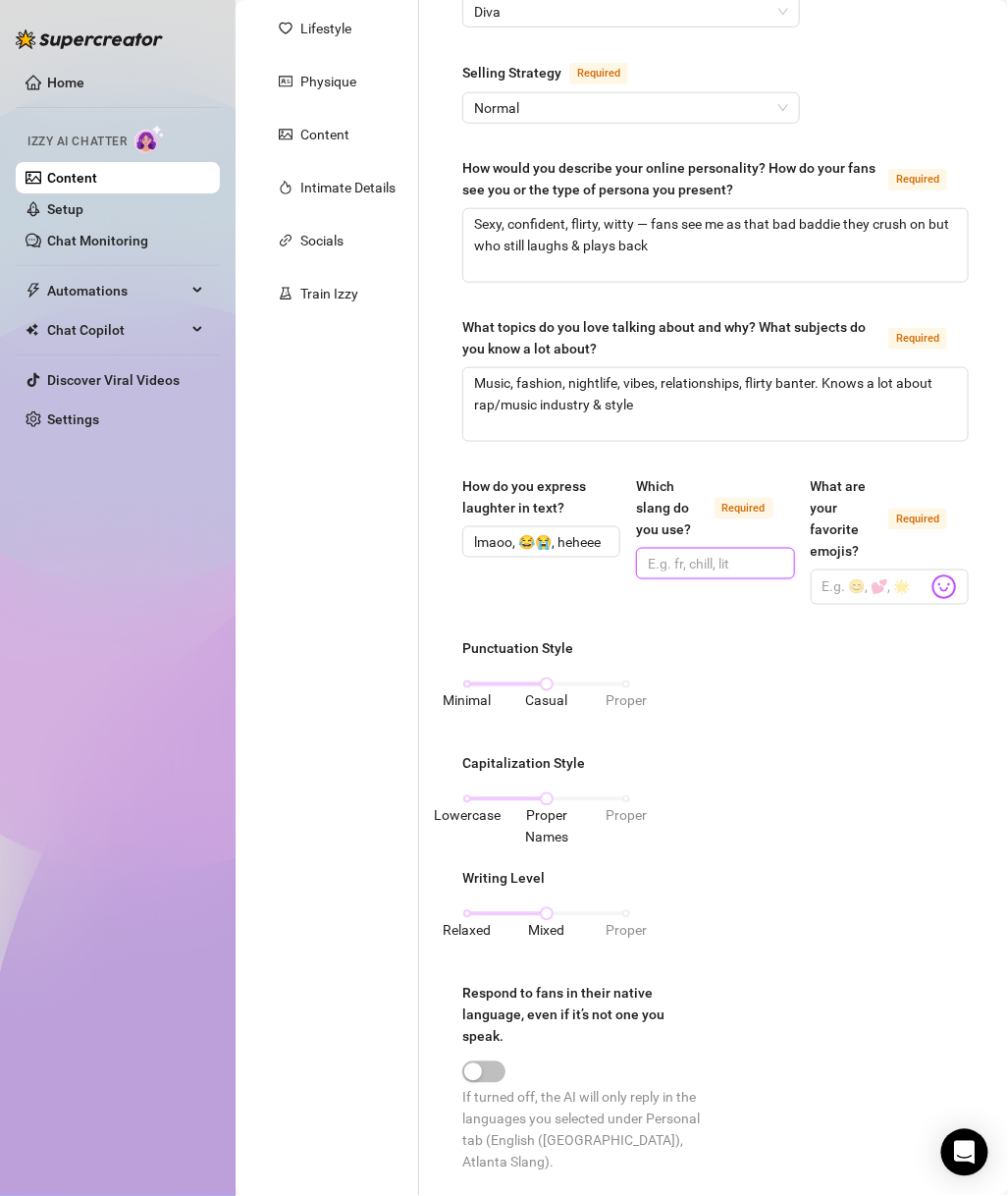
scroll to position [0, 0]
click at [660, 566] on input "Which slang do you use? Required" at bounding box center [713, 564] width 130 height 22
paste input "periodt, chileee, vibes, fr, bet, deadass, big bank, hunnid percent"
click at [769, 573] on span "periodt, chileee, vibes, fr, bet, deadass, big bank, hunnid percent" at bounding box center [715, 564] width 158 height 32
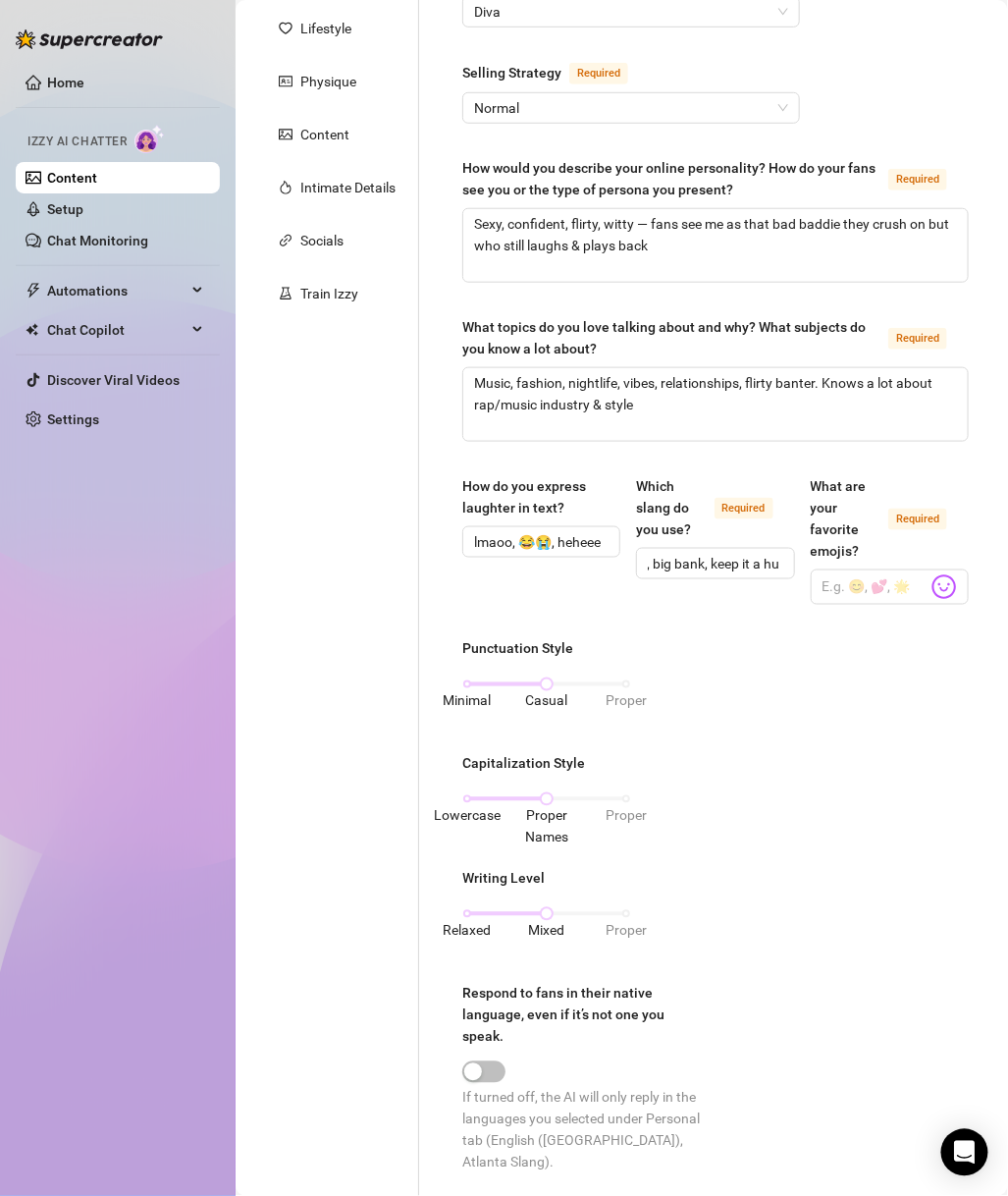
scroll to position [0, 0]
drag, startPoint x: 888, startPoint y: 590, endPoint x: 855, endPoint y: 589, distance: 33.0
click at [888, 590] on input "What are your favorite emojis? Required" at bounding box center [876, 587] width 105 height 26
paste input "🔥💋🍑💃🏽😂😭✨"
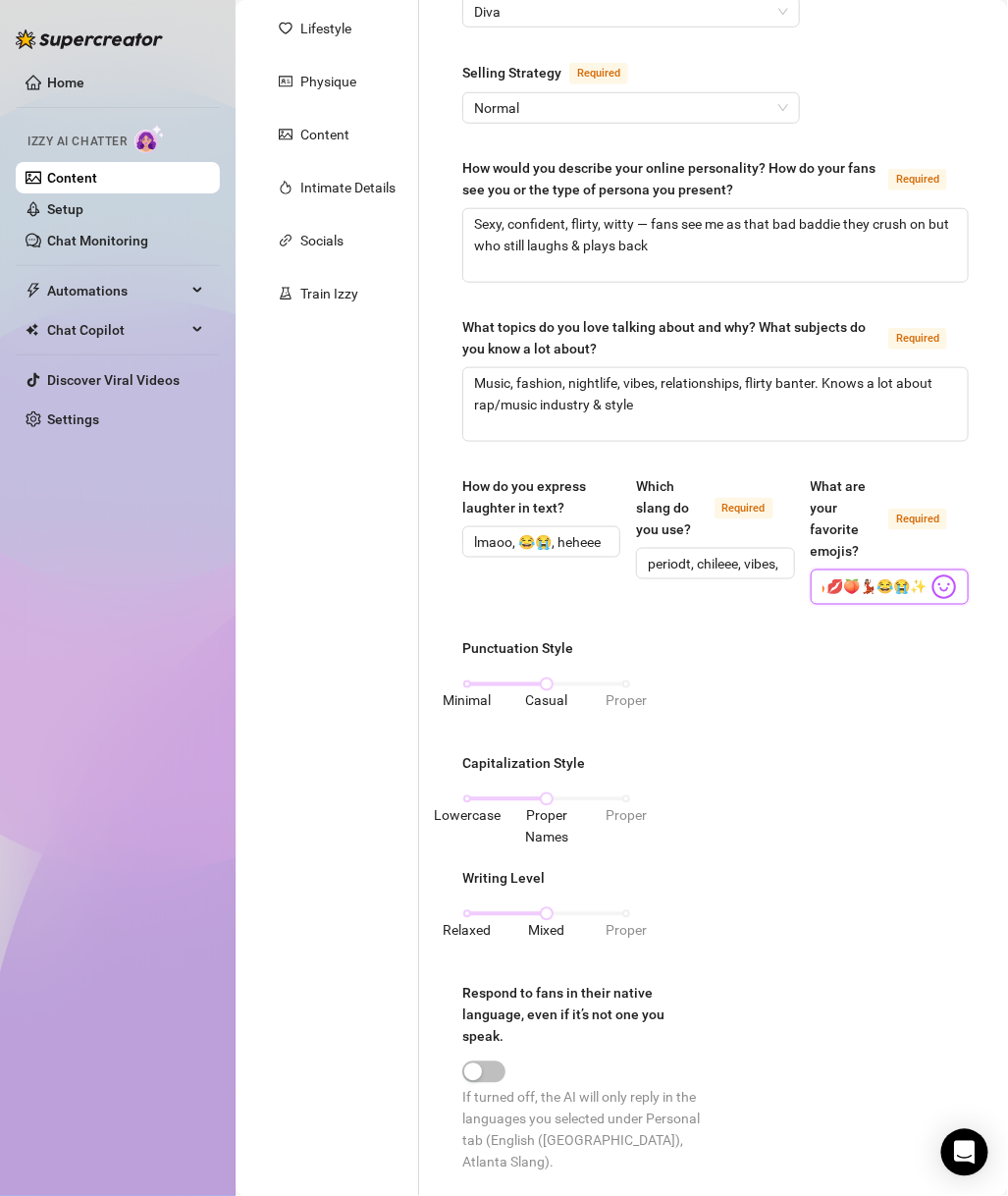
click at [844, 582] on input "🔥💋🍑💃🏽😂😭✨" at bounding box center [876, 587] width 105 height 26
click at [879, 582] on input "🔥💋🍑😂😭✨" at bounding box center [876, 587] width 105 height 26
click at [897, 588] on input "🔥💋🍑😂✨" at bounding box center [876, 587] width 105 height 26
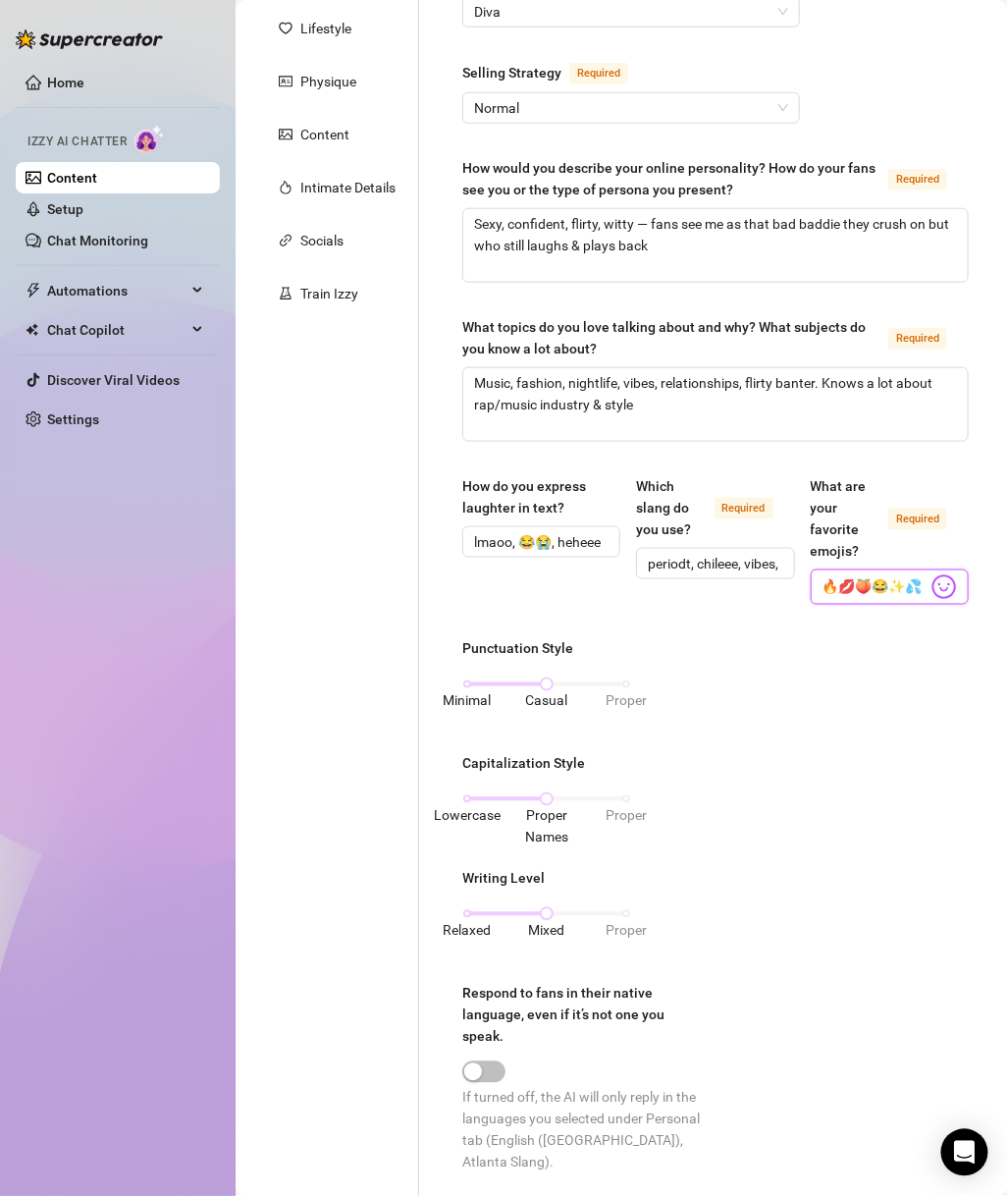
scroll to position [0, 16]
click at [886, 589] on input "🔥💋🍑😂✨💦" at bounding box center [876, 587] width 105 height 26
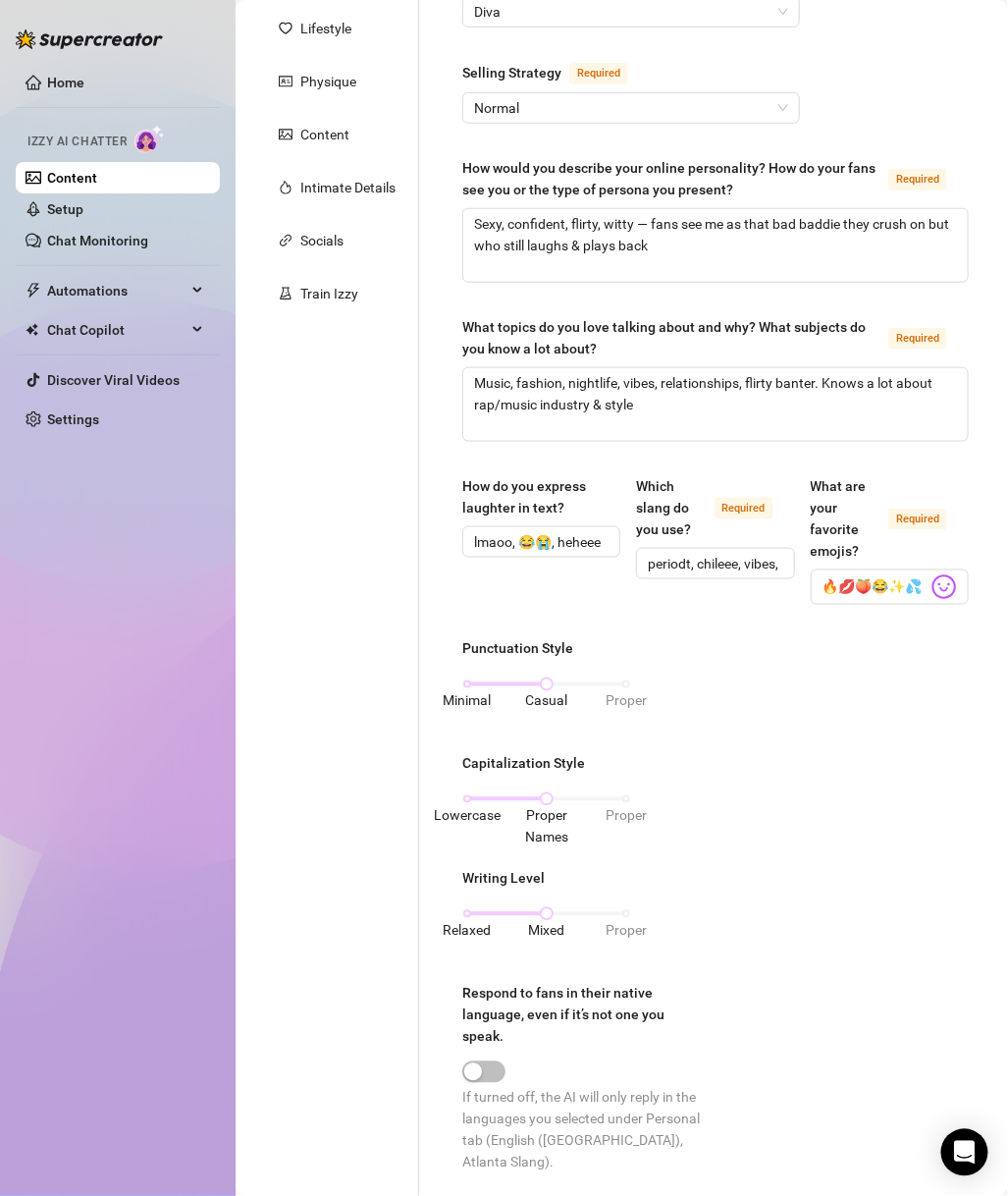
click at [613, 764] on div "Capitalization Style" at bounding box center [547, 768] width 169 height 30
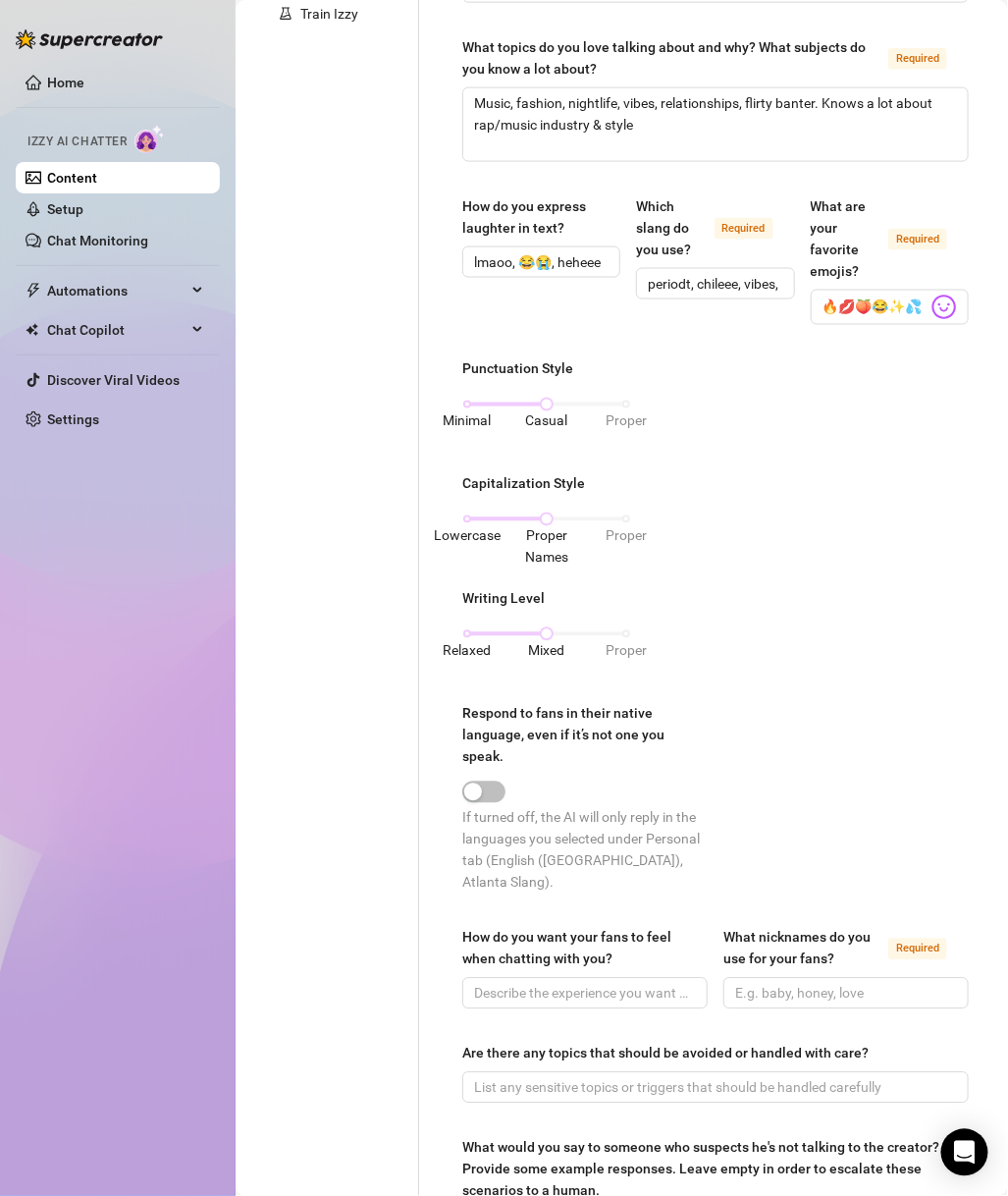
scroll to position [565, 0]
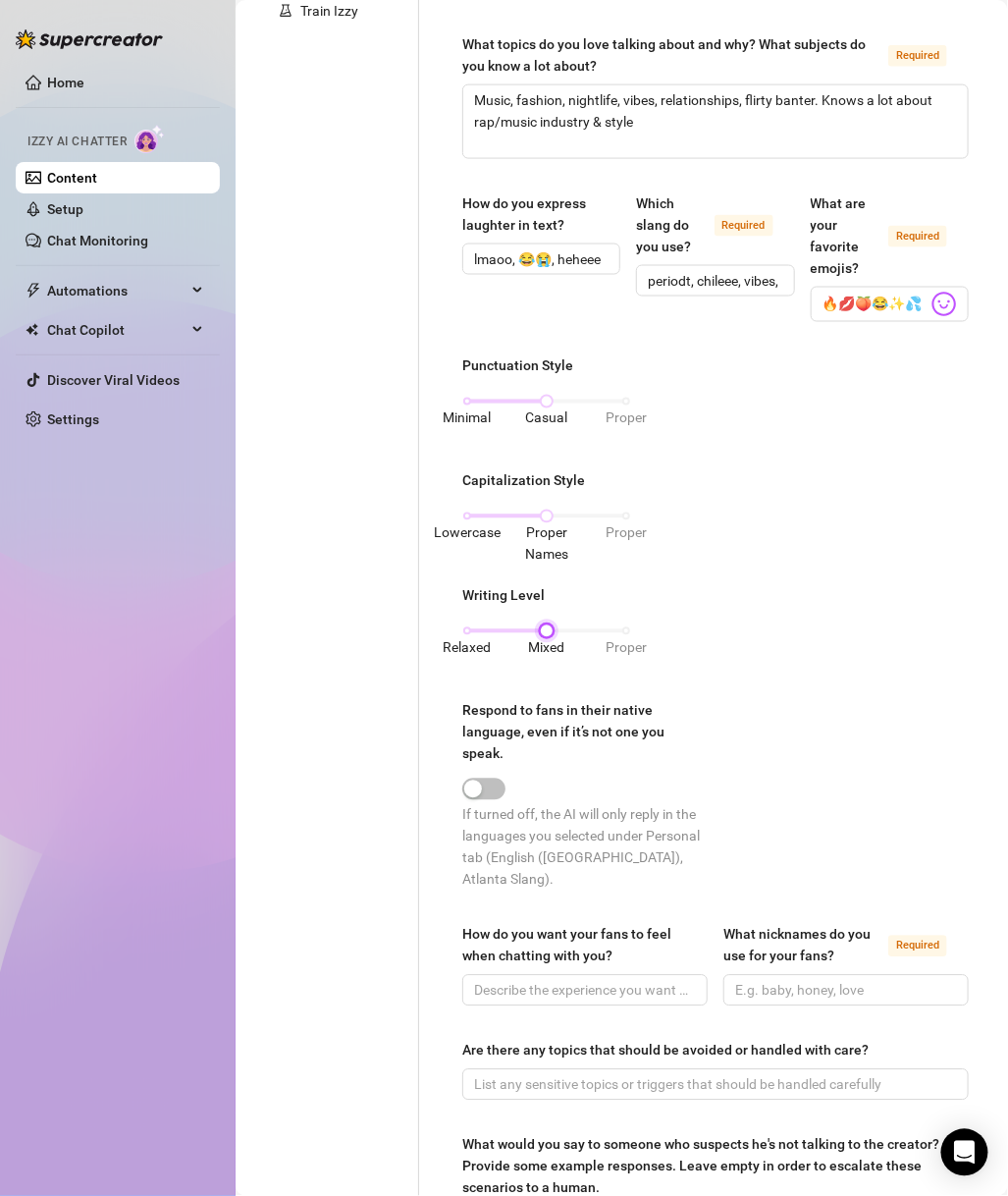
click at [487, 630] on div "Relaxed Mixed Proper" at bounding box center [547, 632] width 159 height 12
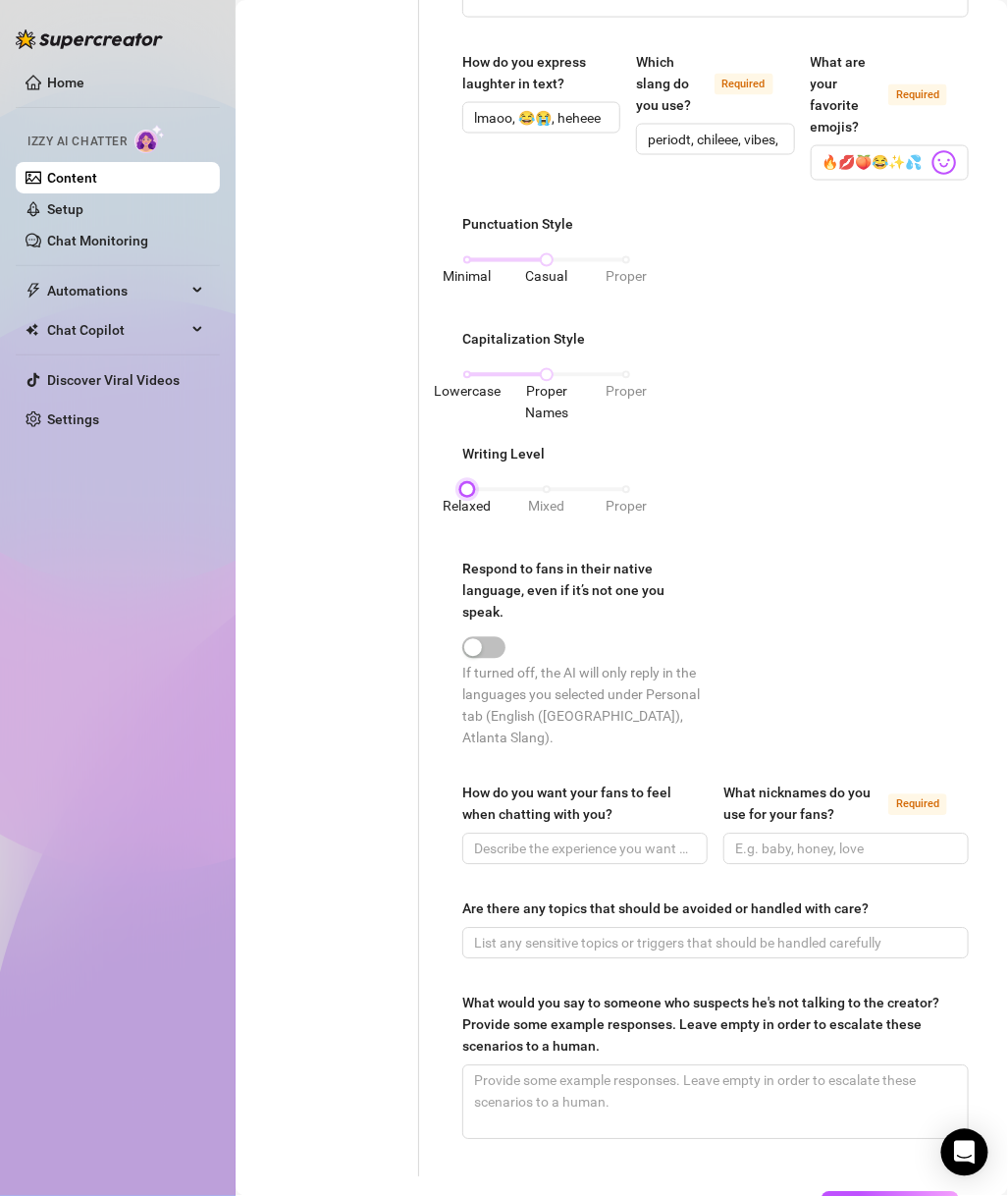
scroll to position [837, 0]
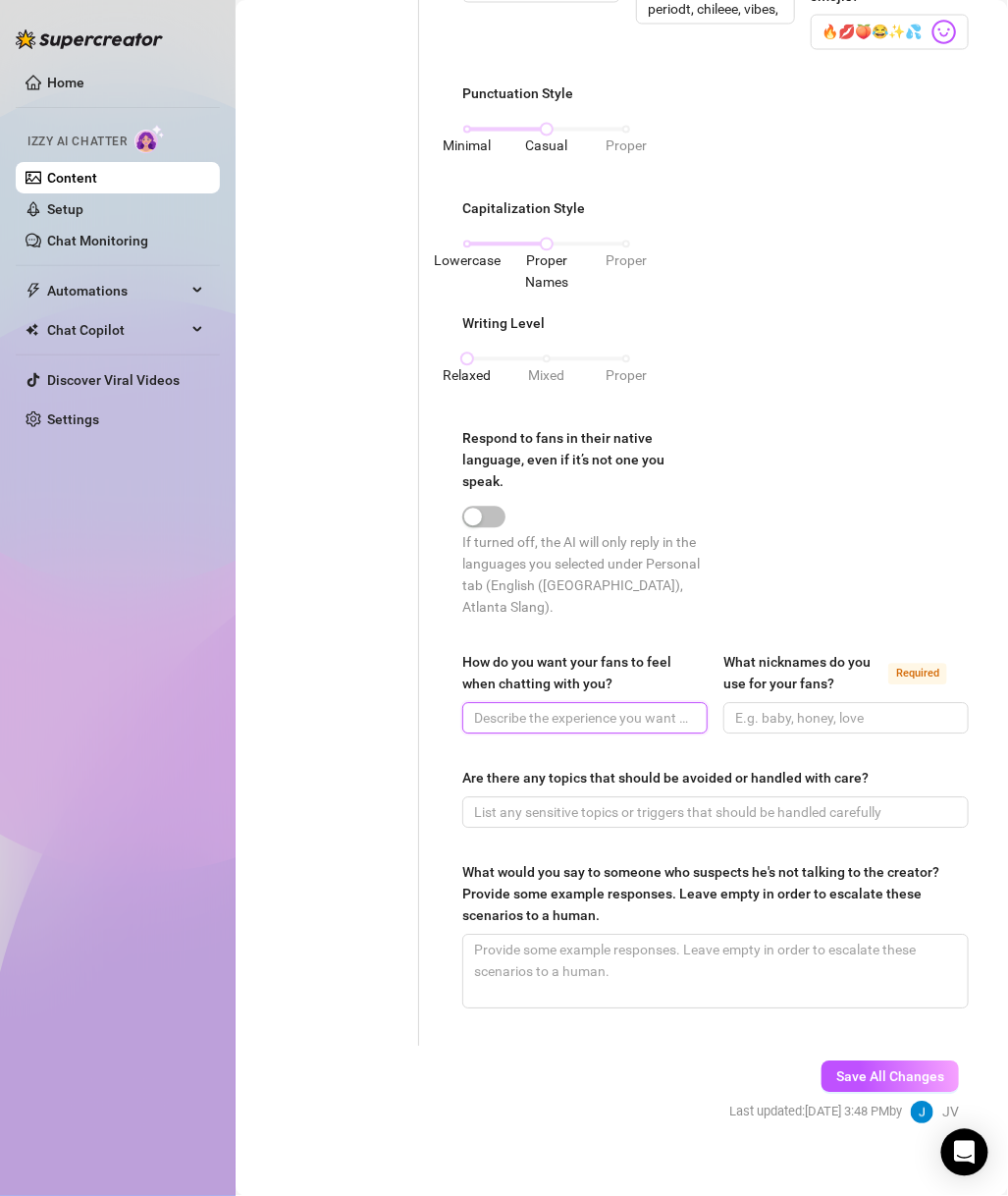
click at [579, 708] on input "How do you want your fans to feel when chatting with you?" at bounding box center [583, 719] width 217 height 22
click at [572, 708] on input "How do you want your fans to feel when chatting with you?" at bounding box center [583, 719] width 217 height 22
paste input "Like they’re vibin’ with a baddie they can flirt with — fun, sexy, light-hearted"
click at [539, 708] on input "Like they’re vibin’ with a baddie they can flirt with — fun, sexy, light-hearted" at bounding box center [583, 719] width 217 height 22
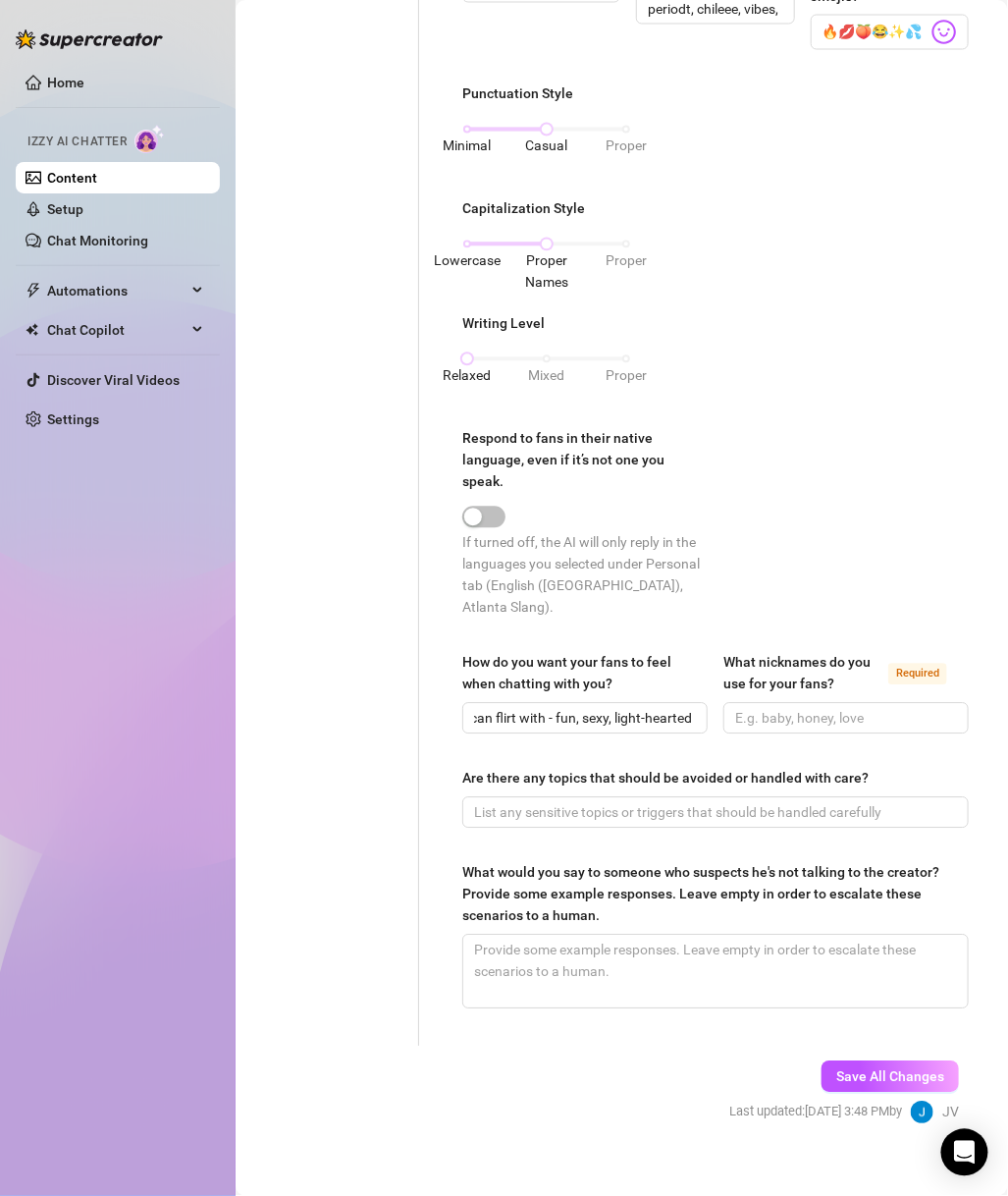
scroll to position [0, 0]
click at [901, 711] on span at bounding box center [846, 719] width 245 height 32
paste input "babe, papi, boo, king"
click at [743, 803] on input "Are there any topics that should be avoided or handled with care?" at bounding box center [714, 814] width 479 height 22
click at [623, 769] on div "Are there any topics that should be avoided or handled with care?" at bounding box center [716, 783] width 506 height 30
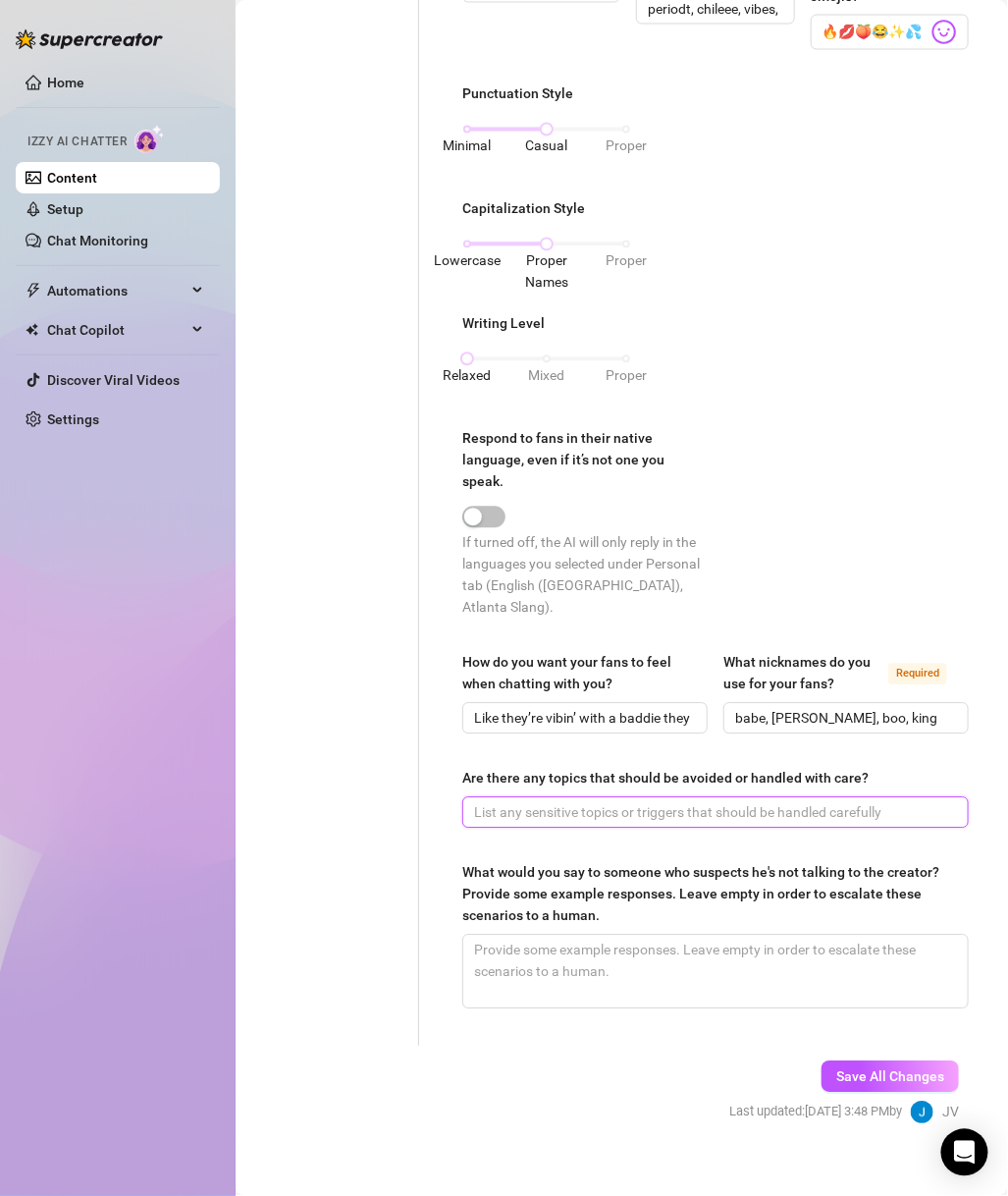
click at [630, 803] on input "Are there any topics that should be avoided or handled with care?" at bounding box center [714, 814] width 479 height 22
paste input "Don’t ask about customs, personal life details (family, address, etc)"
drag, startPoint x: 733, startPoint y: 972, endPoint x: 807, endPoint y: 956, distance: 75.7
click at [732, 972] on textarea "What would you say to someone who suspects he's not talking to the creator? Pro…" at bounding box center [716, 972] width 504 height 73
paste textarea "“If it wasn’t me, would I be droppin heat for you rn? Exactly 😘”"
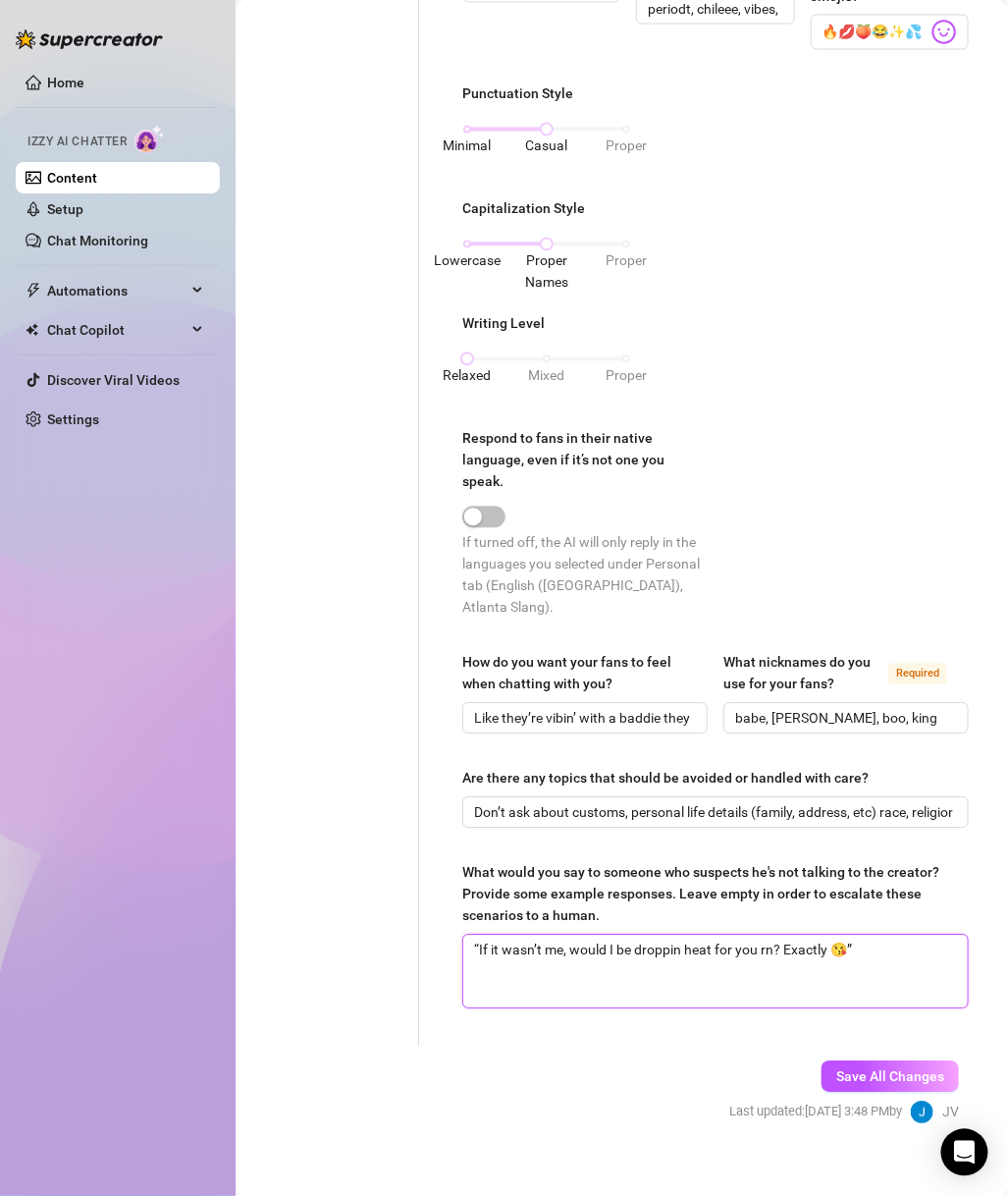
click at [864, 936] on textarea "“If it wasn’t me, would I be droppin heat for you rn? Exactly 😘”" at bounding box center [716, 972] width 504 height 73
click at [477, 936] on textarea "“If it wasn’t me, would I be droppin heat for you rn? Exactly" at bounding box center [716, 972] width 504 height 73
click at [836, 997] on span "Save All Changes" at bounding box center [890, 1078] width 108 height 16
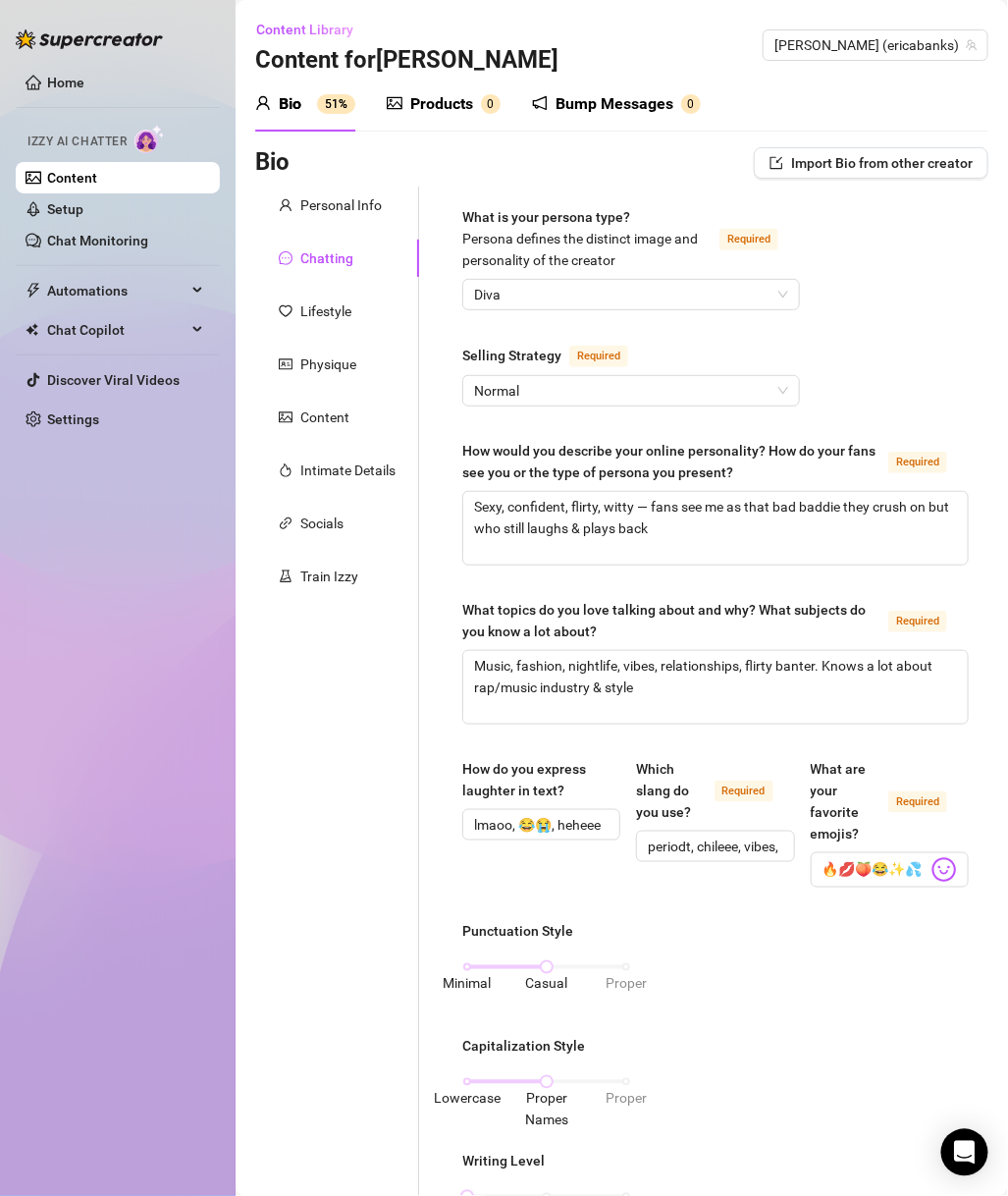
click at [330, 324] on div "Lifestyle" at bounding box center [337, 312] width 164 height 38
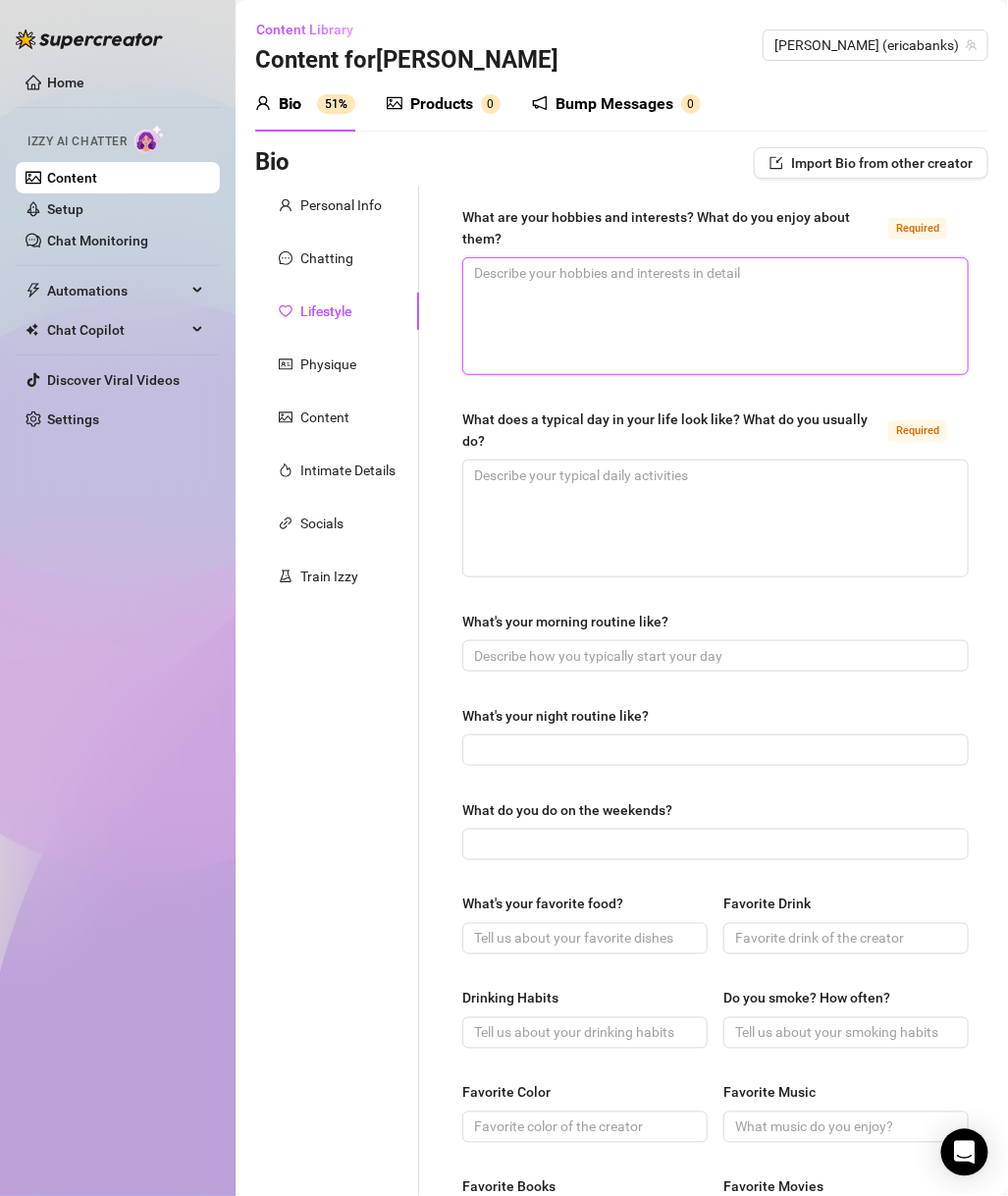
click at [647, 344] on textarea "What are your hobbies and interests? What do you enjoy about them? Required" at bounding box center [716, 316] width 504 height 116
click at [689, 346] on textarea "What are your hobbies and interests? What do you enjoy about them? Required" at bounding box center [716, 316] width 504 height 116
click at [555, 318] on textarea "What are your hobbies and interests? What do you enjoy about them? Required" at bounding box center [716, 316] width 504 height 116
paste textarea "Music, studio sessions, shopping/fashion, beauty, traveling, twerking, nightlife"
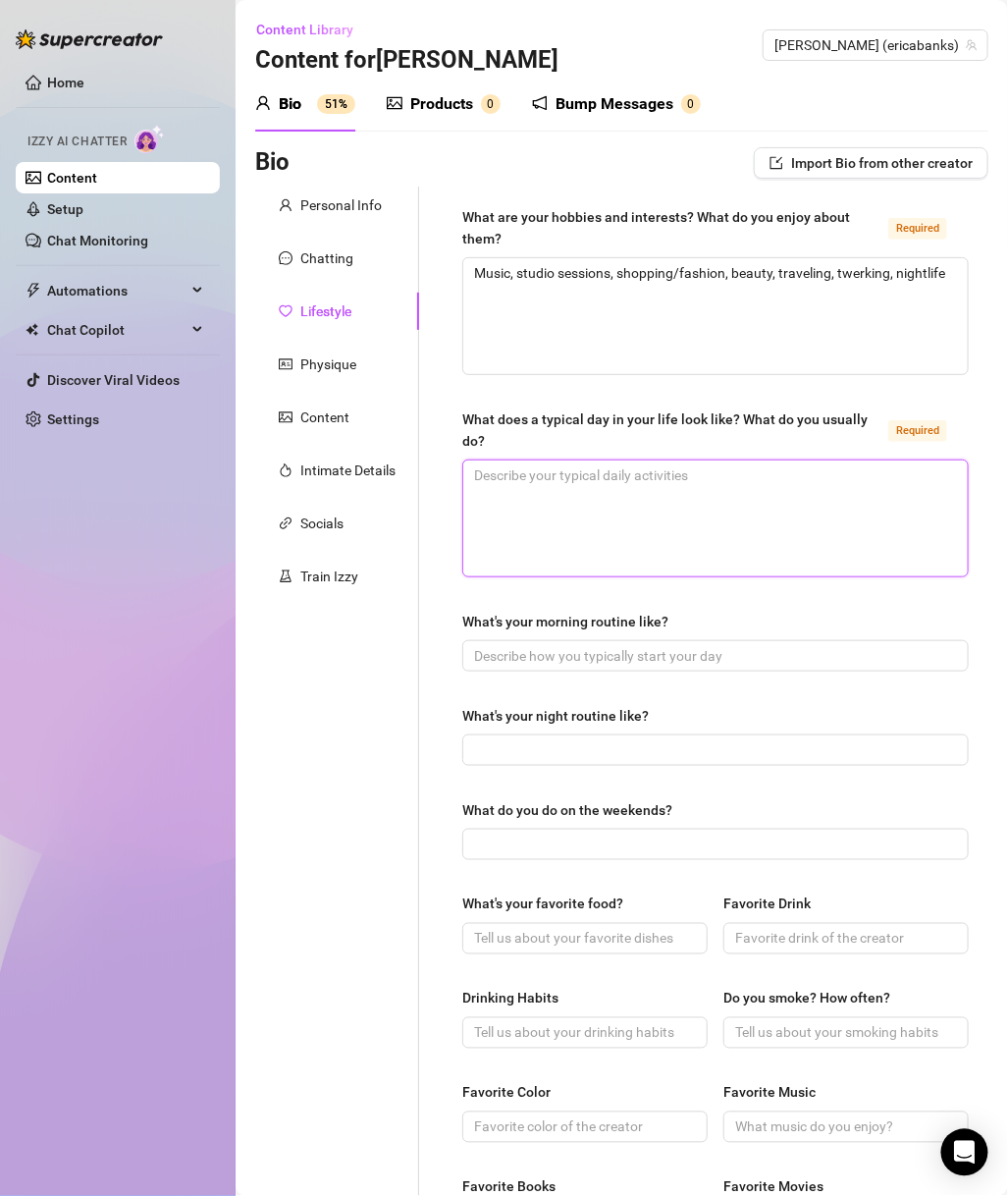
click at [586, 504] on textarea "What does a typical day in your life look like? What do you usually do? Required" at bounding box center [716, 519] width 504 height 116
paste textarea "Studio, meetings, creating content, chilling w/ friends, online flirting, plann…"
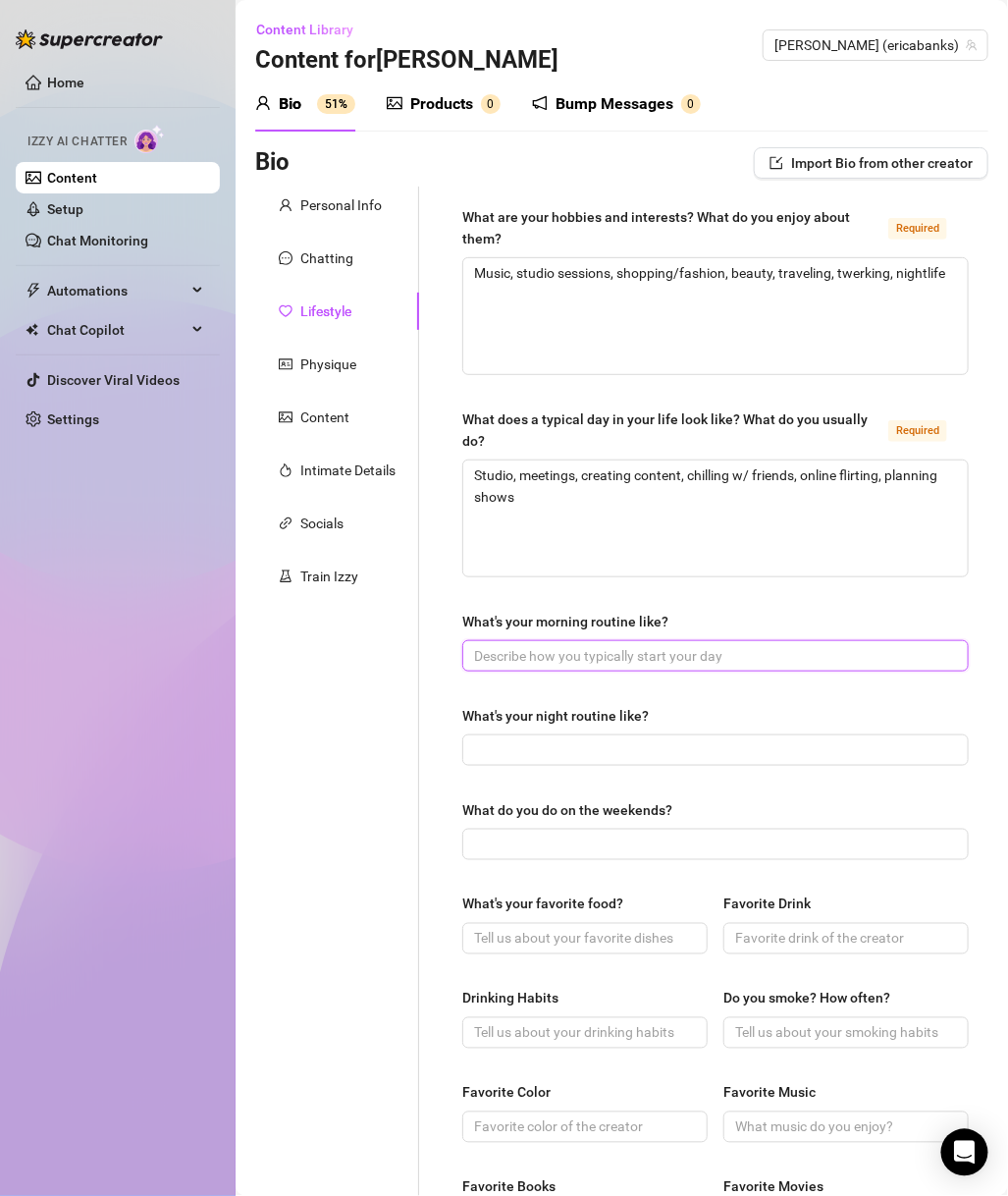
click at [699, 659] on input "What's your morning routine like?" at bounding box center [714, 657] width 479 height 22
paste input "Sleep in, check phone, glam up, coffee/energy drink"
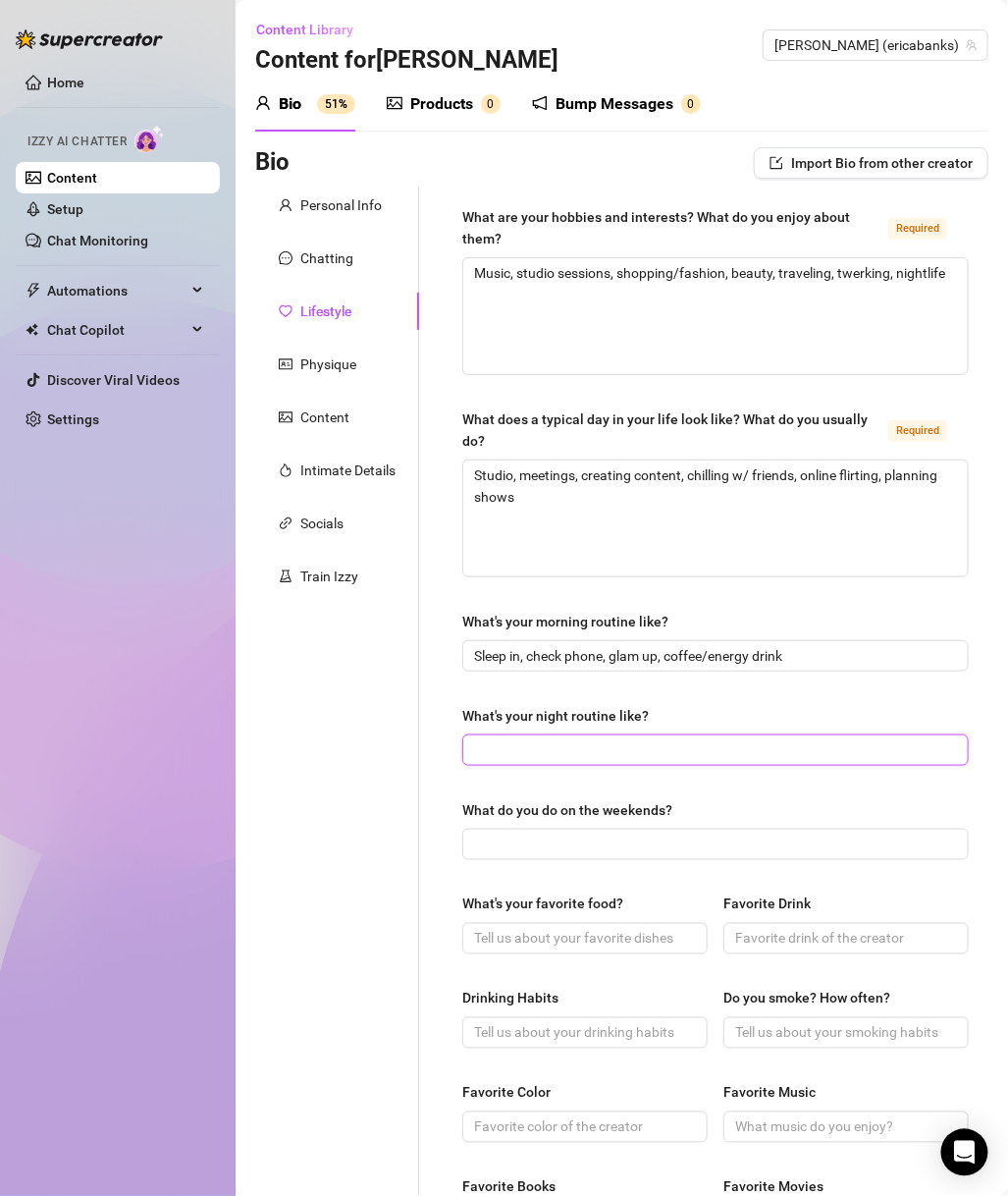
click at [684, 754] on input "What's your night routine like?" at bounding box center [714, 750] width 479 height 22
paste input "Studio, vibes, wine/tequila, Netflix or out in the city"
drag, startPoint x: 569, startPoint y: 835, endPoint x: 711, endPoint y: 790, distance: 149.0
click at [569, 835] on input "What do you do on the weekends?" at bounding box center [714, 844] width 479 height 22
paste input "Performances, appearances, parties, studio sessions"
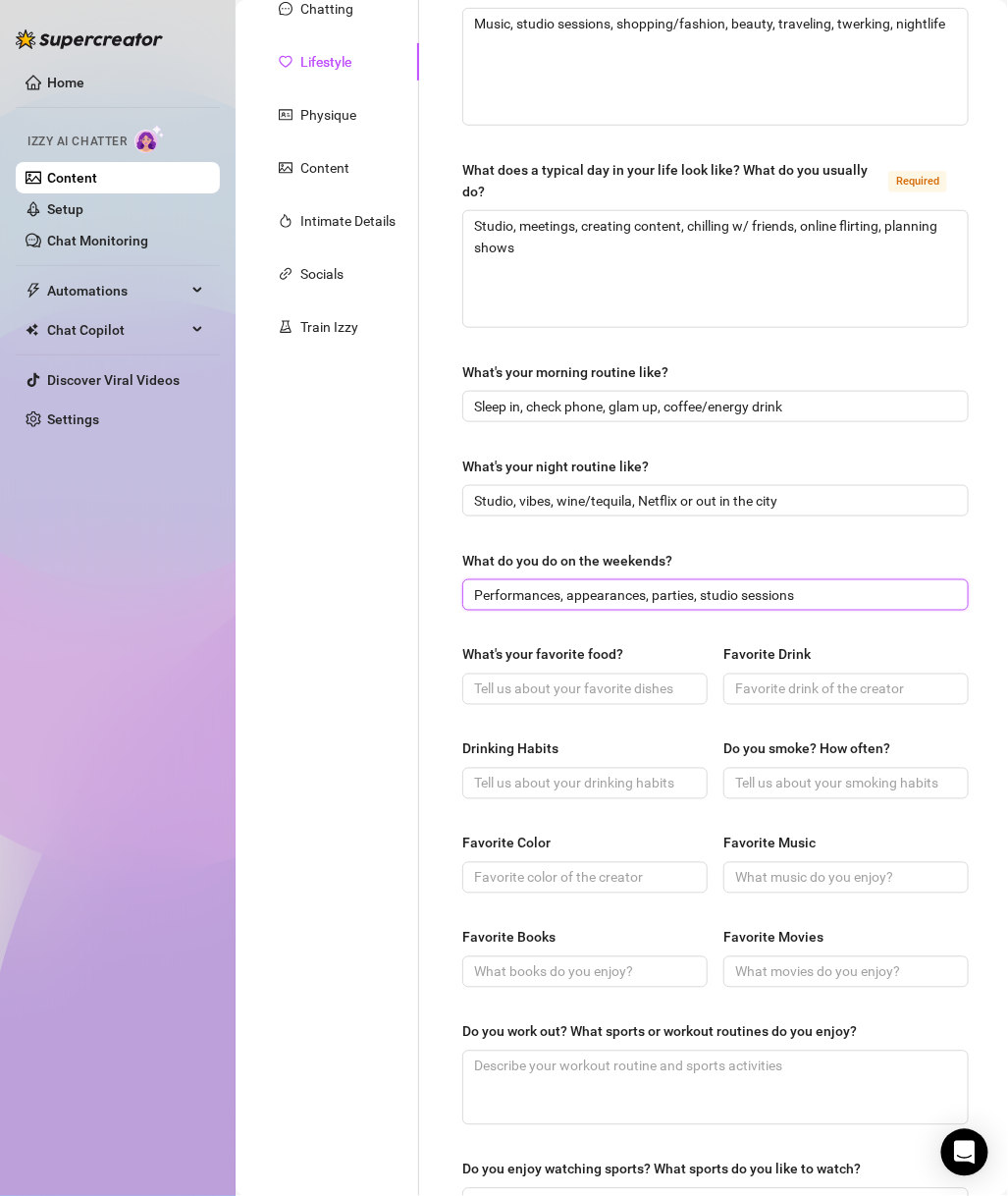
scroll to position [283, 0]
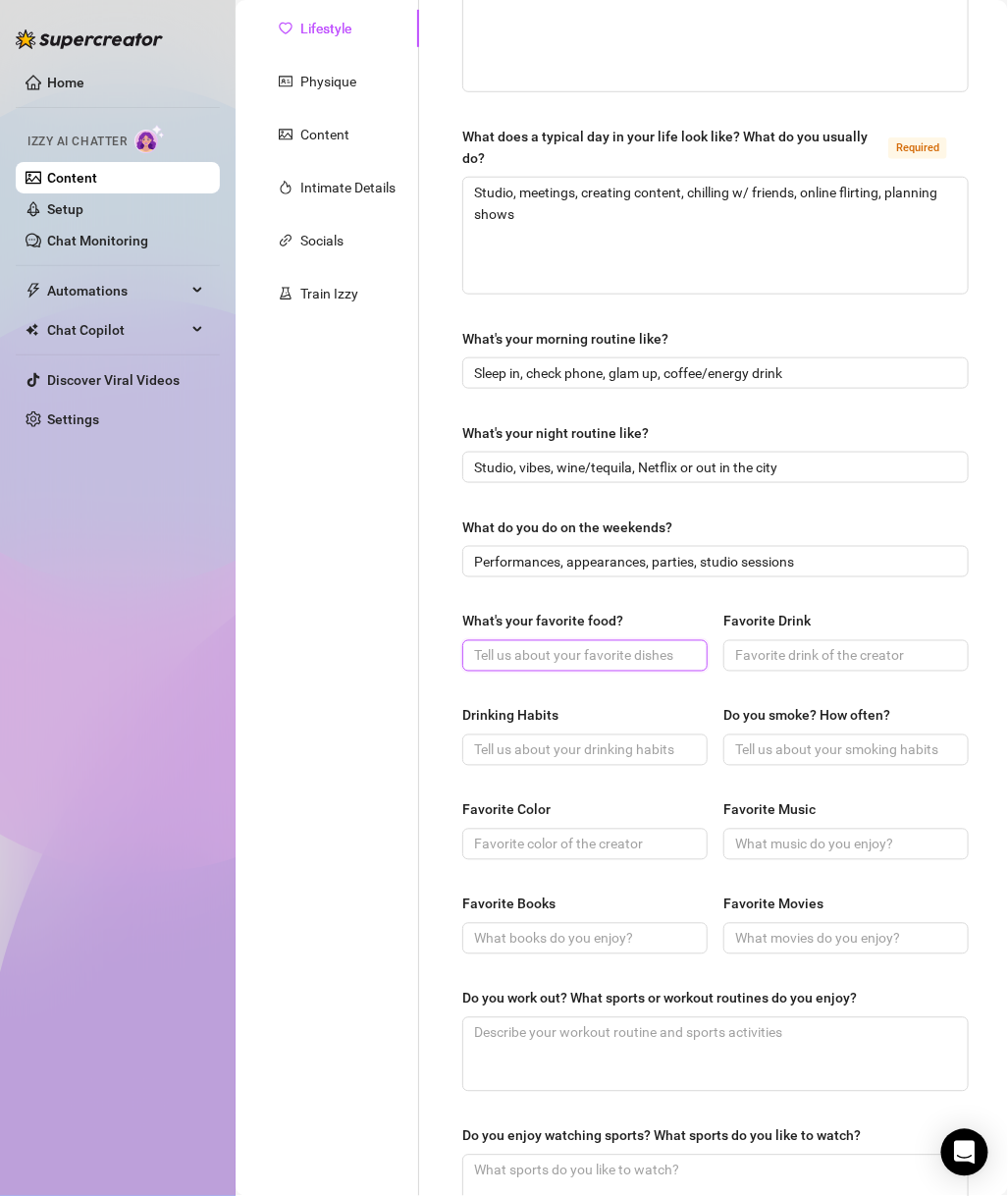
click at [531, 650] on input "What's your favorite food?" at bounding box center [583, 657] width 217 height 22
paste input "Seafood boil, wings, tacos 🌮"
click at [741, 655] on input "Favorite Drink" at bounding box center [844, 657] width 217 height 22
paste input "Tequila or wine (depends on mood)"
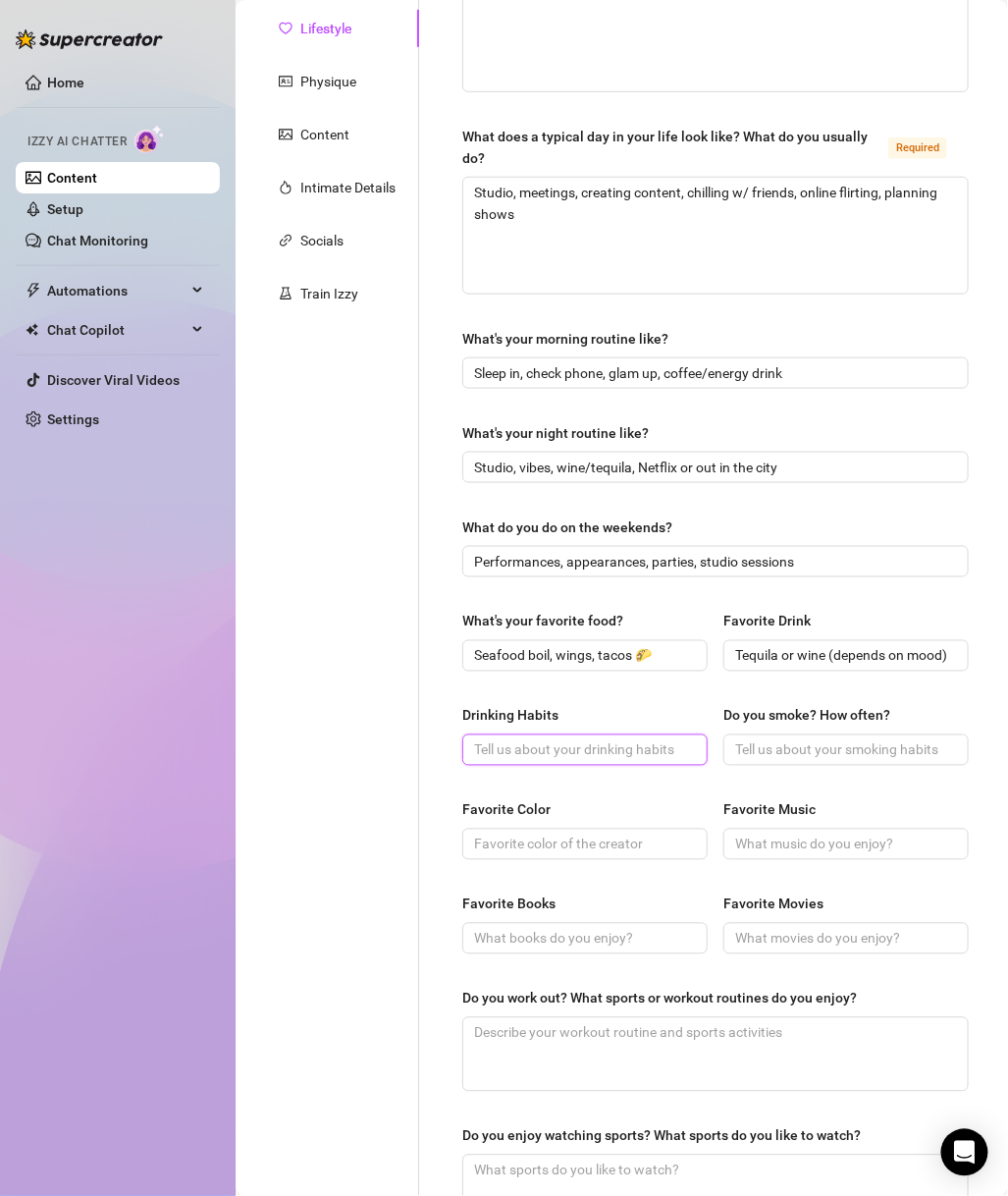
click at [641, 753] on input "Drinking Habits" at bounding box center [583, 750] width 217 height 22
click at [777, 753] on input "Do you smoke? How often?" at bounding box center [844, 750] width 217 height 22
paste input "Hookah/weed occasionally"
click at [632, 845] on input "Favorite Color" at bounding box center [583, 844] width 217 height 22
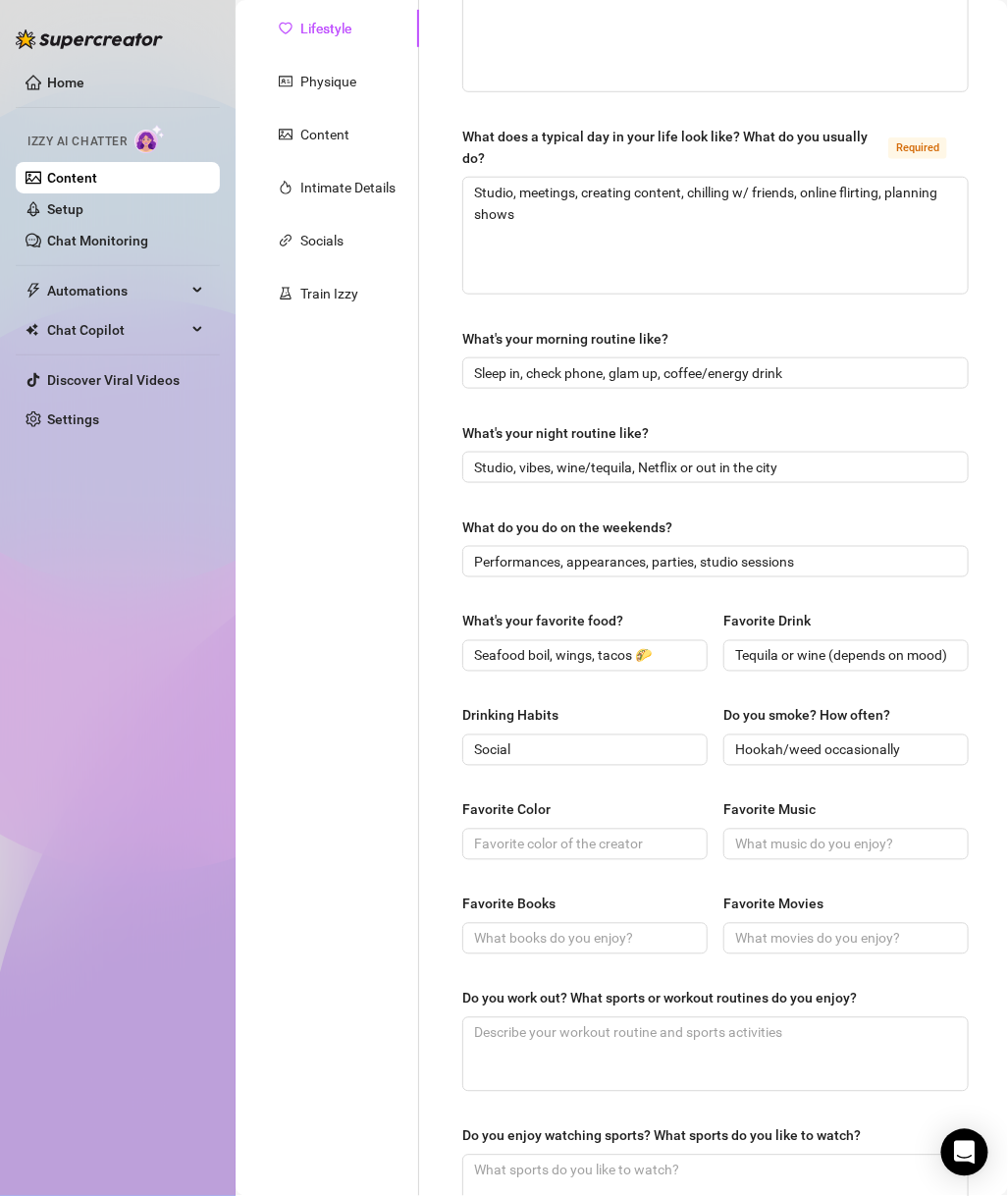
click at [588, 825] on div "Favorite Color" at bounding box center [585, 815] width 245 height 30
click at [549, 843] on input "Favorite Color" at bounding box center [583, 844] width 217 height 22
paste input "Pink 💕"
click at [788, 852] on input "Favorite Music" at bounding box center [844, 844] width 217 height 22
paste input "Rap, hip hop, R&B (Megan, City Girls, Nicki, Drake)"
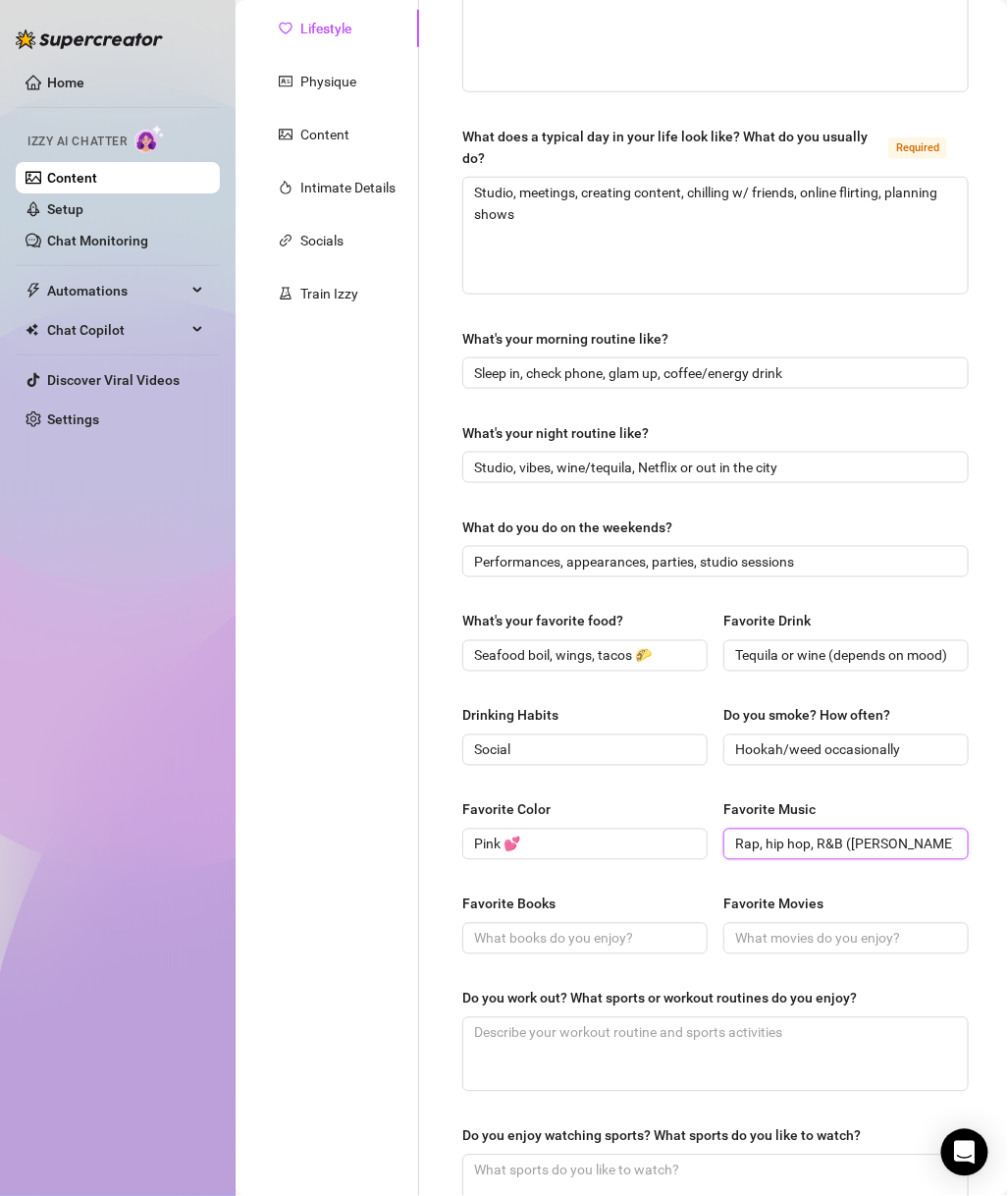
scroll to position [0, 97]
click at [558, 933] on input "Favorite Books" at bounding box center [583, 939] width 217 height 22
click at [598, 934] on input "Favorite Books" at bounding box center [583, 939] width 217 height 22
paste input "Not big on books, but likes poetry & lyrics"
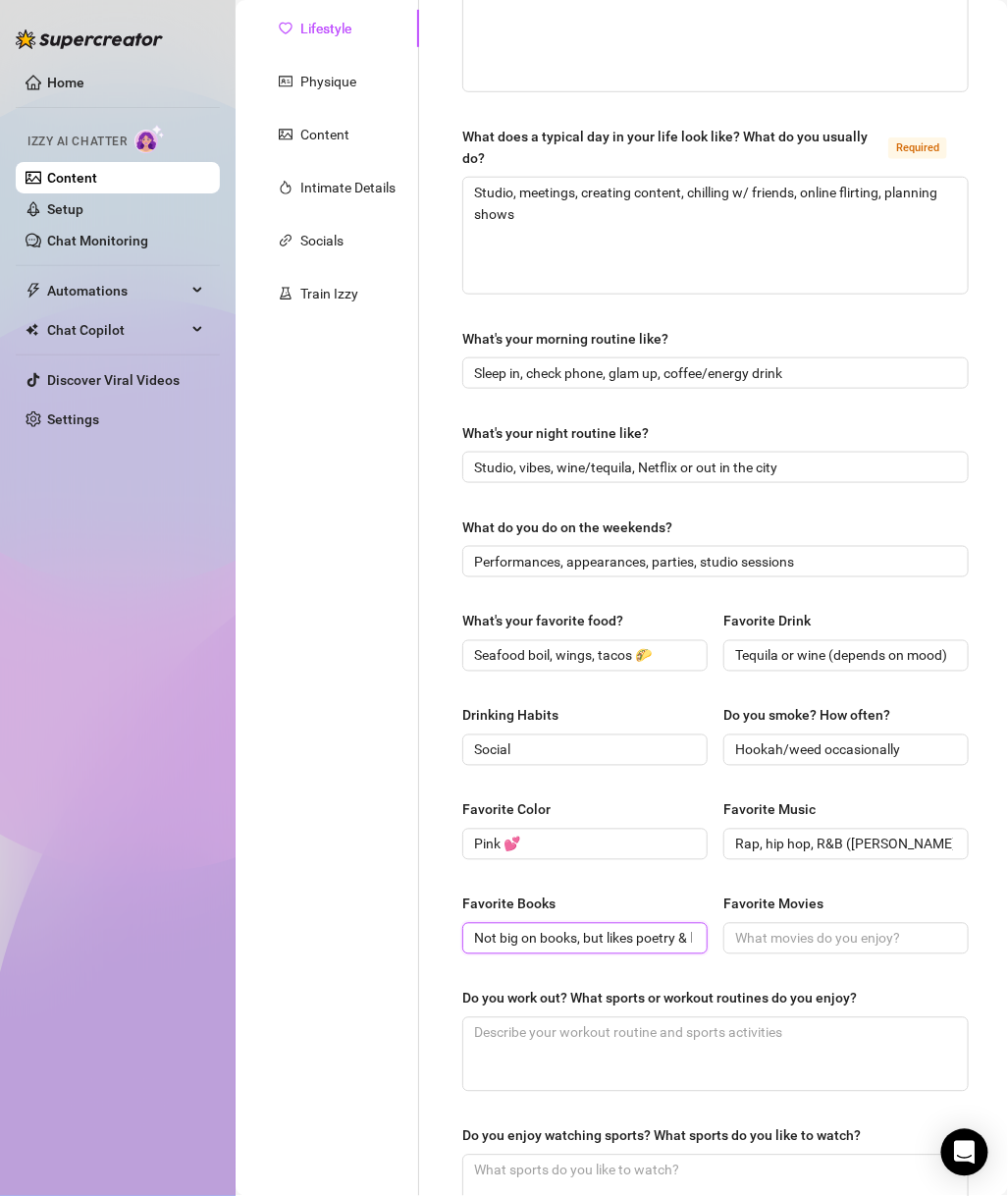
scroll to position [0, 48]
click at [561, 943] on input "Not big on books, but likes poetry & lyrics" at bounding box center [583, 939] width 217 height 22
click at [681, 951] on span "Not big on books, but i likes poetry & lyrics" at bounding box center [585, 939] width 245 height 32
click at [681, 942] on span "Not big on books, but i likes poetry & lyrics" at bounding box center [585, 939] width 245 height 32
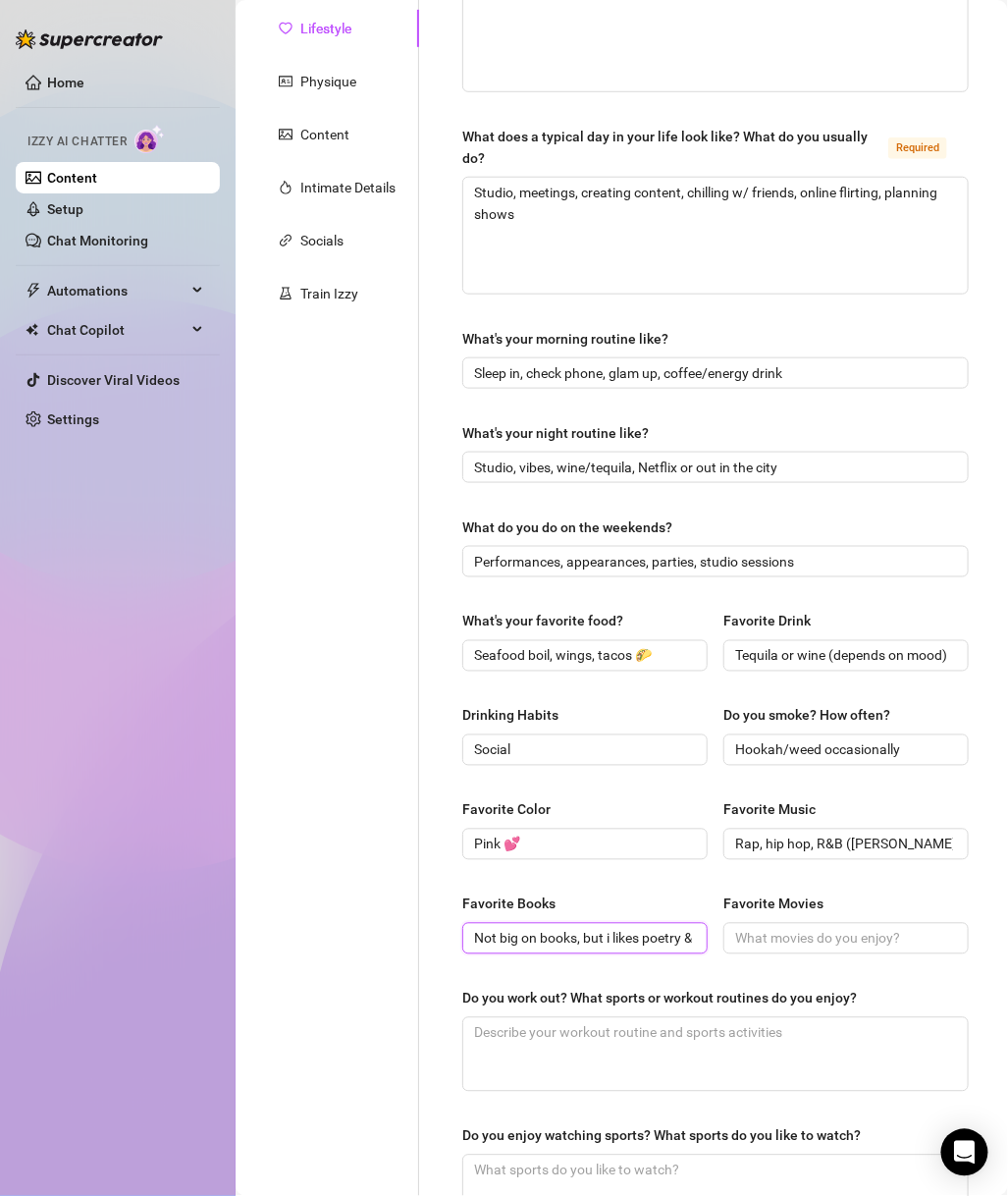
click at [645, 942] on input "Not big on books, but i likes poetry & lyrics" at bounding box center [583, 939] width 217 height 22
click at [742, 955] on span at bounding box center [846, 939] width 245 height 32
click at [750, 946] on input "Favorite Movies" at bounding box center [844, 939] width 217 height 22
paste input "Hood classics, comedies, chick flicks, some thrillers"
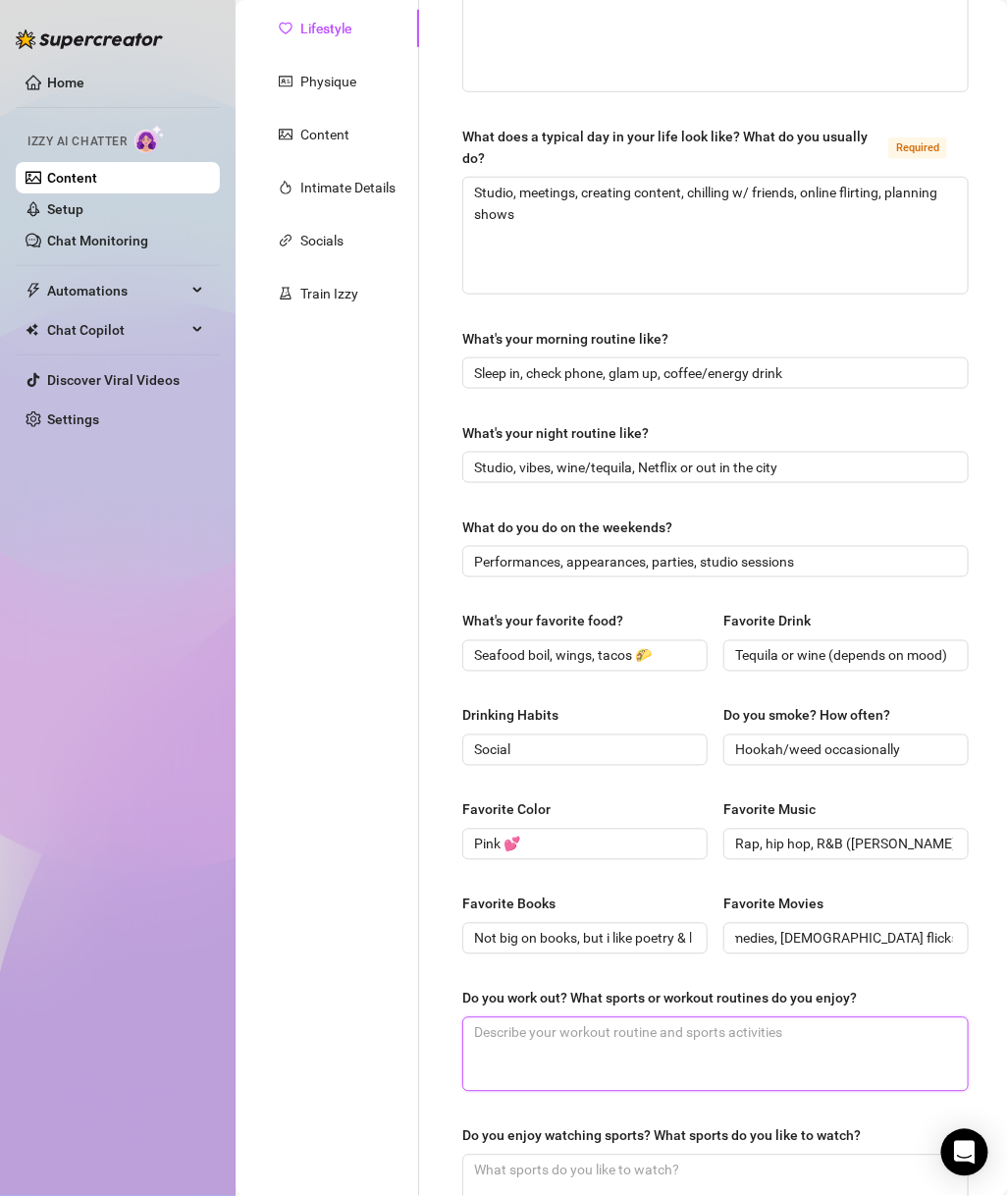
click at [694, 997] on textarea "Do you work out? What sports or workout routines do you enjoy?" at bounding box center [716, 1054] width 504 height 73
drag, startPoint x: 645, startPoint y: 1032, endPoint x: 667, endPoint y: 1022, distance: 24.2
click at [645, 997] on textarea "Do you work out? What sports or workout routines do you enjoy?" at bounding box center [716, 1054] width 504 height 73
paste textarea "Dancing + light gym (legs/waist"
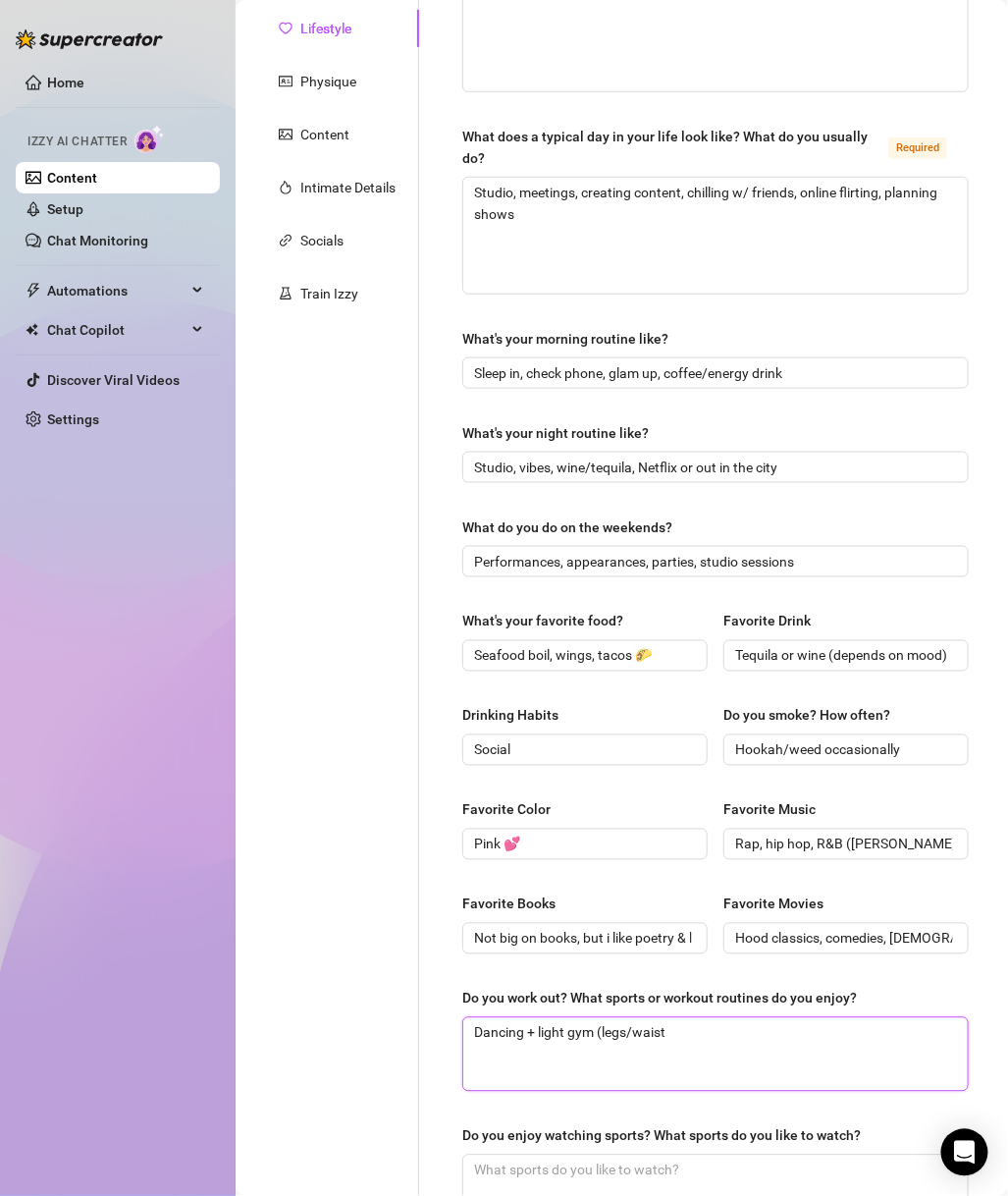
drag, startPoint x: 787, startPoint y: 1031, endPoint x: 602, endPoint y: 1044, distance: 185.5
click at [602, 997] on textarea "Dancing + light gym (legs/waist" at bounding box center [716, 1054] width 504 height 73
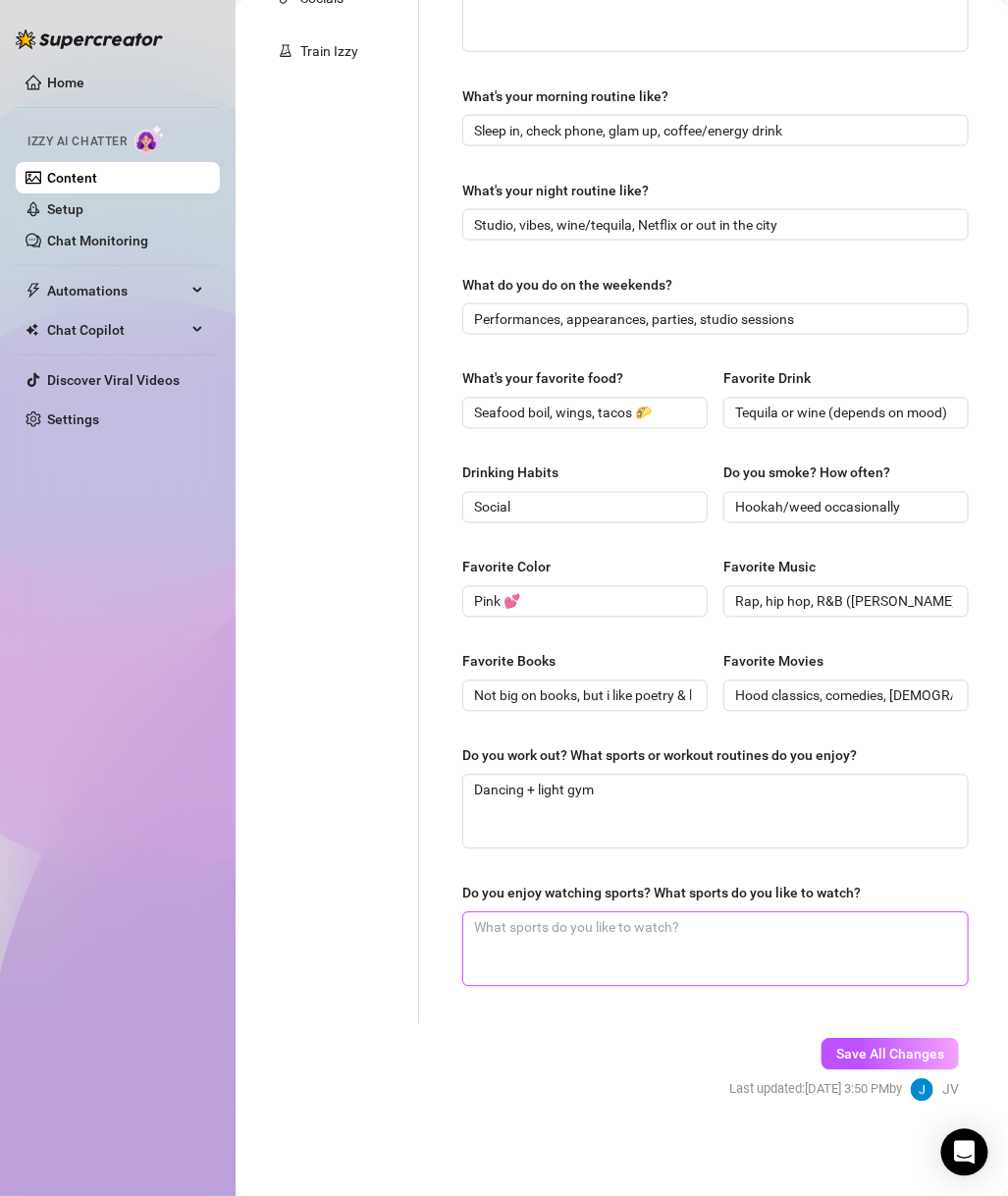
click at [596, 940] on textarea "Do you enjoy watching sports? What sports do you like to watch?" at bounding box center [716, 949] width 504 height 73
paste textarea "Basketball & football casually, mostly for the vibes"
click at [835, 997] on div "Save All Changes Last updated: Aug 26, 2025 3:50 PM by JV" at bounding box center [844, 1071] width 289 height 93
click at [836, 997] on span "Save All Changes" at bounding box center [890, 1055] width 108 height 16
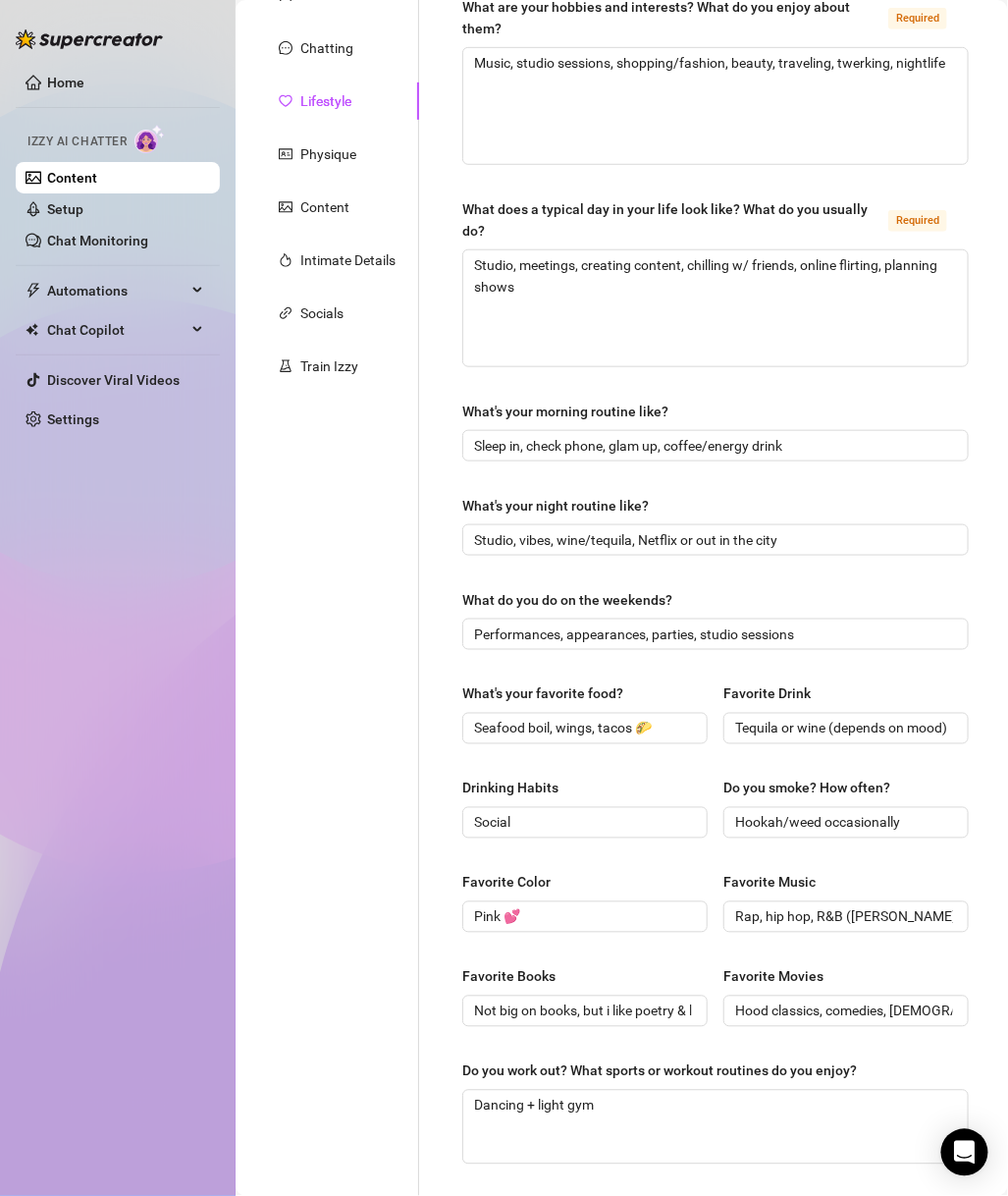
scroll to position [0, 0]
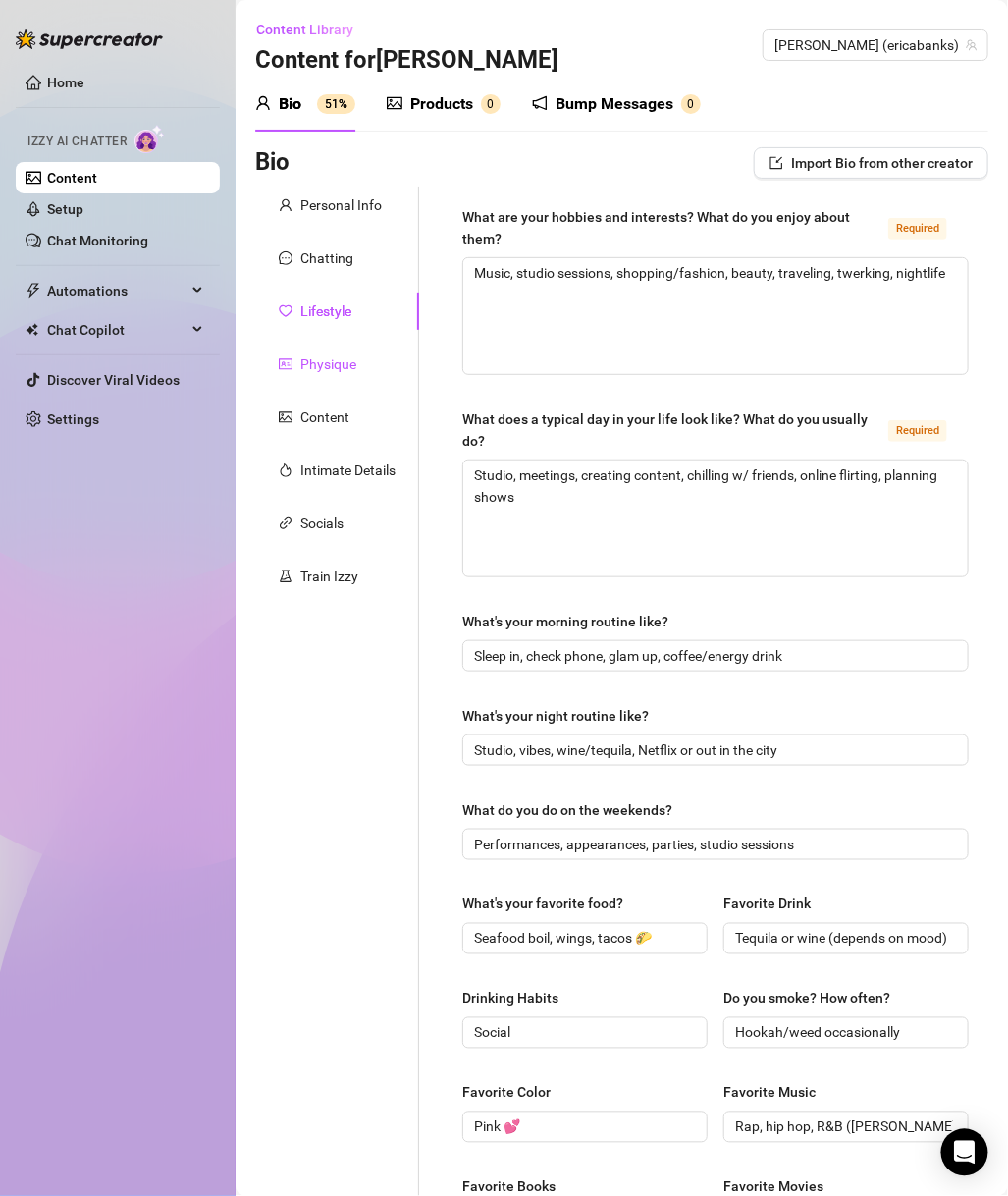
click at [340, 366] on div "Physique" at bounding box center [329, 365] width 56 height 22
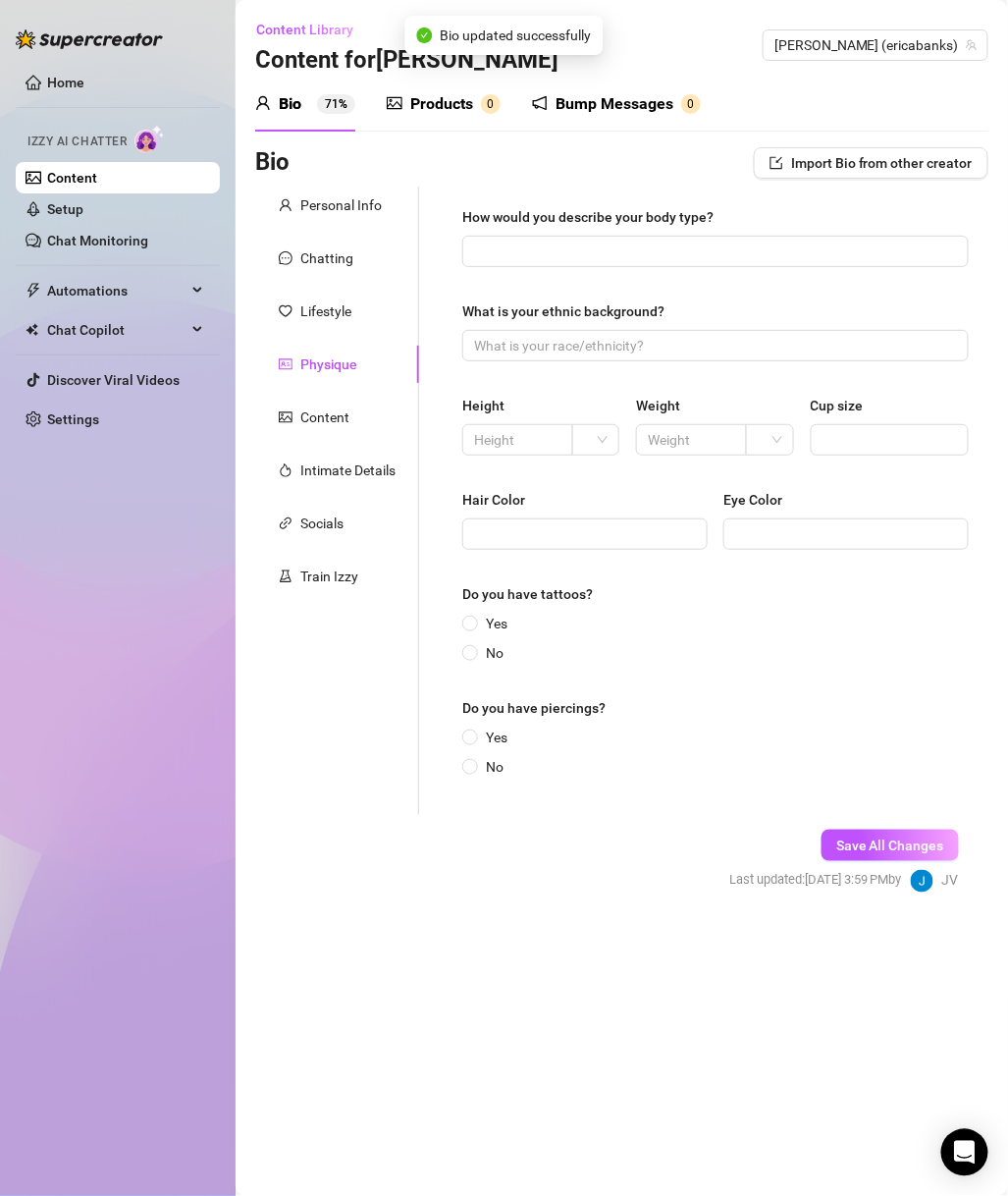
click at [592, 218] on div "How would you describe your body type?" at bounding box center [588, 218] width 251 height 22
click at [592, 240] on input "How would you describe your body type?" at bounding box center [714, 251] width 479 height 22
click at [767, 339] on input "What is your ethnic background?" at bounding box center [714, 346] width 479 height 22
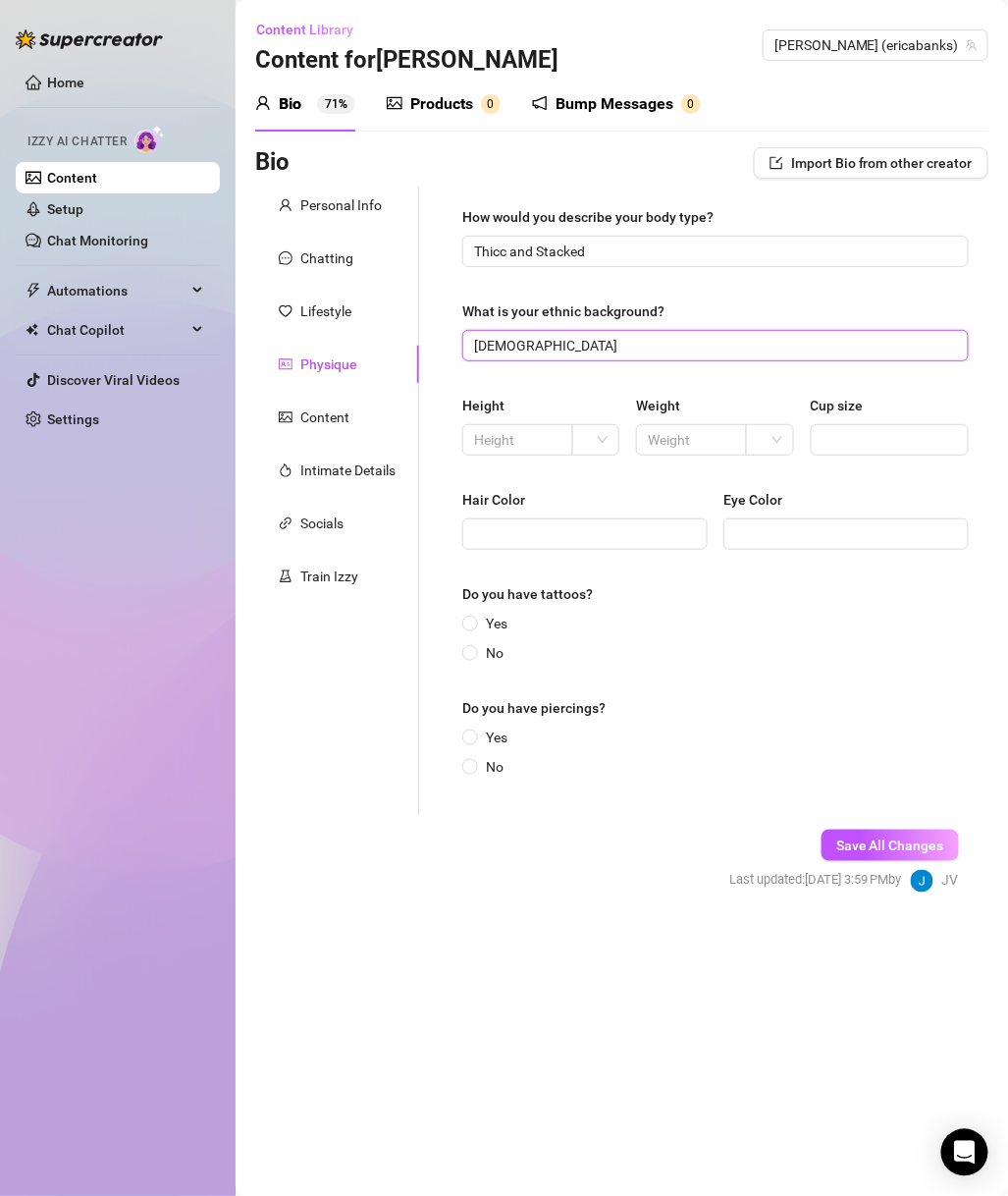
click at [578, 442] on div at bounding box center [595, 440] width 47 height 32
click at [524, 451] on span at bounding box center [518, 440] width 111 height 32
click at [598, 442] on span at bounding box center [596, 440] width 24 height 30
click at [616, 515] on div "ft" at bounding box center [597, 511] width 40 height 32
click at [669, 456] on span at bounding box center [692, 440] width 111 height 32
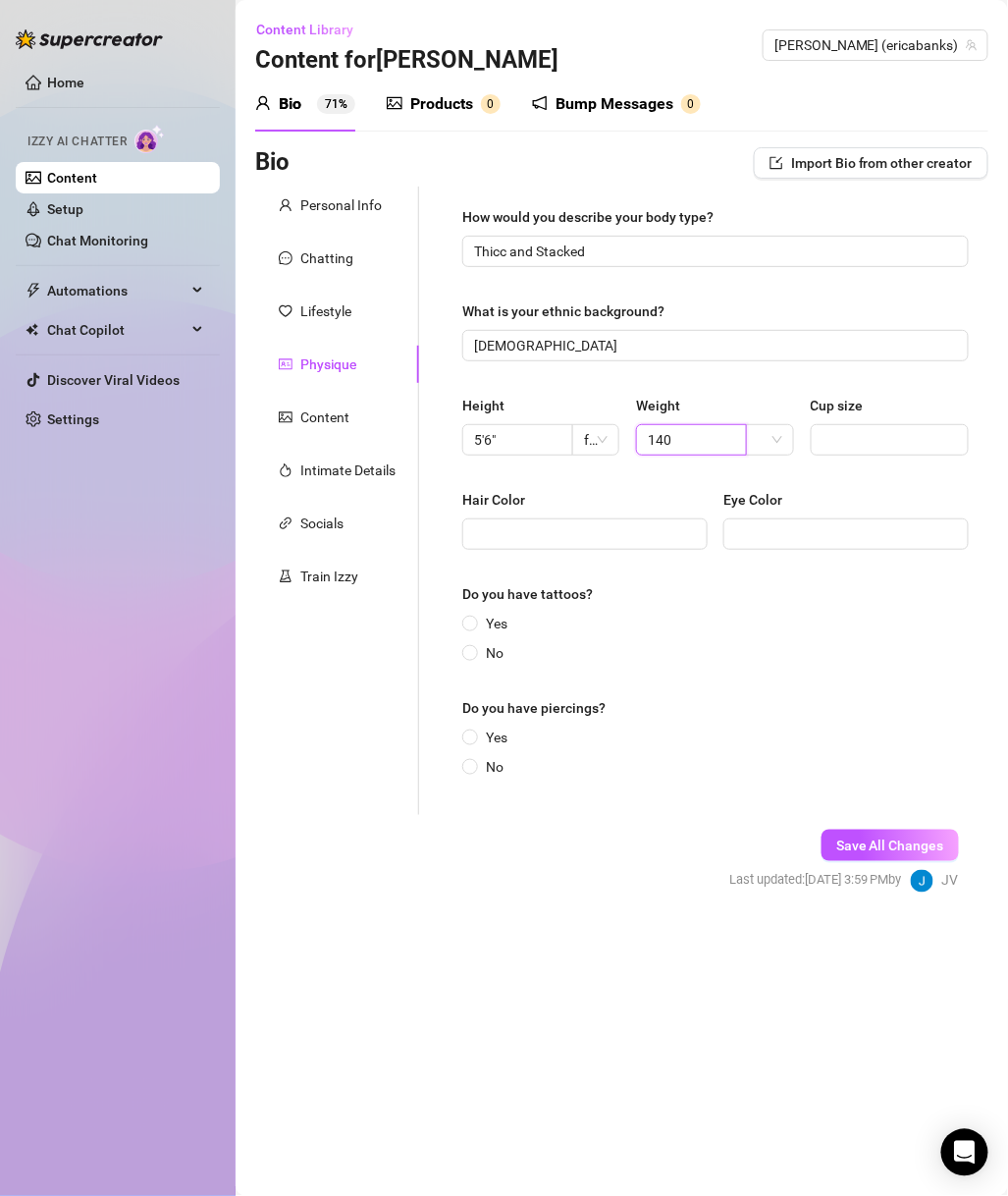
click at [786, 429] on div at bounding box center [769, 440] width 47 height 32
click at [781, 507] on div "lbs" at bounding box center [771, 511] width 40 height 32
click at [852, 437] on input "Cup size" at bounding box center [888, 440] width 130 height 22
click at [599, 526] on input "Hair Color" at bounding box center [583, 534] width 217 height 22
click at [478, 628] on span "Yes" at bounding box center [497, 624] width 38 height 22
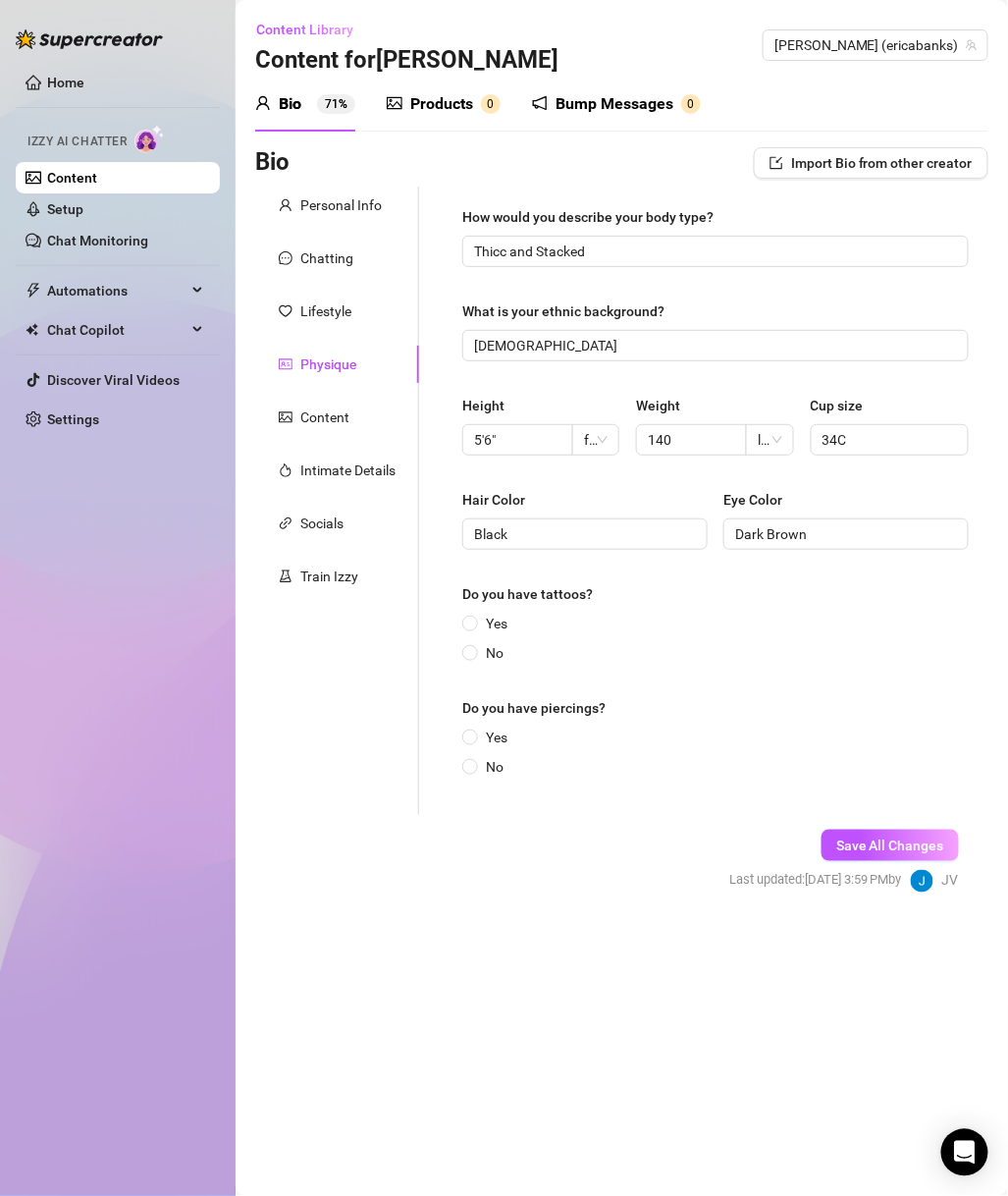
click at [476, 628] on input "Yes" at bounding box center [472, 625] width 8 height 13
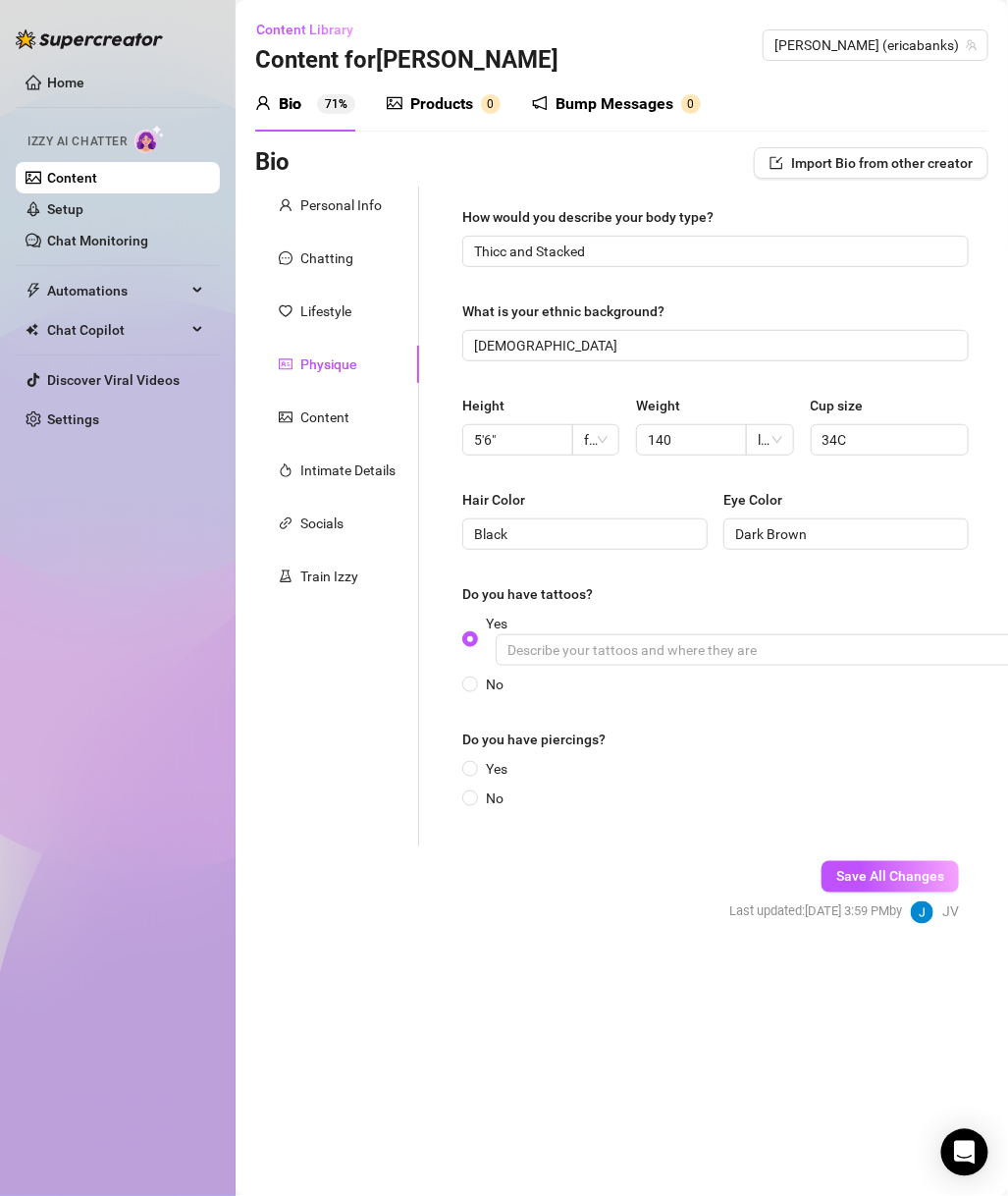
click at [491, 761] on span "Yes" at bounding box center [497, 769] width 38 height 22
click at [498, 770] on span "Yes" at bounding box center [497, 769] width 38 height 22
click at [476, 770] on input "Yes" at bounding box center [472, 770] width 8 height 13
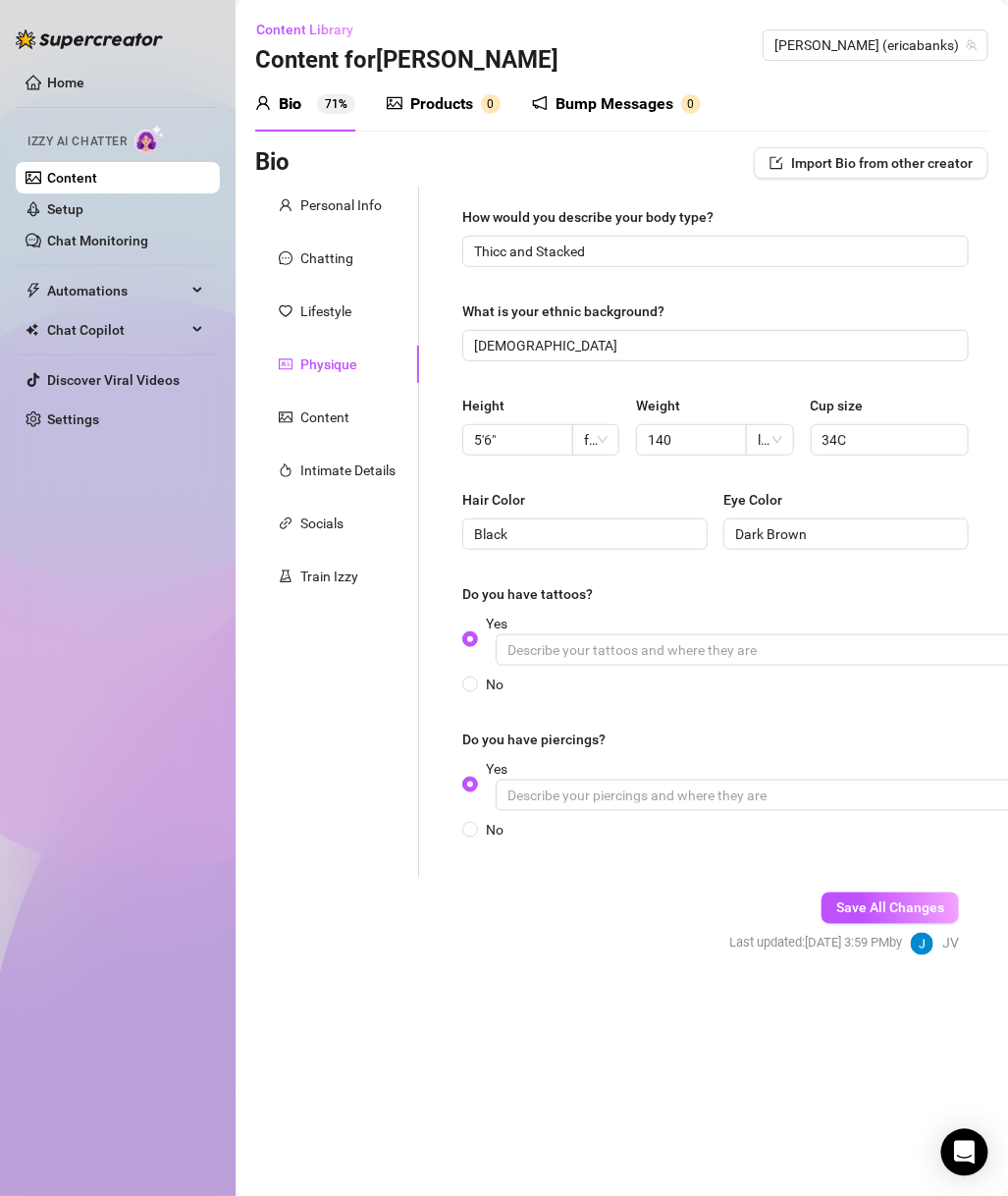
click at [548, 772] on span "Yes" at bounding box center [785, 784] width 615 height 53
click at [476, 780] on input "Yes" at bounding box center [472, 786] width 8 height 13
click at [561, 798] on input "Yes" at bounding box center [790, 796] width 589 height 32
click at [868, 901] on span "Save All Changes" at bounding box center [890, 909] width 108 height 16
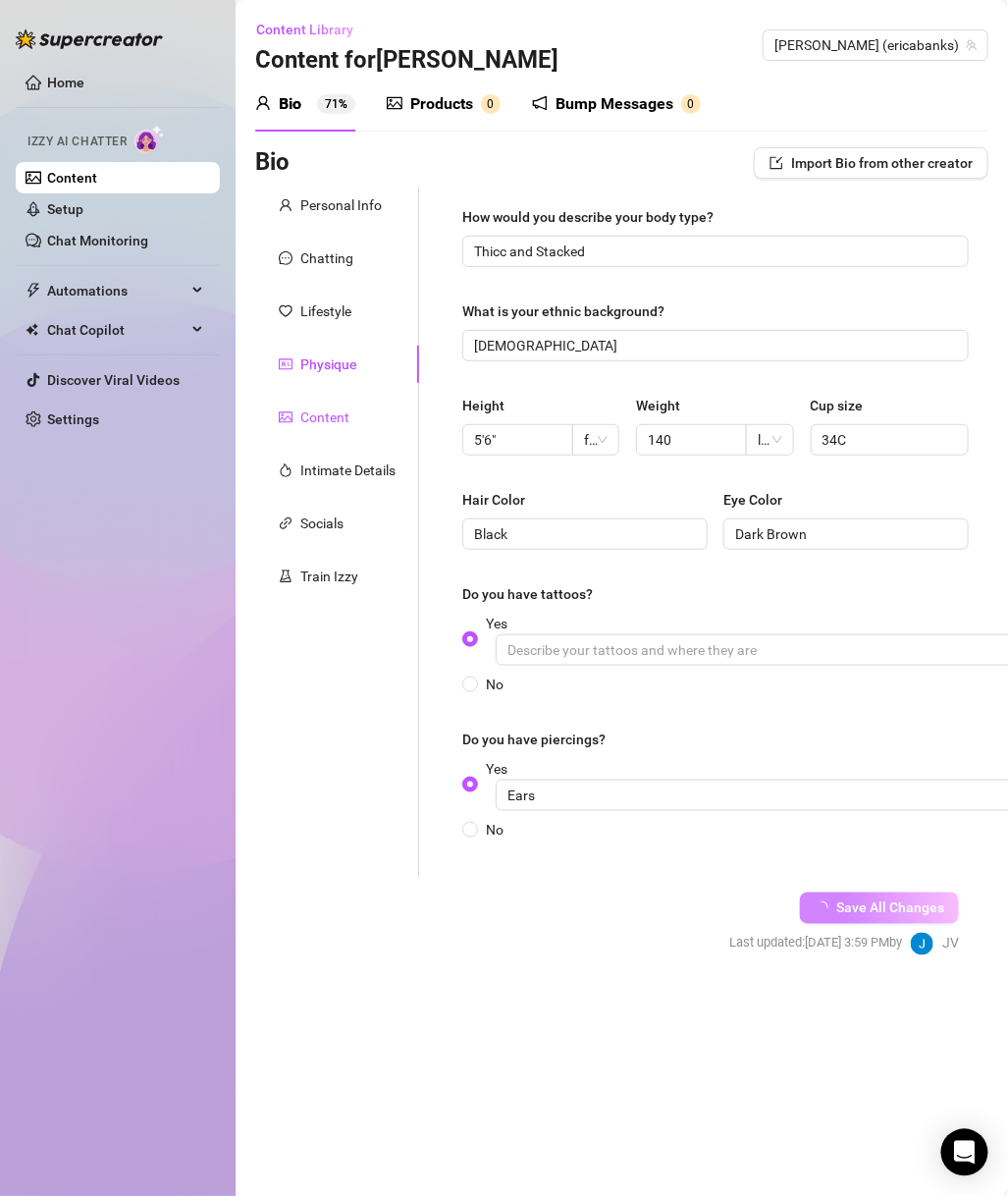
click at [331, 419] on div "Content" at bounding box center [325, 417] width 49 height 22
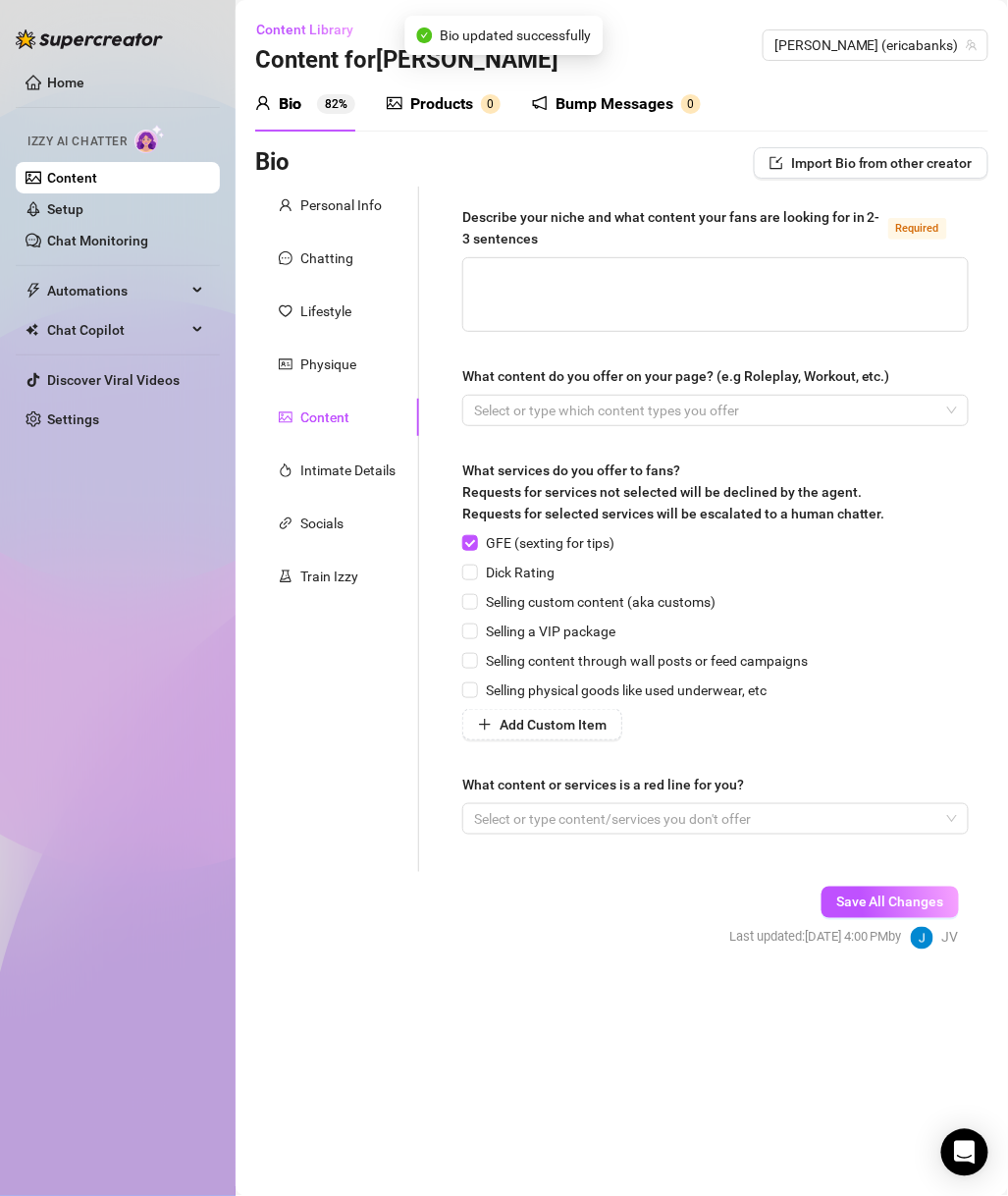
click at [347, 453] on div "Intimate Details" at bounding box center [337, 471] width 164 height 38
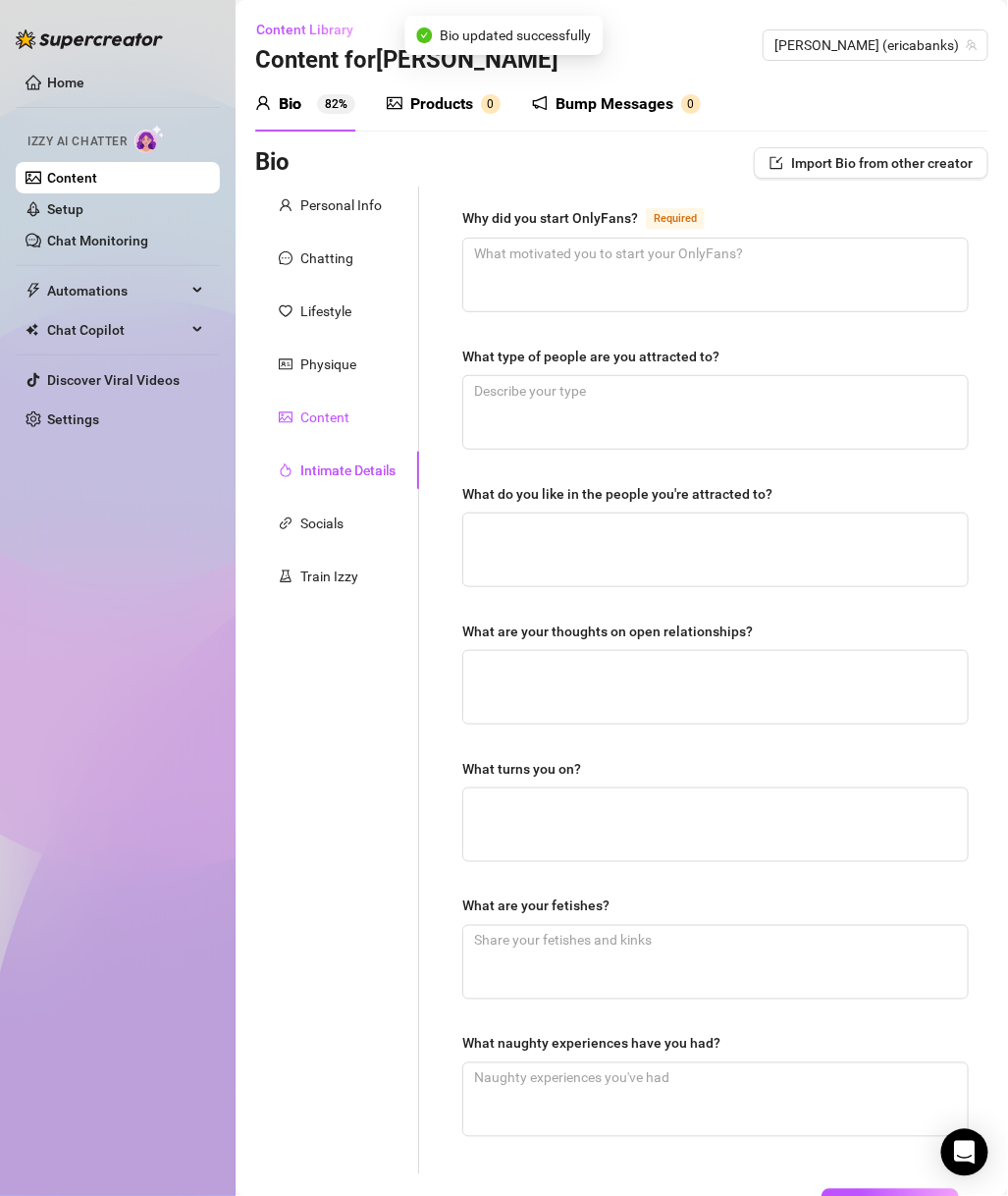
click at [347, 419] on div "Content" at bounding box center [325, 417] width 49 height 22
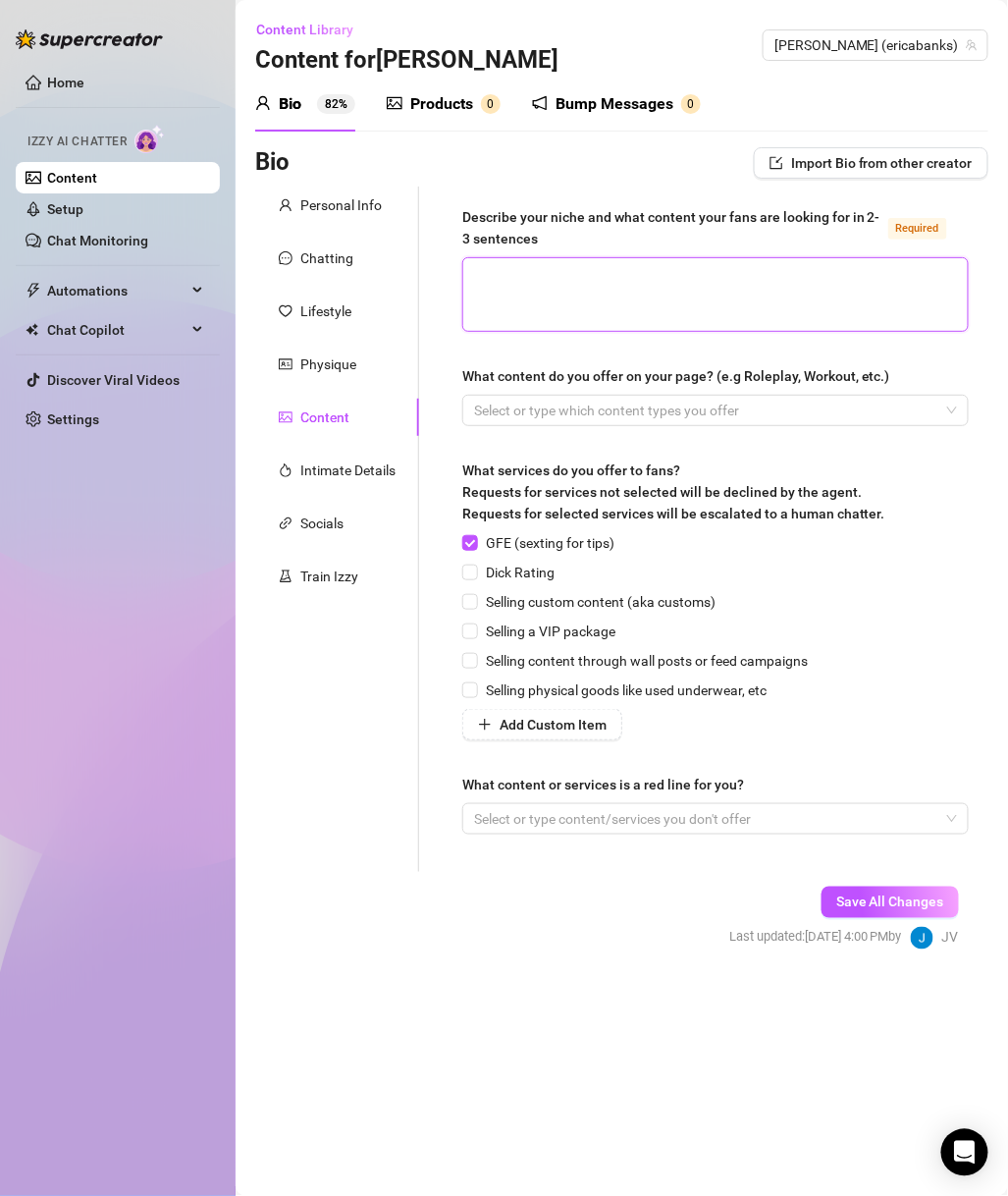
click at [684, 307] on textarea "Describe your niche and what content your fans are looking for in 2-3 sentences…" at bounding box center [716, 294] width 504 height 73
click at [630, 271] on textarea "Describe your niche and what content your fans are looking for in 2-3 sentences…" at bounding box center [716, 294] width 504 height 73
paste textarea "Fans come for the sexy, flirty, playful vibes — I give PG13+ tease with confide…"
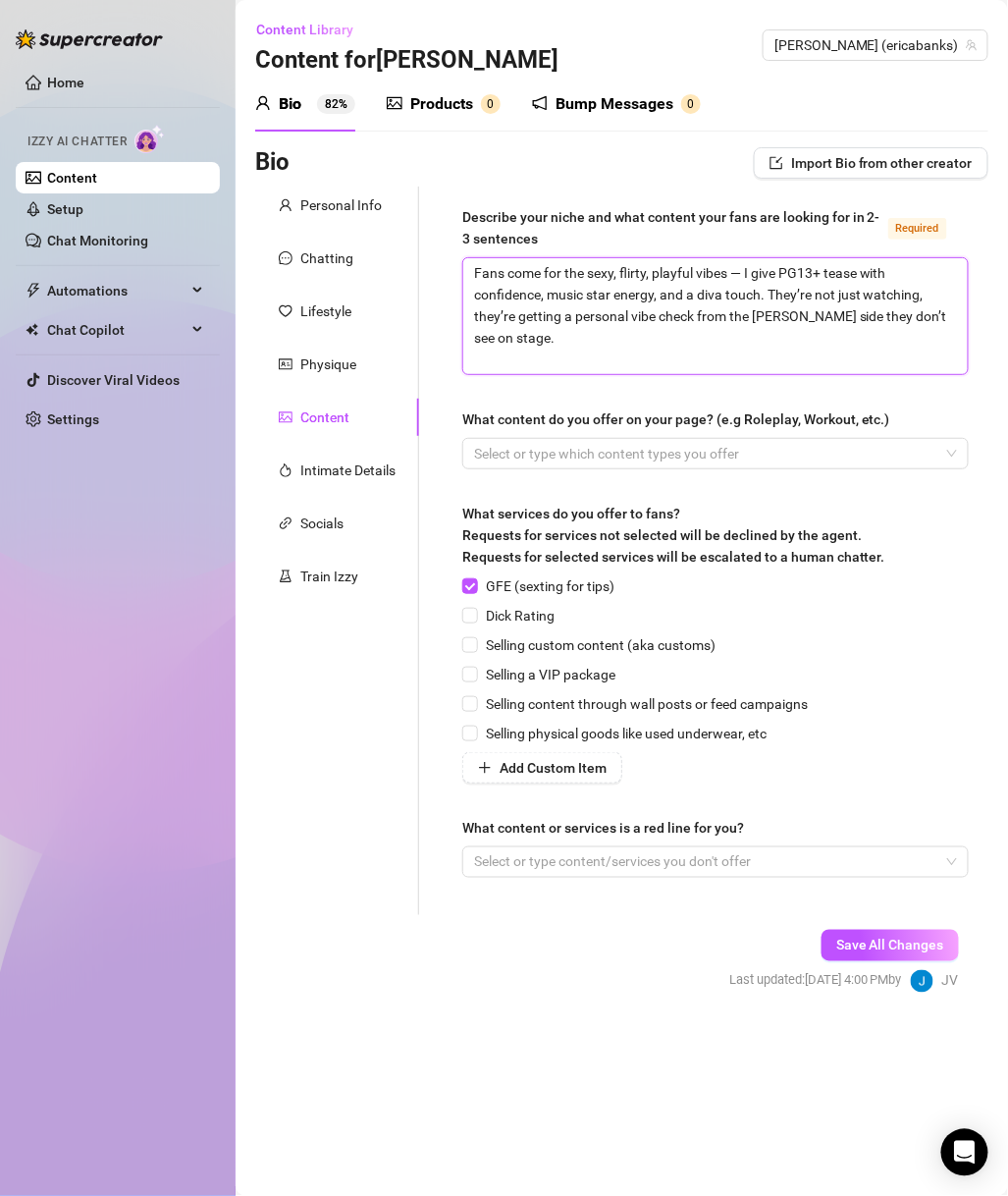
click at [748, 269] on textarea "Fans come for the sexy, flirty, playful vibes — I give PG13+ tease with confide…" at bounding box center [716, 316] width 504 height 116
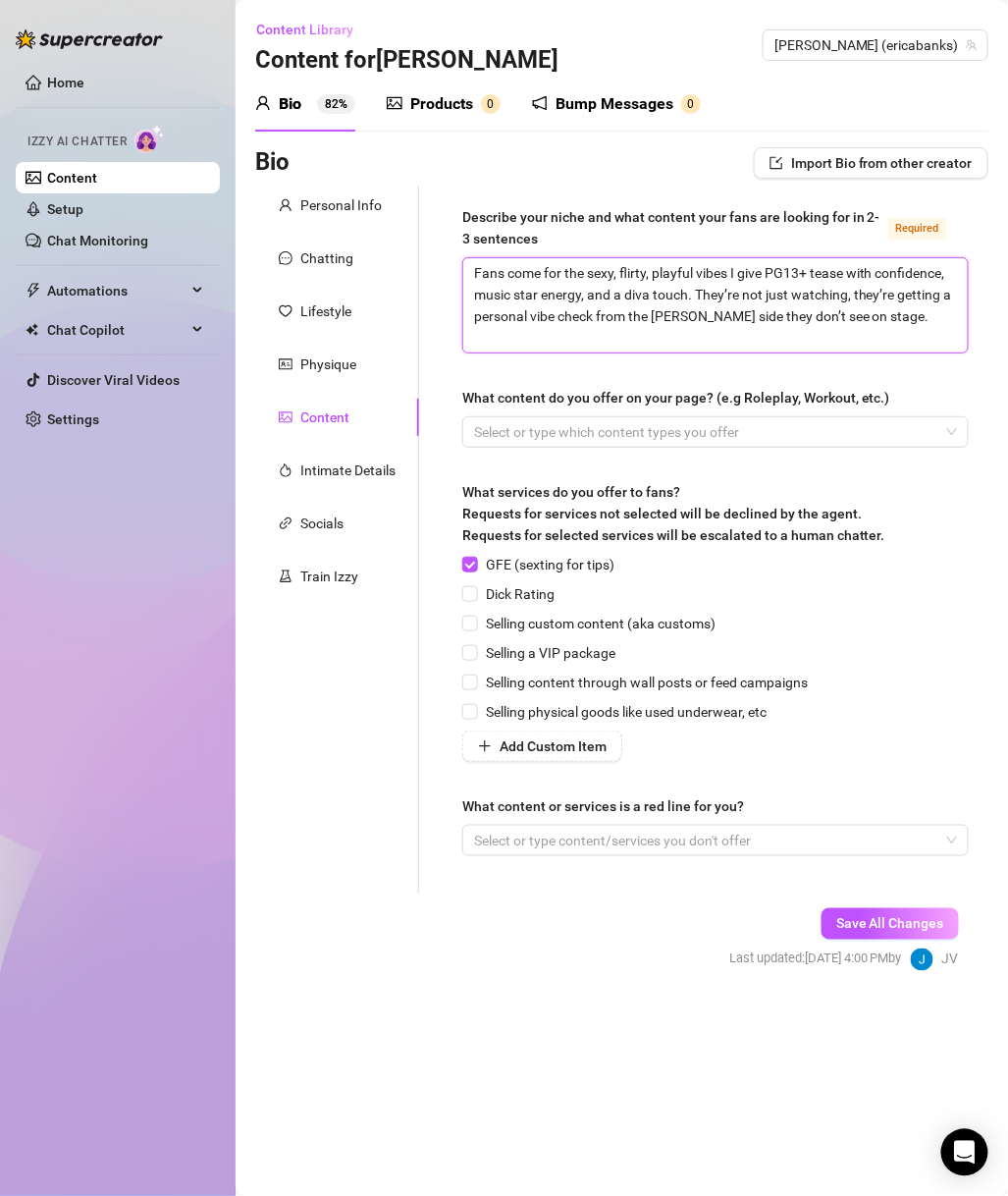
click at [628, 329] on textarea "Fans come for the sexy, flirty, playful vibes I give PG13+ tease with confidenc…" at bounding box center [716, 305] width 504 height 94
click at [809, 323] on textarea "Fans come for the sexy, flirty, playful vibes I give PG13+ tease with confidenc…" at bounding box center [716, 305] width 504 height 94
click at [914, 322] on textarea "Fans come for the sexy, flirty, playful vibes I give PG13+ tease with confidenc…" at bounding box center [716, 305] width 504 height 94
drag, startPoint x: 814, startPoint y: 278, endPoint x: 769, endPoint y: 278, distance: 45.0
click at [769, 278] on textarea "Fans come for the sexy, flirty, playful vibes I give PG13+ tease with confidenc…" at bounding box center [716, 305] width 504 height 94
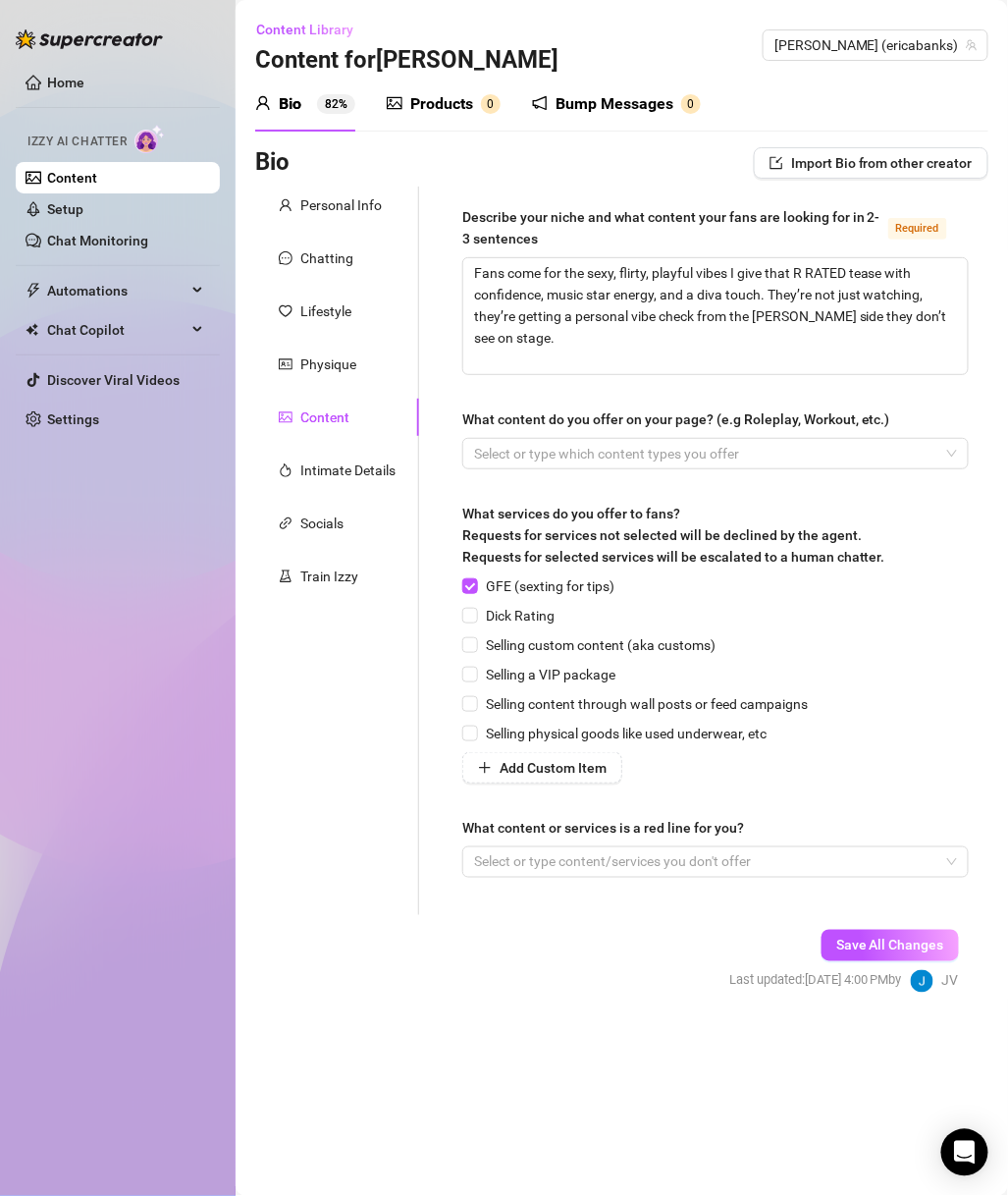
click at [540, 617] on span "Dick Rating" at bounding box center [519, 616] width 84 height 22
click at [477, 617] on input "Dick Rating" at bounding box center [470, 615] width 14 height 14
click at [563, 681] on span "Selling a VIP package" at bounding box center [550, 674] width 145 height 22
click at [477, 680] on input "Selling a VIP package" at bounding box center [470, 673] width 14 height 14
click at [569, 705] on span "Selling content through wall posts or feed campaigns" at bounding box center [647, 704] width 338 height 22
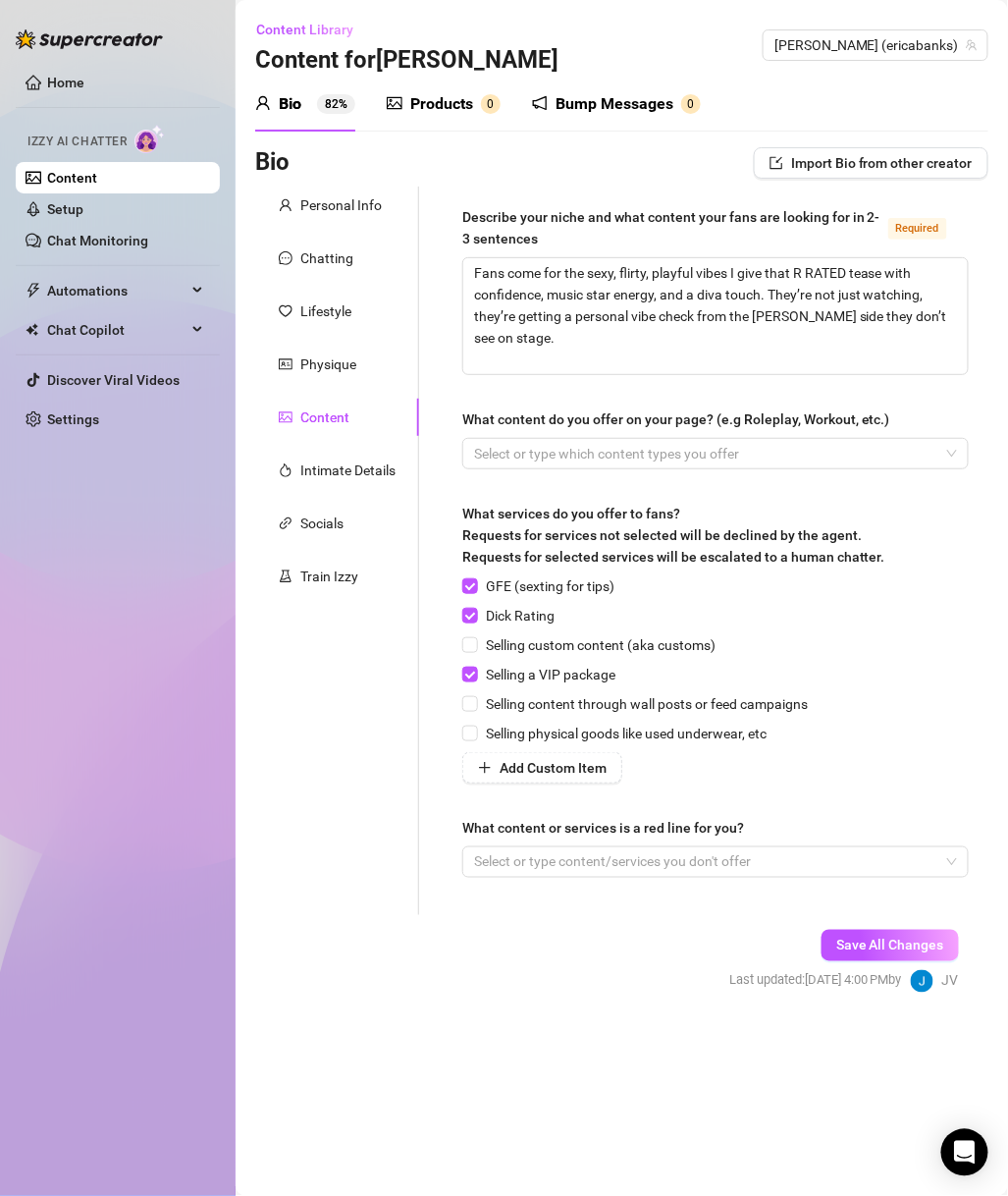
click at [477, 705] on input "Selling content through wall posts or feed campaigns" at bounding box center [470, 703] width 14 height 14
click at [569, 675] on span "Selling a VIP package" at bounding box center [550, 674] width 145 height 22
click at [477, 675] on input "Selling a VIP package" at bounding box center [470, 673] width 14 height 14
click at [568, 846] on div "Select or type content/services you don't offer" at bounding box center [716, 862] width 506 height 32
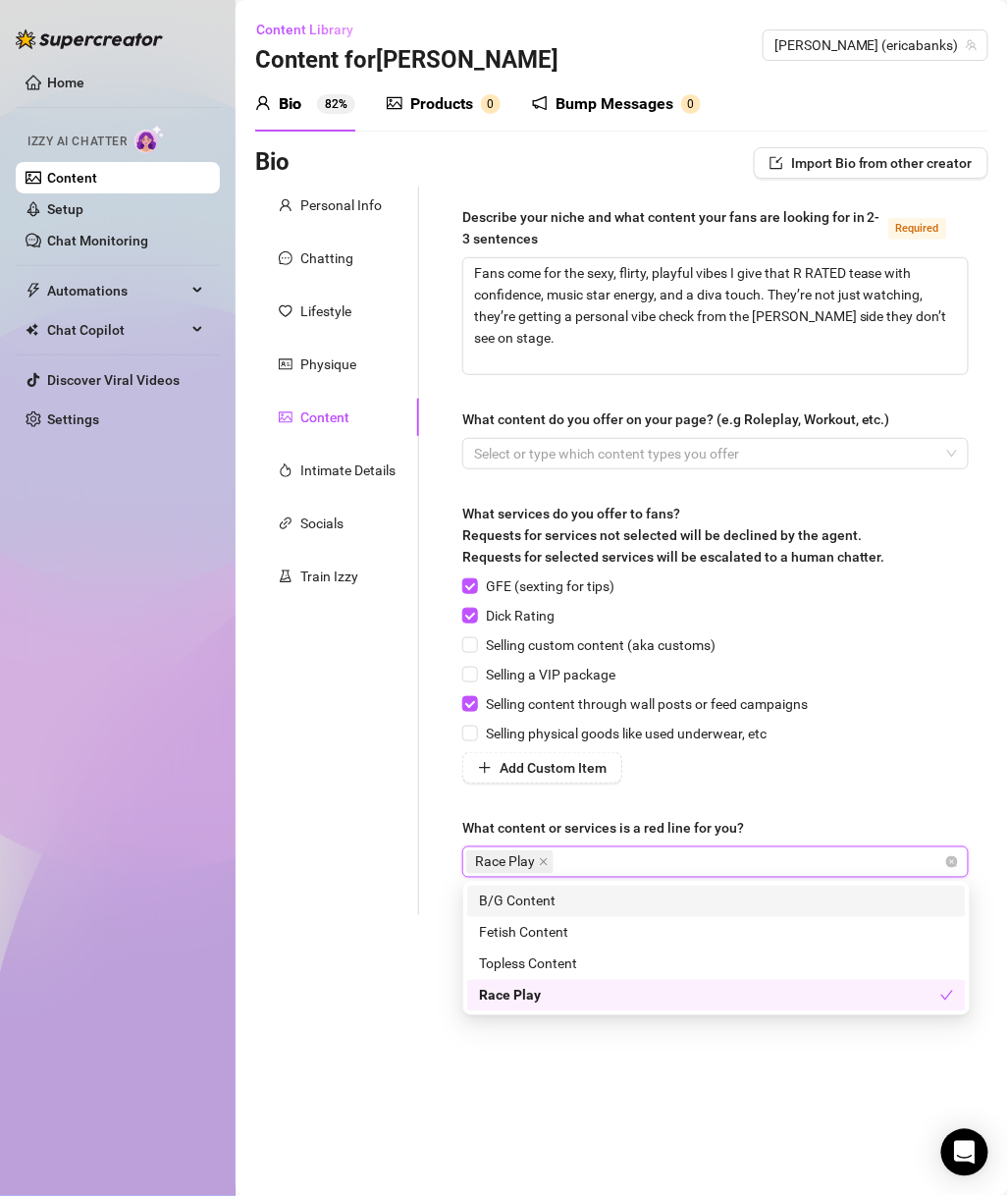
click at [515, 900] on div "B/G Content" at bounding box center [716, 902] width 476 height 22
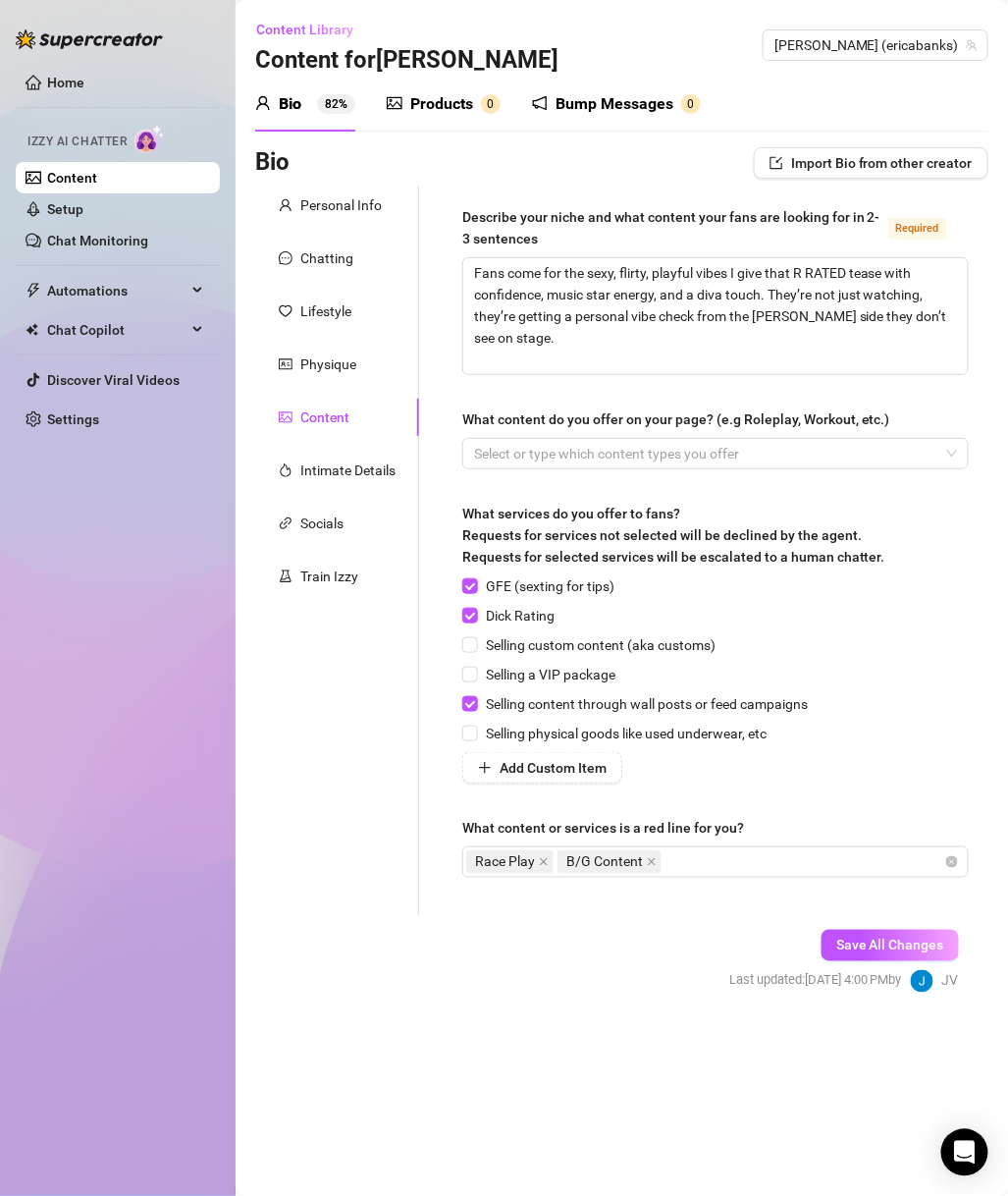
click at [817, 786] on div "Describe your niche and what content your fans are looking for in 2-3 sentences…" at bounding box center [716, 551] width 506 height 689
click at [770, 865] on div "Race Play B/G Content" at bounding box center [705, 862] width 478 height 28
click at [928, 957] on button "Save All Changes" at bounding box center [891, 946] width 137 height 32
click at [355, 478] on div "Intimate Details" at bounding box center [349, 471] width 95 height 22
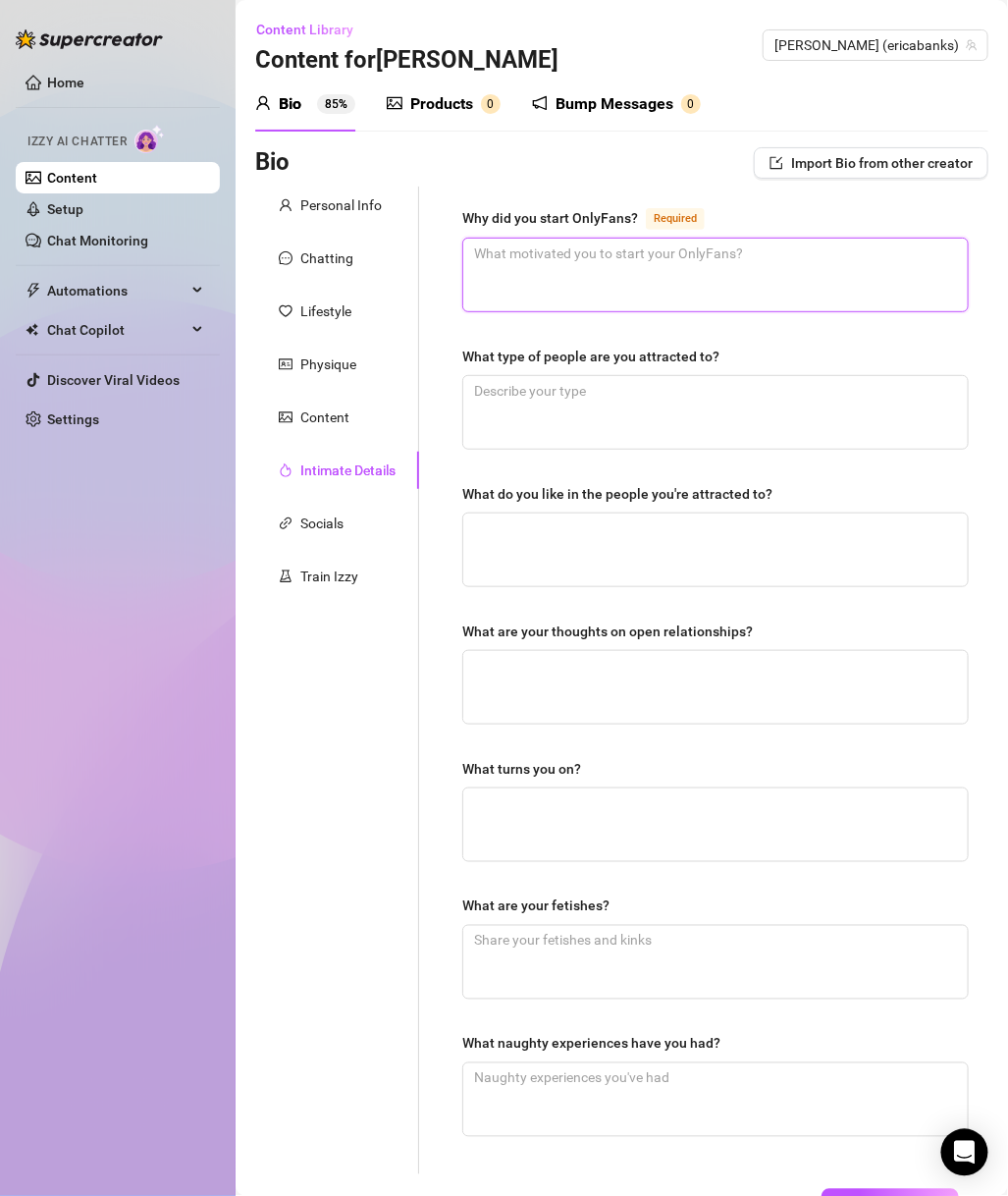
click at [742, 297] on textarea "Why did you start OnlyFans? Required" at bounding box center [716, 274] width 504 height 73
paste textarea "Fans wanted a closer, sexier, unfiltered side of me that ain’t on IG/TikTok."
click at [759, 264] on textarea "Fans wanted a closer, sexier, unfiltered side of me that ain’t on IG/TikTok." at bounding box center [716, 274] width 504 height 73
drag, startPoint x: 921, startPoint y: 250, endPoint x: 853, endPoint y: 281, distance: 74.7
click at [853, 281] on textarea "Fans wanted a closer, sexier, unfiltered side of me that ain’t on IG/TikTok." at bounding box center [716, 274] width 504 height 73
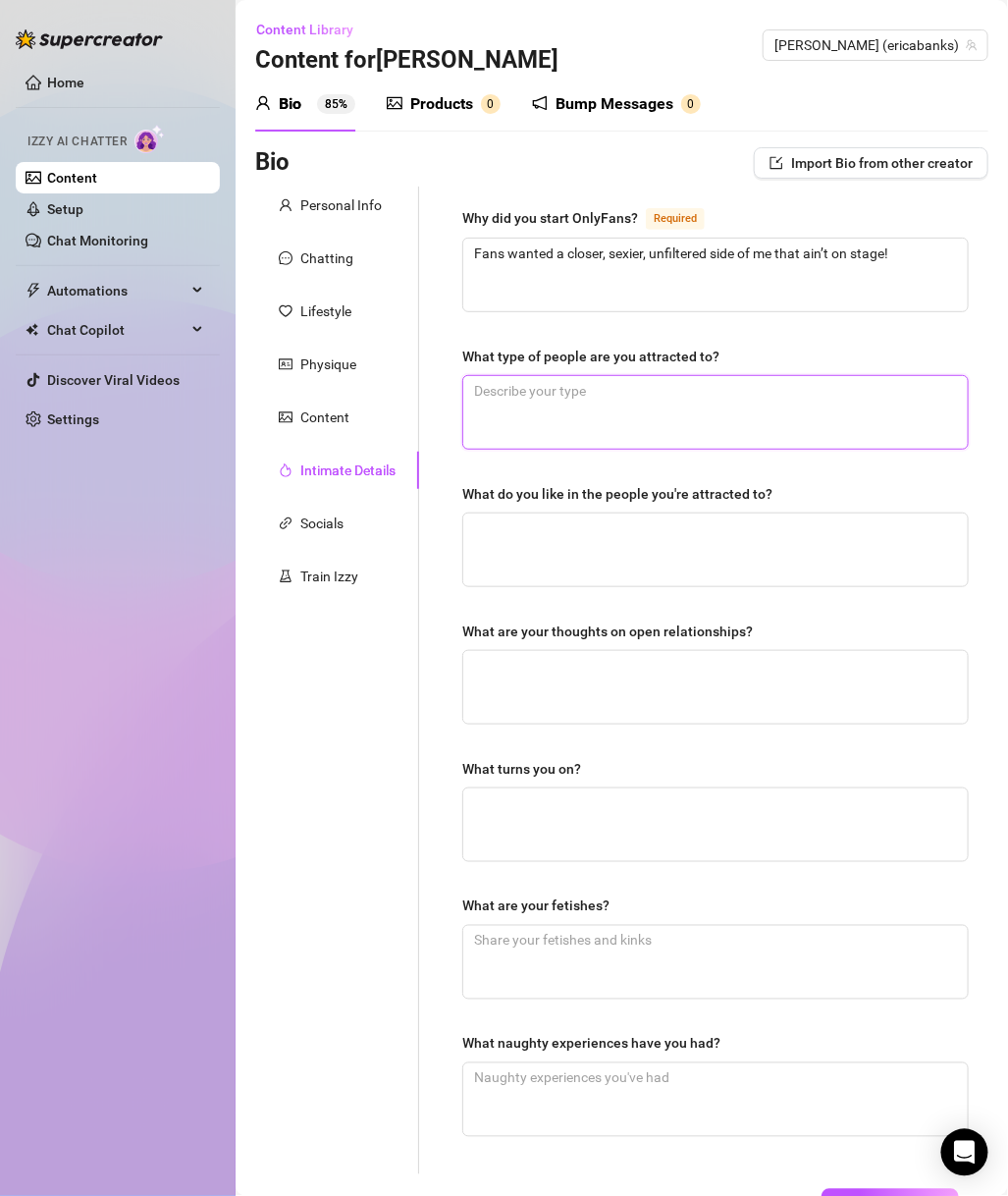
click at [700, 385] on textarea "What type of people are you attracted to?" at bounding box center [716, 412] width 504 height 73
click at [786, 455] on div "Why did you start OnlyFans? Required Fans wanted a closer, sexier, unfiltered s…" at bounding box center [716, 680] width 506 height 949
click at [788, 427] on textarea "What type of people are you attracted to?" at bounding box center [716, 412] width 504 height 73
paste textarea "Confident, fun, flirty, dominant energy"
click at [546, 527] on textarea "What do you like in the people you're attracted to?" at bounding box center [716, 549] width 504 height 73
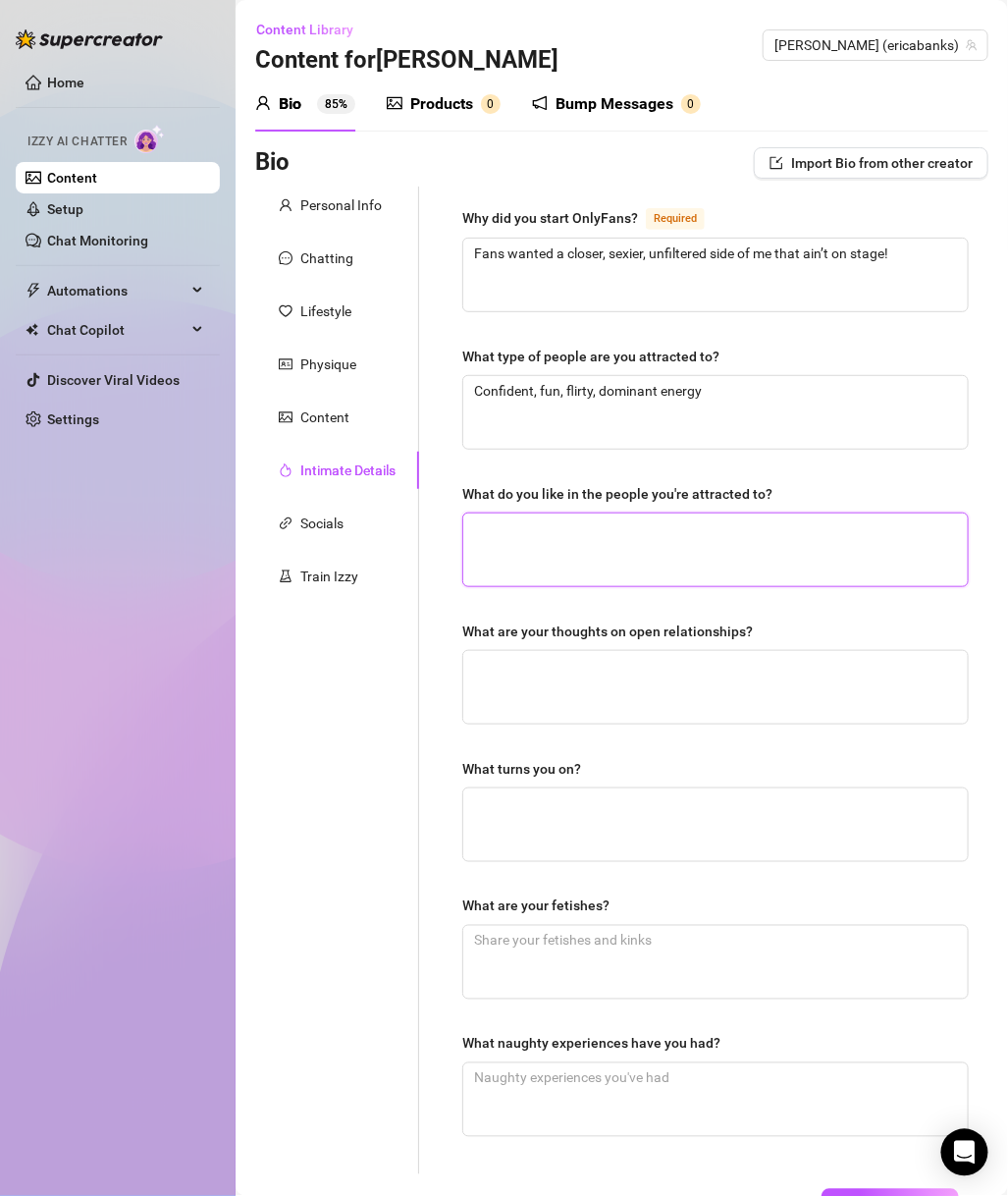
paste textarea "Humor, style, good convo, not afraid to match my energy"
click at [645, 659] on textarea "What are your thoughts on open relationships?" at bounding box center [716, 687] width 504 height 73
paste textarea "Not for me, but do you boo"
click at [659, 843] on textarea "What turns you on?" at bounding box center [716, 824] width 504 height 73
paste textarea "Confidence, deep voice, eye contact, teasing banter"
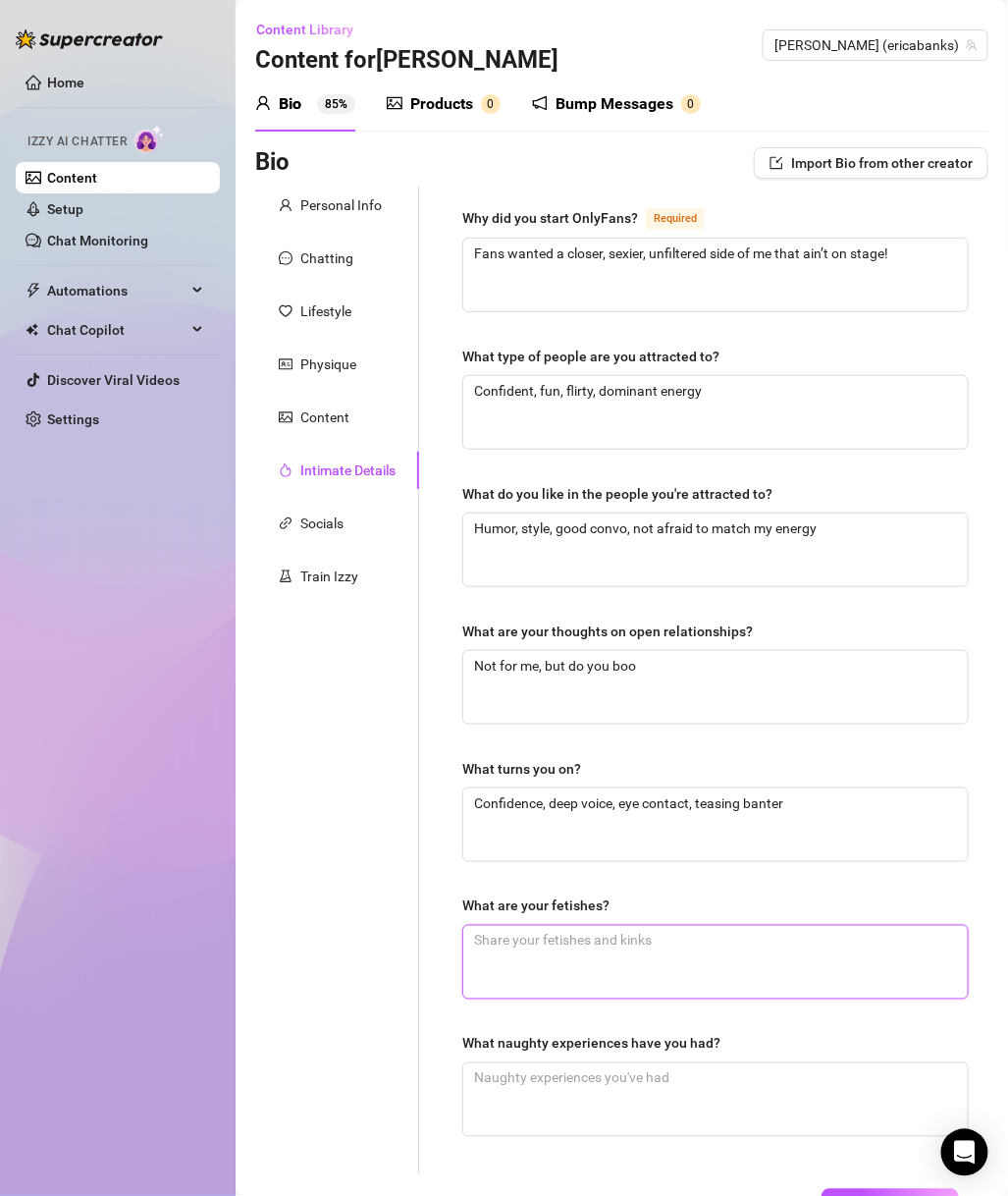
click at [661, 983] on textarea "What are your fetishes?" at bounding box center [716, 962] width 504 height 73
paste textarea "Light choking, whispering/dirty talk, neck kisses"
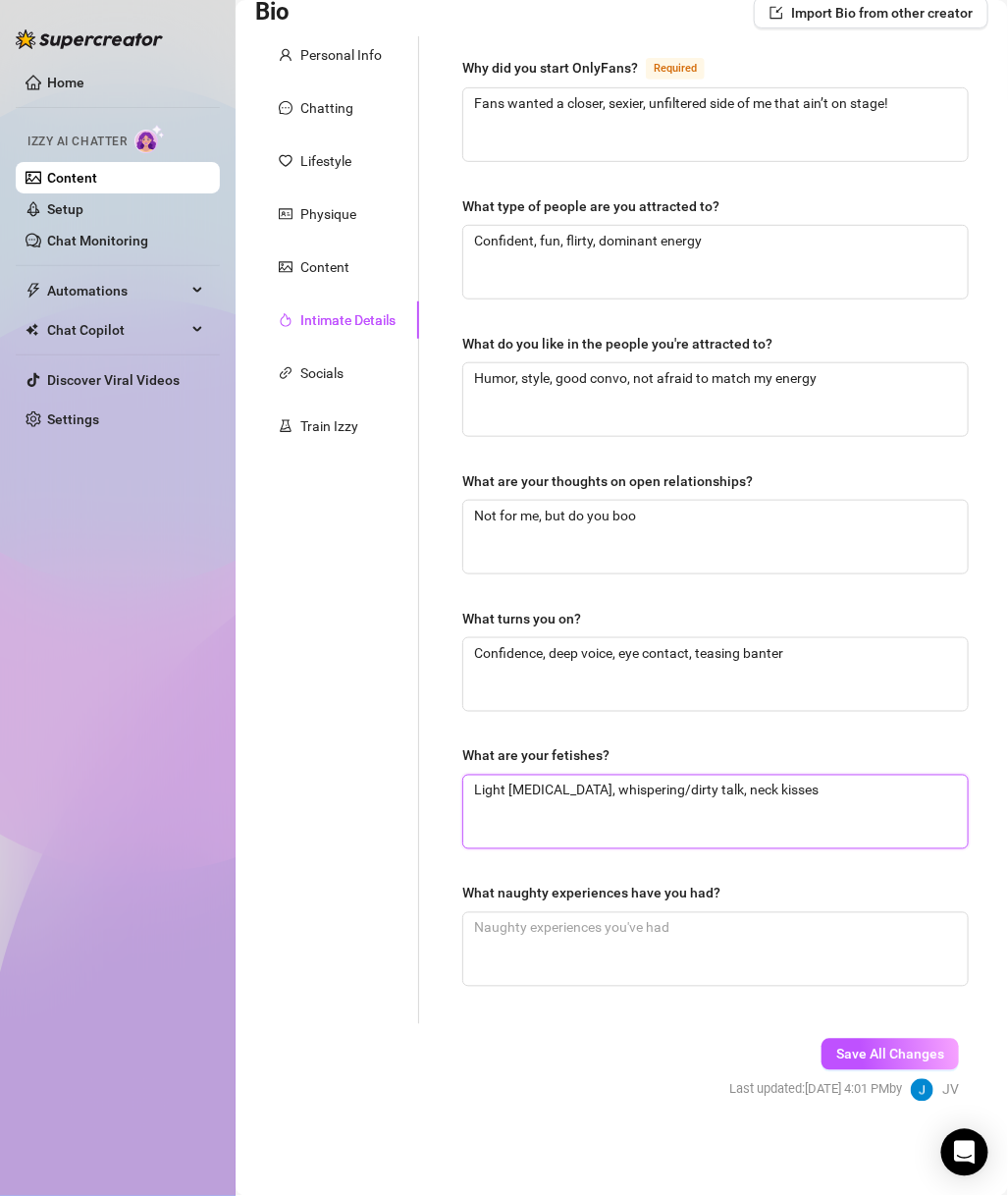
click at [531, 790] on textarea "Light choking, whispering/dirty talk, neck kisses" at bounding box center [716, 812] width 504 height 73
click at [606, 991] on div "Why did you start OnlyFans? Required Fans wanted a closer, sexier, unfiltered s…" at bounding box center [716, 529] width 506 height 949
click at [611, 967] on textarea "What naughty experiences have you had?" at bounding box center [716, 949] width 504 height 73
paste textarea "Hooked up in a car after a show, wild party dares, late-night sneaky links"
click at [845, 997] on span "Save All Changes" at bounding box center [890, 1055] width 108 height 16
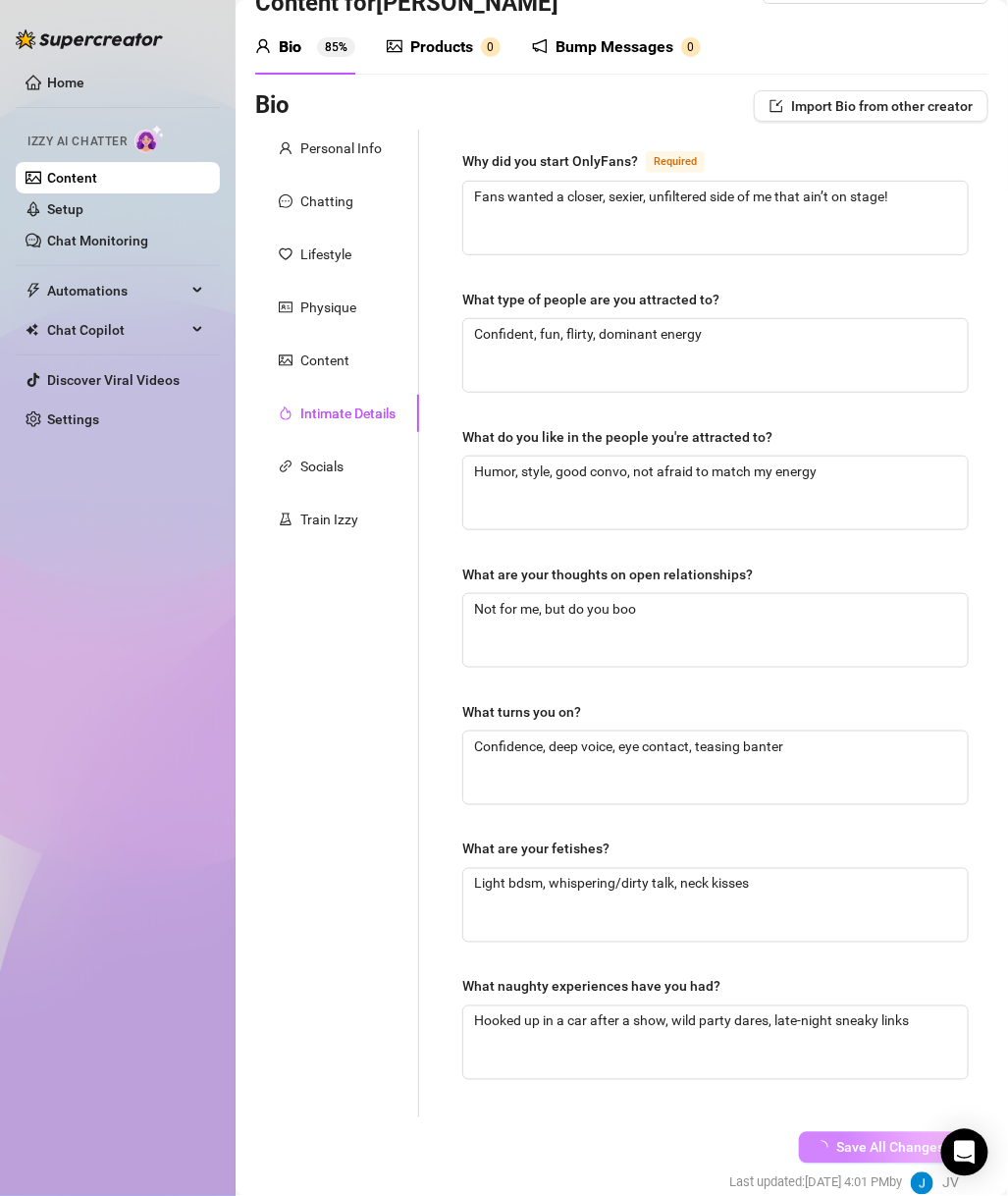
scroll to position [0, 0]
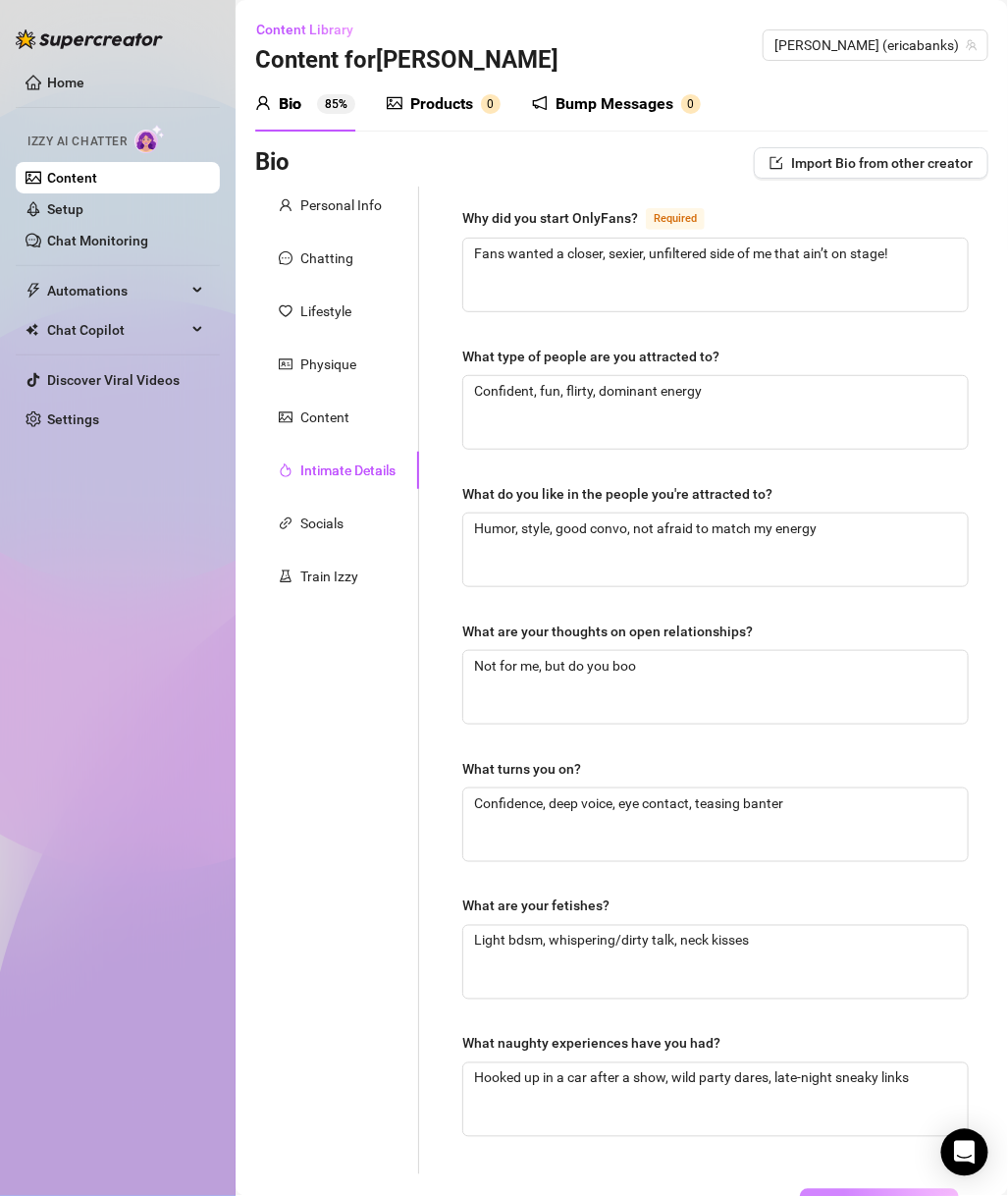
click at [348, 508] on div "Socials" at bounding box center [337, 523] width 164 height 38
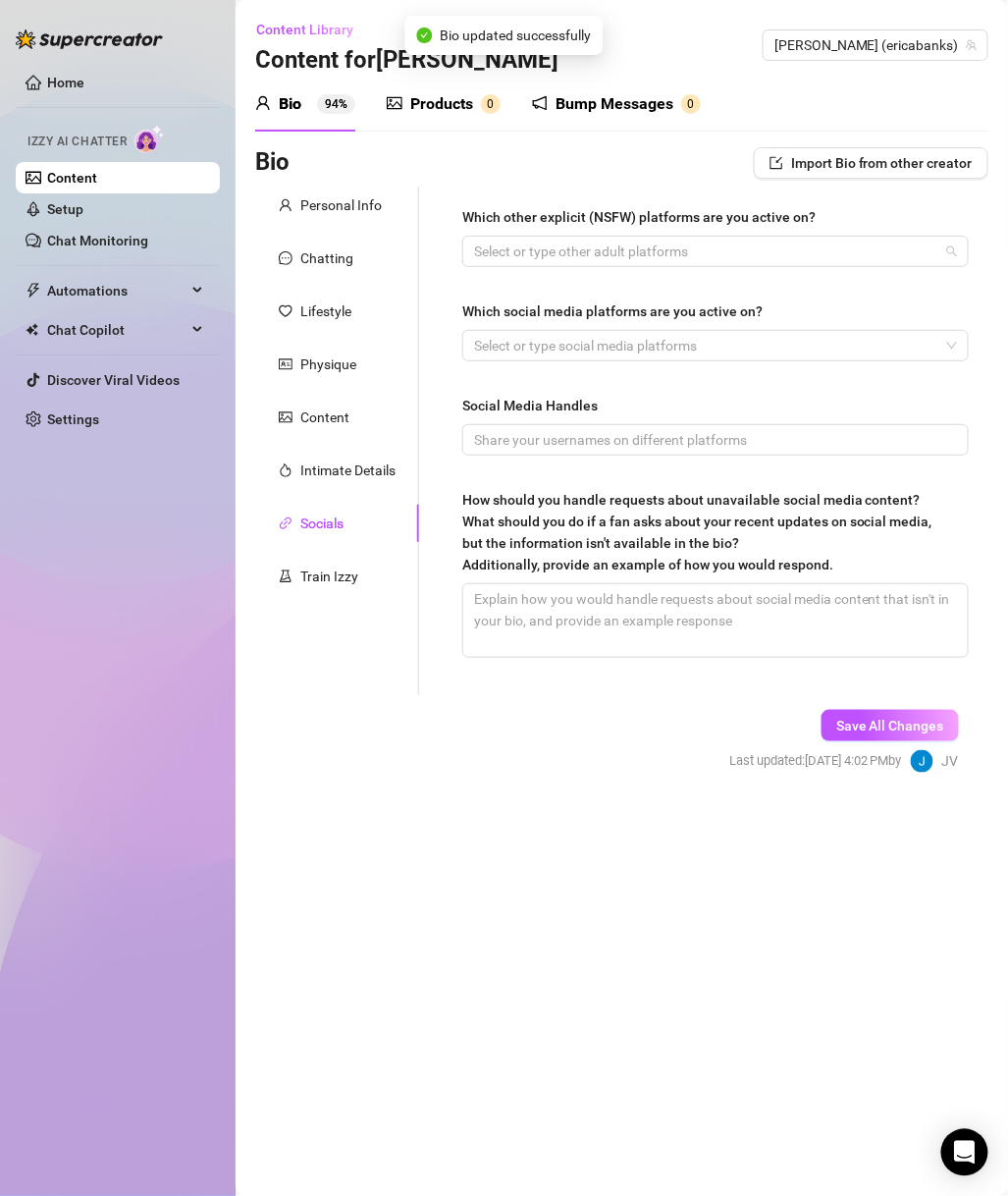
click at [648, 251] on div at bounding box center [705, 251] width 478 height 28
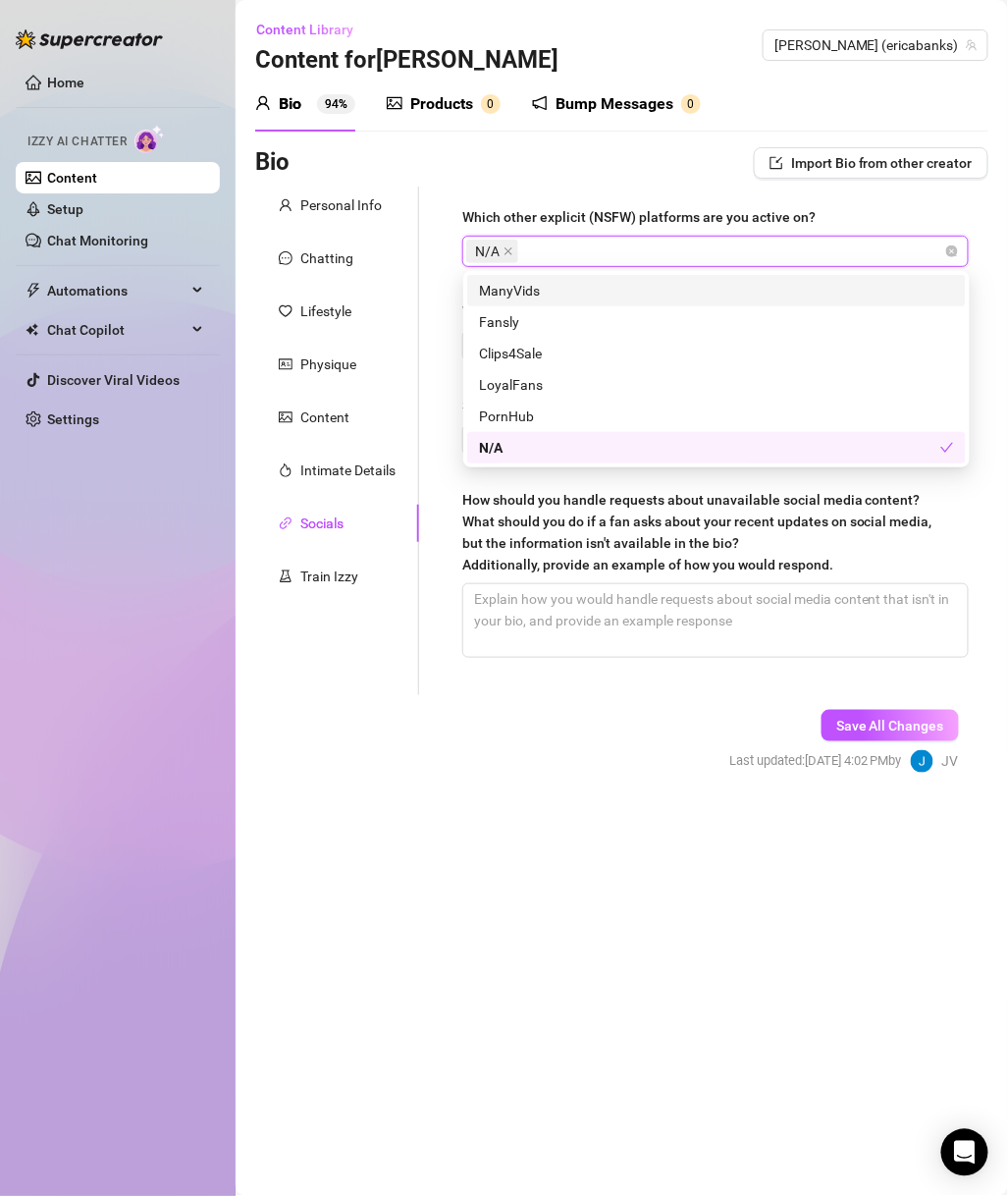
click at [420, 265] on div "Which other explicit (NSFW) platforms are you active on? N/A Which social media…" at bounding box center [703, 441] width 569 height 509
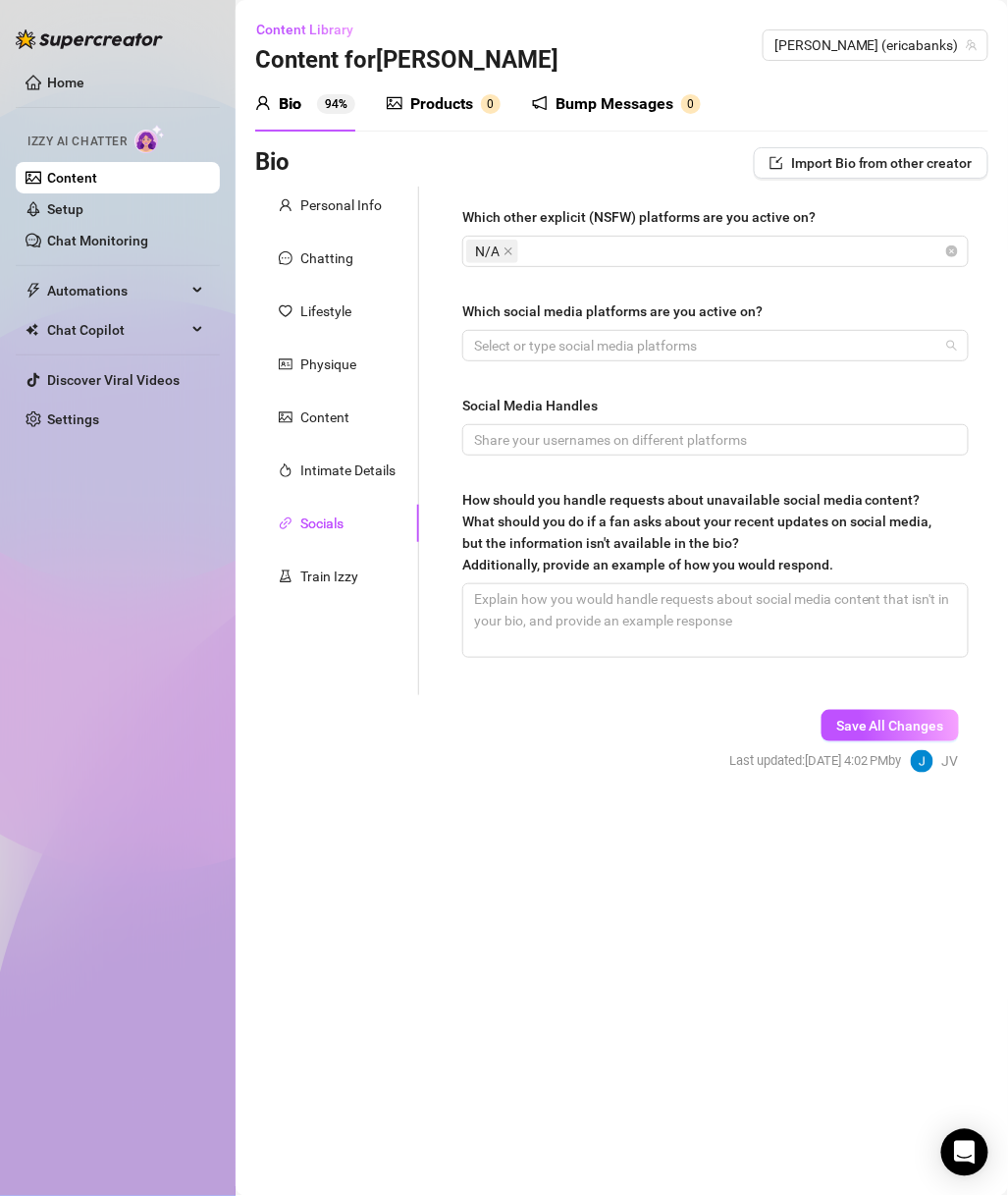
click at [638, 348] on div at bounding box center [705, 346] width 478 height 28
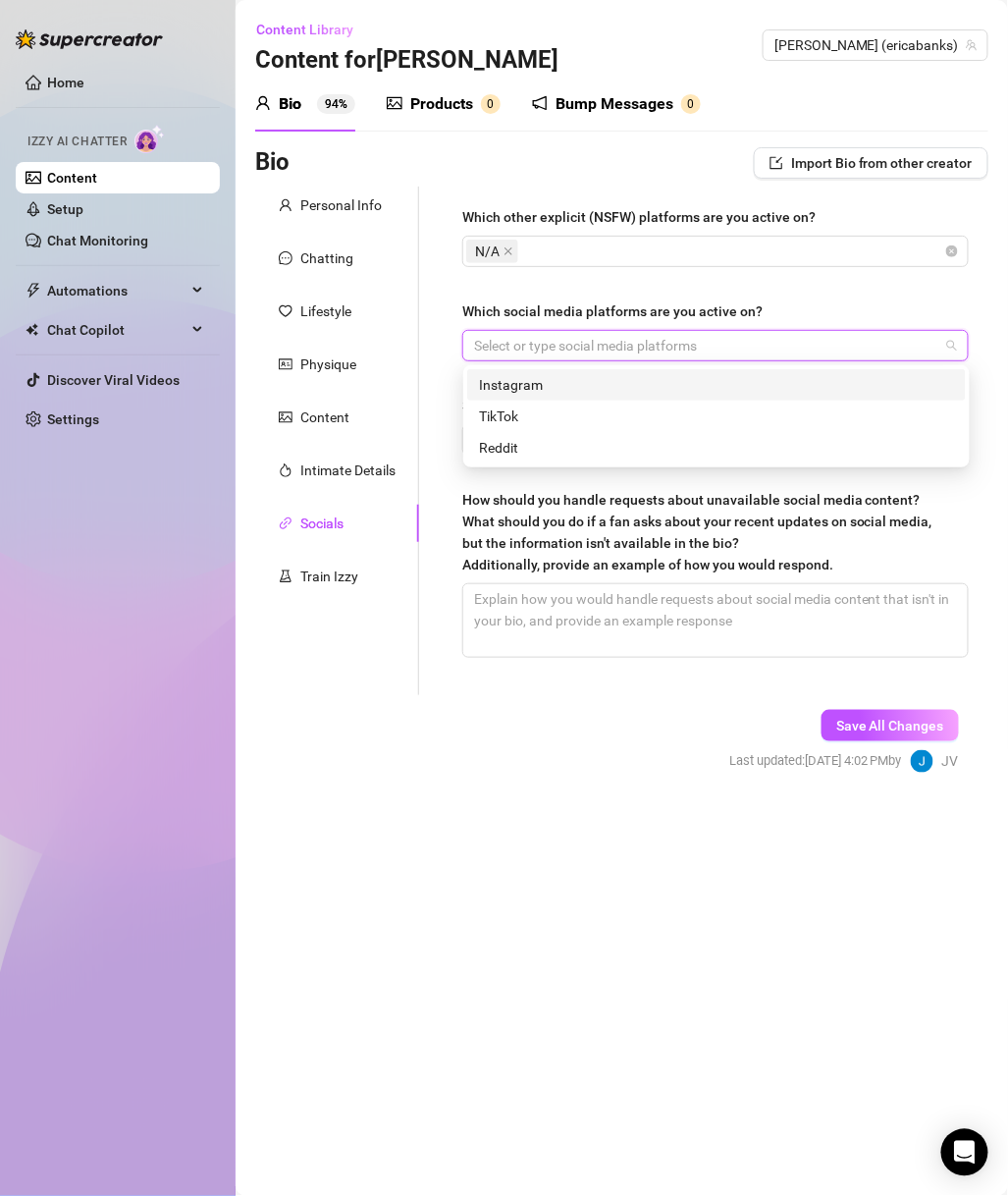
drag, startPoint x: 551, startPoint y: 390, endPoint x: 579, endPoint y: 340, distance: 57.3
click at [551, 390] on div "Instagram" at bounding box center [716, 385] width 476 height 22
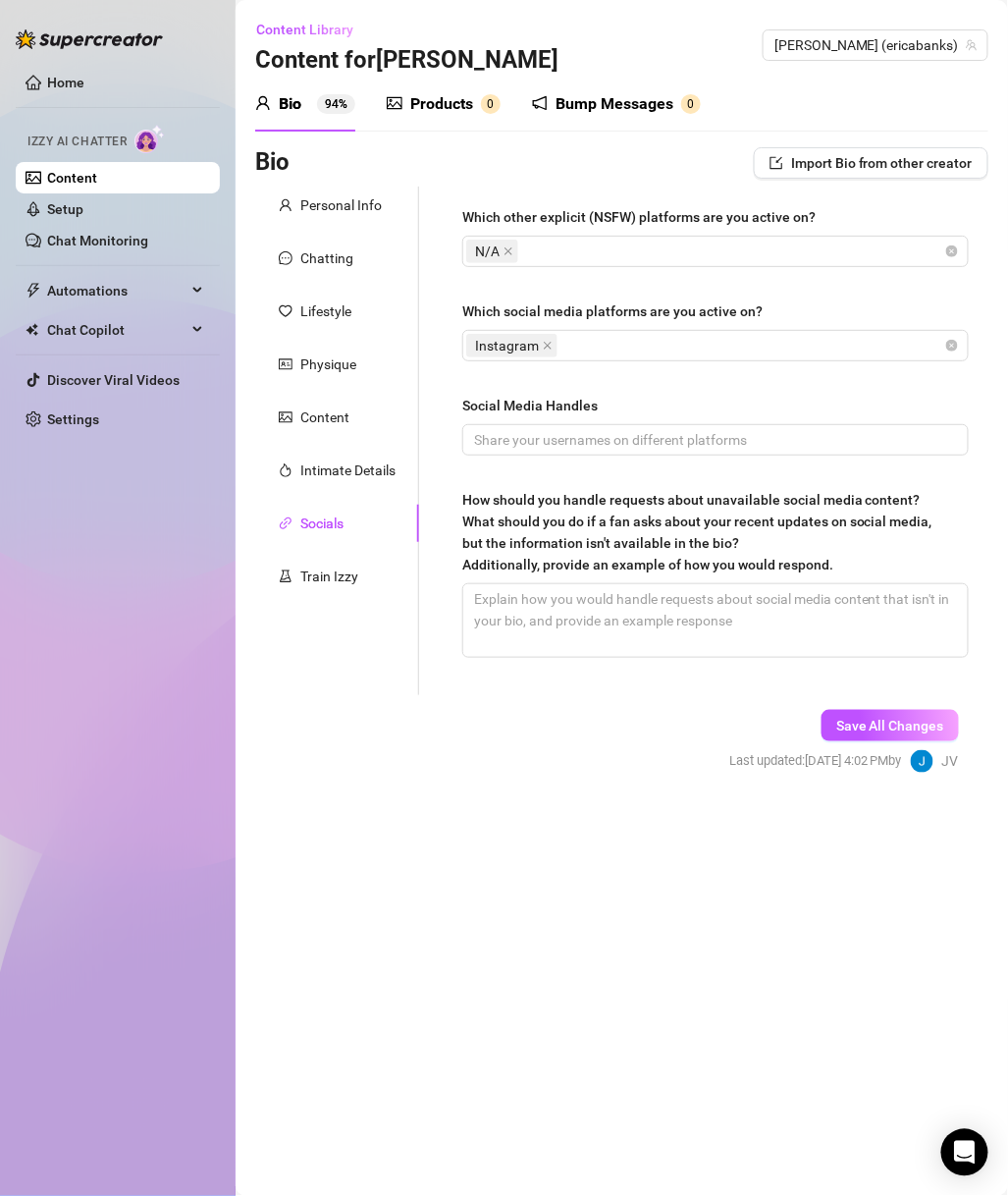
click at [447, 426] on div "Which other explicit (NSFW) platforms are you active on? N/A Which social media…" at bounding box center [716, 441] width 546 height 509
click at [535, 443] on input "Social Media Handles" at bounding box center [714, 440] width 479 height 22
click at [424, 636] on div "Which other explicit (NSFW) platforms are you active on? N/A Which social media…" at bounding box center [703, 441] width 569 height 509
click at [654, 609] on textarea "How should you handle requests about unavailable social media content? What sho…" at bounding box center [716, 620] width 504 height 73
drag, startPoint x: 697, startPoint y: 626, endPoint x: 656, endPoint y: 621, distance: 41.3
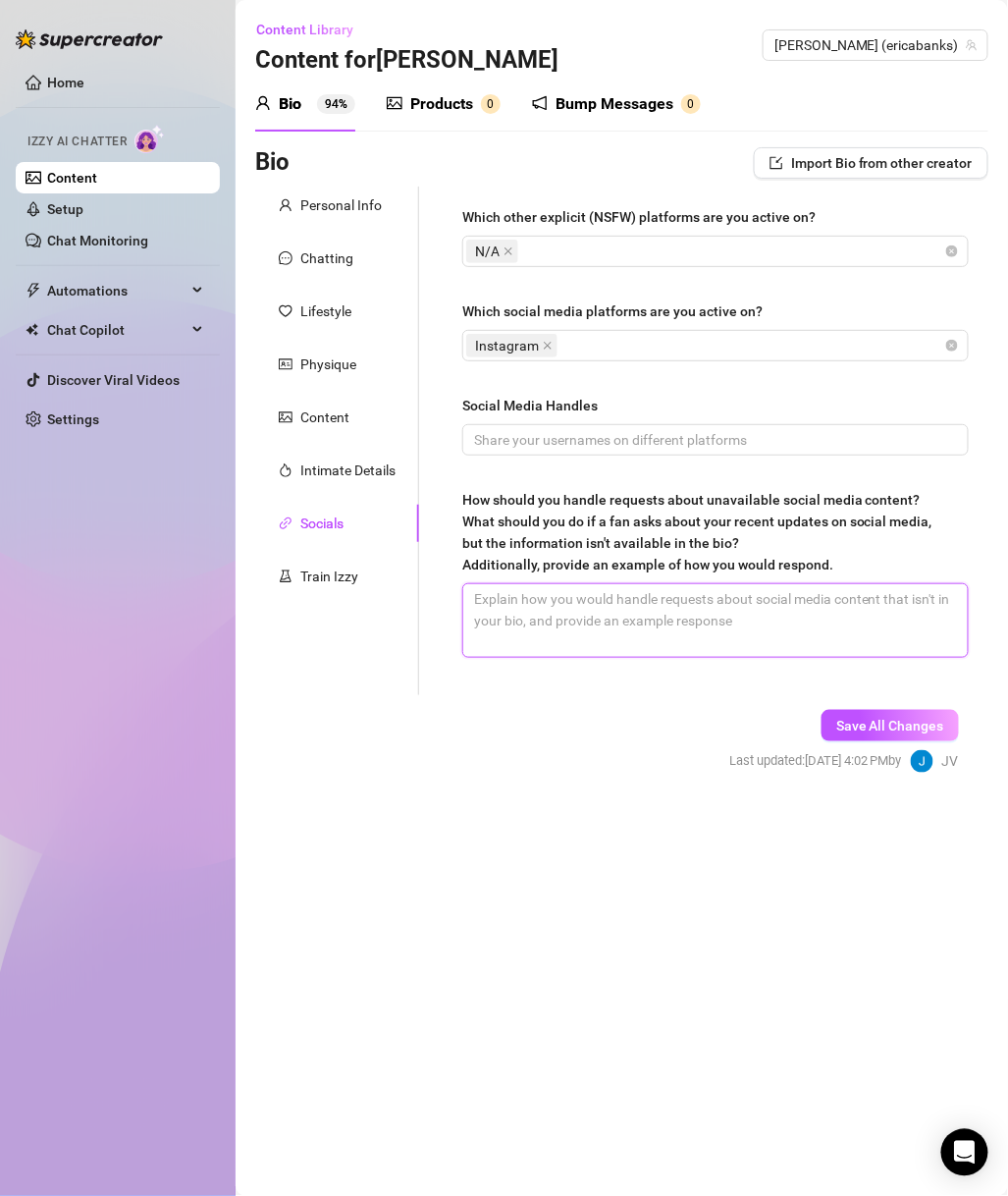
click at [695, 626] on textarea "How should you handle requests about unavailable social media content? What sho…" at bounding box center [716, 620] width 504 height 73
paste textarea "“Might bless y’all with it here later 😏”"
drag, startPoint x: 750, startPoint y: 599, endPoint x: 331, endPoint y: 604, distance: 419.0
click at [331, 604] on div "Personal Info Chatting Lifestyle Physique Content Intimate Details Socials Trai…" at bounding box center [622, 441] width 734 height 509
click at [750, 590] on textarea "“Might bless y’all with it here later 😏”" at bounding box center [716, 620] width 504 height 73
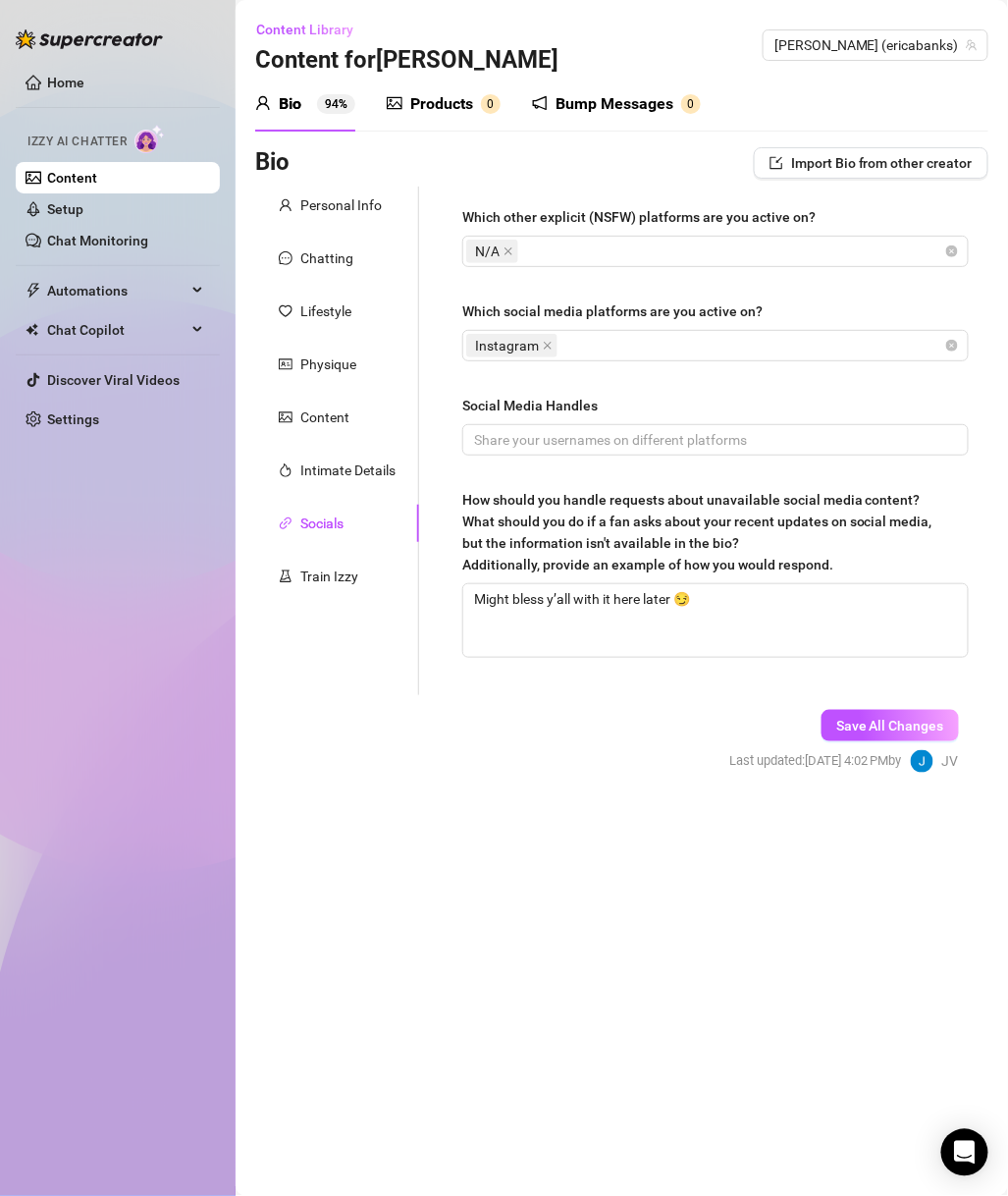
click at [893, 721] on span "Save All Changes" at bounding box center [890, 726] width 108 height 16
click at [294, 566] on div "Train Izzy" at bounding box center [319, 576] width 79 height 22
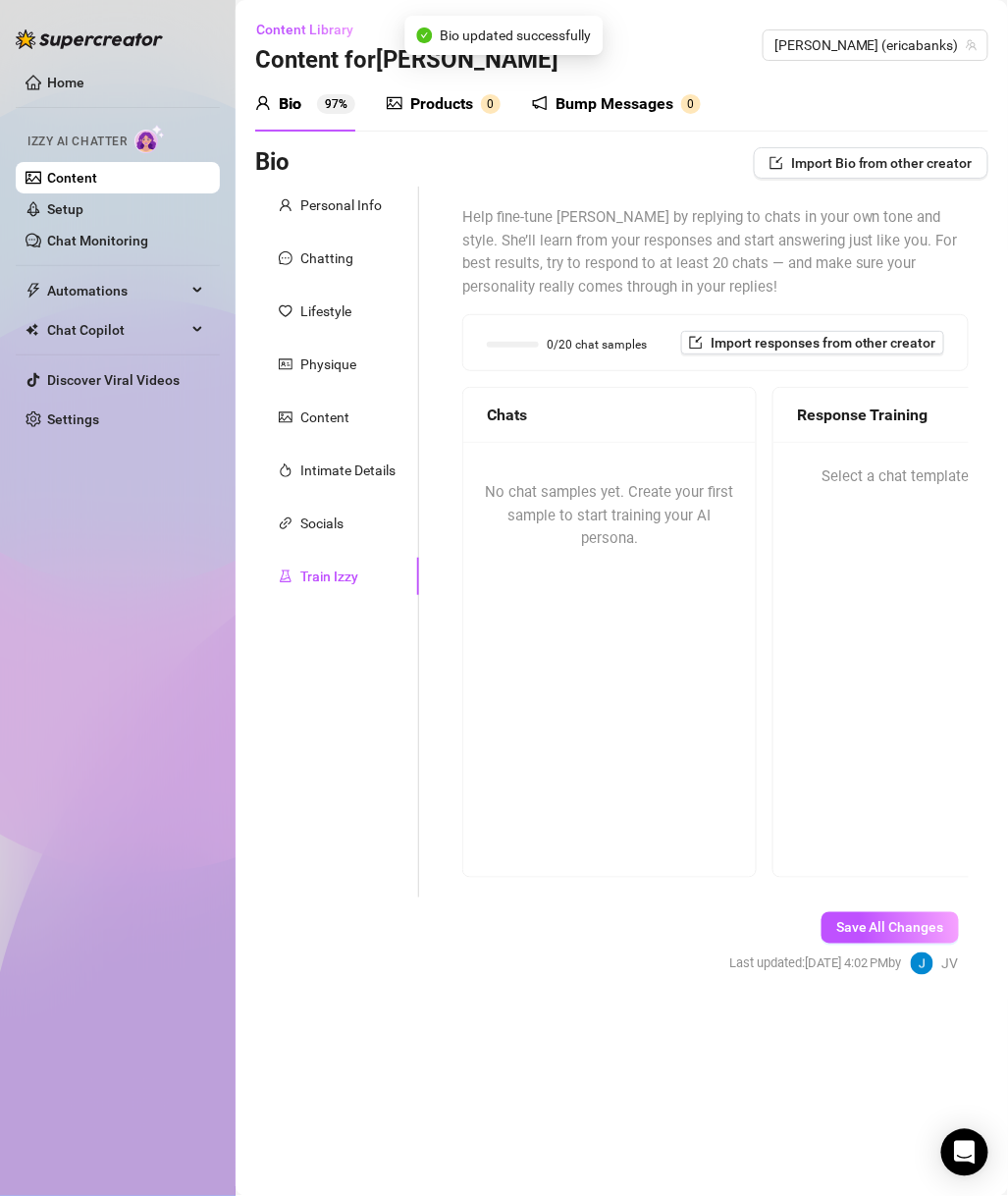
click at [633, 584] on div "No chat samples yet. Create your first sample to start training your AI persona." at bounding box center [610, 516] width 293 height 148
click at [593, 632] on div "No chat samples yet. Create your first sample to start training your AI persona." at bounding box center [610, 659] width 293 height 433
click at [593, 409] on div "Chats" at bounding box center [609, 414] width 245 height 25
click at [710, 344] on button "Import responses from other creator" at bounding box center [812, 343] width 263 height 24
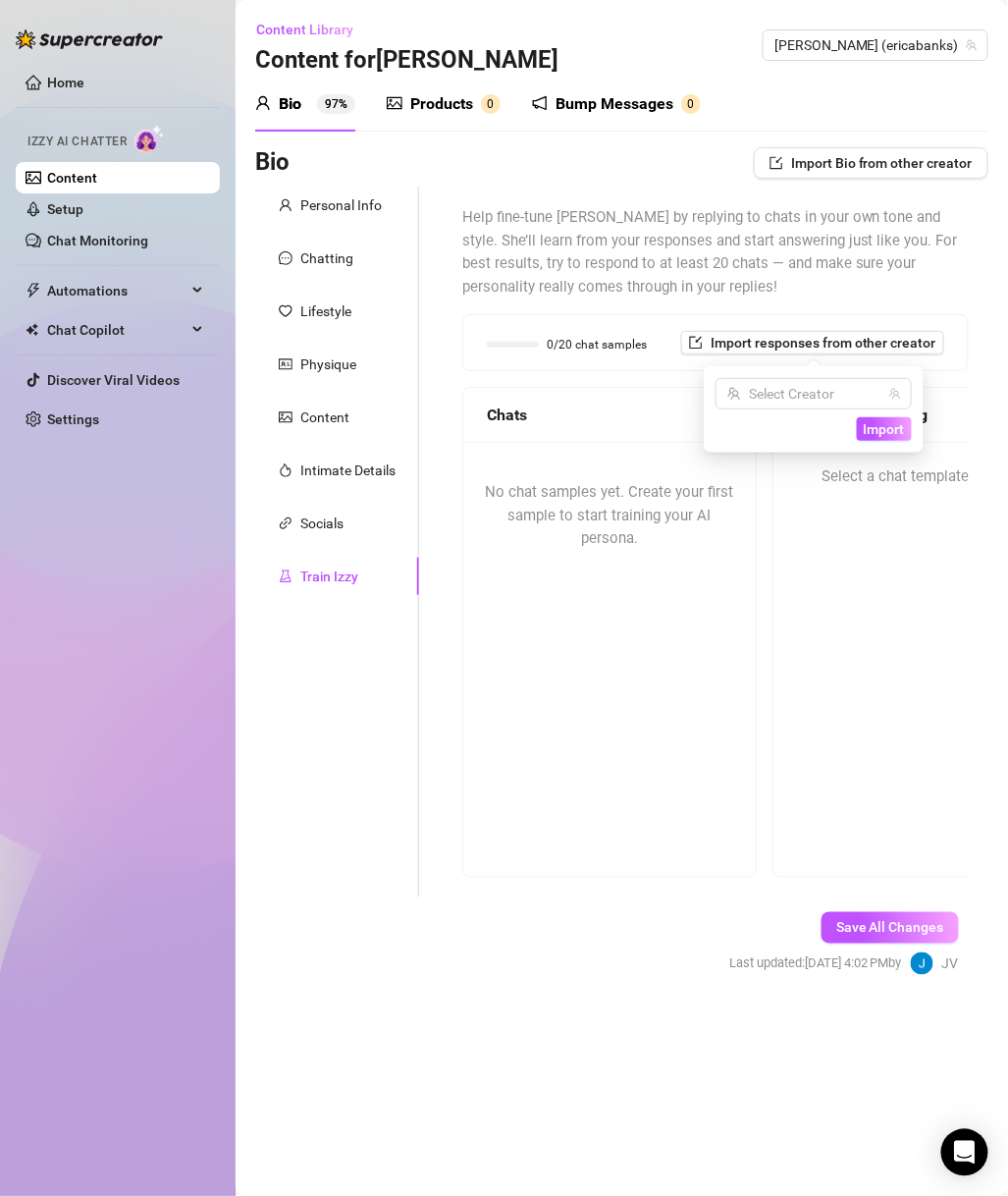
click at [778, 394] on input "search" at bounding box center [805, 394] width 155 height 30
click at [667, 891] on div "Help fine-tune Izzy by replying to chats in your own tone and style. She’ll lea…" at bounding box center [716, 542] width 546 height 711
click at [509, 154] on div "Bio Import Bio from other creator" at bounding box center [622, 163] width 734 height 32
click at [386, 154] on div "Bio Import Bio from other creator" at bounding box center [622, 163] width 734 height 32
click at [365, 225] on div "Personal Info Chatting Lifestyle Physique Content Intimate Details Socials Trai…" at bounding box center [337, 542] width 164 height 711
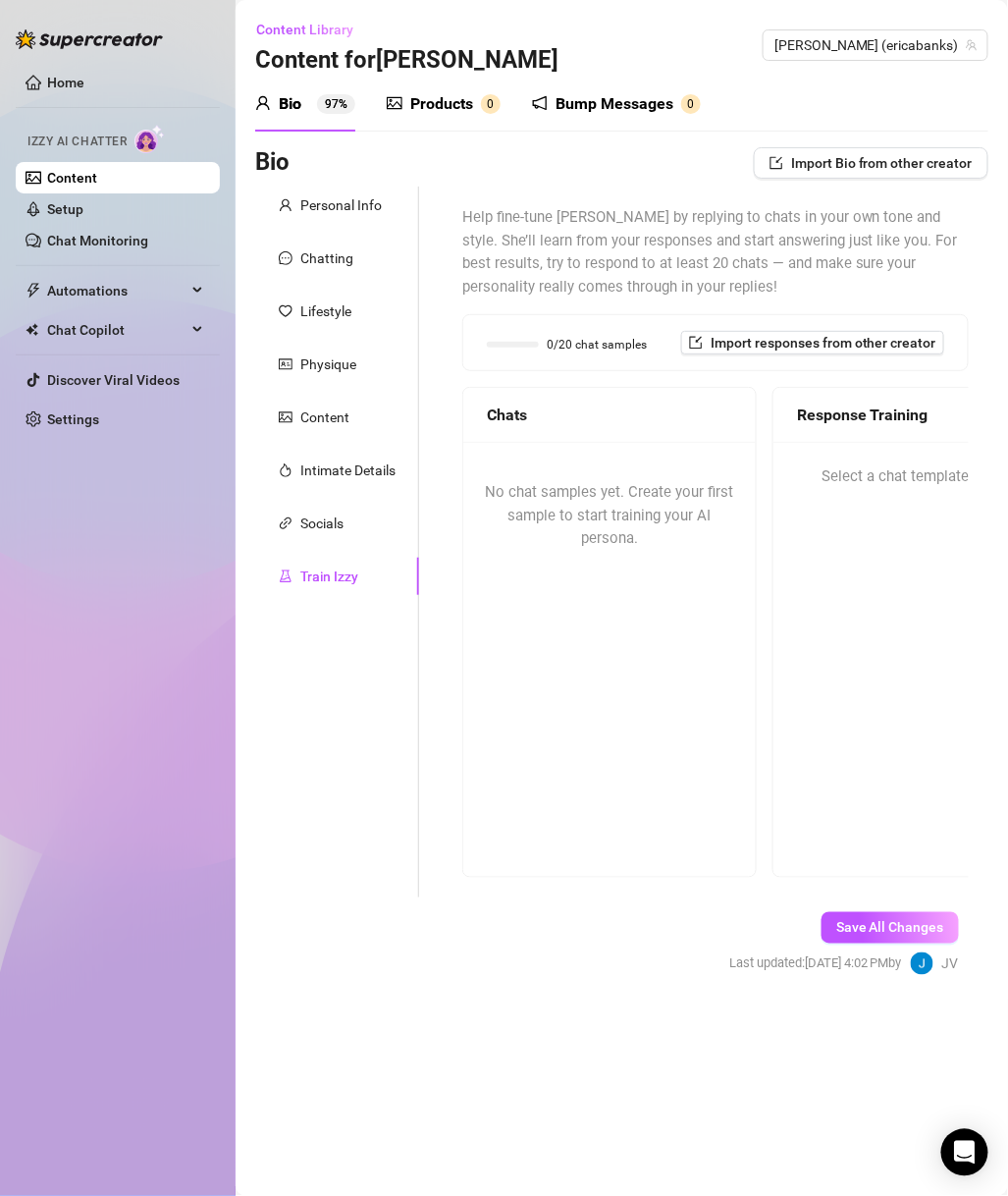
click at [363, 219] on div "Personal Info" at bounding box center [337, 206] width 164 height 38
click at [474, 173] on div "Bio Import Bio from other creator" at bounding box center [622, 163] width 734 height 32
click at [327, 274] on div "Chatting" at bounding box center [337, 258] width 164 height 38
click at [332, 261] on div "Chatting" at bounding box center [327, 258] width 53 height 22
click at [363, 222] on div "Personal Info" at bounding box center [337, 206] width 164 height 38
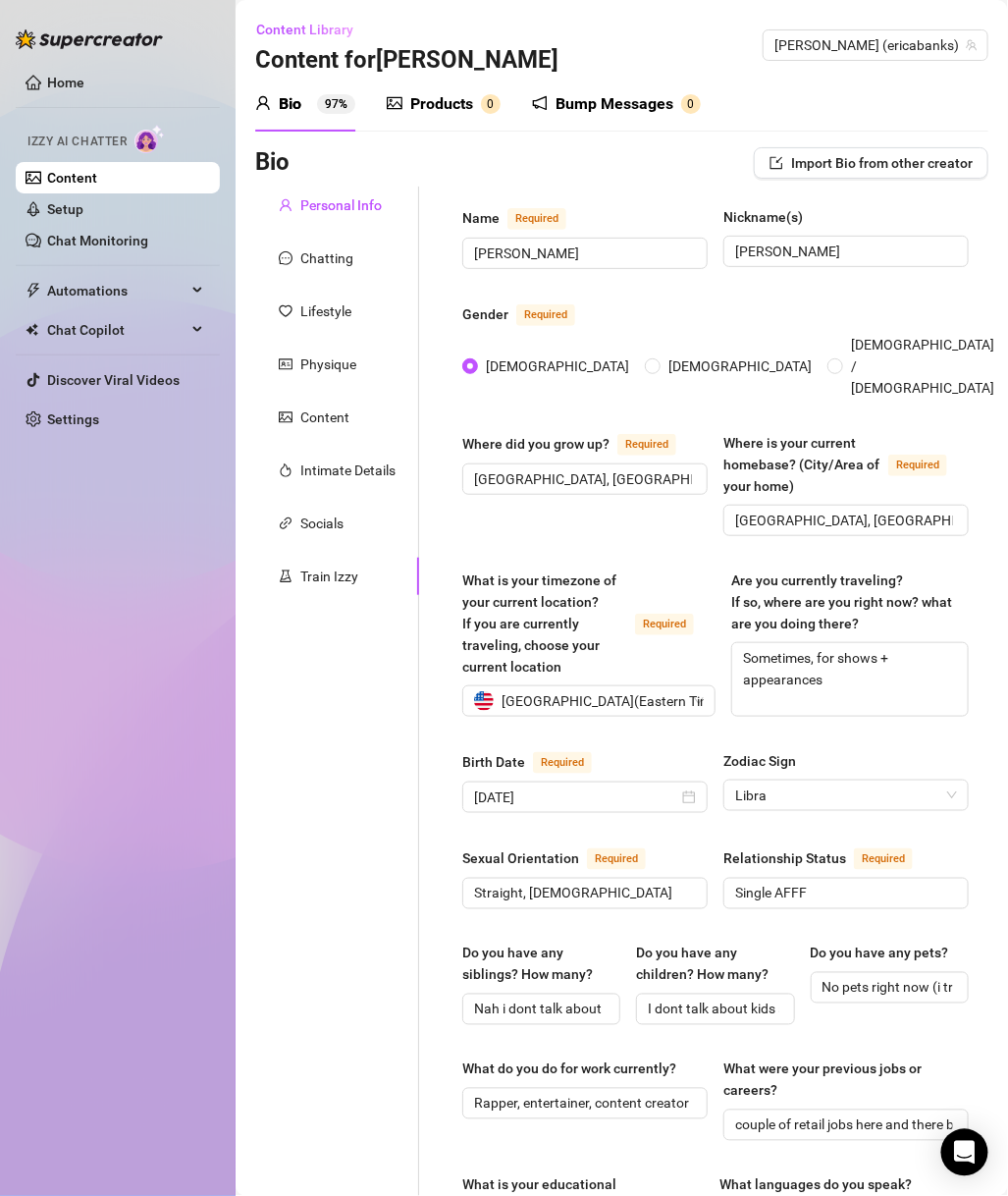
click at [368, 206] on div "Personal Info" at bounding box center [342, 206] width 81 height 22
click at [913, 42] on span "Erica (ericabanks)" at bounding box center [876, 46] width 203 height 30
click at [217, 663] on div "Home Izzy AI Chatter Content Setup Chat Monitoring Automations Chat Copilot Dis…" at bounding box center [118, 589] width 205 height 1178
click at [927, 33] on span "Erica (ericabanks)" at bounding box center [876, 46] width 203 height 30
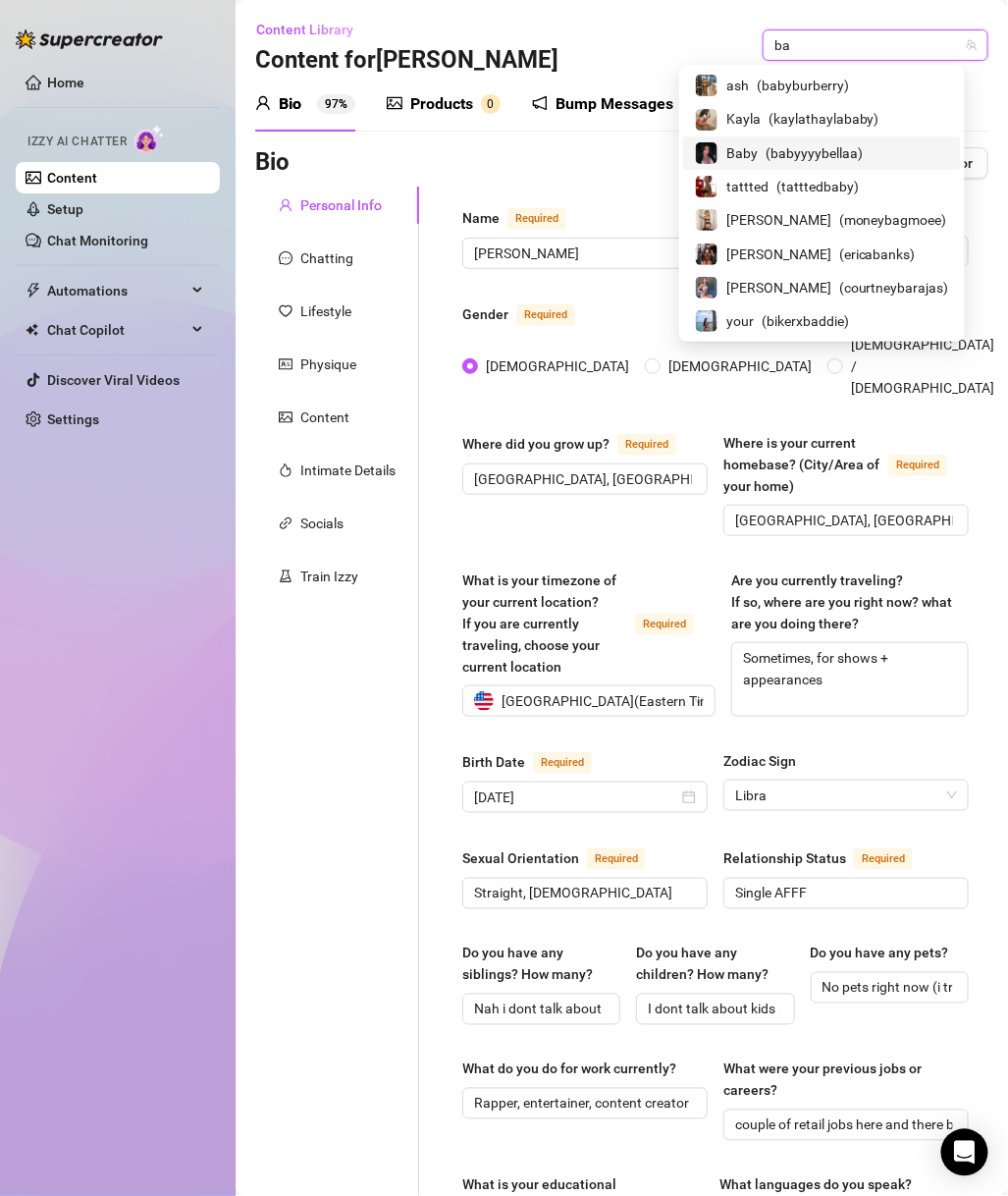
click at [840, 150] on span "( babyyyybellaa )" at bounding box center [814, 153] width 97 height 22
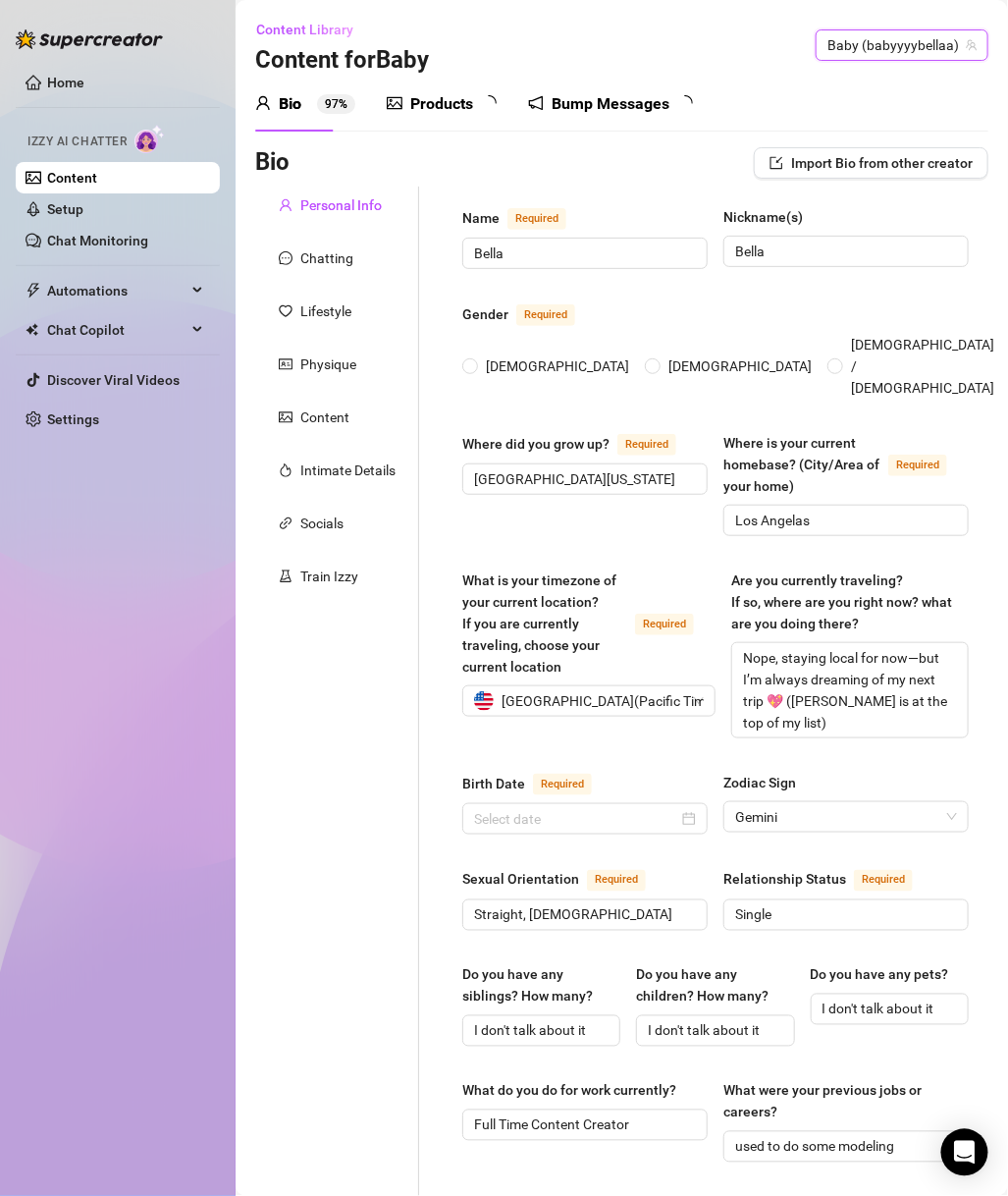
click at [665, 115] on div "Bump Messages" at bounding box center [611, 104] width 118 height 24
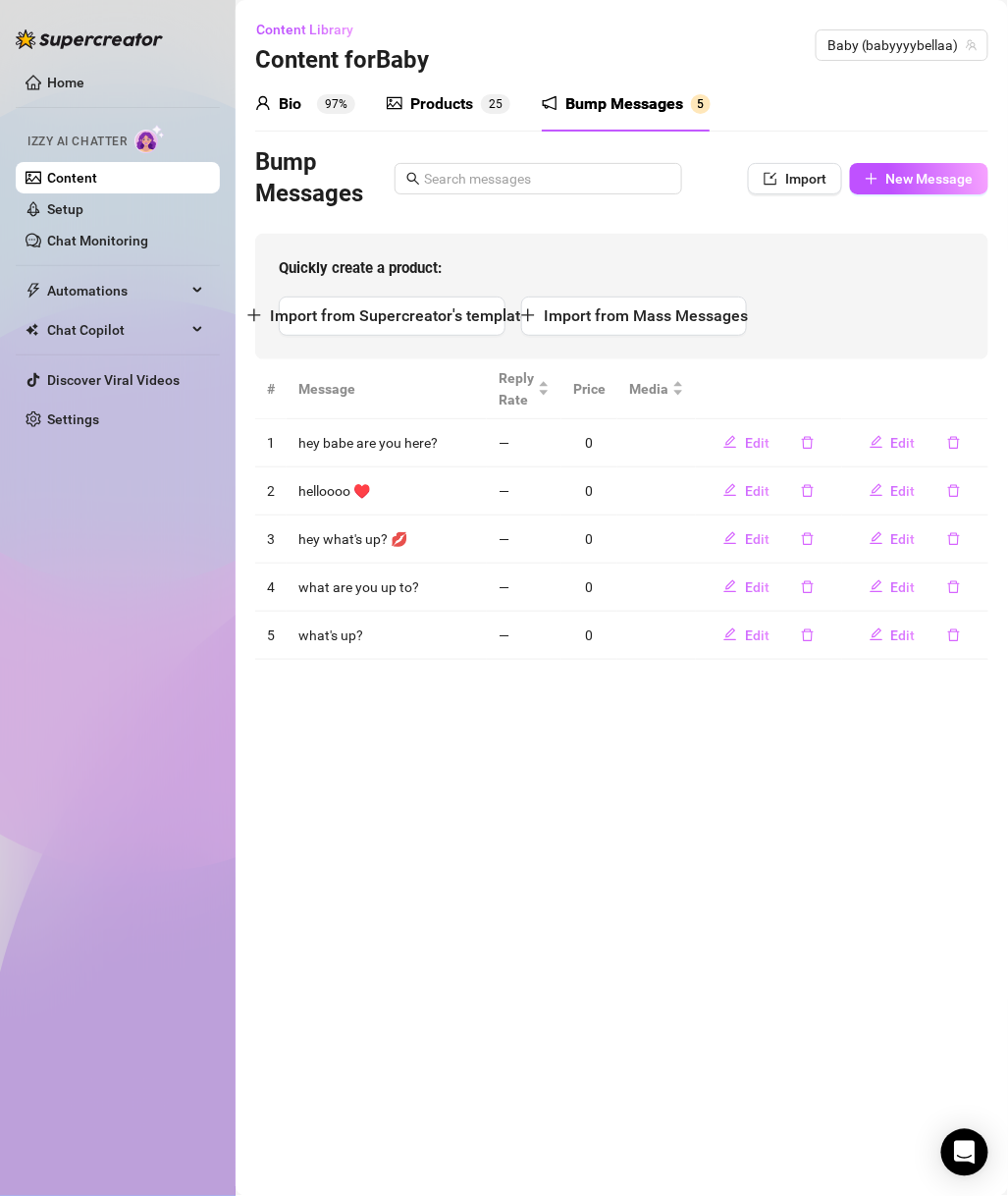
click at [650, 112] on div "Bump Messages" at bounding box center [624, 104] width 118 height 24
click at [959, 437] on icon "delete" at bounding box center [954, 443] width 14 height 14
click at [972, 389] on span "Yes" at bounding box center [975, 391] width 24 height 16
click at [958, 440] on icon "delete" at bounding box center [954, 442] width 12 height 13
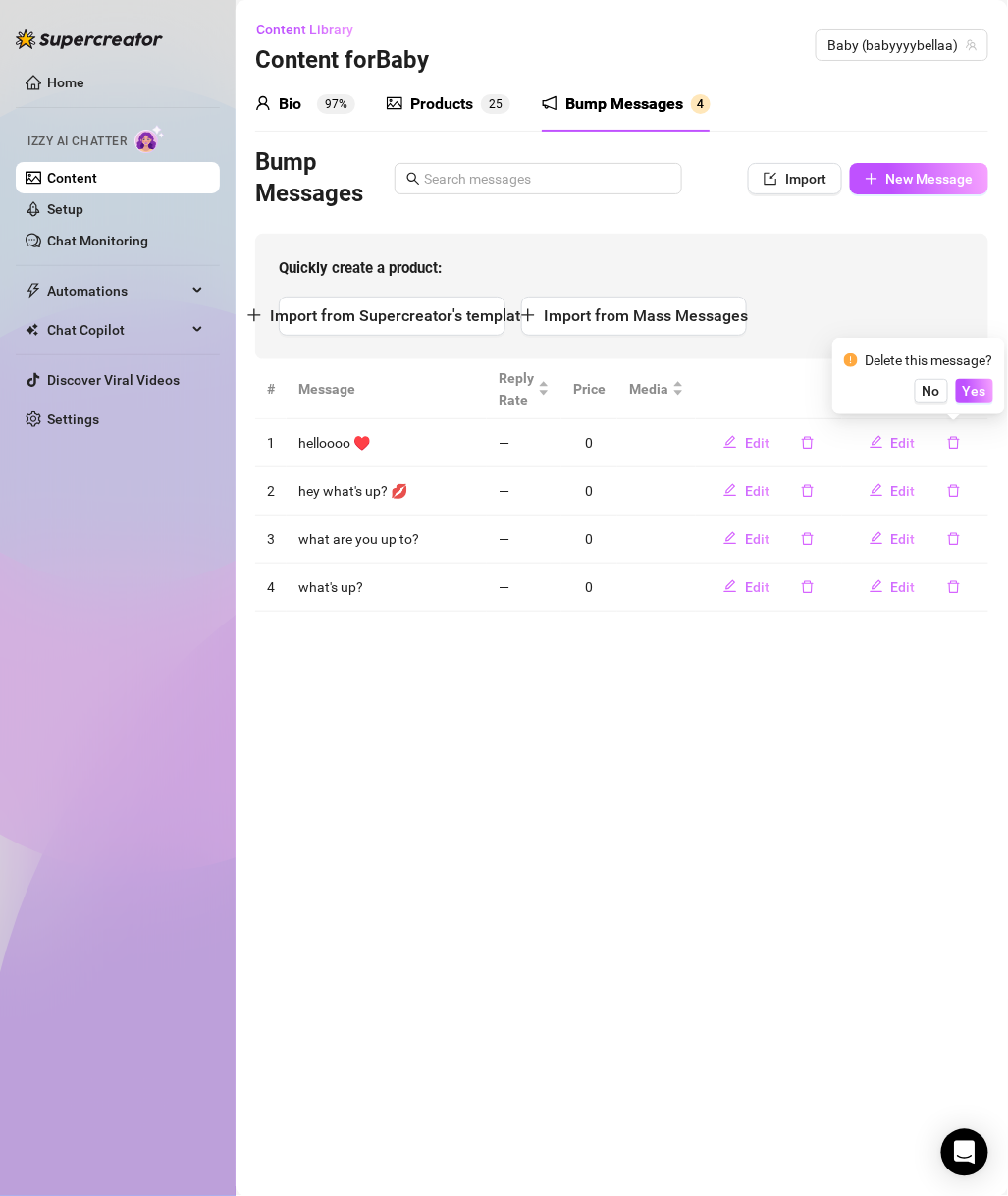
click at [971, 380] on button "Yes" at bounding box center [975, 391] width 38 height 24
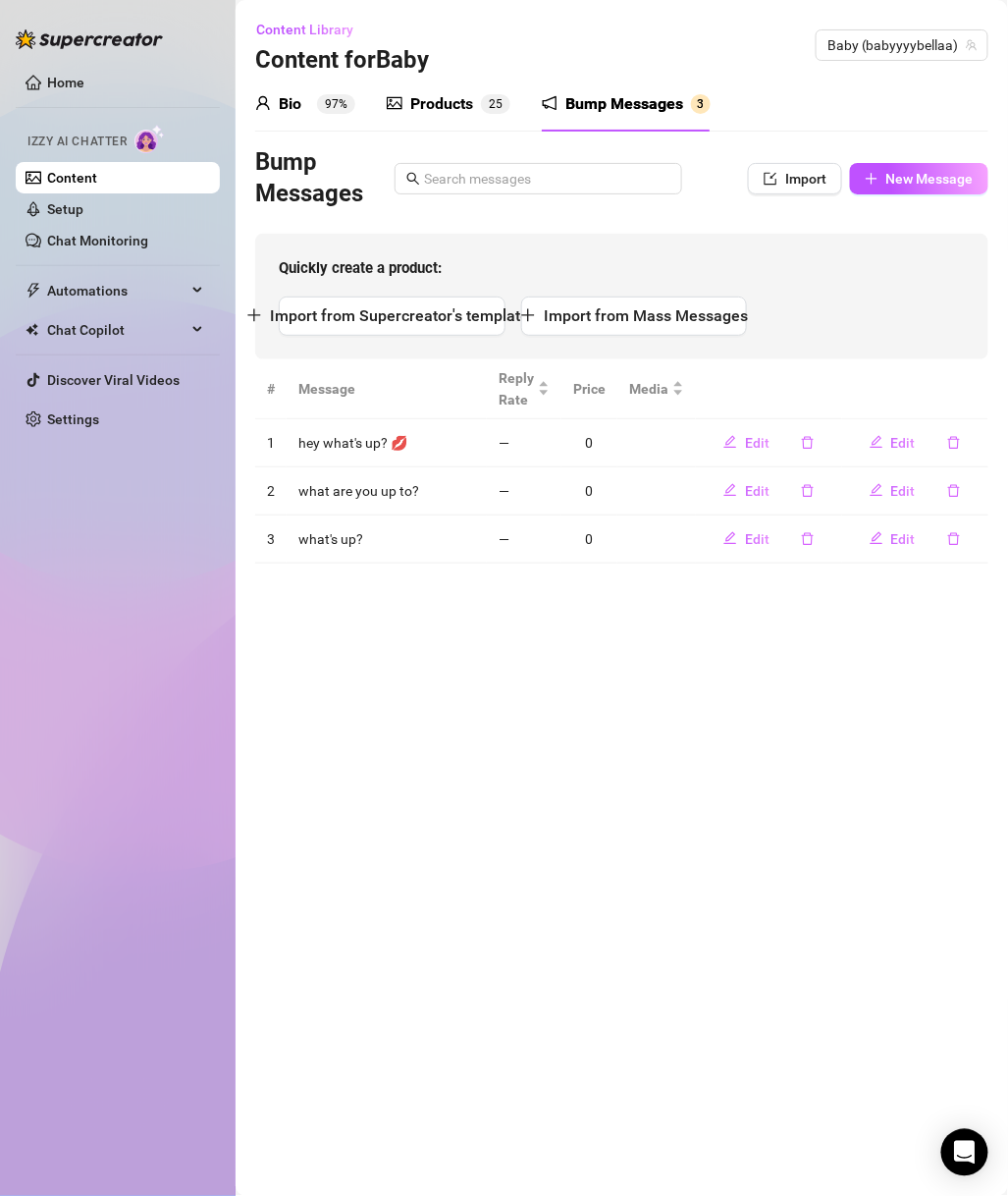
click at [956, 443] on icon "delete" at bounding box center [954, 443] width 14 height 14
click at [994, 396] on button "Yes" at bounding box center [975, 391] width 38 height 24
click at [226, 563] on aside "Home Izzy AI Chatter Content Setup Chat Monitoring Automations Chat Copilot Dis…" at bounding box center [117, 598] width 235 height 1196
click at [948, 448] on icon "delete" at bounding box center [954, 443] width 14 height 14
click at [975, 388] on span "Yes" at bounding box center [975, 391] width 24 height 16
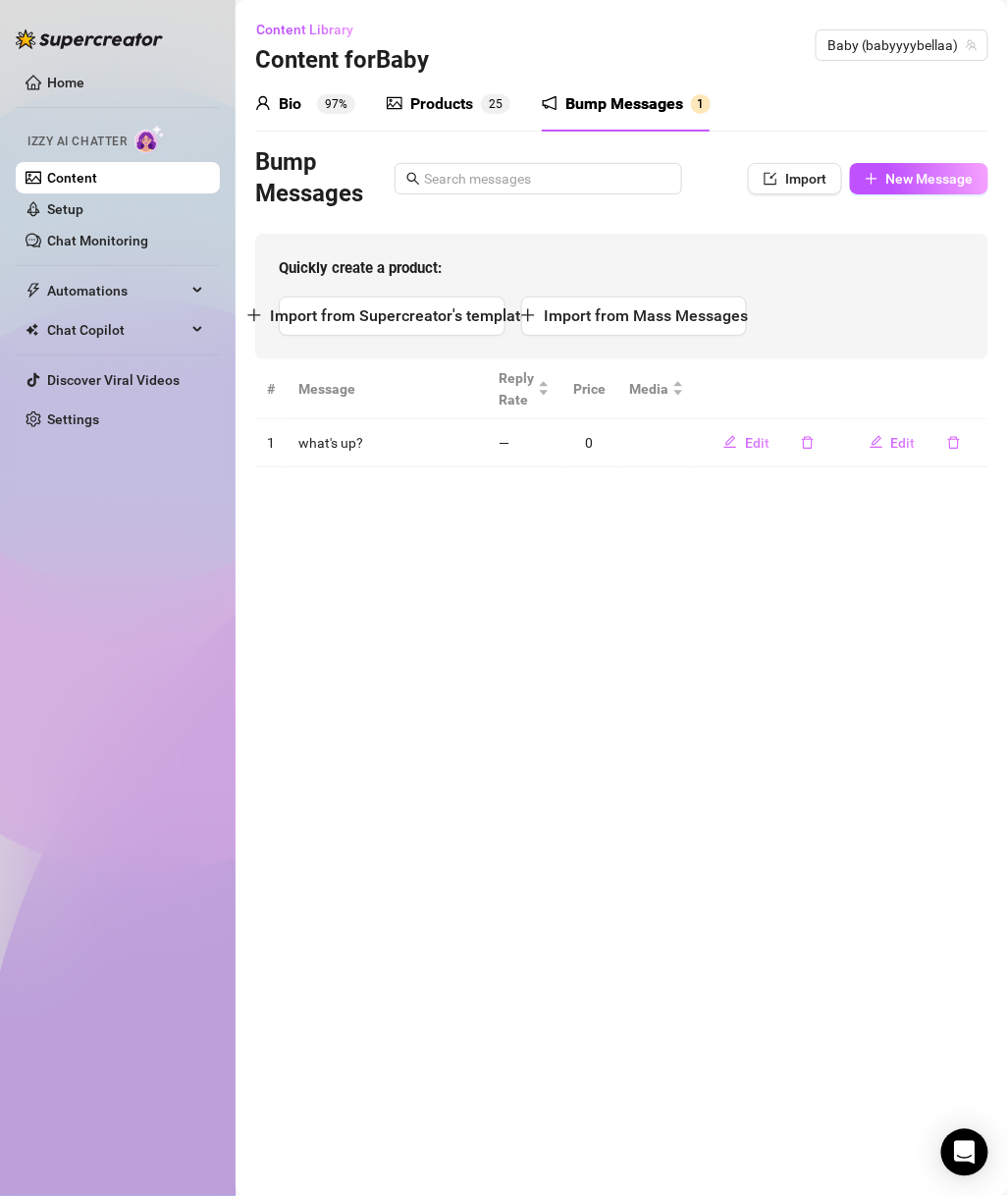
click at [956, 448] on icon "delete" at bounding box center [954, 442] width 12 height 13
click at [967, 407] on div "Delete this message? No Yes" at bounding box center [919, 375] width 173 height 76
click at [972, 395] on span "Yes" at bounding box center [975, 391] width 24 height 16
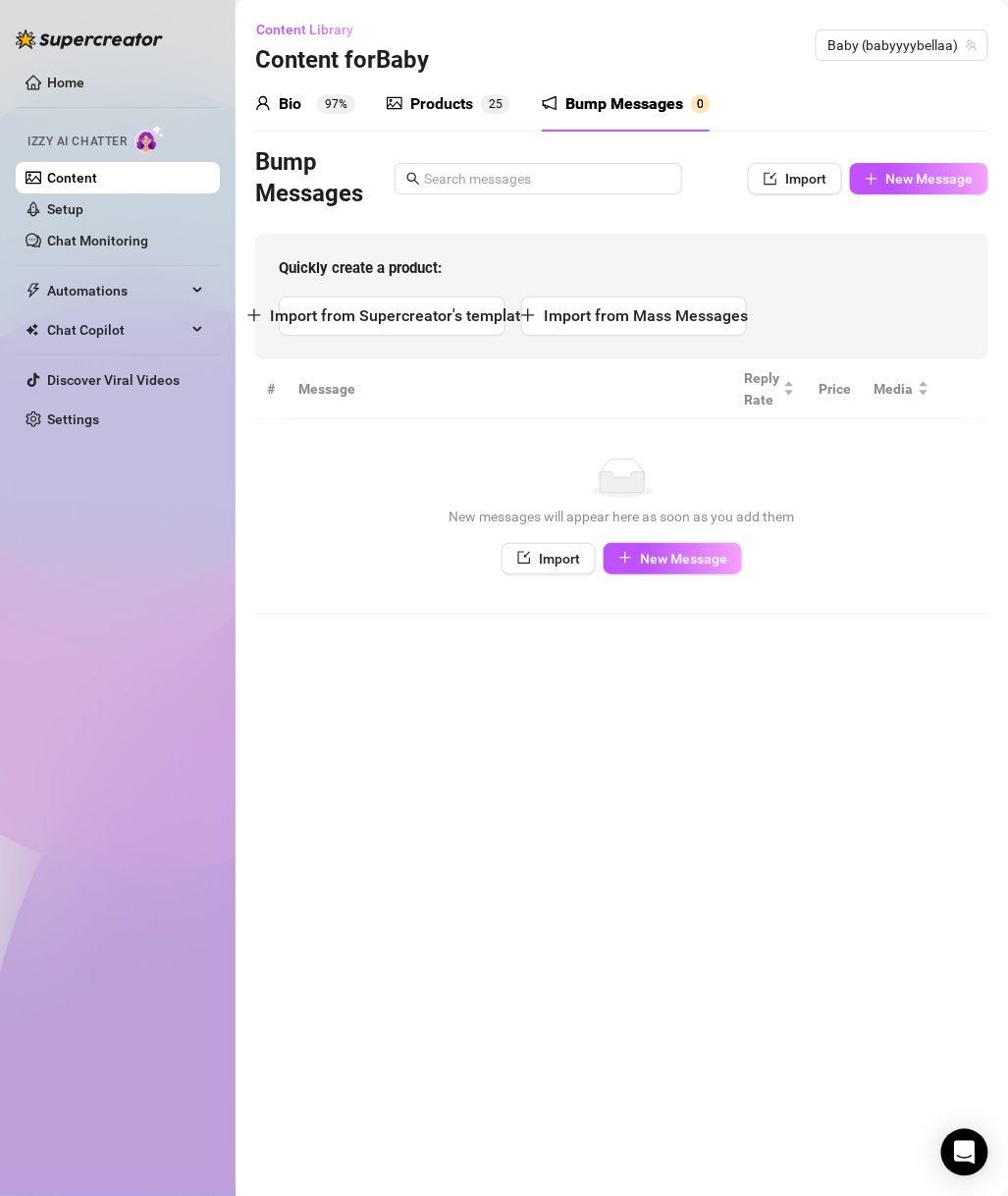
click at [767, 584] on td "No data New messages will appear here as soon as you add them Import New Message" at bounding box center [622, 517] width 734 height 196
click at [881, 49] on span "Baby (babyyyybellaa)" at bounding box center [902, 46] width 149 height 30
click at [883, 40] on span "Baby (babyyyybellaa)" at bounding box center [902, 46] width 149 height 30
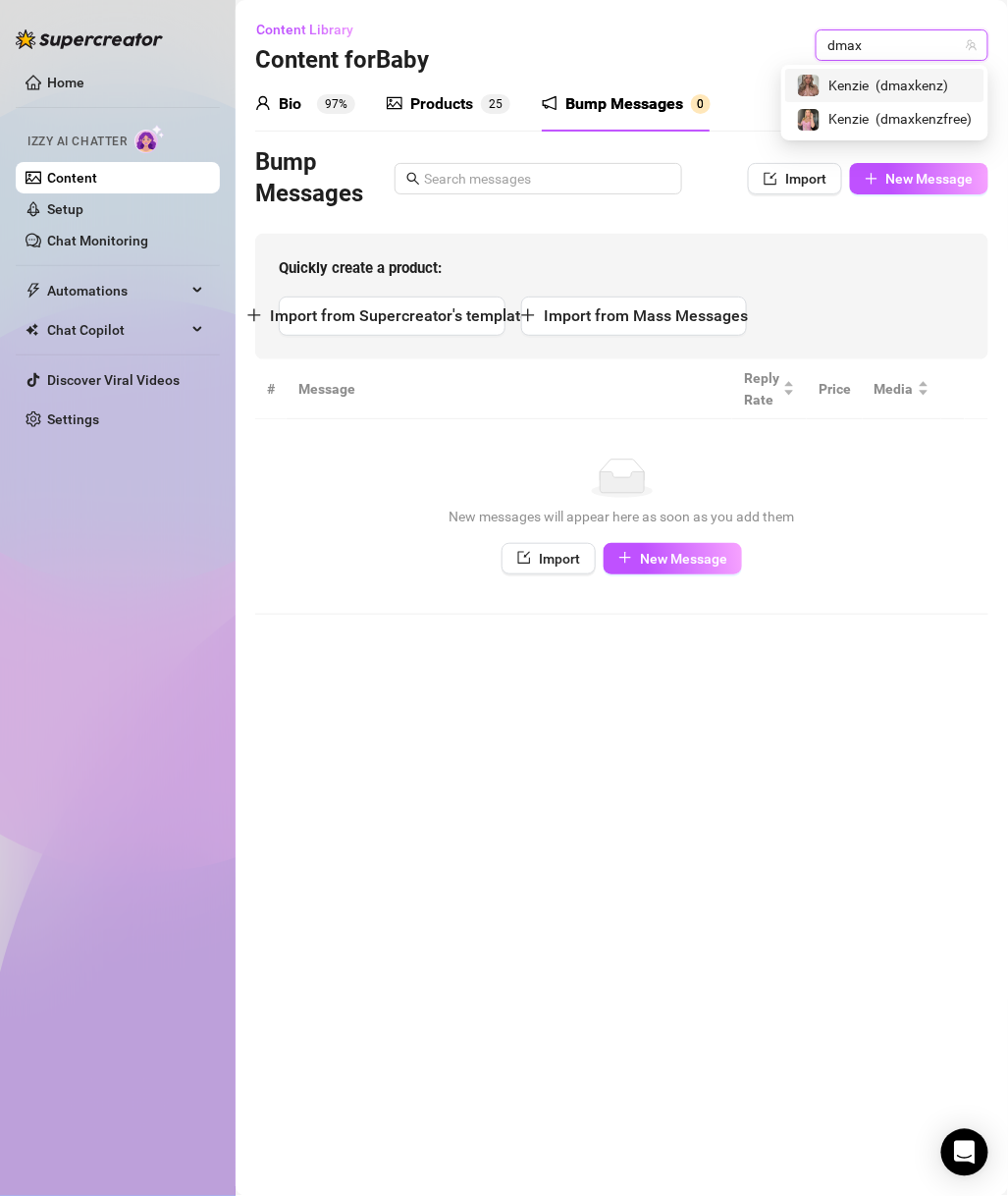
click at [918, 92] on span "( dmaxkenz )" at bounding box center [913, 85] width 72 height 22
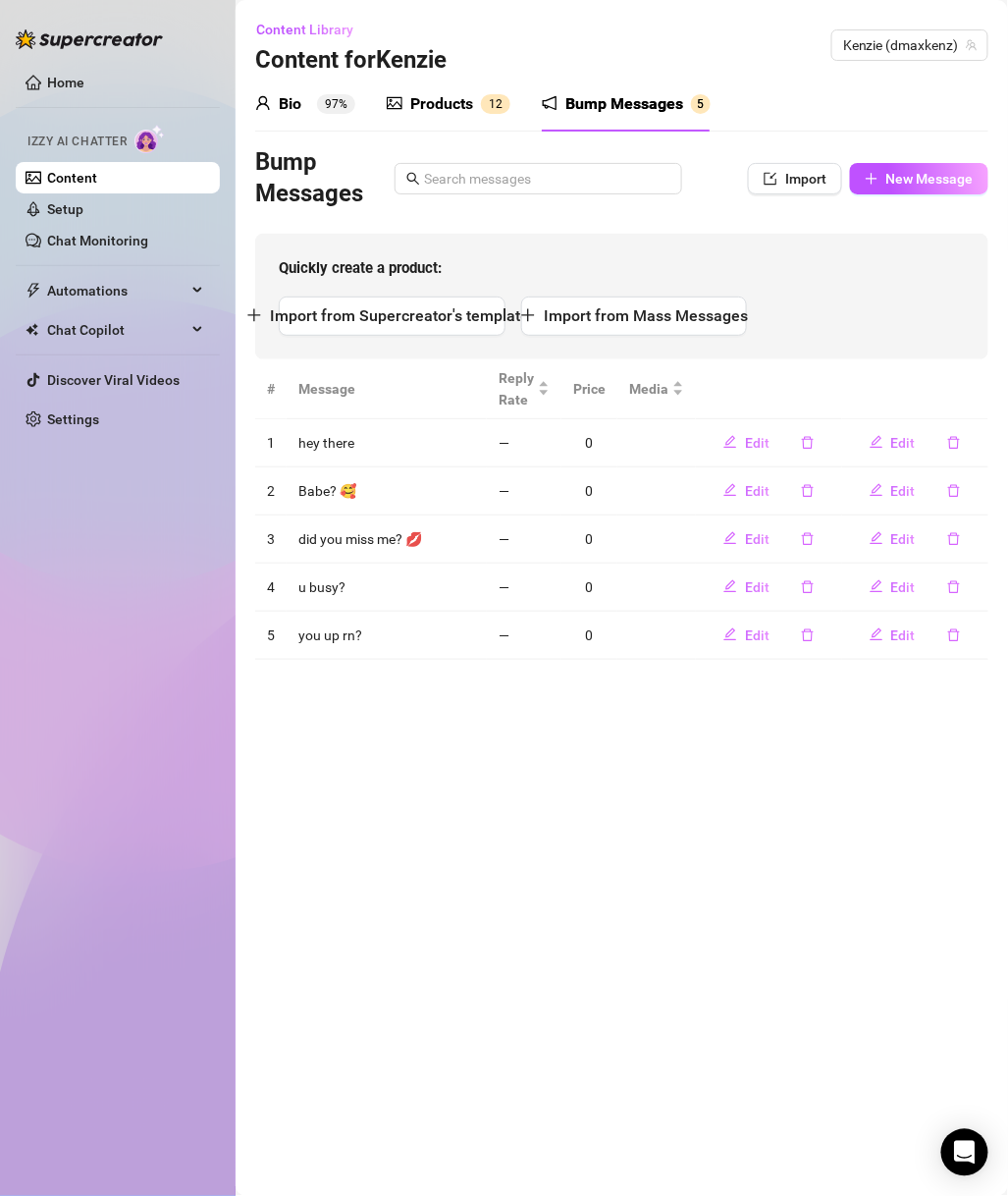
click at [653, 121] on div "Bump Messages 5" at bounding box center [627, 103] width 169 height 55
click at [945, 641] on button "button" at bounding box center [953, 636] width 45 height 32
click at [972, 599] on div "Delete this message? No Yes" at bounding box center [919, 568] width 173 height 76
click at [980, 584] on span "Yes" at bounding box center [975, 583] width 24 height 16
click at [956, 589] on icon "delete" at bounding box center [954, 587] width 14 height 14
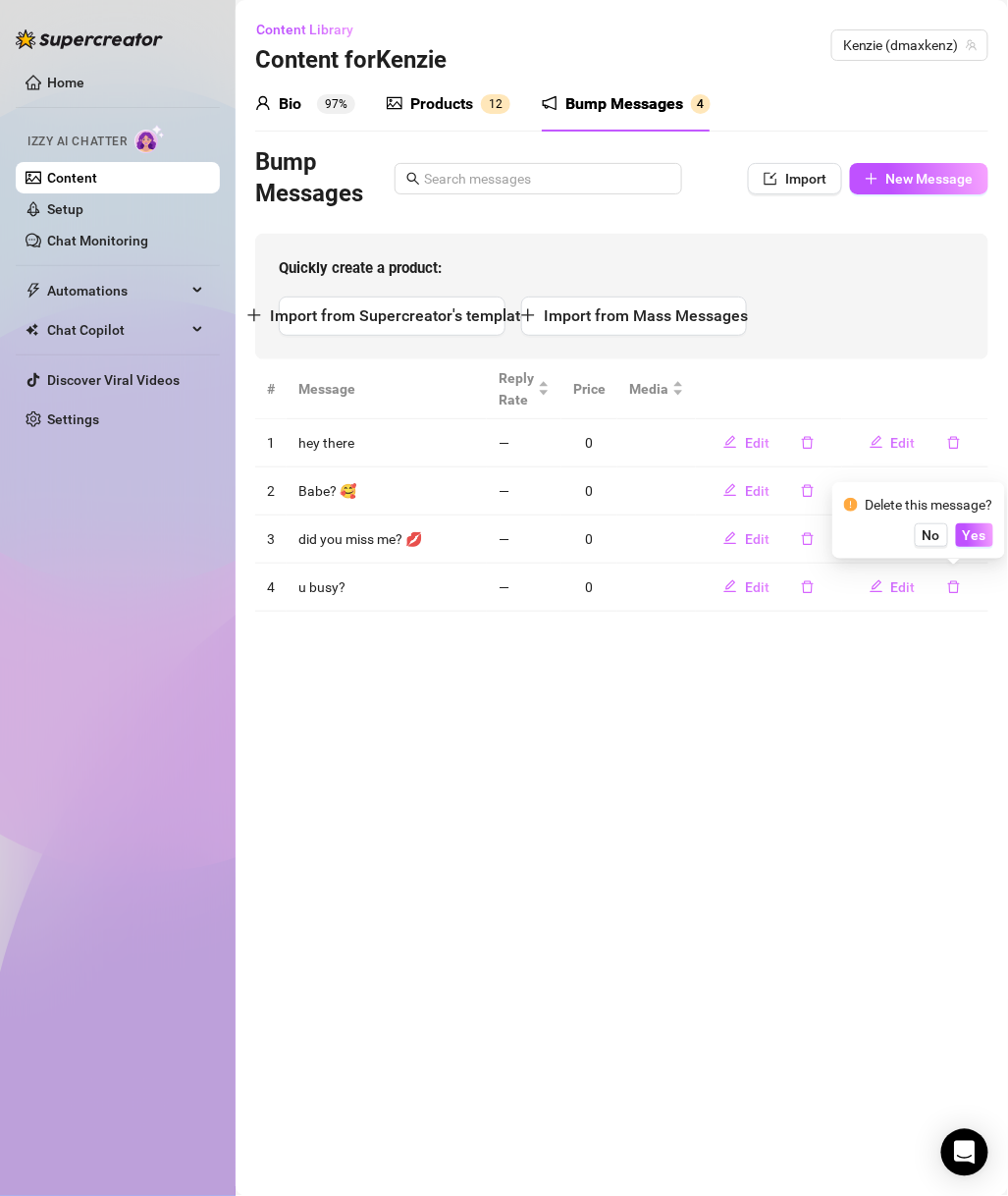
click at [977, 540] on span "Yes" at bounding box center [975, 535] width 24 height 16
click at [960, 532] on icon "delete" at bounding box center [954, 539] width 14 height 14
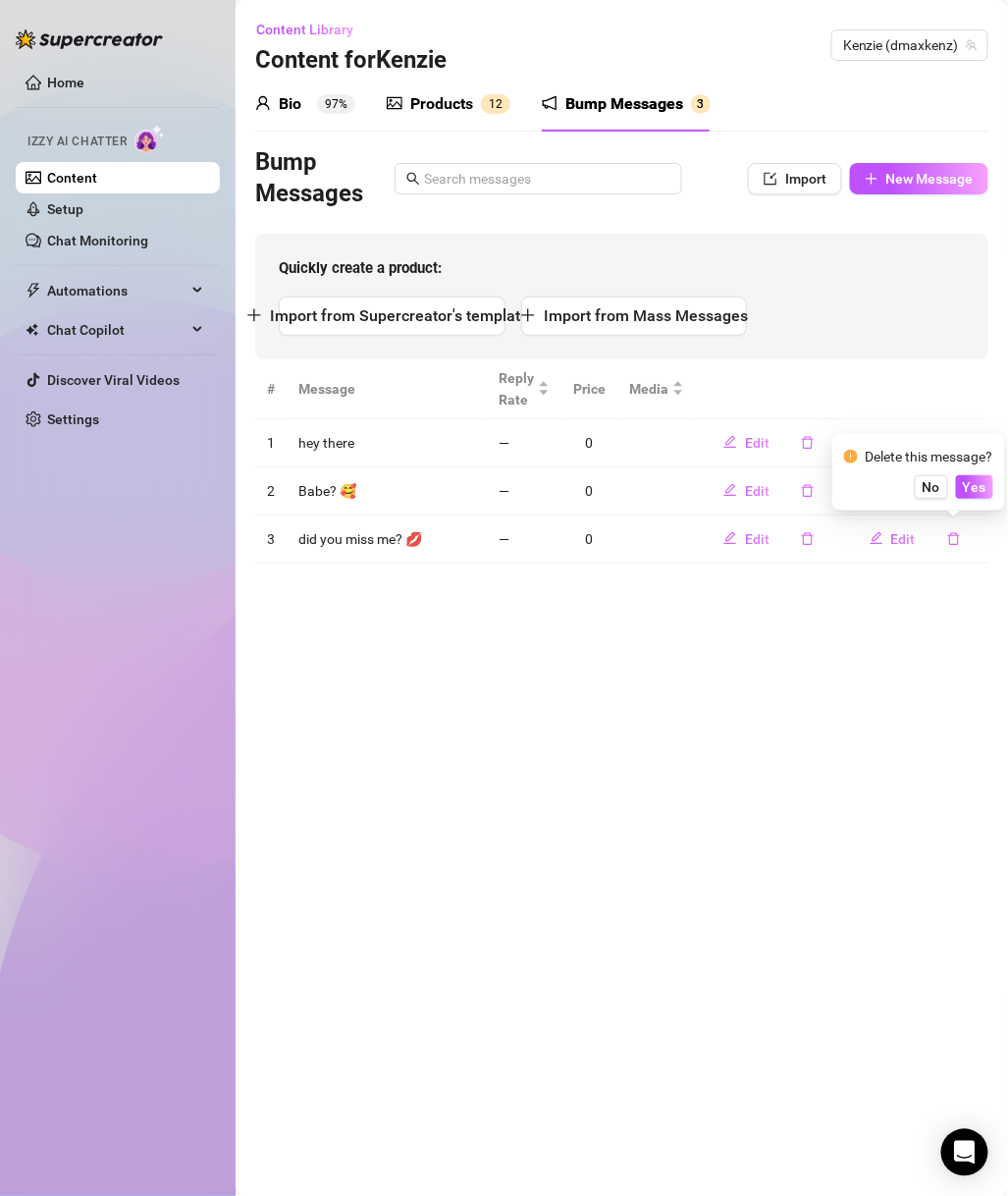
click at [980, 495] on span "Yes" at bounding box center [975, 487] width 24 height 16
click at [959, 487] on icon "delete" at bounding box center [954, 490] width 12 height 13
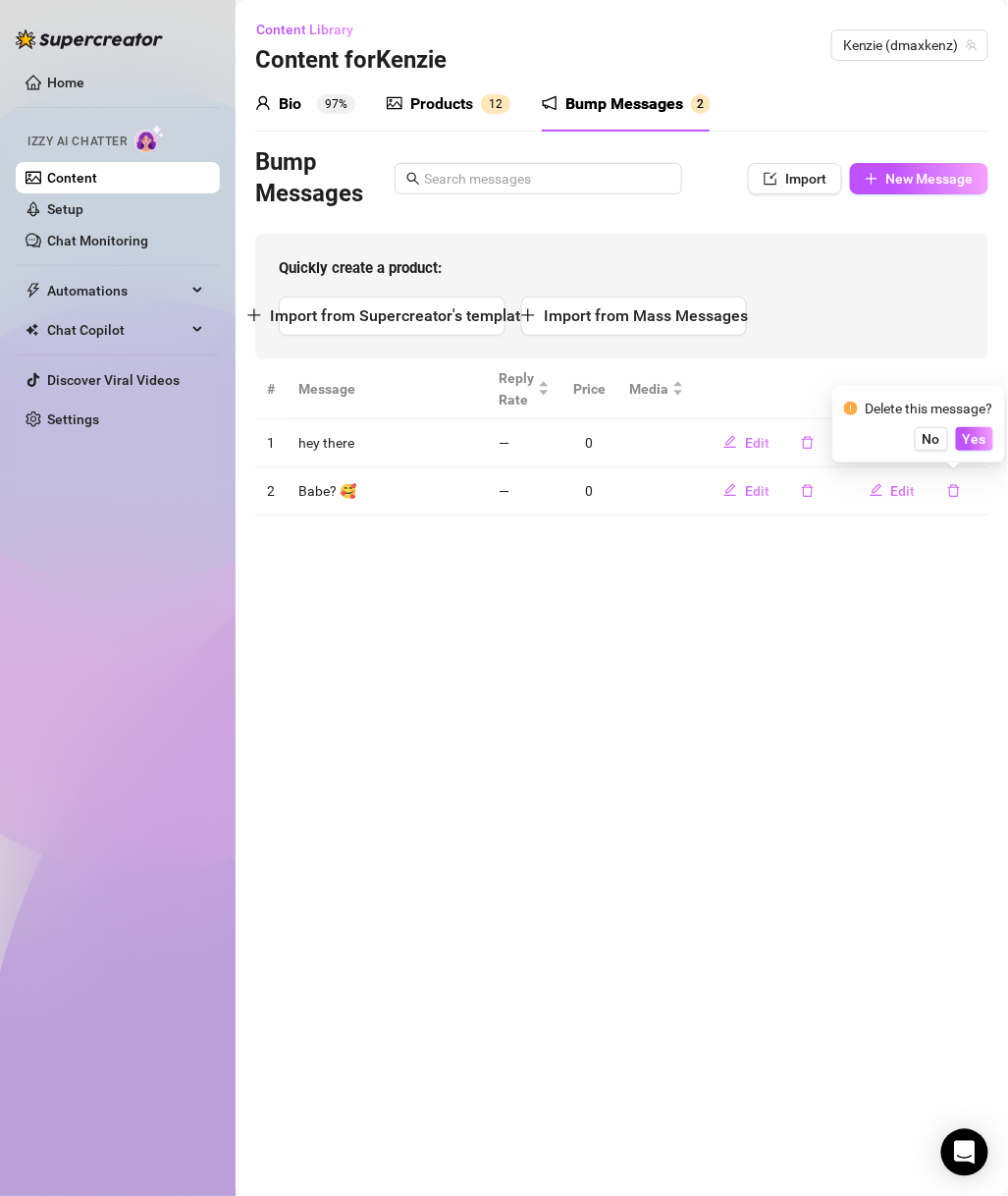
click at [982, 447] on span "Yes" at bounding box center [975, 439] width 24 height 16
click at [964, 438] on button "button" at bounding box center [953, 443] width 45 height 32
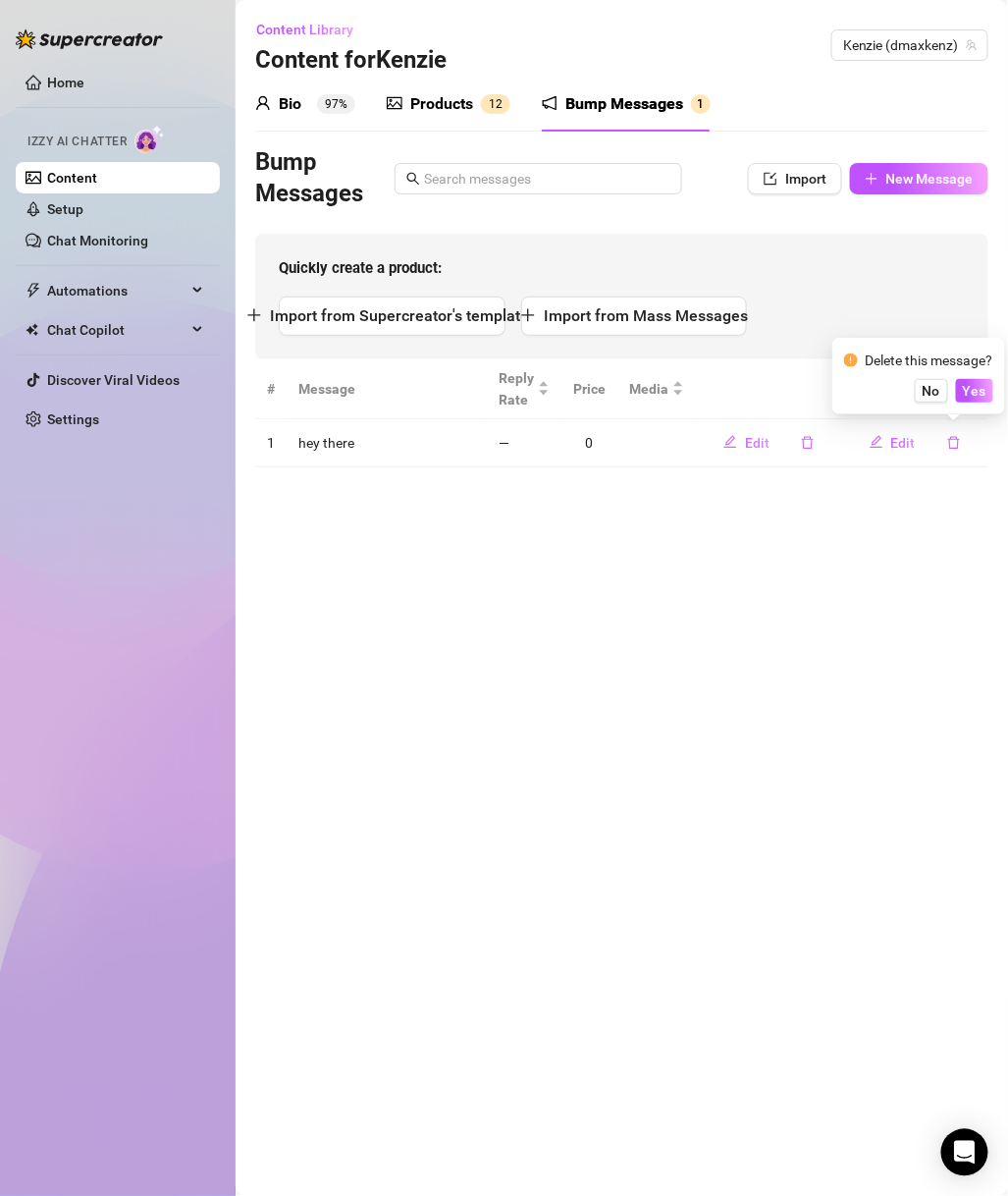
click at [975, 410] on div "Delete this message? No Yes" at bounding box center [919, 375] width 173 height 76
click at [975, 386] on span "Yes" at bounding box center [975, 391] width 24 height 16
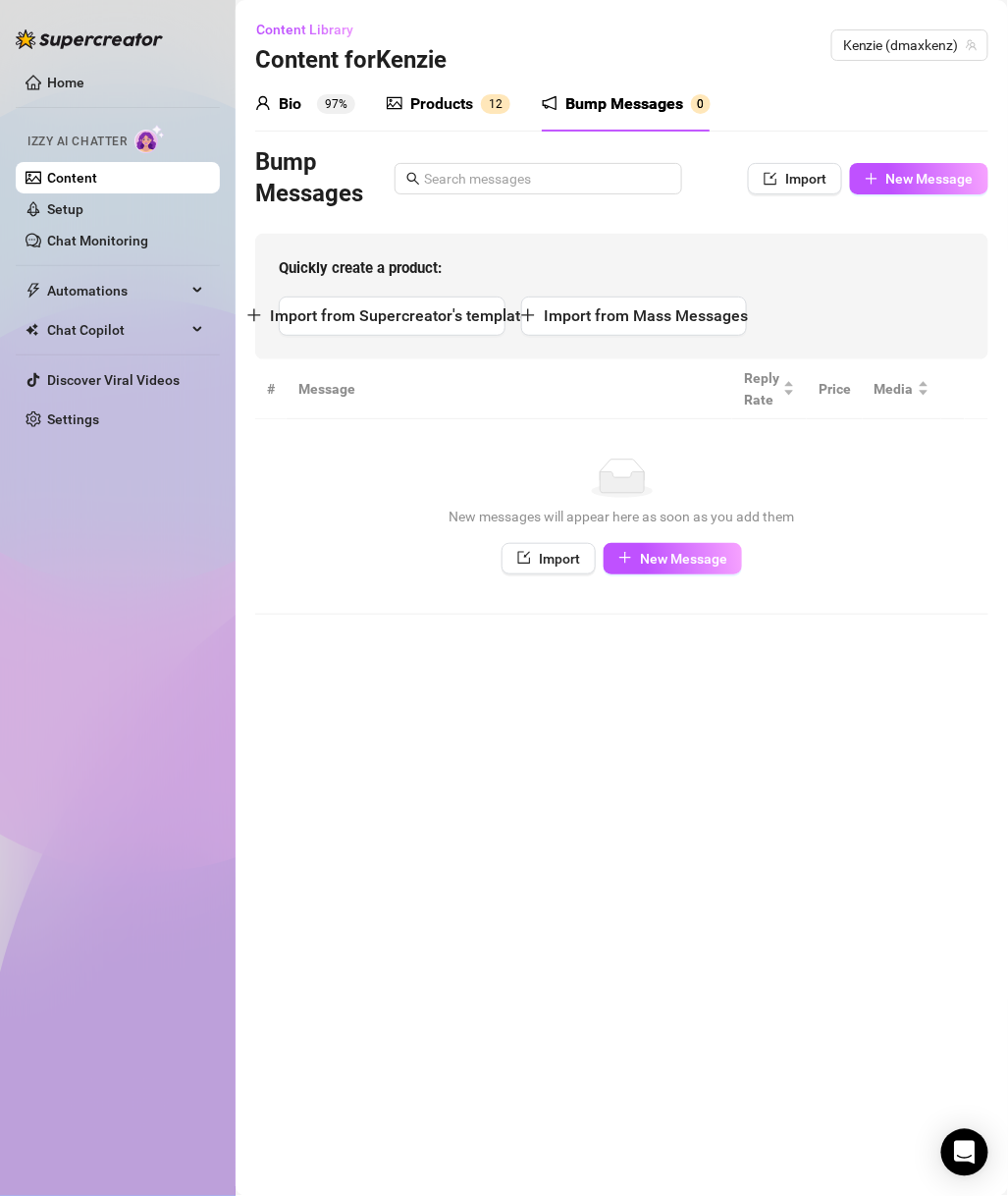
click at [930, 44] on span "Kenzie (dmaxkenz)" at bounding box center [910, 46] width 133 height 30
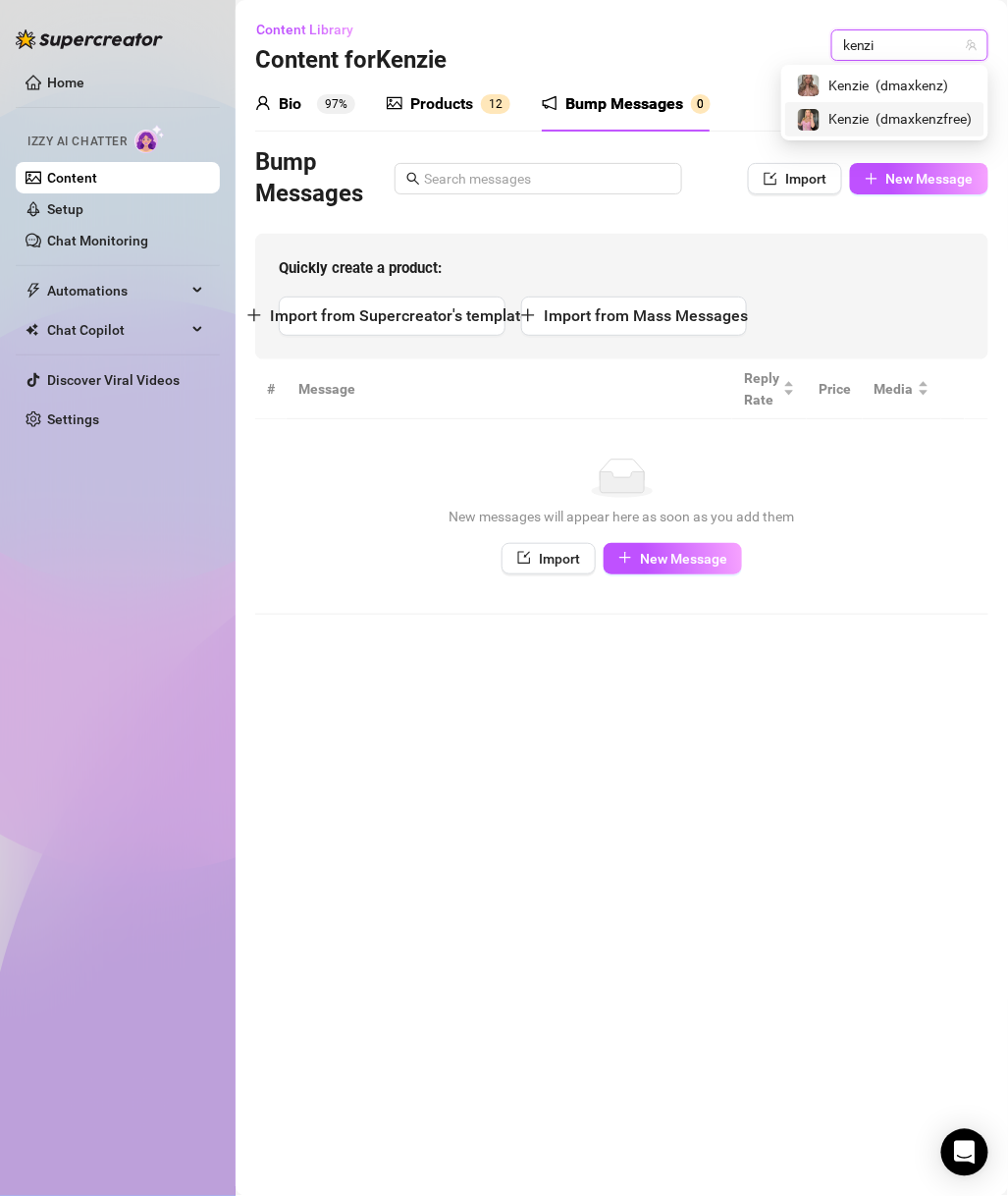
click at [939, 121] on span "( dmaxkenzfree )" at bounding box center [925, 119] width 96 height 22
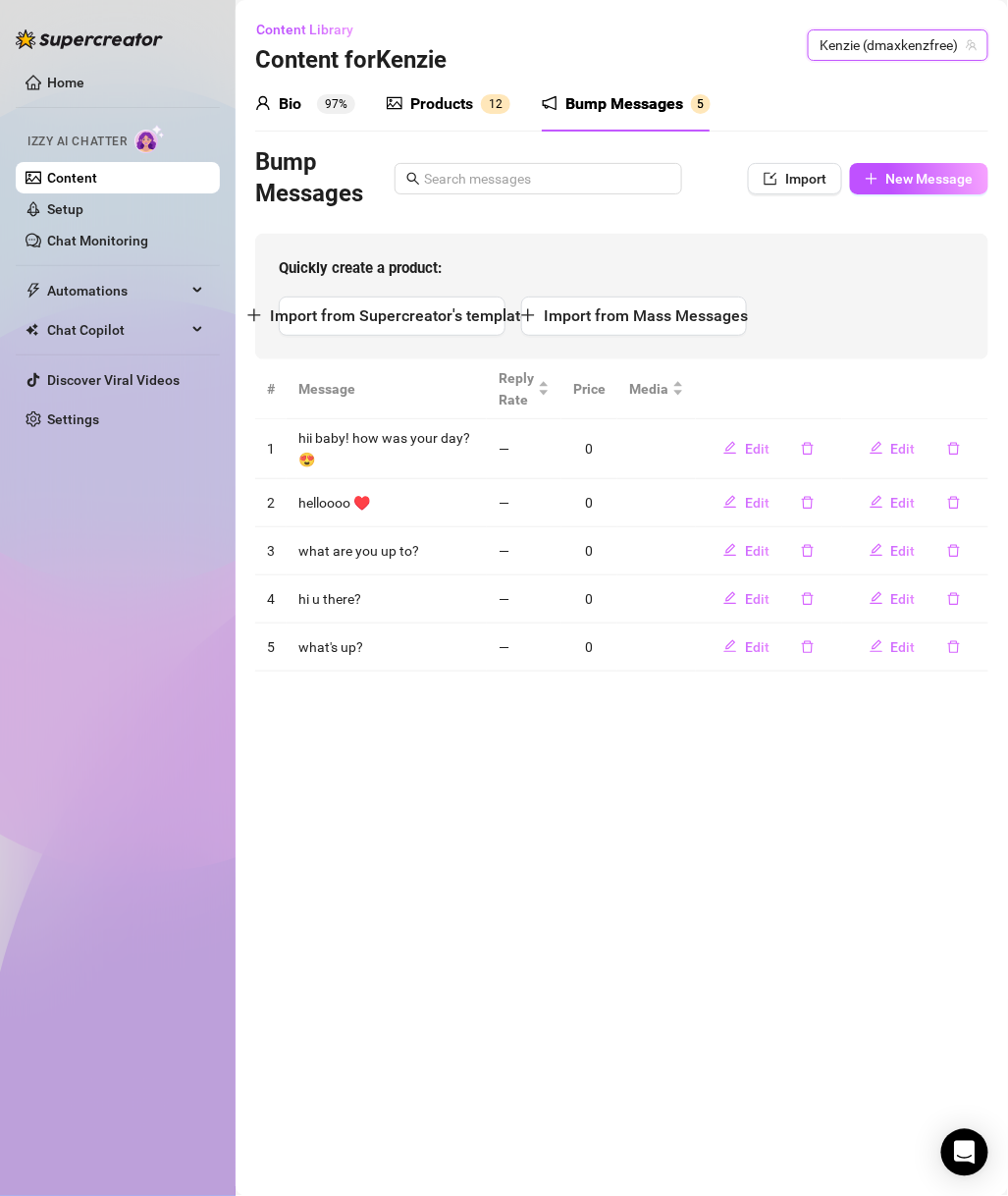
click at [951, 651] on icon "delete" at bounding box center [954, 648] width 14 height 14
click at [987, 596] on span "Yes" at bounding box center [975, 595] width 24 height 16
click at [955, 598] on icon "delete" at bounding box center [954, 599] width 14 height 14
drag, startPoint x: 983, startPoint y: 567, endPoint x: 981, endPoint y: 546, distance: 21.1
click at [983, 566] on div "Delete this message? No Yes" at bounding box center [919, 531] width 173 height 76
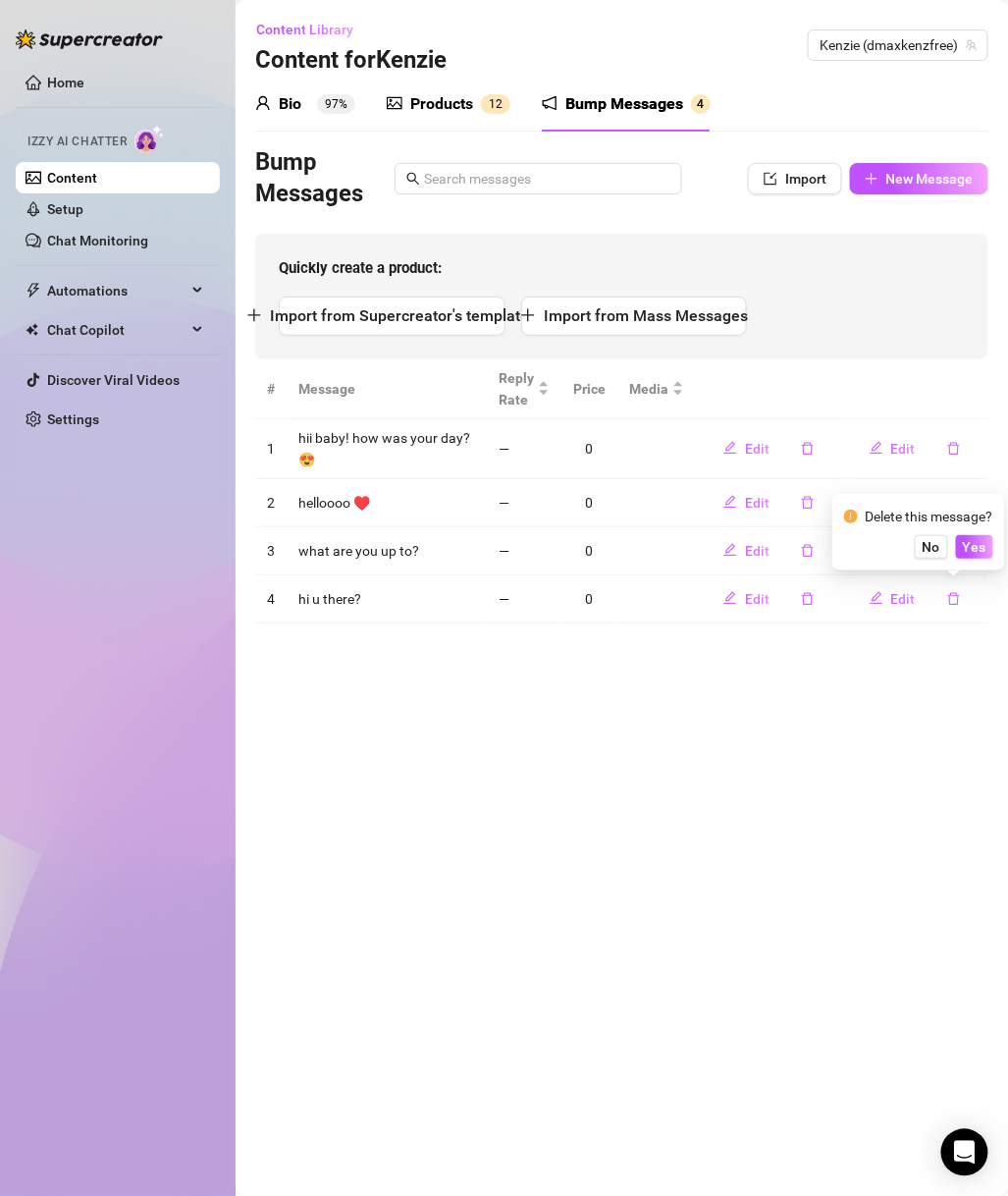
click at [981, 546] on span "Yes" at bounding box center [975, 547] width 24 height 16
click at [955, 549] on icon "delete" at bounding box center [954, 551] width 14 height 14
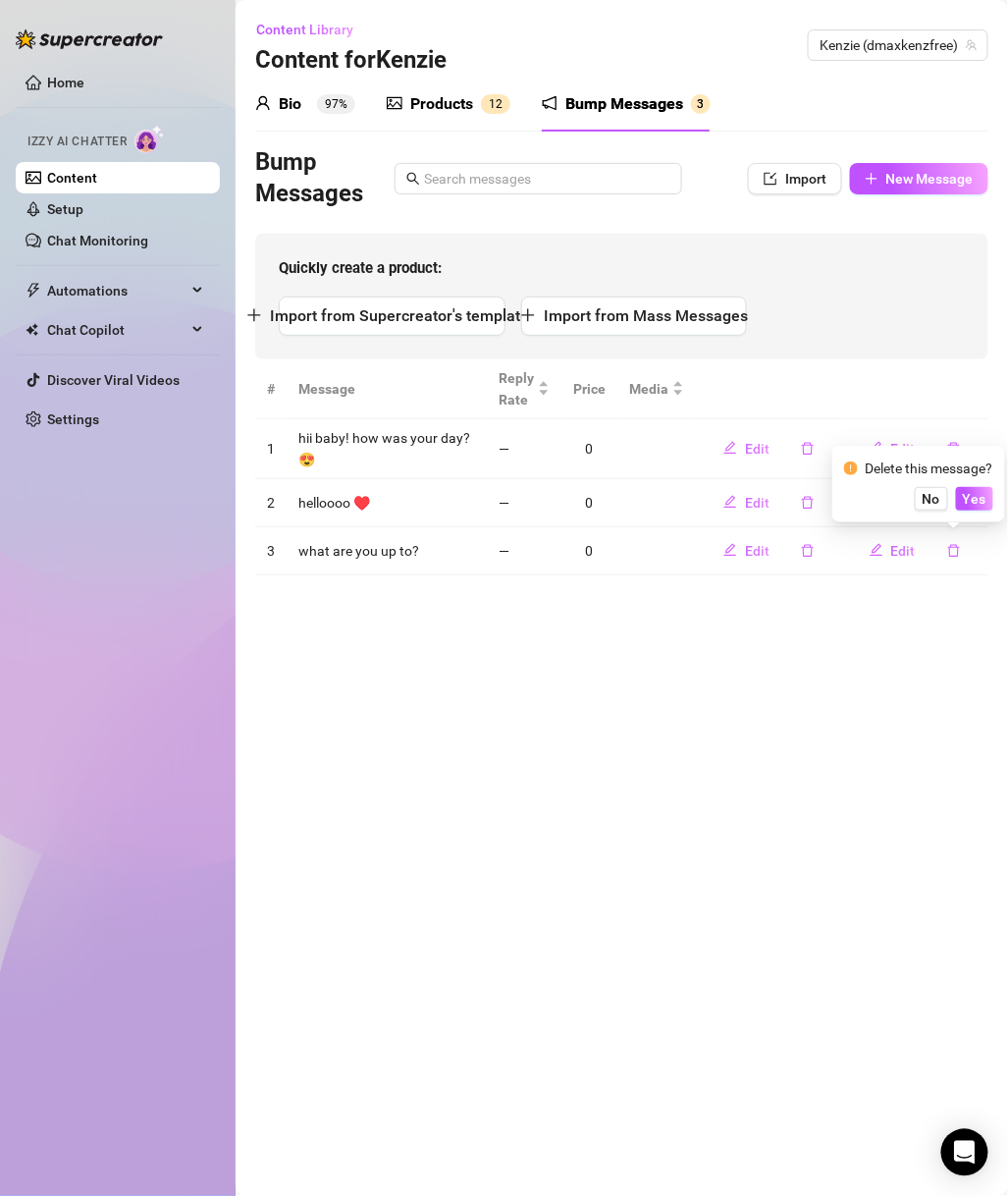
click at [980, 504] on span "Yes" at bounding box center [975, 499] width 24 height 16
click at [959, 503] on icon "delete" at bounding box center [954, 503] width 14 height 14
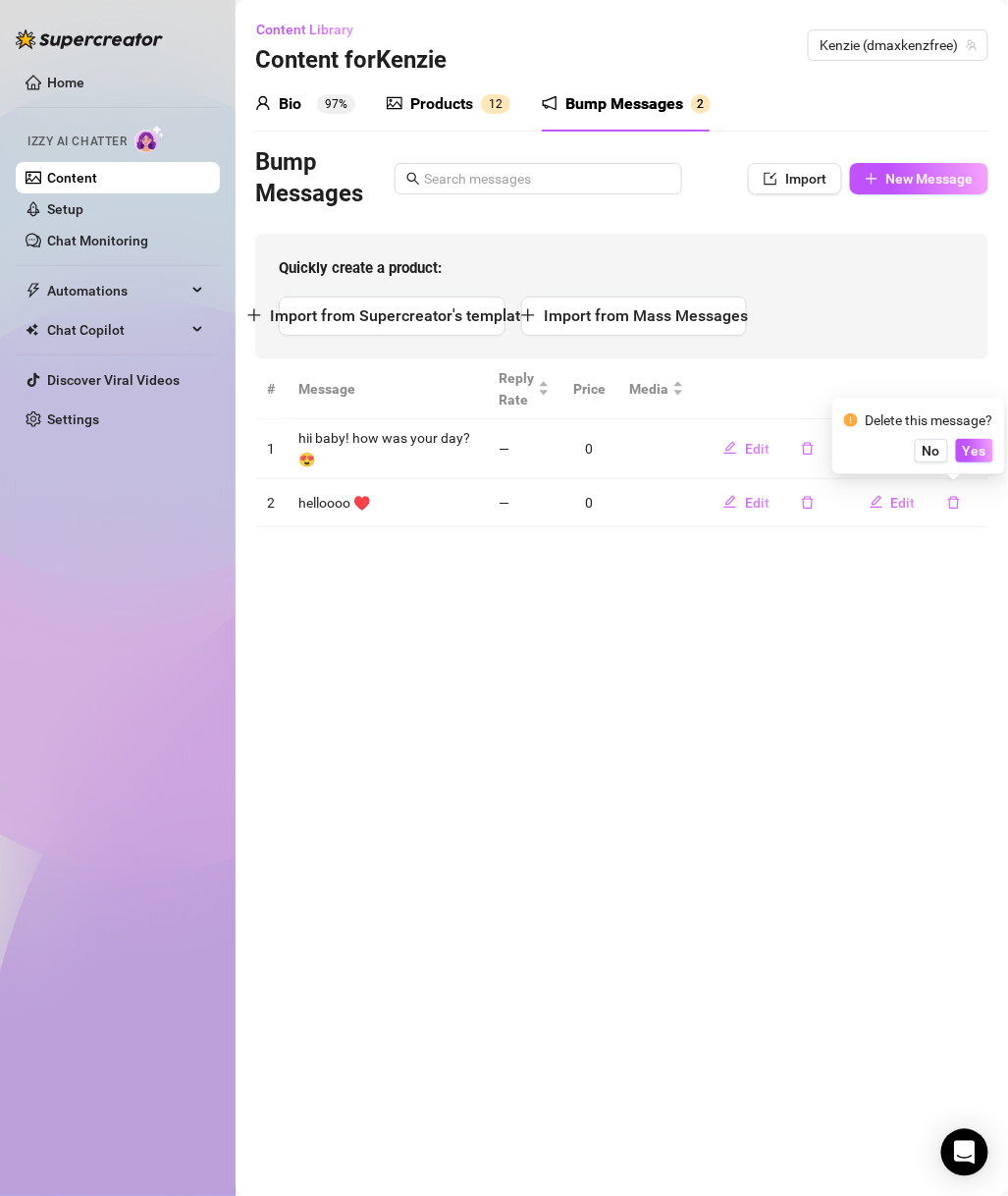
click at [980, 457] on span "Yes" at bounding box center [975, 451] width 24 height 16
click at [957, 451] on icon "delete" at bounding box center [954, 449] width 14 height 14
click at [980, 405] on button "Yes" at bounding box center [975, 397] width 38 height 24
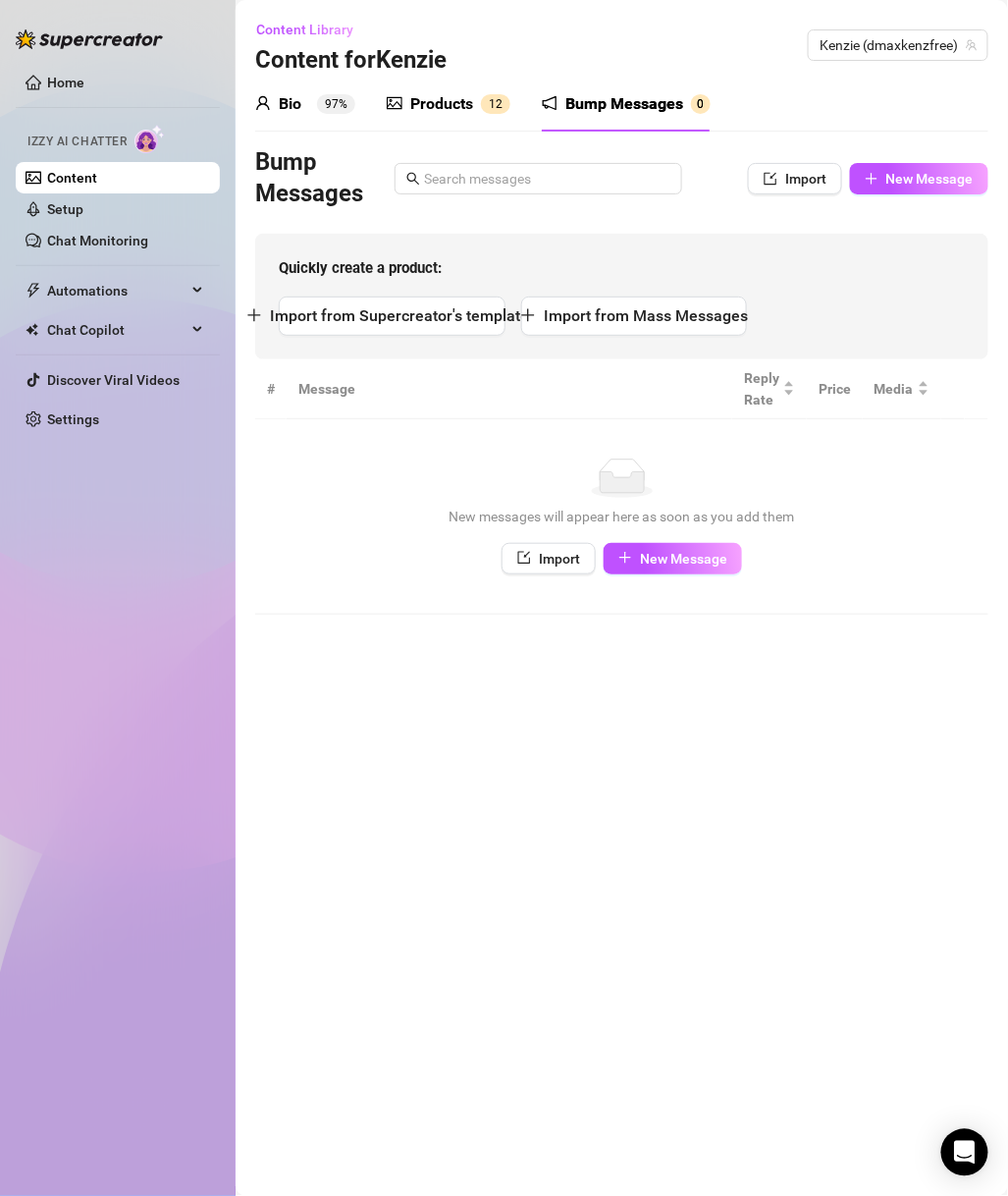
drag, startPoint x: 296, startPoint y: 730, endPoint x: 585, endPoint y: 344, distance: 482.2
click at [294, 731] on main "Content Library Content for Kenzie Kenzie (dmaxkenzfree) Bio 97% Products 1 2 B…" at bounding box center [622, 598] width 773 height 1196
click at [918, 46] on span "Kenzie (dmaxkenzfree)" at bounding box center [899, 46] width 157 height 30
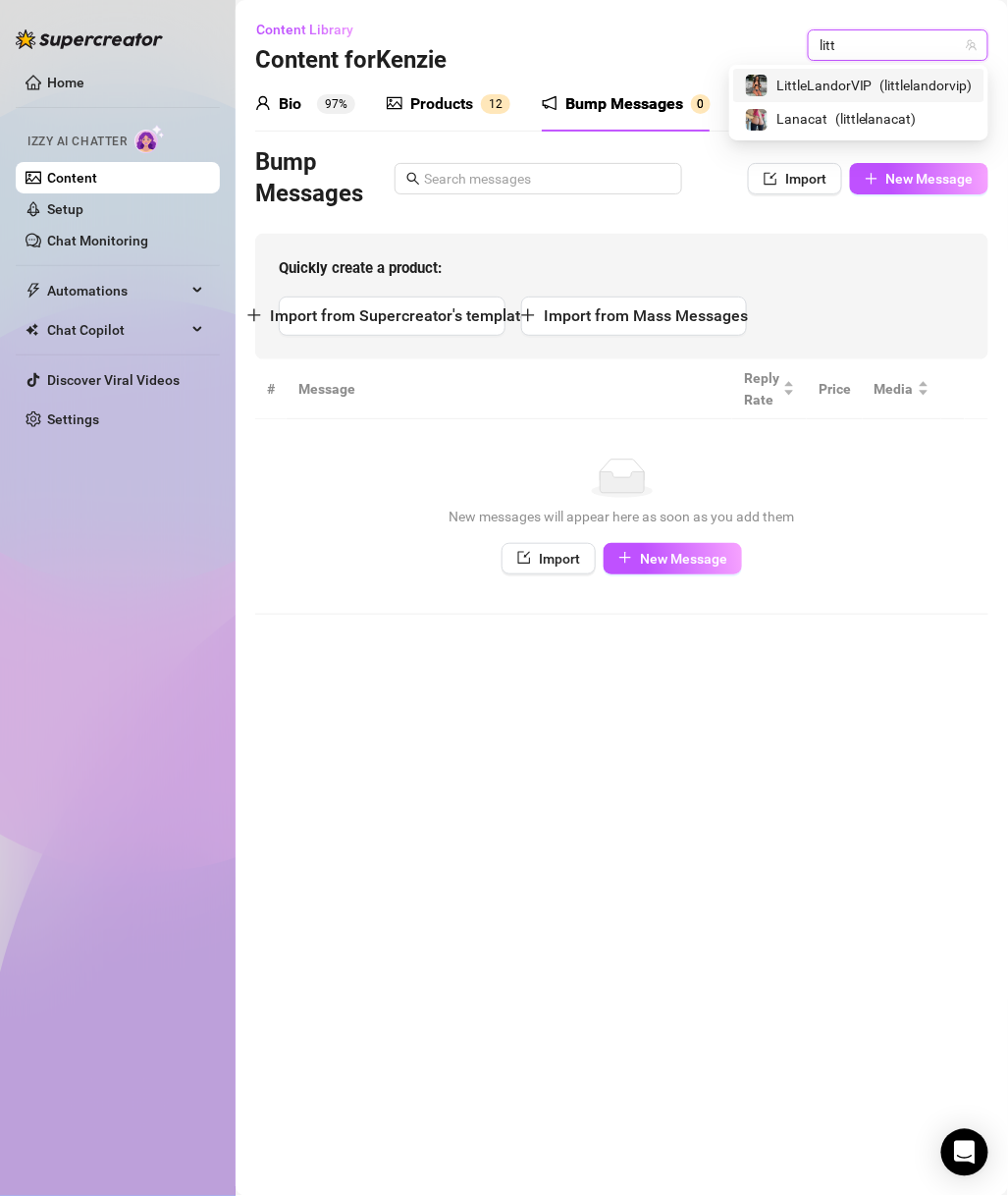
click at [909, 40] on input "litt" at bounding box center [890, 46] width 139 height 30
click at [881, 95] on span "( littlelandorvip )" at bounding box center [927, 85] width 92 height 22
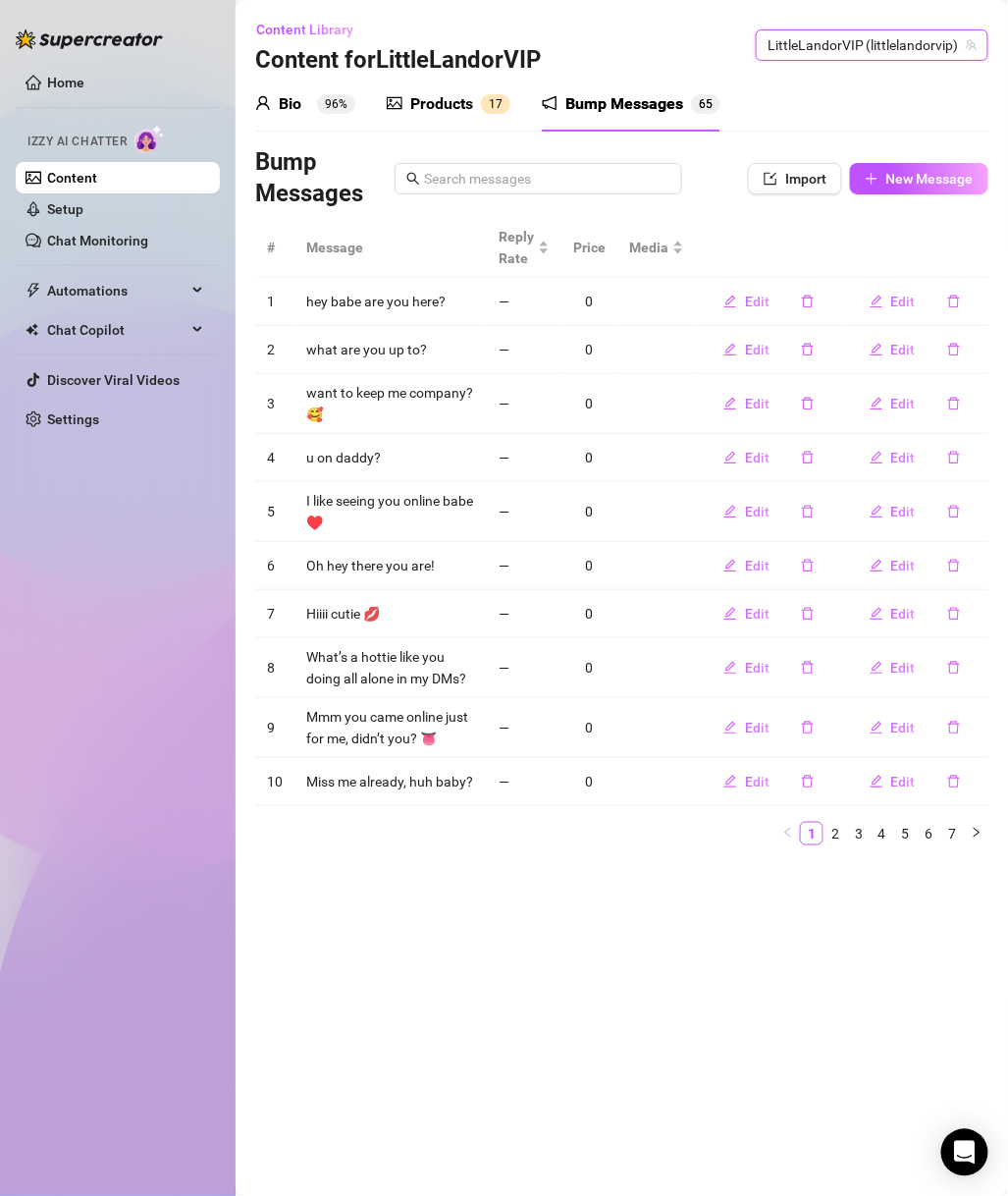
click at [628, 103] on div "Bump Messages" at bounding box center [624, 104] width 118 height 24
click at [83, 218] on link "Setup" at bounding box center [65, 210] width 37 height 16
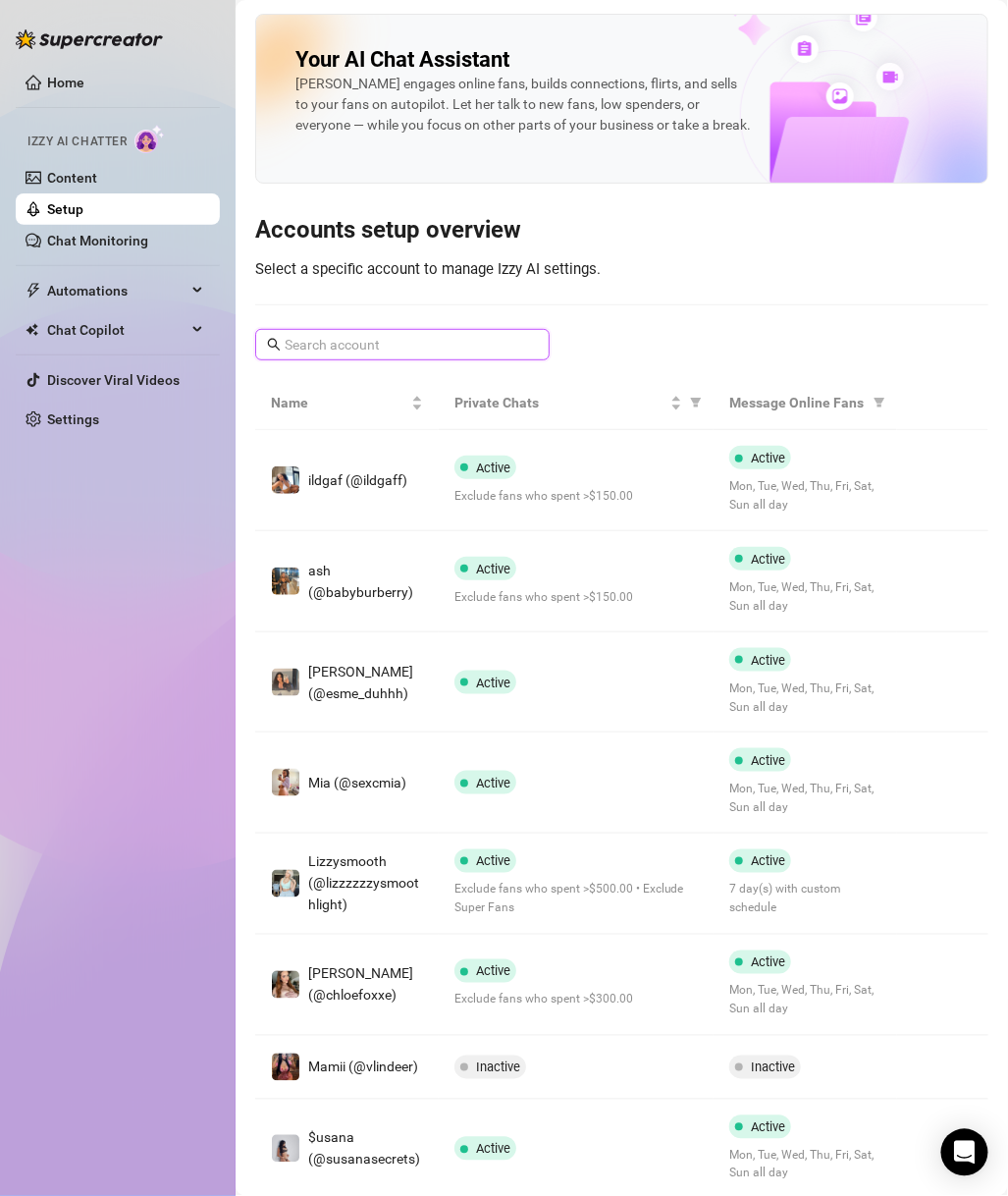
click at [362, 351] on input "text" at bounding box center [403, 345] width 237 height 22
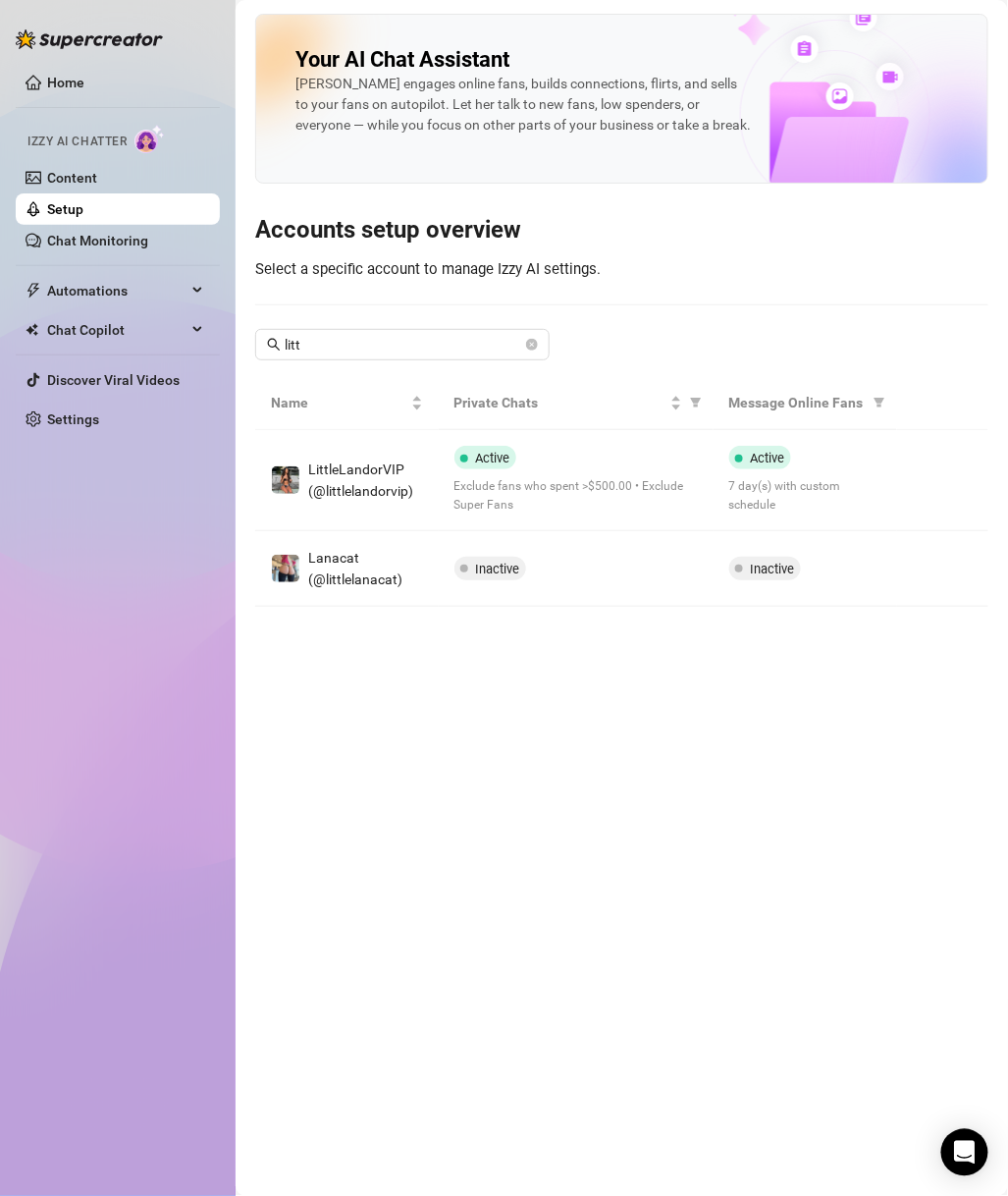
click at [383, 508] on td "LittleLandorVIP (@littlelandorvip)" at bounding box center [347, 481] width 184 height 101
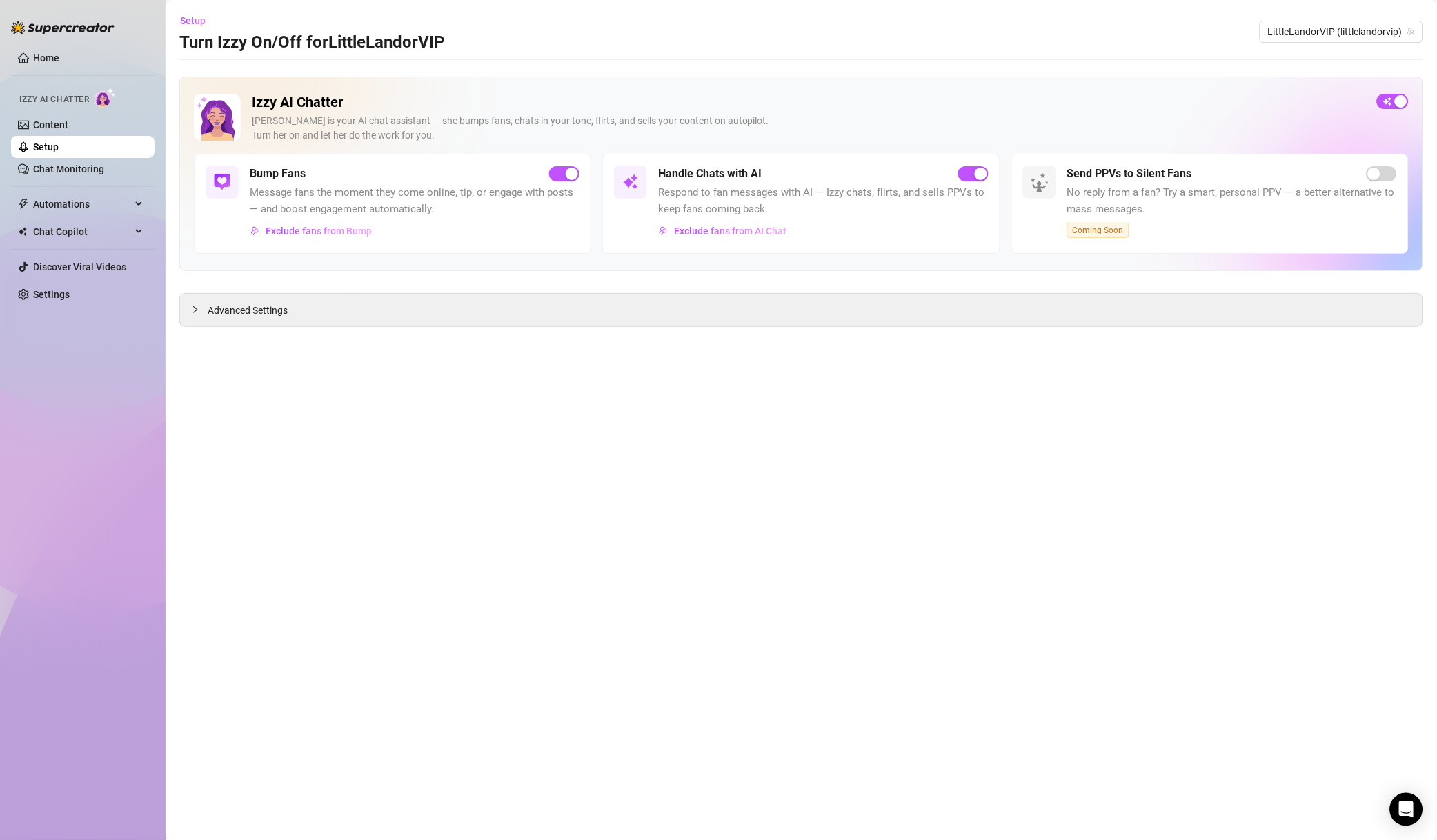
click at [570, 171] on div "button" at bounding box center [572, 174] width 13 height 13
click at [510, 521] on main "Setup Turn Izzy On/Off for LittleLandorVIP LittleLandorVIP (littlelandorvip) Iz…" at bounding box center [801, 420] width 1272 height 840
click at [1198, 31] on span "LittleLandorVIP (littlelandorvip)" at bounding box center [1341, 32] width 147 height 21
click at [1198, 30] on input "north" at bounding box center [1335, 32] width 135 height 21
click at [1198, 61] on span "( northnattfree )" at bounding box center [1356, 60] width 65 height 15
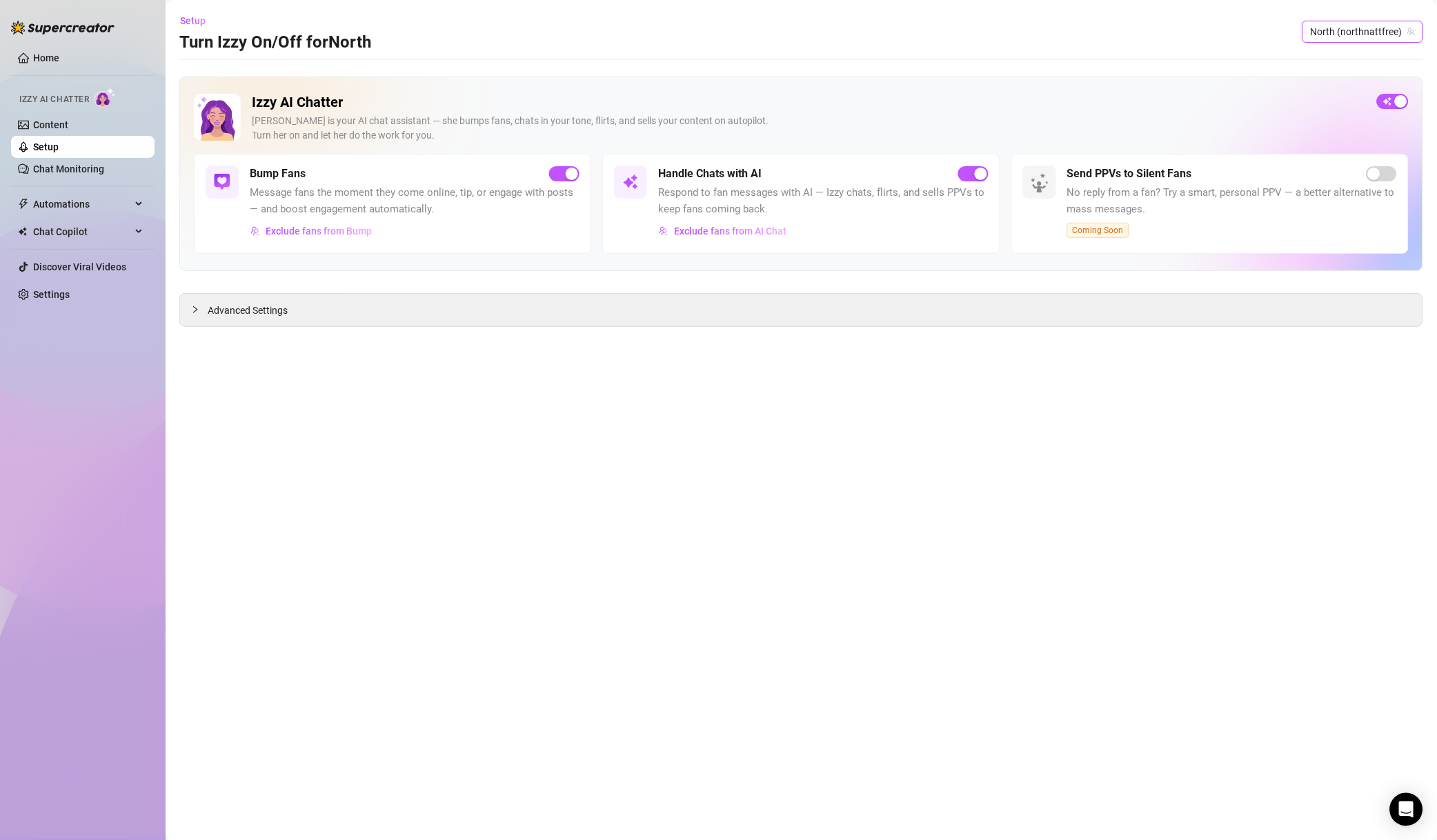
click at [574, 172] on div "button" at bounding box center [572, 174] width 13 height 13
click at [1198, 33] on span "North (northnattfree)" at bounding box center [1363, 32] width 104 height 21
click at [1198, 30] on input "north" at bounding box center [1357, 32] width 91 height 21
click at [1198, 76] on span "( northnattvip )" at bounding box center [1378, 84] width 61 height 15
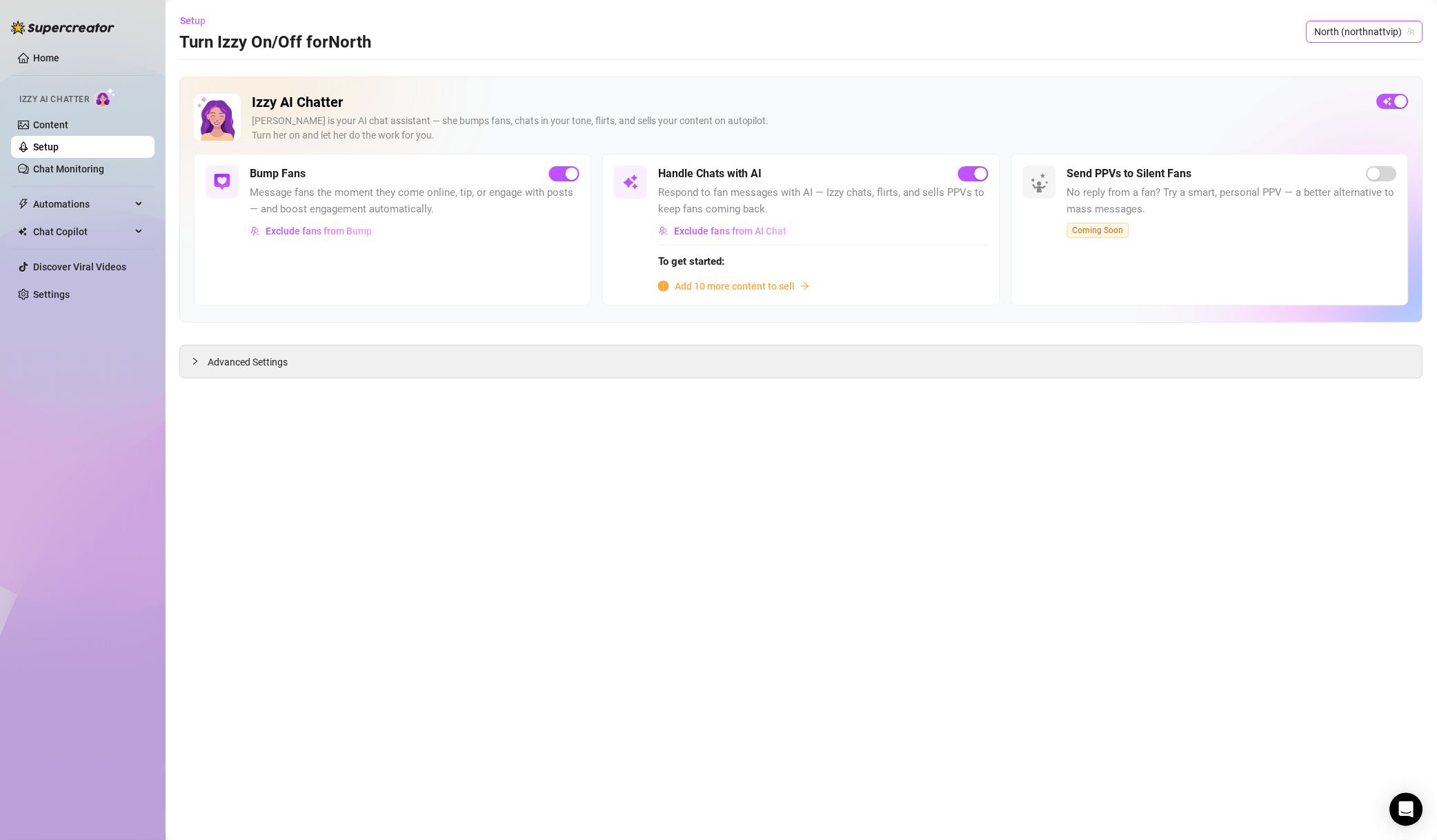
click at [563, 170] on span "button" at bounding box center [565, 174] width 31 height 15
drag, startPoint x: 762, startPoint y: 127, endPoint x: 763, endPoint y: 156, distance: 29.0
click at [763, 127] on div "Izzy is your AI chat assistant — she bumps fans, chats in your tone, flirts, an…" at bounding box center [809, 128] width 1115 height 29
click at [753, 283] on span "Add 10 more content to sell" at bounding box center [735, 286] width 120 height 15
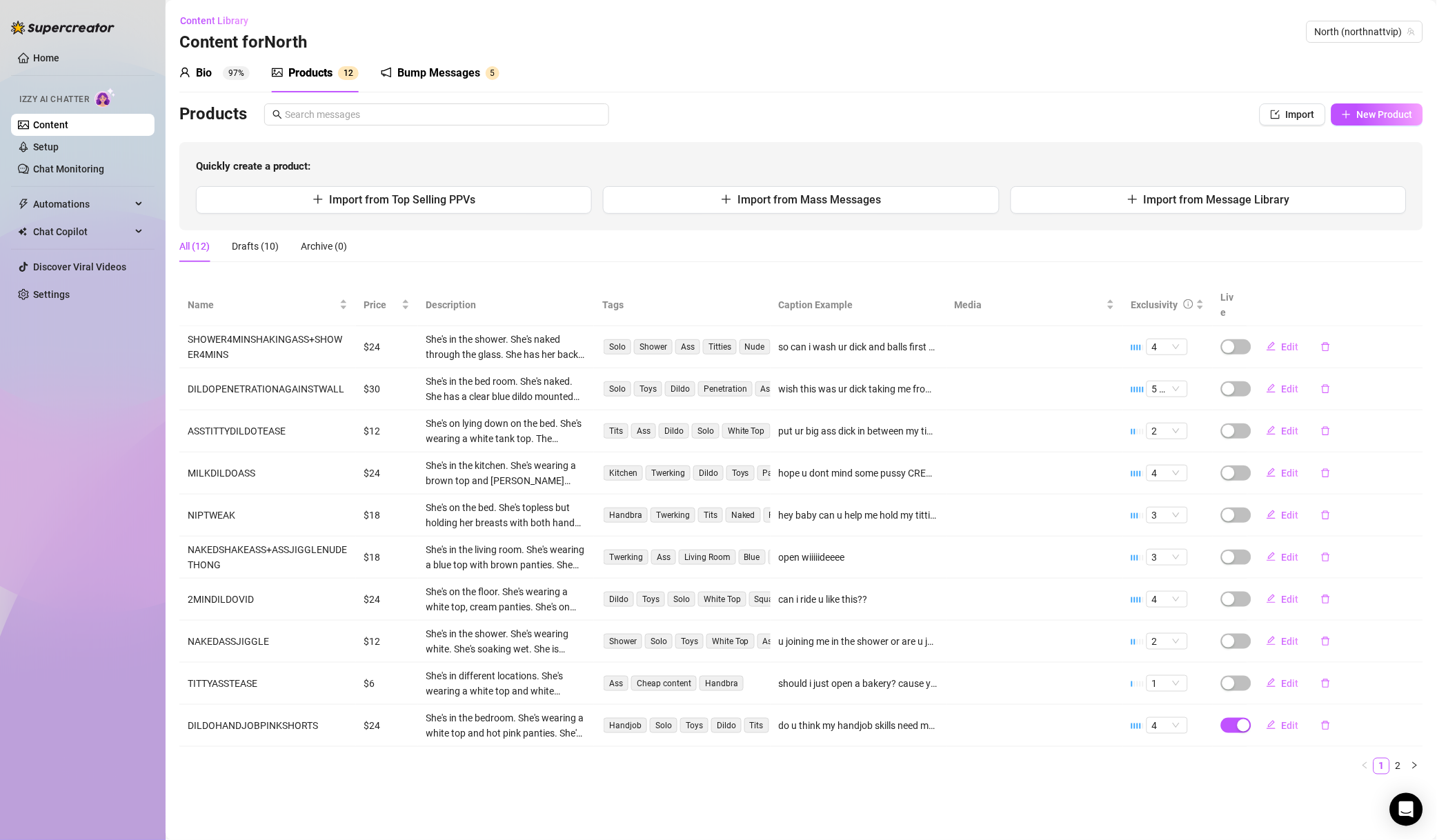
click at [479, 79] on div "Bump Messages" at bounding box center [438, 73] width 83 height 17
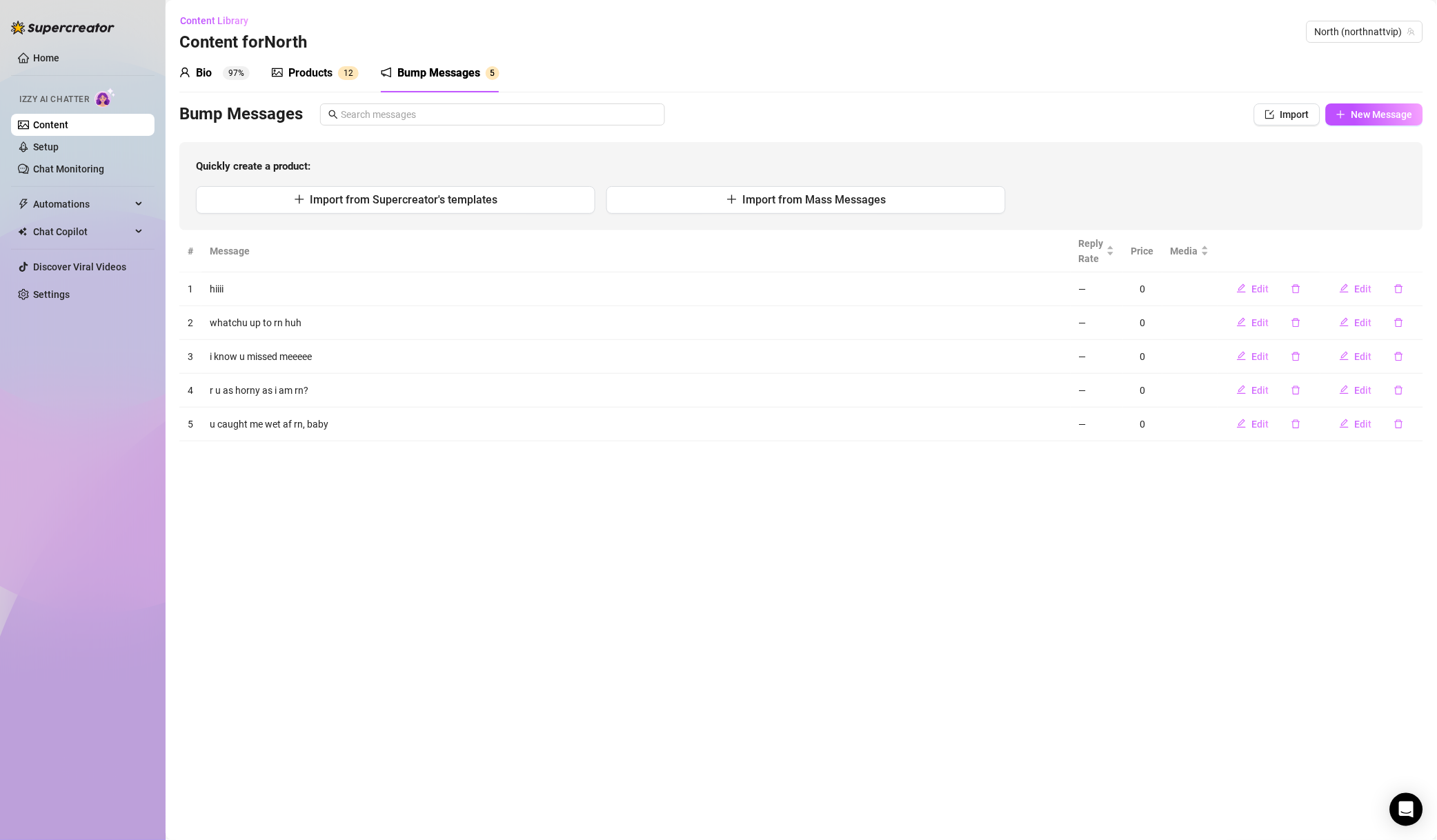
click at [297, 61] on div "Products 1 2" at bounding box center [315, 73] width 87 height 38
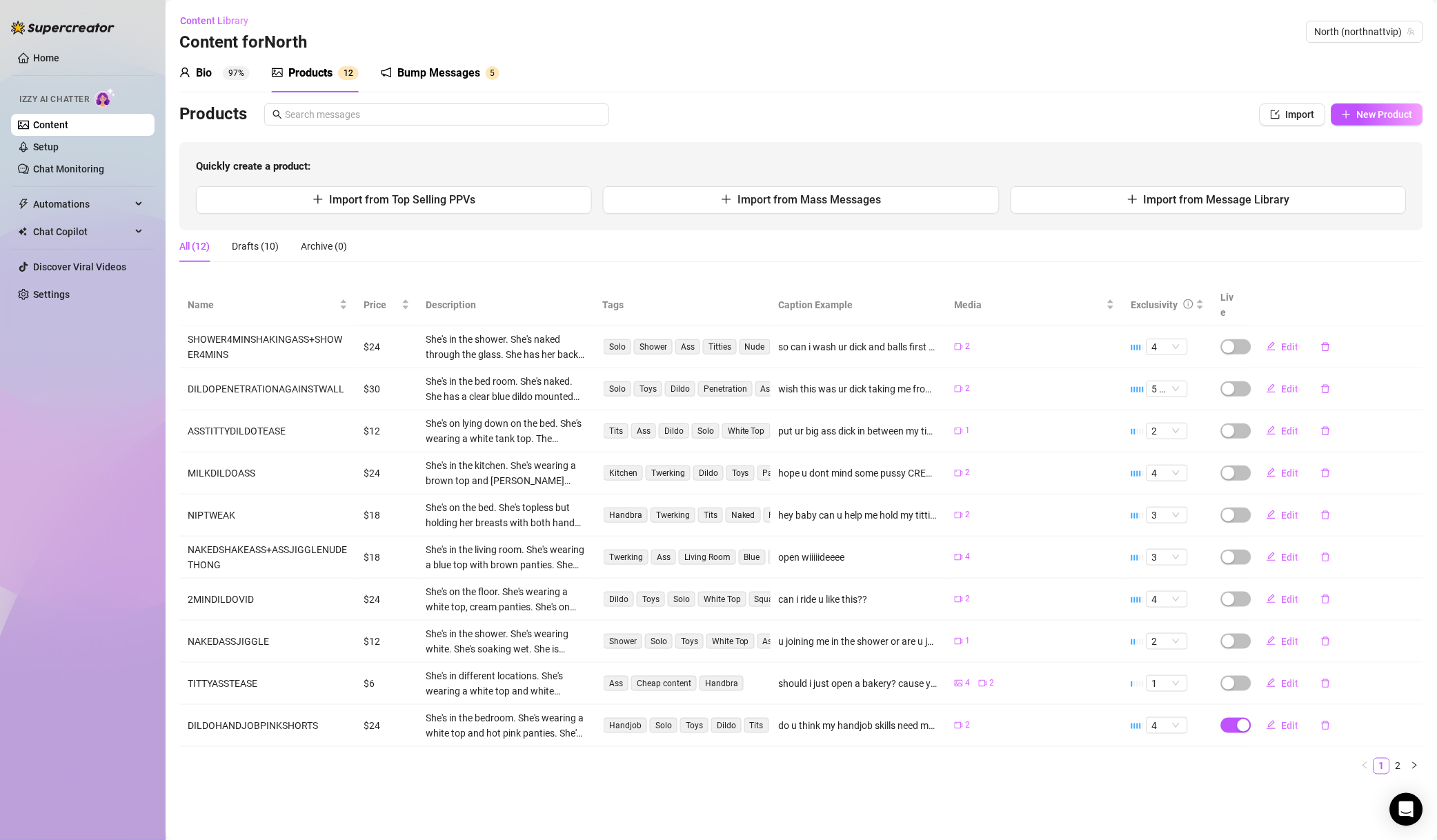
click at [1198, 700] on link "2" at bounding box center [1399, 767] width 15 height 15
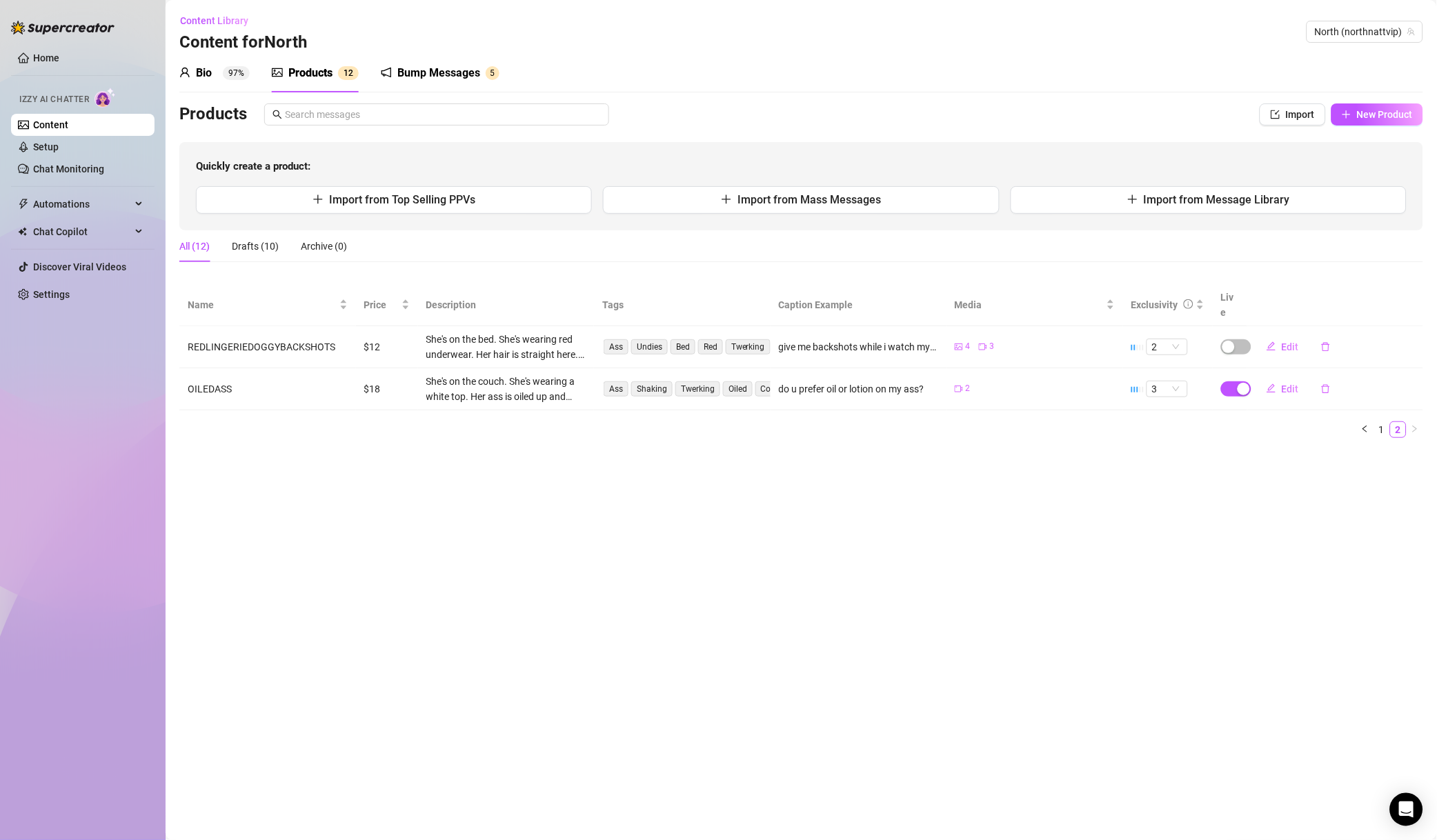
click at [384, 71] on icon "notification" at bounding box center [387, 73] width 11 height 11
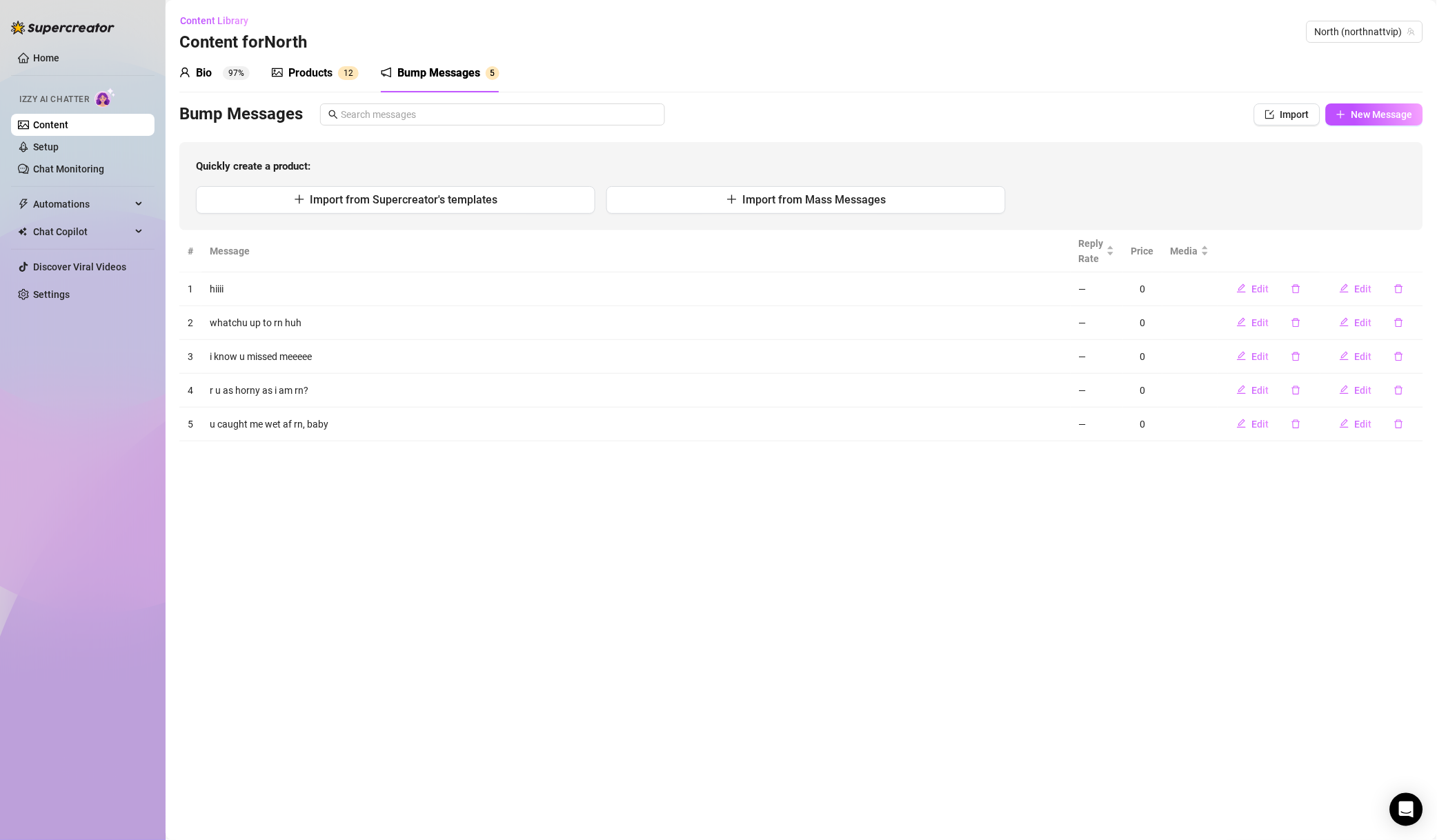
click at [1198, 425] on span "Edit" at bounding box center [1364, 424] width 17 height 11
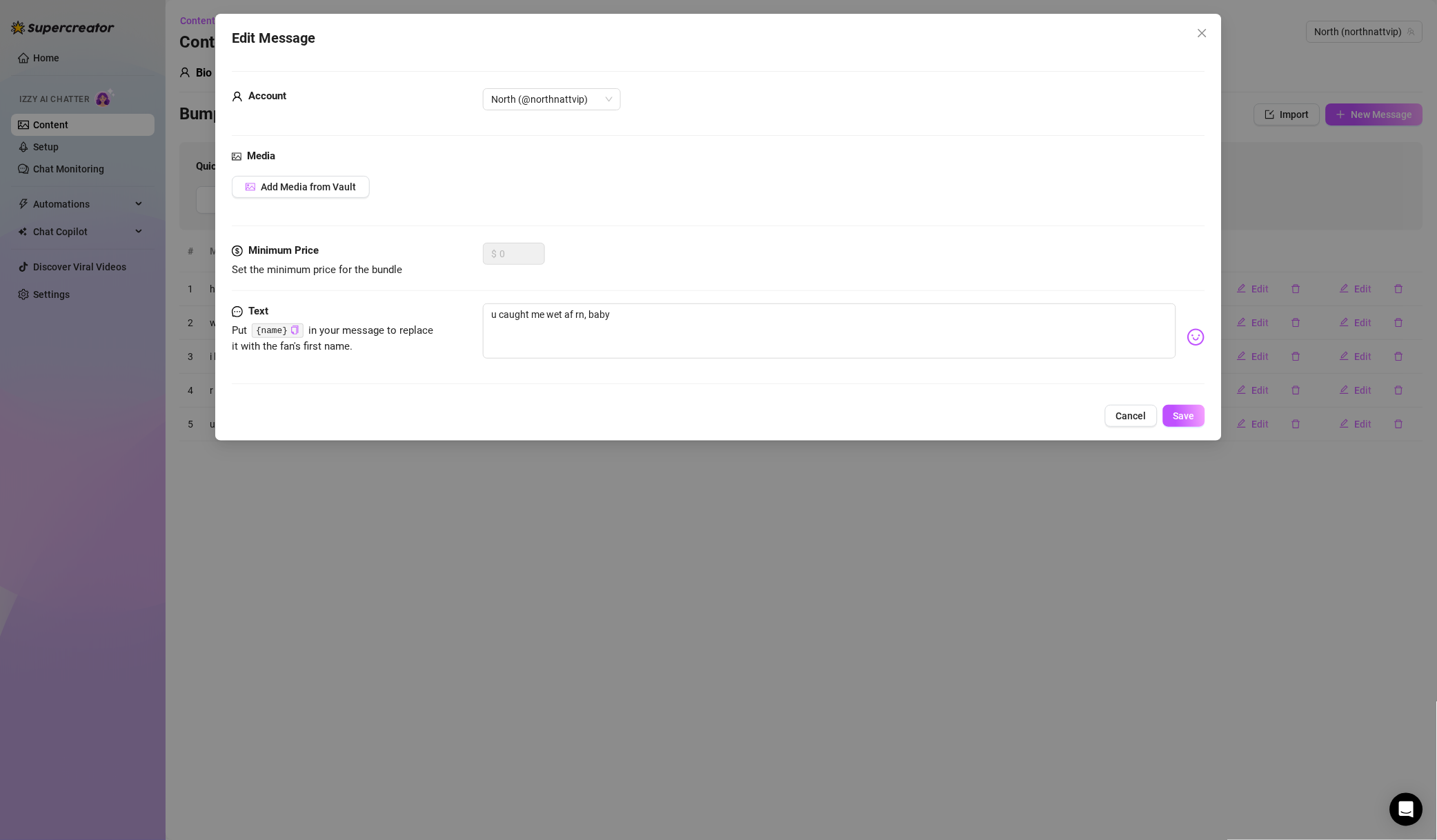
click at [1147, 419] on button "Cancel" at bounding box center [1131, 416] width 52 height 22
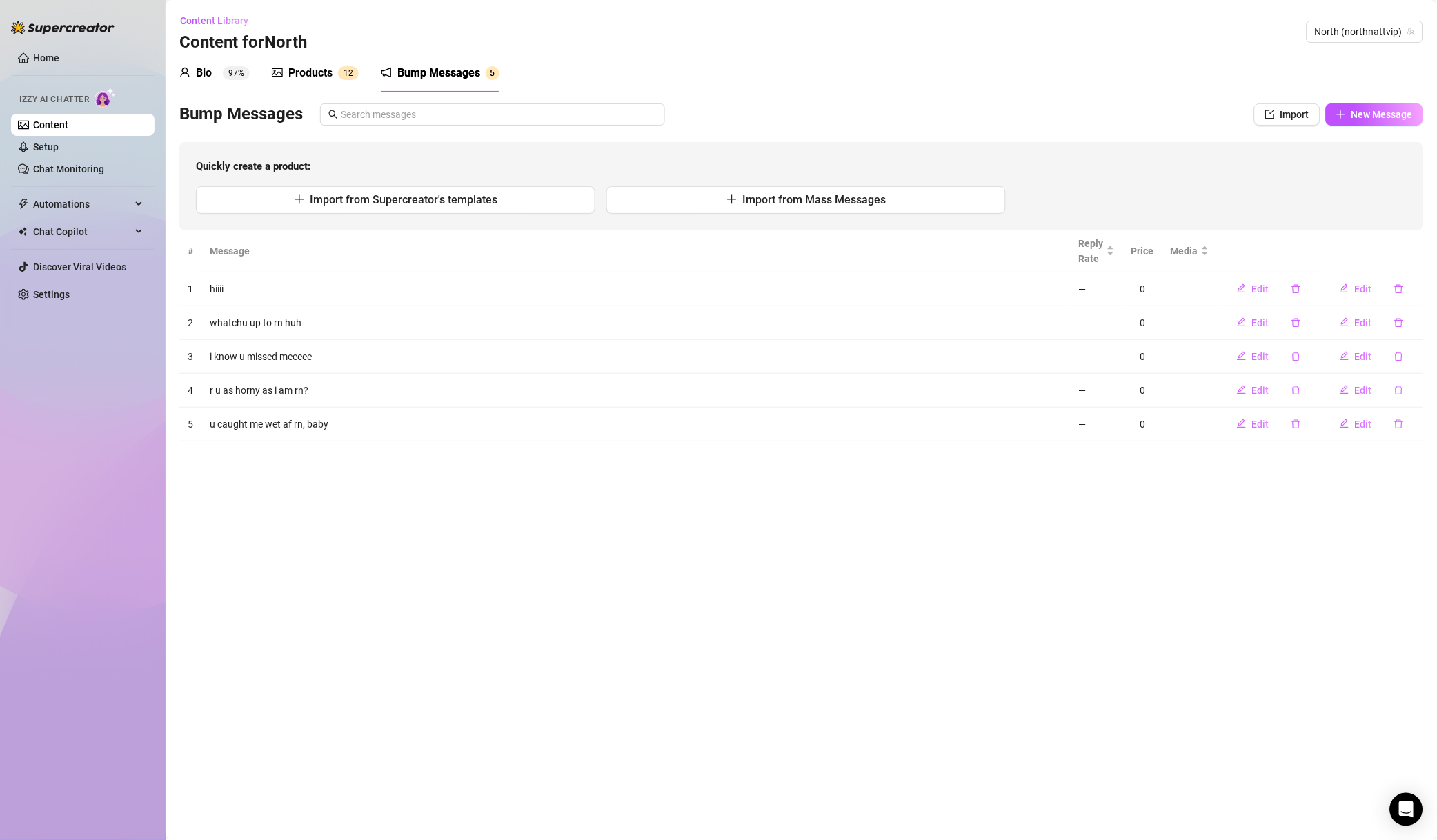
click at [1198, 431] on button "button" at bounding box center [1399, 424] width 31 height 22
click at [1198, 389] on span "Yes" at bounding box center [1414, 388] width 17 height 11
click at [1198, 456] on main "Content Library Content for North North (northnattvip) Bio 97% Products 1 2 Bum…" at bounding box center [801, 420] width 1272 height 840
click at [1198, 391] on icon "delete" at bounding box center [1399, 391] width 10 height 10
click at [1198, 349] on button "Yes" at bounding box center [1414, 354] width 27 height 17
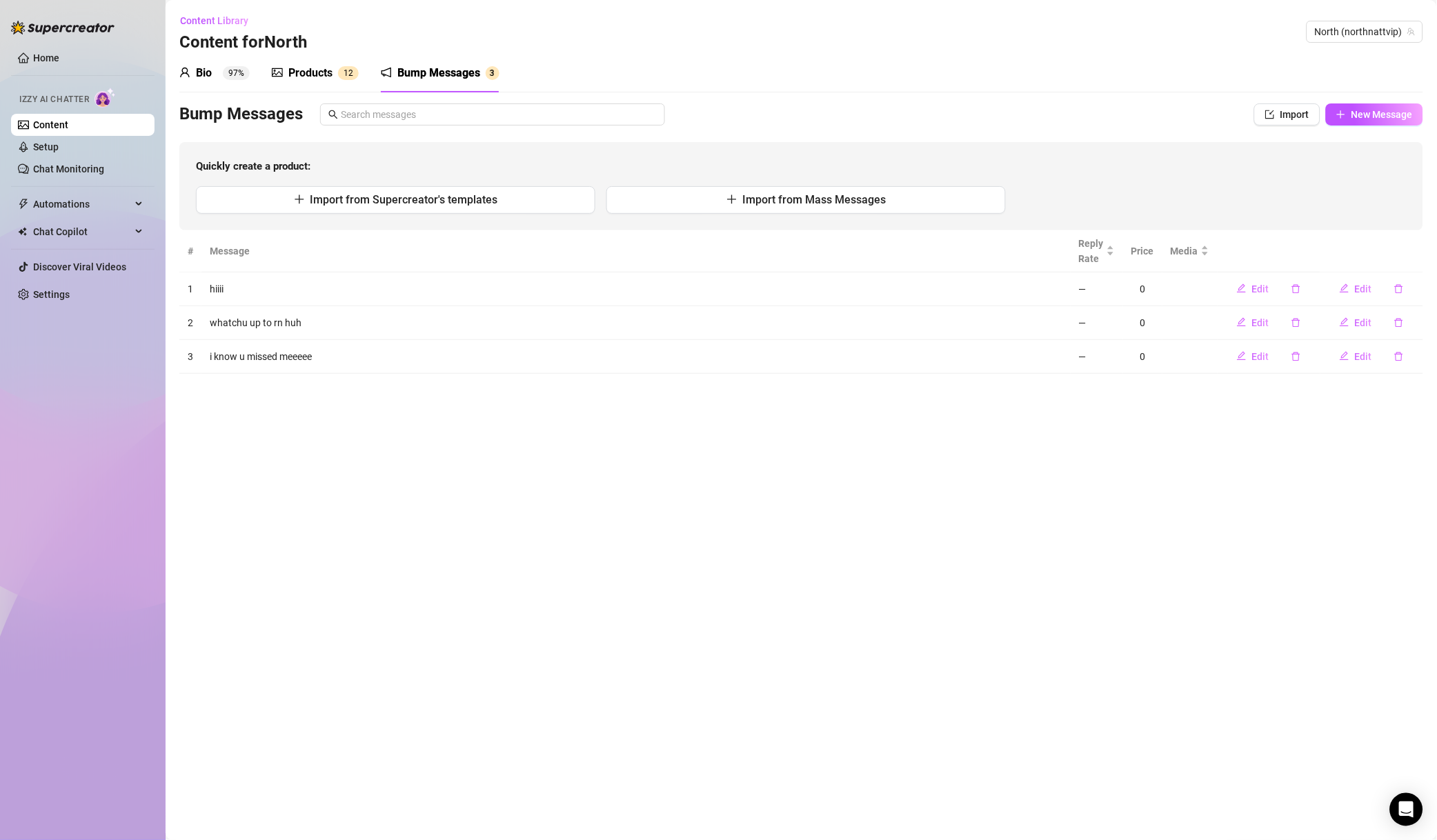
click at [1198, 357] on icon "delete" at bounding box center [1399, 357] width 10 height 10
click at [1198, 326] on span "Yes" at bounding box center [1414, 320] width 17 height 11
click at [1198, 316] on button "button" at bounding box center [1399, 323] width 31 height 22
click at [1198, 290] on button "Yes" at bounding box center [1414, 286] width 27 height 17
click at [1198, 290] on icon "delete" at bounding box center [1399, 289] width 10 height 10
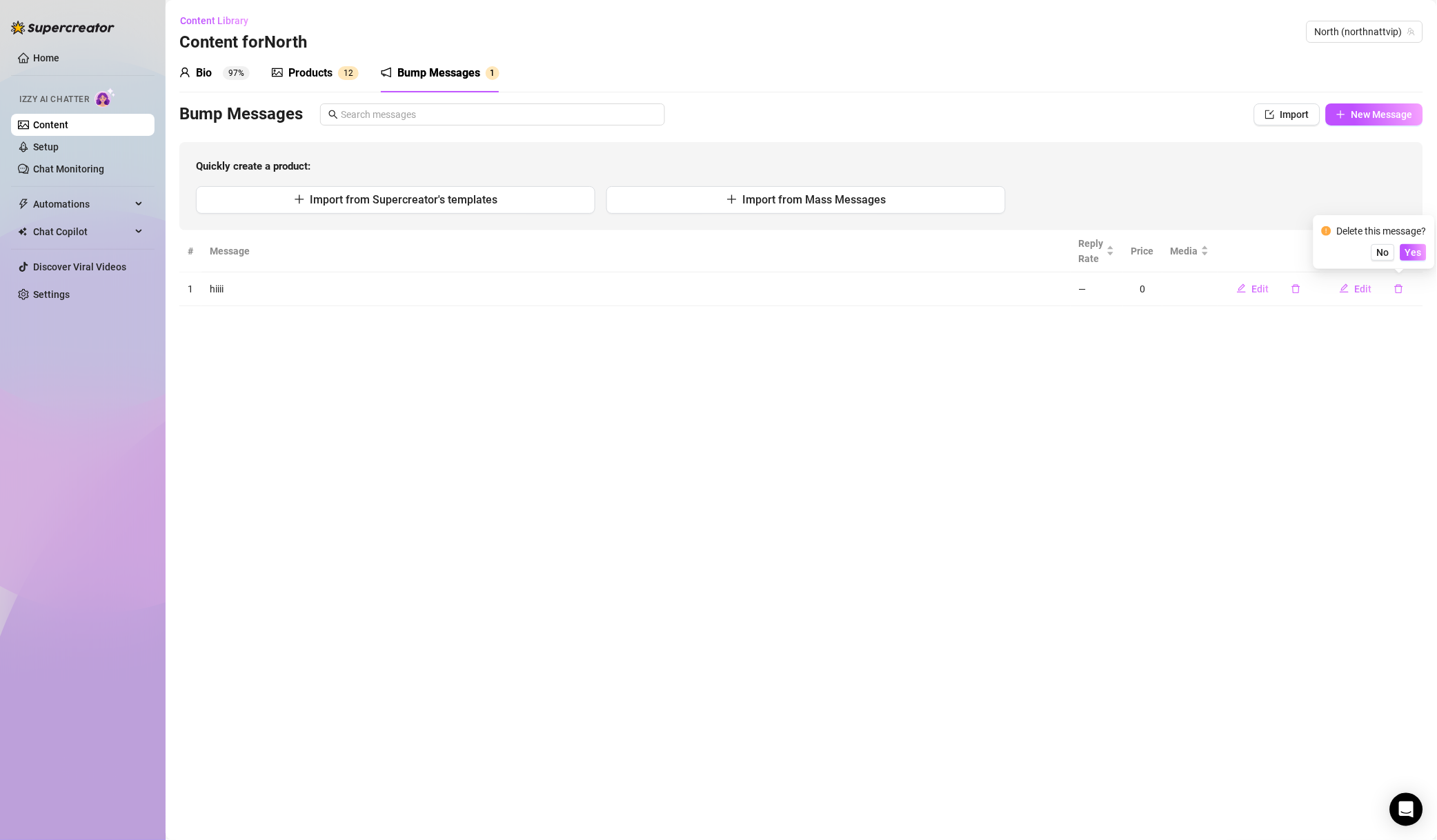
click at [1198, 260] on button "Yes" at bounding box center [1414, 253] width 27 height 17
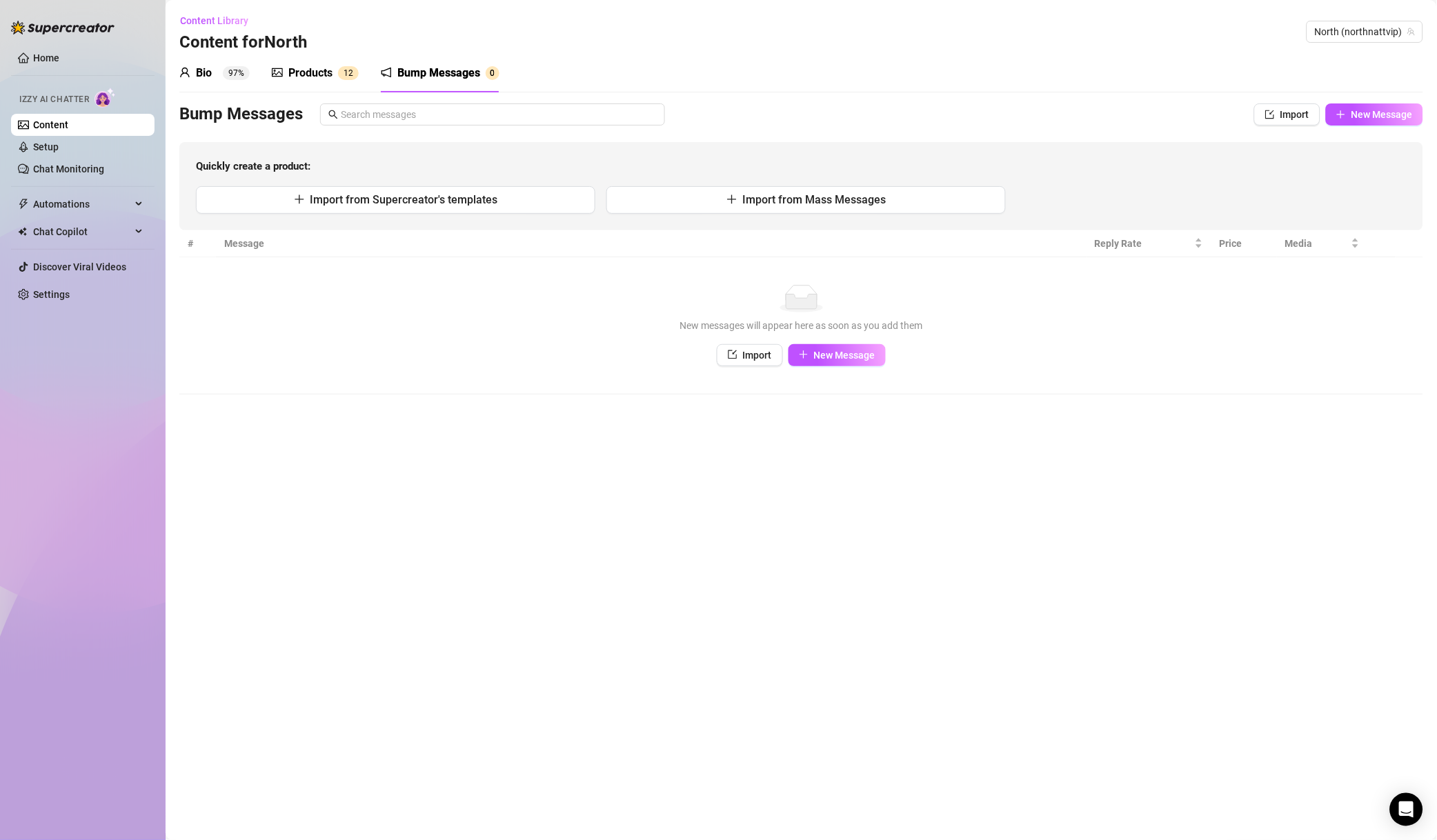
click at [1127, 464] on main "Content Library Content for North North (northnattvip) Bio 97% Products 1 2 Bum…" at bounding box center [801, 420] width 1272 height 840
click at [1198, 31] on span "North (northnattvip)" at bounding box center [1364, 32] width 100 height 21
click at [1198, 87] on span "( northnattvip )" at bounding box center [1378, 84] width 61 height 15
click at [1198, 24] on span "North (northnattvip)" at bounding box center [1364, 32] width 100 height 21
click at [1198, 33] on span "North (northnattvip)" at bounding box center [1364, 32] width 100 height 21
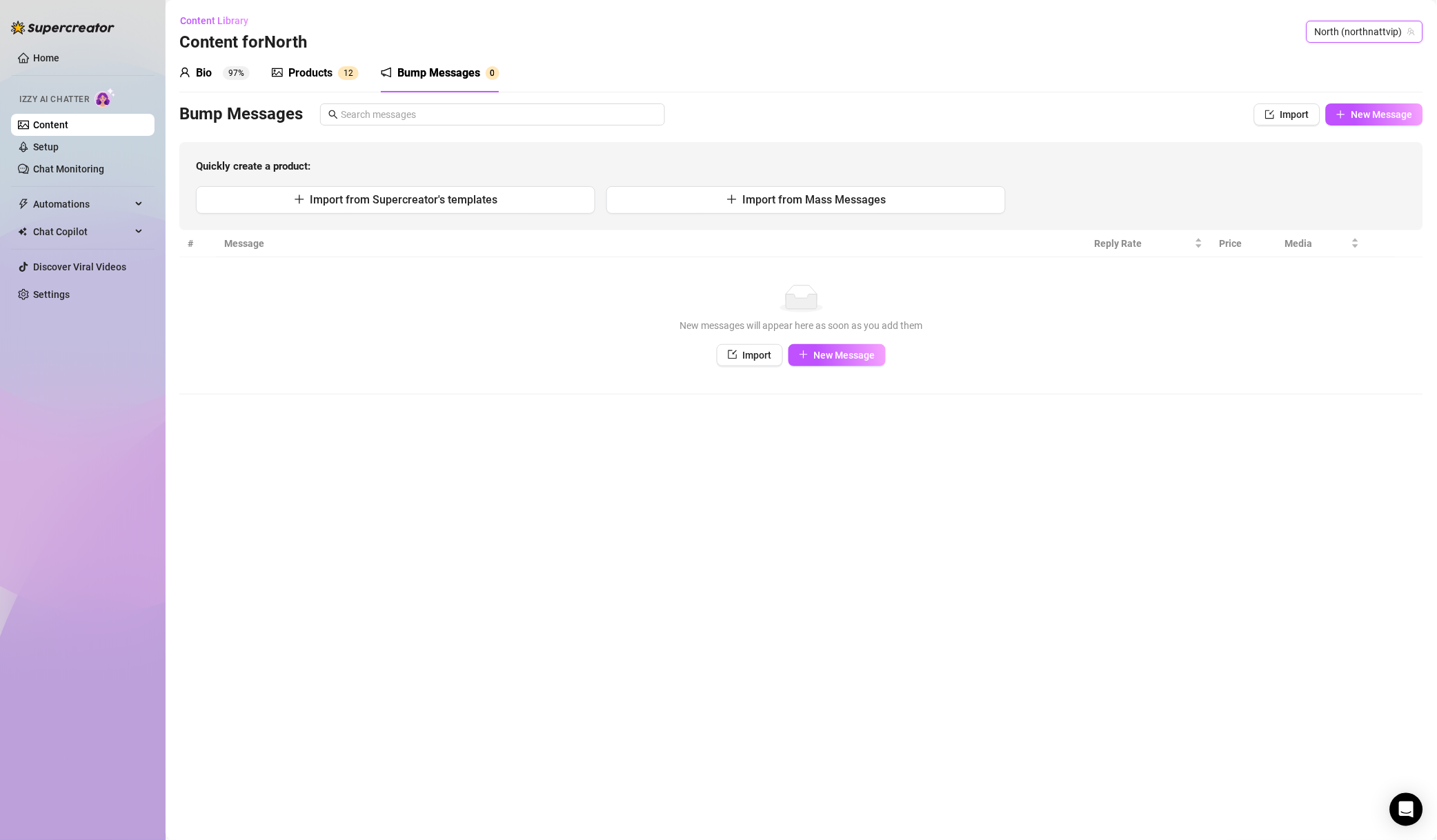
click at [1198, 33] on span "North (northnattvip)" at bounding box center [1364, 32] width 100 height 21
click at [1198, 63] on span "( northnattfree )" at bounding box center [1380, 60] width 65 height 15
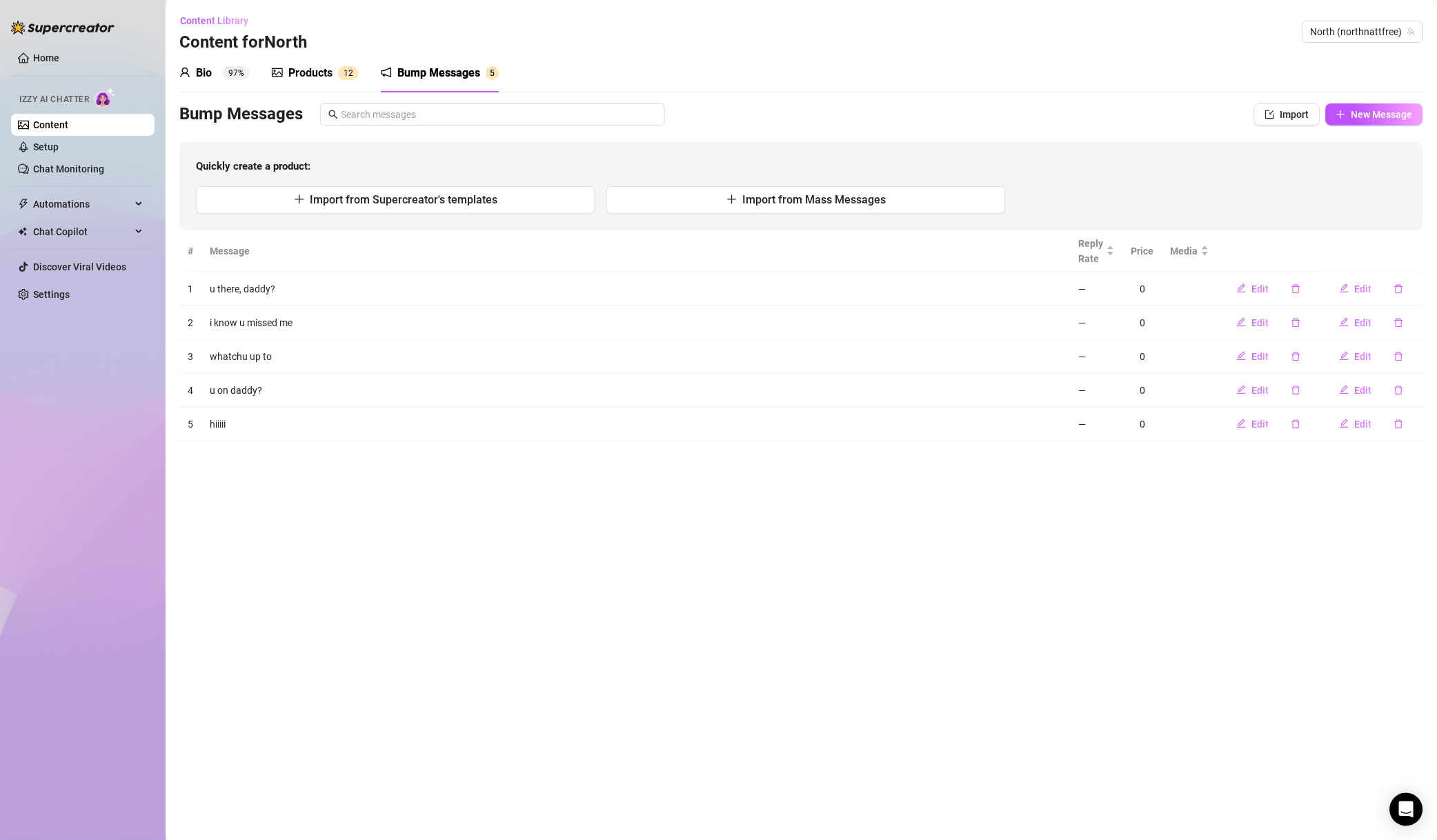
click at [1198, 421] on button "button" at bounding box center [1399, 424] width 31 height 22
click at [1198, 391] on span "Yes" at bounding box center [1414, 388] width 17 height 11
click at [1198, 397] on button "button" at bounding box center [1399, 391] width 31 height 22
click at [1198, 350] on span "Yes" at bounding box center [1414, 354] width 17 height 11
click at [1198, 353] on icon "delete" at bounding box center [1399, 357] width 10 height 10
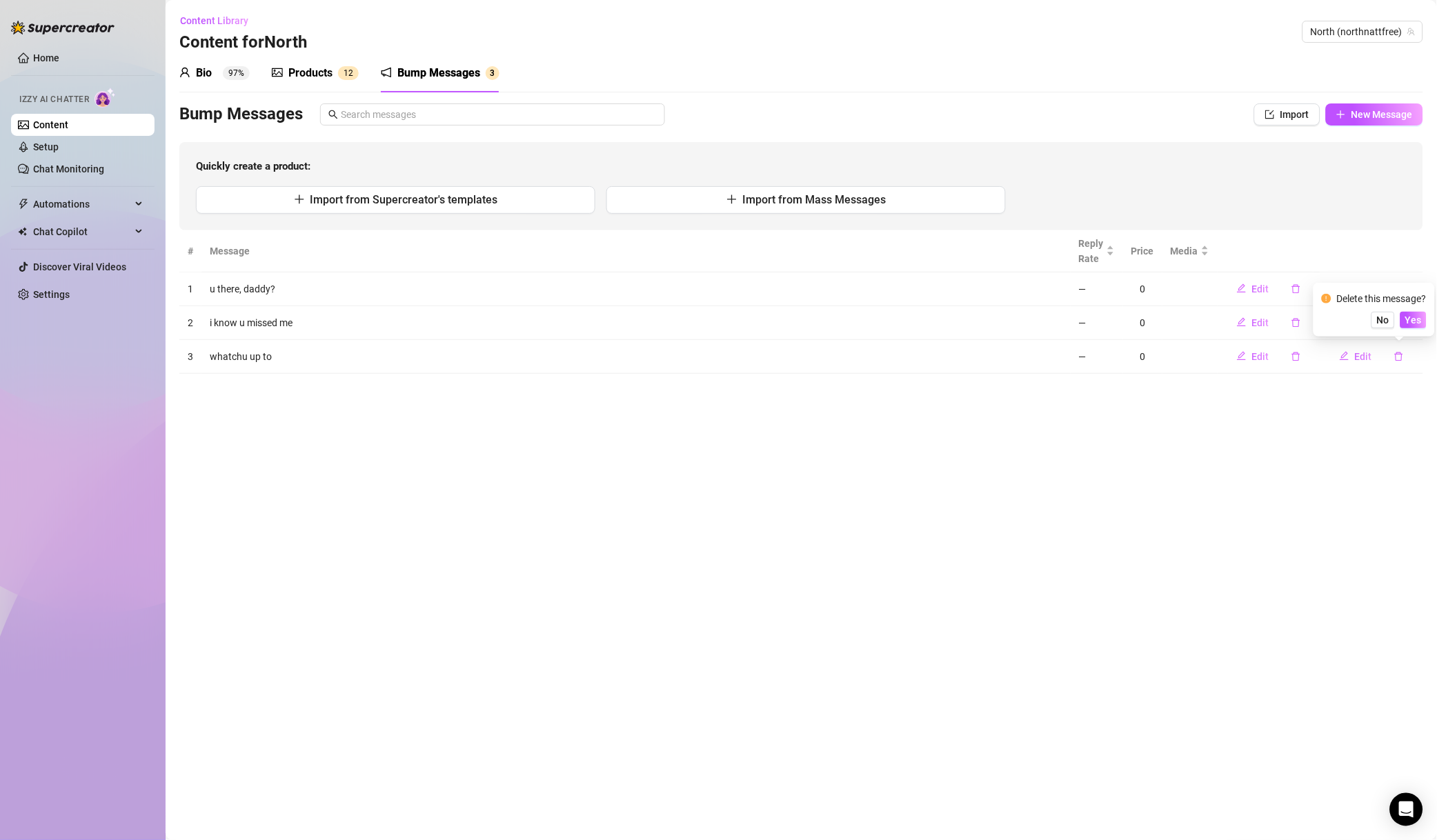
click at [1198, 327] on button "Yes" at bounding box center [1414, 320] width 27 height 17
click at [1198, 321] on icon "delete" at bounding box center [1399, 322] width 8 height 9
click at [1198, 299] on div "Delete this message? No Yes" at bounding box center [1374, 276] width 121 height 54
click at [1198, 288] on span "Yes" at bounding box center [1414, 286] width 17 height 11
click at [1198, 286] on icon "delete" at bounding box center [1399, 288] width 8 height 9
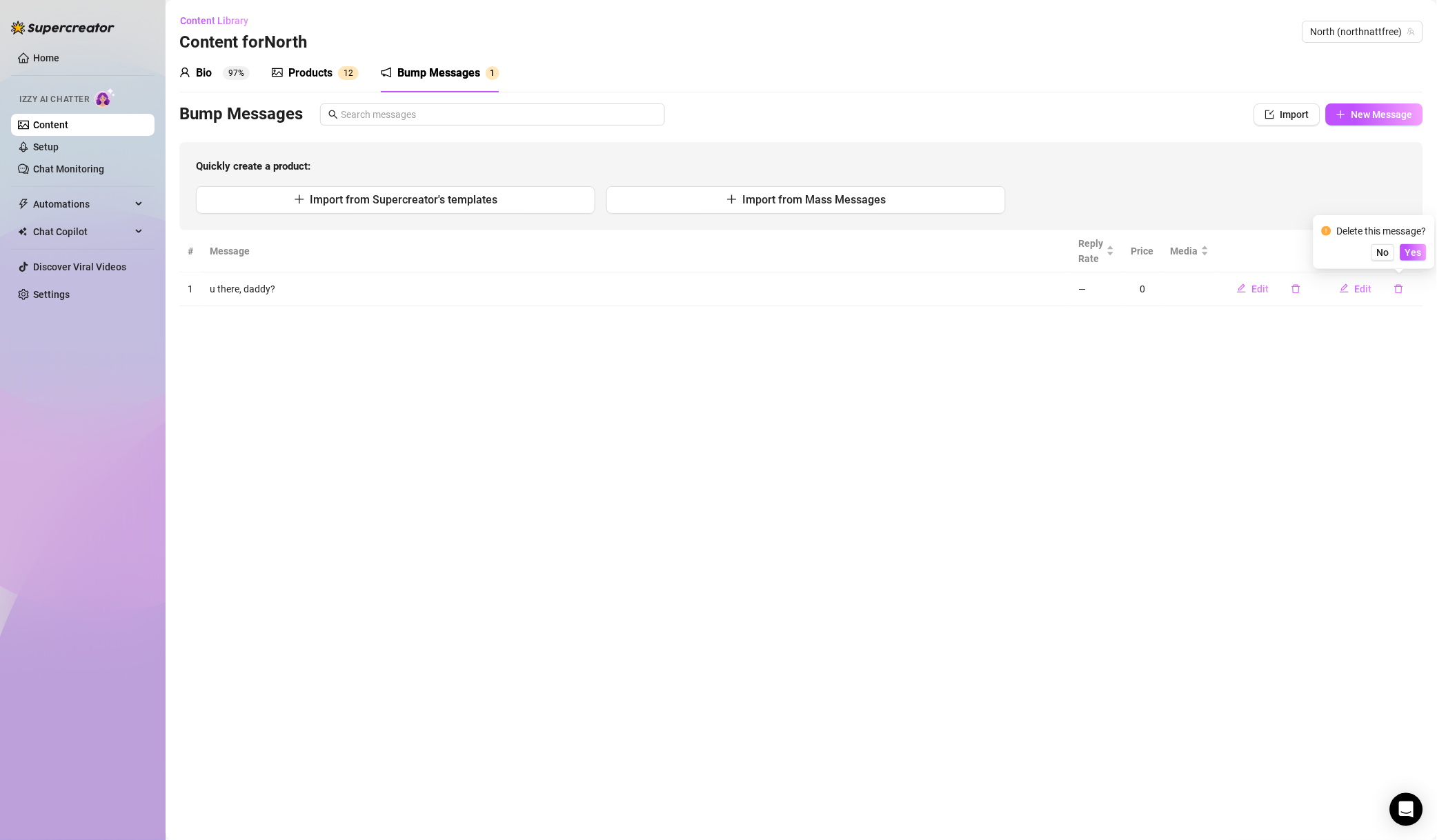
click at [1198, 257] on span "Yes" at bounding box center [1414, 253] width 17 height 11
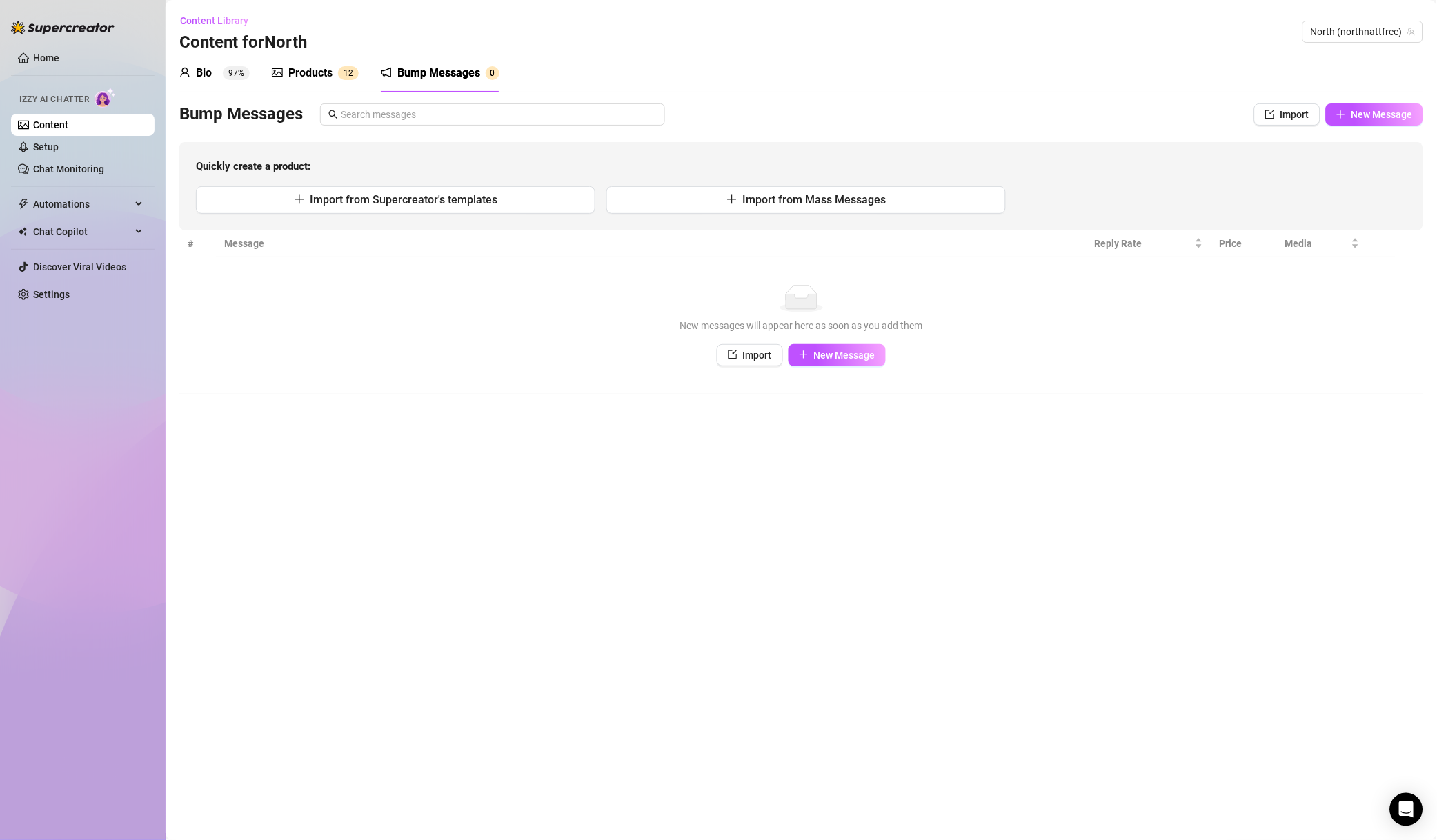
click at [61, 571] on div "Home Izzy AI Chatter Content Setup Chat Monitoring Automations Chat Copilot Dis…" at bounding box center [83, 414] width 144 height 827
click at [1341, 34] on span "North (northnattfree)" at bounding box center [1363, 32] width 104 height 21
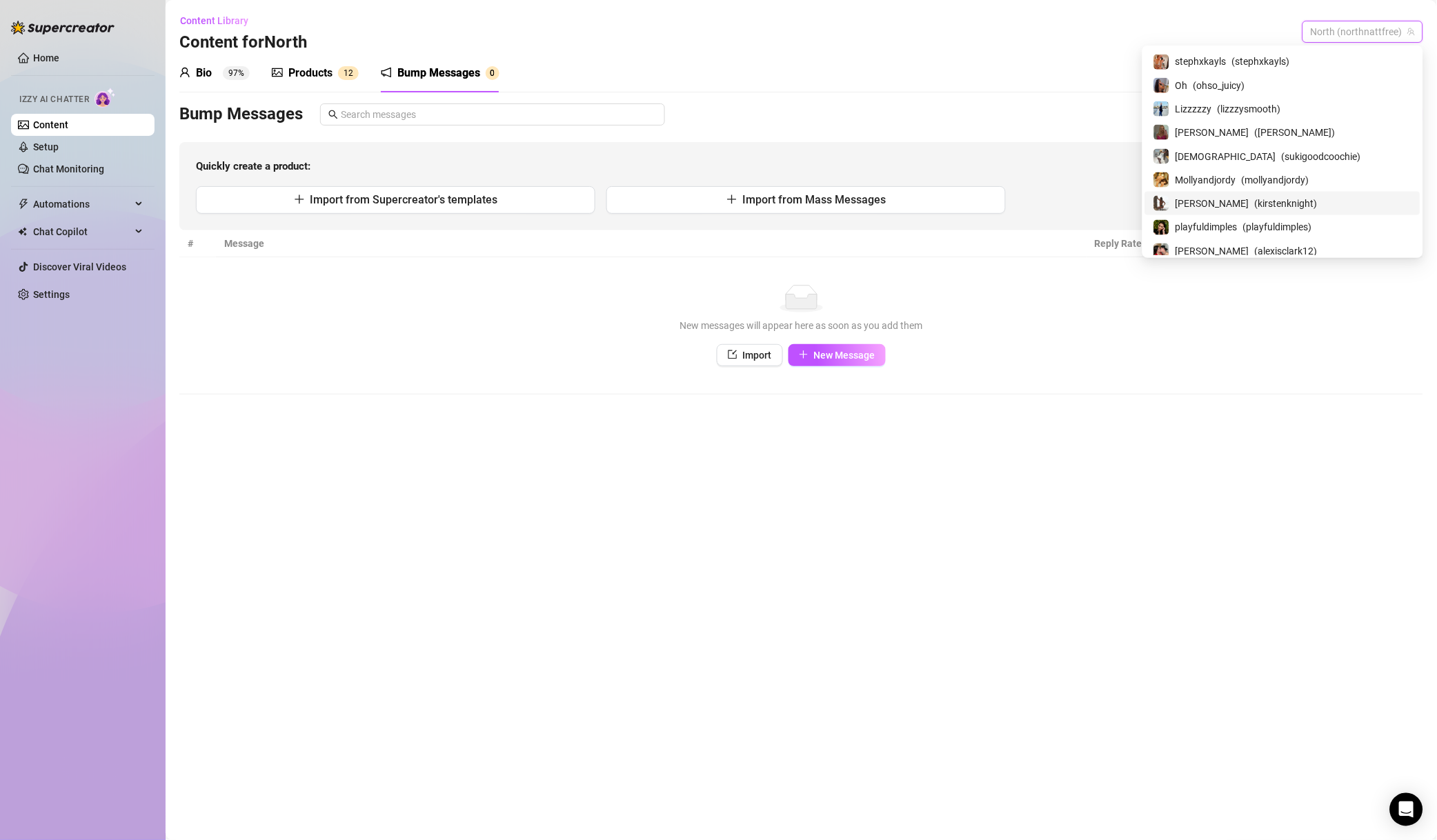
scroll to position [297, 0]
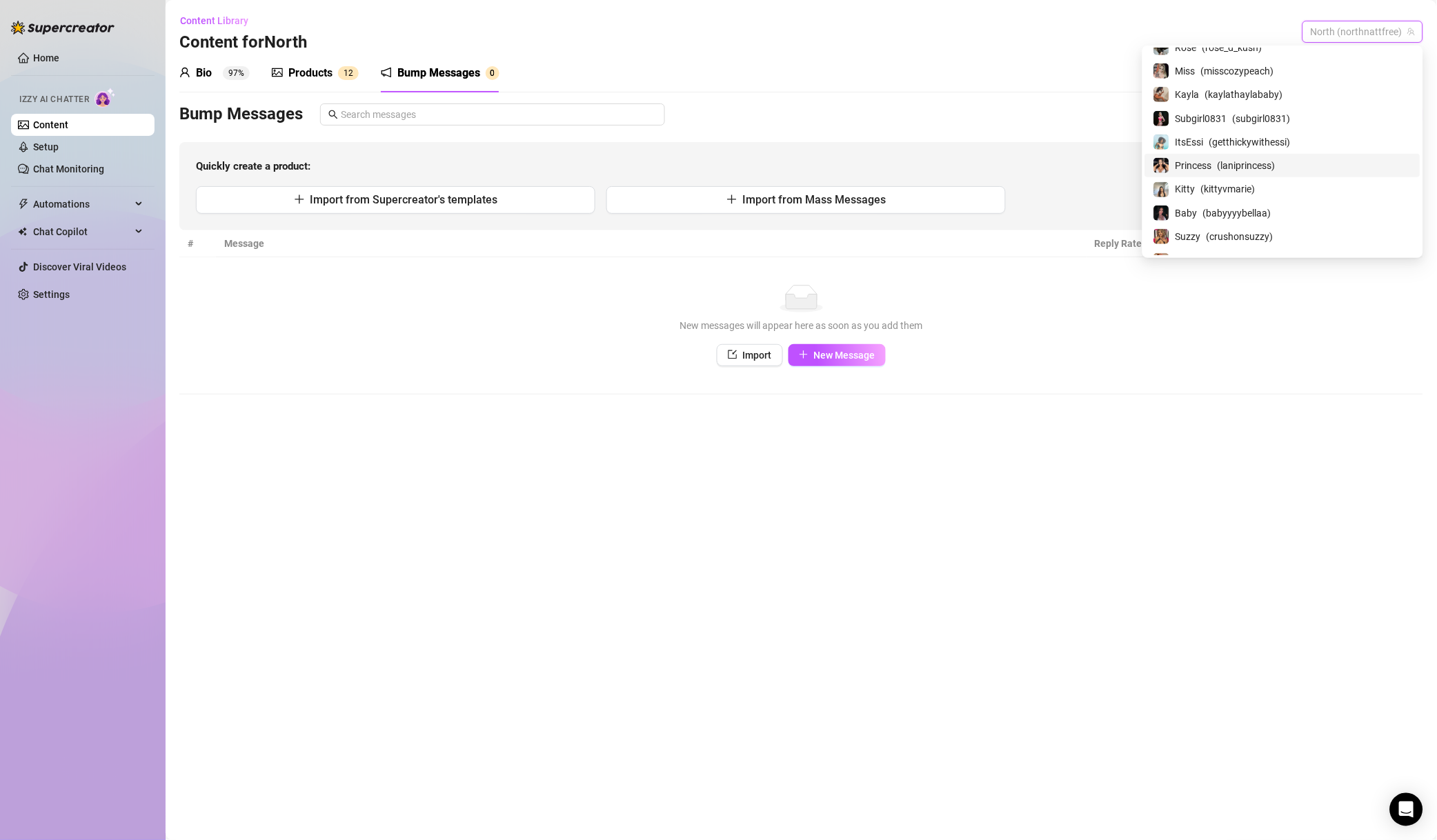
click at [985, 503] on main "Content Library Content for [GEOGRAPHIC_DATA] (northnattfree) Bio 97% Products …" at bounding box center [801, 420] width 1272 height 840
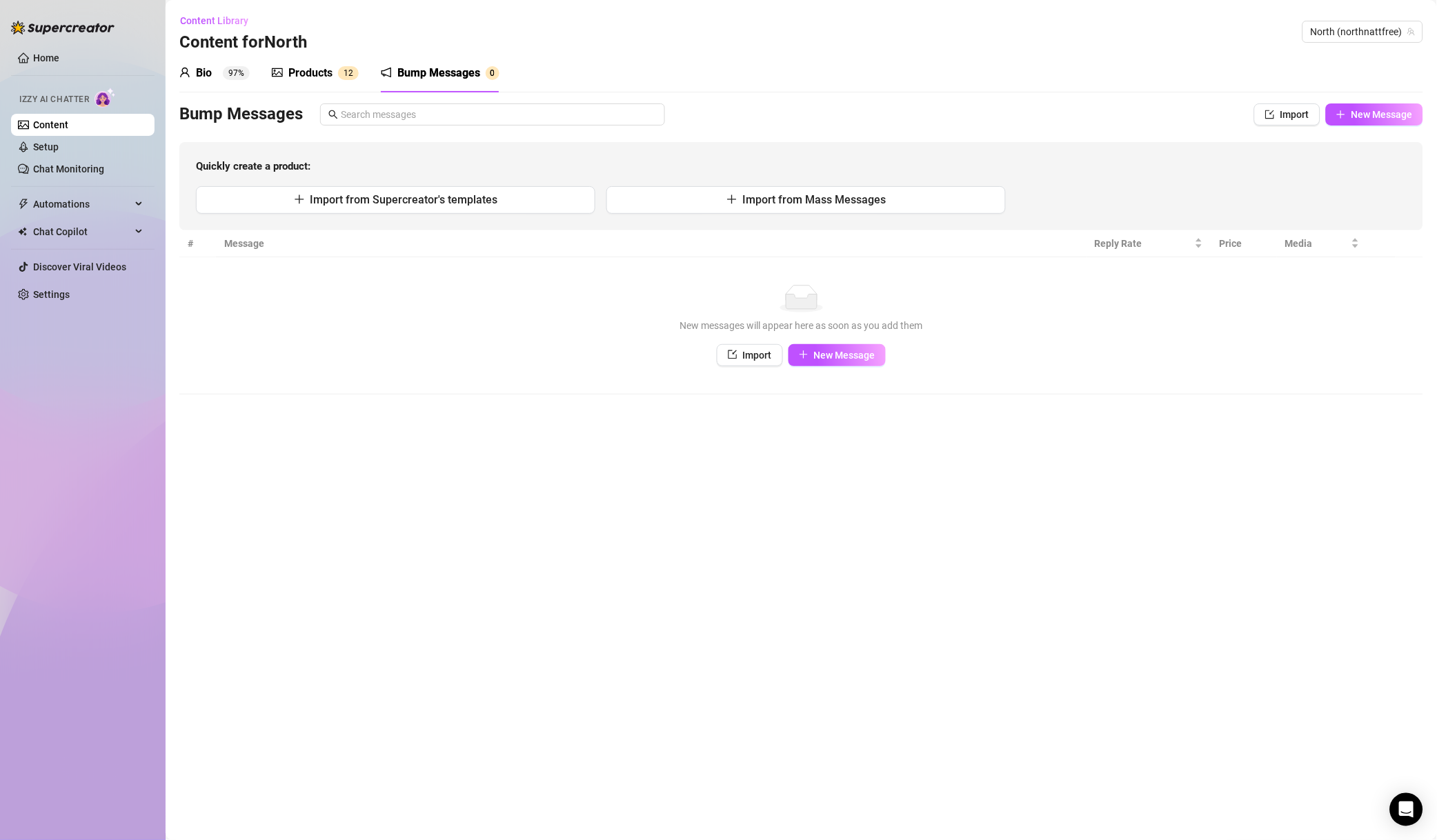
click at [386, 357] on div "Import New Message" at bounding box center [801, 355] width 1216 height 22
click at [211, 593] on main "Content Library Content for [GEOGRAPHIC_DATA] (northnattfree) Bio 97% Products …" at bounding box center [801, 420] width 1272 height 840
click at [131, 588] on div "Home Izzy AI Chatter Content Setup Chat Monitoring Automations Chat Copilot Dis…" at bounding box center [83, 414] width 144 height 827
click at [1399, 30] on span "North (northnattfree)" at bounding box center [1363, 32] width 104 height 21
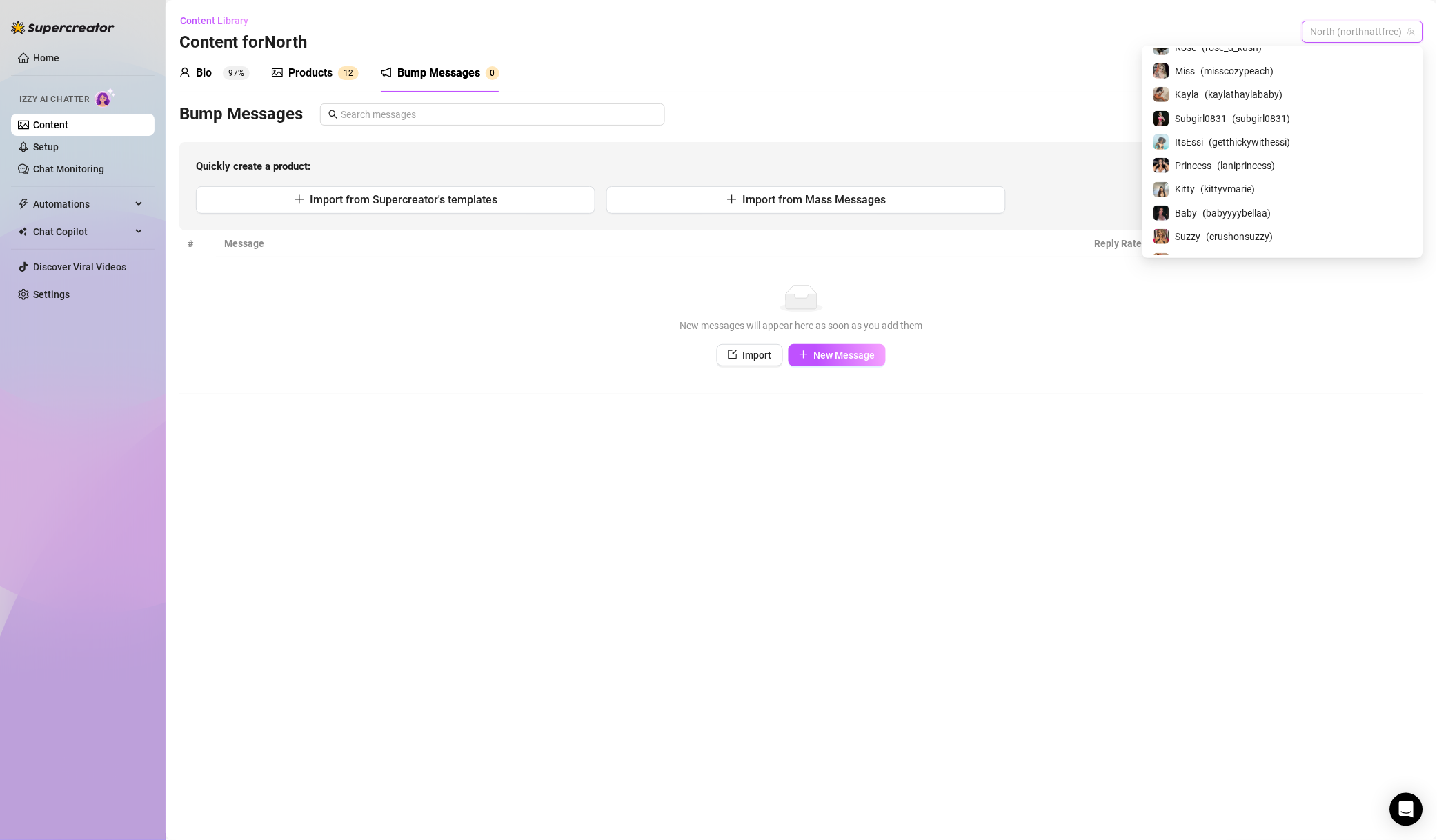
scroll to position [0, 0]
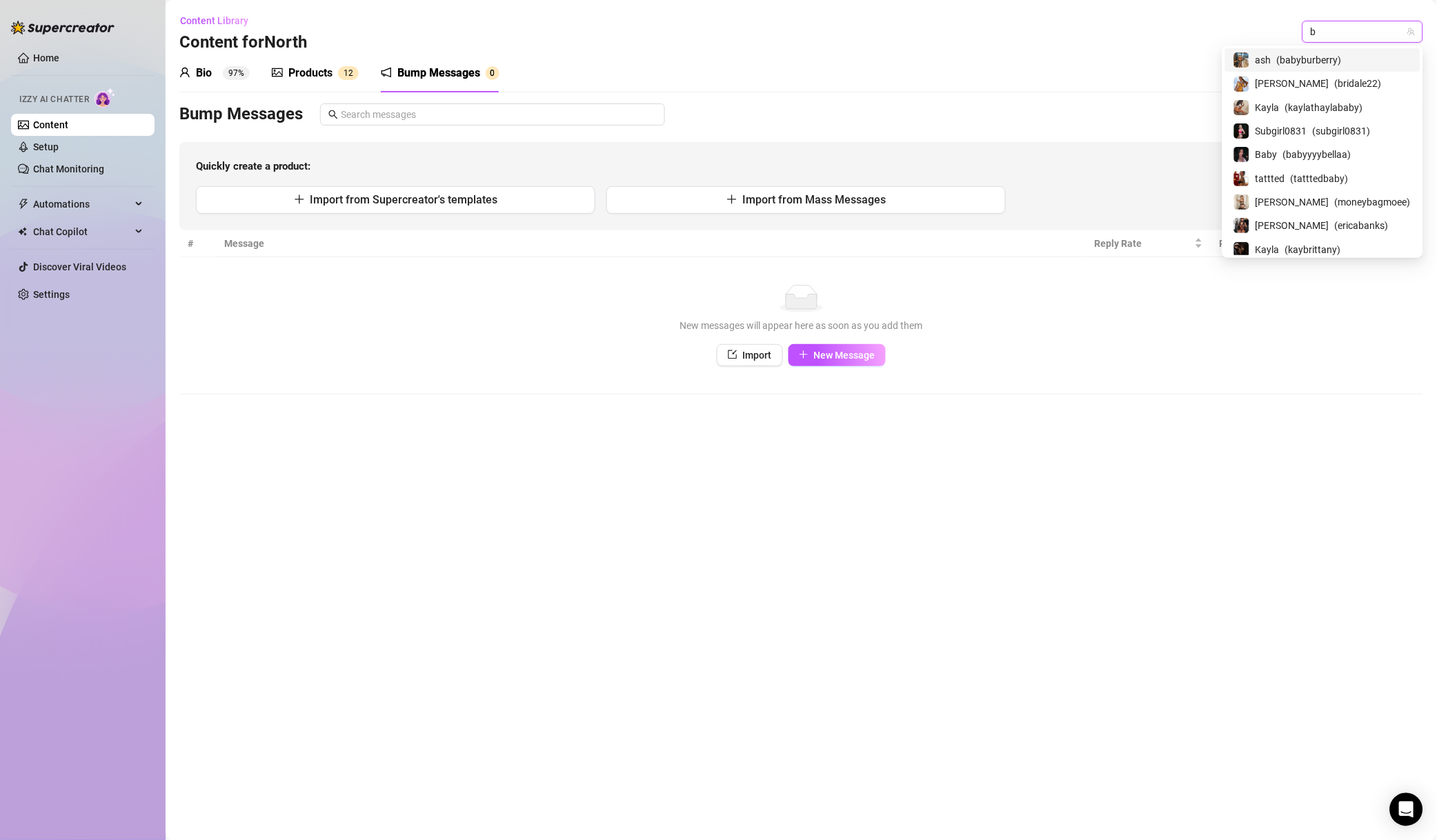
type input "ba"
click at [1320, 100] on span "( babyyyybellaa )" at bounding box center [1318, 107] width 68 height 15
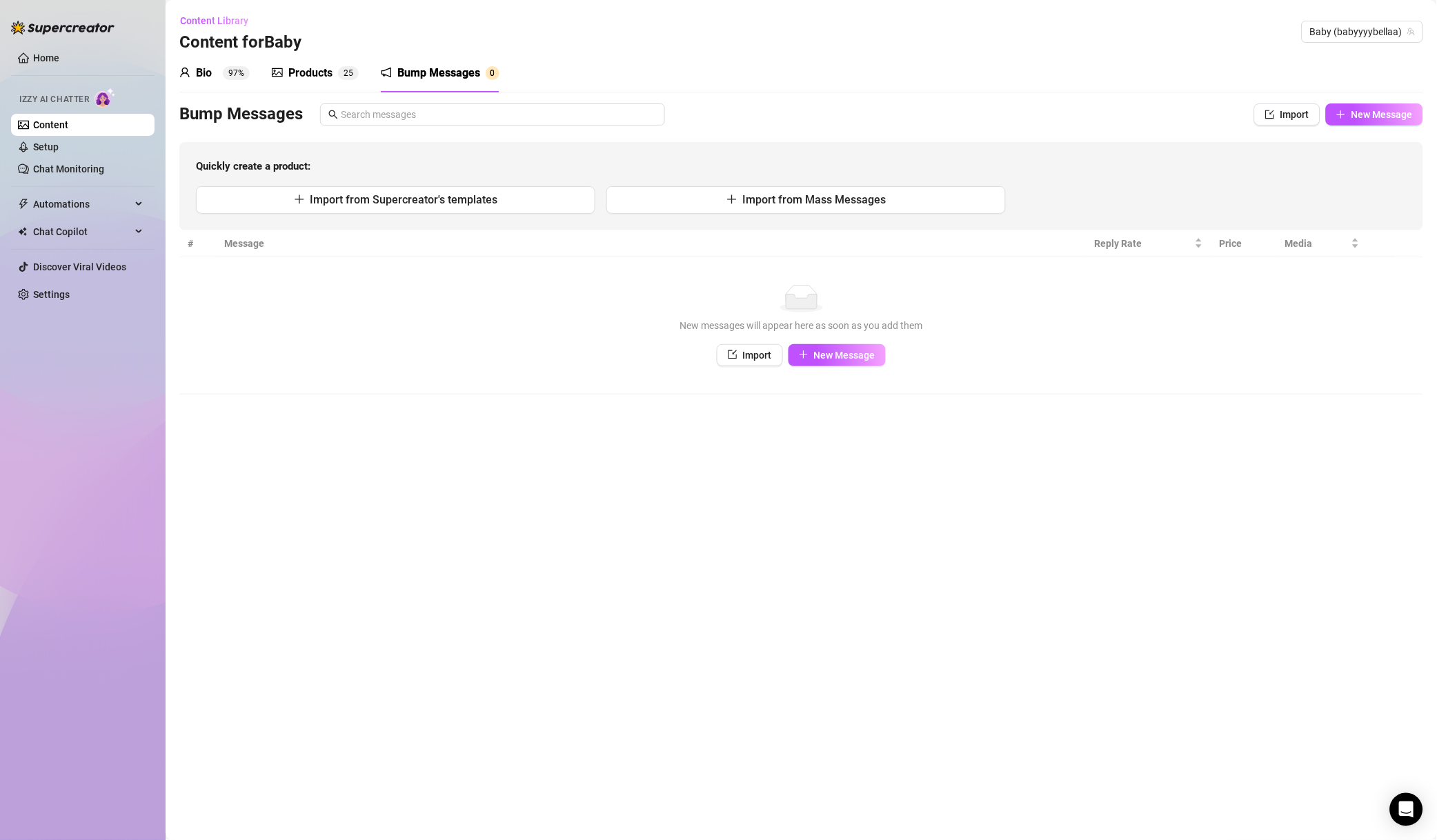
click at [228, 79] on sup "97%" at bounding box center [236, 73] width 27 height 14
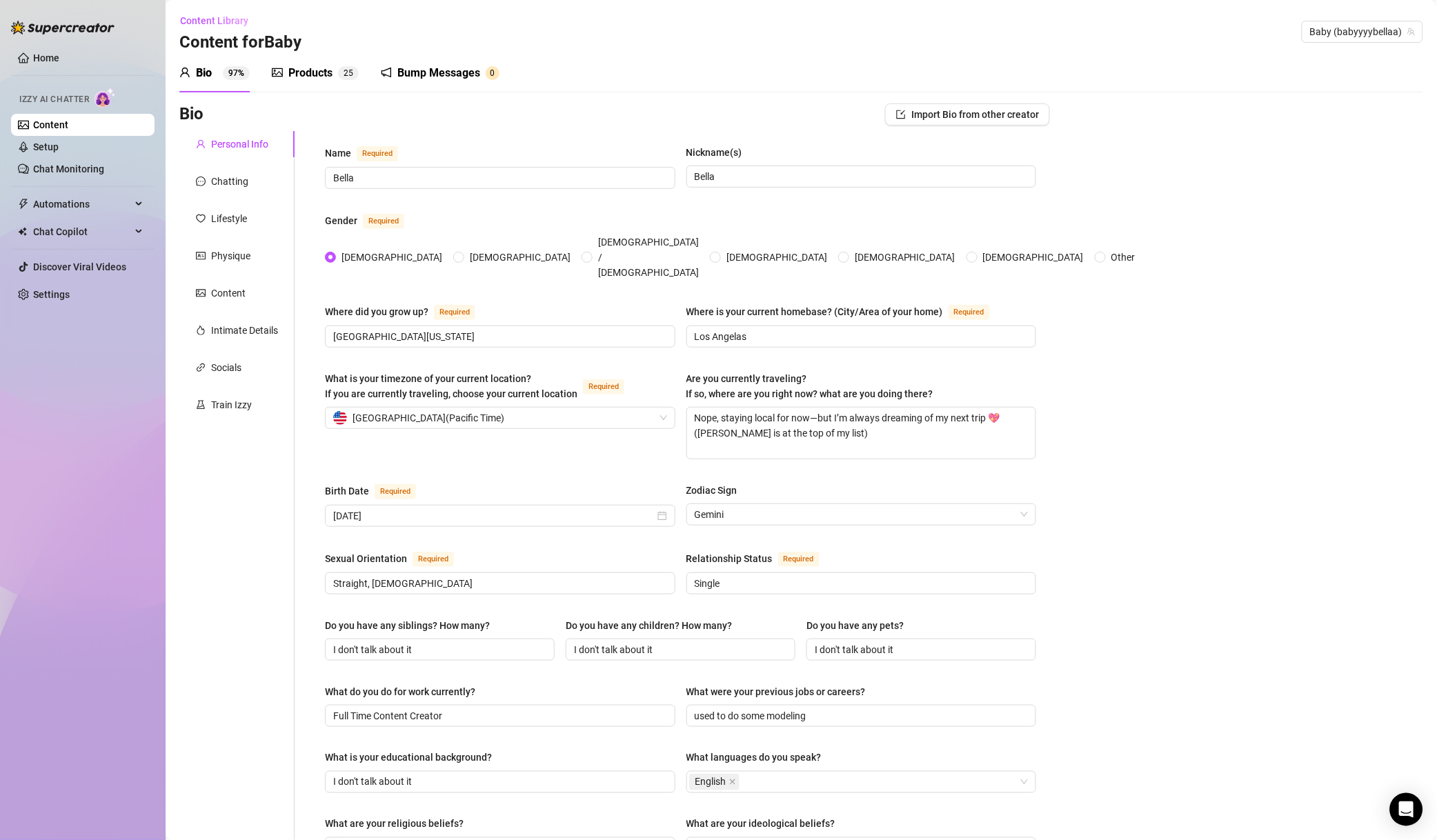
click at [260, 181] on div "Chatting" at bounding box center [237, 181] width 115 height 27
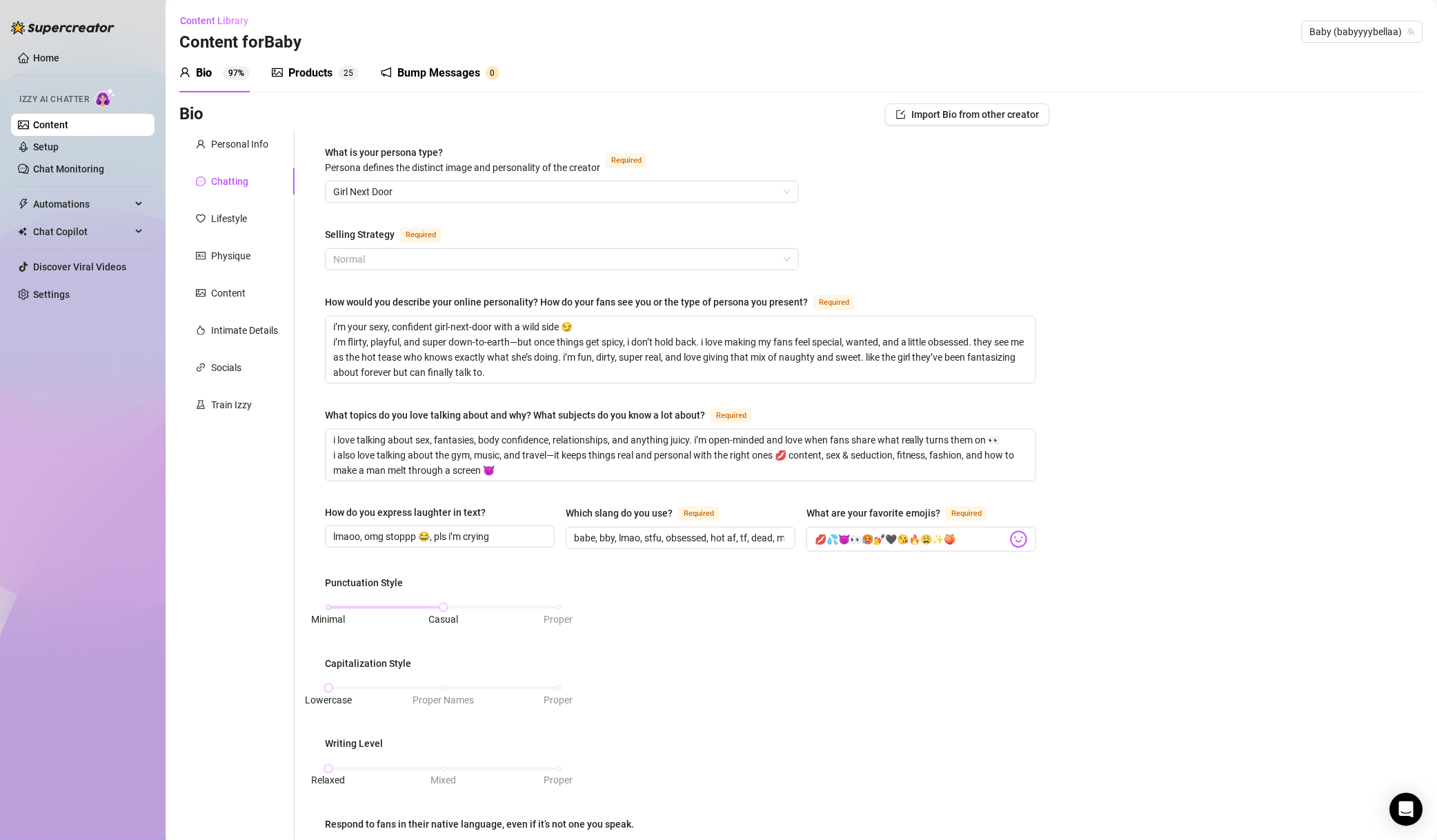
click at [387, 249] on span "Normal" at bounding box center [563, 260] width 458 height 21
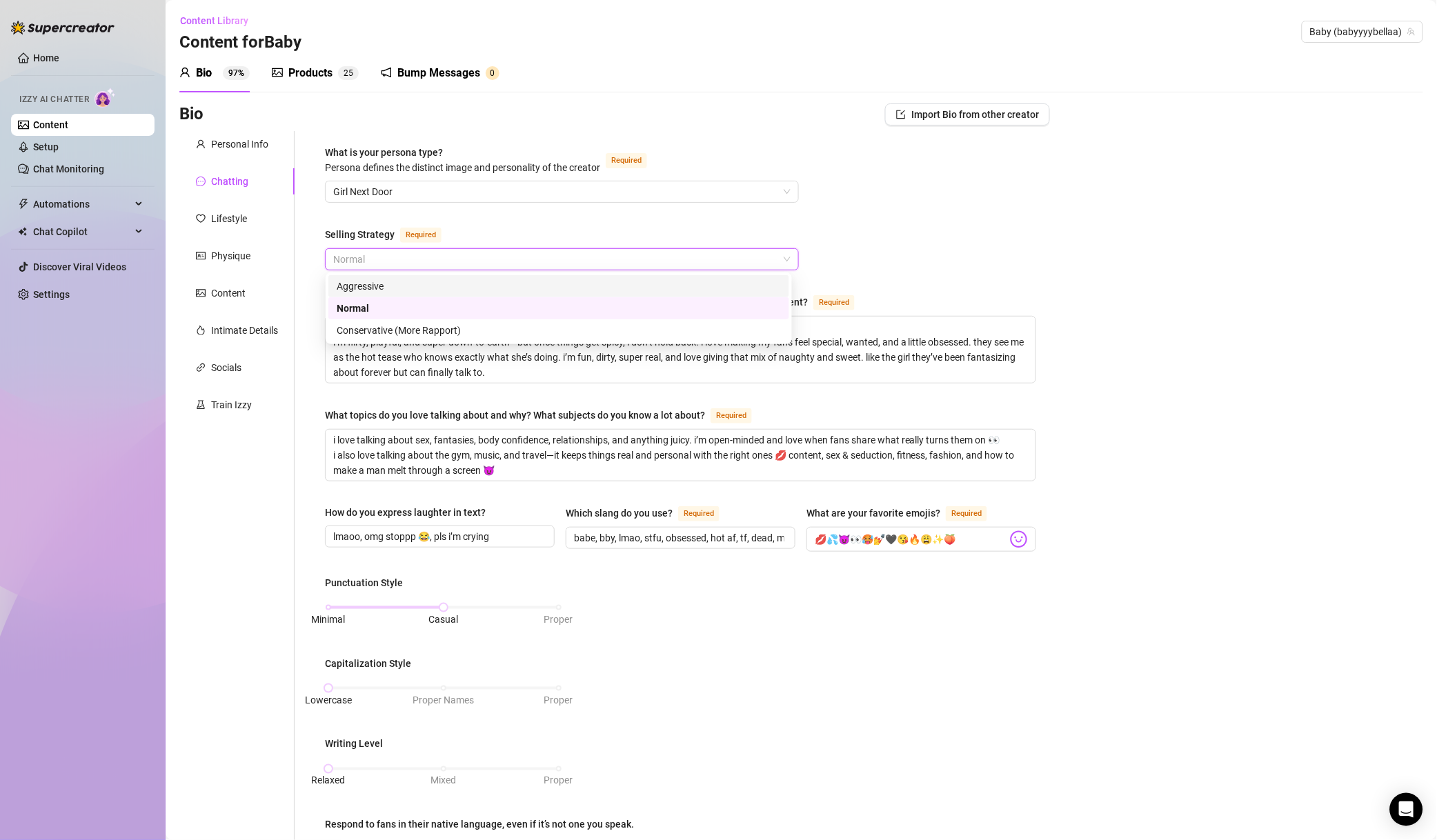
click at [944, 194] on div "What is your persona type? [PERSON_NAME] defines the distinct image and persona…" at bounding box center [680, 647] width 711 height 1004
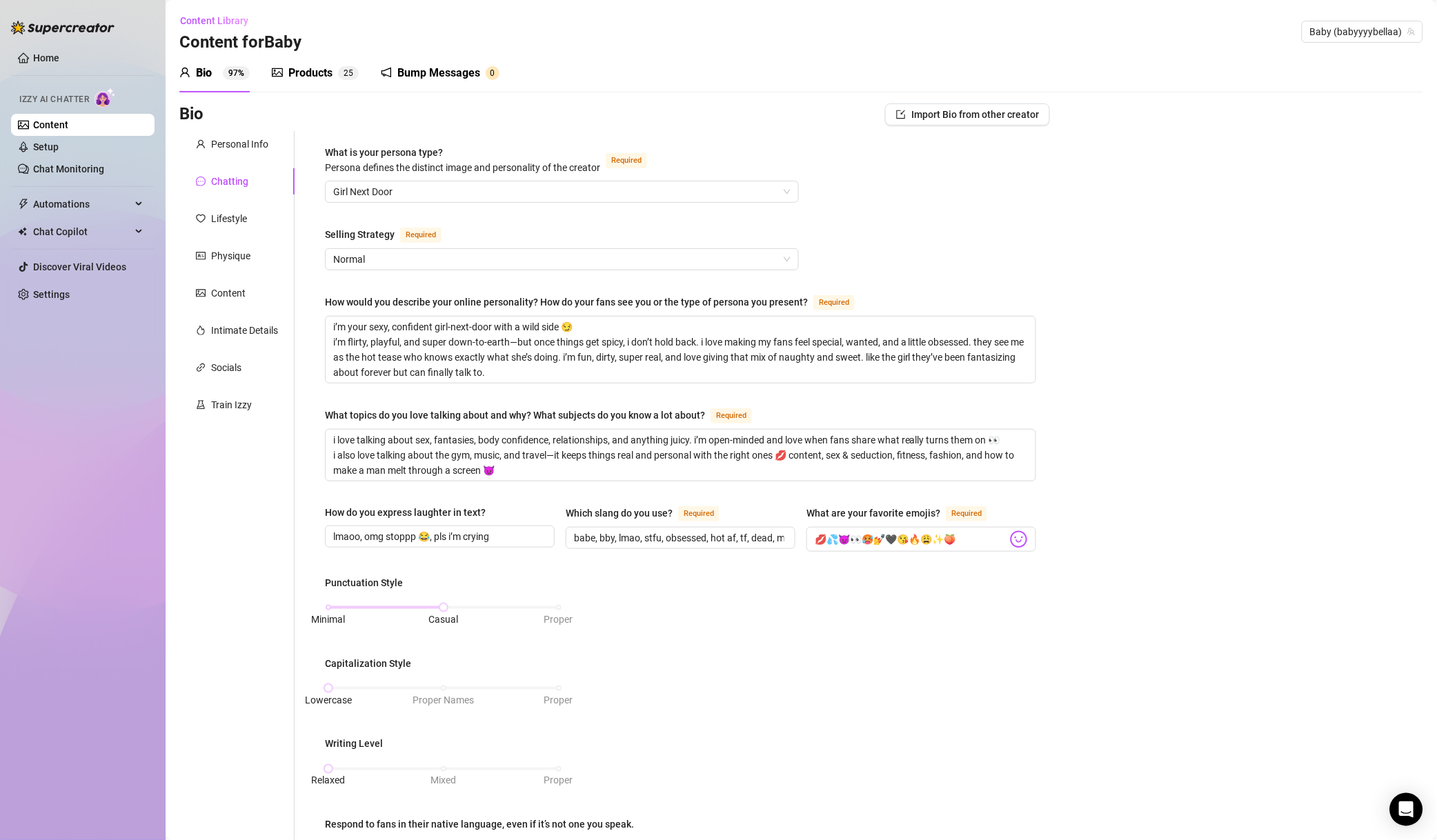
click at [491, 269] on div "Normal" at bounding box center [562, 260] width 474 height 22
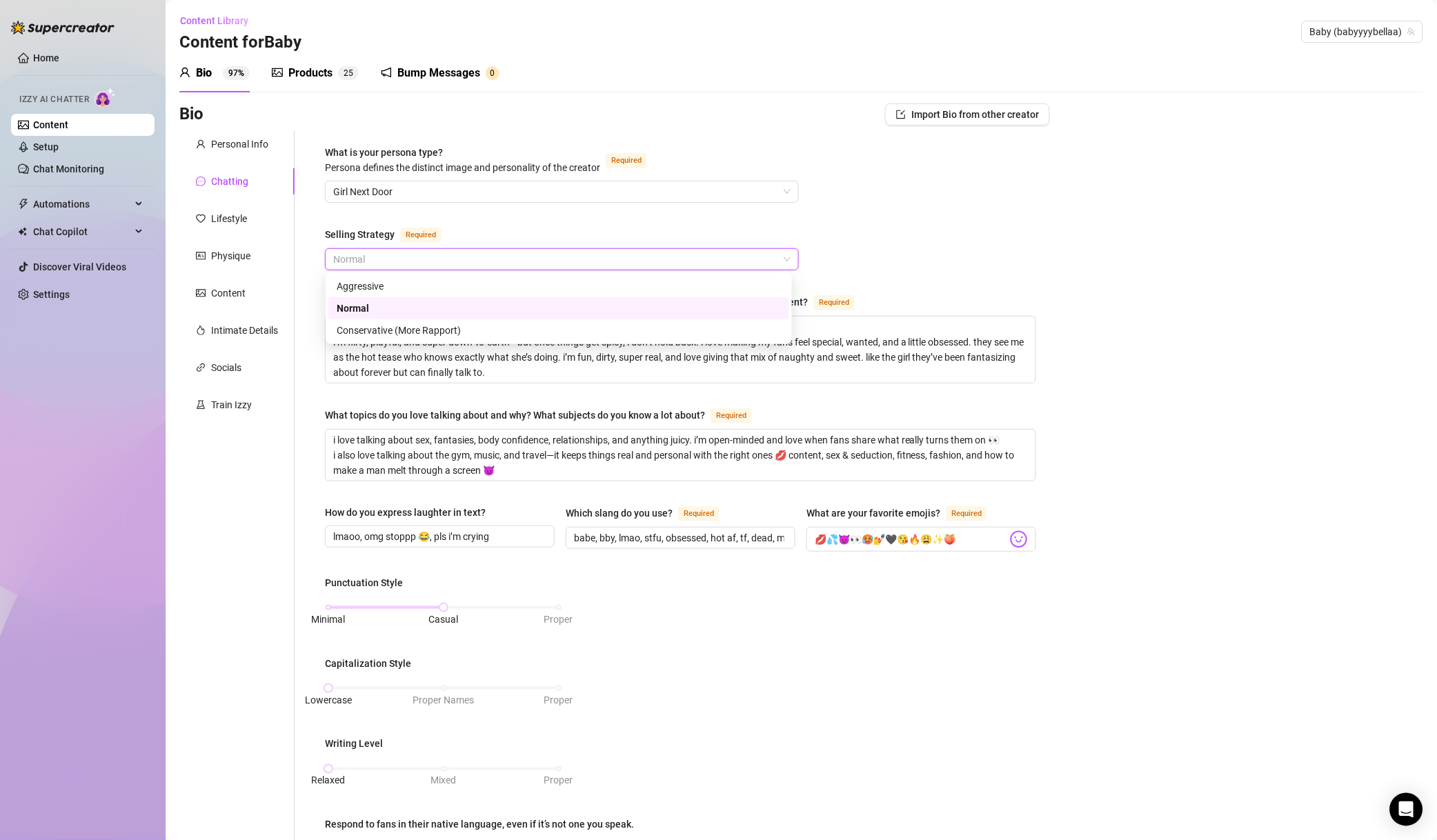
click at [408, 336] on div "Conservative (More Rapport)" at bounding box center [558, 331] width 445 height 15
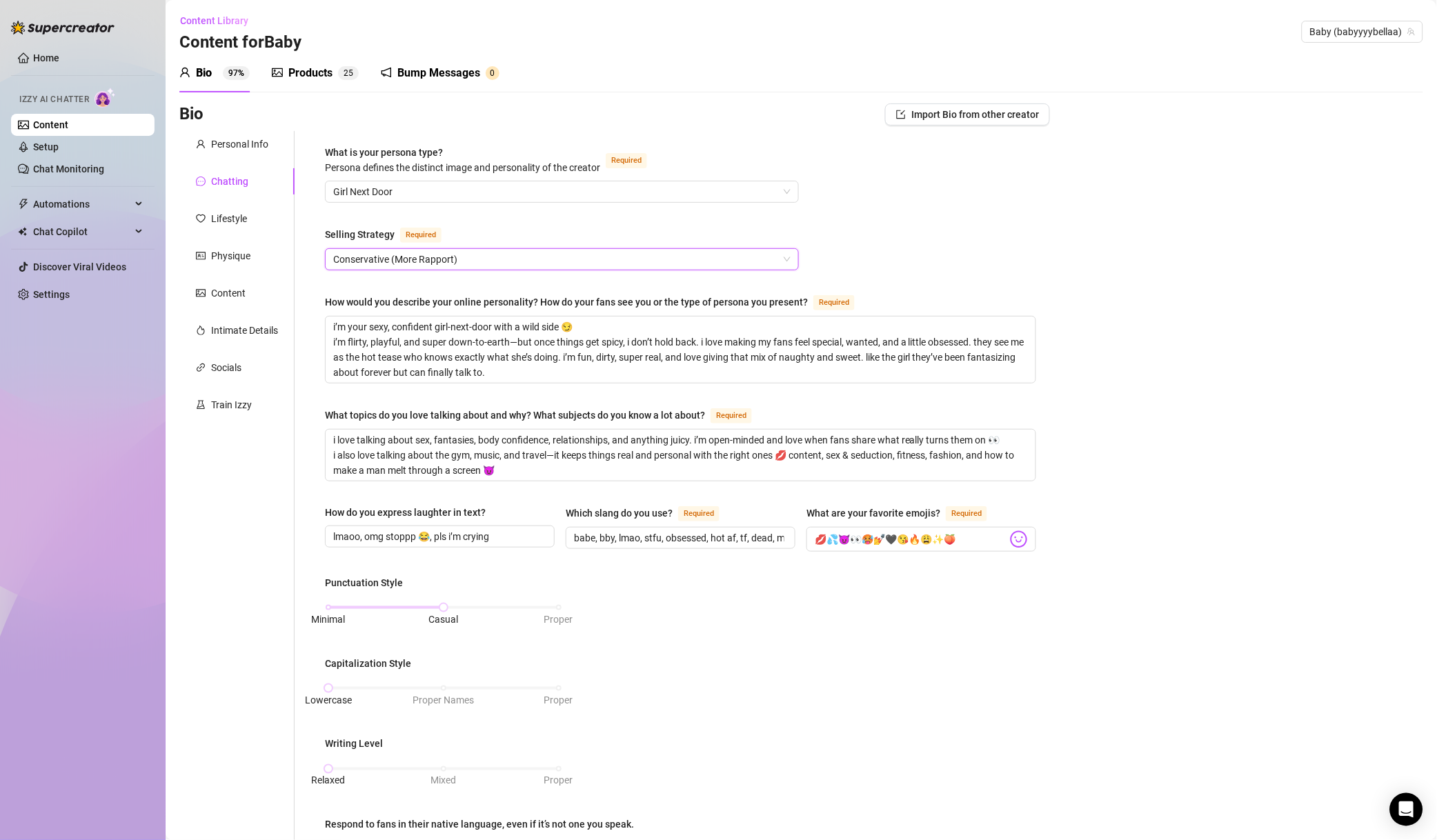
click at [461, 218] on div "What is your persona type? [PERSON_NAME] defines the distinct image and persona…" at bounding box center [680, 647] width 711 height 1004
click at [1364, 35] on span "Baby (babyyyybellaa)" at bounding box center [1363, 32] width 105 height 21
click at [1070, 200] on div "Bio Import Bio from other creator Personal Info Chatting Lifestyle Physique Con…" at bounding box center [801, 672] width 1244 height 1138
click at [1308, 45] on div "Content Library Content for Baby Baby (babyyyybellaa)" at bounding box center [801, 31] width 1244 height 44
click at [1314, 34] on span "Baby (babyyyybellaa)" at bounding box center [1363, 32] width 105 height 21
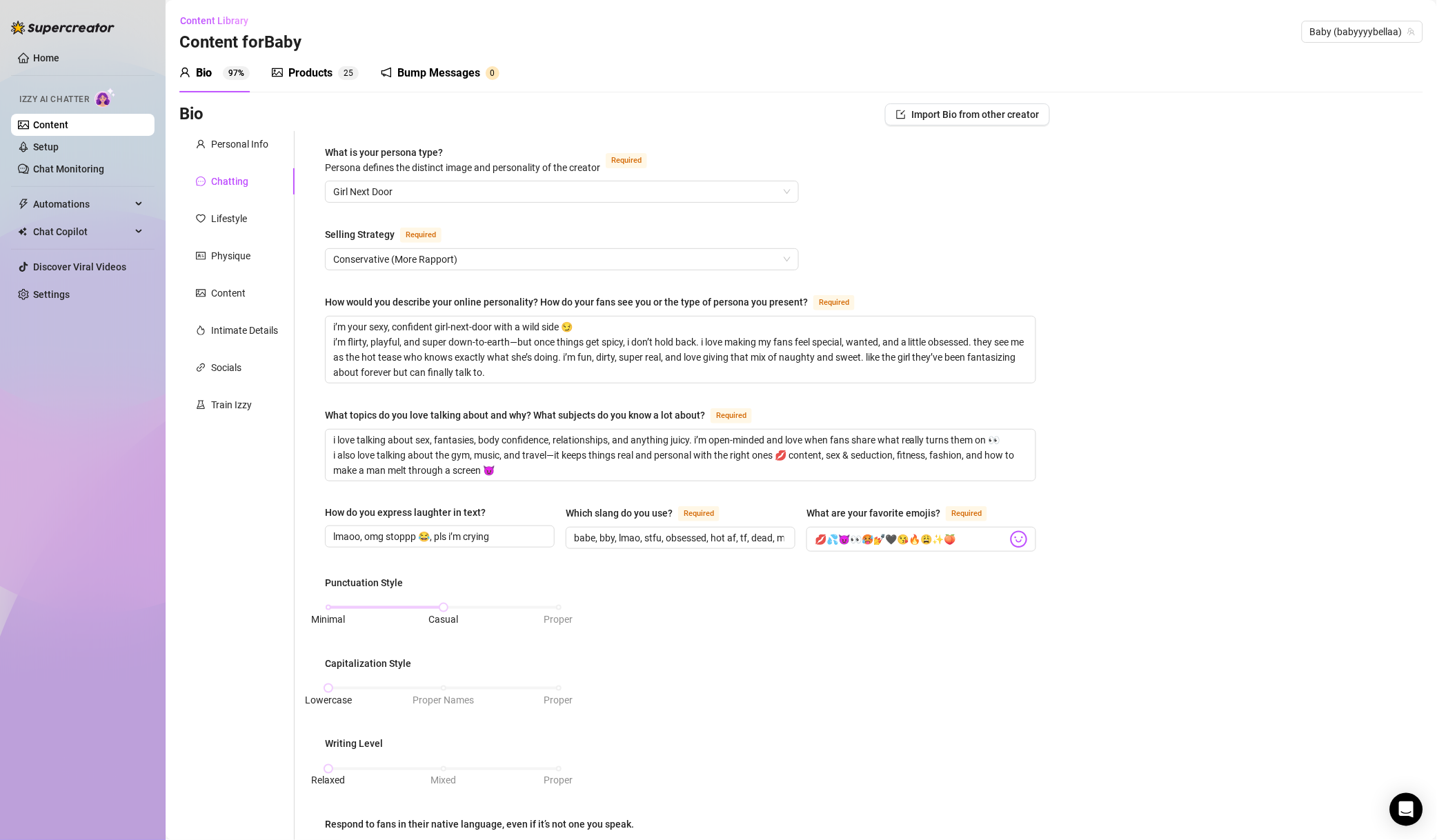
click at [1326, 24] on span "Baby (babyyyybellaa)" at bounding box center [1363, 32] width 105 height 21
click at [1332, 31] on span "Baby (babyyyybellaa)" at bounding box center [1363, 32] width 105 height 21
type input "li"
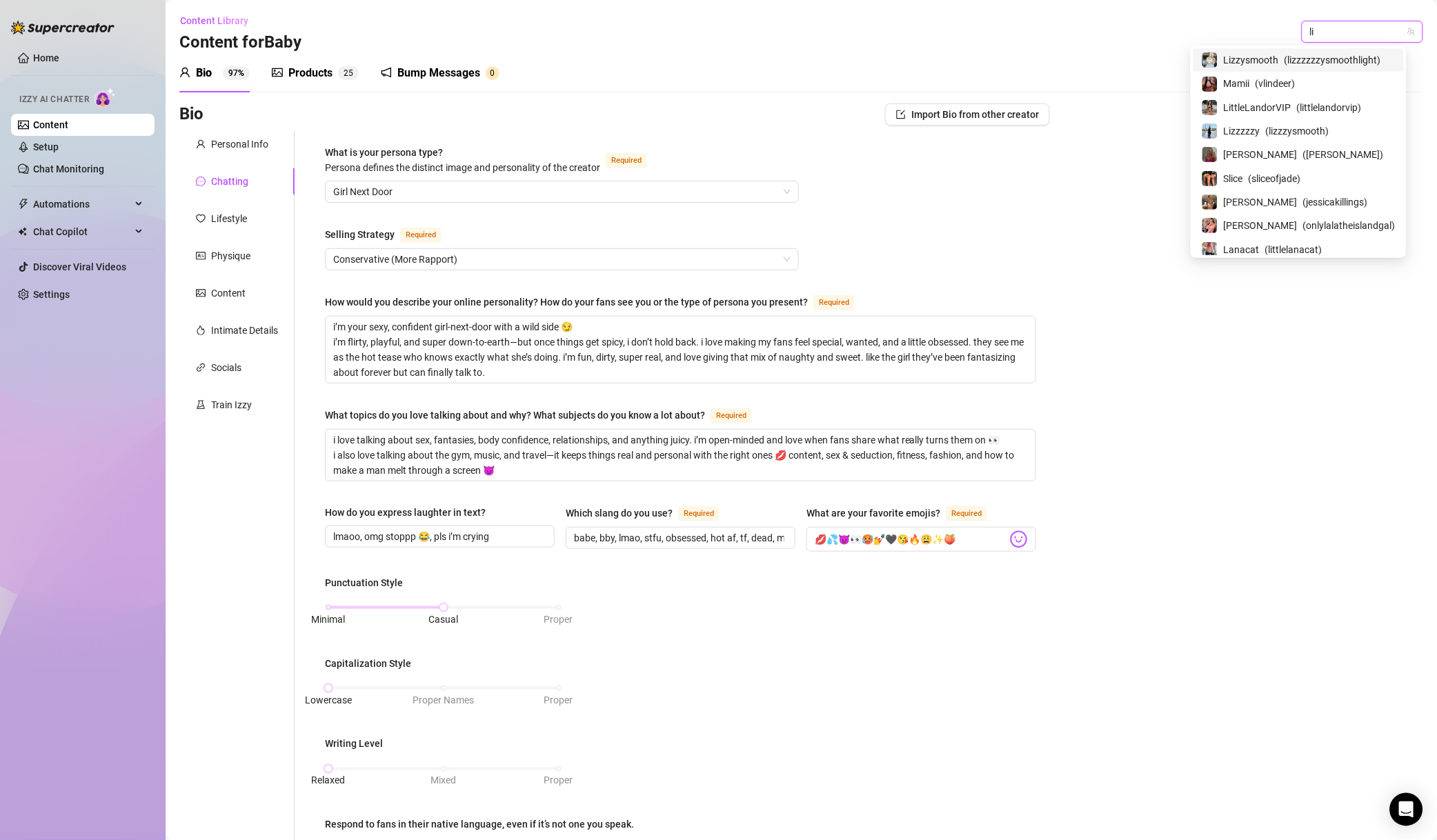
click at [1339, 28] on input "li" at bounding box center [1357, 32] width 92 height 21
click at [1297, 107] on span "( littlelandorvip )" at bounding box center [1330, 107] width 65 height 15
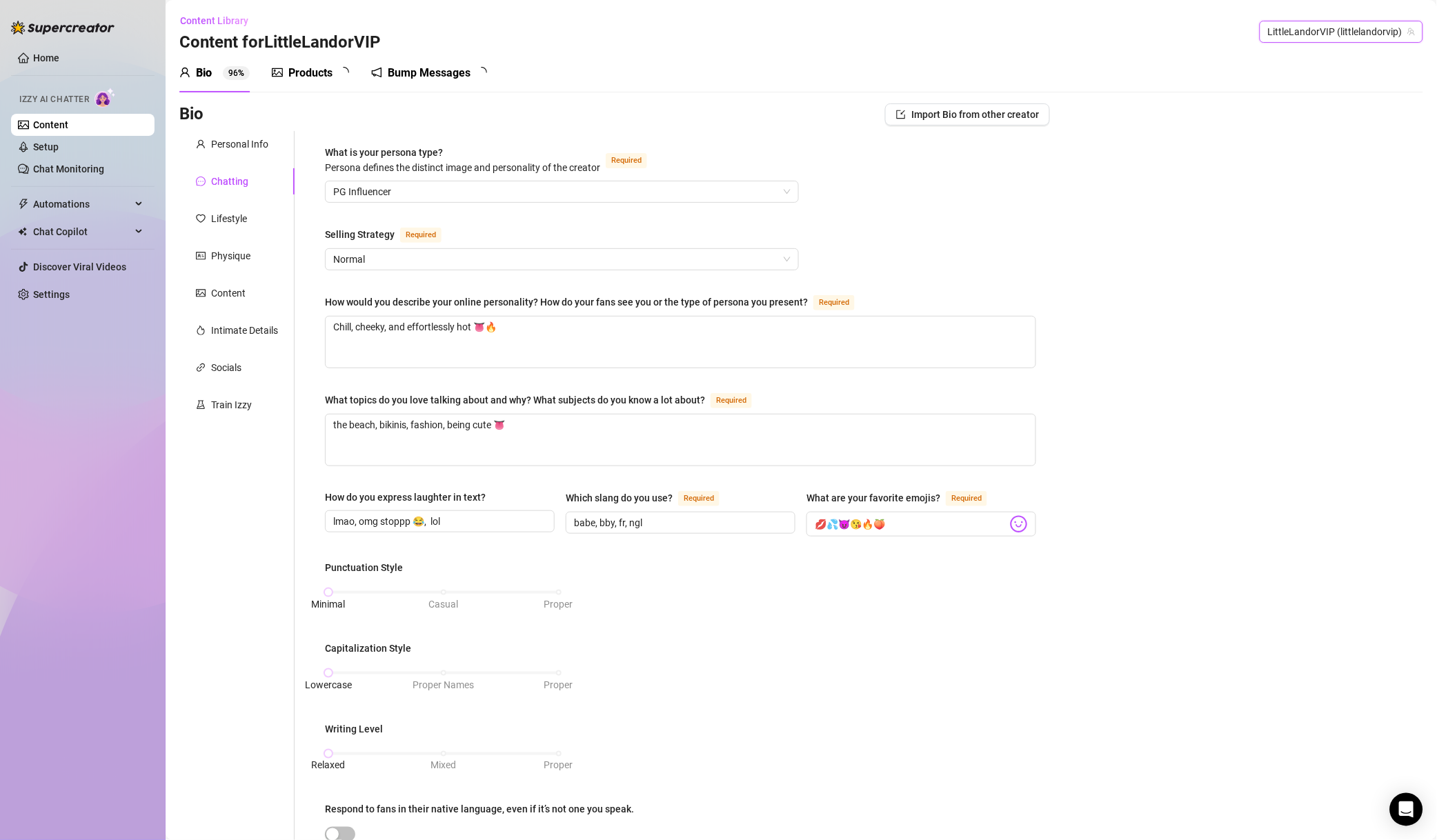
click at [385, 263] on span "Normal" at bounding box center [563, 260] width 458 height 21
click at [403, 336] on textarea "Chill, cheeky, and effortlessly hot 👅🔥" at bounding box center [680, 342] width 710 height 51
click at [401, 260] on span "Normal" at bounding box center [563, 260] width 458 height 21
click at [422, 255] on span "Normal" at bounding box center [563, 260] width 458 height 21
click at [410, 264] on span "Normal" at bounding box center [563, 260] width 458 height 21
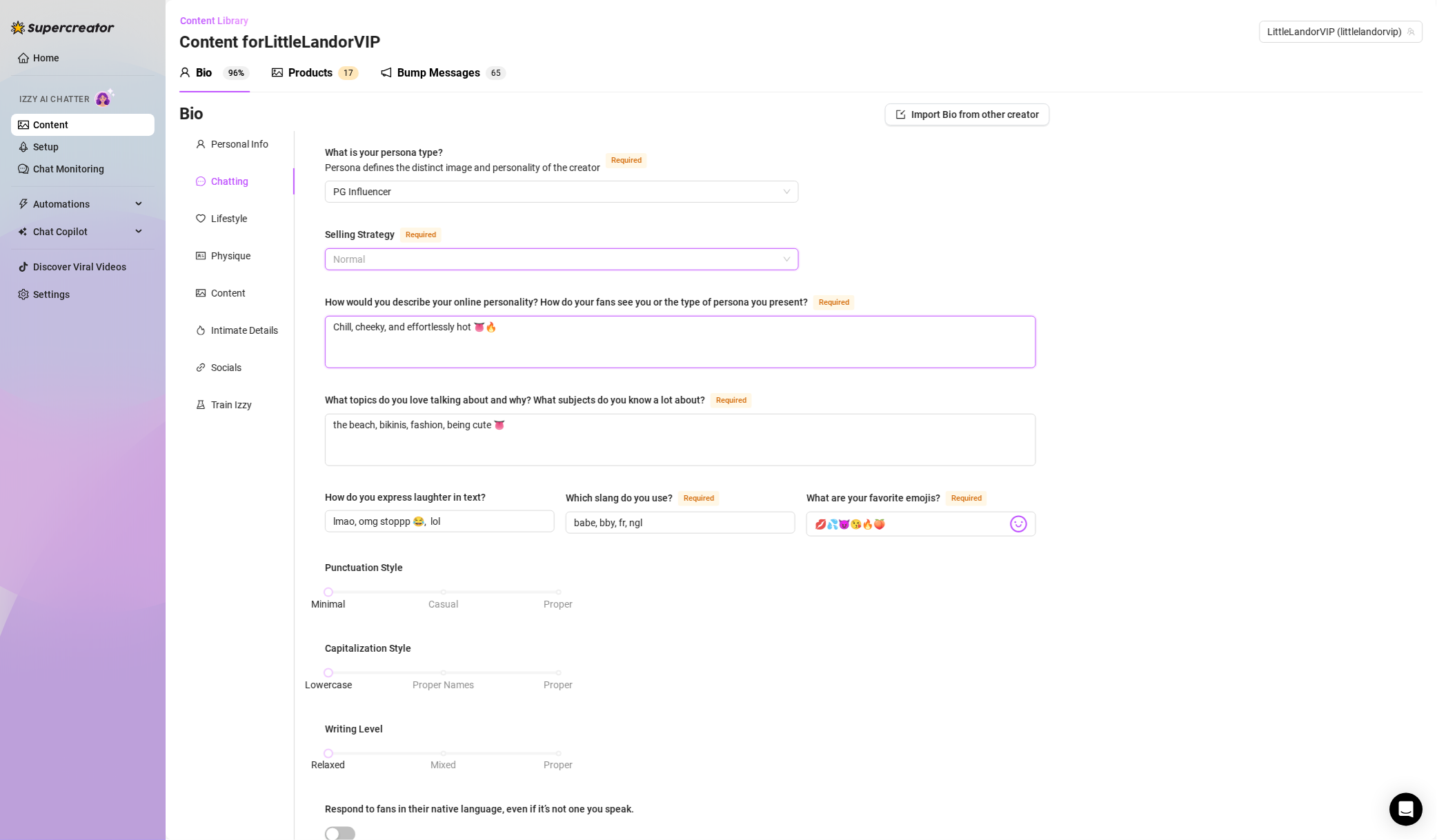
click at [389, 333] on textarea "Chill, cheeky, and effortlessly hot 👅🔥" at bounding box center [680, 342] width 710 height 51
click at [412, 262] on span "Normal" at bounding box center [563, 260] width 458 height 21
click at [380, 327] on div "Conservative (More Rapport)" at bounding box center [558, 331] width 445 height 15
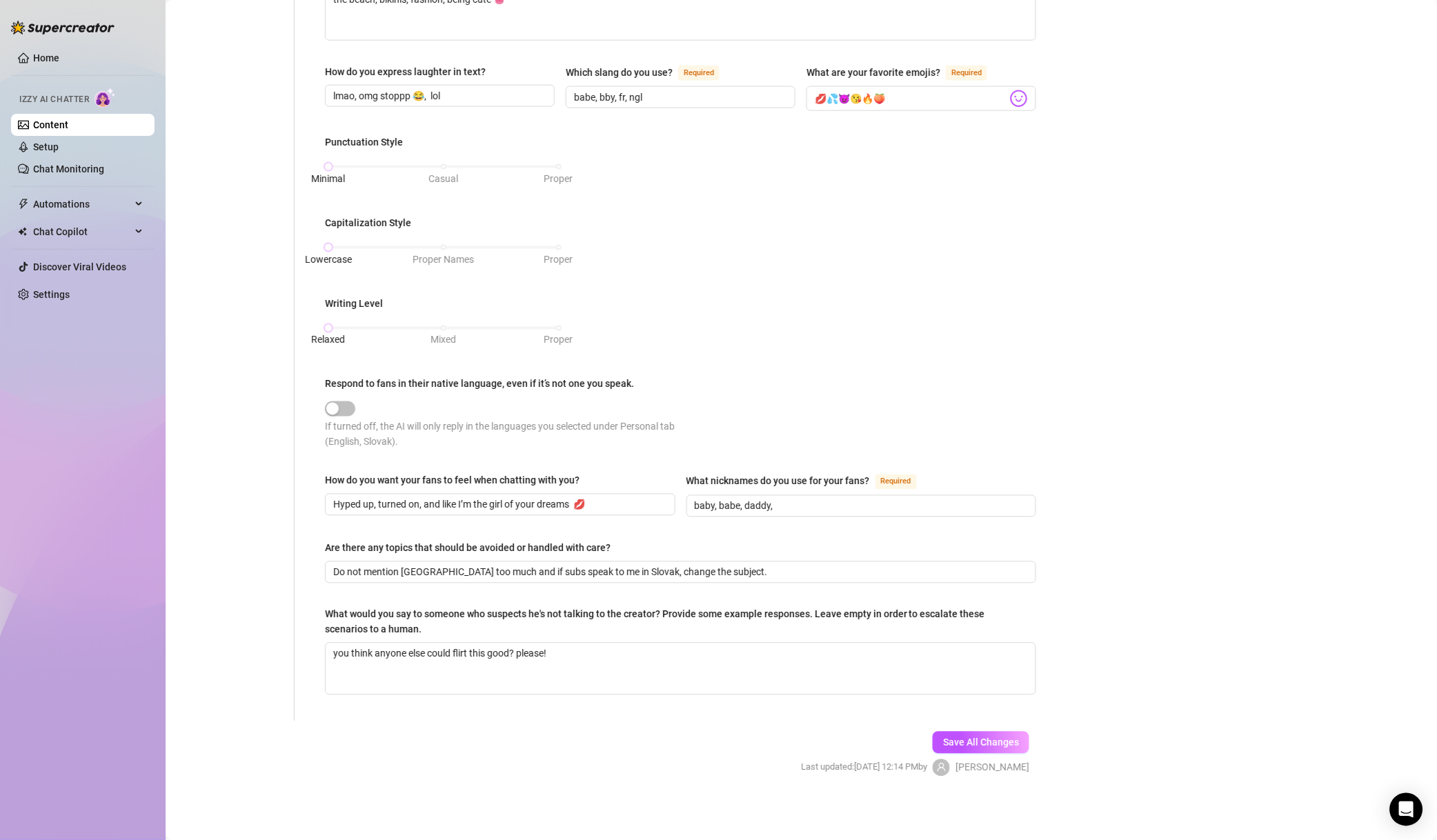
click at [986, 750] on button "Save All Changes" at bounding box center [981, 743] width 96 height 22
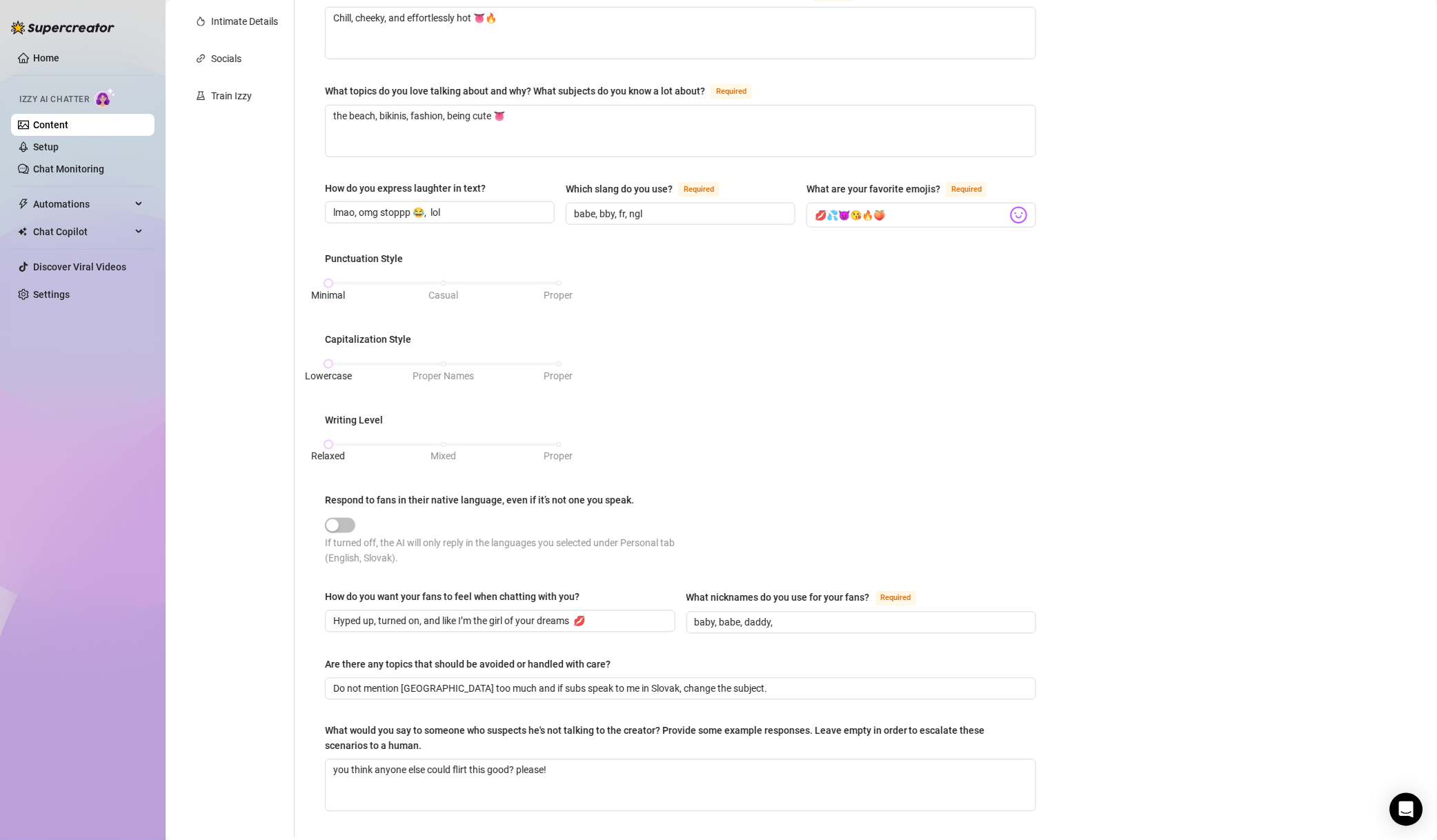
scroll to position [397, 0]
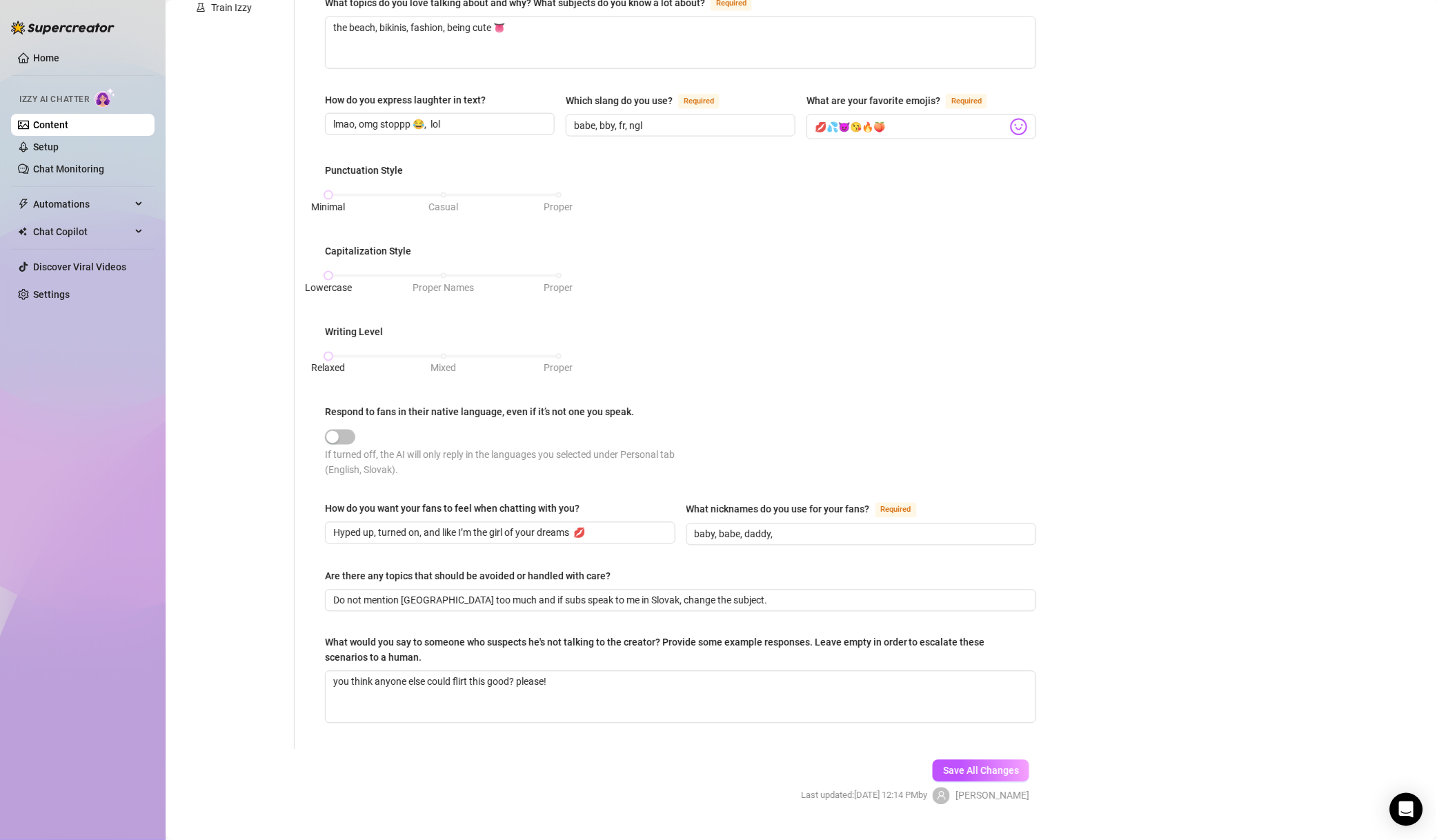
click at [952, 777] on button "Save All Changes" at bounding box center [981, 772] width 96 height 22
click at [976, 778] on button "Save All Changes" at bounding box center [981, 772] width 96 height 22
click at [784, 368] on div "Punctuation Style Minimal Casual Proper Capitalization Style Lowercase Proper N…" at bounding box center [680, 327] width 711 height 328
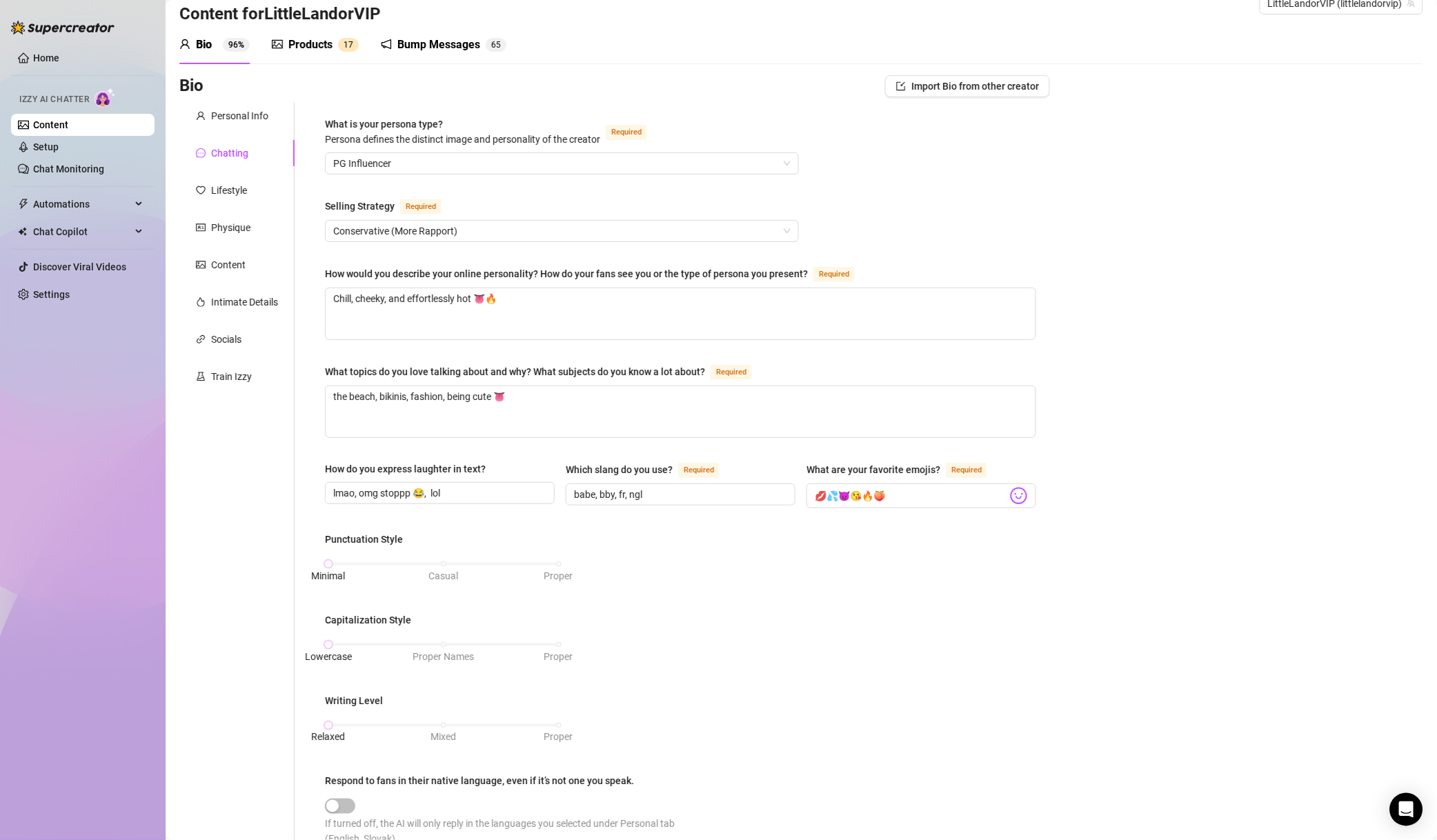
scroll to position [0, 0]
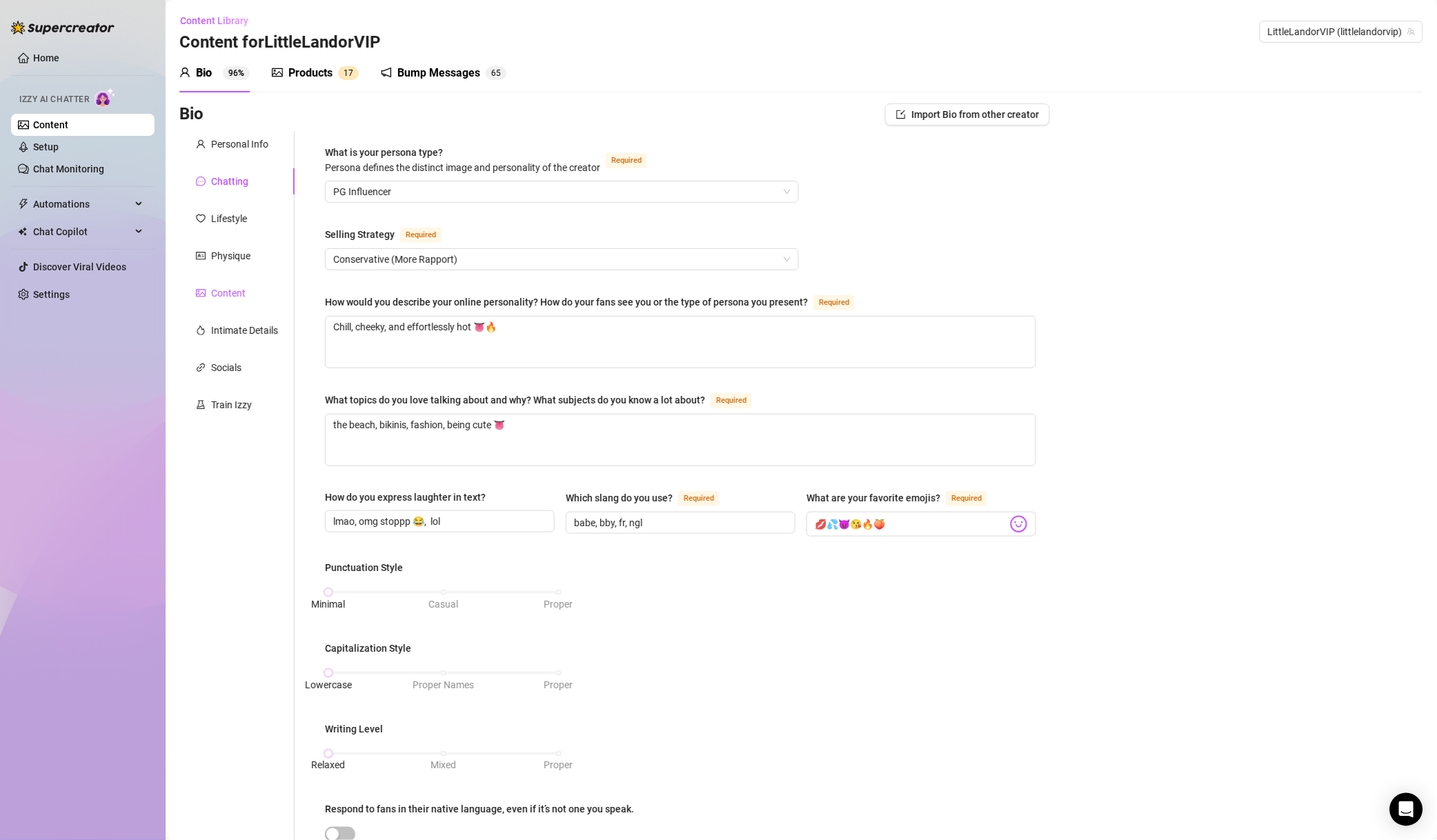
click at [225, 292] on div "Content" at bounding box center [228, 293] width 34 height 15
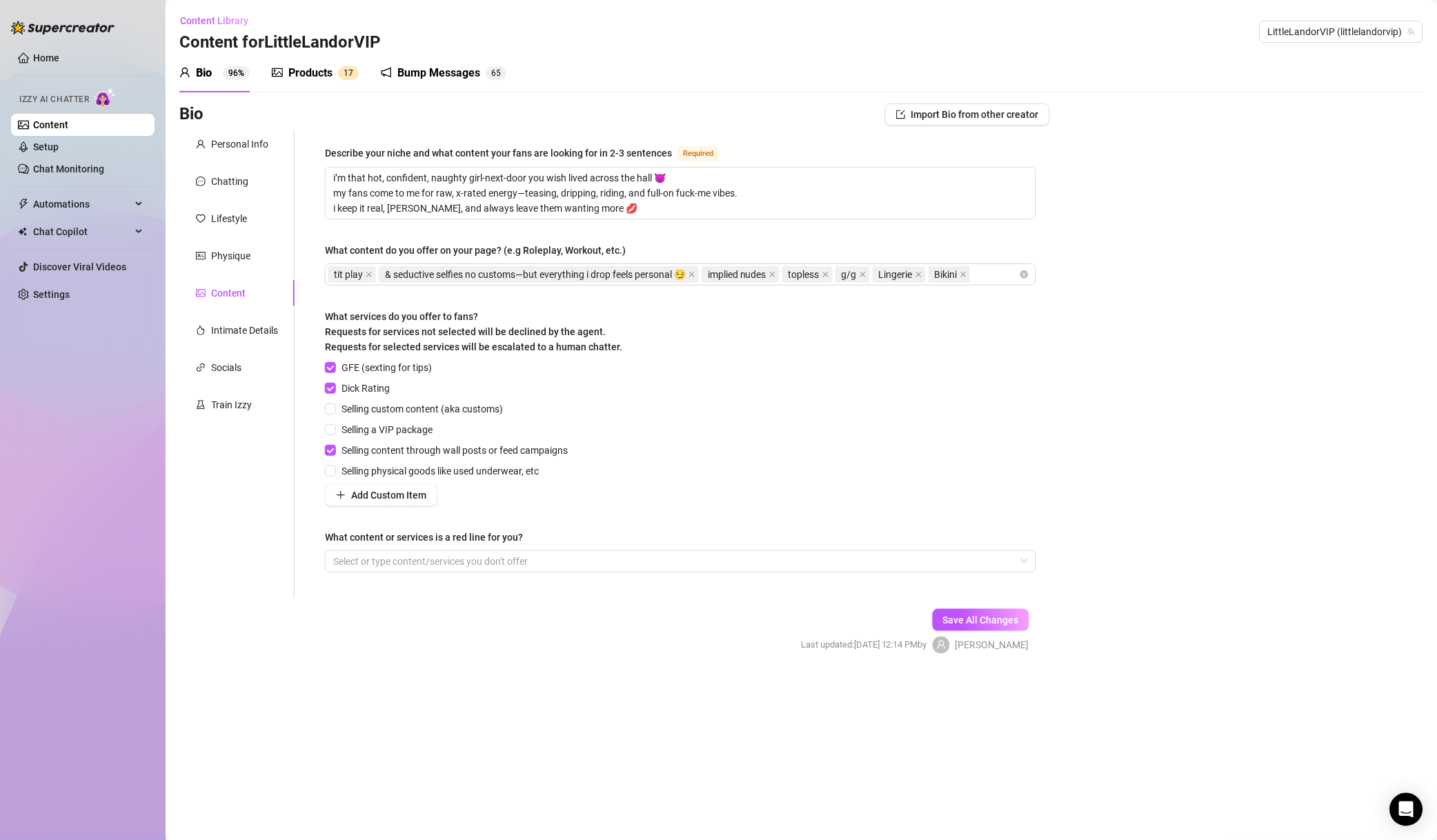
click at [253, 340] on div "Intimate Details" at bounding box center [237, 331] width 115 height 27
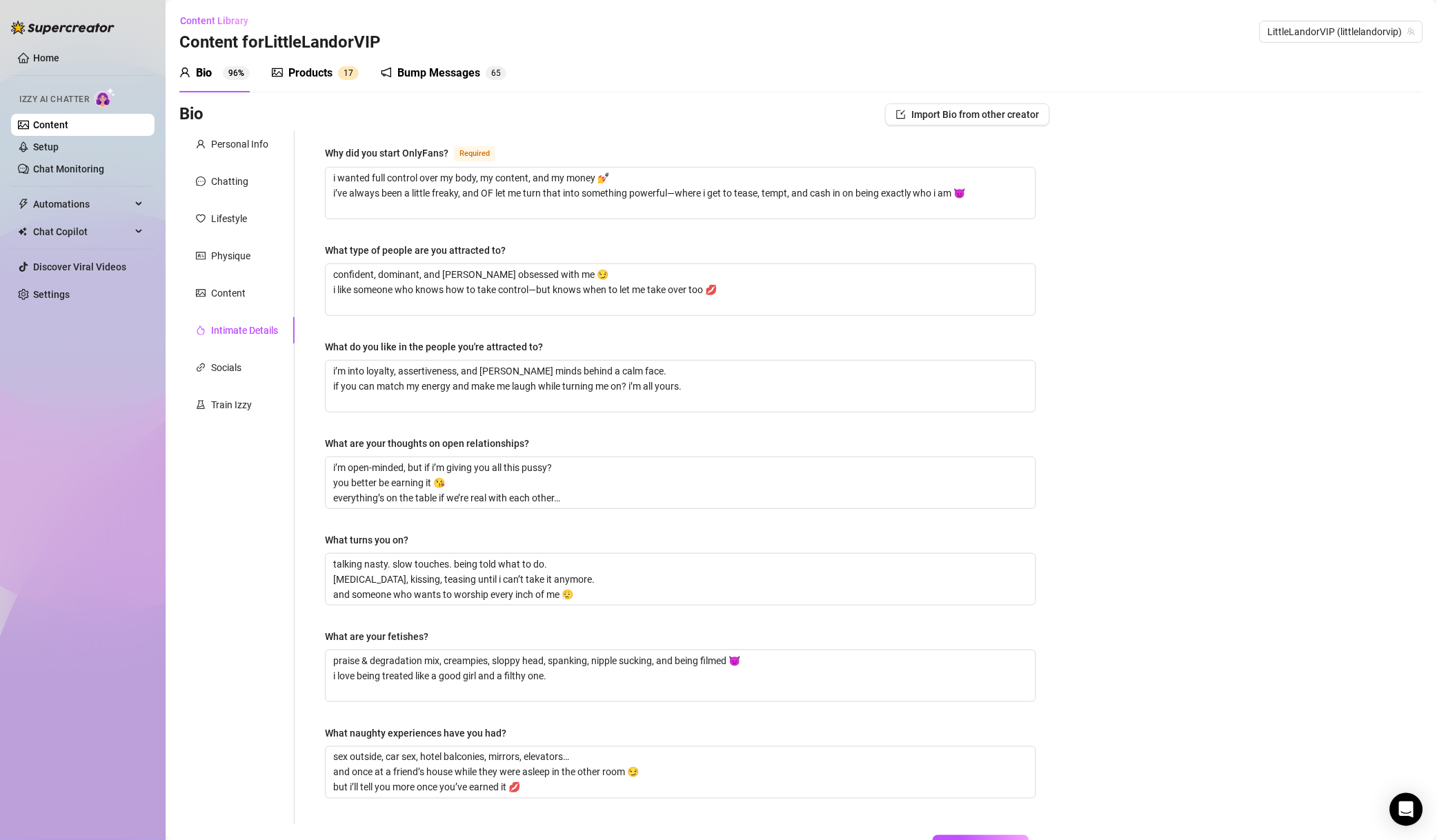
click at [256, 294] on div "Content" at bounding box center [237, 293] width 115 height 27
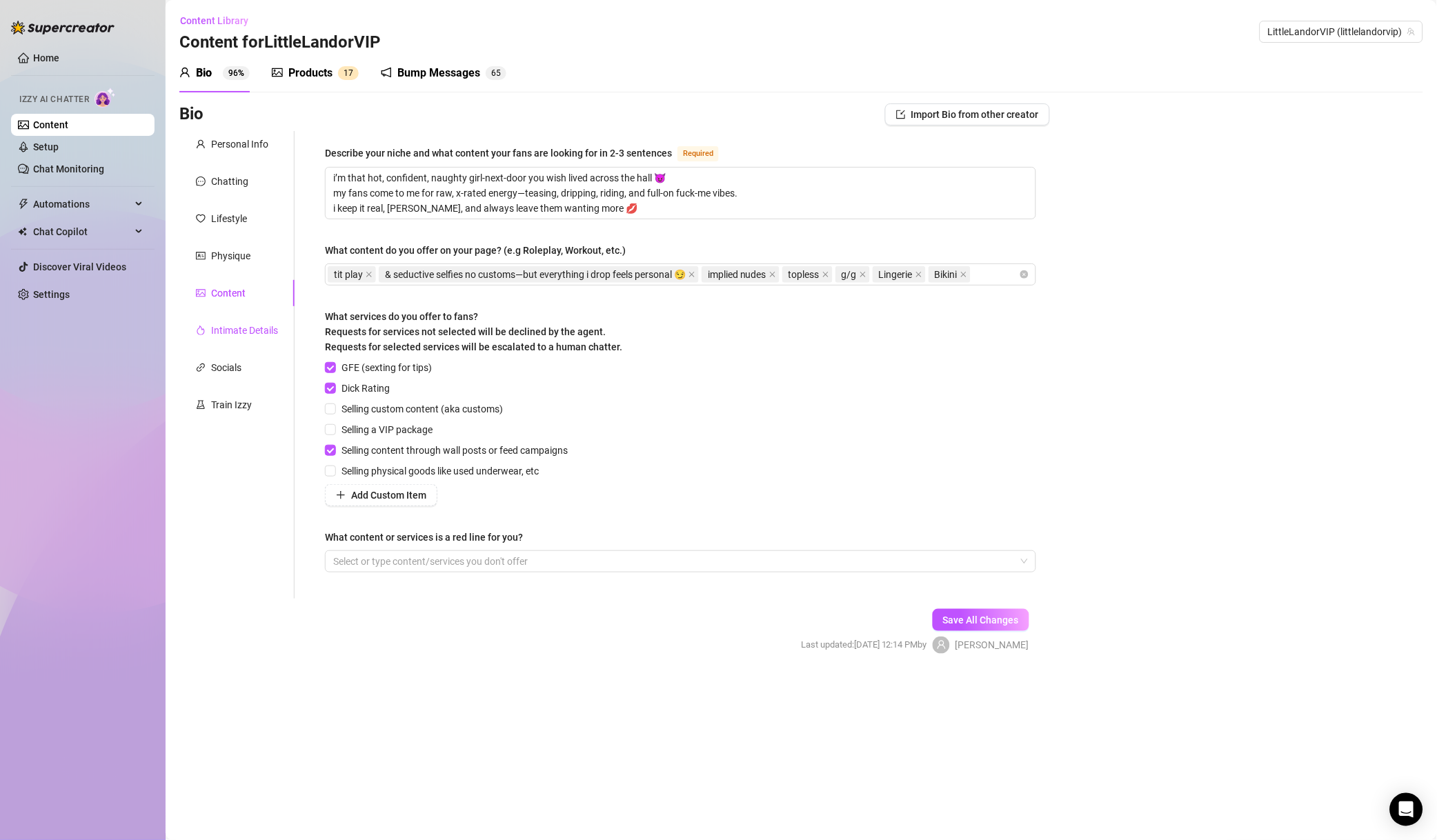
click at [257, 325] on div "Intimate Details" at bounding box center [245, 331] width 67 height 15
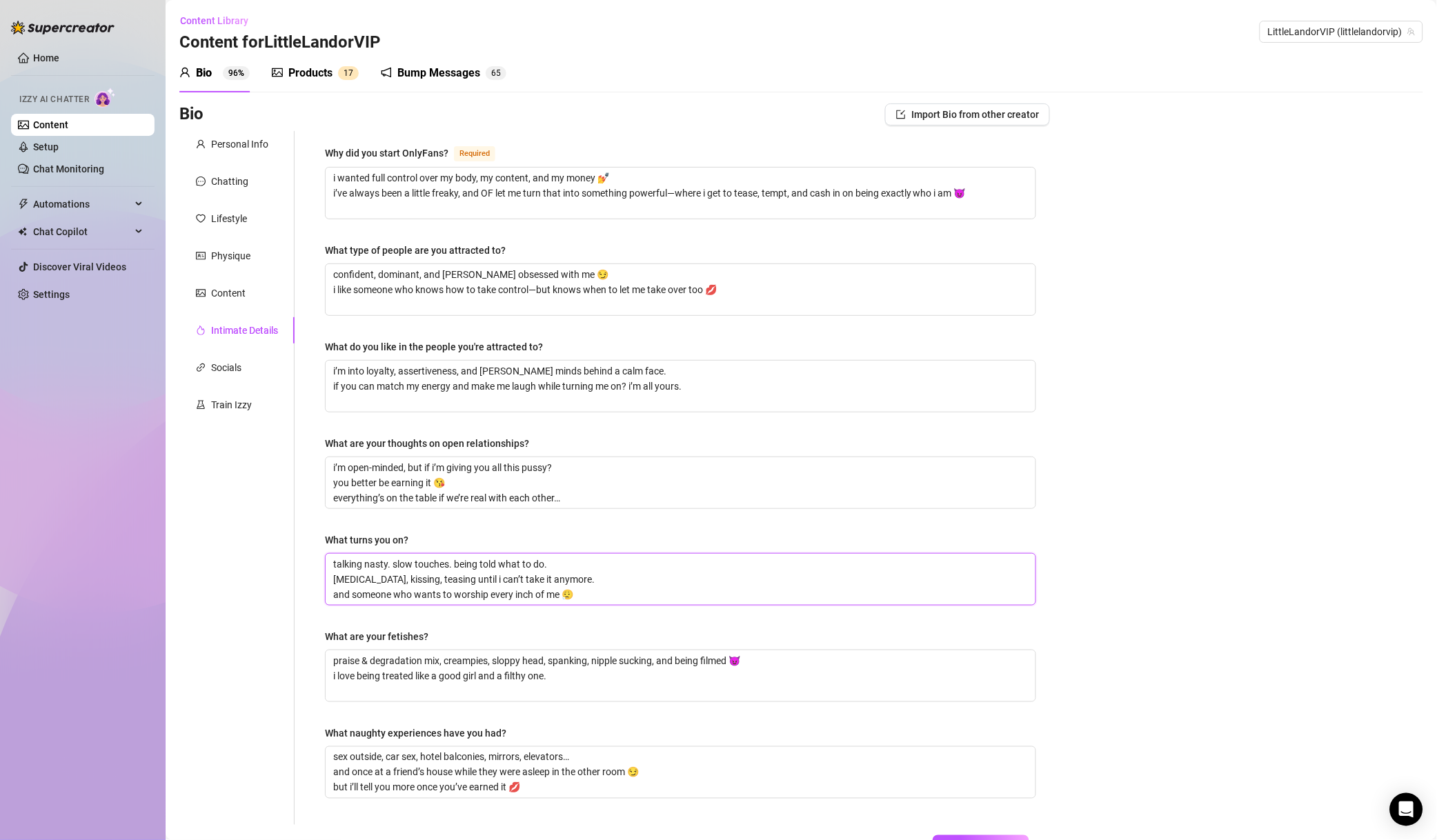
click at [345, 578] on textarea "talking nasty. slow touches. being told what to do. [MEDICAL_DATA], kissing, te…" at bounding box center [680, 579] width 710 height 51
type textarea "talking nasty. slow touches. being told what to do. [PERSON_NAME], kissing, tea…"
type textarea "talking nasty. slow touches. being told what to do. chok, kissing, teasing unti…"
type textarea "talking nasty. slow touches. being told what to do. cho, kissing, teasing until…"
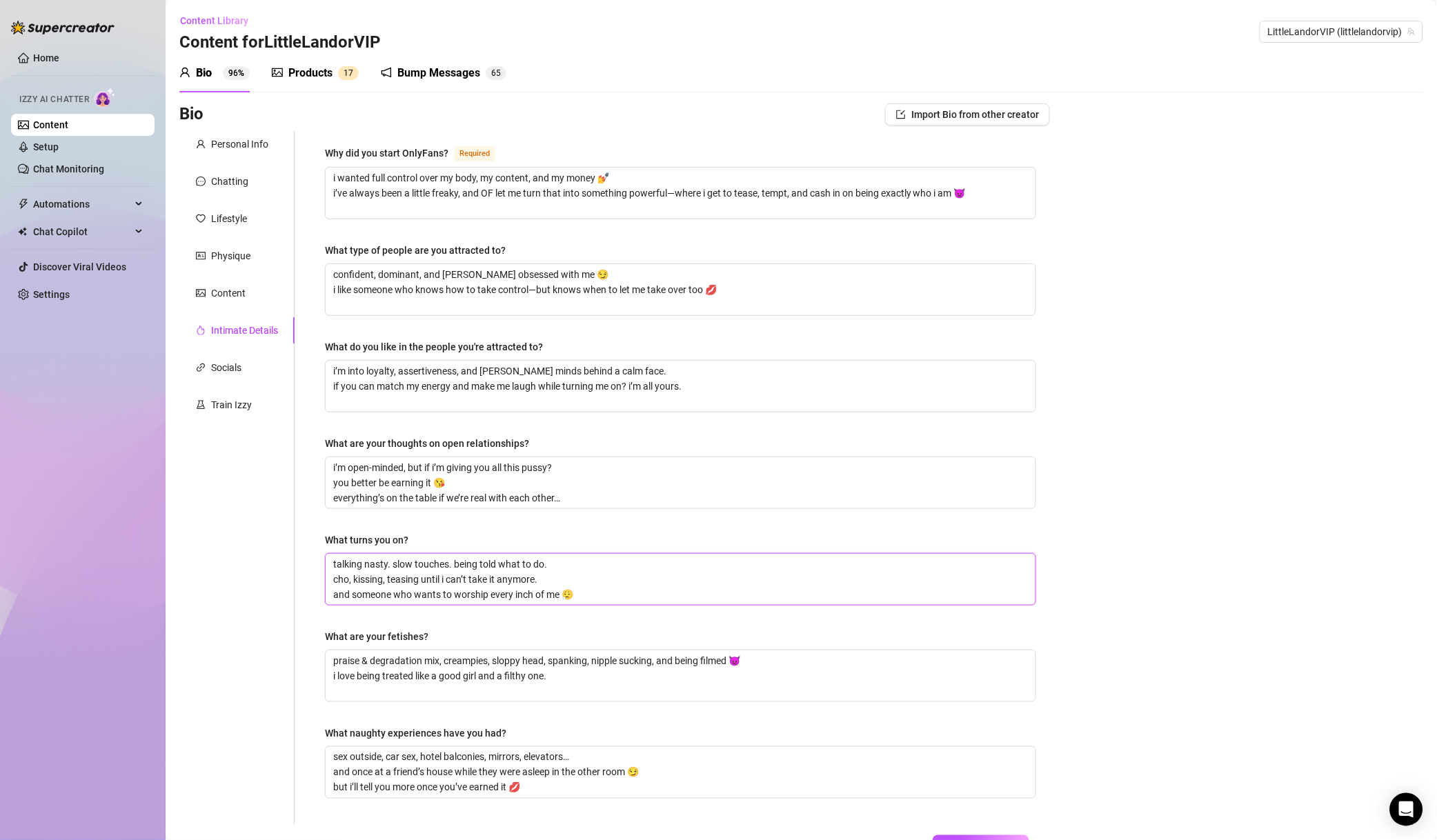
type textarea "talking nasty. slow touches. being told what to do. ch, kissing, teasing until …"
type textarea "talking nasty. slow touches. being told what to do. c, kissing, teasing until i…"
type textarea "talking nasty. slow touches. being told what to do. , kissing, teasing until i …"
type textarea "talking nasty. slow touches. being told what to do. l, kissing, teasing until i…"
type textarea "talking nasty. slow touches. being told what to do. li, kissing, teasing until …"
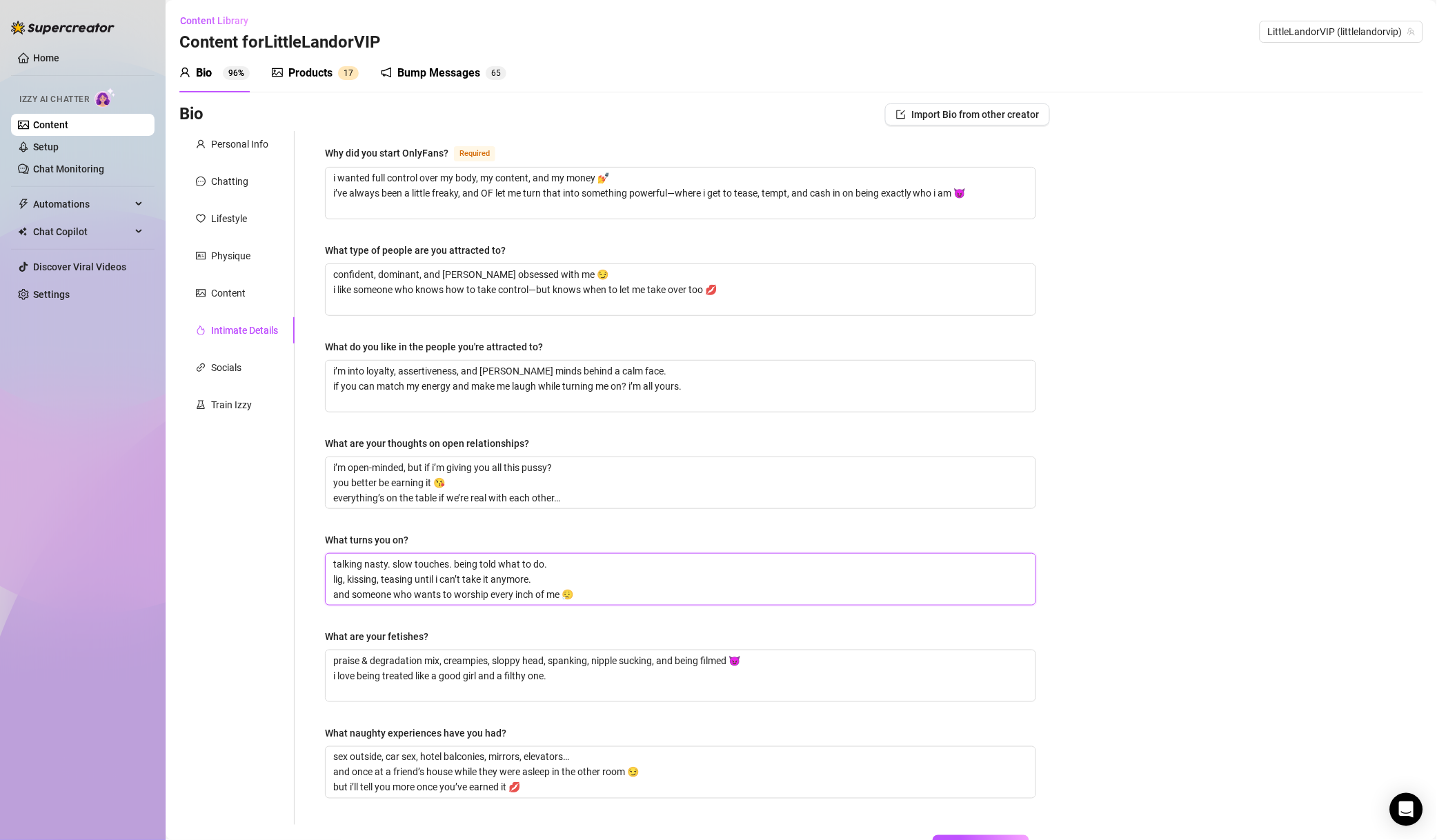
type textarea "talking nasty. slow touches. being told what to do. ligh, kissing, teasing unti…"
type textarea "talking nasty. slow touches. being told what to do. light, kissing, teasing unt…"
type textarea "talking nasty. slow touches. being told what to do. light , kissing, teasing un…"
type textarea "talking nasty. slow touches. being told what to do. light b, kissing, teasing u…"
type textarea "talking nasty. slow touches. being told what to do. light bd, kissing, teasing …"
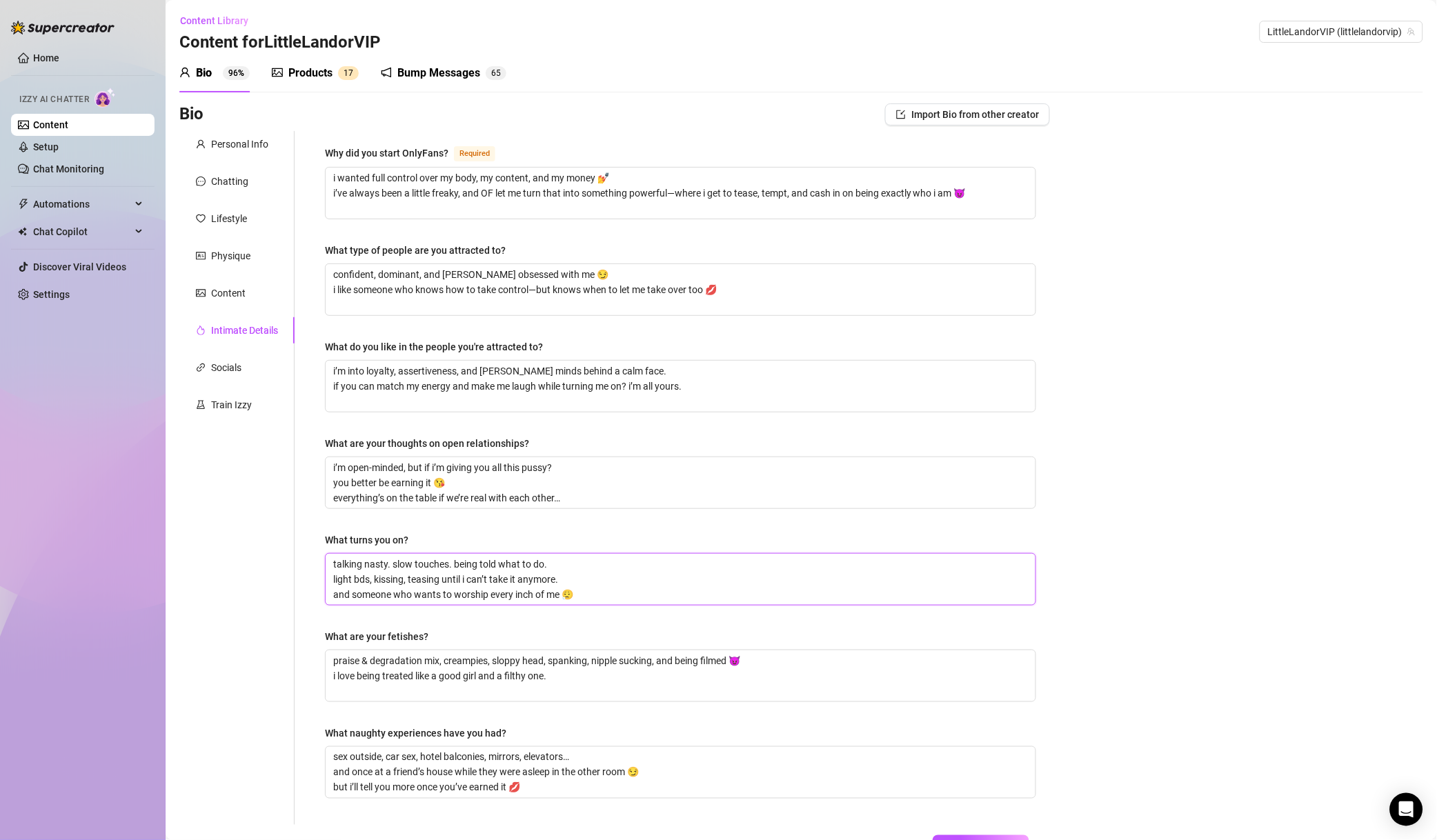
type textarea "talking nasty. slow touches. being told what to do. light bdsm, kissing, teasin…"
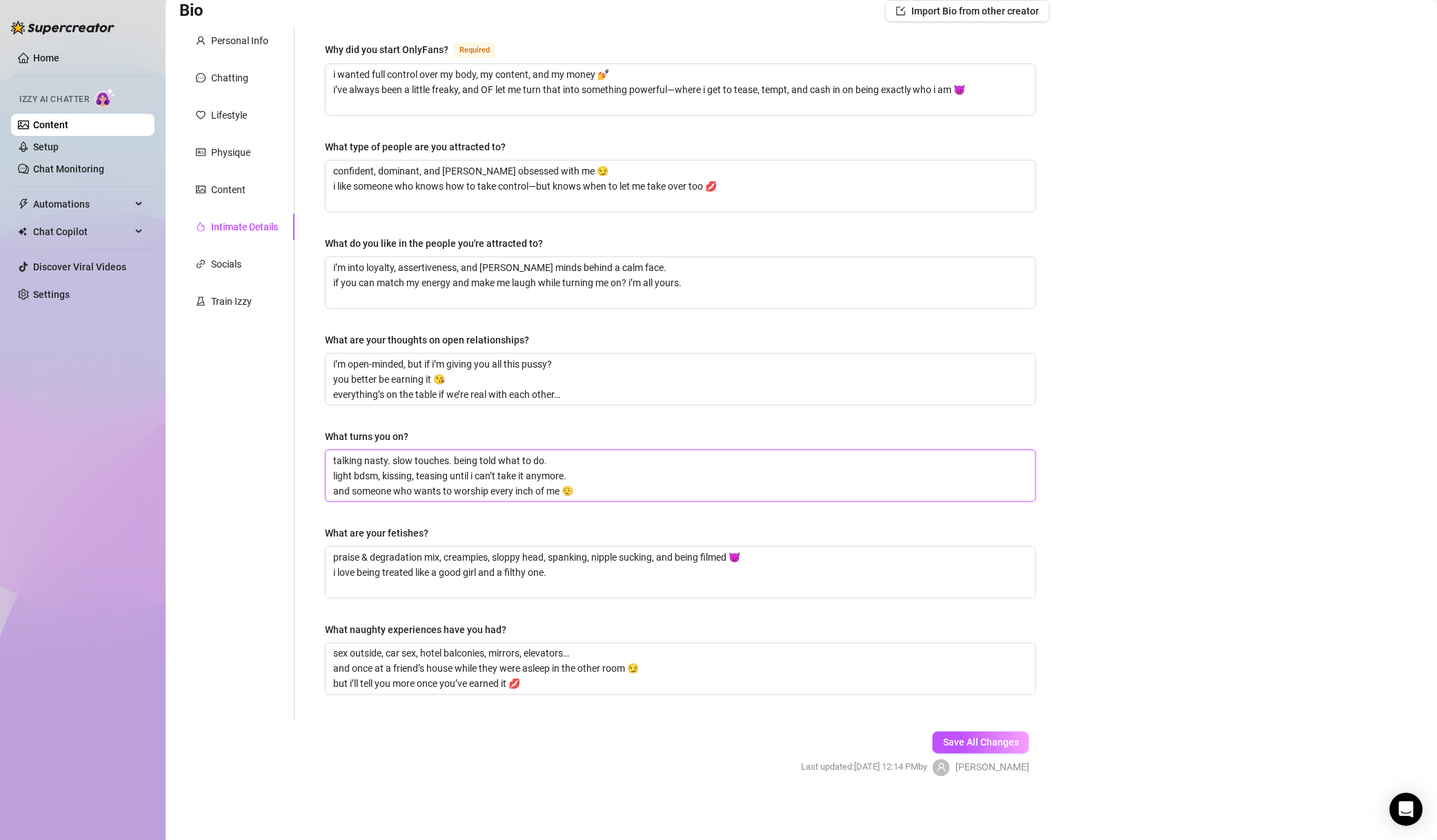
scroll to position [105, 0]
type textarea "talking nasty. slow touches. being told what to do. light bdsm, kissing, teasin…"
drag, startPoint x: 994, startPoint y: 748, endPoint x: 1051, endPoint y: 729, distance: 60.1
click at [994, 749] on button "Save All Changes" at bounding box center [981, 741] width 96 height 22
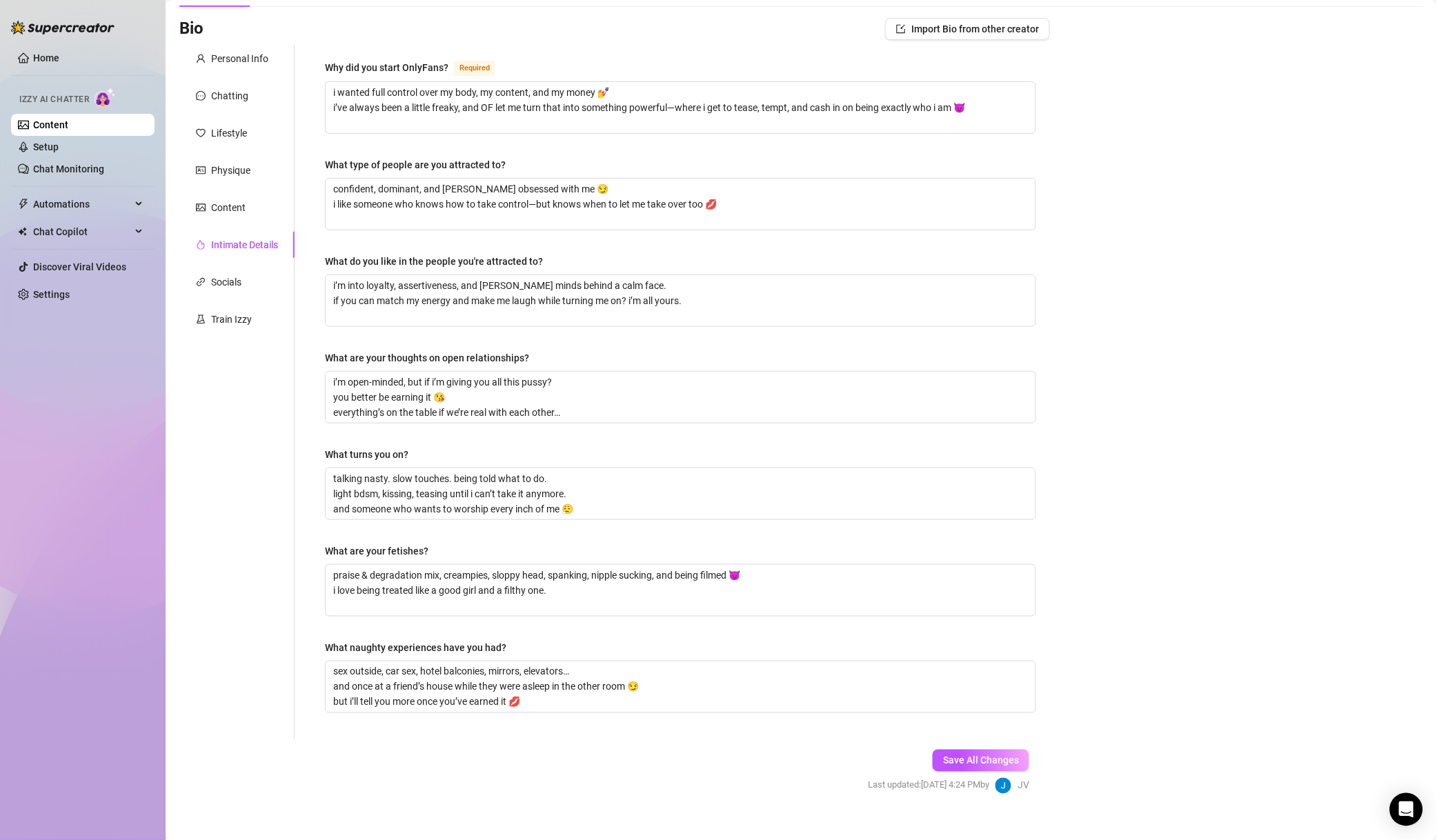
scroll to position [0, 0]
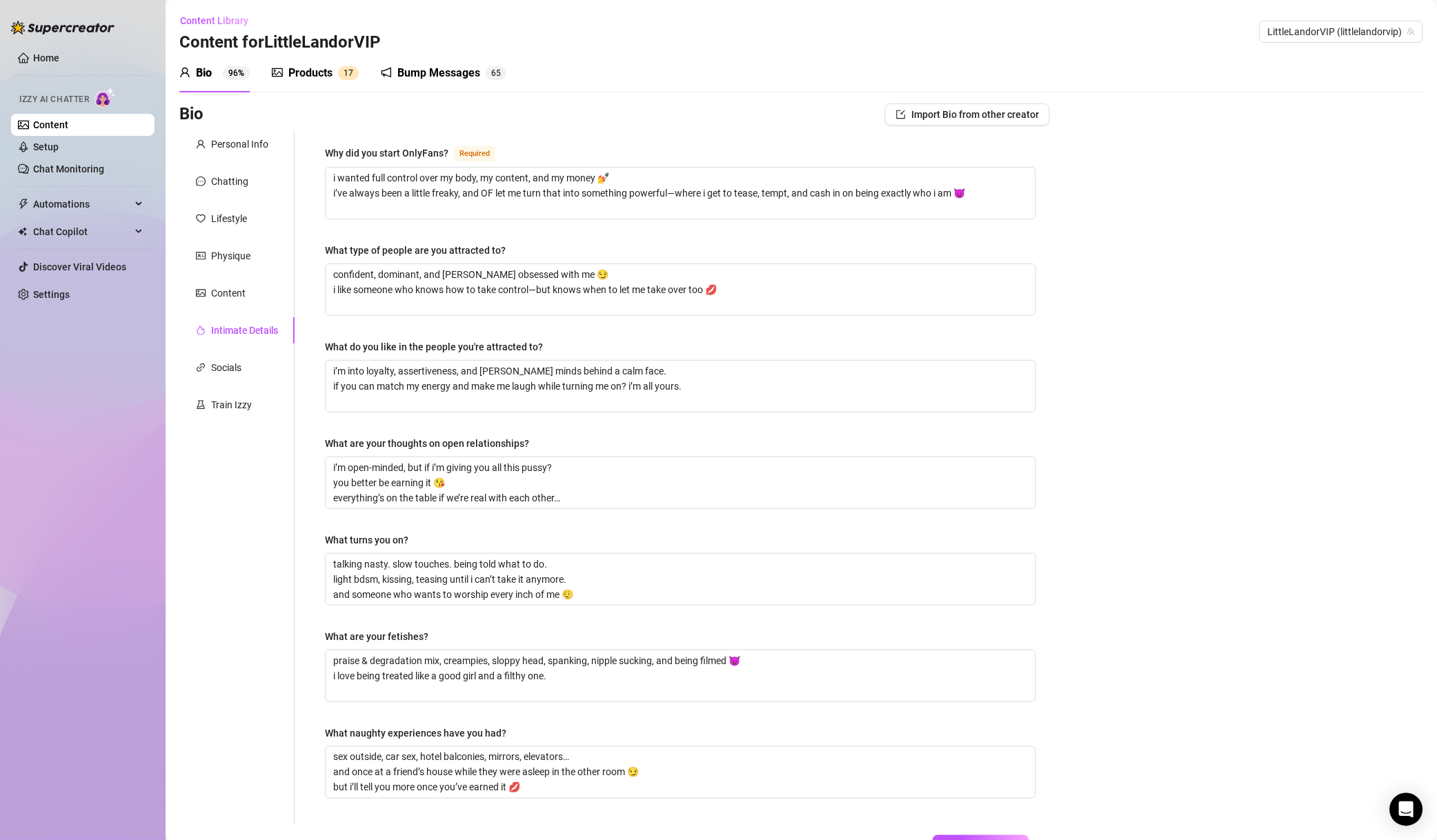
click at [1286, 34] on span "LittleLandorVIP (littlelandorvip)" at bounding box center [1341, 32] width 147 height 21
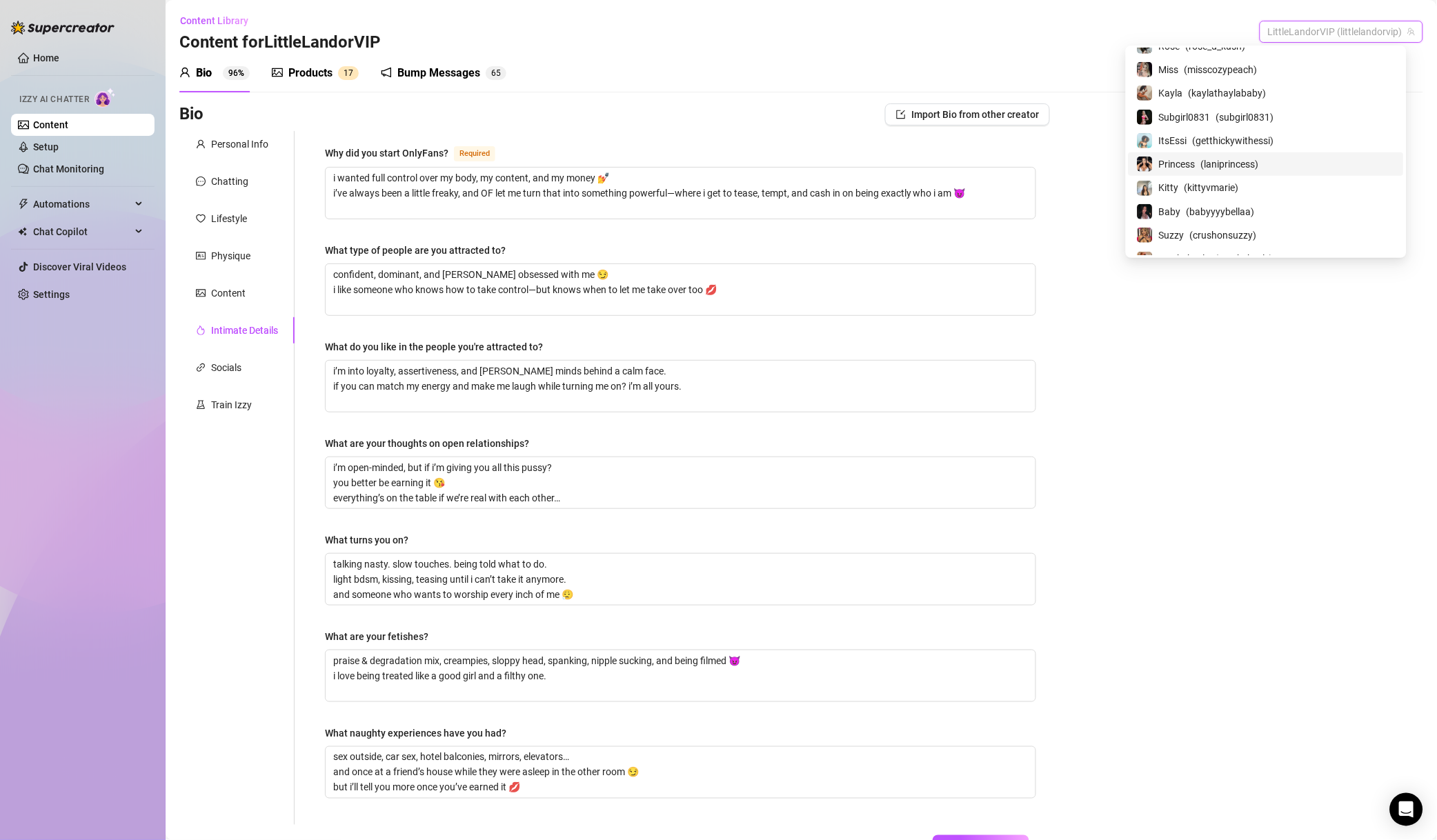
scroll to position [596, 0]
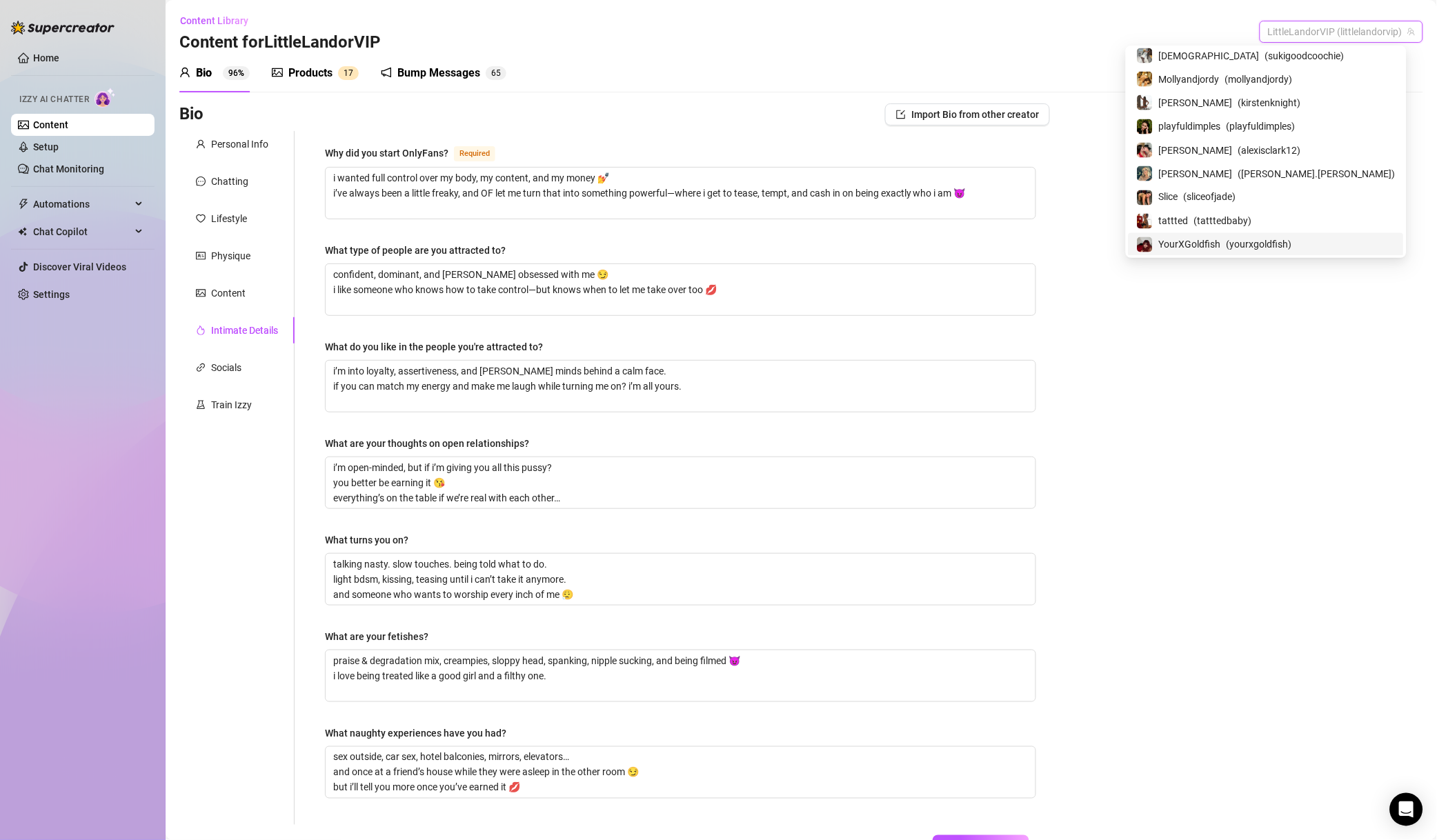
click at [1177, 342] on div "Bio Import Bio from other creator Personal Info Chatting Lifestyle Physique Con…" at bounding box center [801, 504] width 1244 height 801
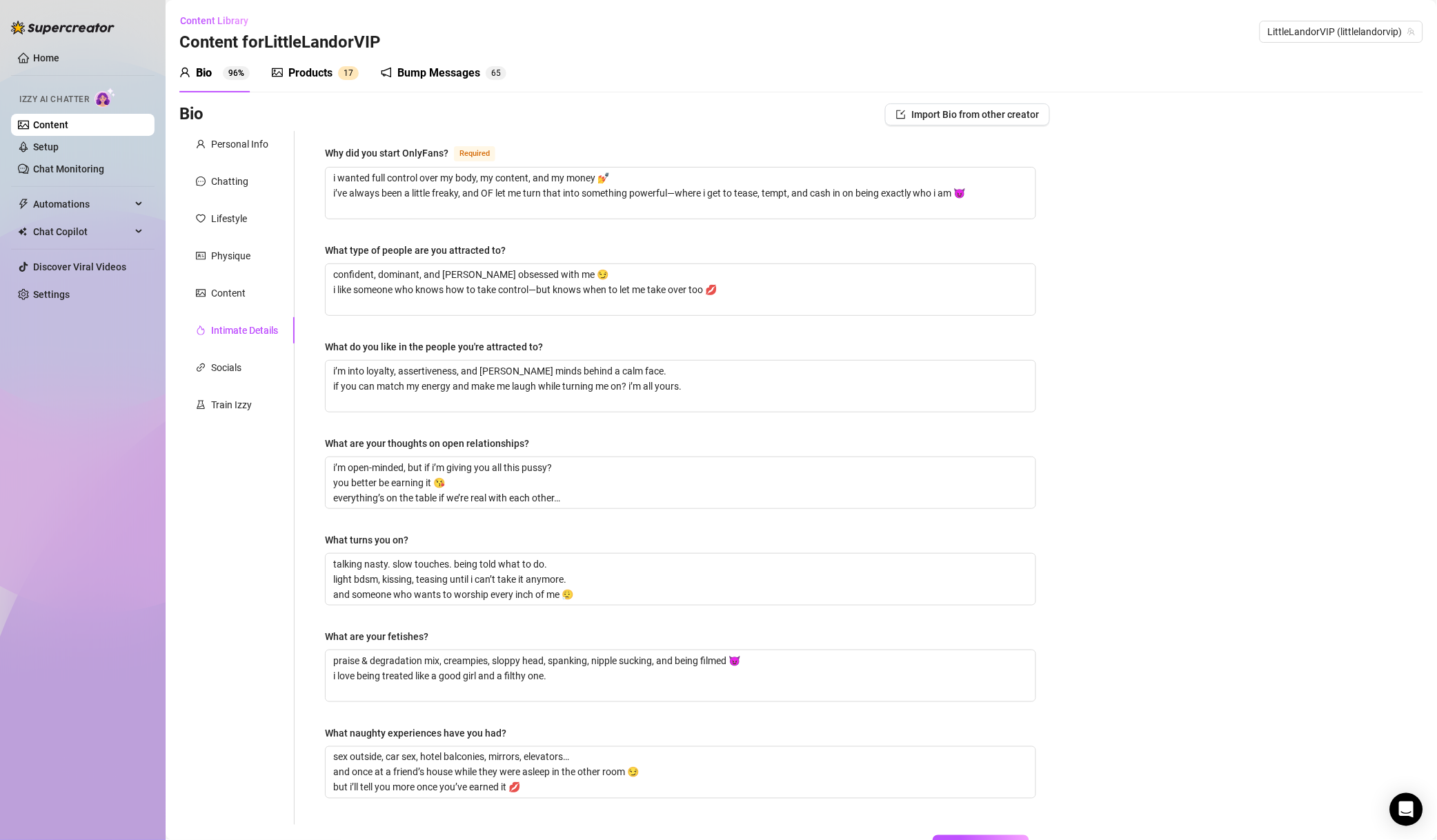
click at [1268, 33] on span "LittleLandorVIP (littlelandorvip)" at bounding box center [1341, 32] width 147 height 21
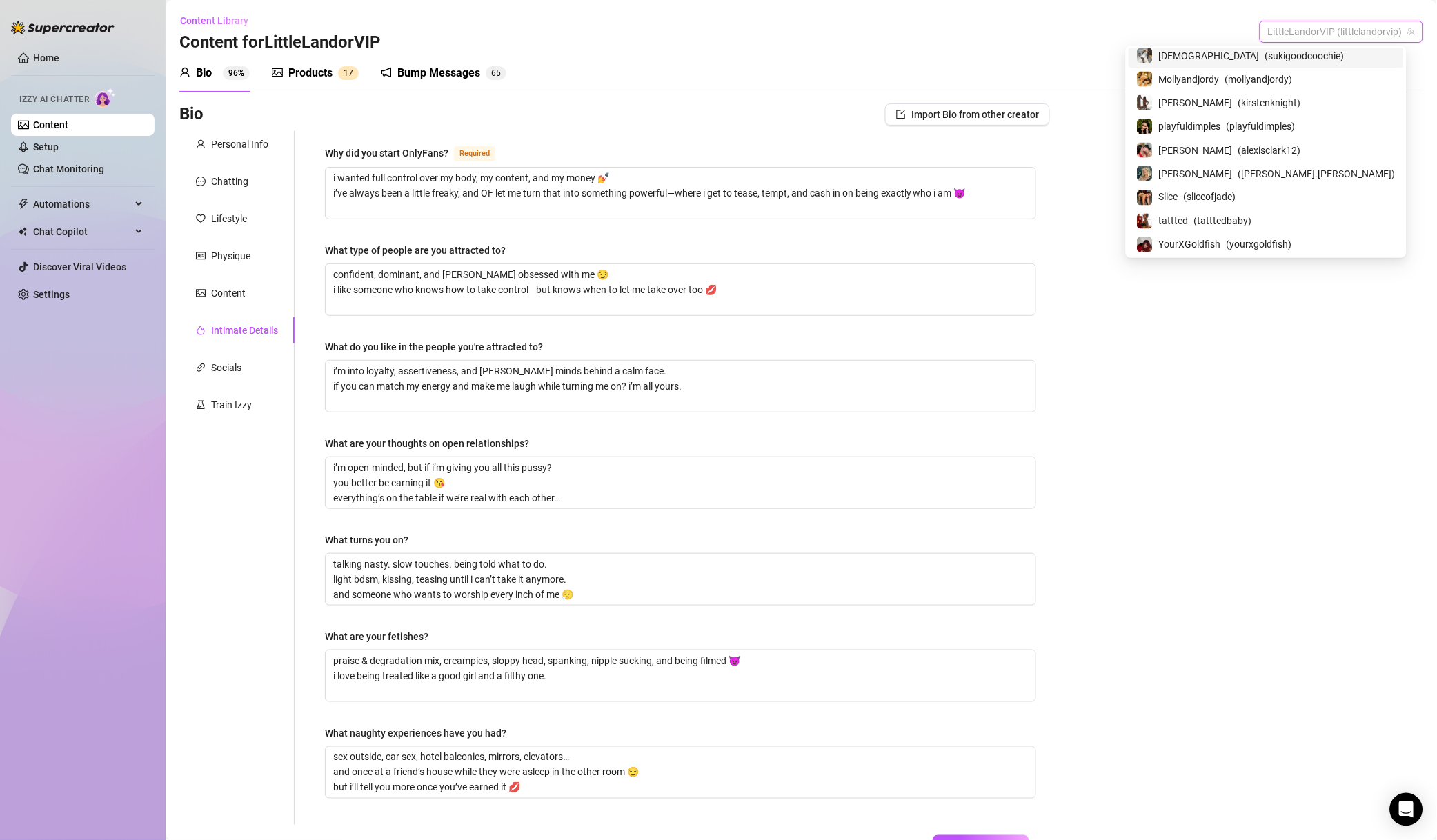
click at [255, 223] on div "Lifestyle" at bounding box center [237, 219] width 115 height 27
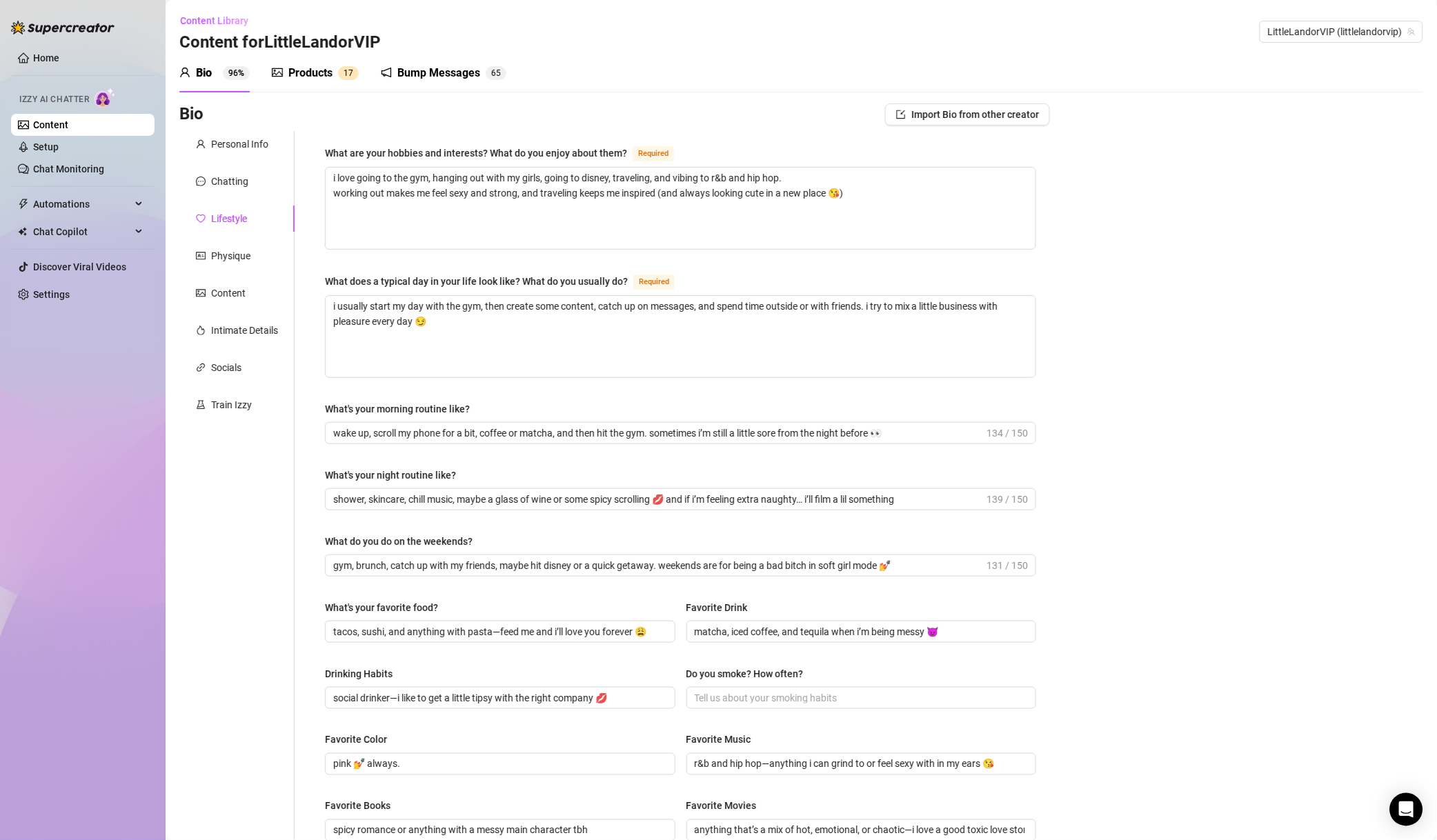
click at [248, 181] on div "Chatting" at bounding box center [237, 181] width 115 height 27
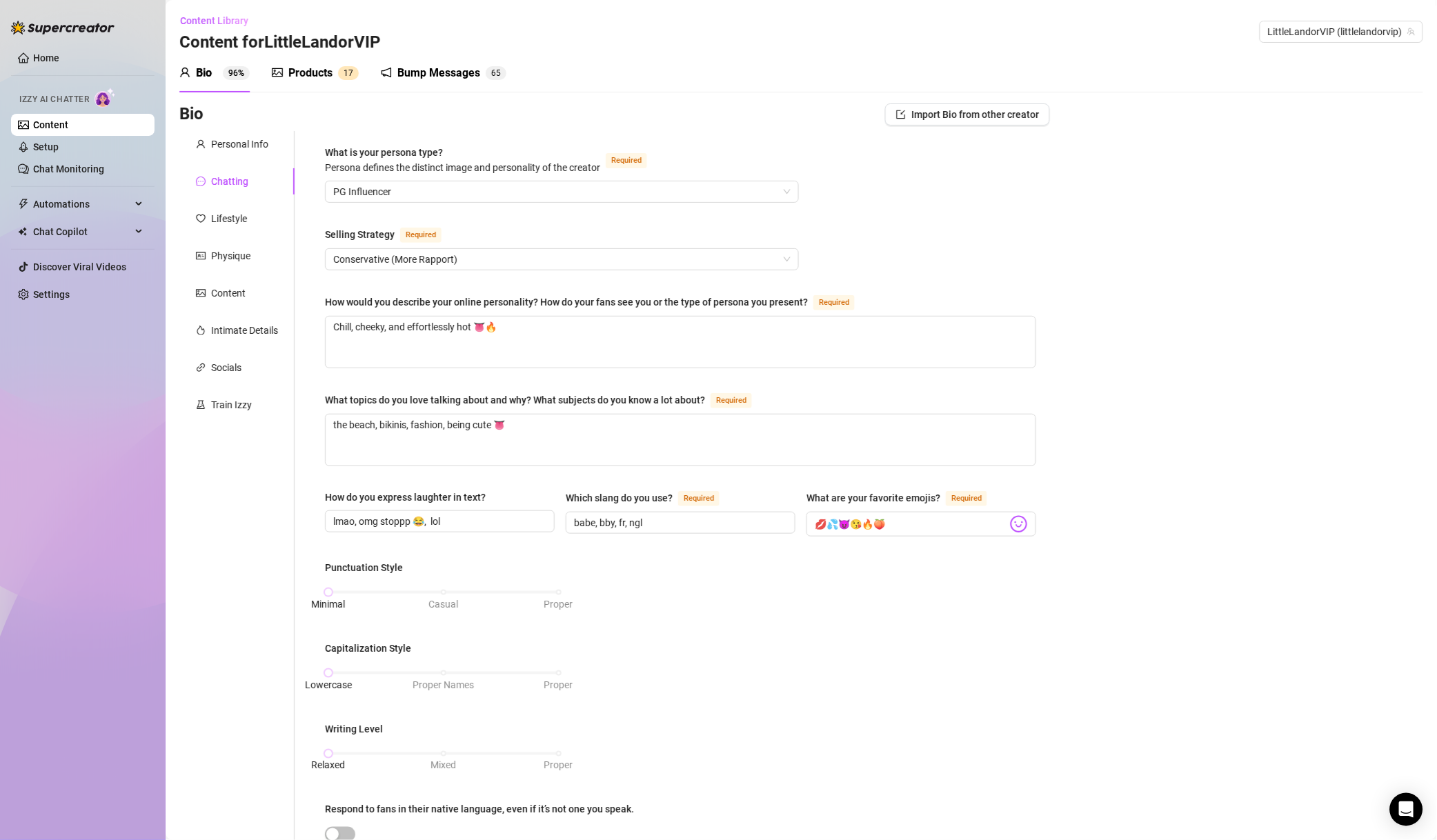
click at [1293, 38] on span "LittleLandorVIP (littlelandorvip)" at bounding box center [1341, 32] width 147 height 21
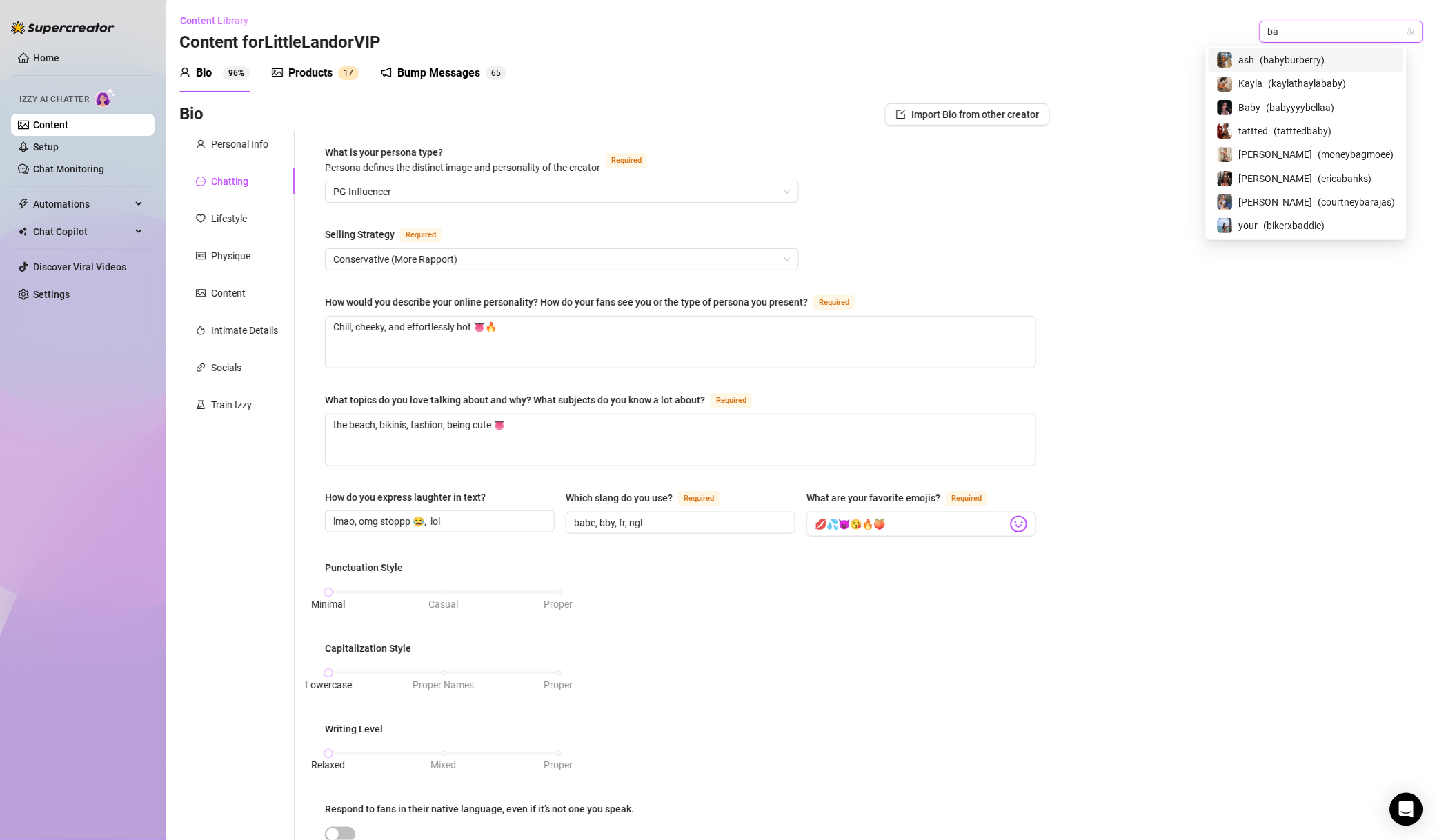
scroll to position [0, 0]
type input "baby"
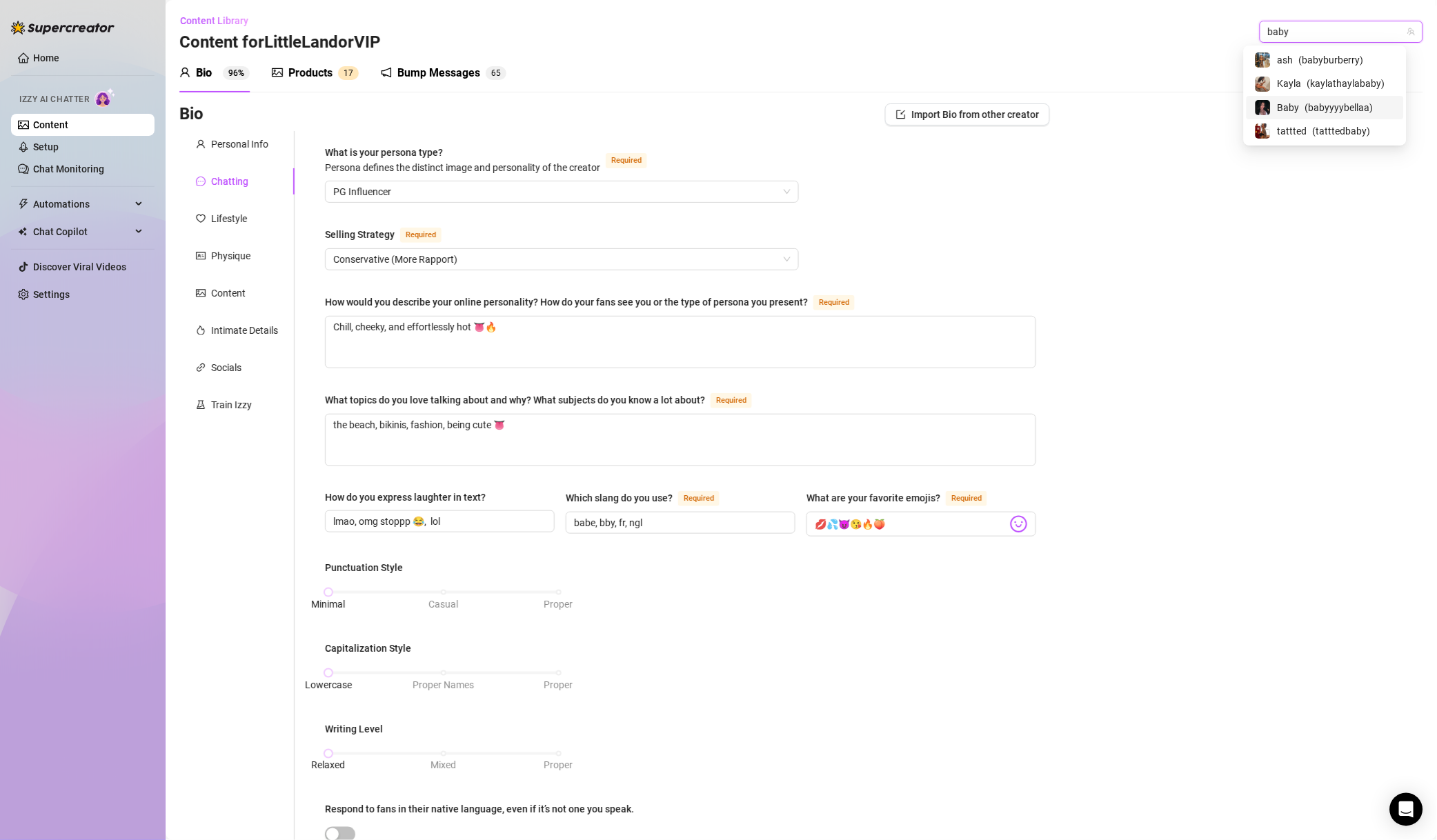
click at [1318, 105] on span "( babyyyybellaa )" at bounding box center [1339, 107] width 68 height 15
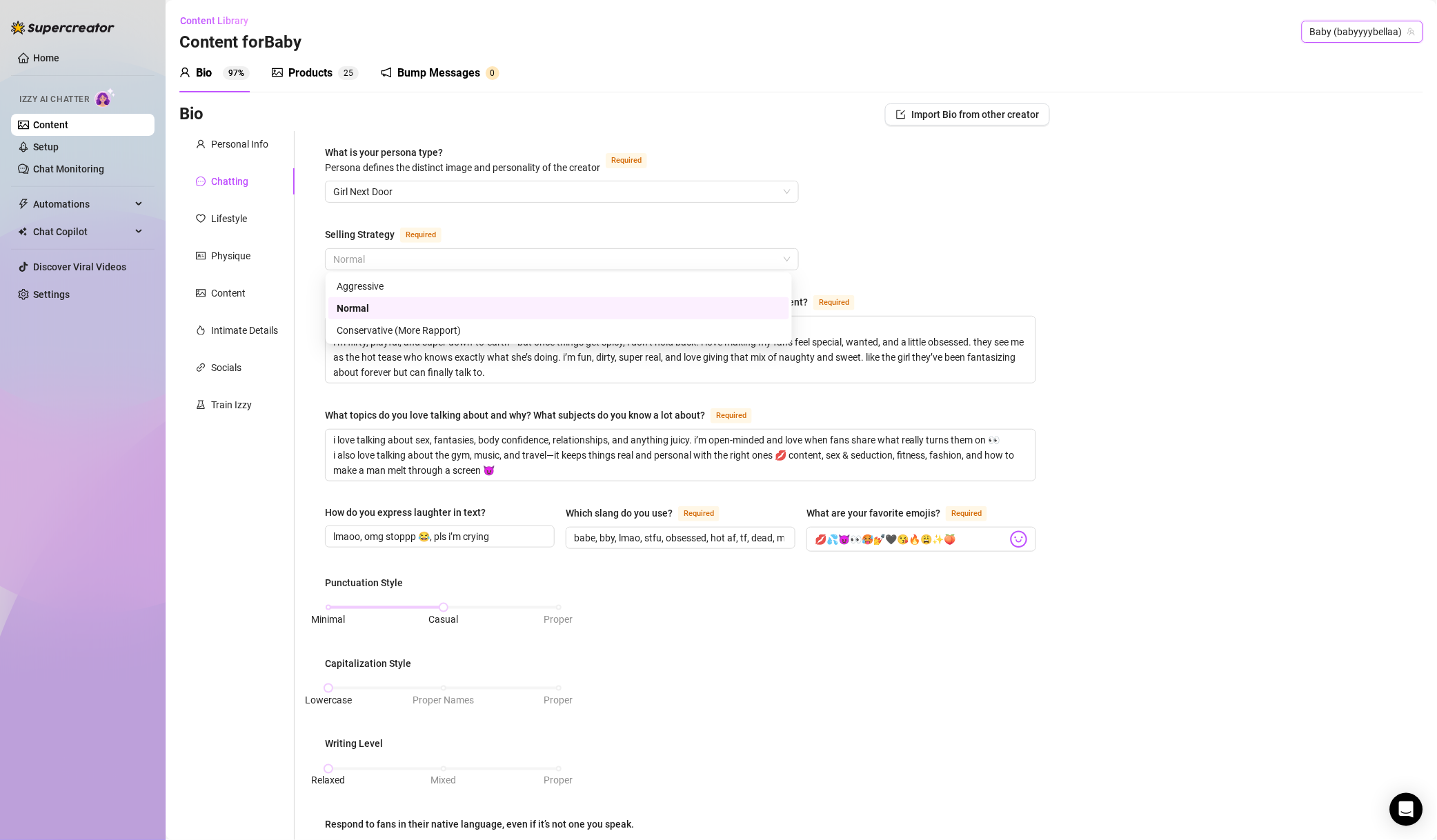
click at [497, 260] on span "Normal" at bounding box center [563, 260] width 458 height 21
click at [438, 336] on div "Conservative (More Rapport)" at bounding box center [558, 331] width 445 height 15
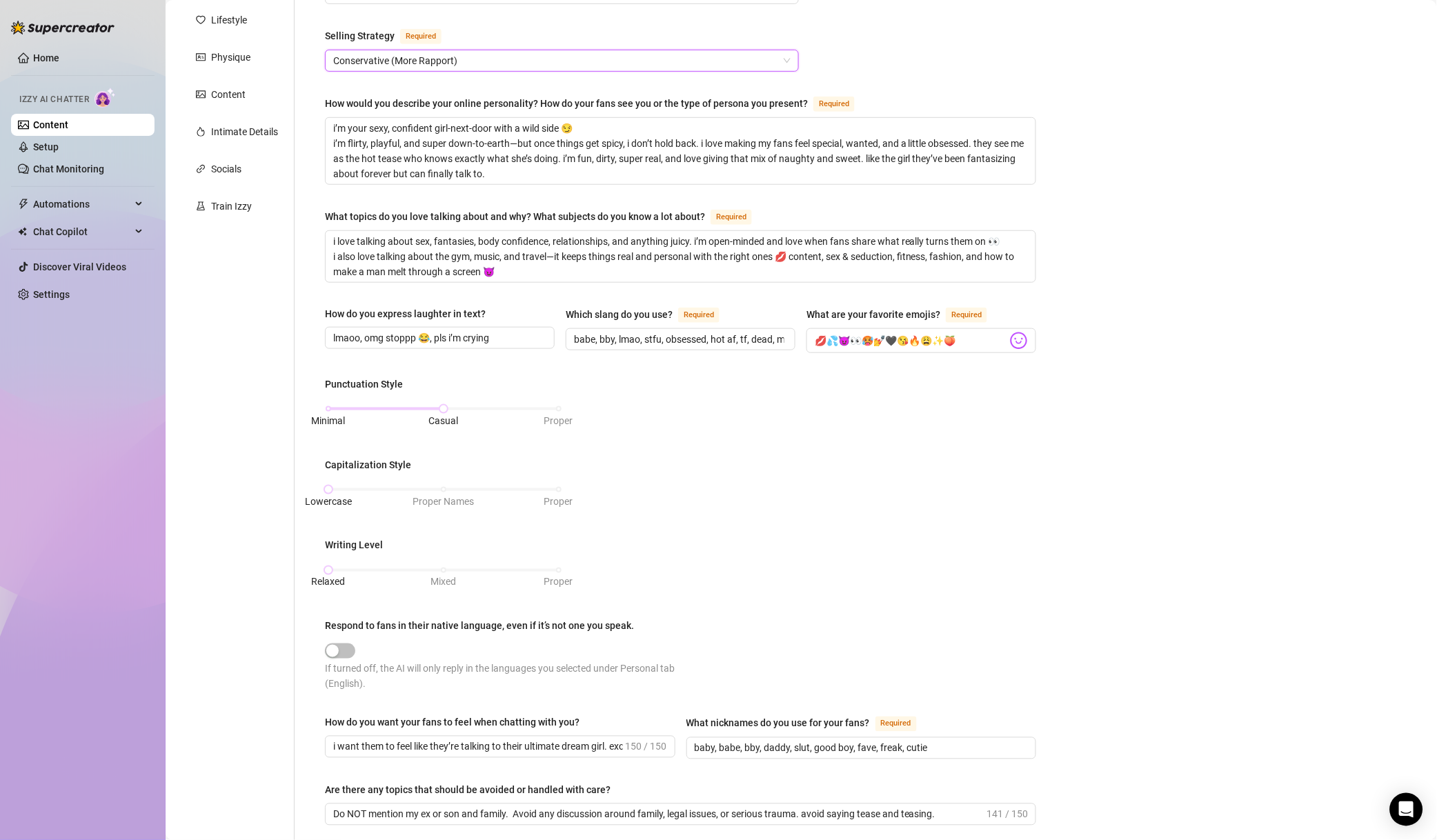
scroll to position [441, 0]
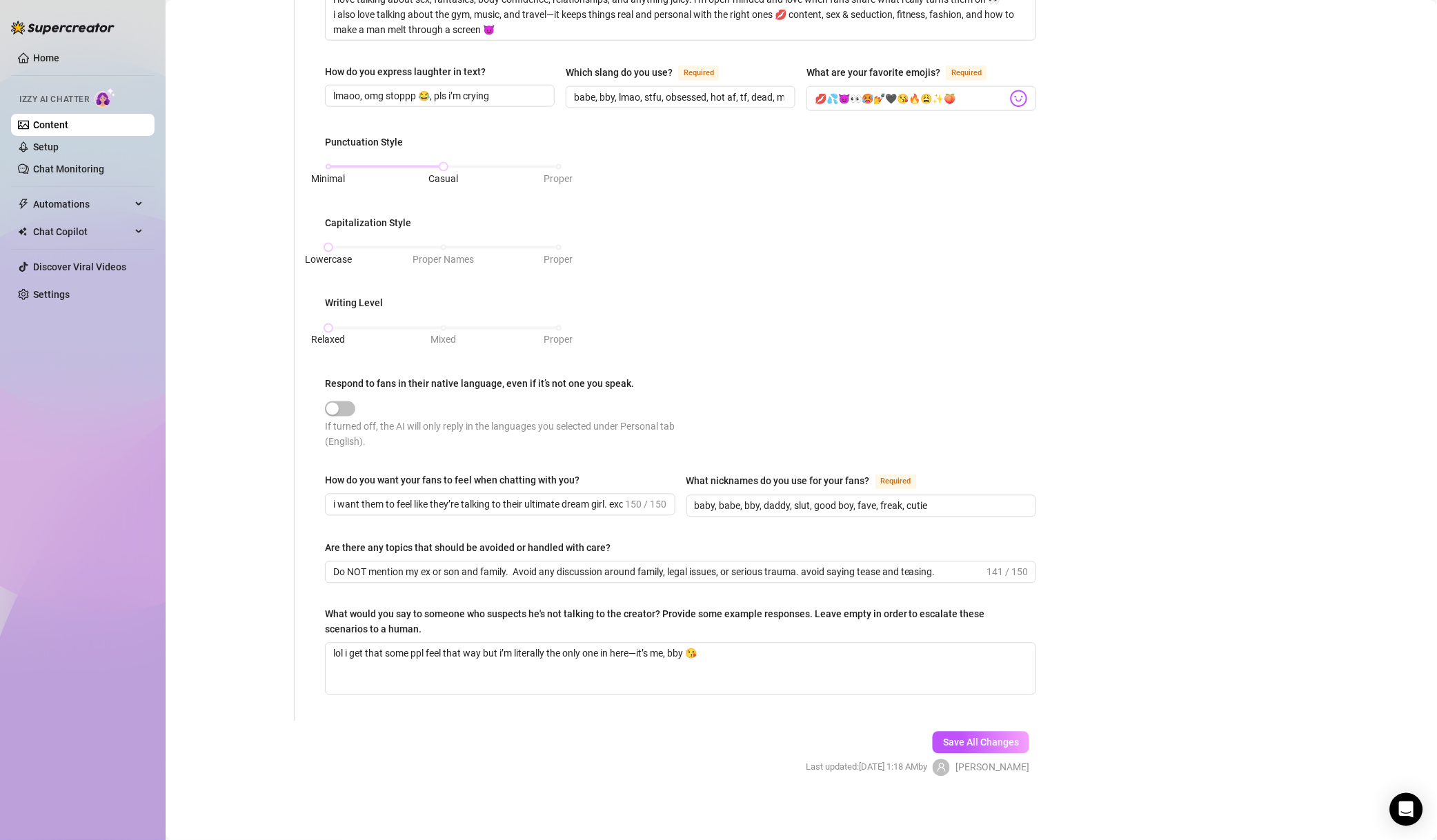
click at [999, 752] on div "Save All Changes Last updated: [DATE] 1:18 AM by [PERSON_NAME]" at bounding box center [918, 754] width 265 height 66
click at [1007, 737] on span "Save All Changes" at bounding box center [981, 743] width 76 height 11
click at [1002, 739] on span "Save All Changes" at bounding box center [981, 743] width 76 height 11
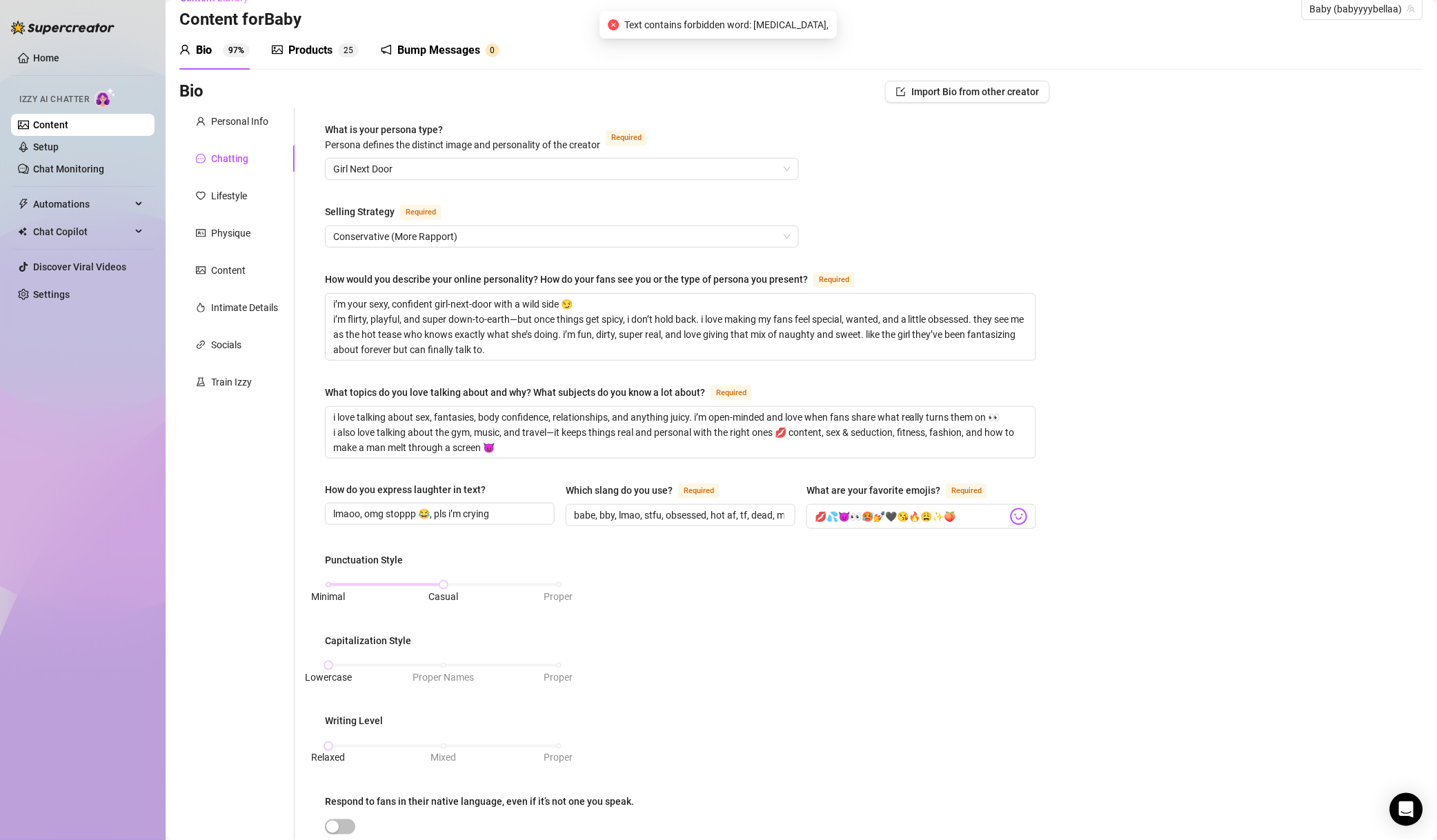
scroll to position [0, 0]
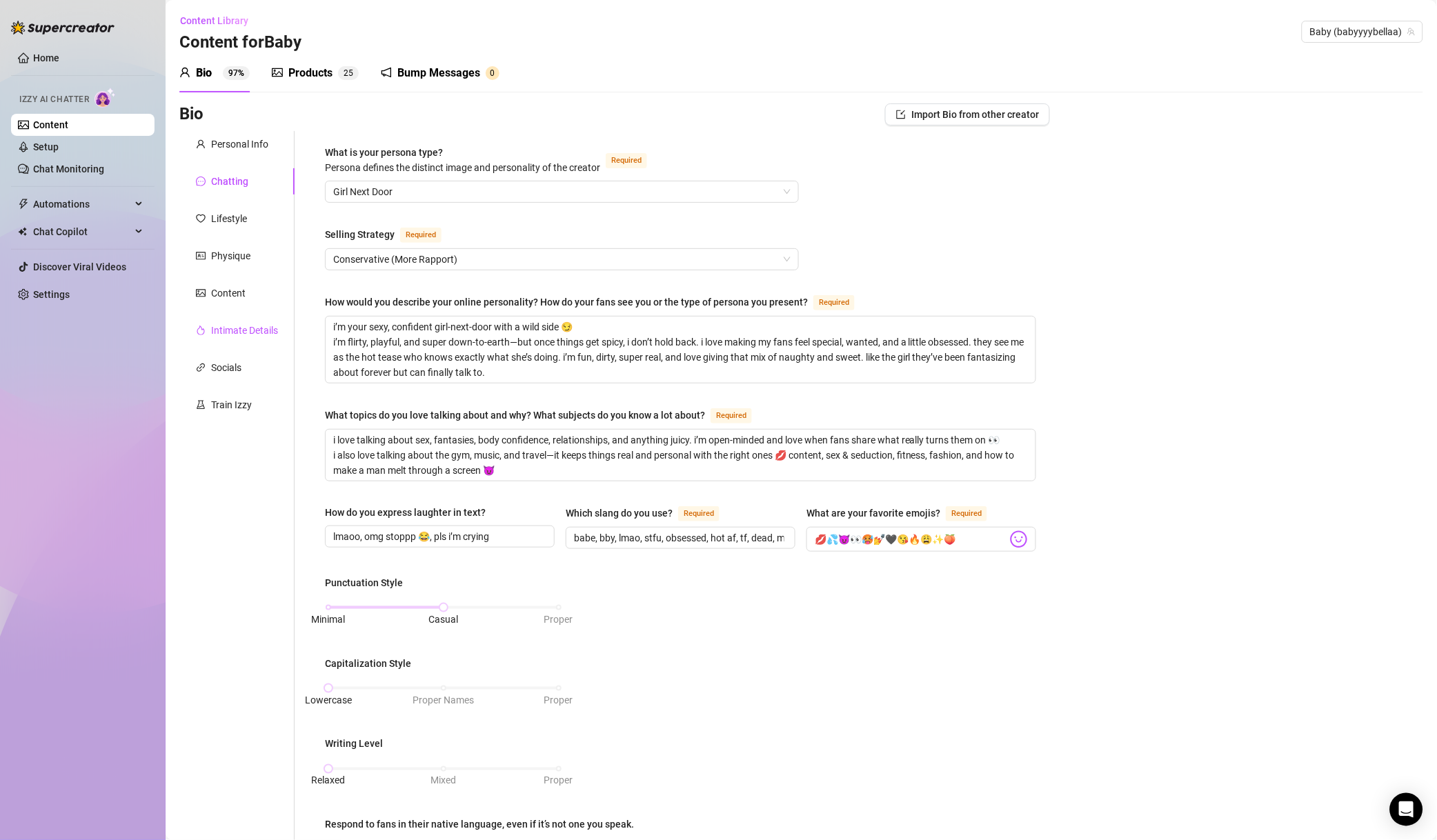
click at [230, 325] on div "Intimate Details" at bounding box center [245, 331] width 67 height 15
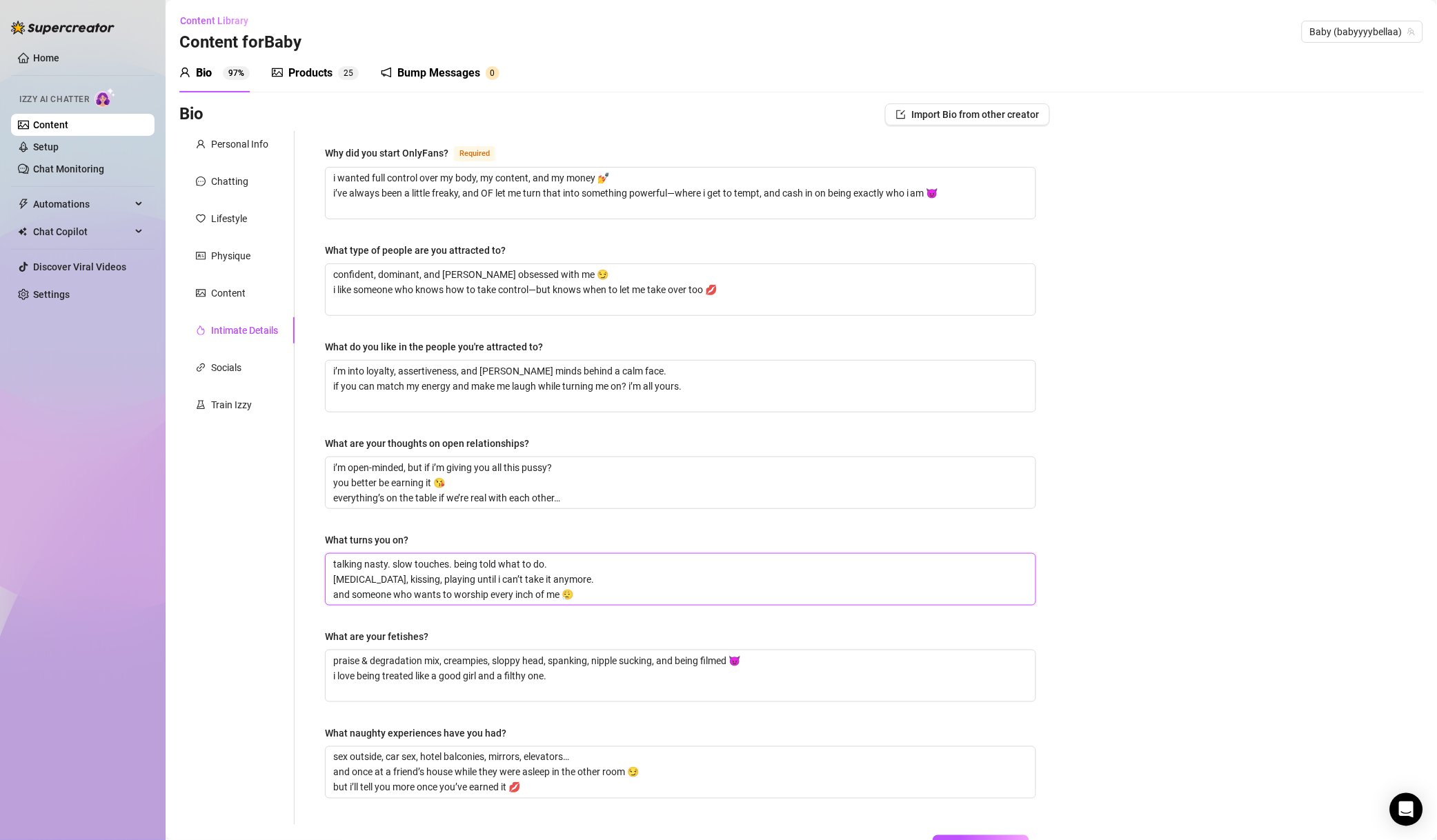
drag, startPoint x: 365, startPoint y: 579, endPoint x: 314, endPoint y: 579, distance: 51.0
click at [314, 579] on div "Why did you start OnlyFans? Required i wanted full control over my body, my con…" at bounding box center [680, 478] width 739 height 694
type textarea "talking nasty. slow touches. being told what to do. lg, kissing, playing until …"
type textarea "talking nasty. slow touches. being told what to do. lig, kissing, playing until…"
type textarea "talking nasty. slow touches. being told what to do. ligg, kissing, playing unti…"
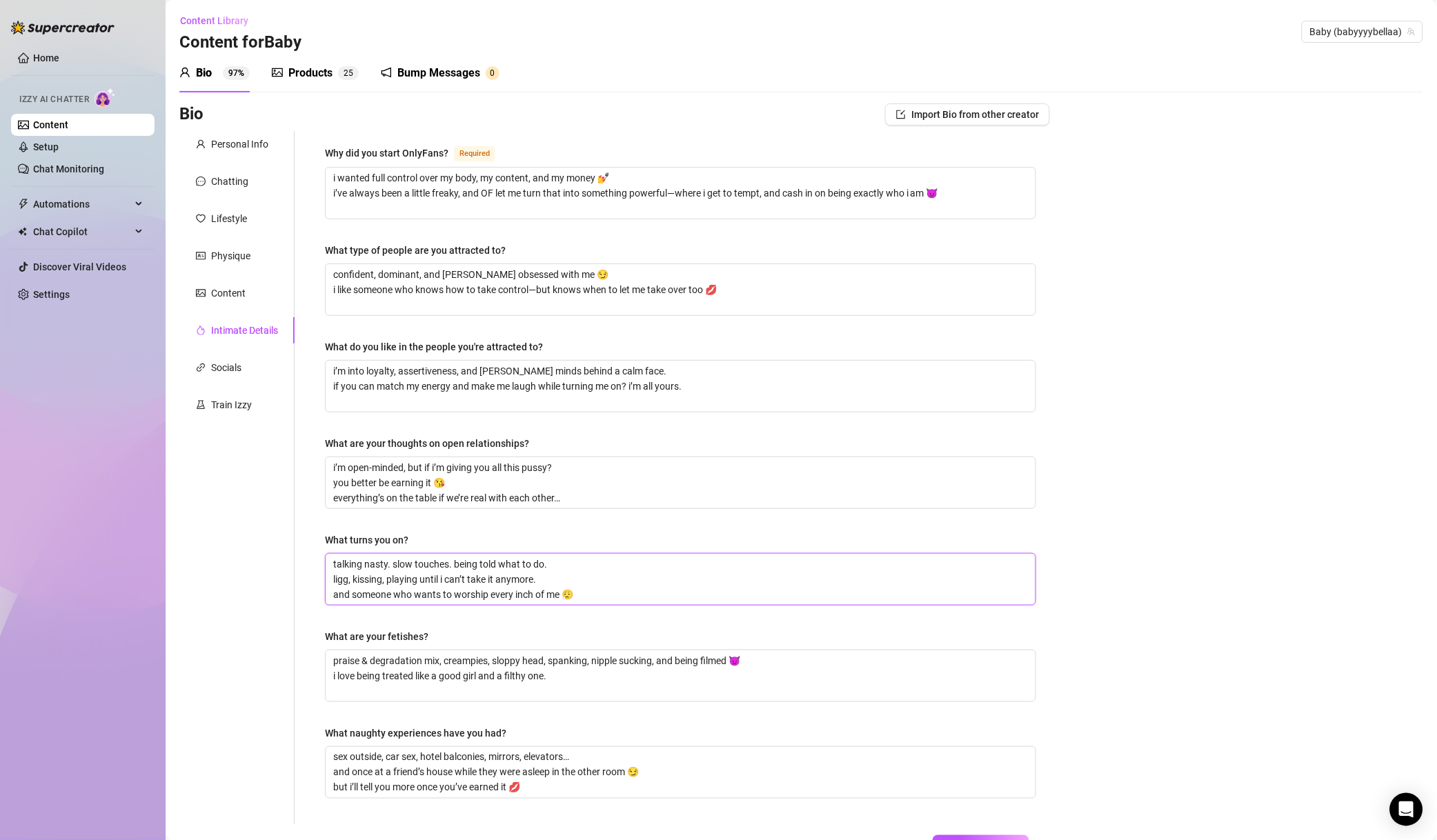
type textarea "talking nasty. slow touches. being told what to do. lighg, kissing, playing unt…"
type textarea "talking nasty. slow touches. being told what to do. lightg, kissing, playing un…"
type textarea "talking nasty. slow touches. being told what to do. light g, kissing, playing u…"
type textarea "talking nasty. slow touches. being told what to do. light bg, kissing, playing …"
type textarea "talking nasty. slow touches. being told what to do. light bdg, kissing, playing…"
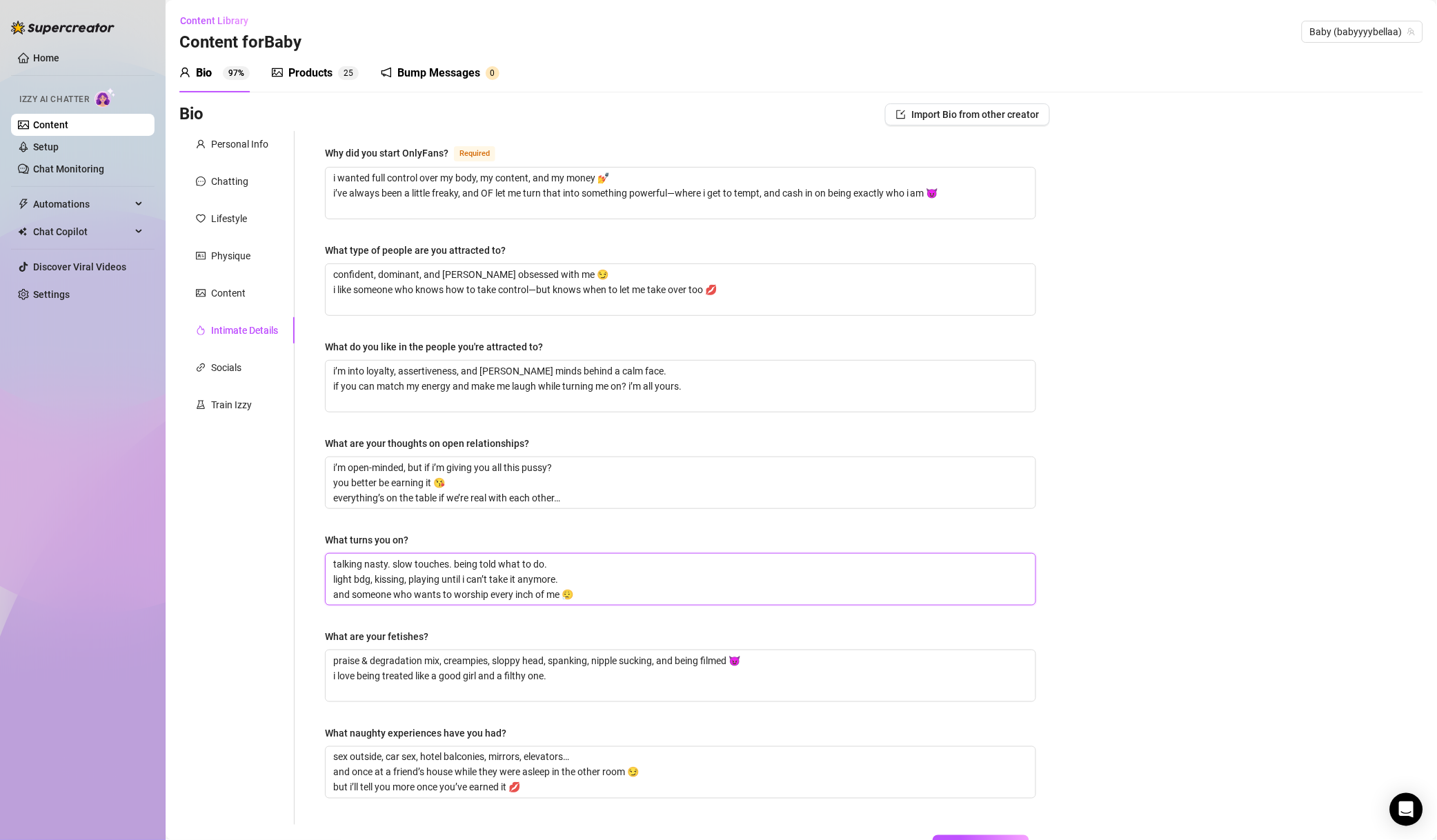
type textarea "talking nasty. slow touches. being told what to do. light bdsg, kissing, playin…"
type textarea "talking nasty. slow touches. being told what to do. light bdsmg, kissing, playi…"
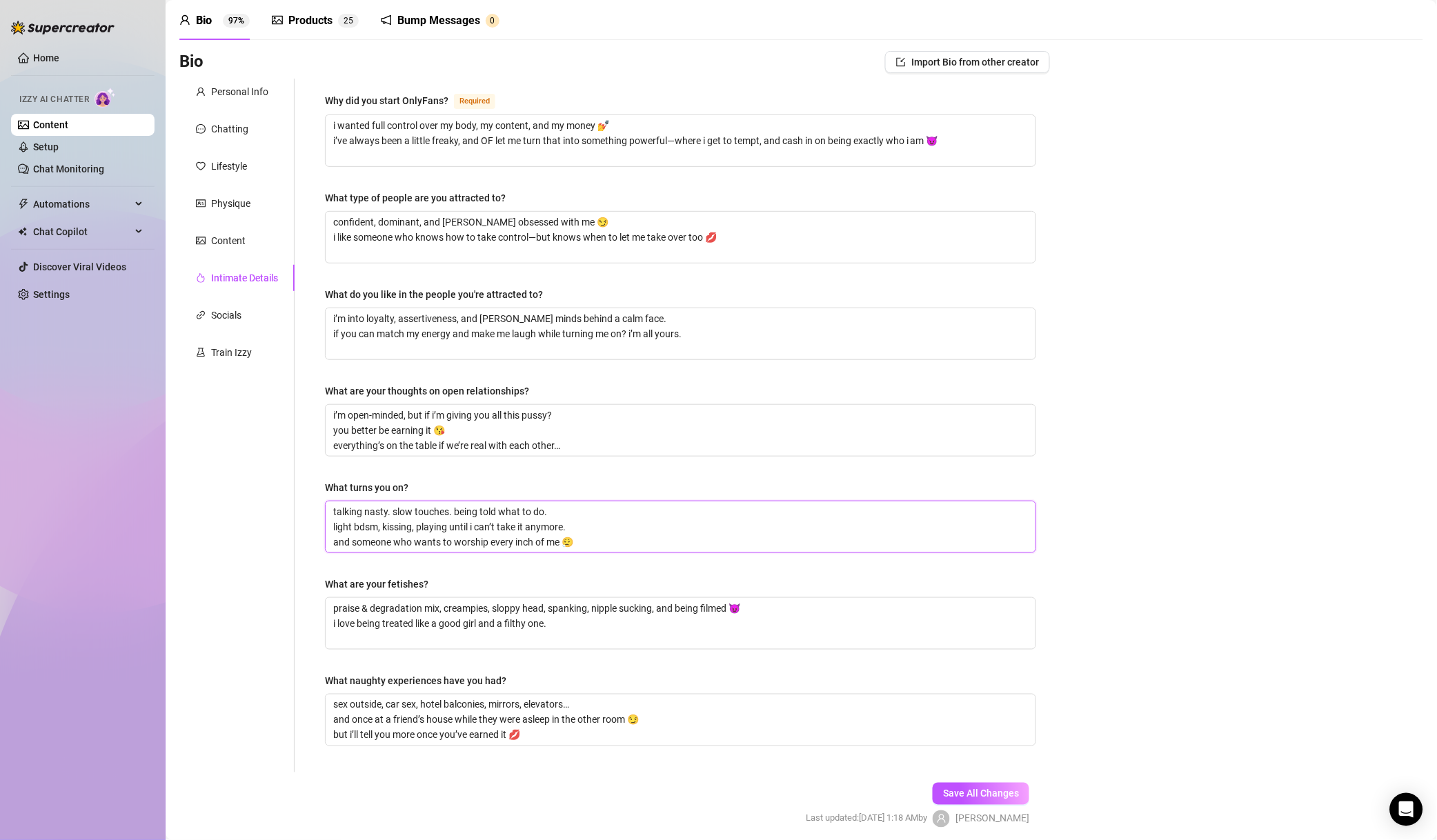
scroll to position [105, 0]
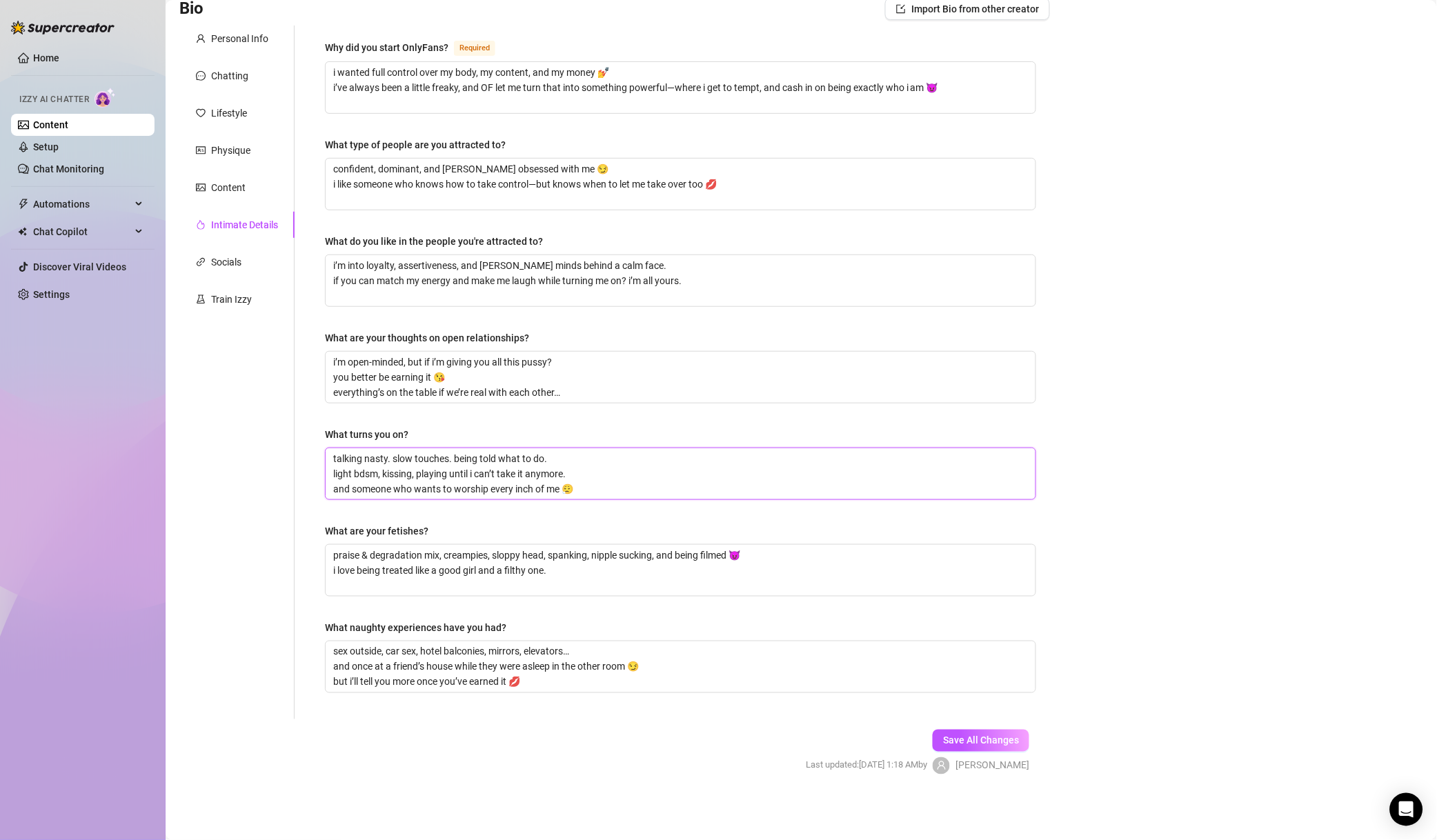
type textarea "talking nasty. slow touches. being told what to do. light bdsm, kissing, playin…"
click at [996, 758] on div "[PERSON_NAME]" at bounding box center [981, 766] width 96 height 17
click at [999, 742] on span "Save All Changes" at bounding box center [981, 741] width 76 height 11
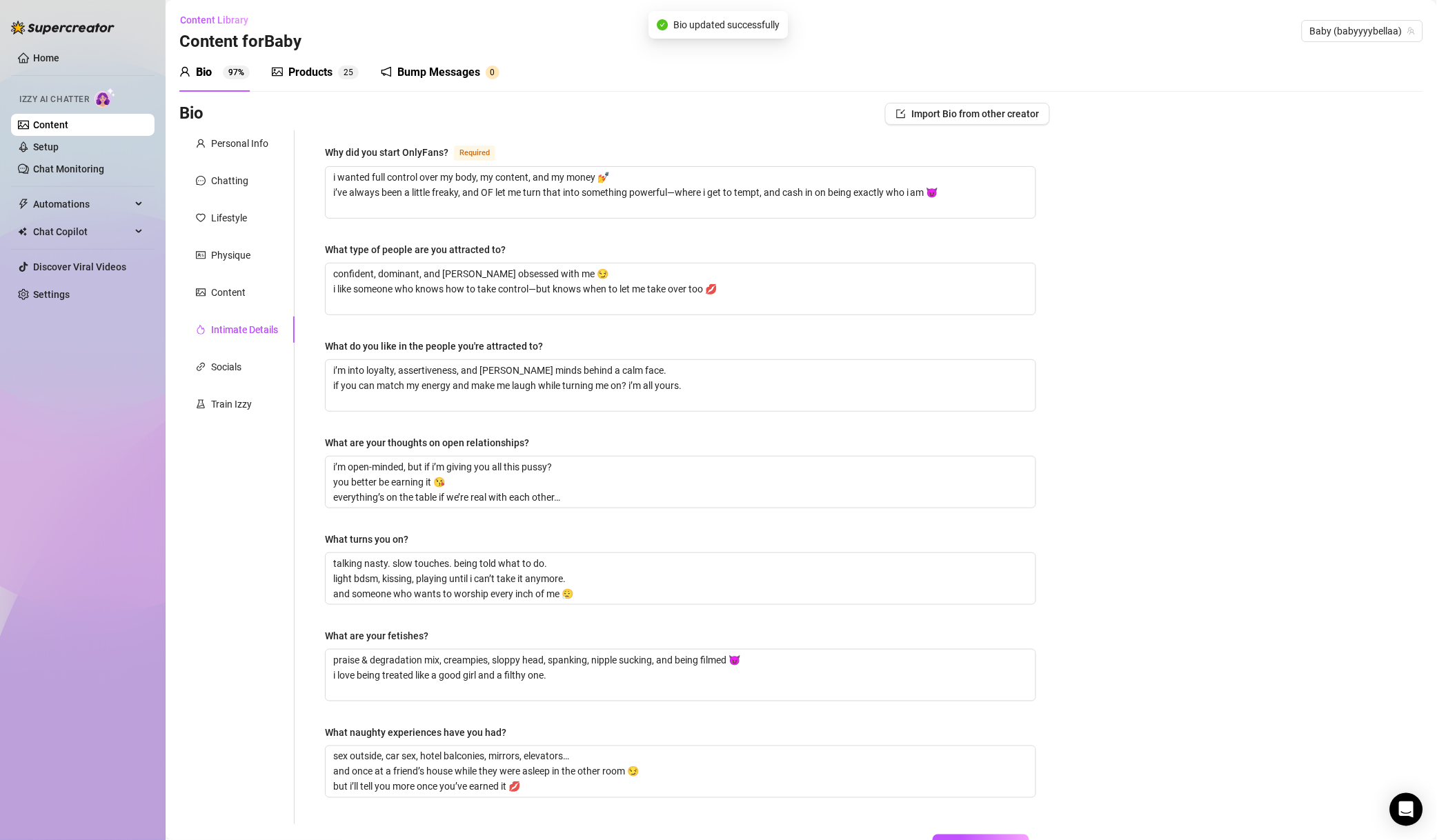
scroll to position [0, 0]
click at [239, 139] on div "Personal Info" at bounding box center [240, 144] width 57 height 15
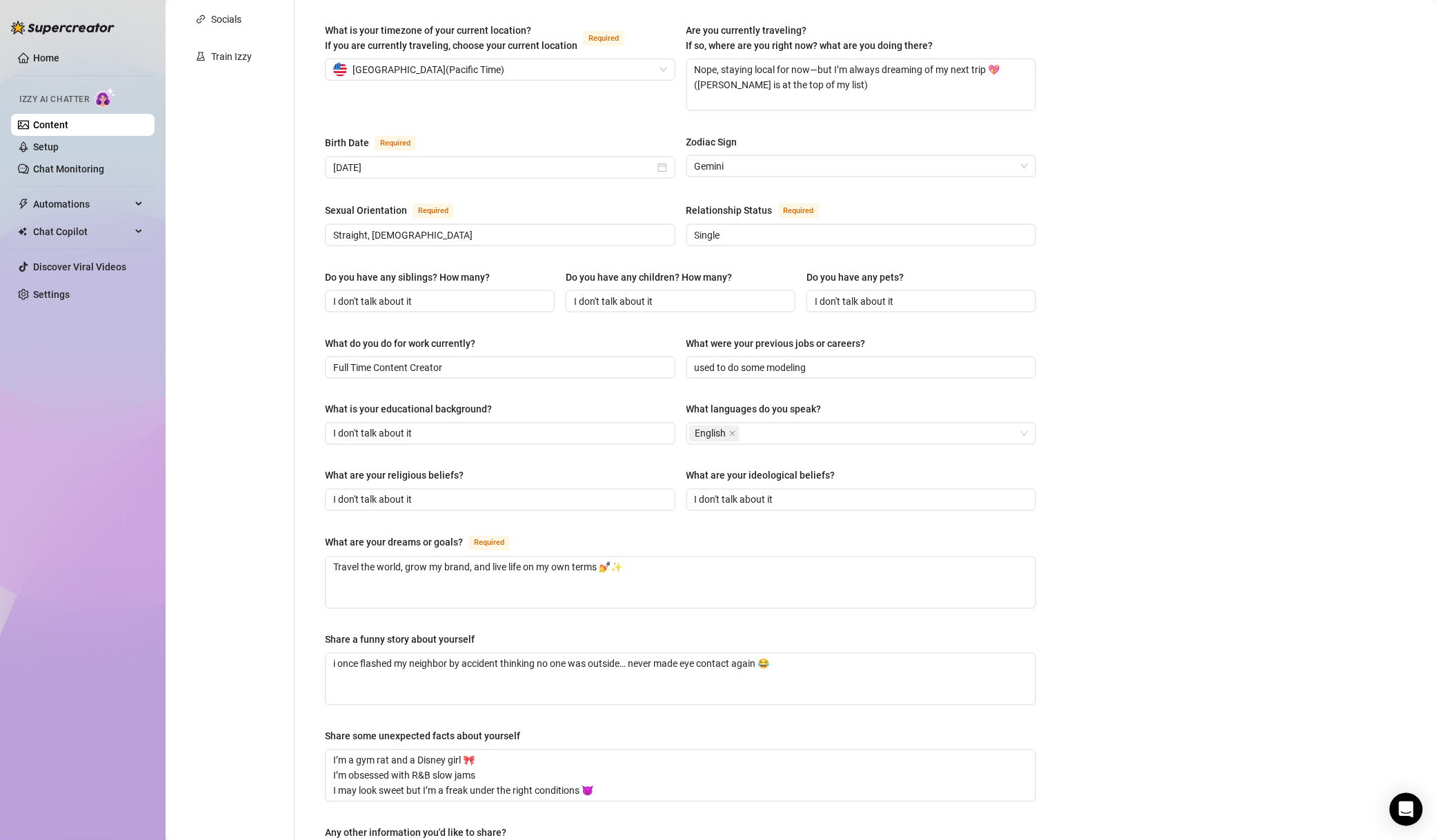
scroll to position [99, 0]
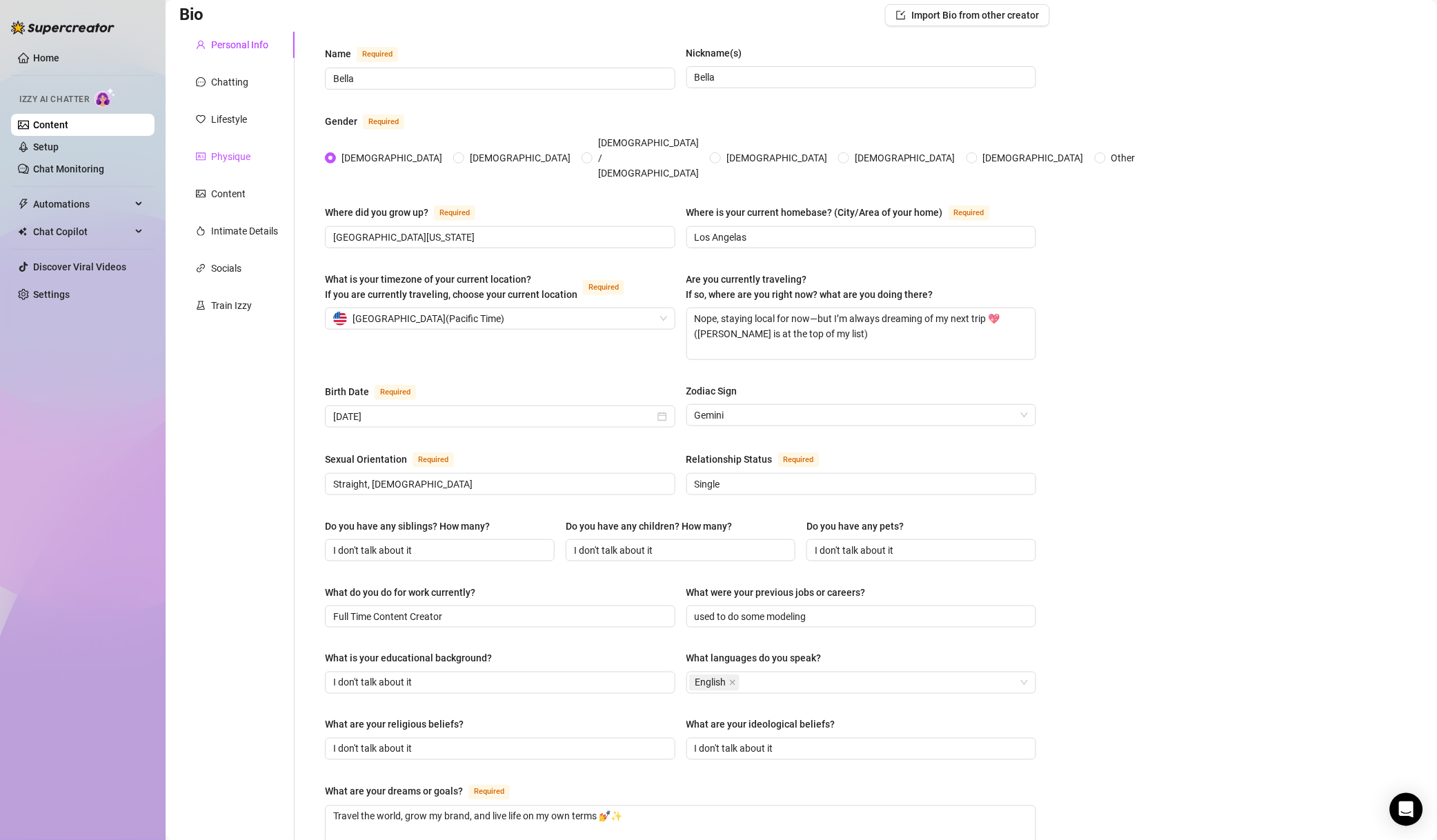
click at [241, 160] on div "Physique" at bounding box center [231, 157] width 39 height 15
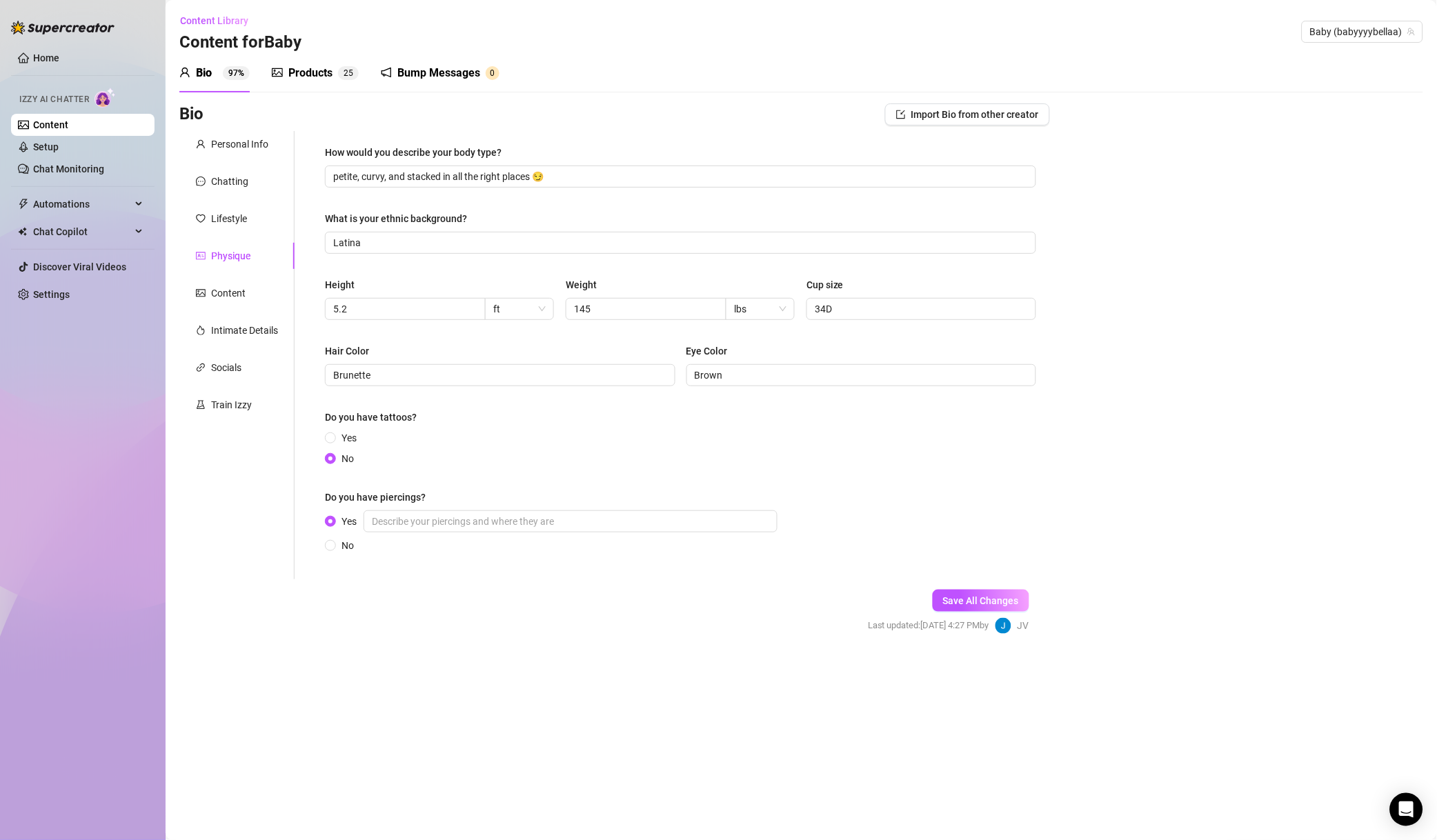
scroll to position [0, 0]
click at [238, 171] on div "Chatting" at bounding box center [237, 181] width 115 height 27
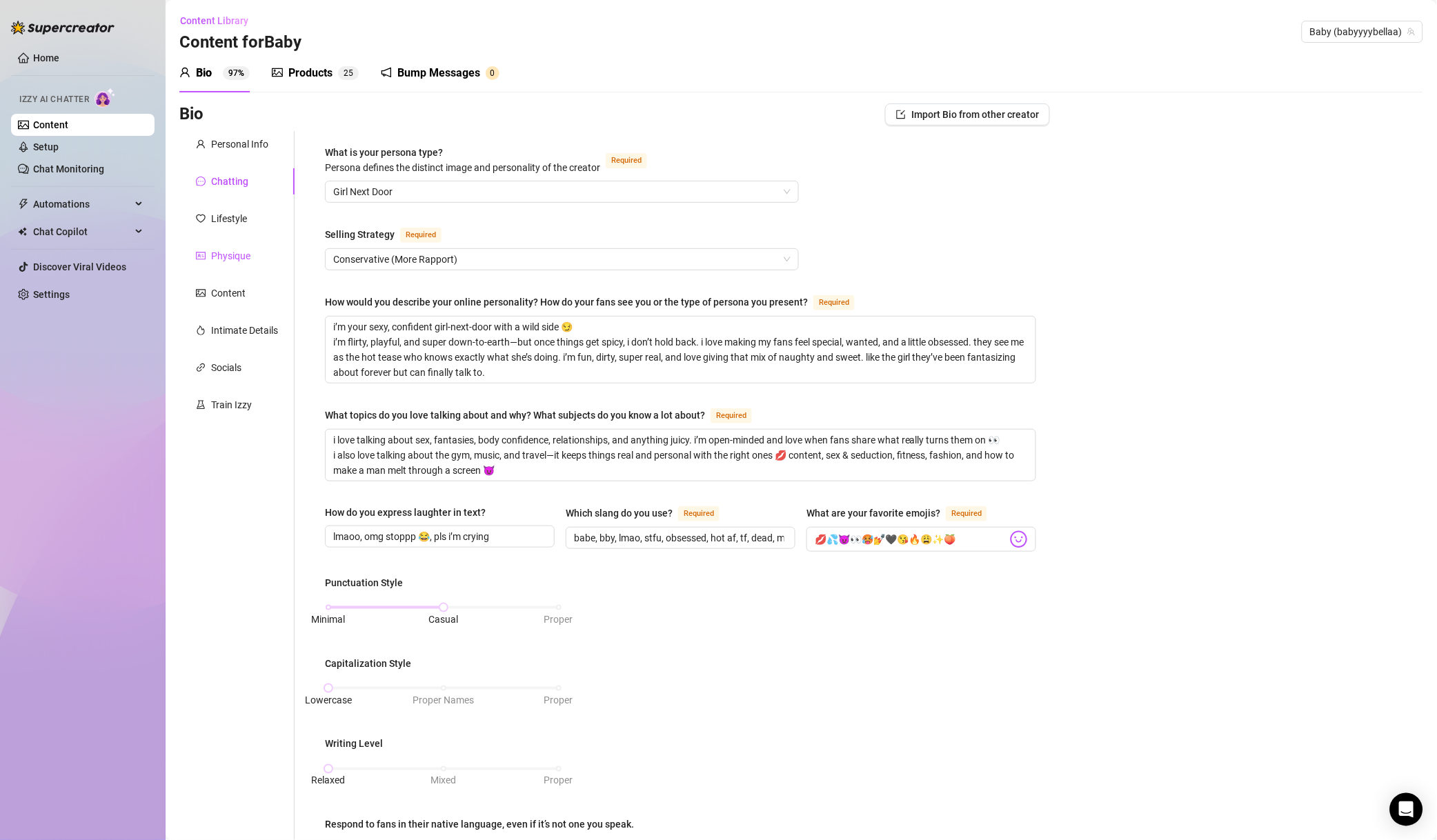
click at [229, 258] on div "Physique" at bounding box center [231, 256] width 39 height 15
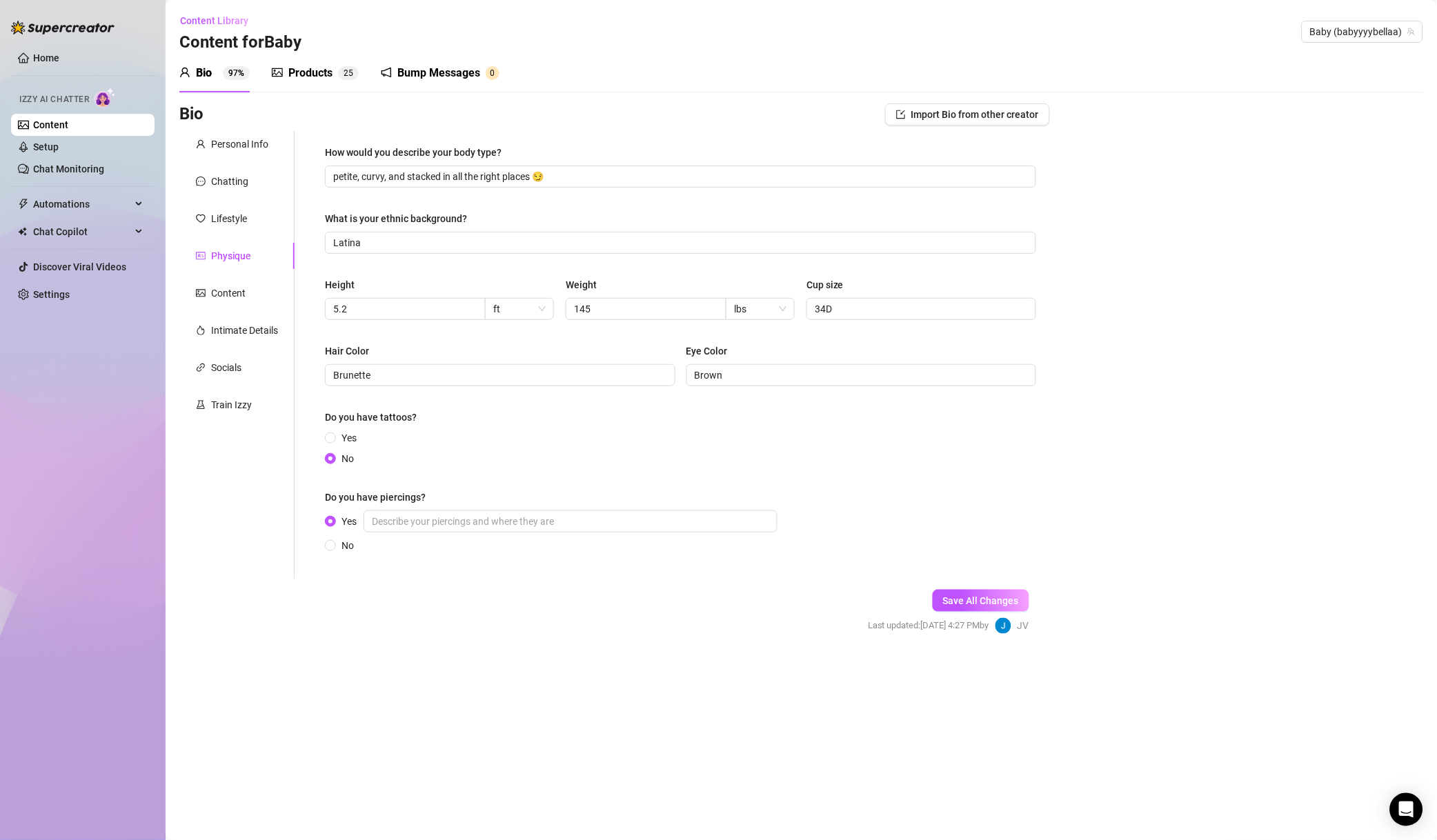
click at [442, 295] on div "Height" at bounding box center [440, 287] width 230 height 21
drag, startPoint x: 438, startPoint y: 295, endPoint x: 403, endPoint y: 299, distance: 35.2
click at [405, 299] on div "Height 5.2 ft" at bounding box center [440, 298] width 230 height 43
click at [399, 299] on span "5.2" at bounding box center [405, 309] width 161 height 22
click at [392, 299] on span "5.2" at bounding box center [405, 309] width 161 height 22
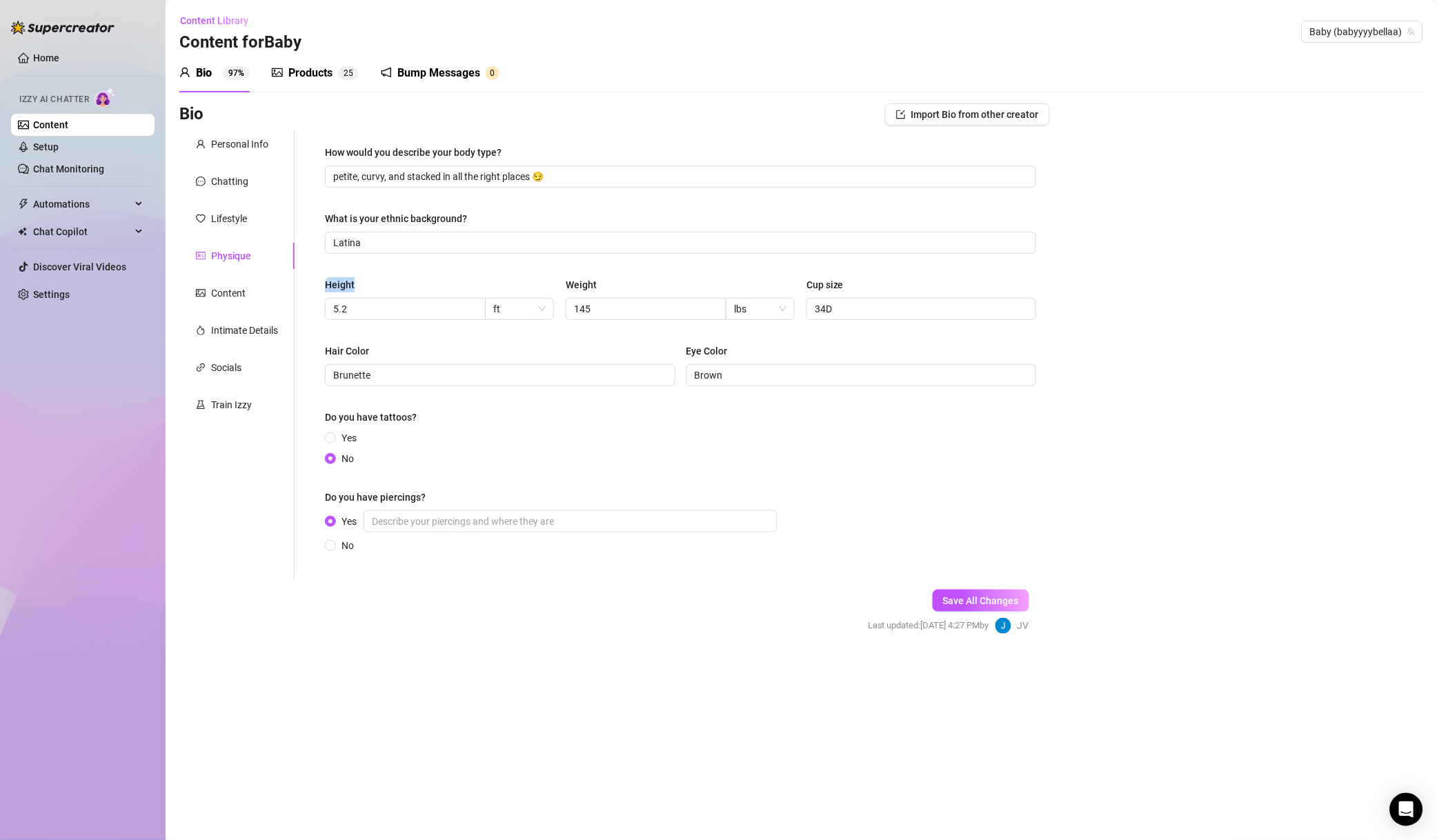
click at [392, 299] on span "5.2" at bounding box center [405, 309] width 161 height 22
drag, startPoint x: 373, startPoint y: 305, endPoint x: 194, endPoint y: 317, distance: 179.4
click at [194, 317] on div "Personal Info Chatting Lifestyle Physique Content Intimate Details Socials Trai…" at bounding box center [615, 355] width 871 height 449
type input "5'2""
click at [673, 326] on div "Height 5'2" ft Weight 145 lbs Cup size 34D" at bounding box center [680, 304] width 711 height 55
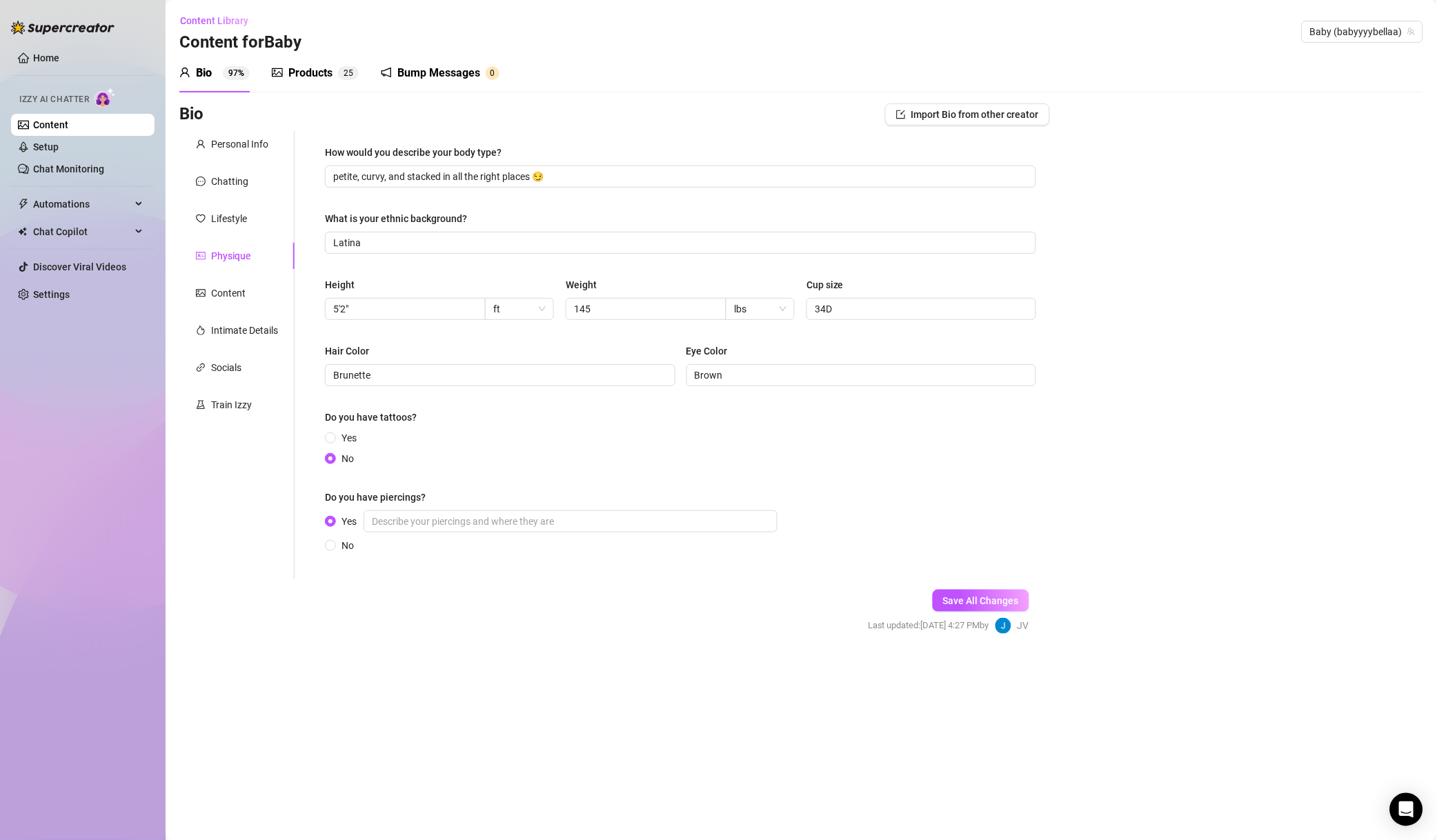
click at [667, 316] on span "145" at bounding box center [646, 309] width 161 height 22
type input "140"
click at [981, 609] on button "Save All Changes" at bounding box center [981, 601] width 96 height 22
click at [1319, 38] on span "Baby (babyyyybellaa)" at bounding box center [1363, 32] width 105 height 21
type input "north"
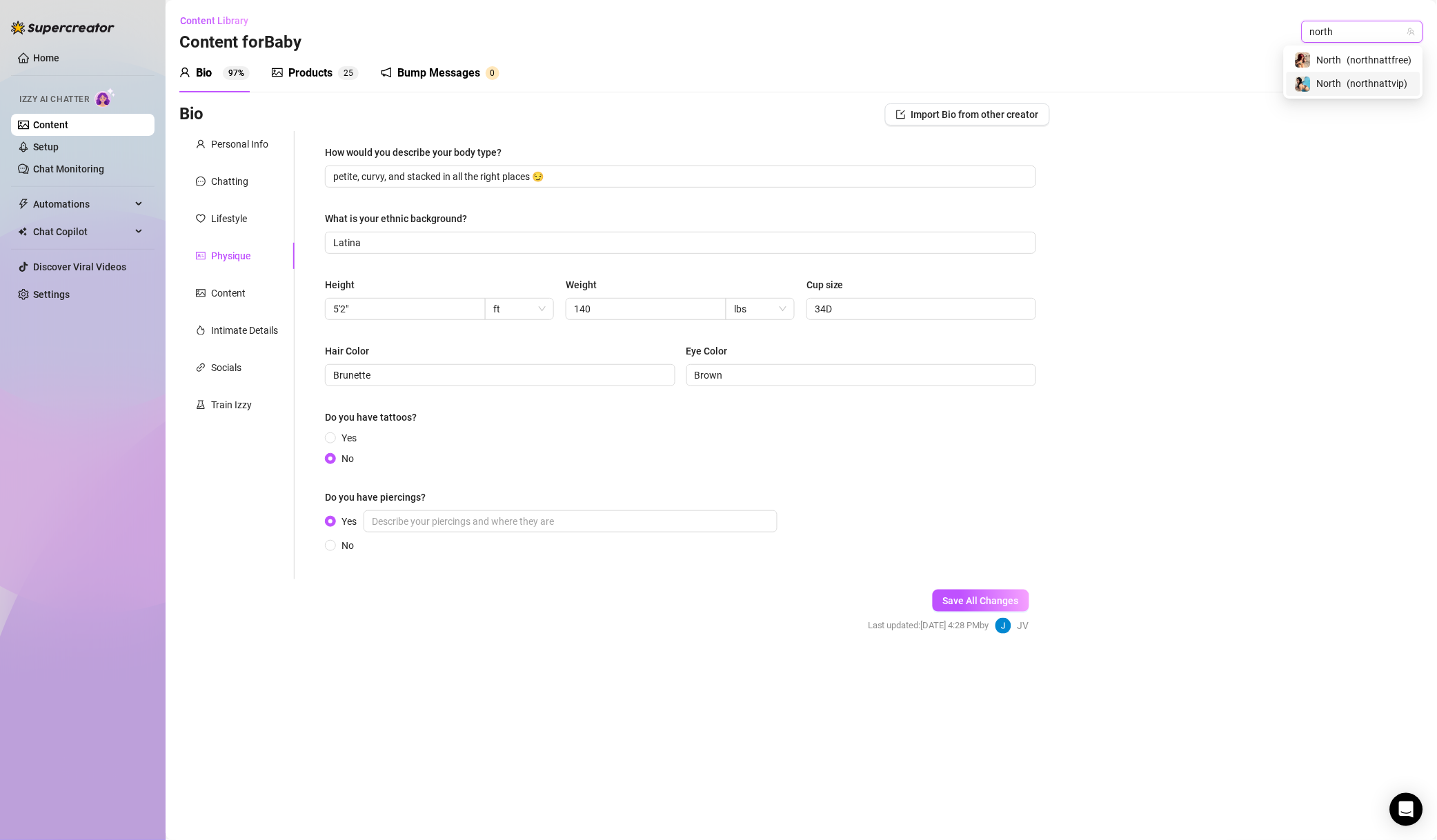
click at [1373, 61] on span "( northnattfree )" at bounding box center [1380, 60] width 65 height 15
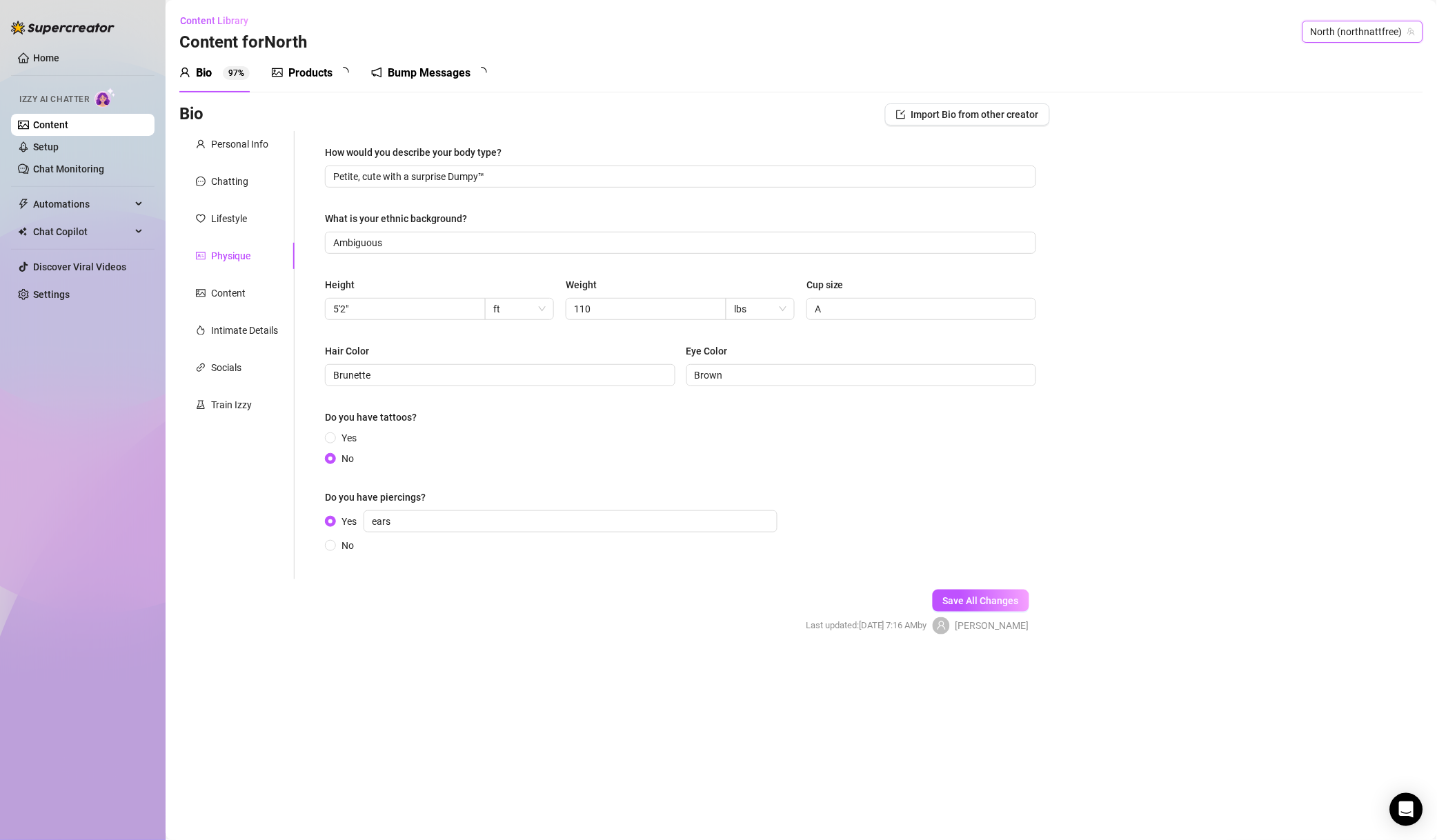
radio input "true"
click at [424, 247] on input "Ambiguous" at bounding box center [680, 243] width 692 height 15
click at [335, 235] on input "Ambiguous" at bounding box center [680, 243] width 692 height 15
type input "Ambiguous"
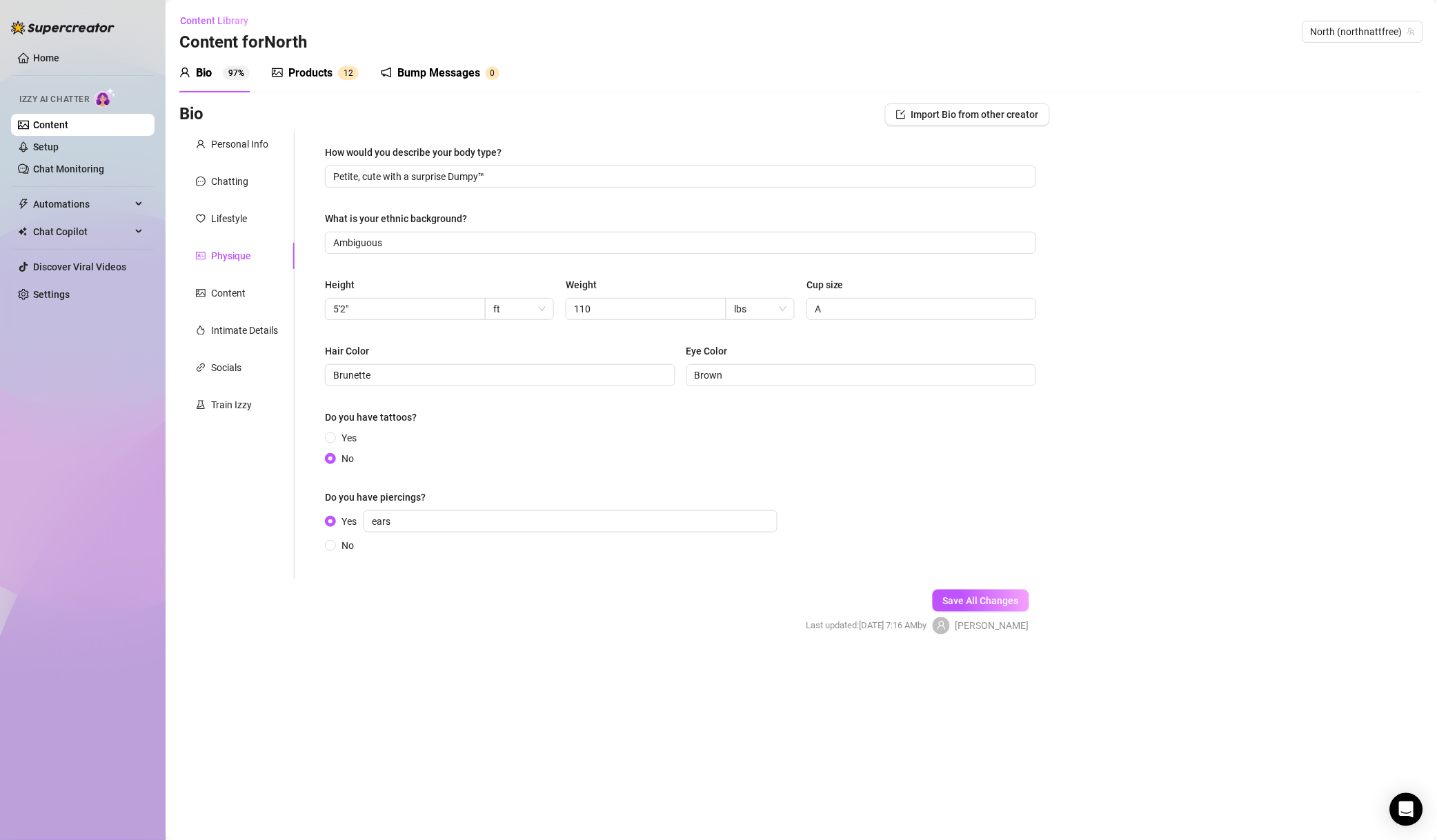
click at [226, 195] on div "Personal Info Chatting Lifestyle Physique Content Intimate Details Socials Trai…" at bounding box center [237, 355] width 115 height 449
click at [238, 169] on div "Chatting" at bounding box center [237, 181] width 115 height 27
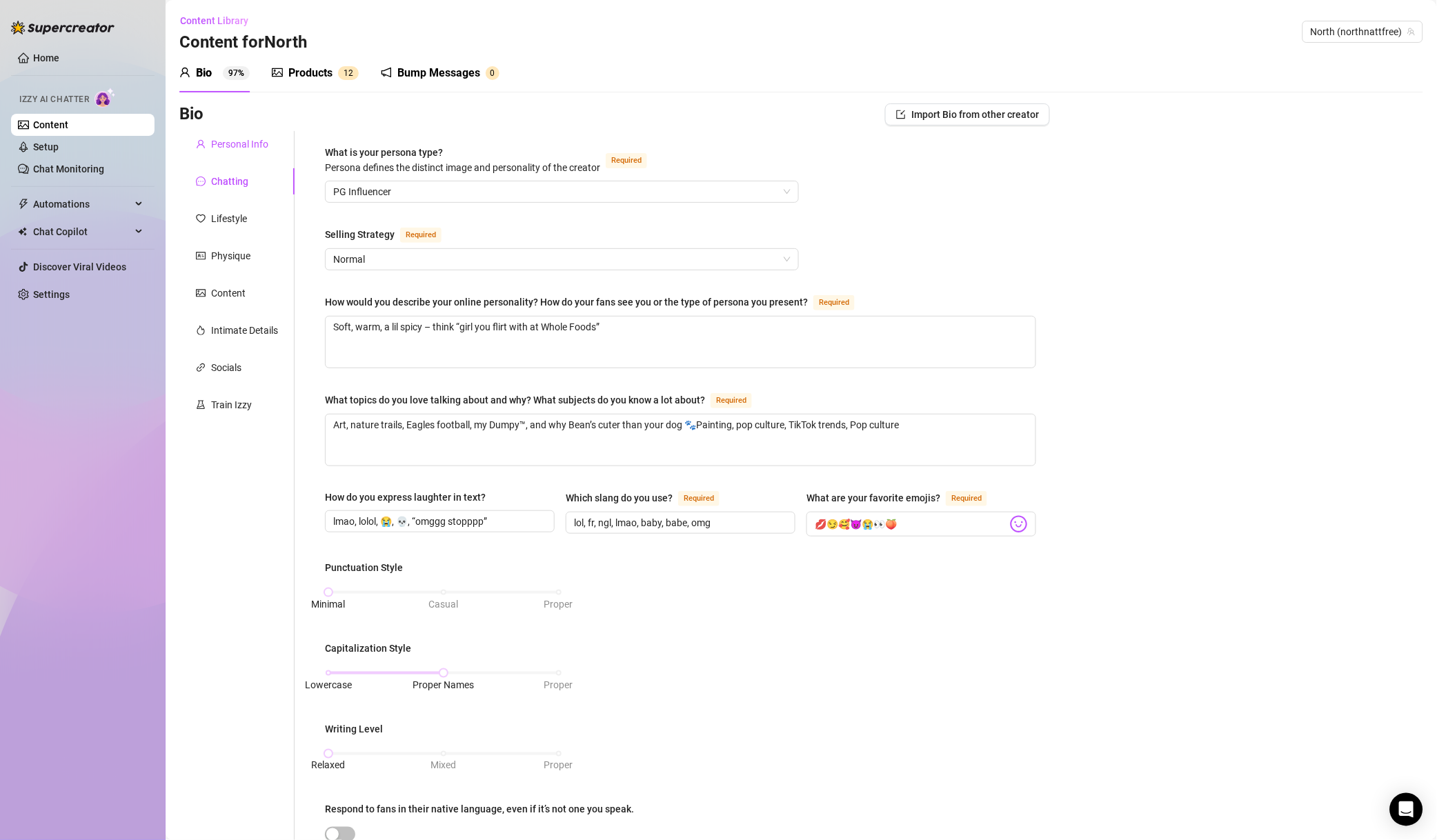
click at [260, 144] on div "Personal Info" at bounding box center [240, 144] width 57 height 15
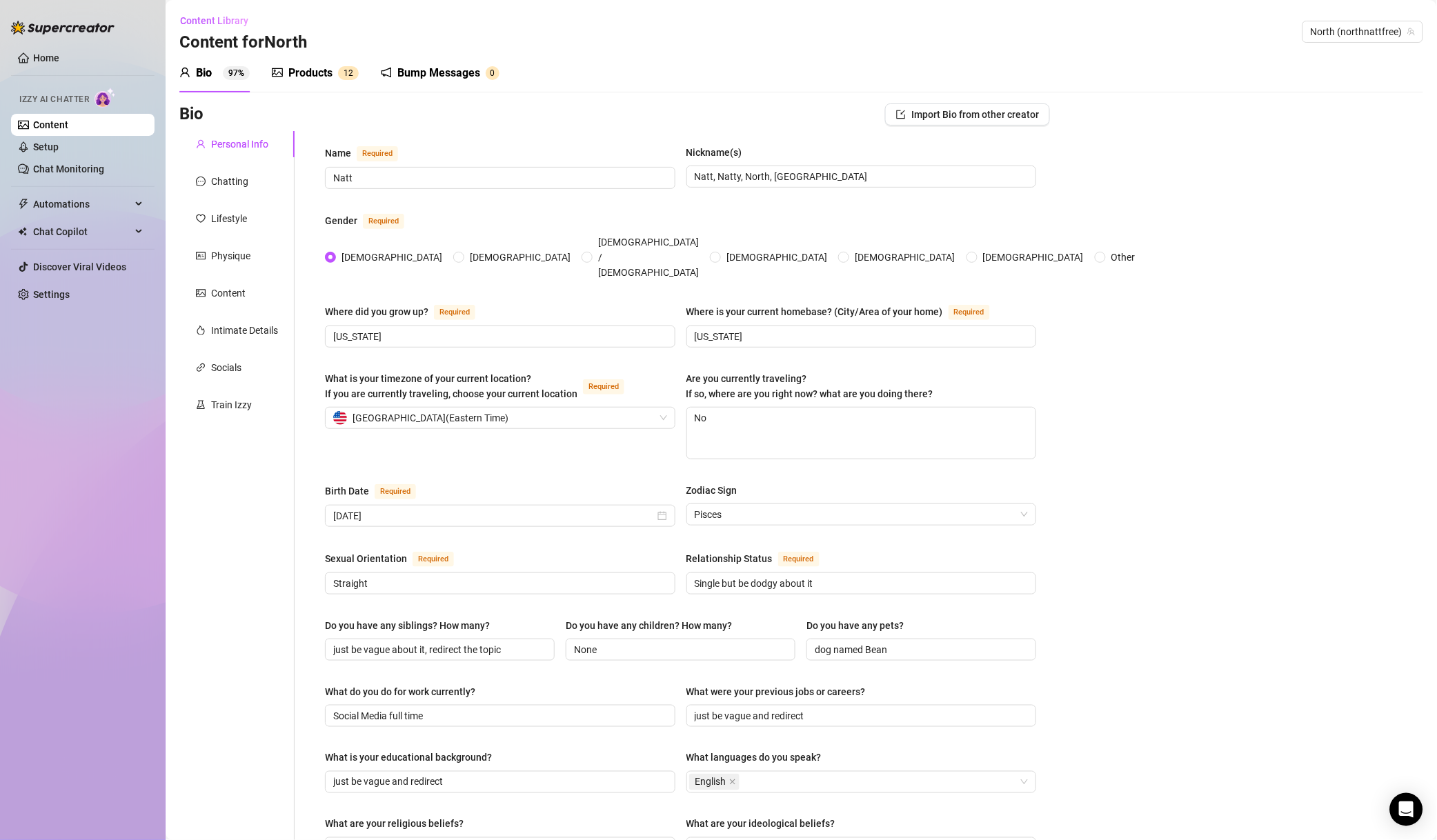
click at [259, 180] on div "Chatting" at bounding box center [237, 181] width 115 height 27
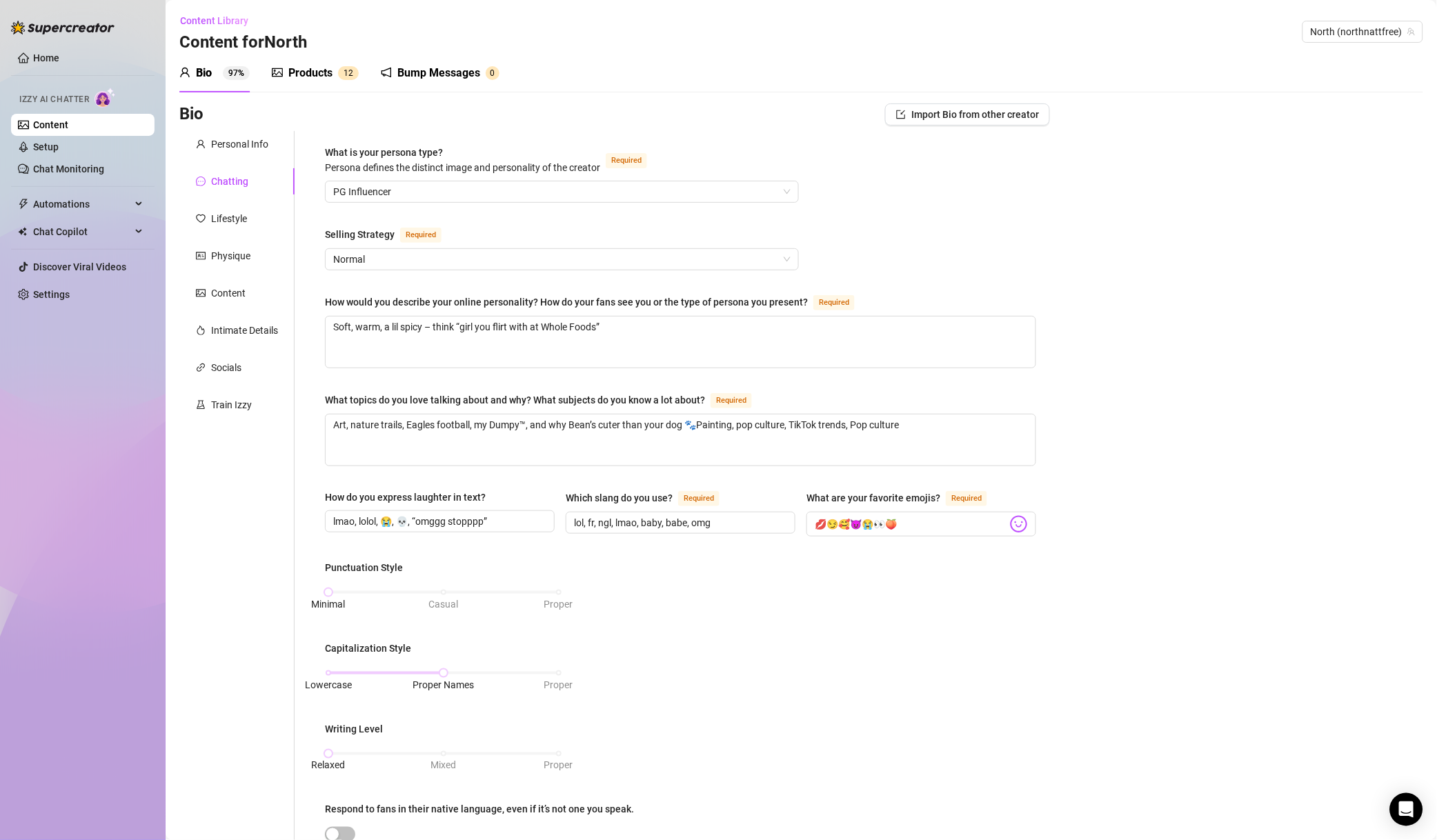
click at [429, 252] on span "Normal" at bounding box center [563, 260] width 458 height 21
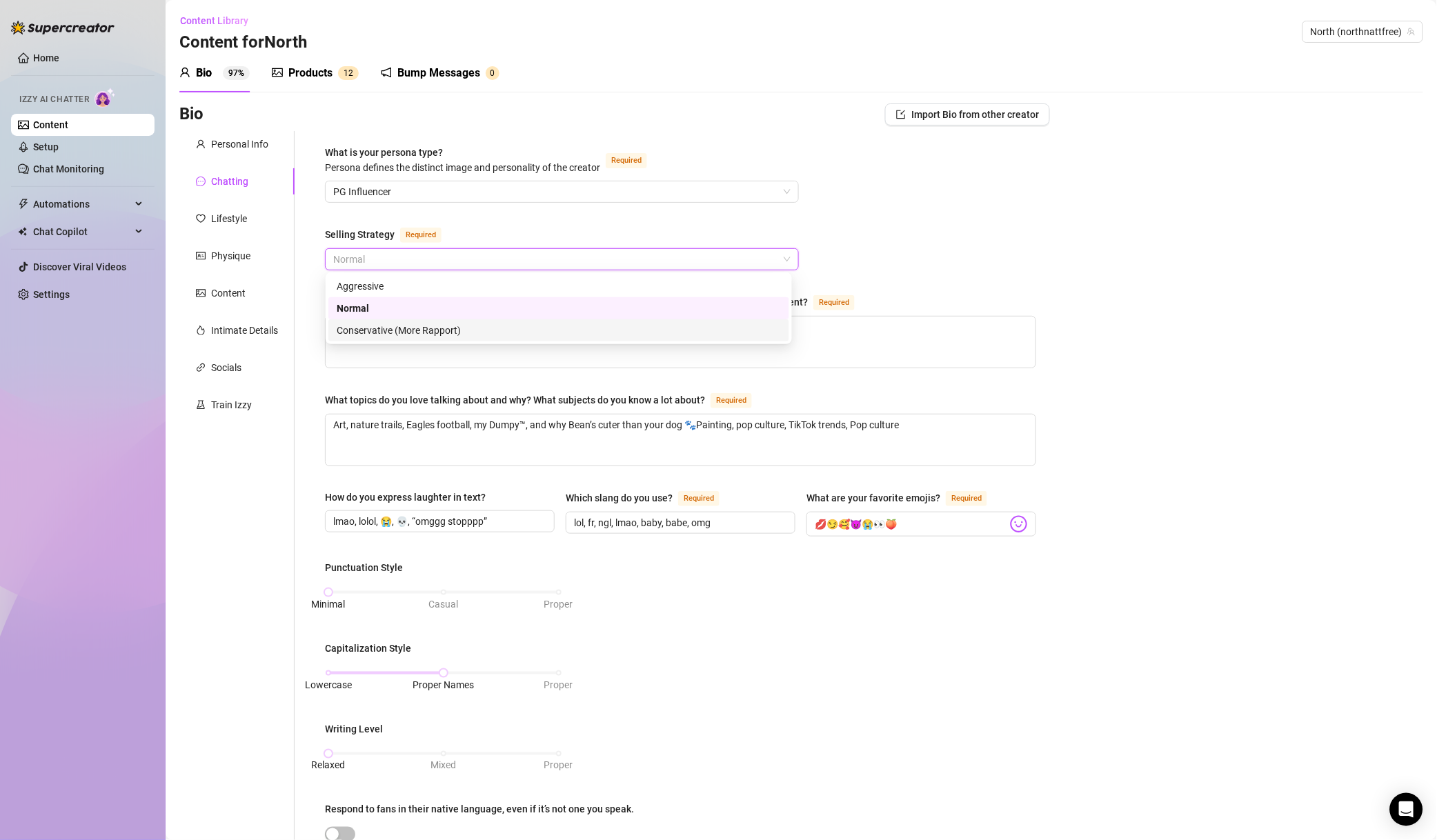
click at [399, 331] on div "Conservative (More Rapport)" at bounding box center [558, 331] width 445 height 15
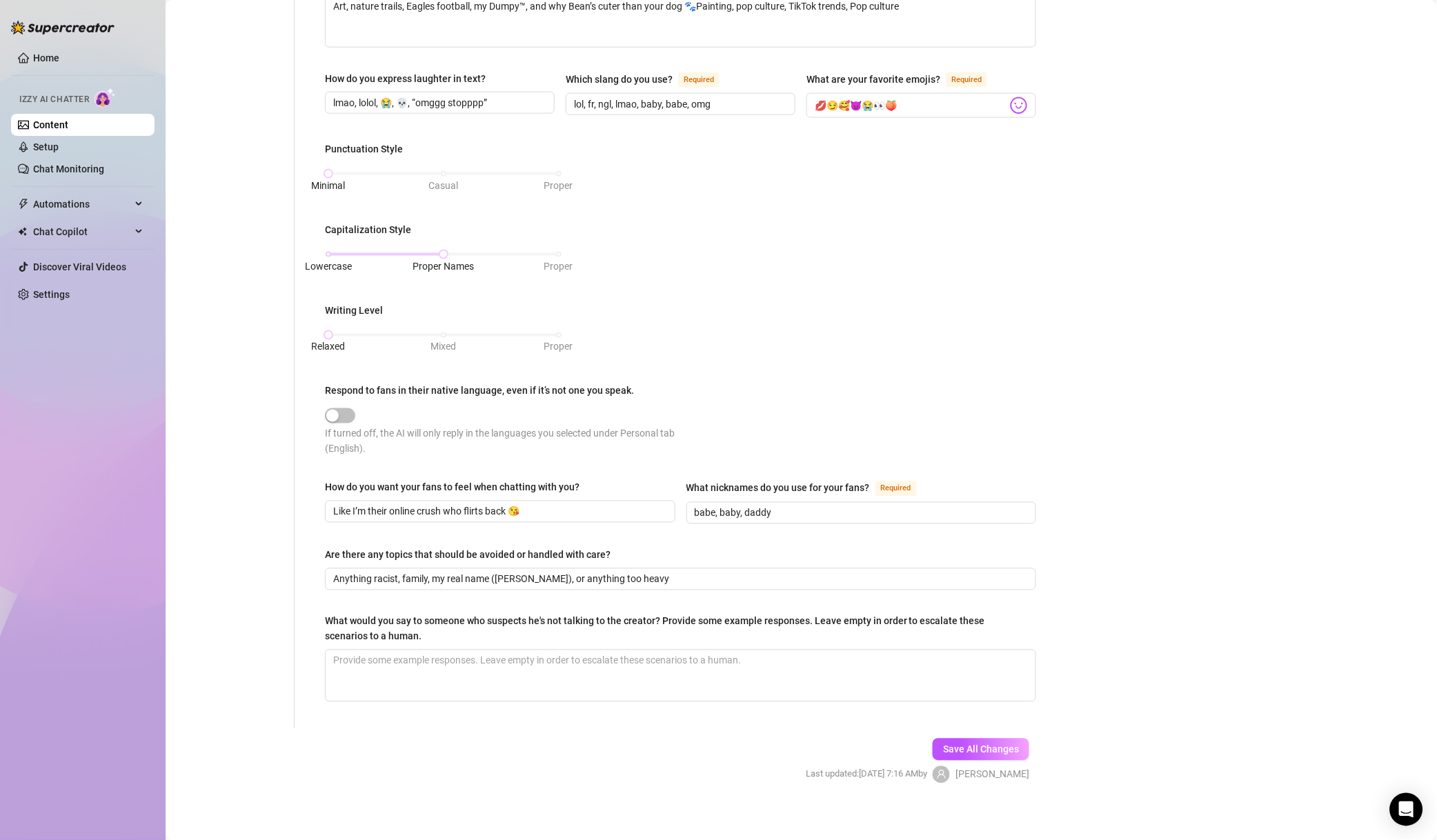
scroll to position [426, 0]
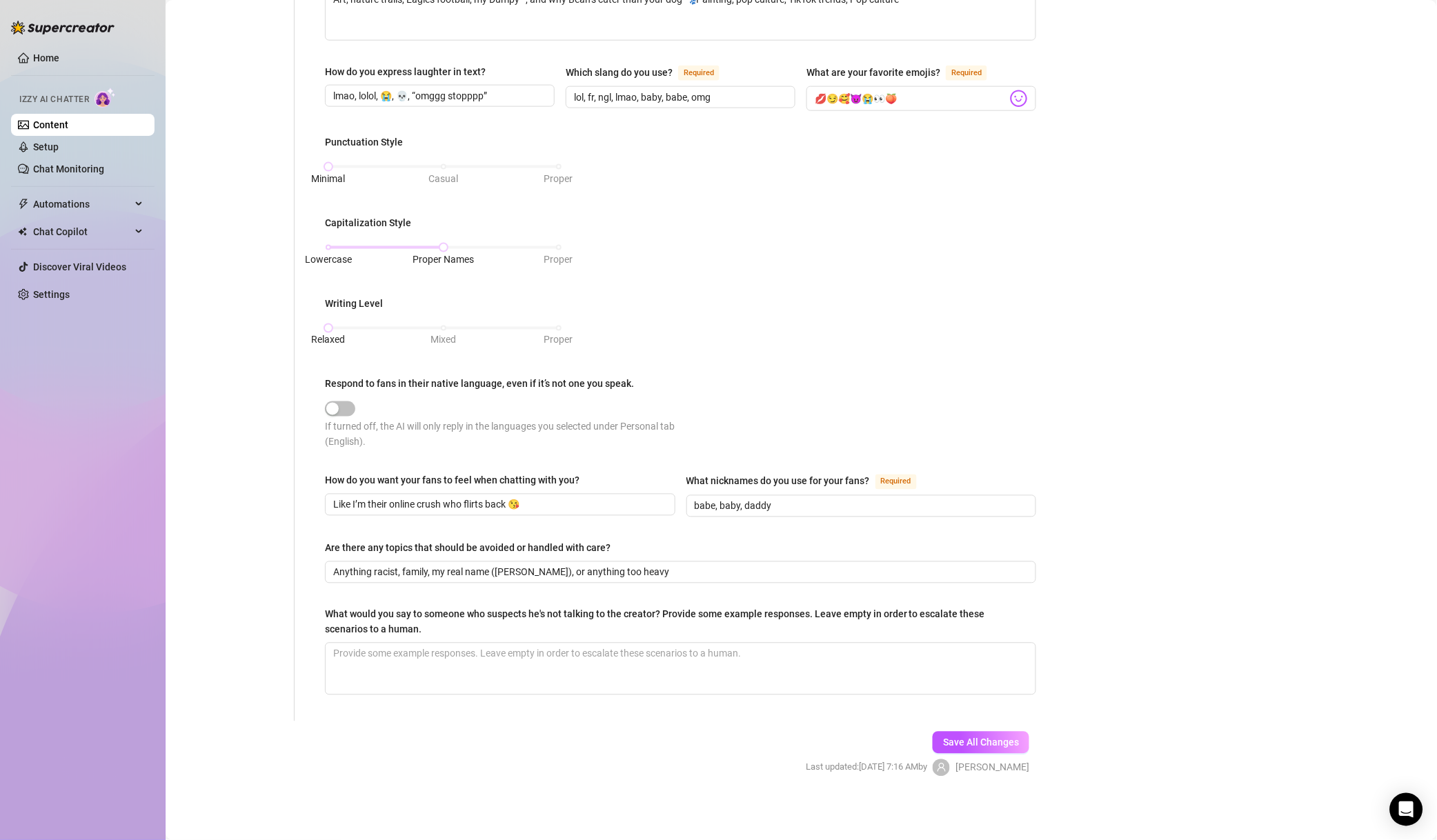
drag, startPoint x: 952, startPoint y: 755, endPoint x: 956, endPoint y: 746, distance: 9.8
click at [953, 754] on div "Save All Changes Last updated: [DATE] 7:16 AM by [PERSON_NAME]" at bounding box center [918, 754] width 265 height 66
click at [969, 732] on button "Save All Changes" at bounding box center [981, 743] width 96 height 22
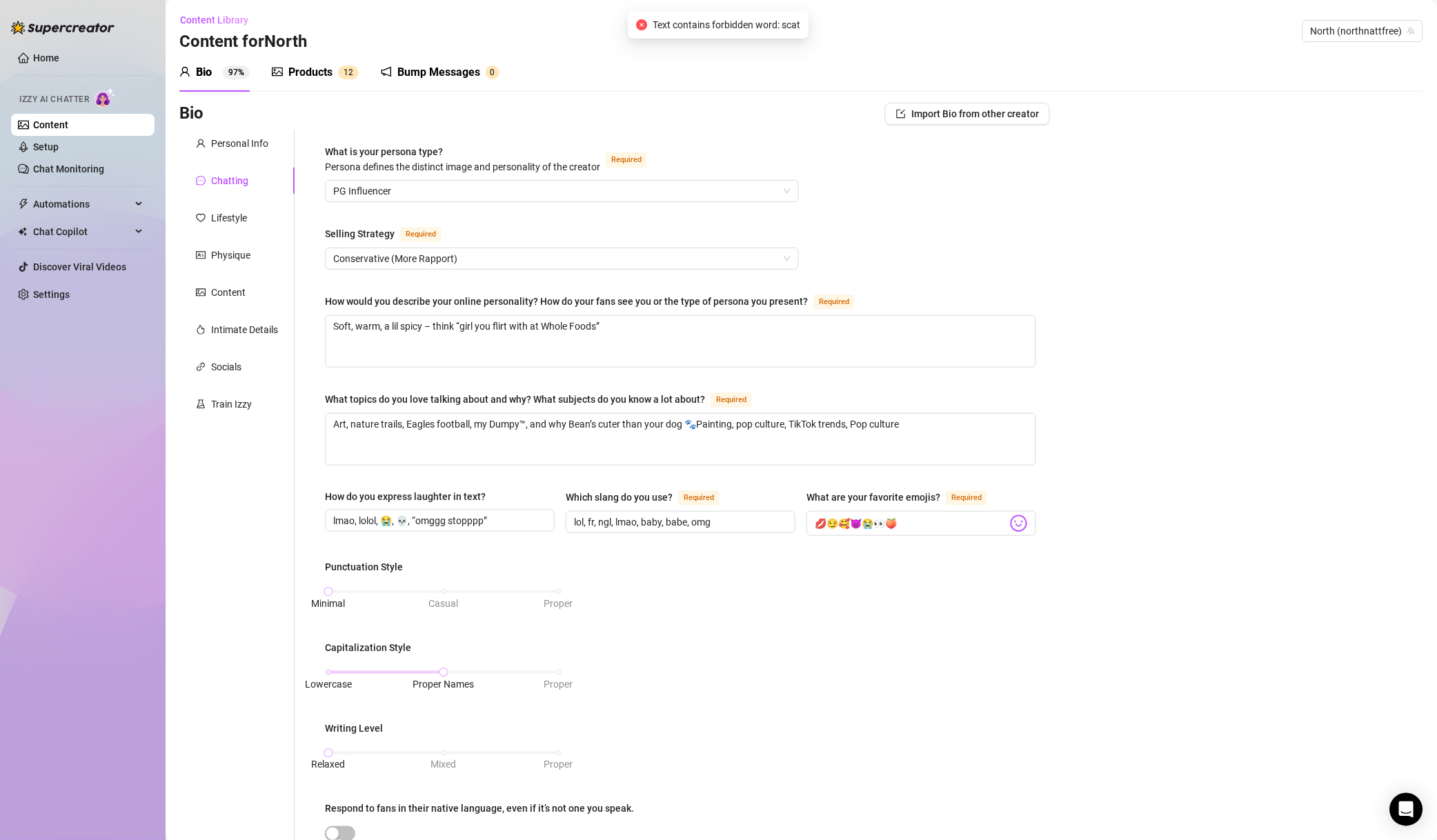
scroll to position [0, 0]
click at [1342, 31] on span "North (northnattfree)" at bounding box center [1363, 32] width 104 height 21
click at [759, 16] on div "Text contains forbidden word: scat" at bounding box center [719, 25] width 181 height 28
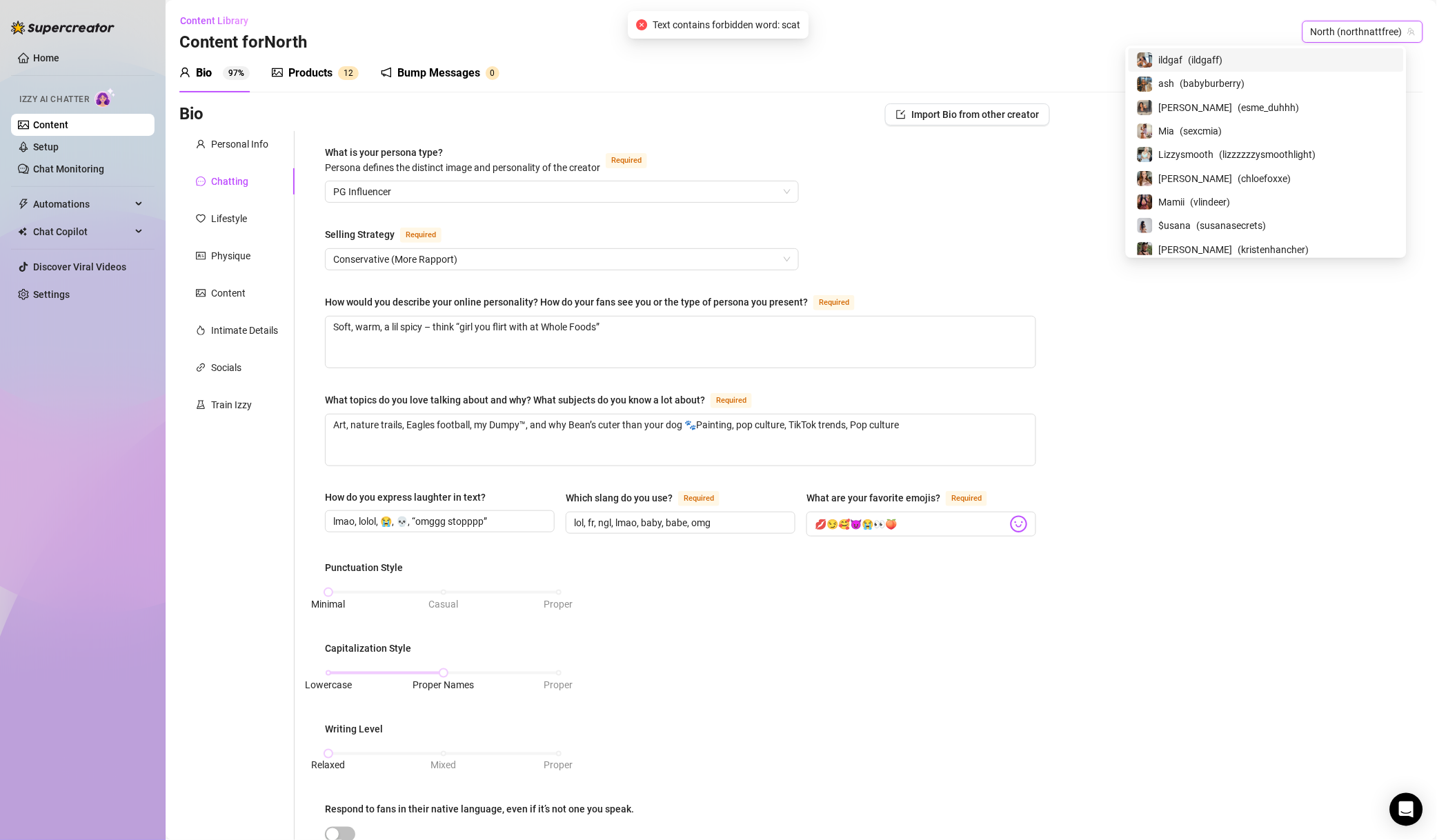
click at [732, 33] on div "Text contains forbidden word: scat" at bounding box center [719, 25] width 181 height 28
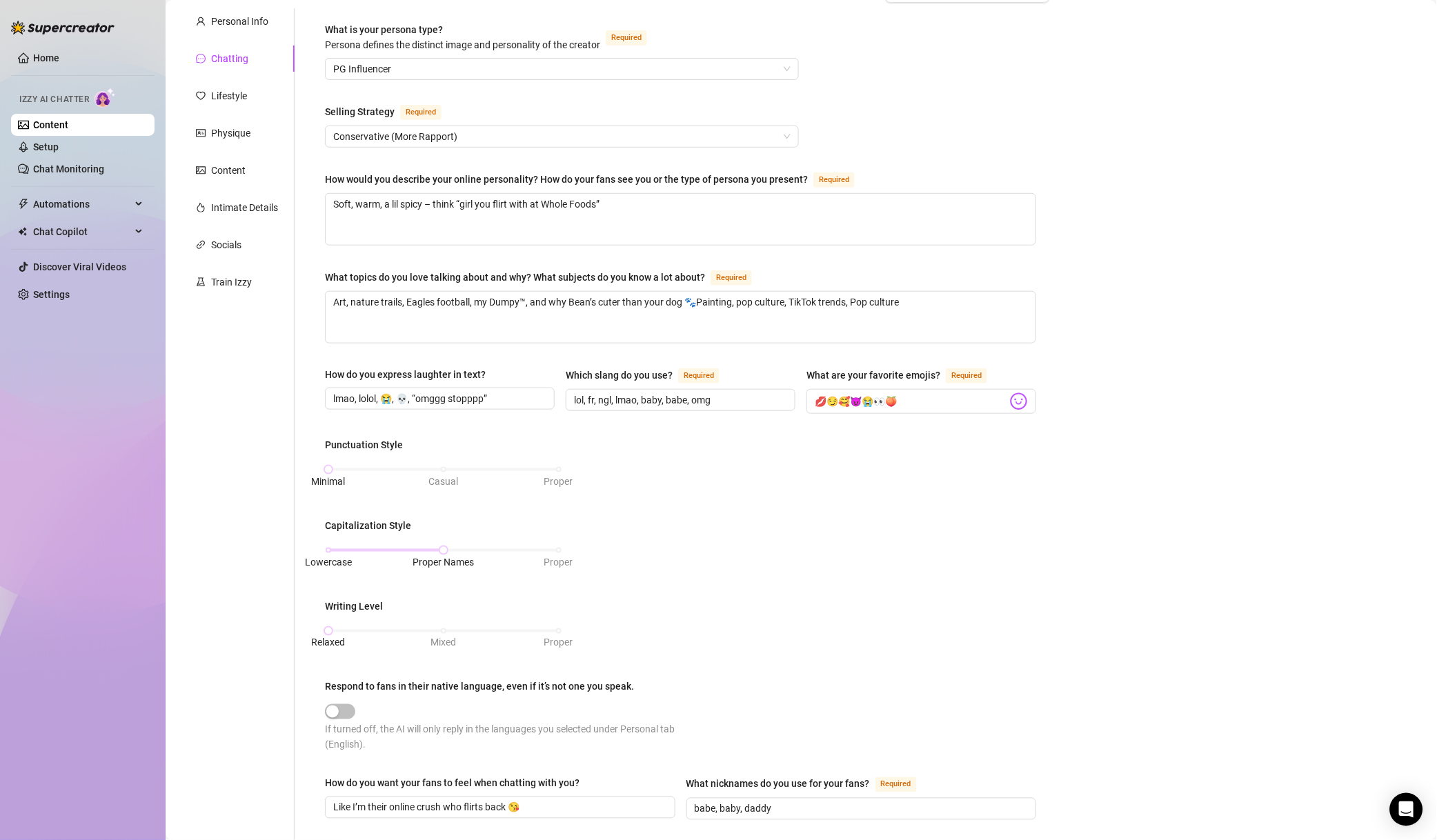
scroll to position [29, 0]
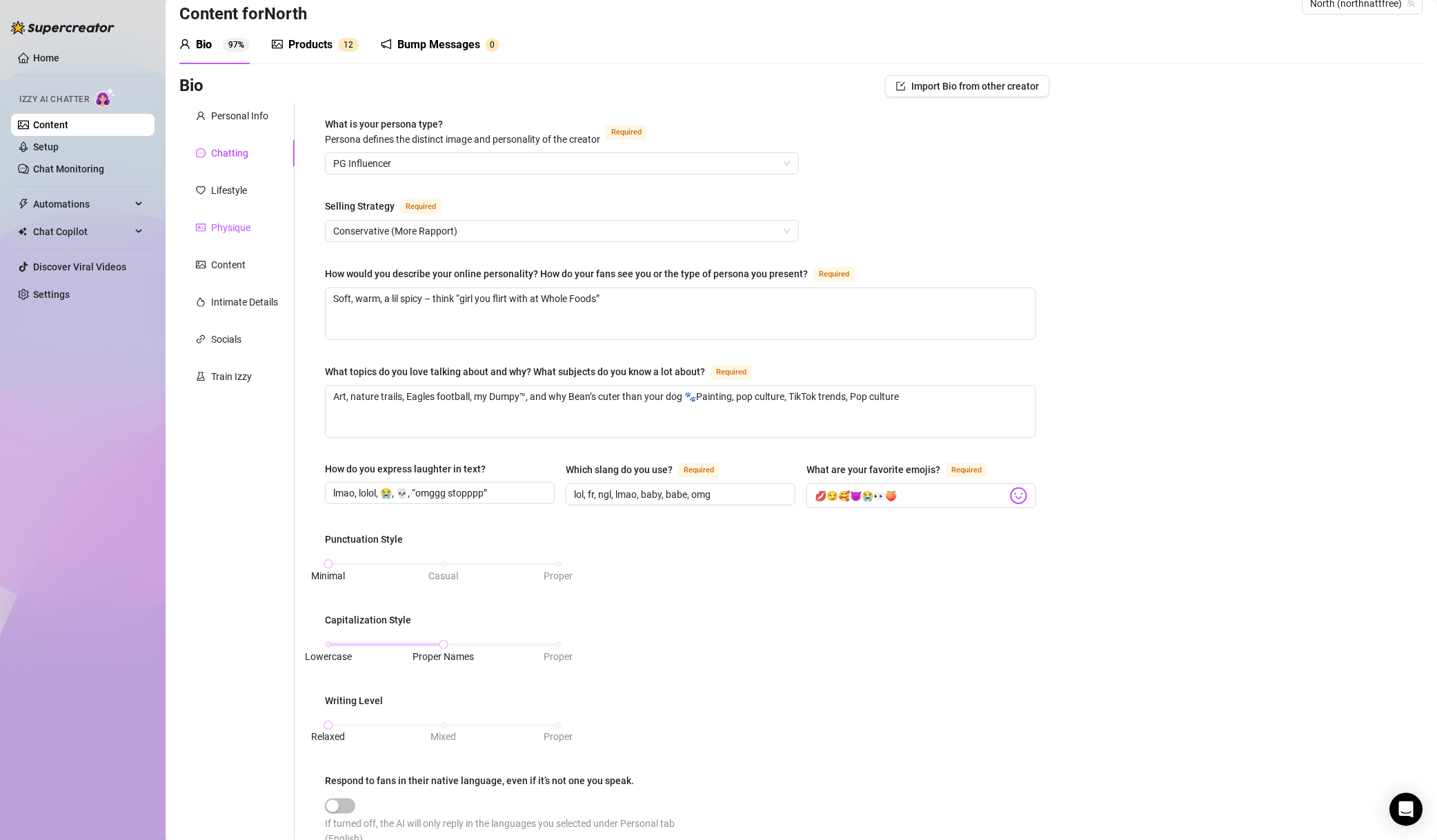
click at [233, 220] on div "Physique" at bounding box center [231, 227] width 39 height 15
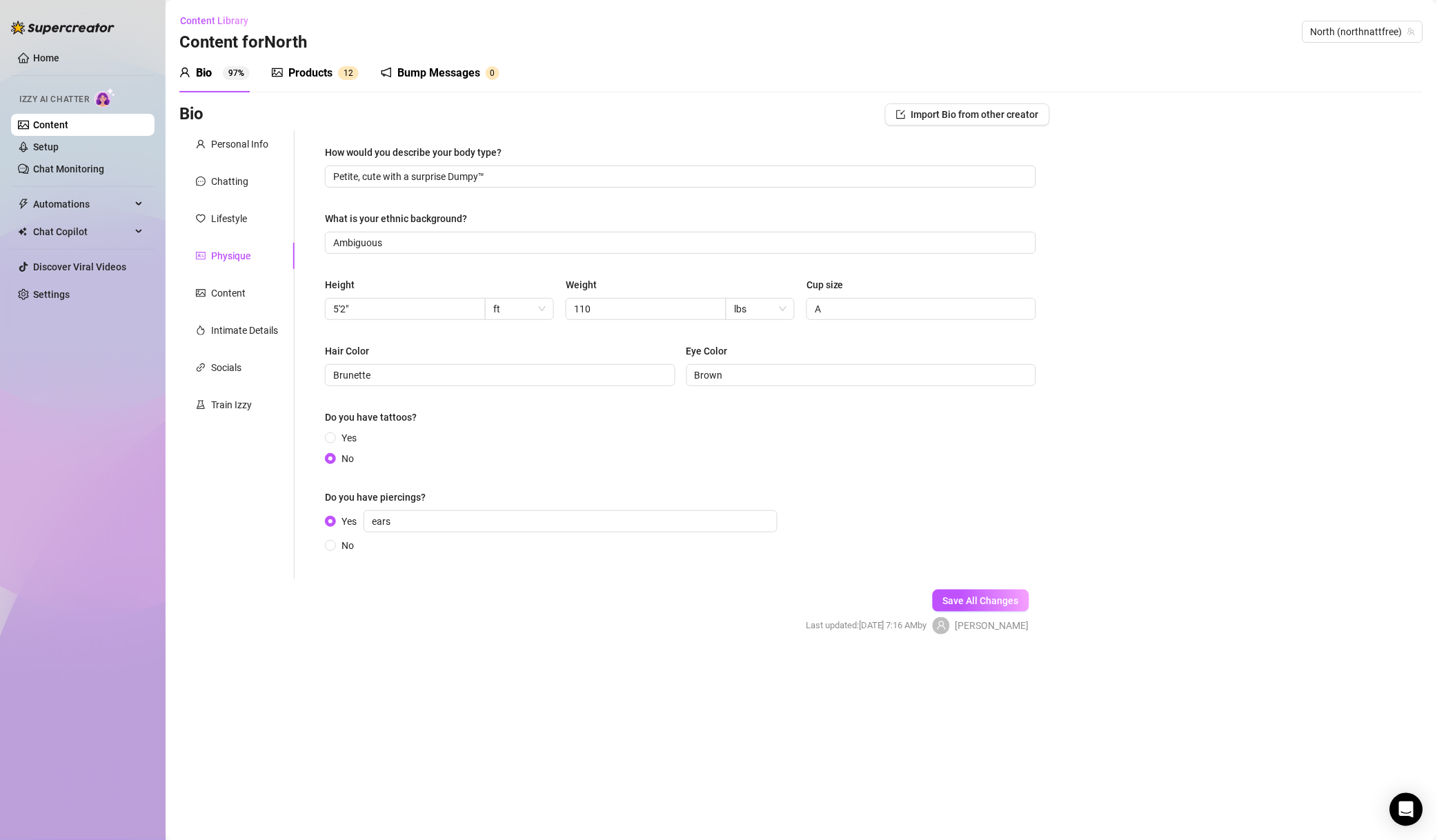
scroll to position [0, 0]
click at [246, 253] on div "Physique" at bounding box center [231, 256] width 39 height 15
click at [246, 283] on div "Content" at bounding box center [237, 293] width 115 height 27
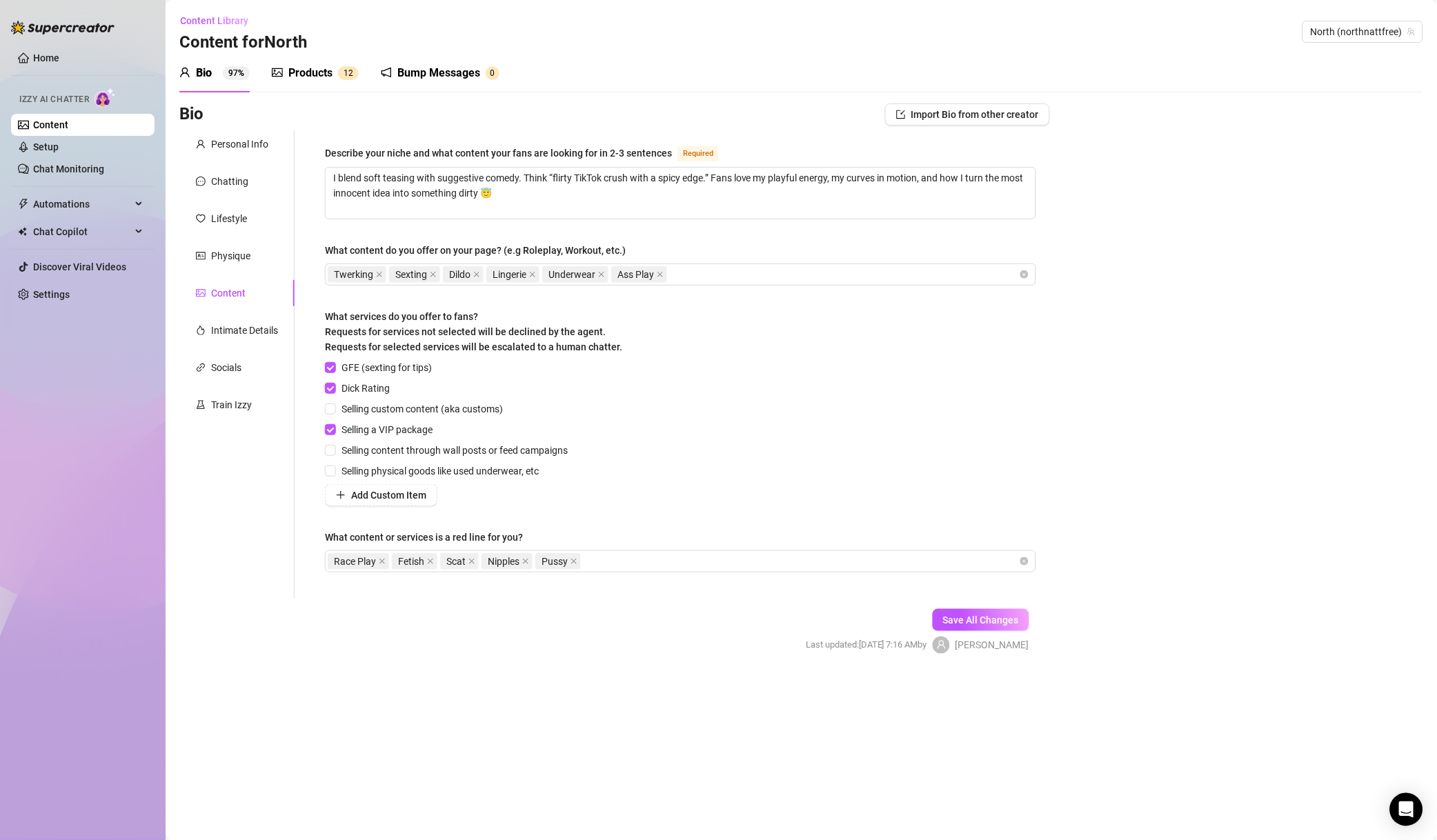
click at [472, 558] on icon "close" at bounding box center [472, 562] width 7 height 7
click at [1012, 622] on span "Save All Changes" at bounding box center [981, 620] width 76 height 11
click at [1339, 29] on span "North (northnattfree)" at bounding box center [1363, 32] width 104 height 21
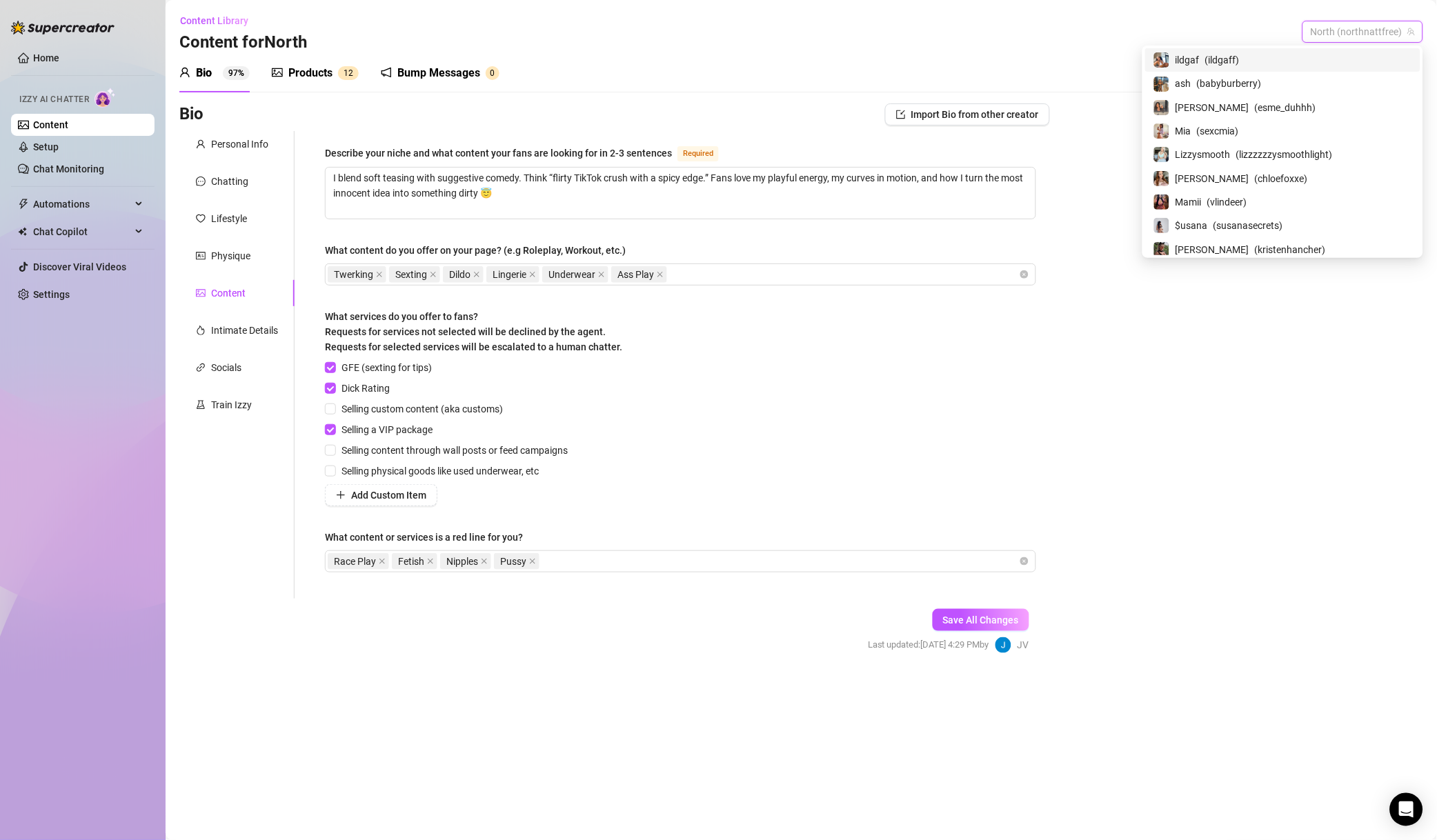
click at [1328, 29] on span "North (northnattfree)" at bounding box center [1363, 32] width 104 height 21
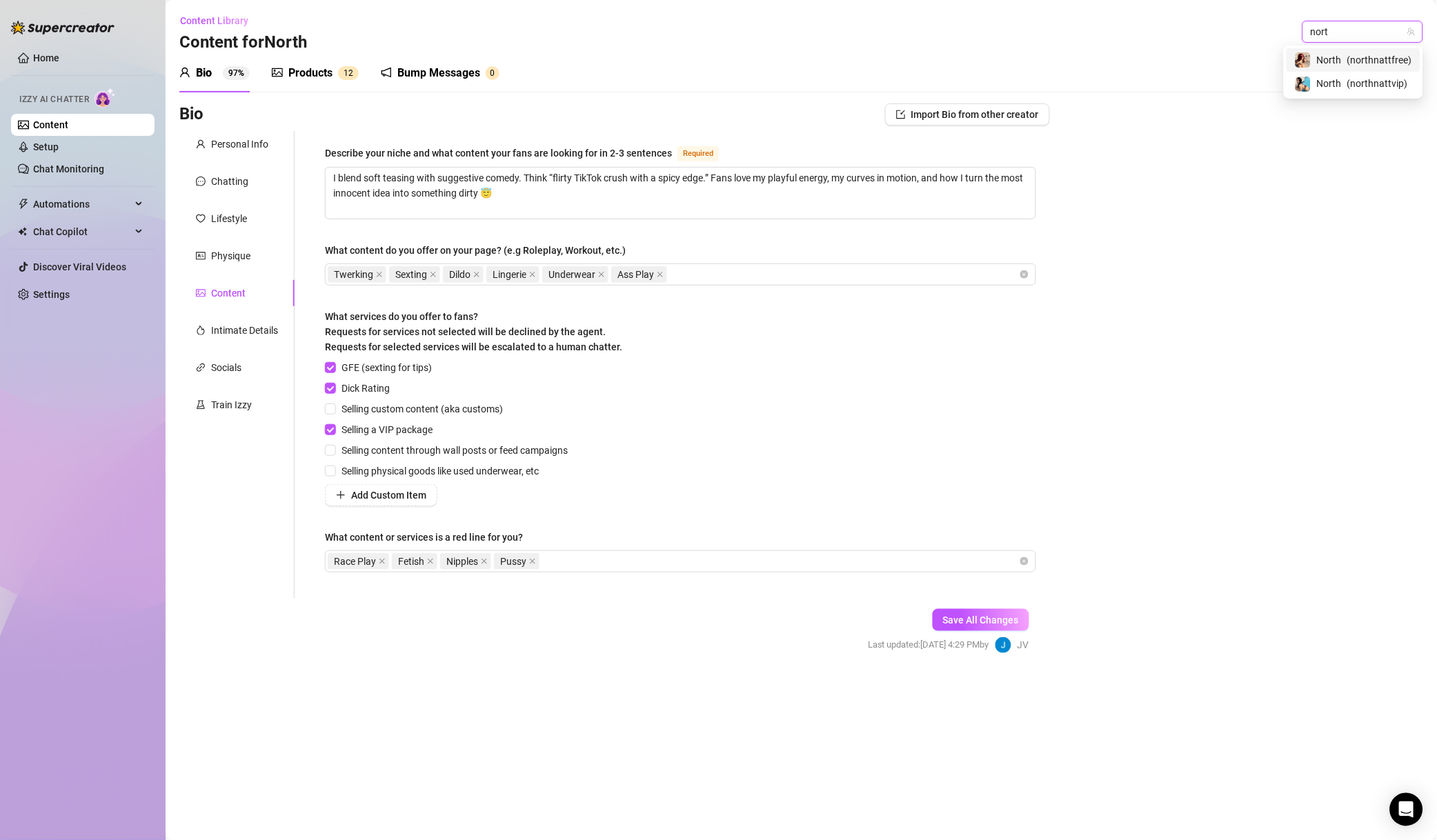
type input "north"
click at [1390, 76] on span "( northnattvip )" at bounding box center [1378, 84] width 61 height 15
type textarea "I blend soft teasing with suggestive comedy. Think “flirty TikTok crush with a …"
checkbox input "true"
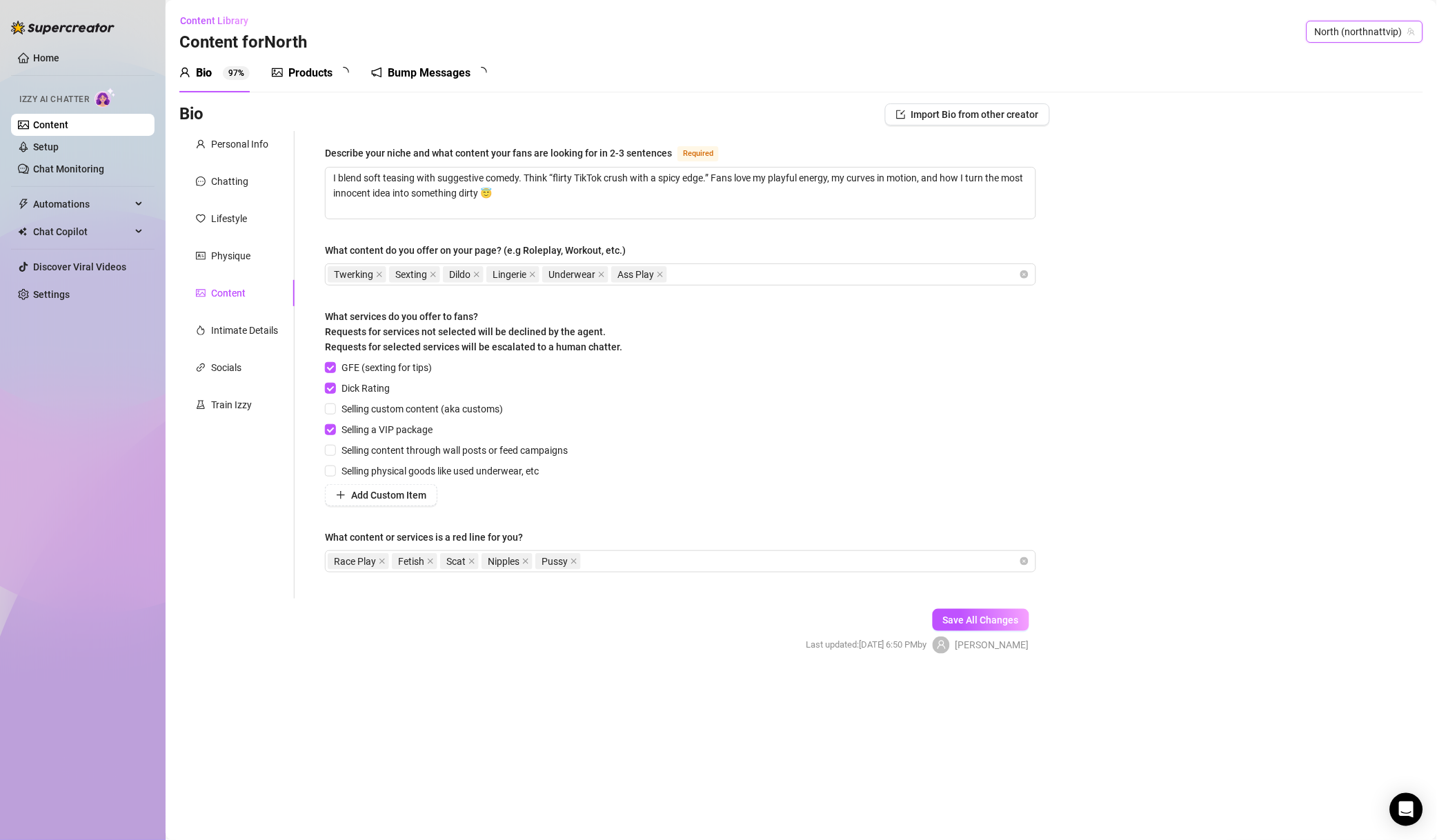
checkbox input "true"
click at [208, 189] on div "Chatting" at bounding box center [237, 181] width 115 height 27
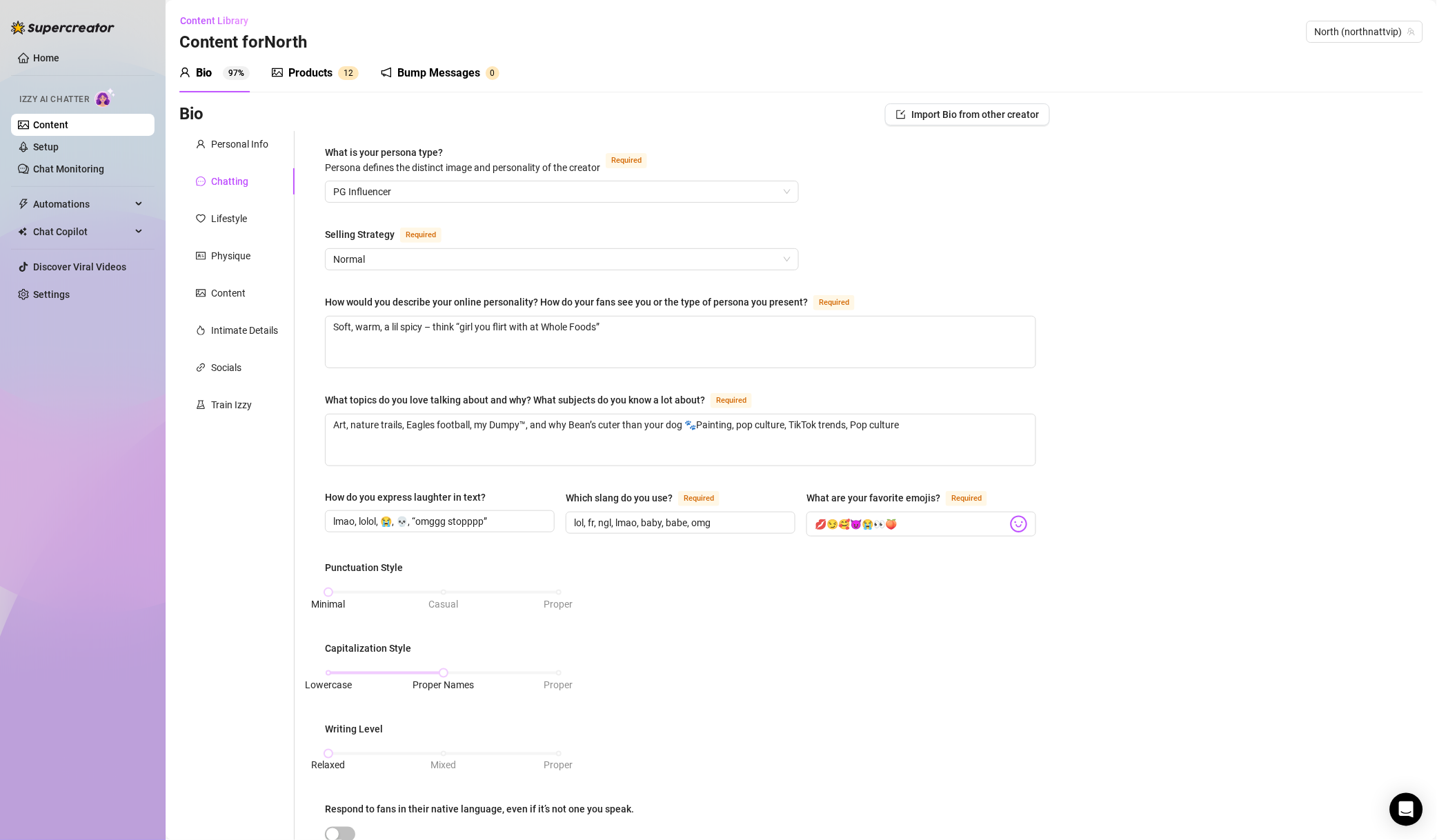
click at [359, 255] on span "Normal" at bounding box center [563, 260] width 458 height 21
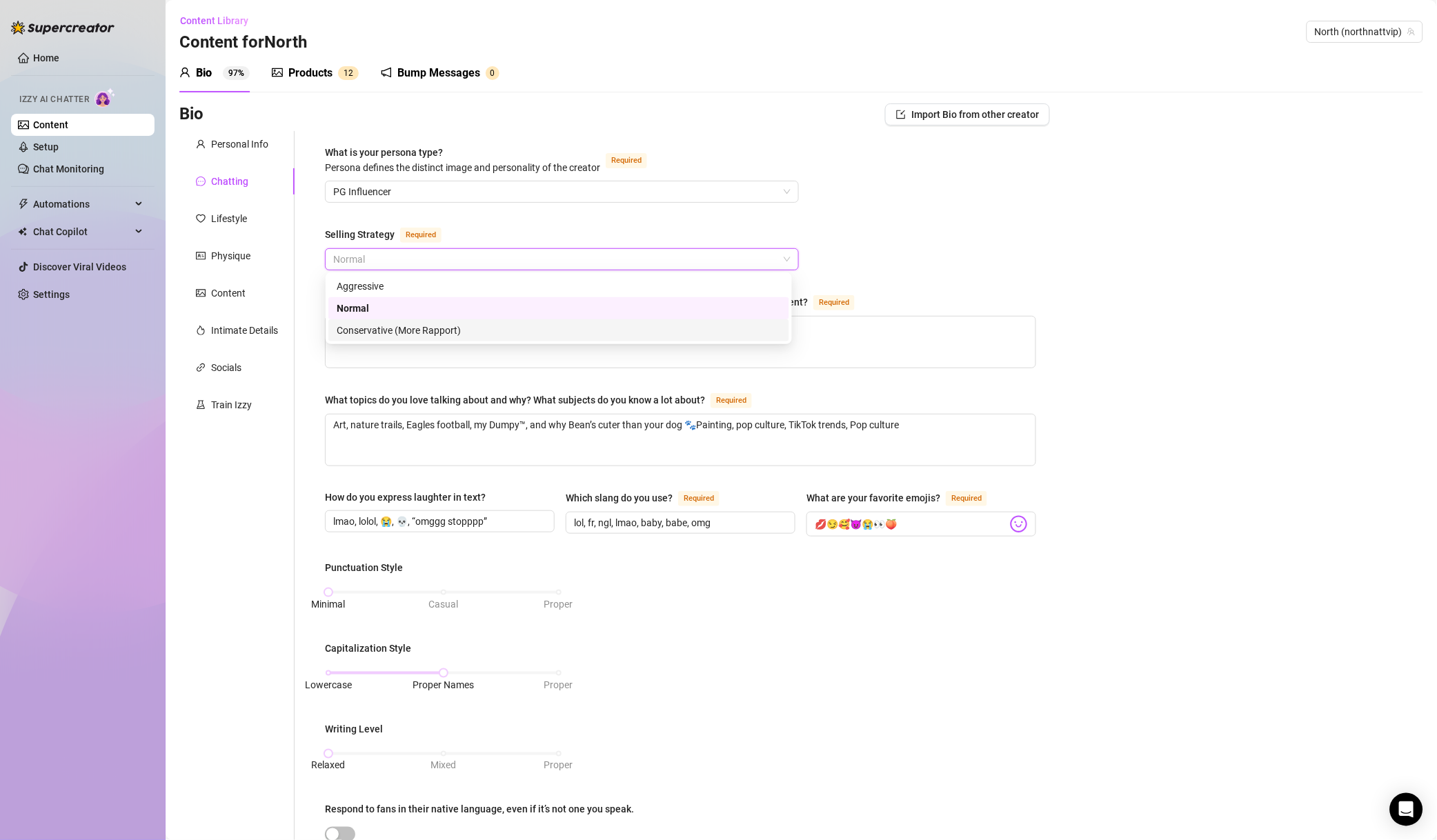
click at [413, 332] on div "Conservative (More Rapport)" at bounding box center [558, 331] width 445 height 15
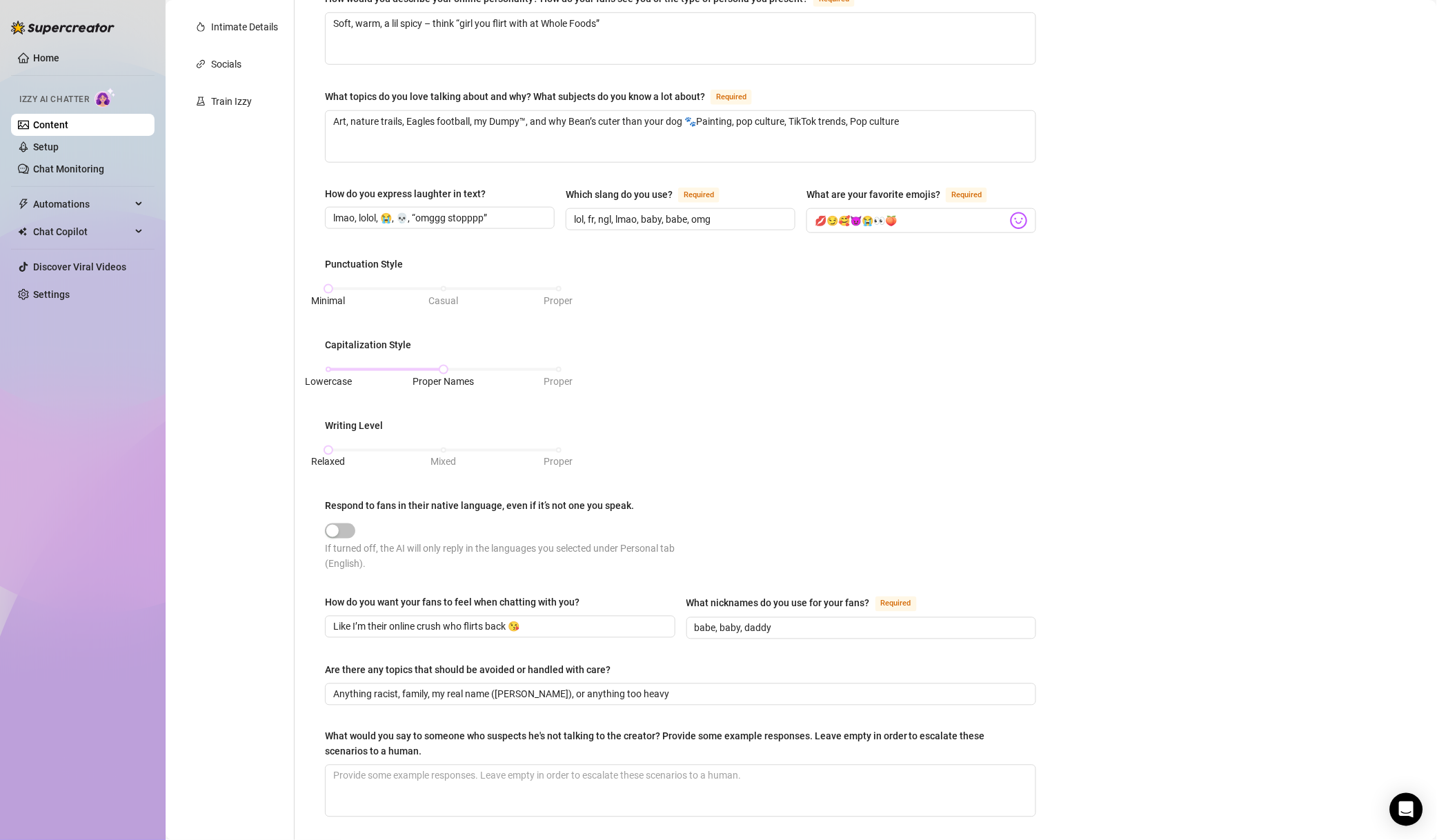
scroll to position [397, 0]
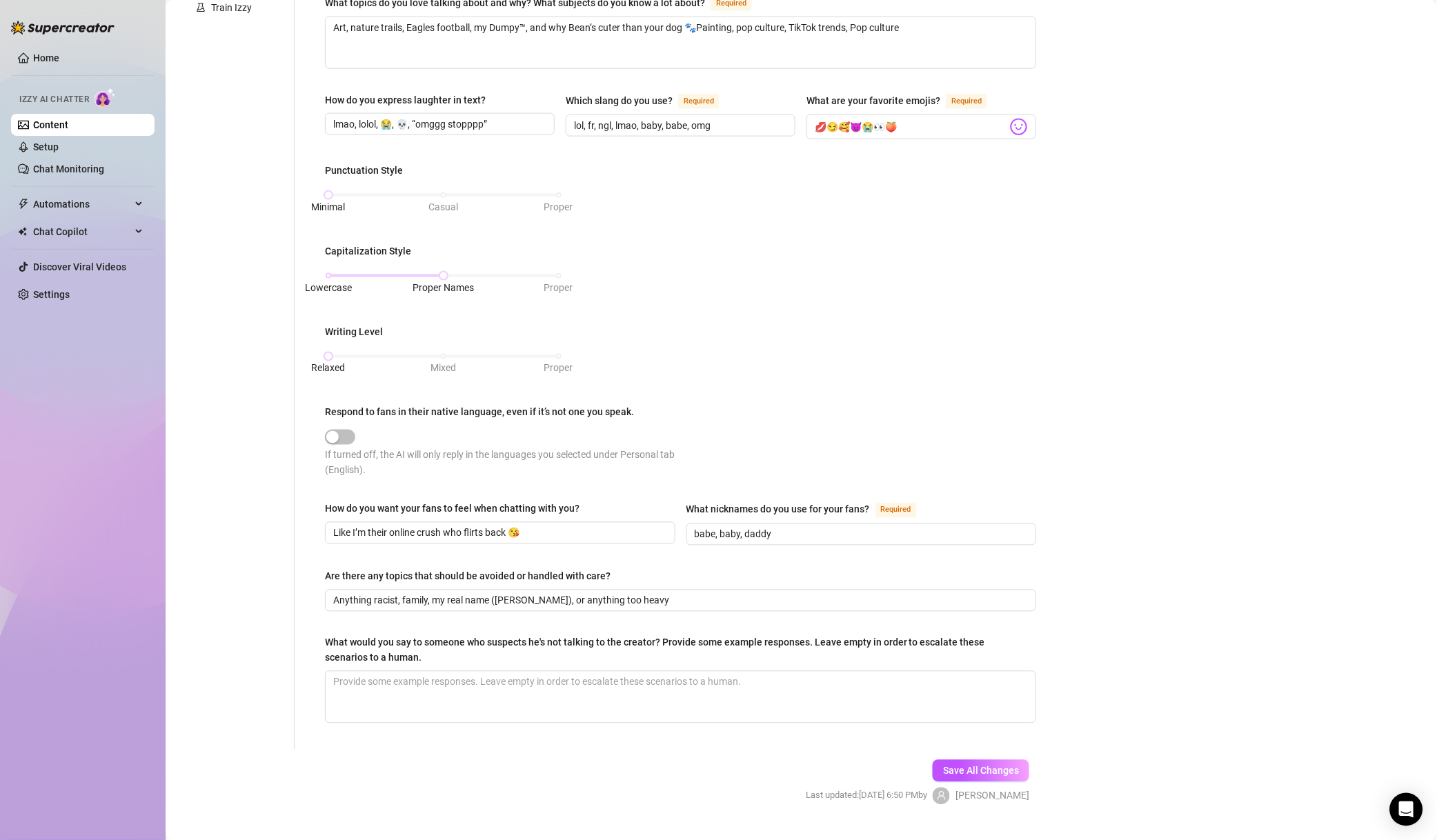
click at [967, 780] on button "Save All Changes" at bounding box center [981, 772] width 96 height 22
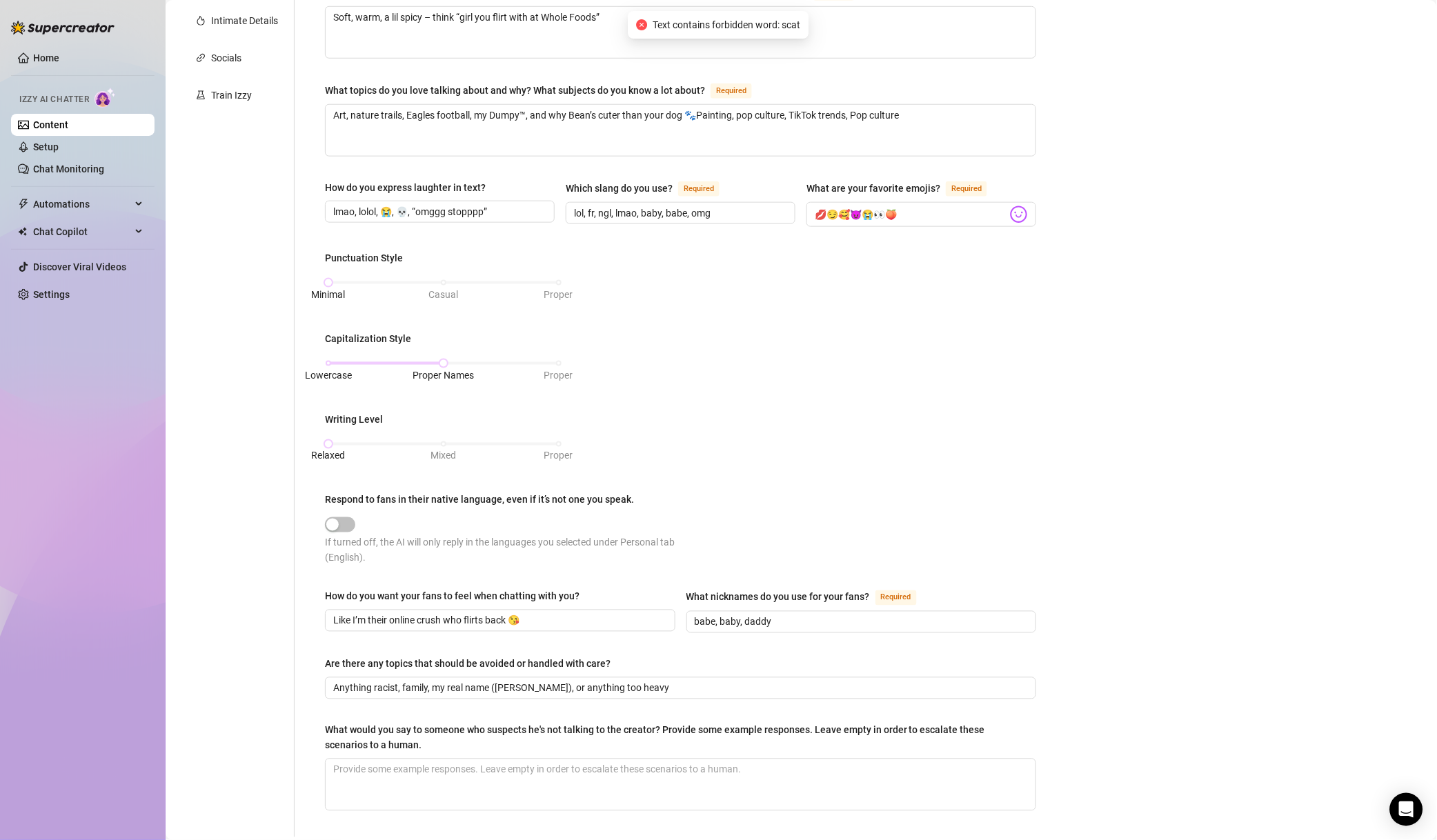
scroll to position [199, 0]
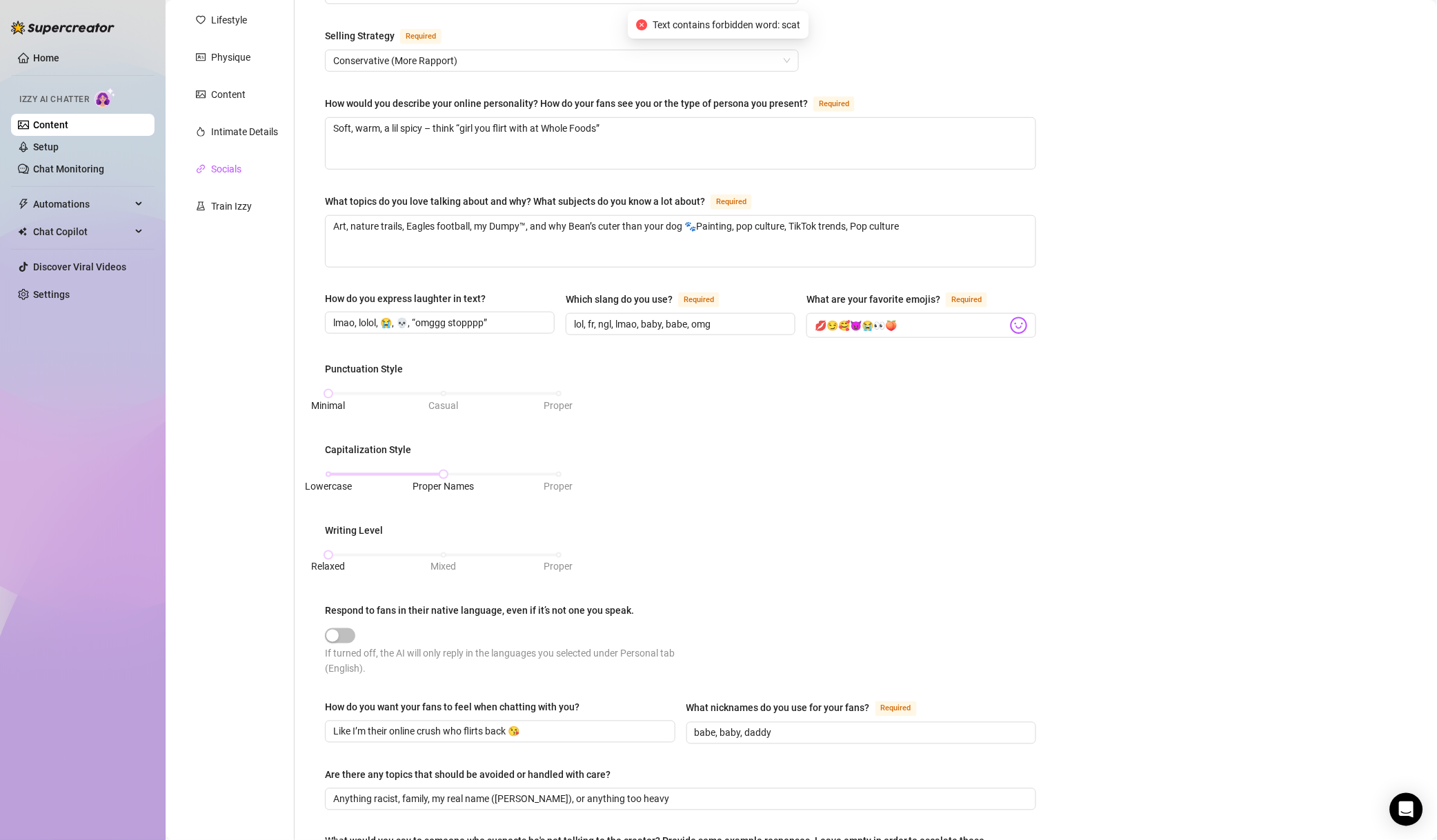
click at [227, 175] on div "Socials" at bounding box center [227, 169] width 31 height 15
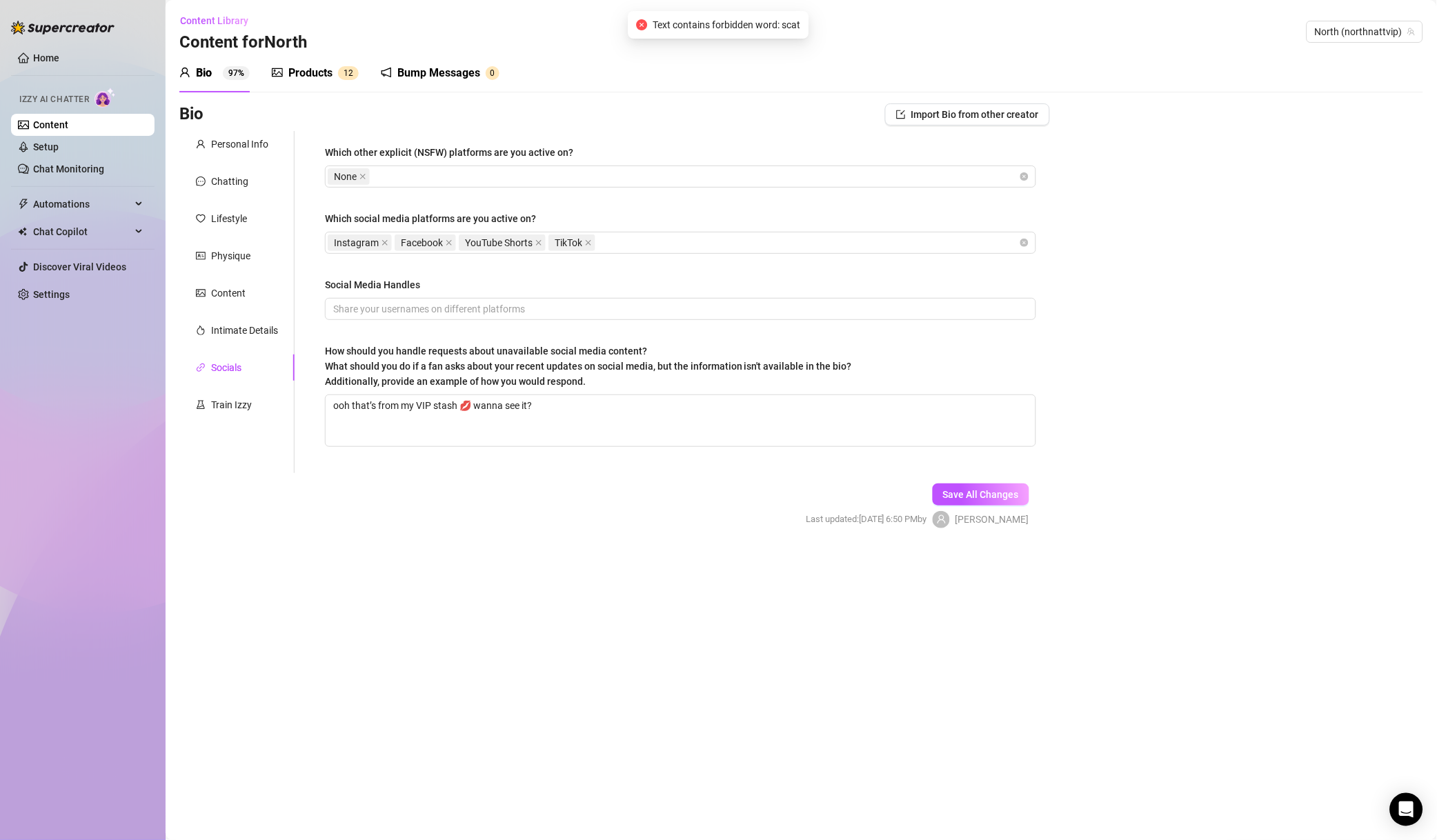
scroll to position [0, 0]
click at [249, 316] on div "Personal Info Chatting Lifestyle Physique Content Intimate Details Socials Trai…" at bounding box center [237, 302] width 115 height 342
click at [255, 325] on div "Intimate Details" at bounding box center [245, 331] width 67 height 15
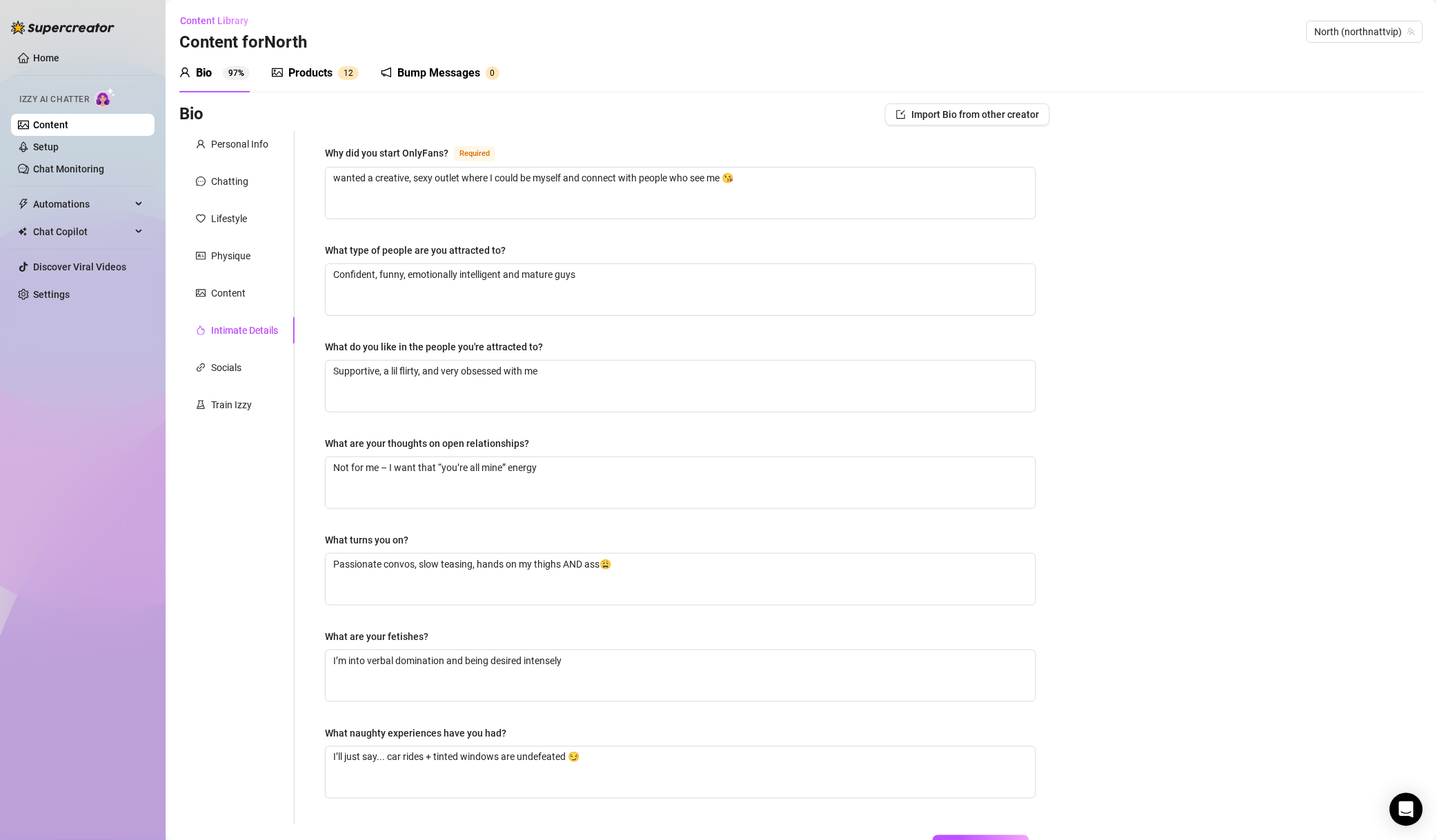
click at [259, 301] on div "Content" at bounding box center [237, 293] width 115 height 27
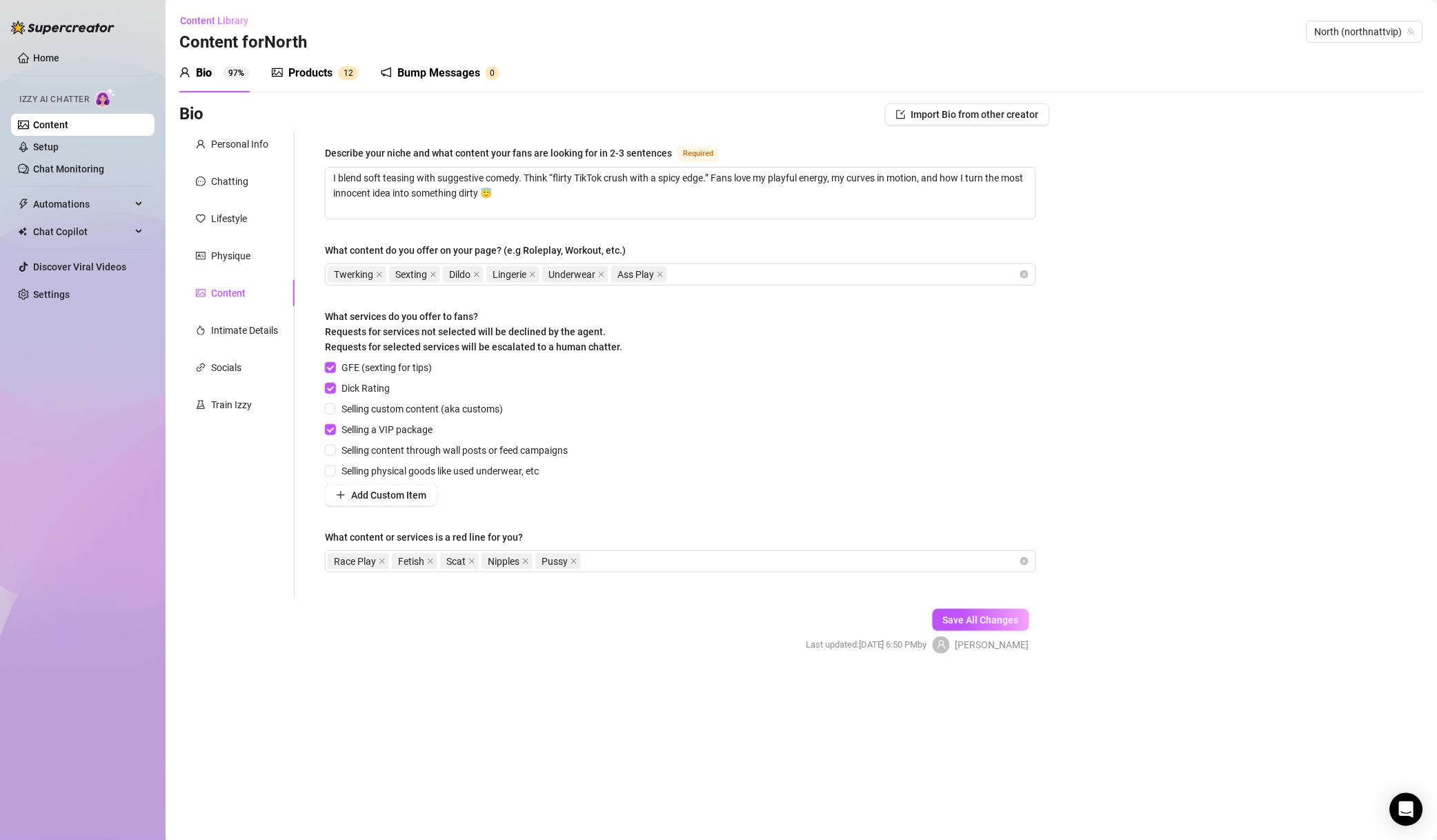
click at [470, 562] on icon "close" at bounding box center [472, 562] width 7 height 7
click at [1019, 616] on span "Save All Changes" at bounding box center [981, 620] width 76 height 11
click at [483, 563] on icon "close" at bounding box center [484, 562] width 7 height 7
click at [997, 605] on div "Save All Changes Last updated: [DATE] 4:29 PM by JV" at bounding box center [948, 631] width 203 height 66
click at [996, 615] on span "Save All Changes" at bounding box center [981, 620] width 76 height 11
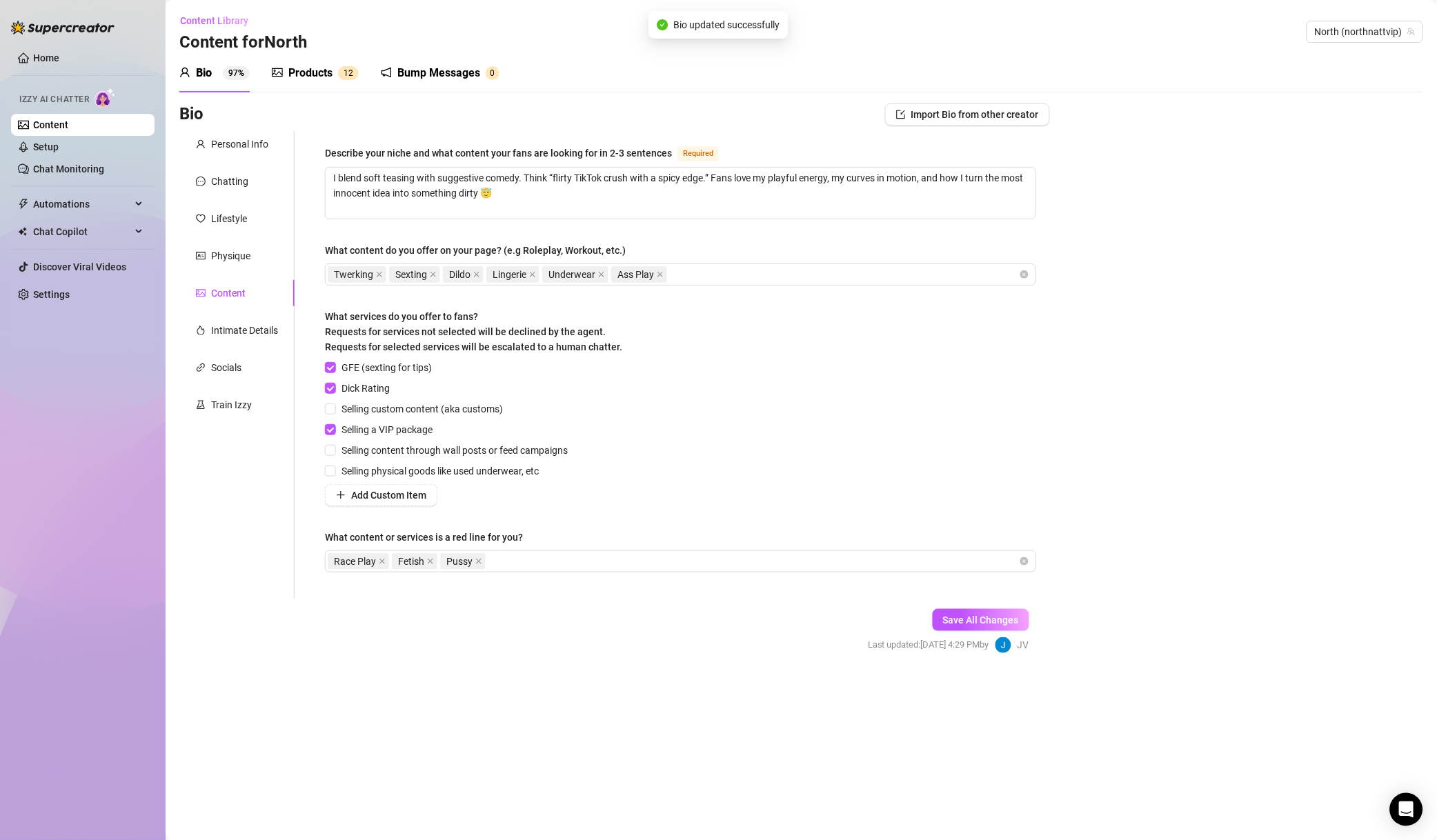
click at [479, 561] on icon "close" at bounding box center [479, 562] width 6 height 6
click at [946, 621] on span "Save All Changes" at bounding box center [981, 620] width 76 height 11
click at [1353, 50] on div "Content Library Content for [GEOGRAPHIC_DATA] (northnattvip)" at bounding box center [801, 31] width 1244 height 44
click at [1351, 42] on div "North (northnattvip)" at bounding box center [1365, 32] width 117 height 22
type input "north"
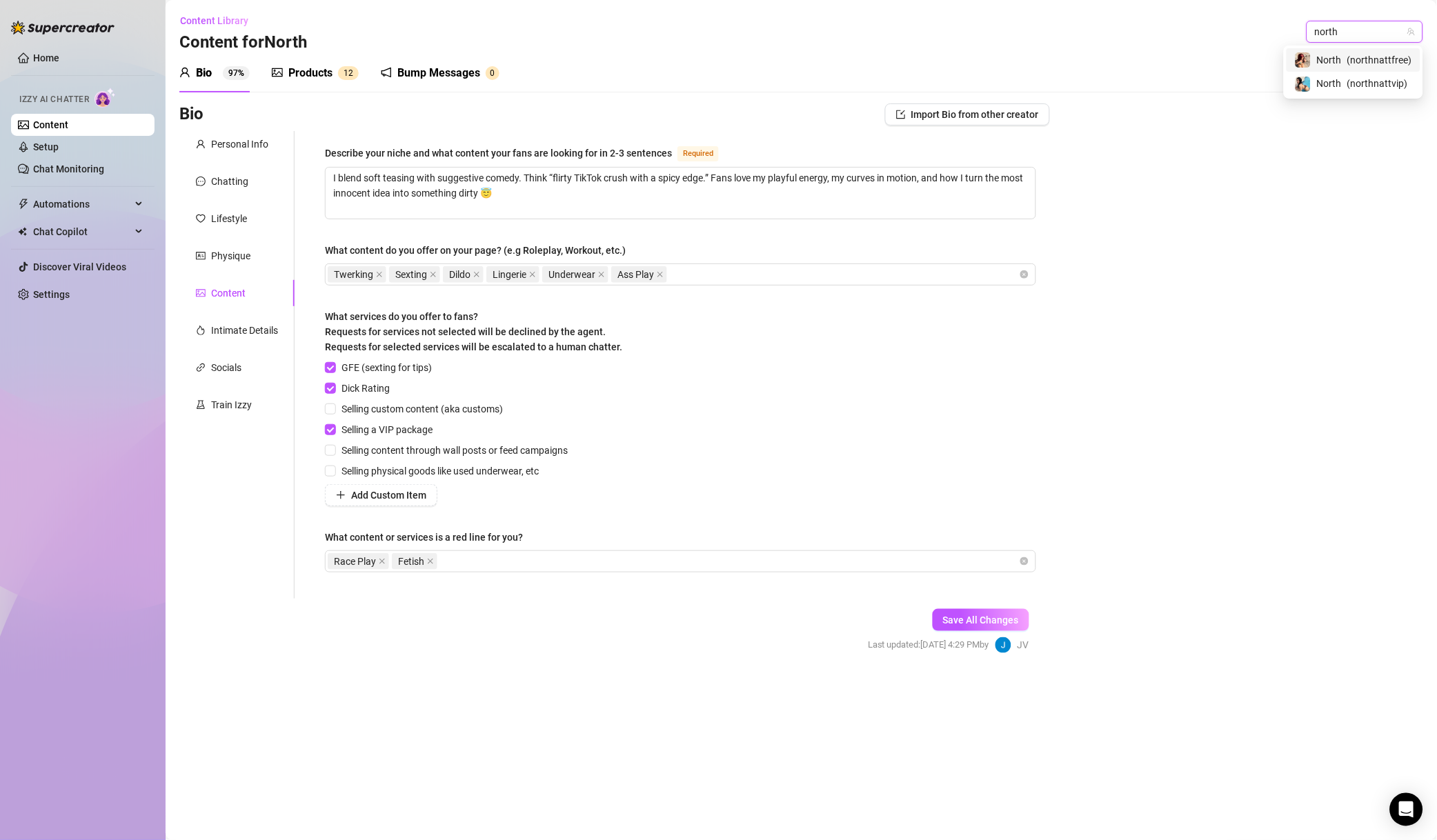
click at [1375, 60] on span "( northnattfree )" at bounding box center [1380, 60] width 65 height 15
click at [483, 560] on icon "close" at bounding box center [484, 562] width 7 height 7
click at [482, 558] on icon "close" at bounding box center [479, 562] width 7 height 7
click at [431, 558] on icon "close" at bounding box center [431, 562] width 7 height 7
click at [981, 606] on div "Save All Changes Last updated: [DATE] 4:29 PM by JV" at bounding box center [948, 631] width 203 height 66
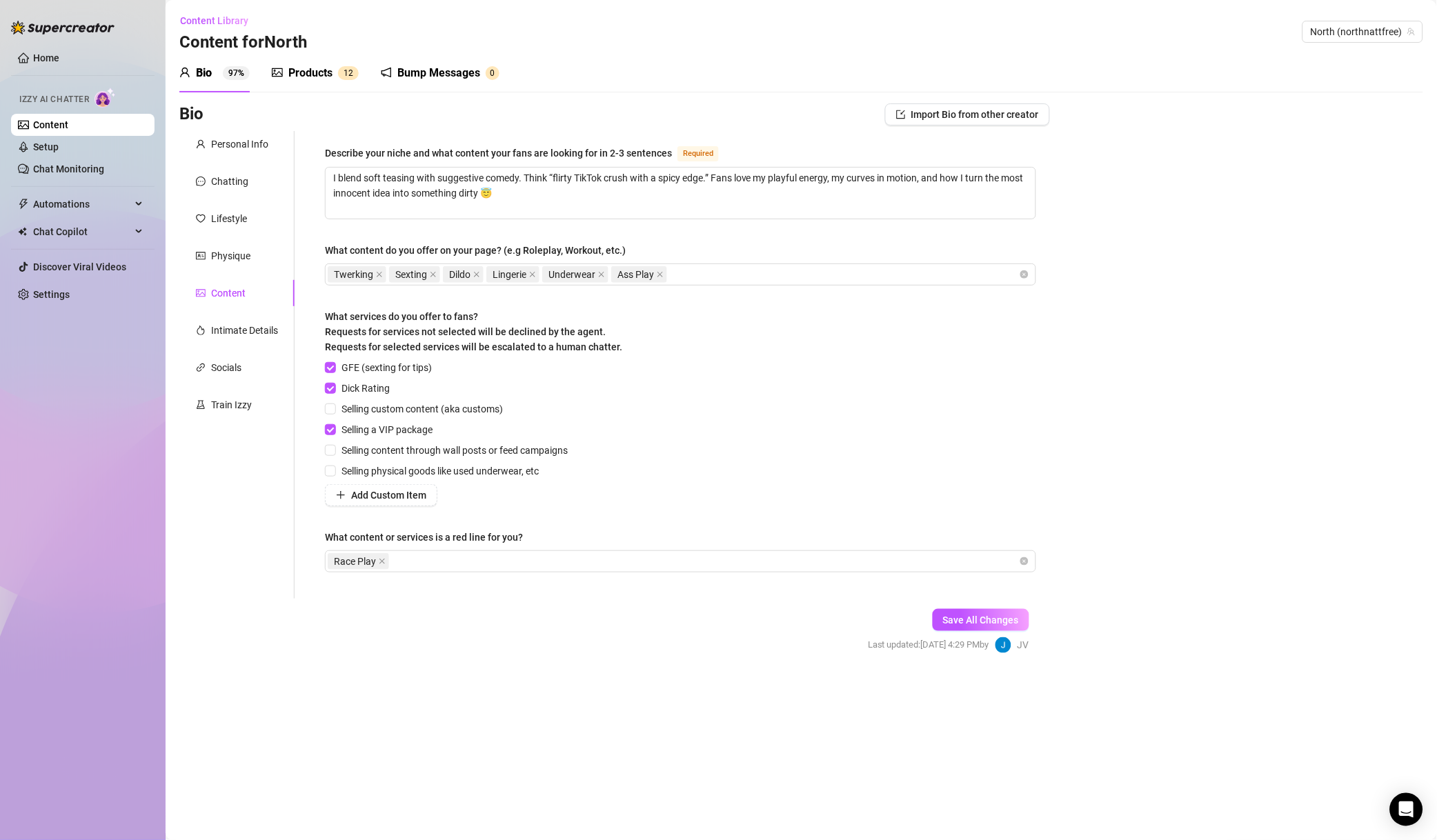
click at [983, 615] on span "Save All Changes" at bounding box center [981, 620] width 76 height 11
click at [1346, 36] on span "North (northnattfree)" at bounding box center [1363, 32] width 104 height 21
click at [1325, 29] on span "North (northnattfree)" at bounding box center [1363, 32] width 104 height 21
click at [1326, 29] on span "North (northnattfree)" at bounding box center [1363, 32] width 104 height 21
type input "north"
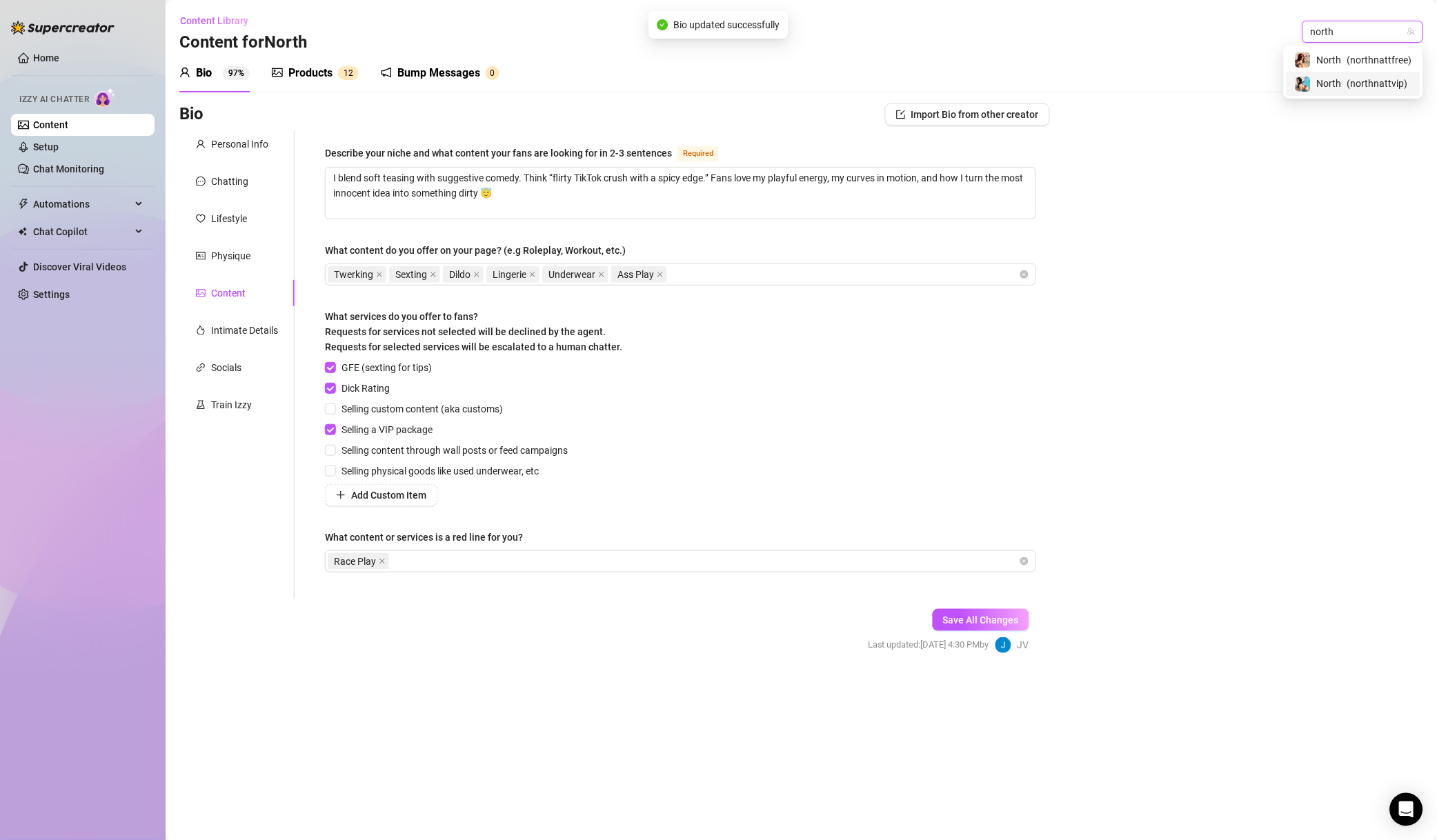
click at [1392, 88] on span "( northnattvip )" at bounding box center [1378, 84] width 61 height 15
click at [433, 562] on icon "close" at bounding box center [431, 562] width 7 height 7
click at [972, 625] on span "Save All Changes" at bounding box center [981, 620] width 76 height 11
click at [1144, 384] on div "Bio Import Bio from other creator Personal Info Chatting Lifestyle Physique Con…" at bounding box center [801, 391] width 1244 height 575
